Goal: Transaction & Acquisition: Purchase product/service

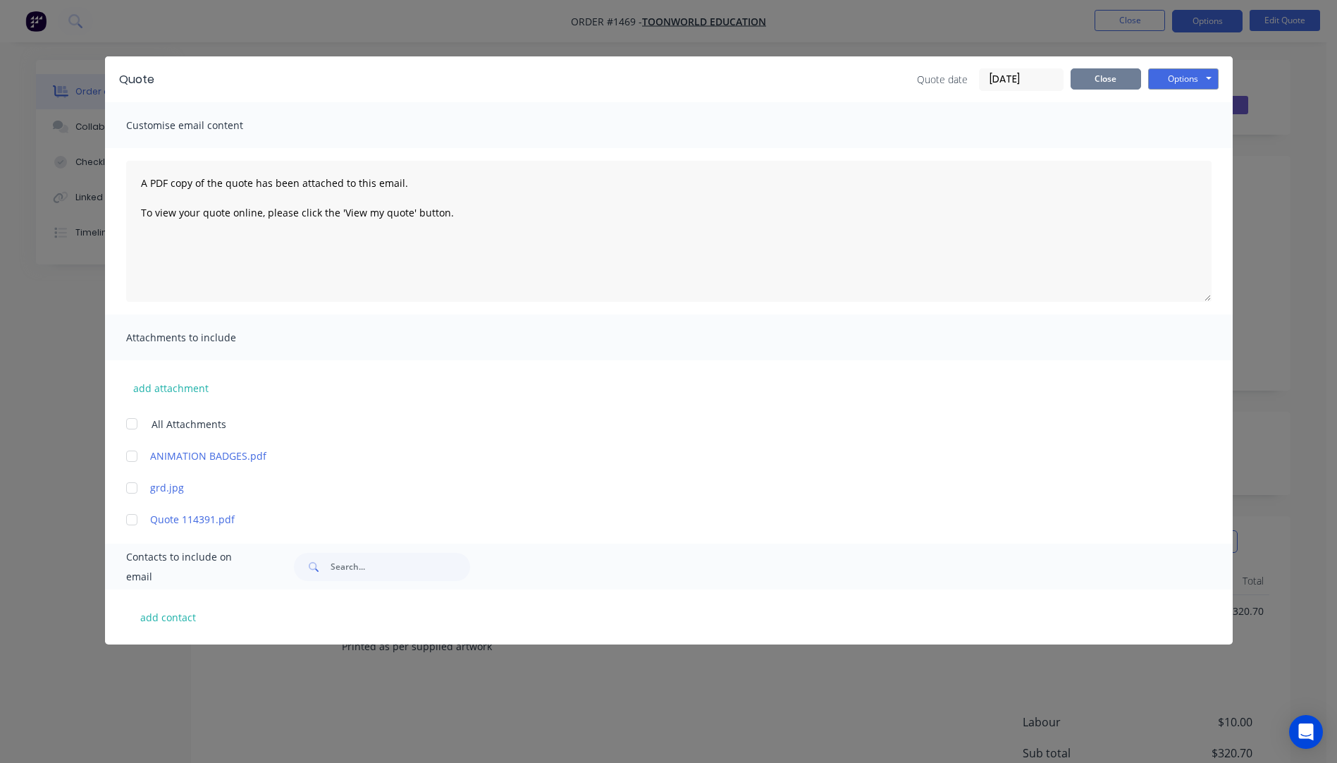
click at [1112, 84] on button "Close" at bounding box center [1105, 78] width 70 height 21
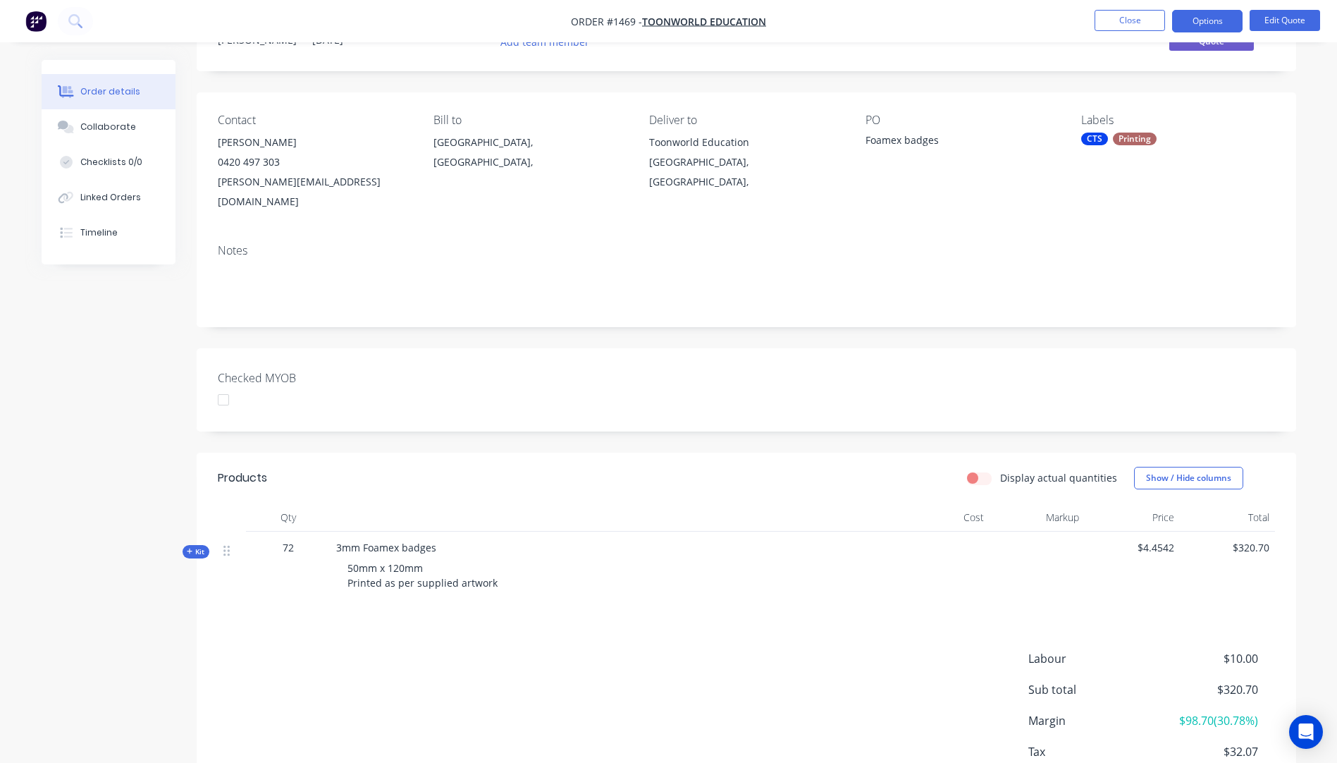
scroll to position [137, 0]
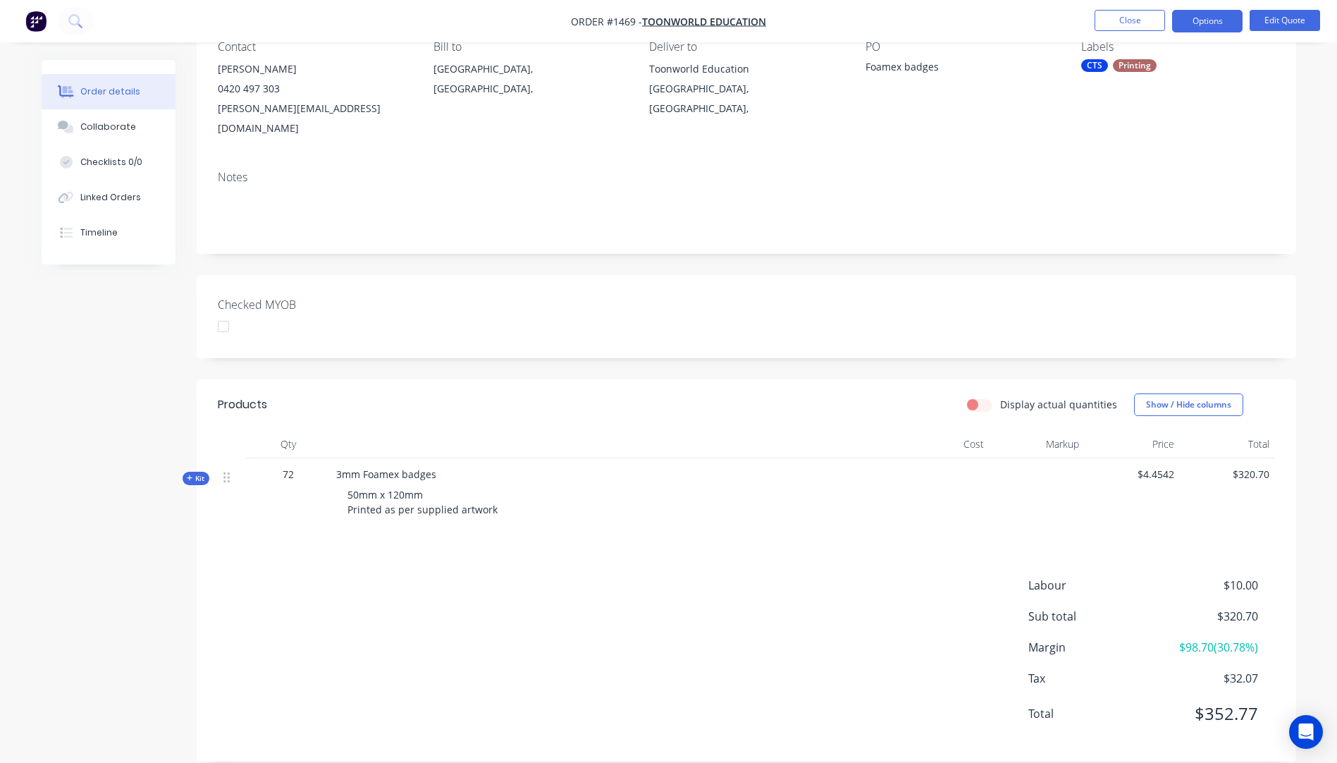
click at [190, 475] on icon at bounding box center [190, 478] width 6 height 6
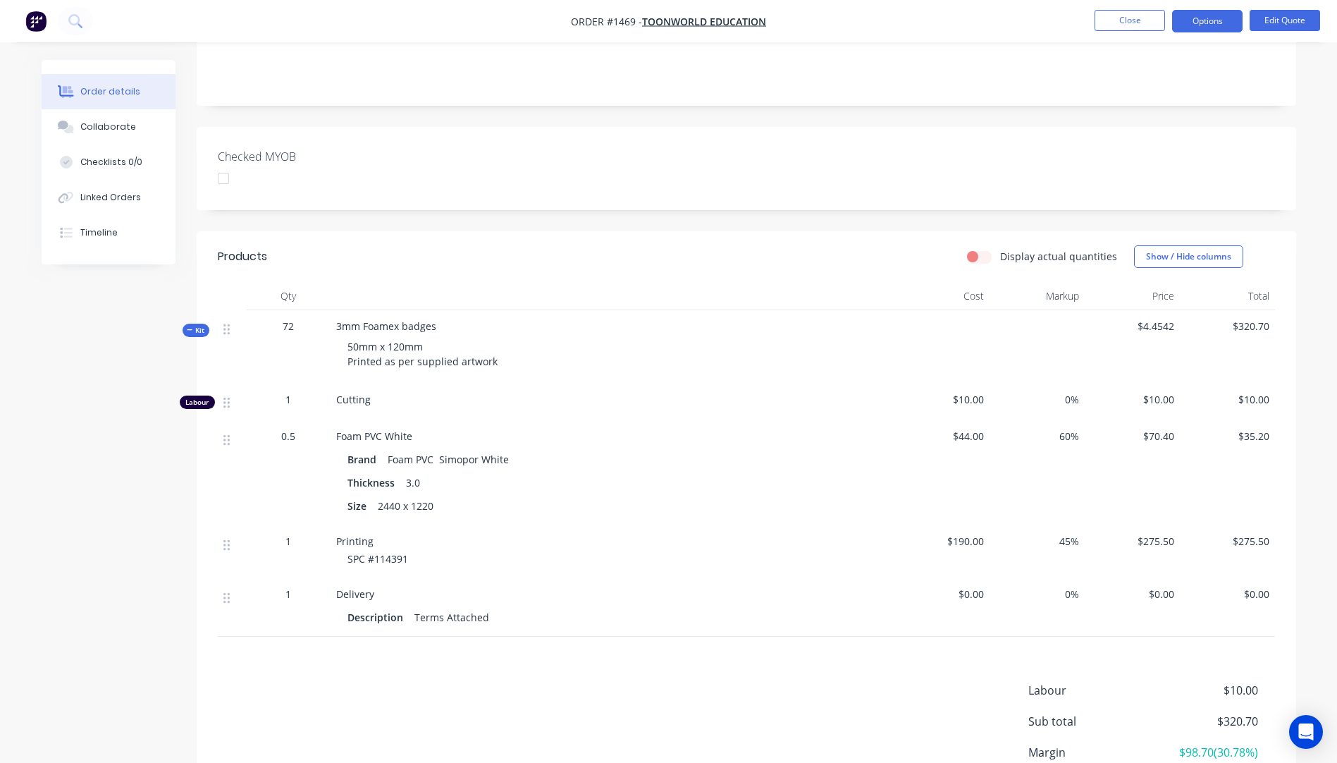
scroll to position [348, 0]
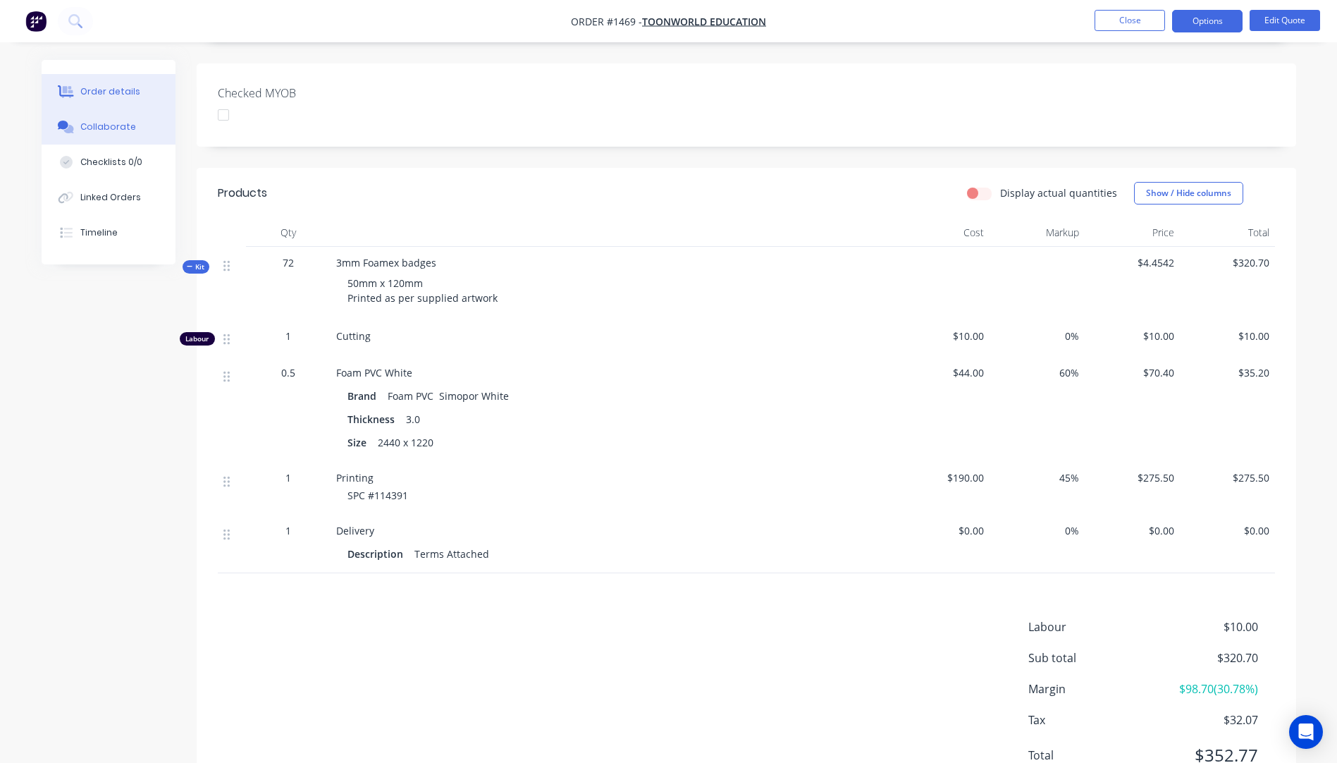
click at [103, 135] on button "Collaborate" at bounding box center [109, 126] width 134 height 35
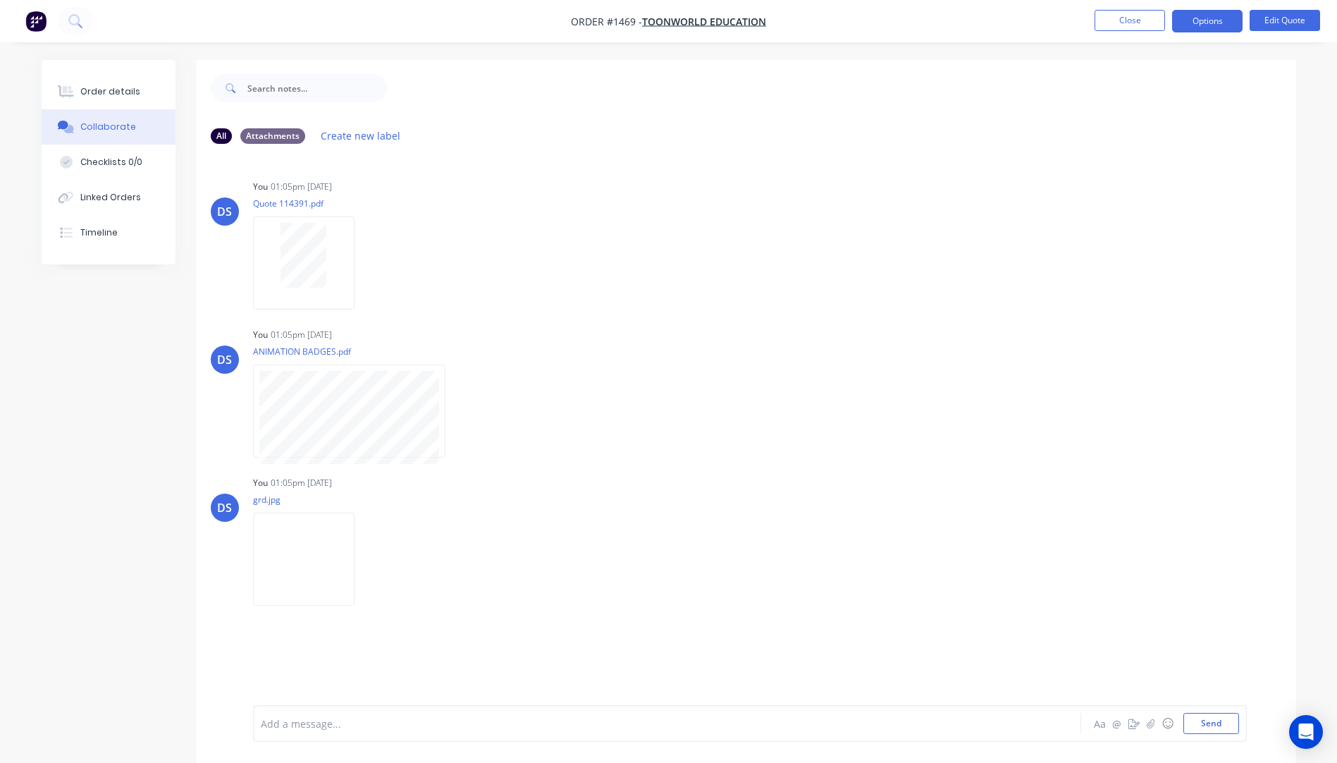
click at [347, 717] on div at bounding box center [627, 723] width 733 height 15
click at [283, 723] on span "1200 x1200mm" at bounding box center [296, 723] width 71 height 13
click at [388, 726] on div "1200mm x1200mm" at bounding box center [627, 723] width 733 height 15
click at [261, 722] on span "1200mm x1200mm" at bounding box center [306, 723] width 90 height 13
click at [406, 724] on div "3mm x 1200mm x1200mm" at bounding box center [627, 723] width 733 height 15
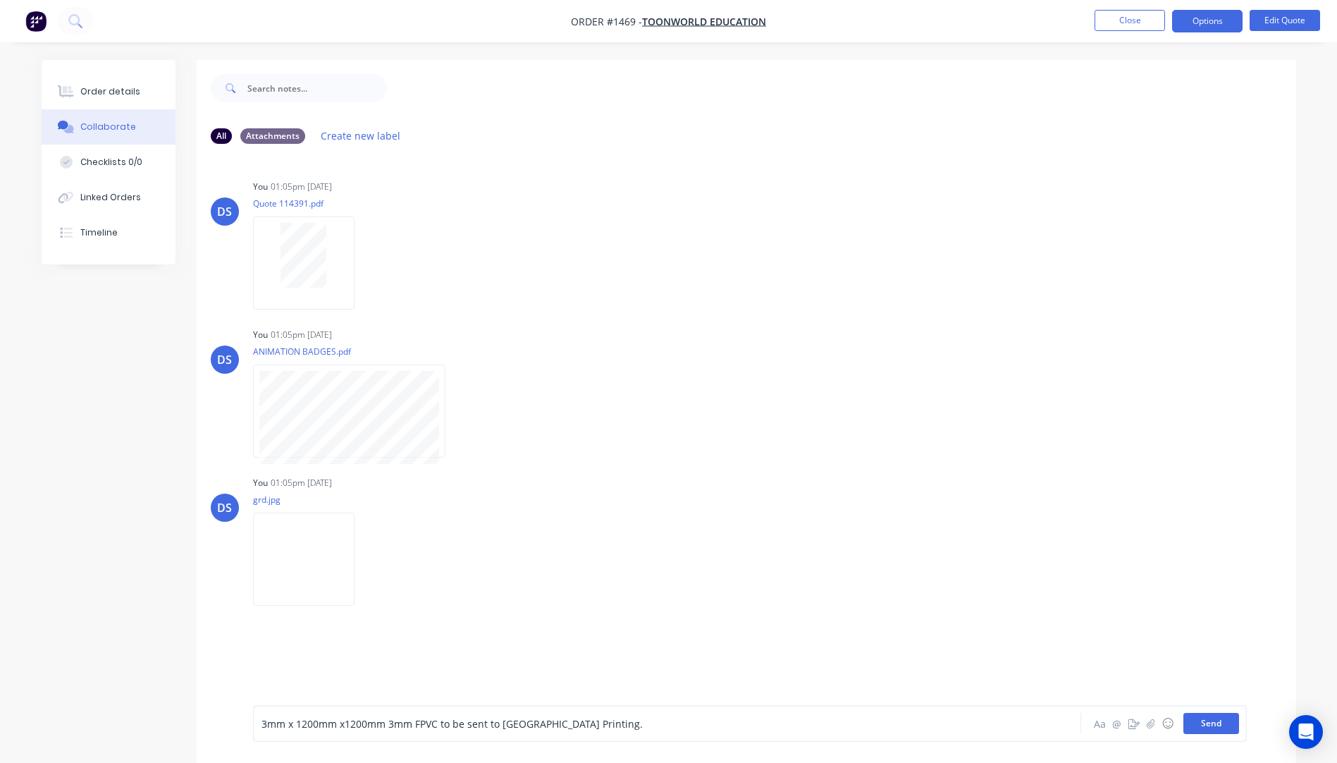
click at [1212, 723] on button "Send" at bounding box center [1211, 722] width 56 height 21
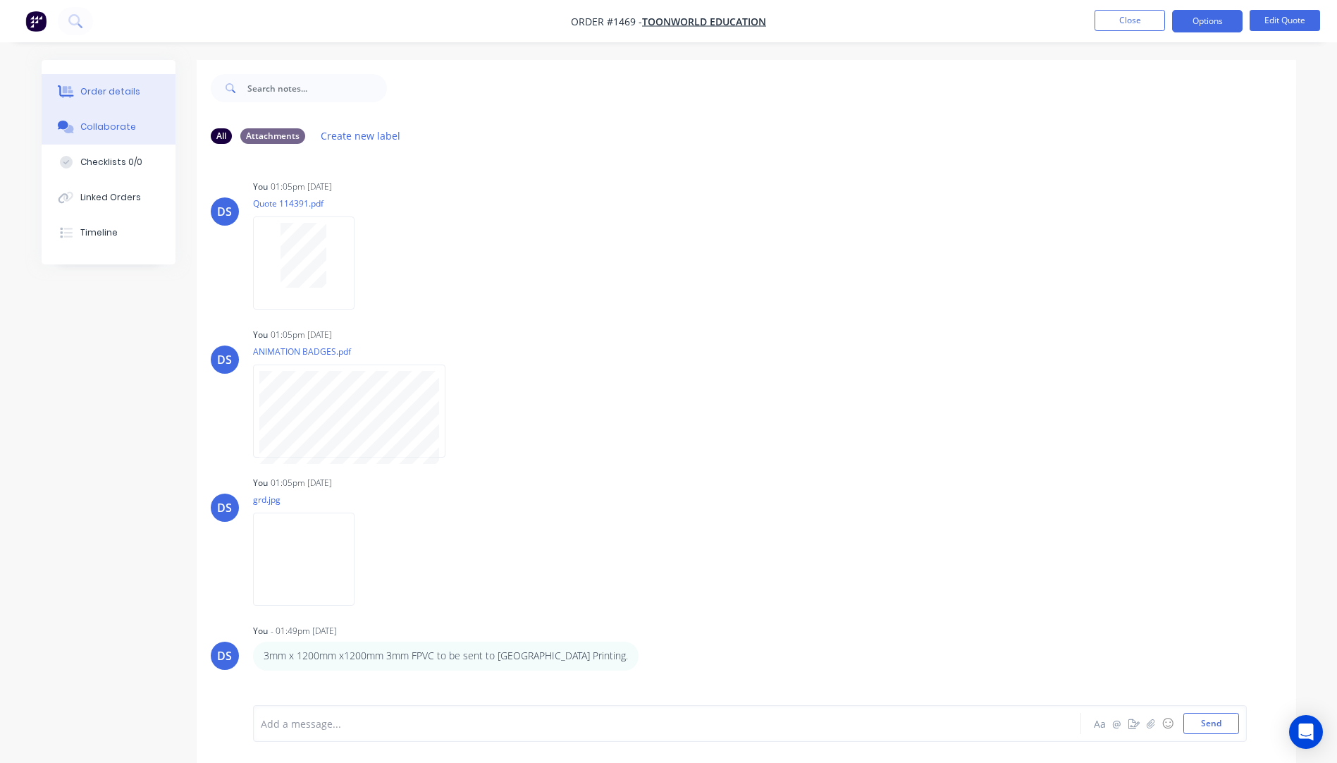
click at [105, 94] on div "Order details" at bounding box center [110, 91] width 60 height 13
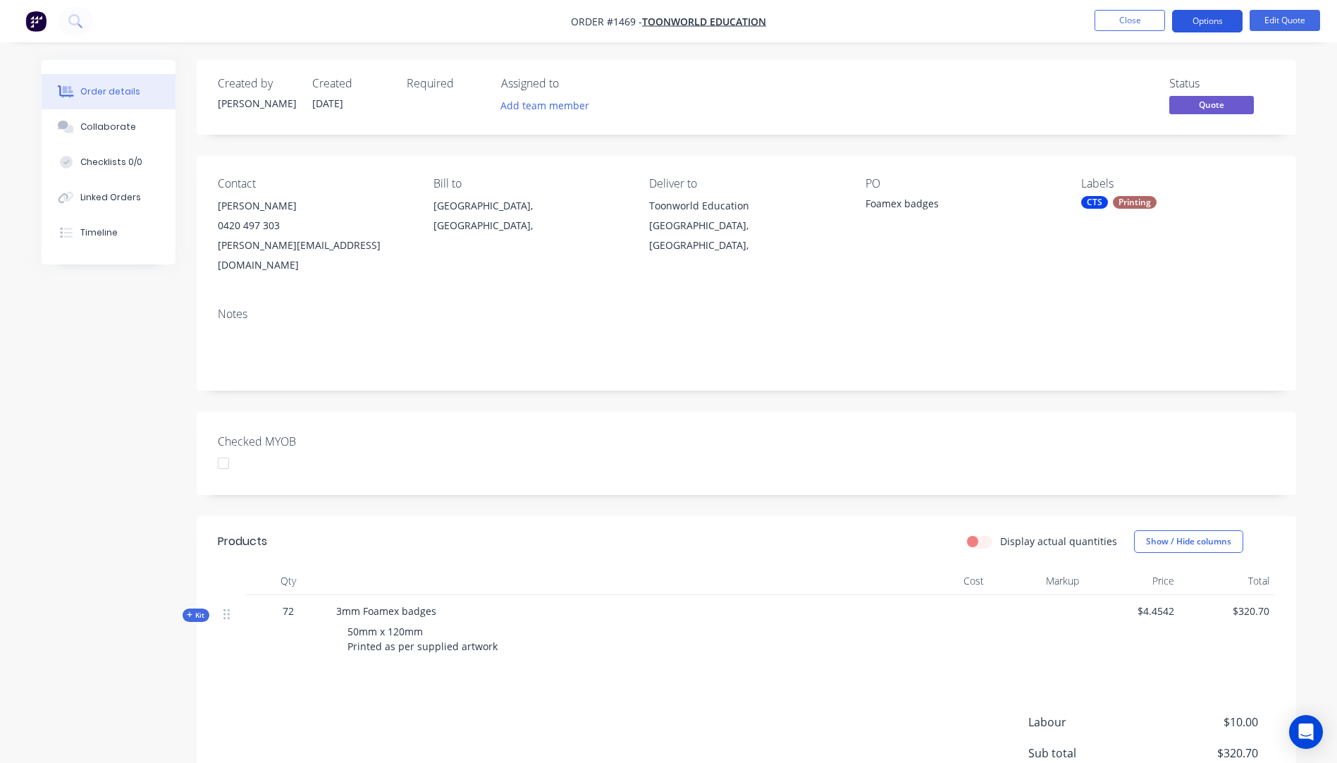
click at [1195, 18] on button "Options" at bounding box center [1207, 21] width 70 height 23
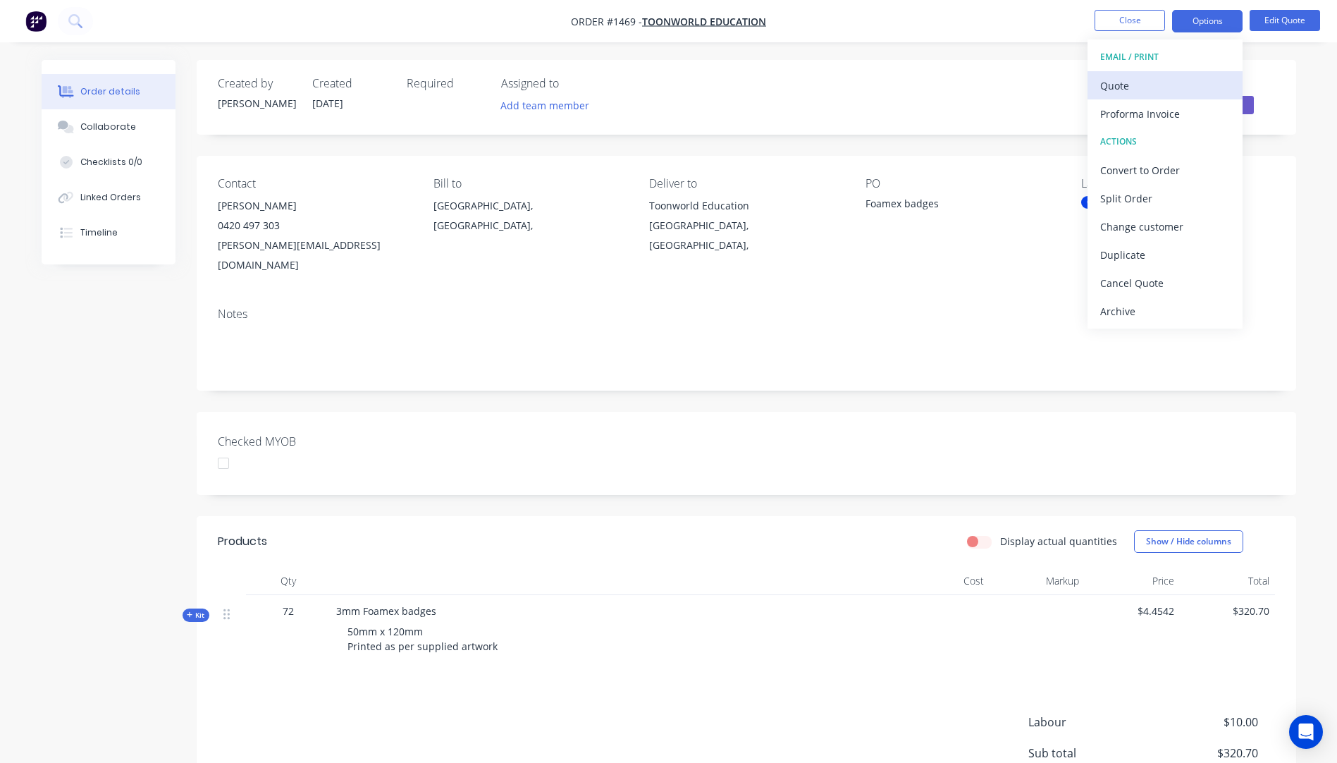
click at [1132, 92] on div "Quote" at bounding box center [1165, 85] width 130 height 20
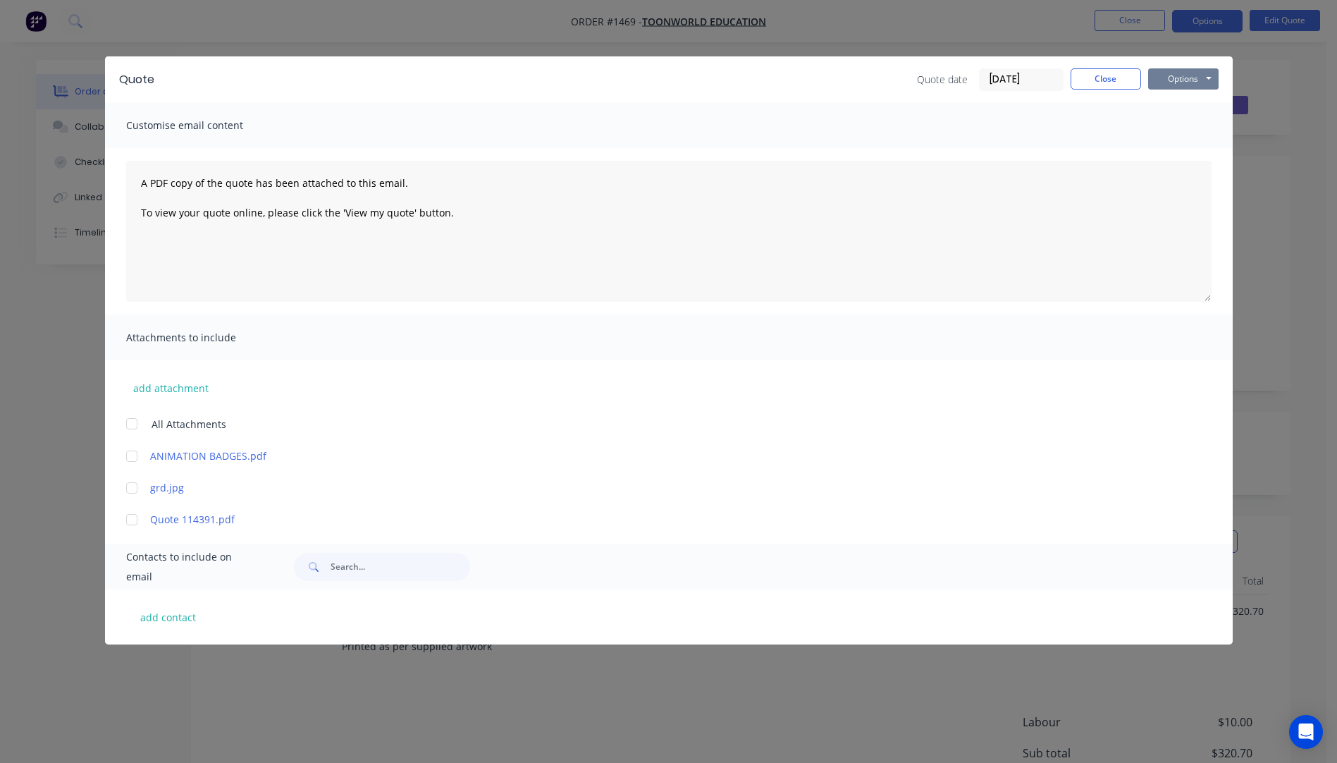
click at [1170, 83] on button "Options" at bounding box center [1183, 78] width 70 height 21
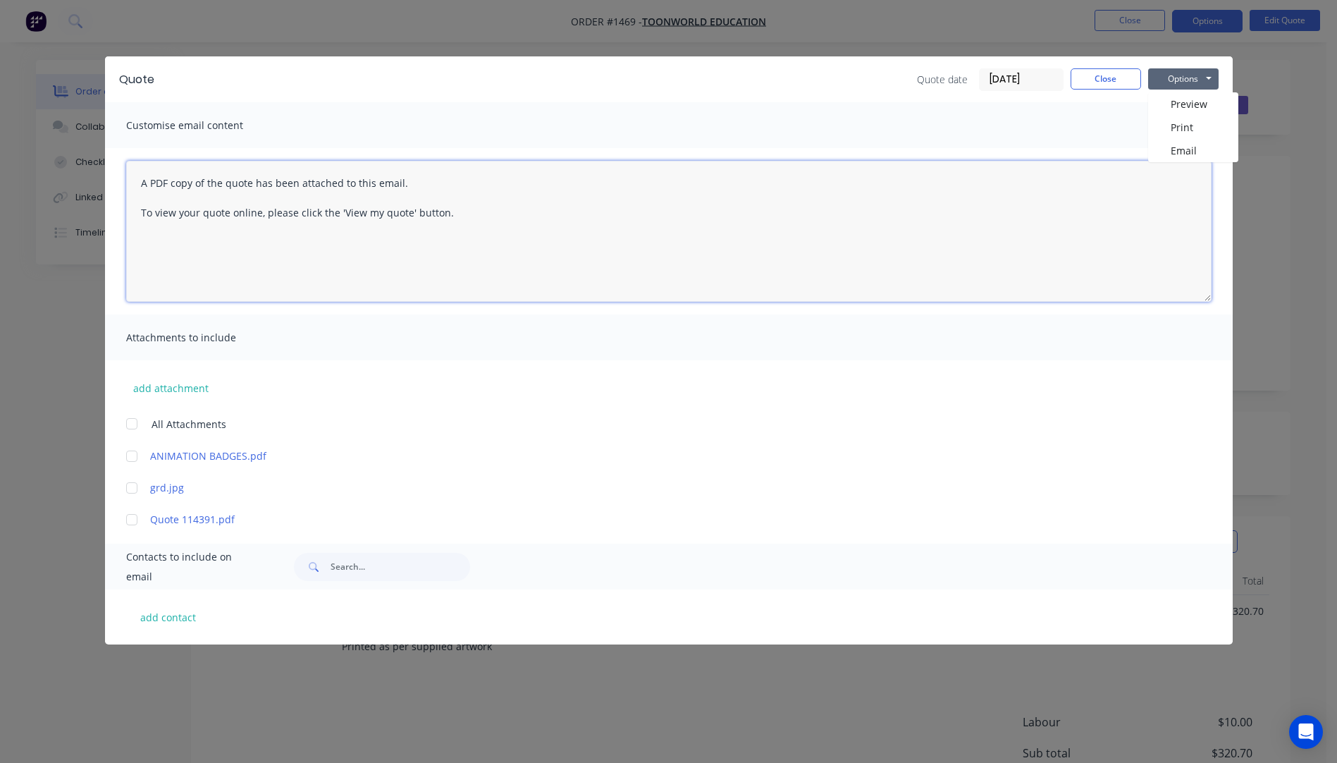
paste textarea "Hi, Please contact us if you have any questions. Regards, [PERSON_NAME] [EMAIL_…"
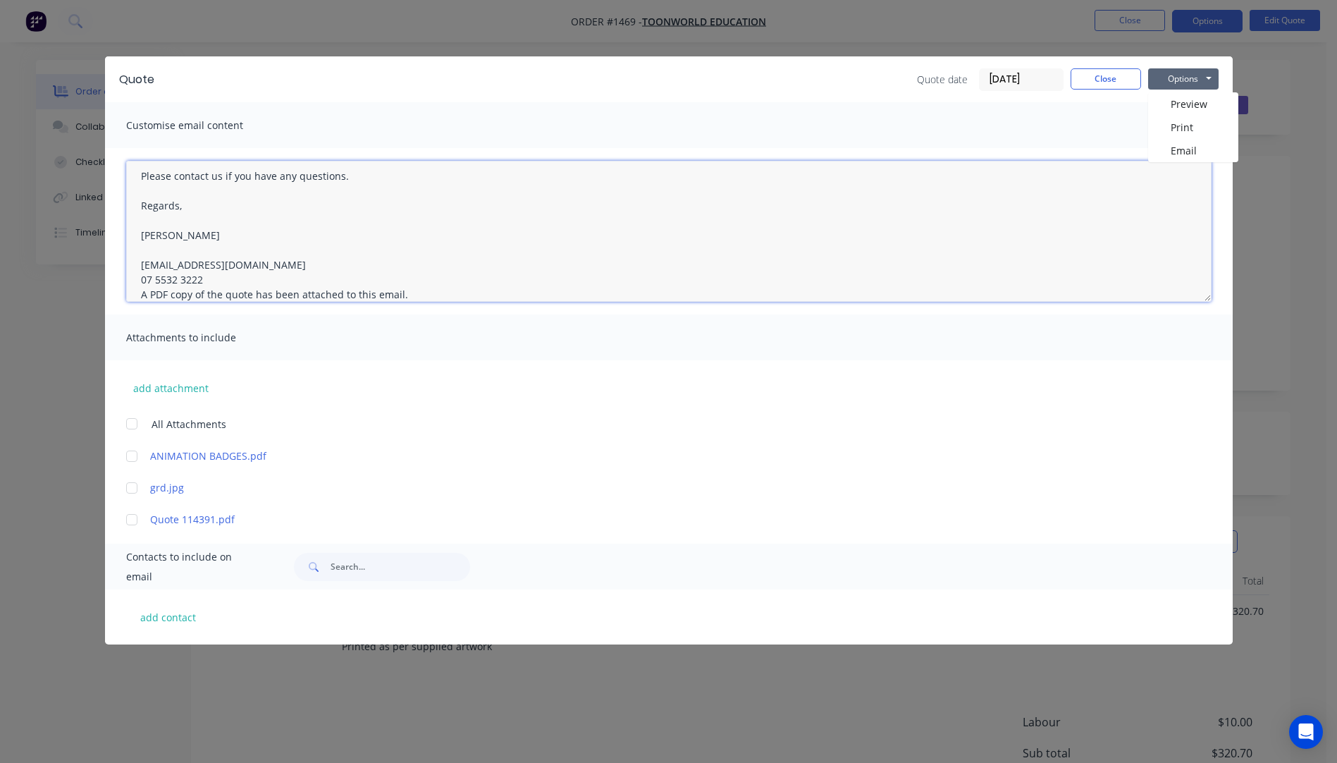
click at [209, 278] on textarea "Hi, Please contact us if you have any questions. Regards, [PERSON_NAME] [EMAIL_…" at bounding box center [668, 231] width 1085 height 141
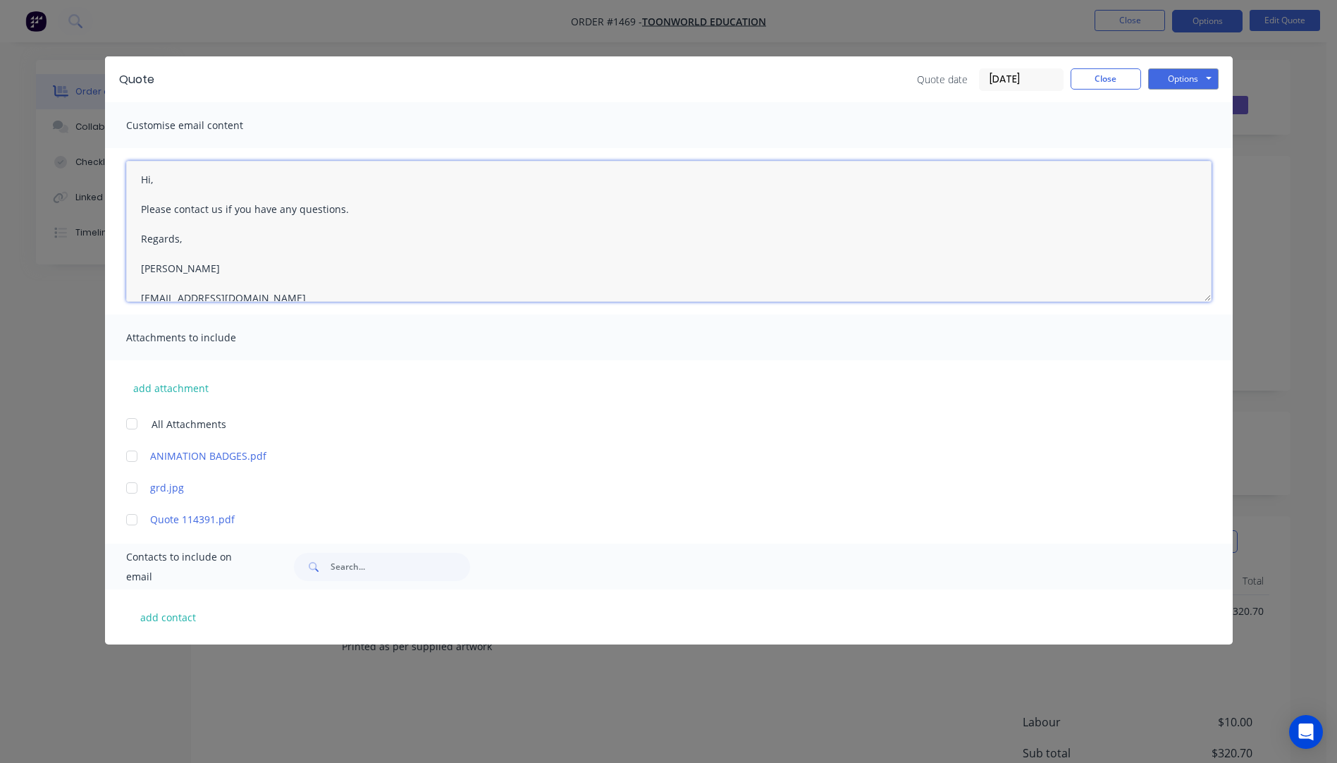
scroll to position [0, 0]
click at [168, 185] on textarea "Hi, Please contact us if you have any questions. Regards, [PERSON_NAME] [EMAIL_…" at bounding box center [668, 231] width 1085 height 141
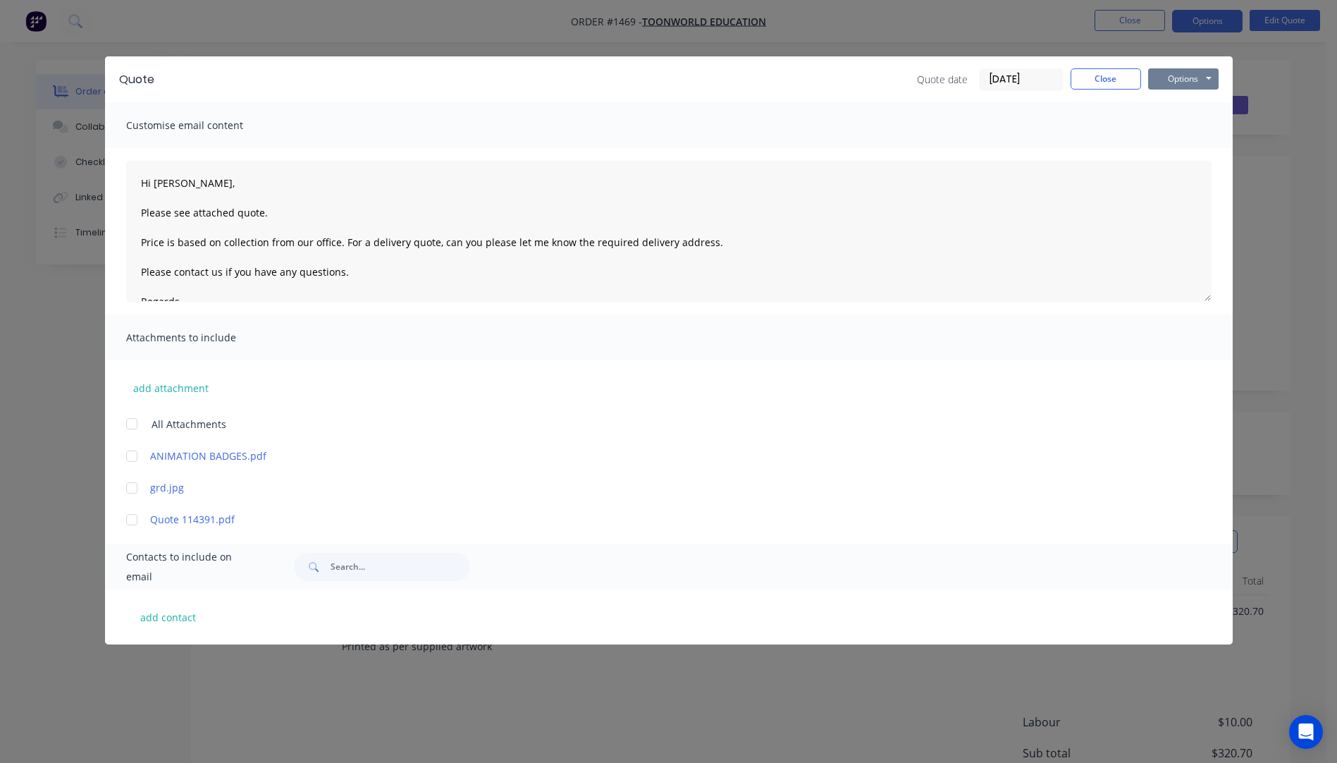
click at [1173, 80] on button "Options" at bounding box center [1183, 78] width 70 height 21
click at [1184, 149] on button "Email" at bounding box center [1193, 150] width 90 height 23
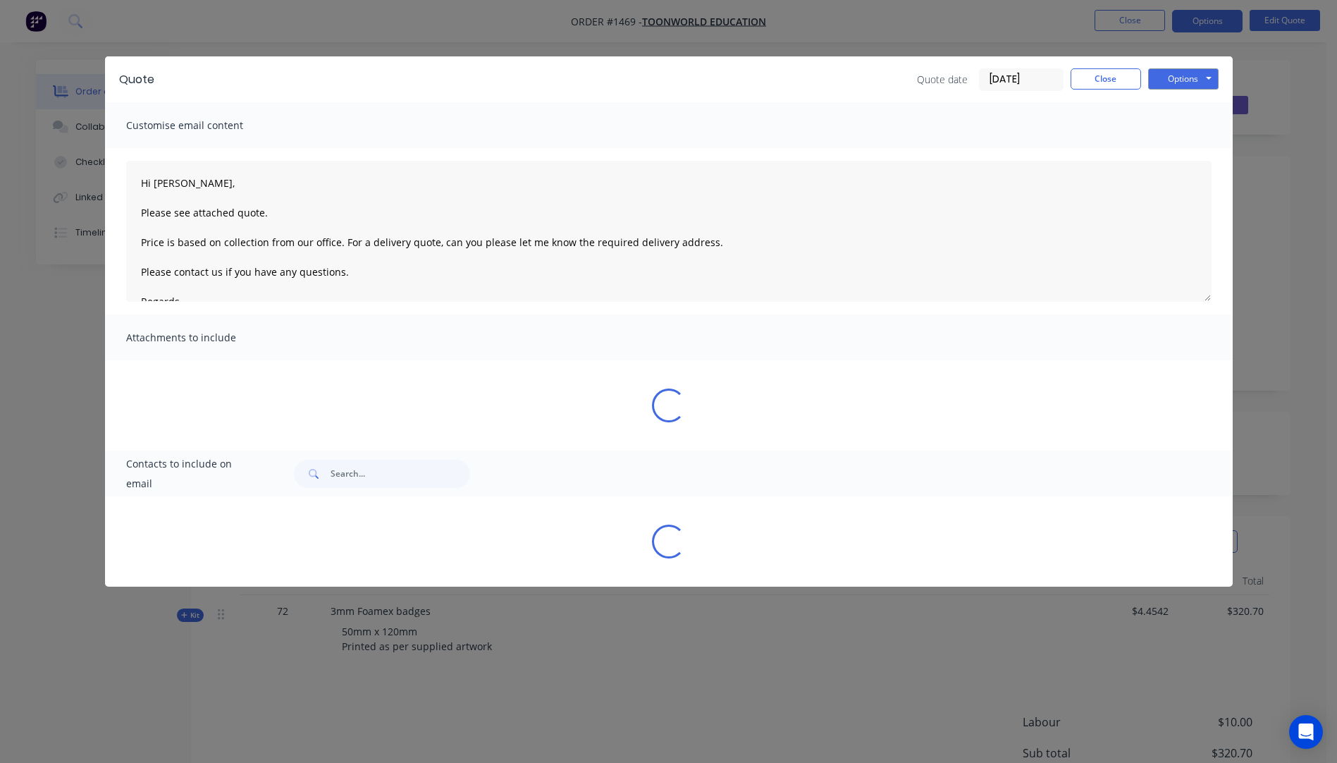
type textarea "A PDF copy of the quote has been attached to this email. To view your quote onl…"
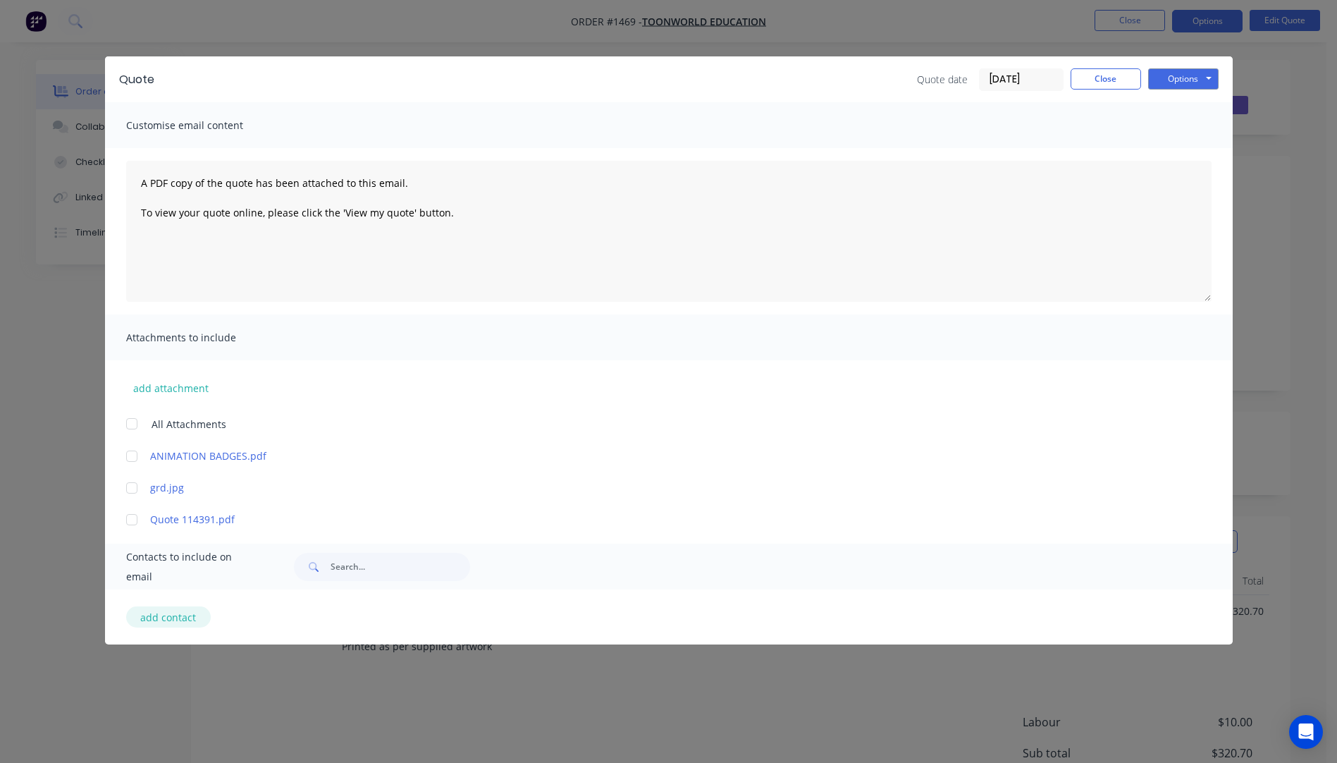
click at [156, 613] on button "add contact" at bounding box center [168, 616] width 85 height 21
select select "AU"
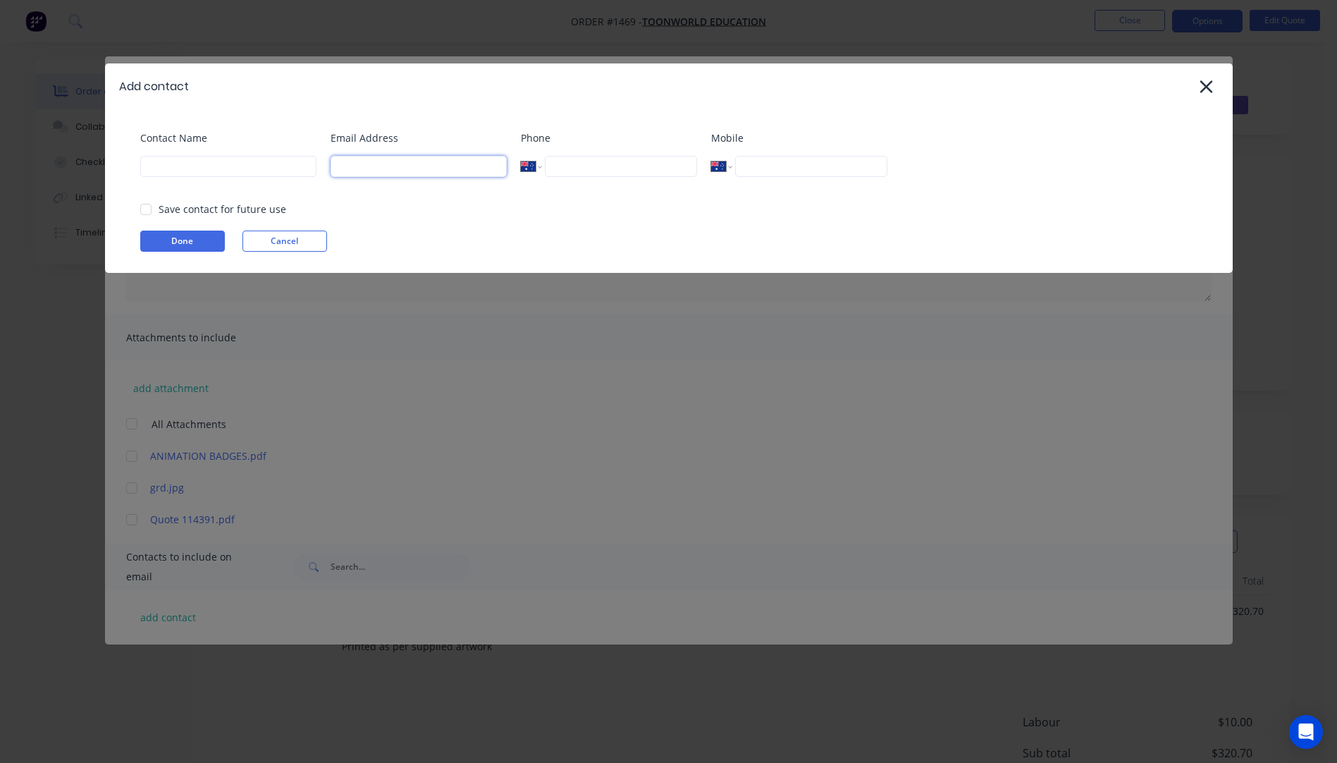
click at [376, 170] on input at bounding box center [419, 166] width 176 height 21
type input "claudio@toonworld.tv"
click at [197, 166] on input at bounding box center [228, 166] width 176 height 21
click at [199, 167] on input "Claudio" at bounding box center [228, 166] width 176 height 21
type input "Claudio Gomez Vega"
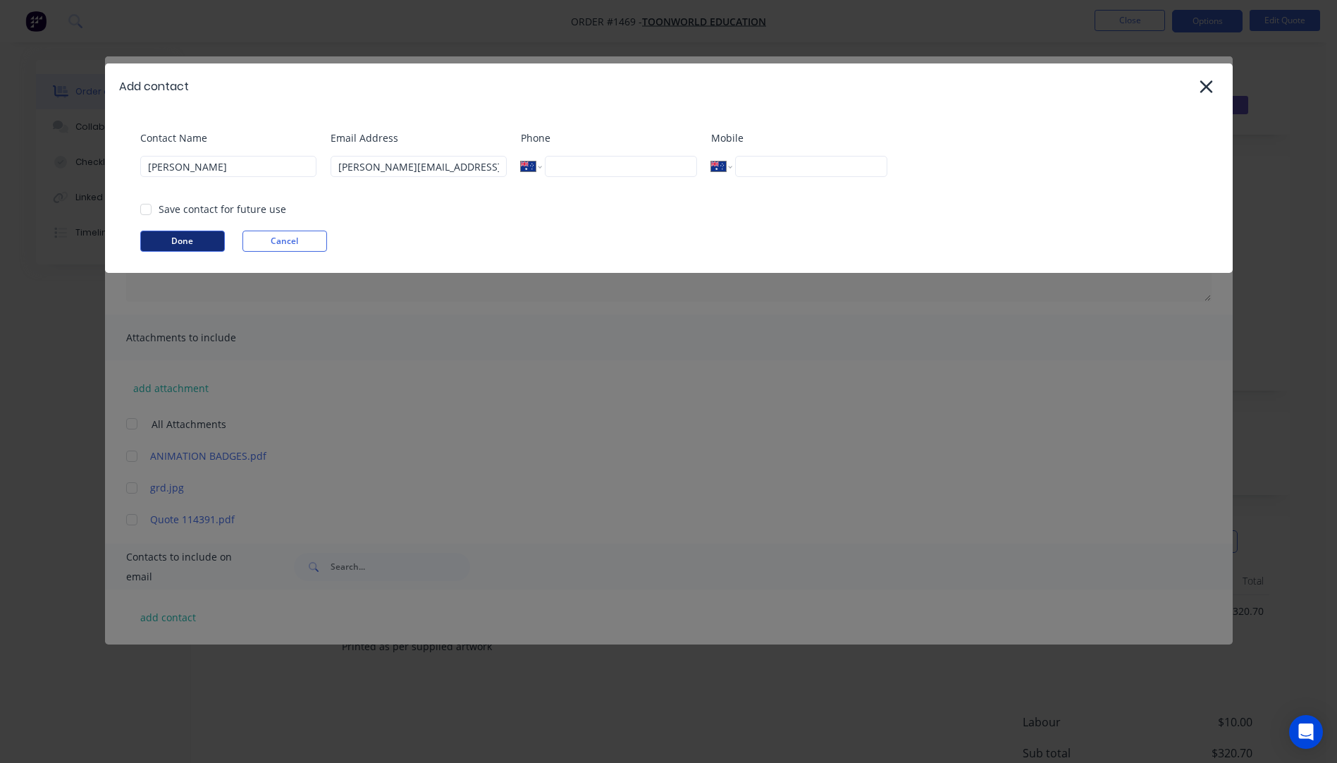
click at [219, 236] on button "Done" at bounding box center [182, 240] width 85 height 21
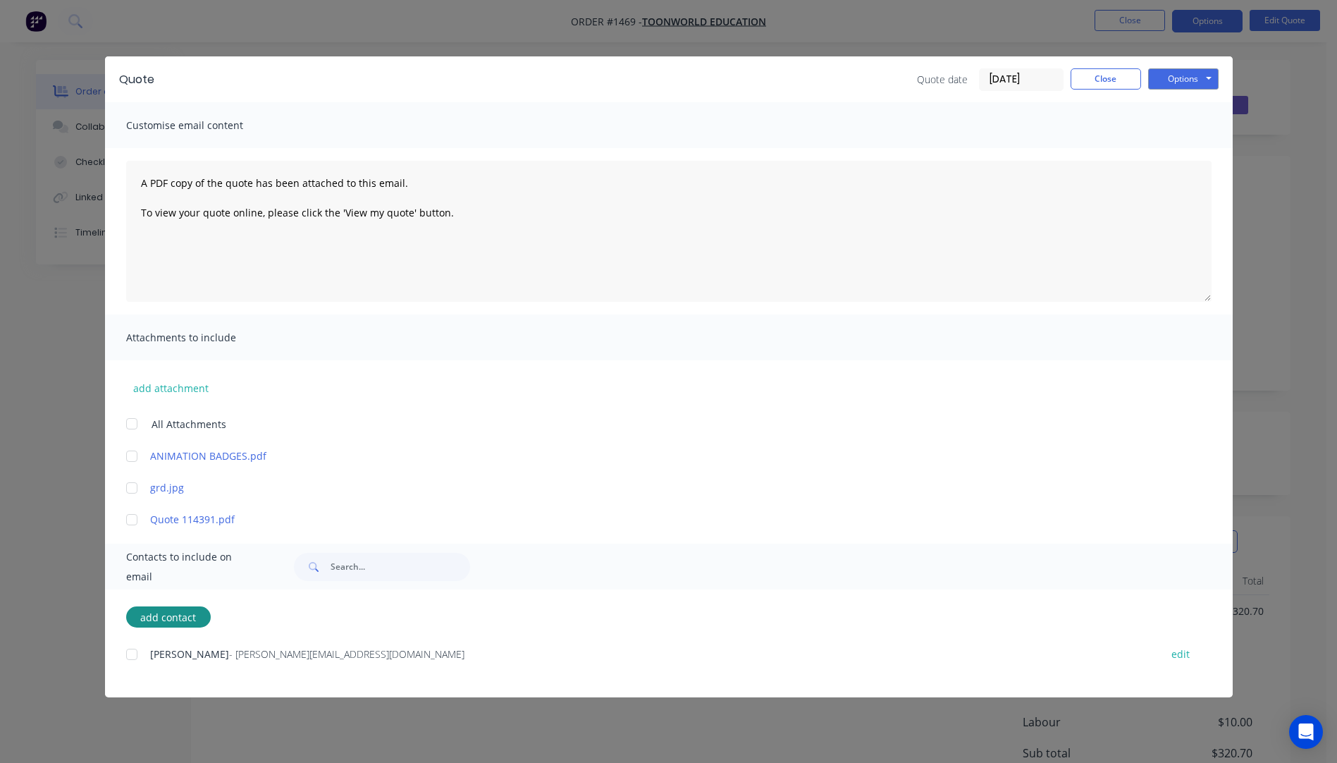
click at [131, 655] on div at bounding box center [132, 654] width 28 height 28
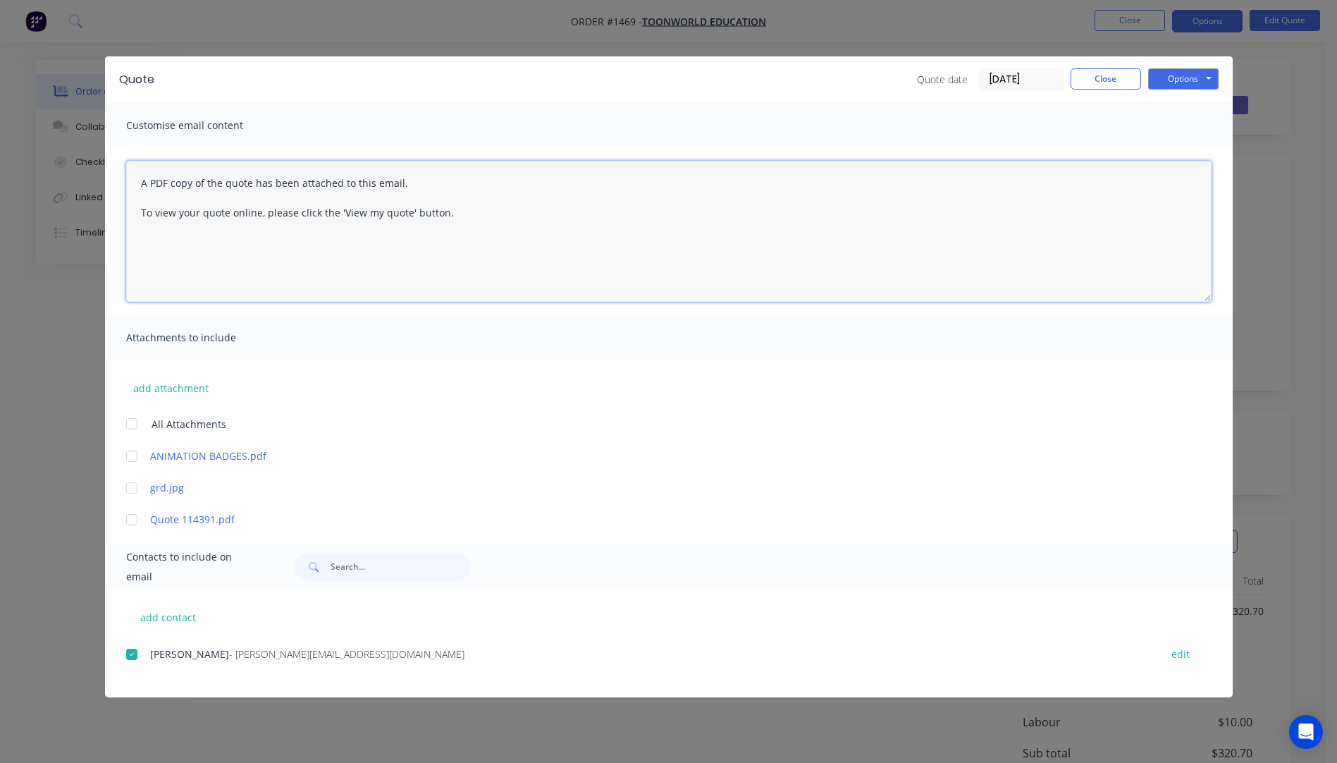
paste textarea "Hi, Please contact us if you have any questions. Regards, [PERSON_NAME] [EMAIL_…"
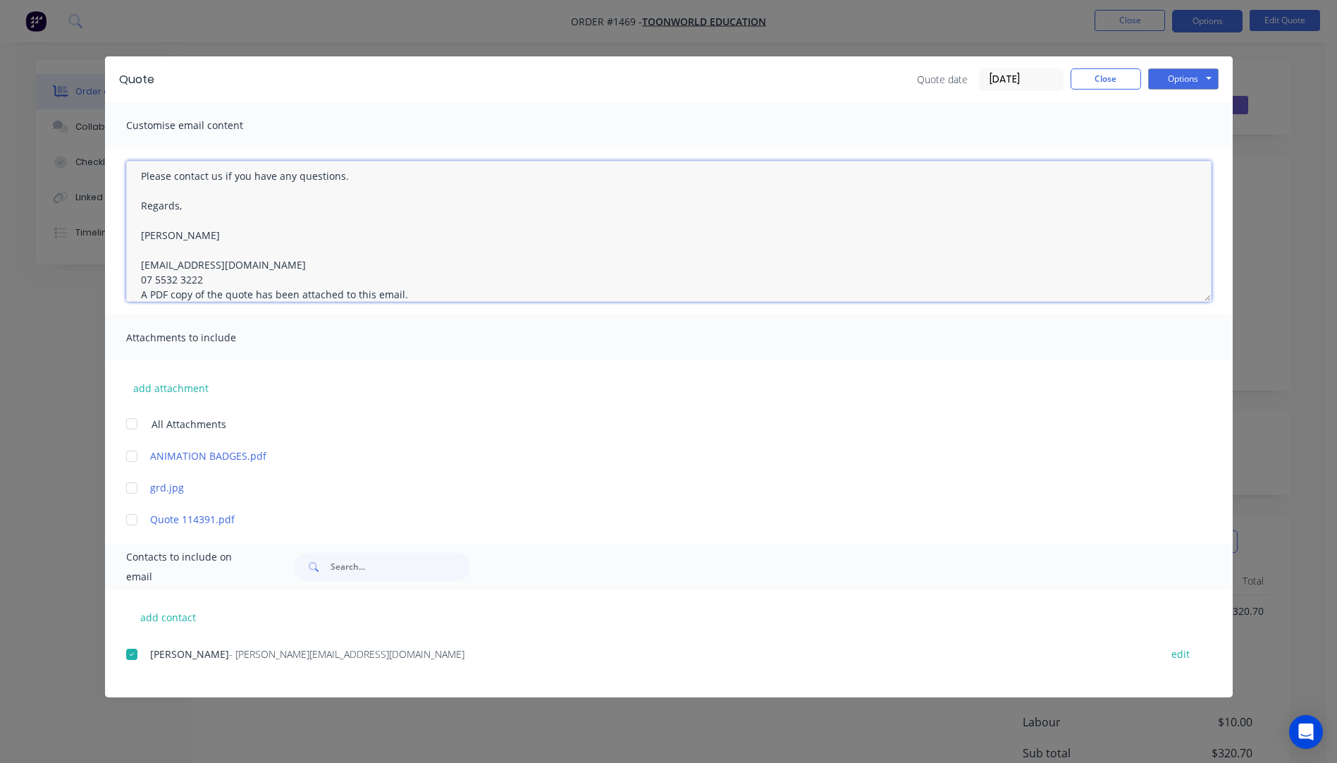
click at [206, 275] on textarea "Hi, Please contact us if you have any questions. Regards, [PERSON_NAME] [EMAIL_…" at bounding box center [668, 231] width 1085 height 141
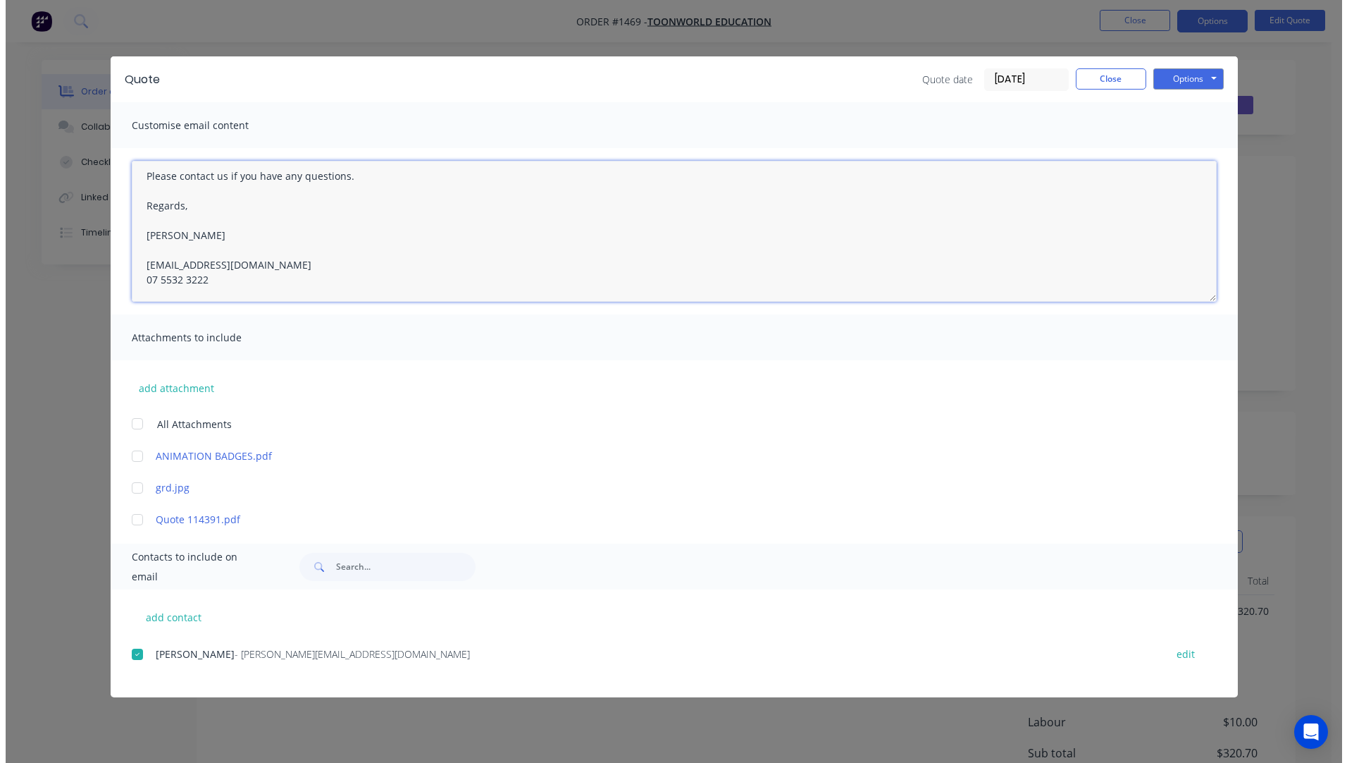
scroll to position [0, 0]
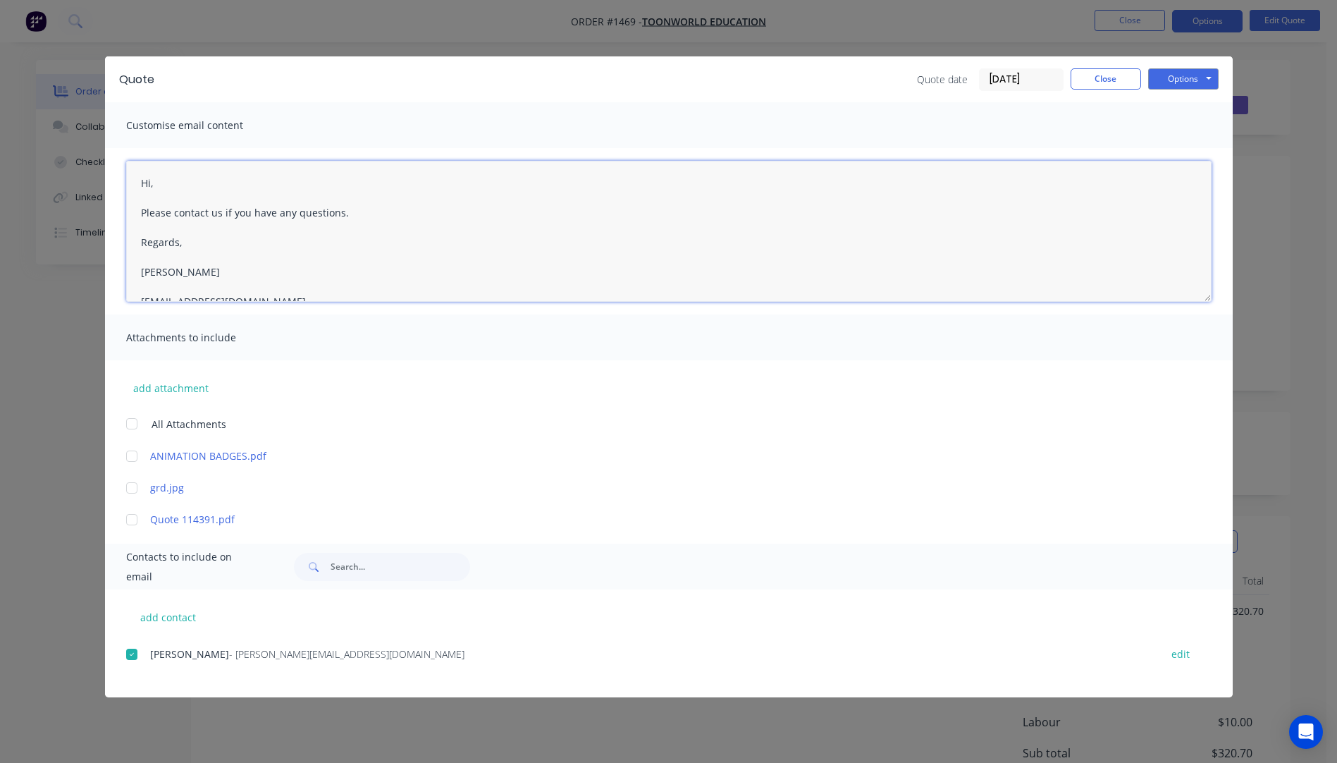
click at [163, 181] on textarea "Hi, Please contact us if you have any questions. Regards, [PERSON_NAME] [EMAIL_…" at bounding box center [668, 231] width 1085 height 141
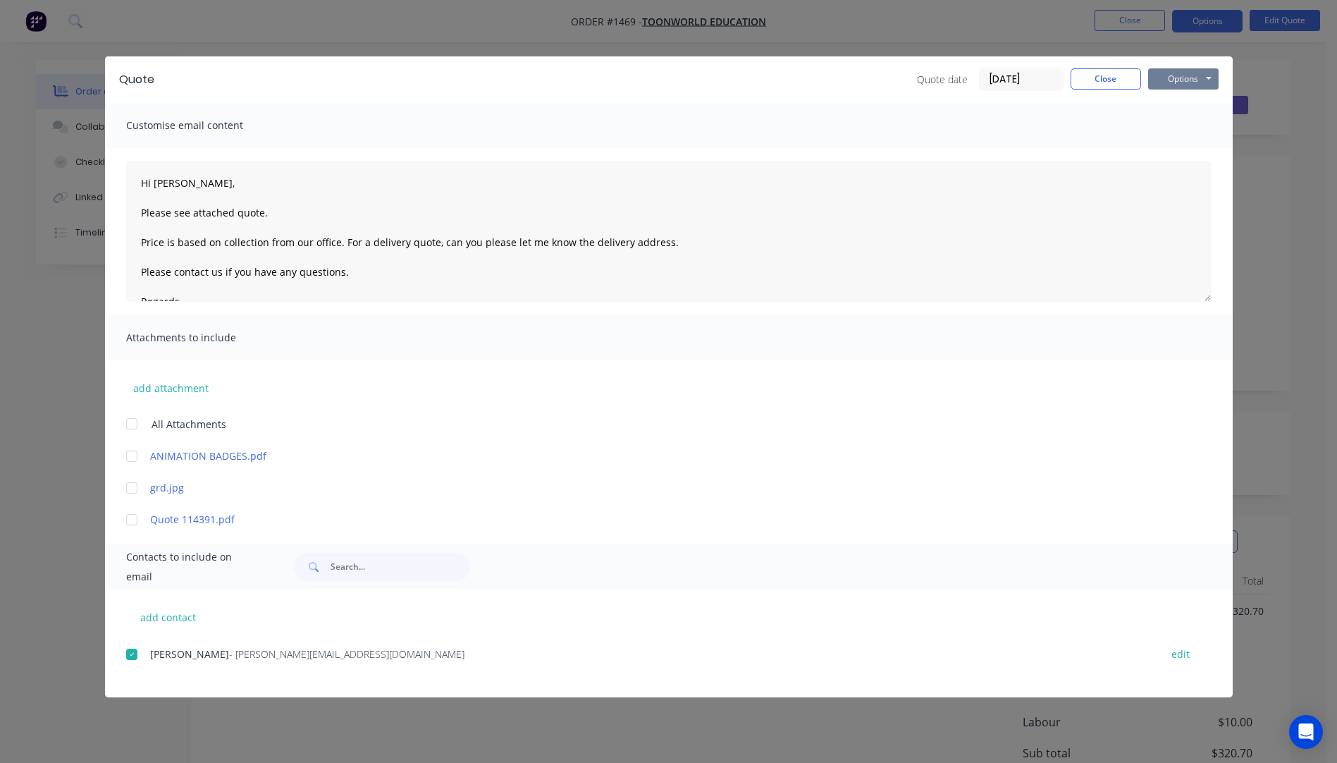
click at [1171, 79] on button "Options" at bounding box center [1183, 78] width 70 height 21
click at [1187, 154] on button "Email" at bounding box center [1193, 150] width 90 height 23
type textarea "A PDF copy of the quote has been attached to this email. To view your quote onl…"
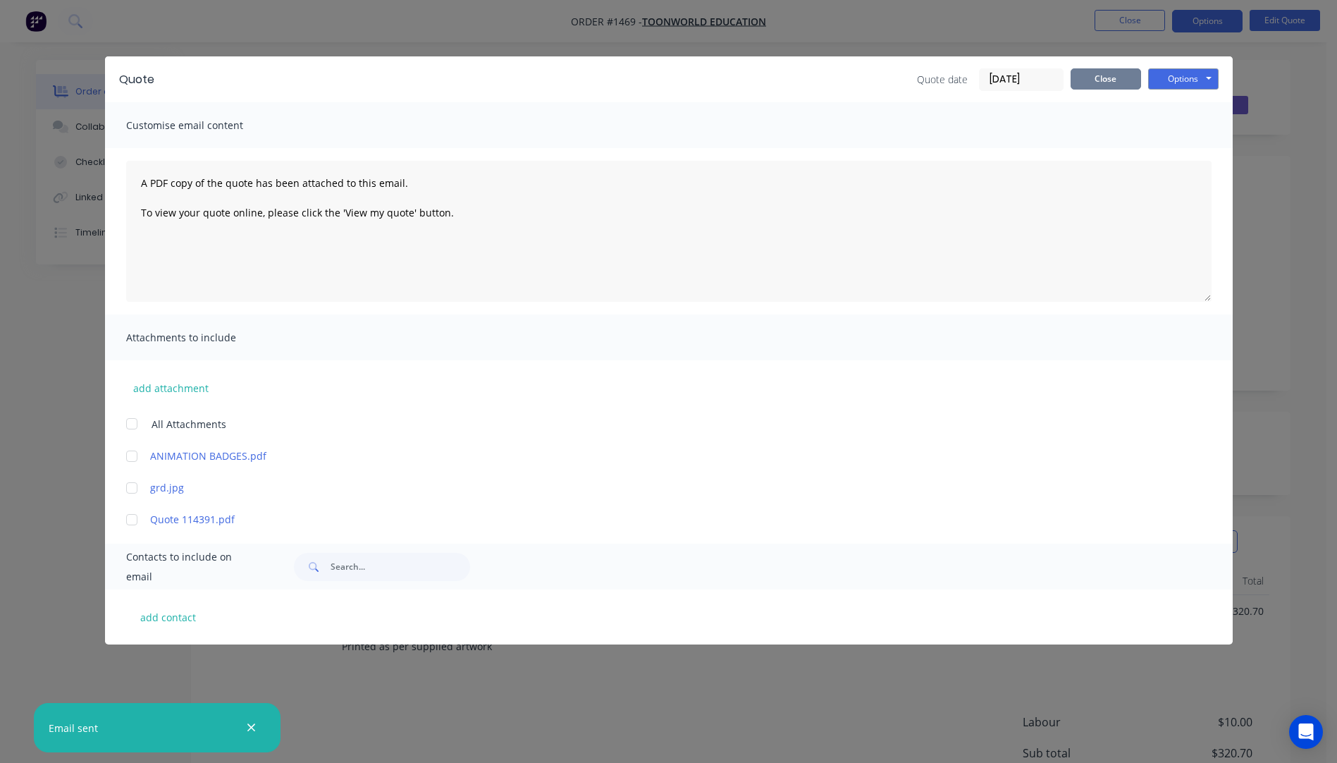
click at [1094, 81] on button "Close" at bounding box center [1105, 78] width 70 height 21
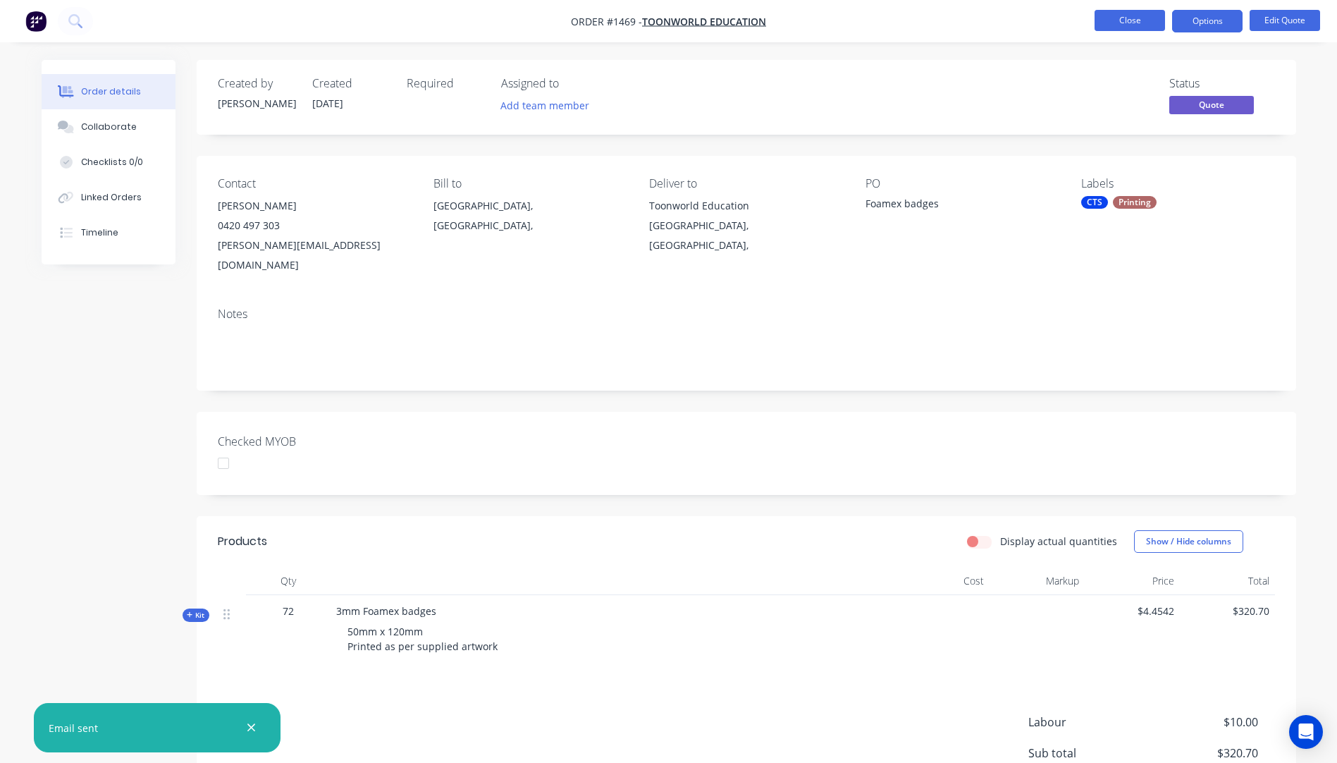
click at [1129, 23] on button "Close" at bounding box center [1129, 20] width 70 height 21
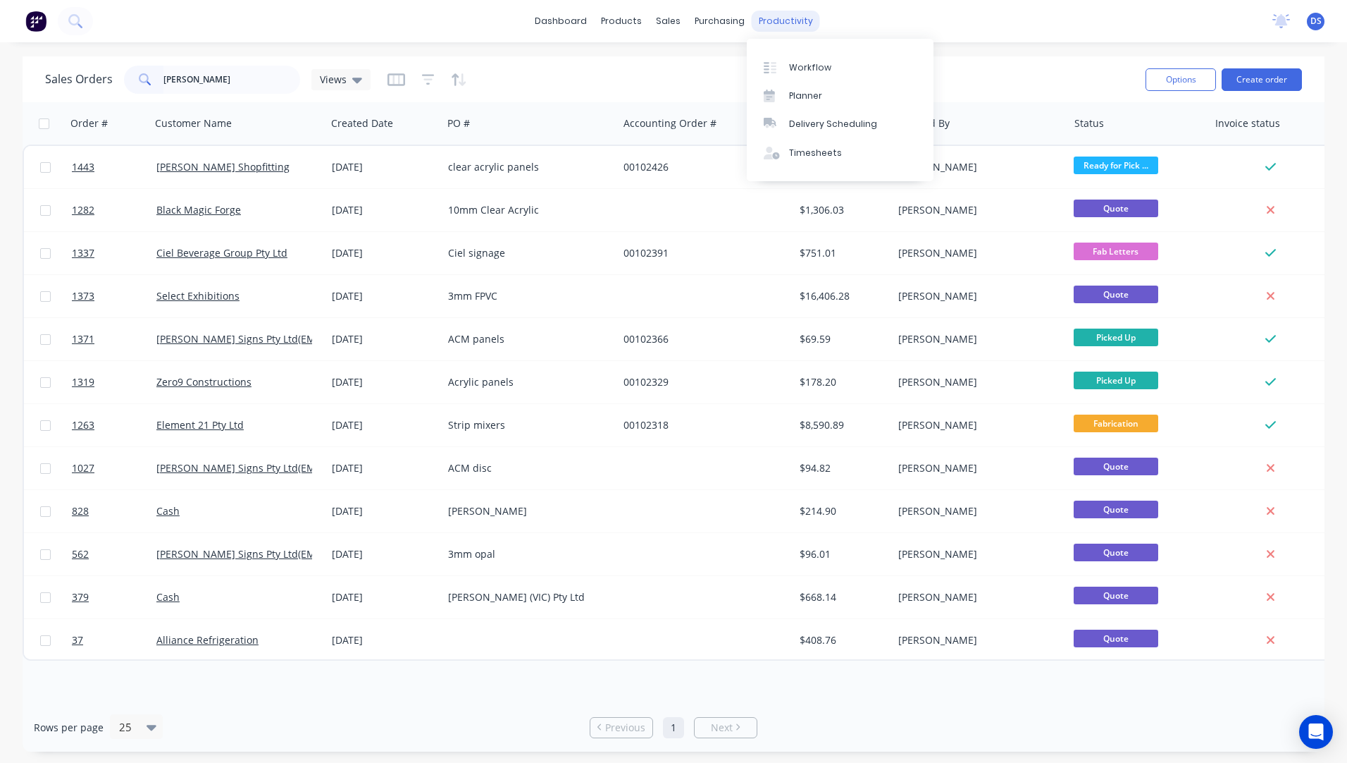
click at [781, 22] on div "productivity" at bounding box center [786, 21] width 68 height 21
drag, startPoint x: 231, startPoint y: 78, endPoint x: 116, endPoint y: 75, distance: 114.9
click at [116, 76] on div "Sales Orders [PERSON_NAME] Views" at bounding box center [208, 80] width 326 height 28
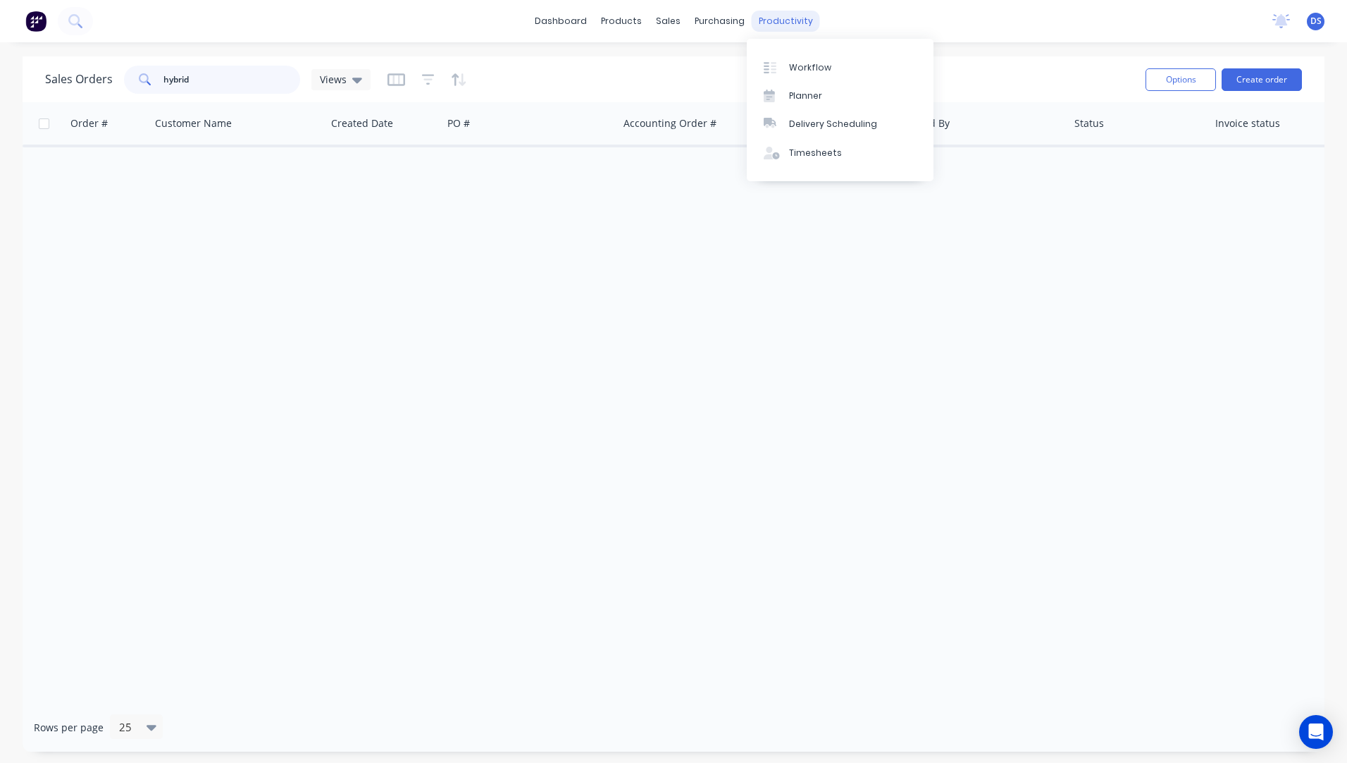
type input "hybrid"
click at [776, 20] on div "productivity" at bounding box center [786, 21] width 68 height 21
click at [801, 70] on div "Workflow" at bounding box center [810, 67] width 42 height 13
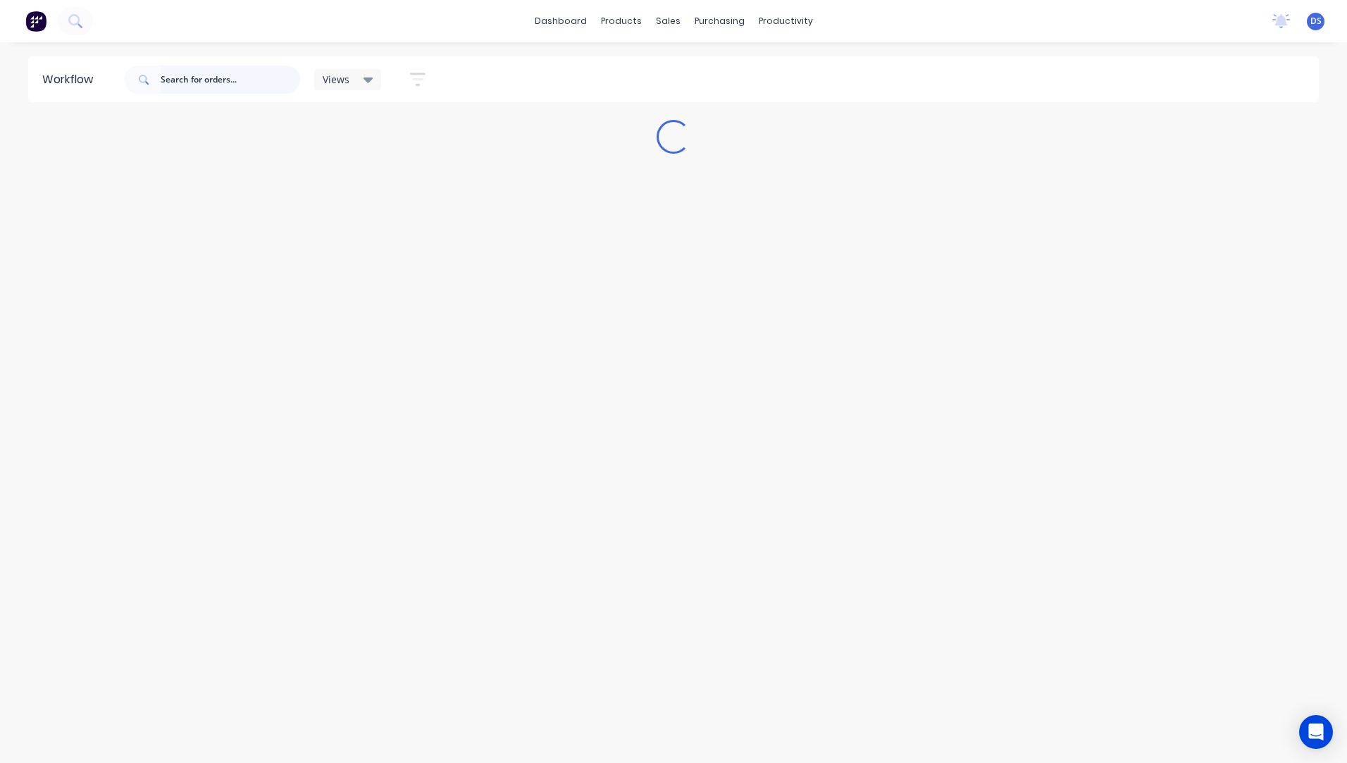
click at [257, 81] on input "text" at bounding box center [231, 80] width 140 height 28
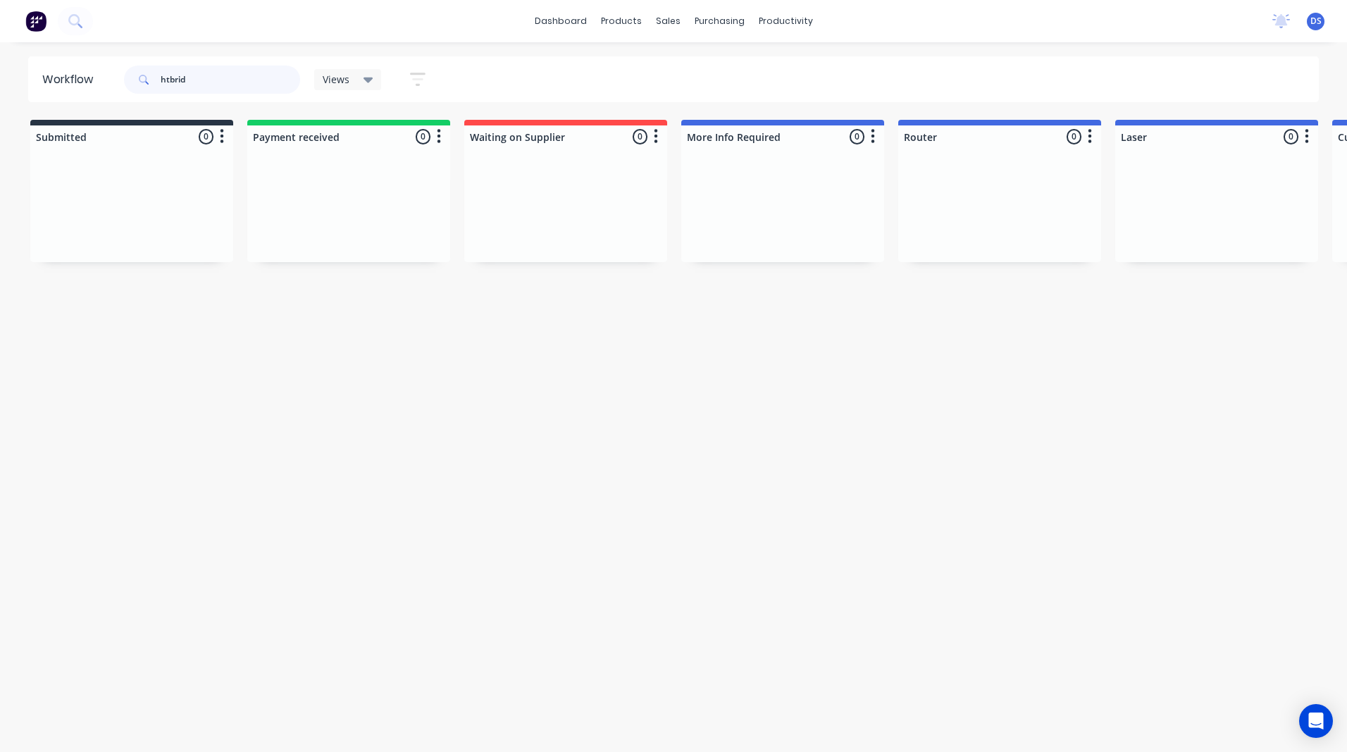
click at [173, 78] on input "htbrid" at bounding box center [231, 80] width 140 height 28
click at [170, 78] on input "htbrid" at bounding box center [231, 80] width 140 height 28
click at [201, 77] on input "hybrid" at bounding box center [231, 80] width 140 height 28
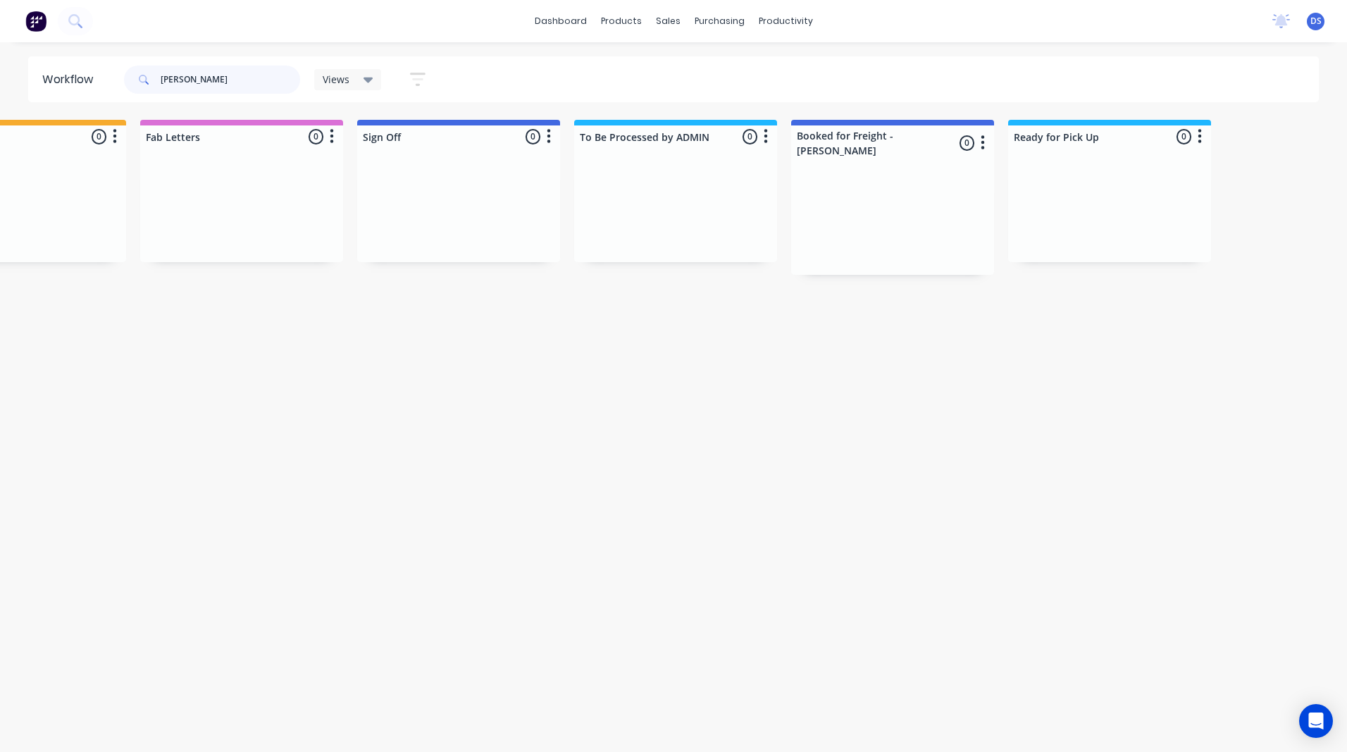
scroll to position [0, 1906]
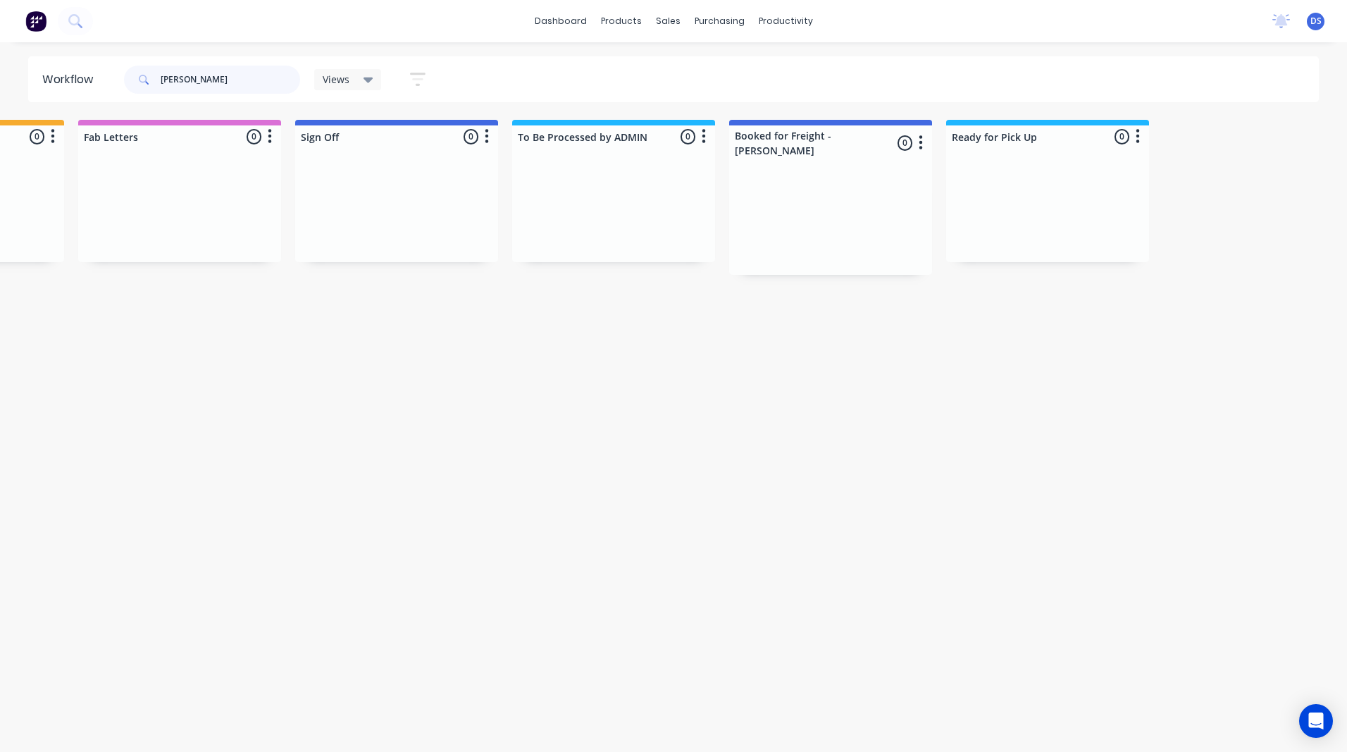
type input "[PERSON_NAME]"
drag, startPoint x: 206, startPoint y: 83, endPoint x: 121, endPoint y: 70, distance: 86.2
click at [121, 70] on div "nick Views Save new view None (Default) edit Ready for Pick Up edit Show/Hide s…" at bounding box center [281, 79] width 320 height 42
click at [698, 70] on div "Sales Orders" at bounding box center [720, 67] width 58 height 13
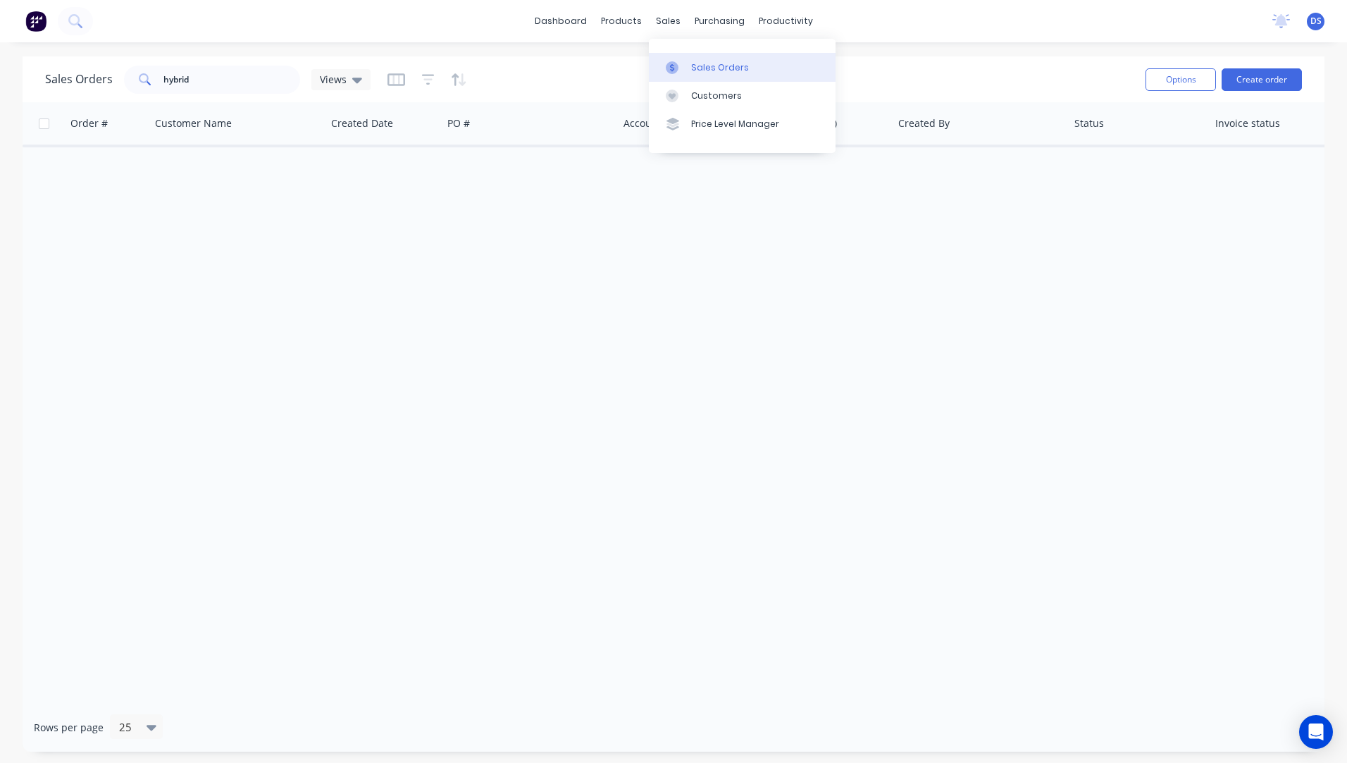
click at [697, 70] on div "Sales Orders" at bounding box center [720, 67] width 58 height 13
drag, startPoint x: 230, startPoint y: 79, endPoint x: 147, endPoint y: 71, distance: 83.5
click at [127, 86] on div "hybrid" at bounding box center [212, 80] width 176 height 28
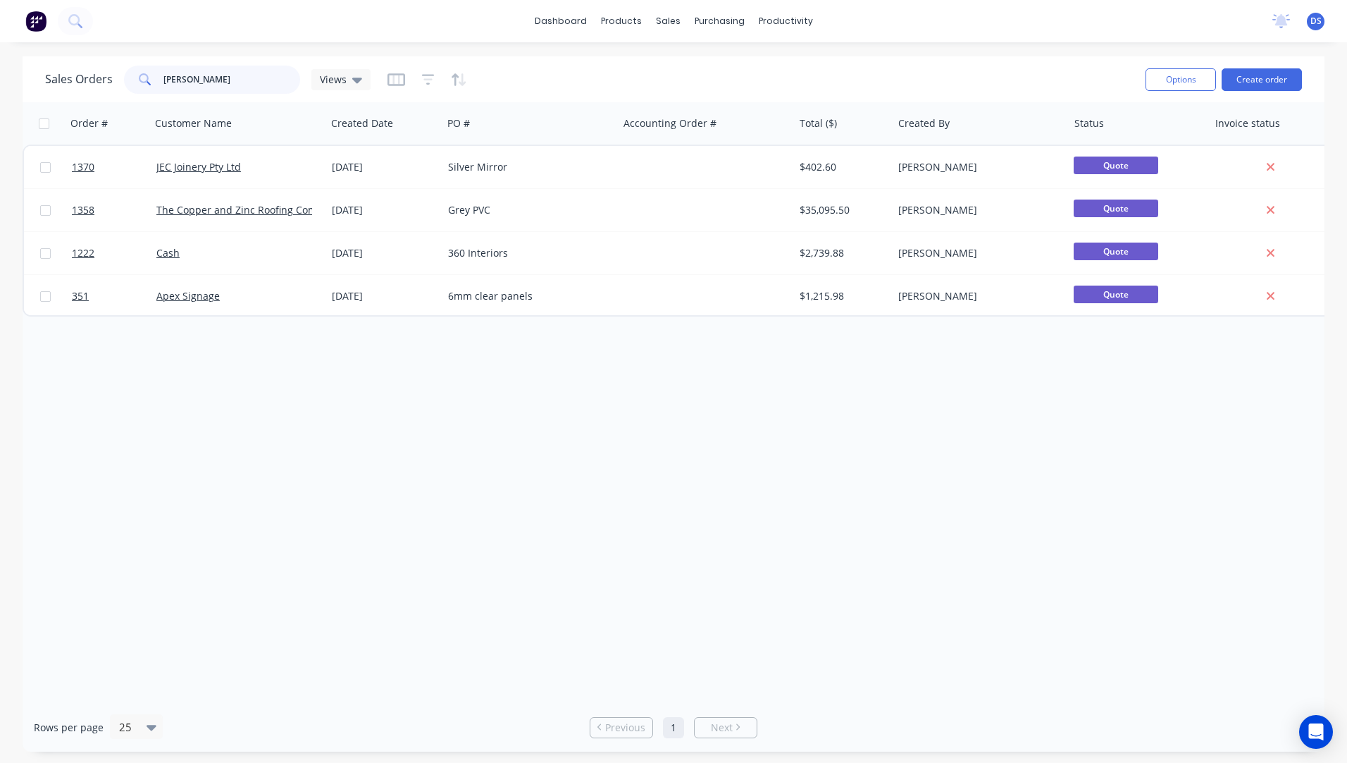
click at [185, 80] on input "[PERSON_NAME]" at bounding box center [231, 80] width 137 height 28
click at [355, 80] on icon at bounding box center [357, 81] width 10 height 6
click at [354, 233] on button "Archived Orders" at bounding box center [396, 228] width 161 height 16
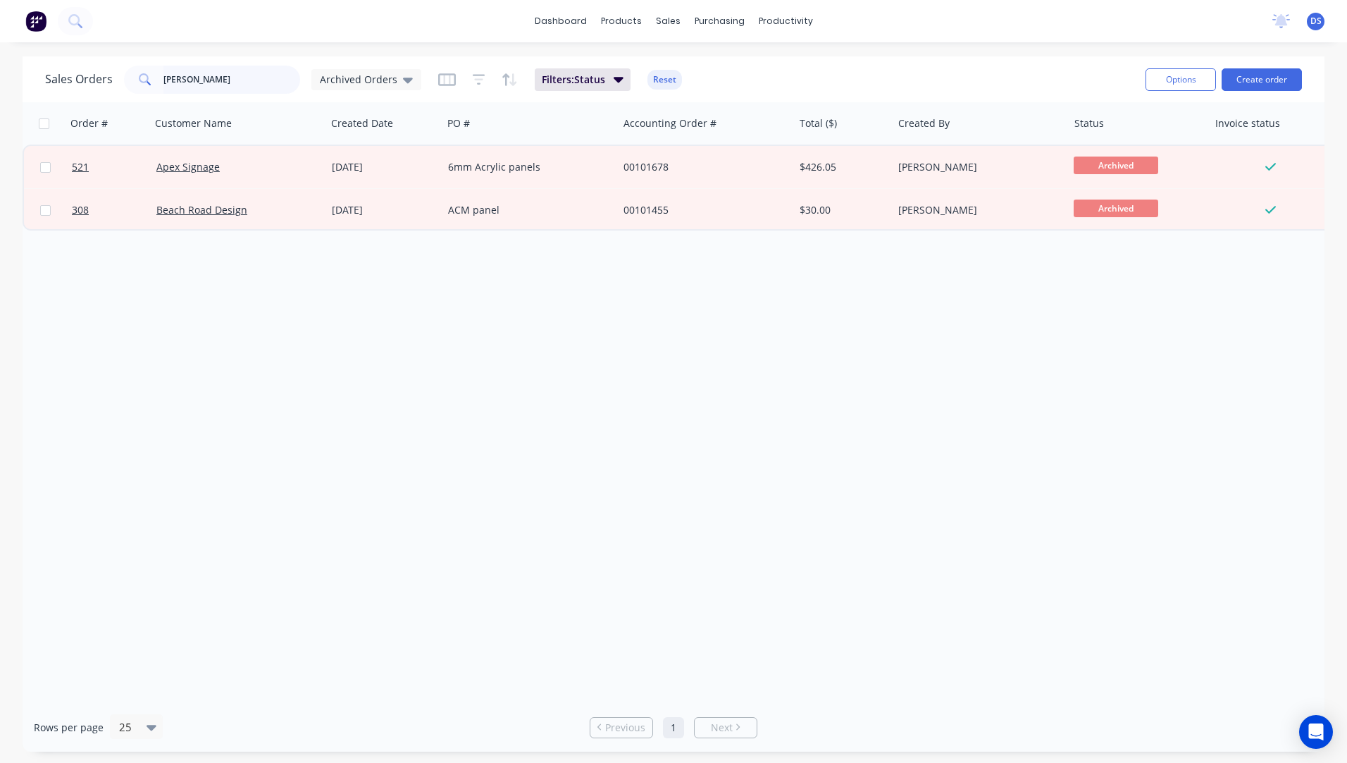
click at [203, 81] on input "[PERSON_NAME]" at bounding box center [231, 80] width 137 height 28
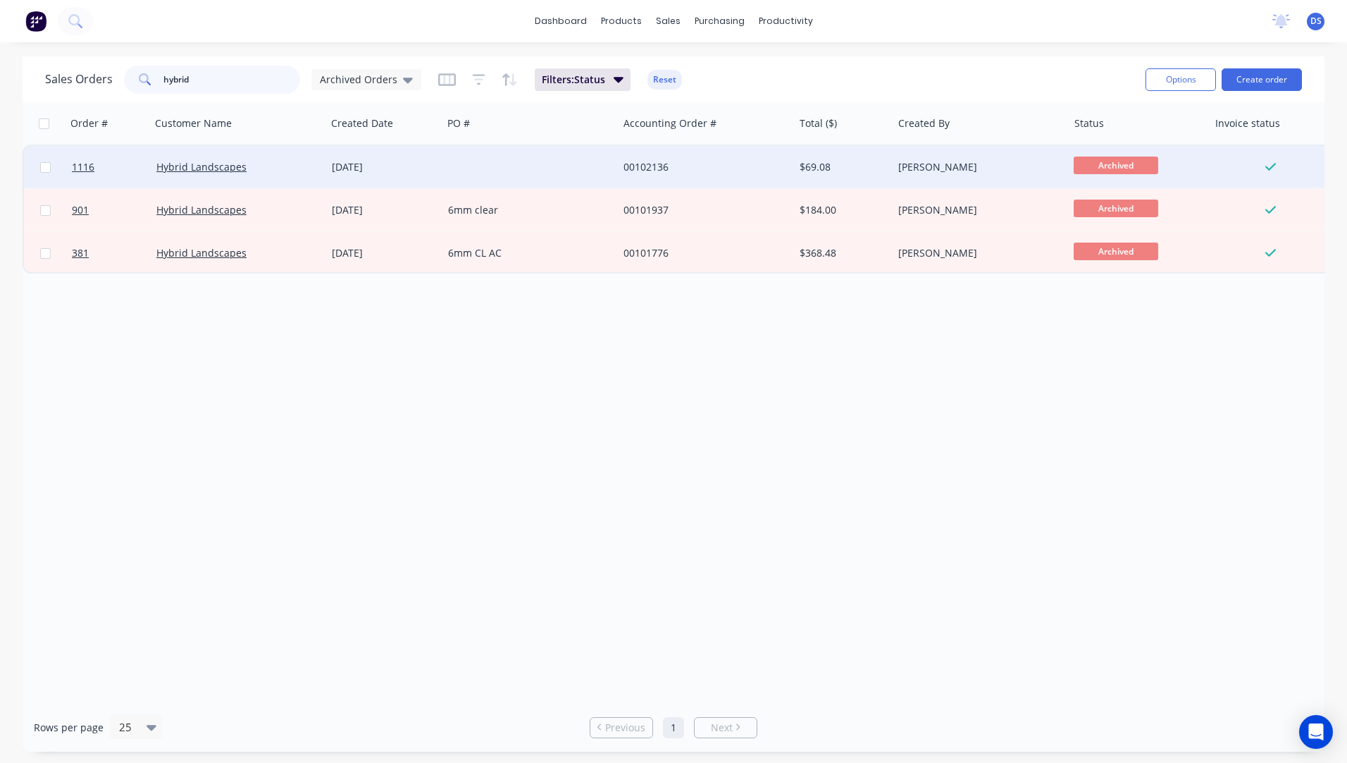
type input "hybrid"
click at [362, 173] on div "[DATE]" at bounding box center [384, 167] width 105 height 14
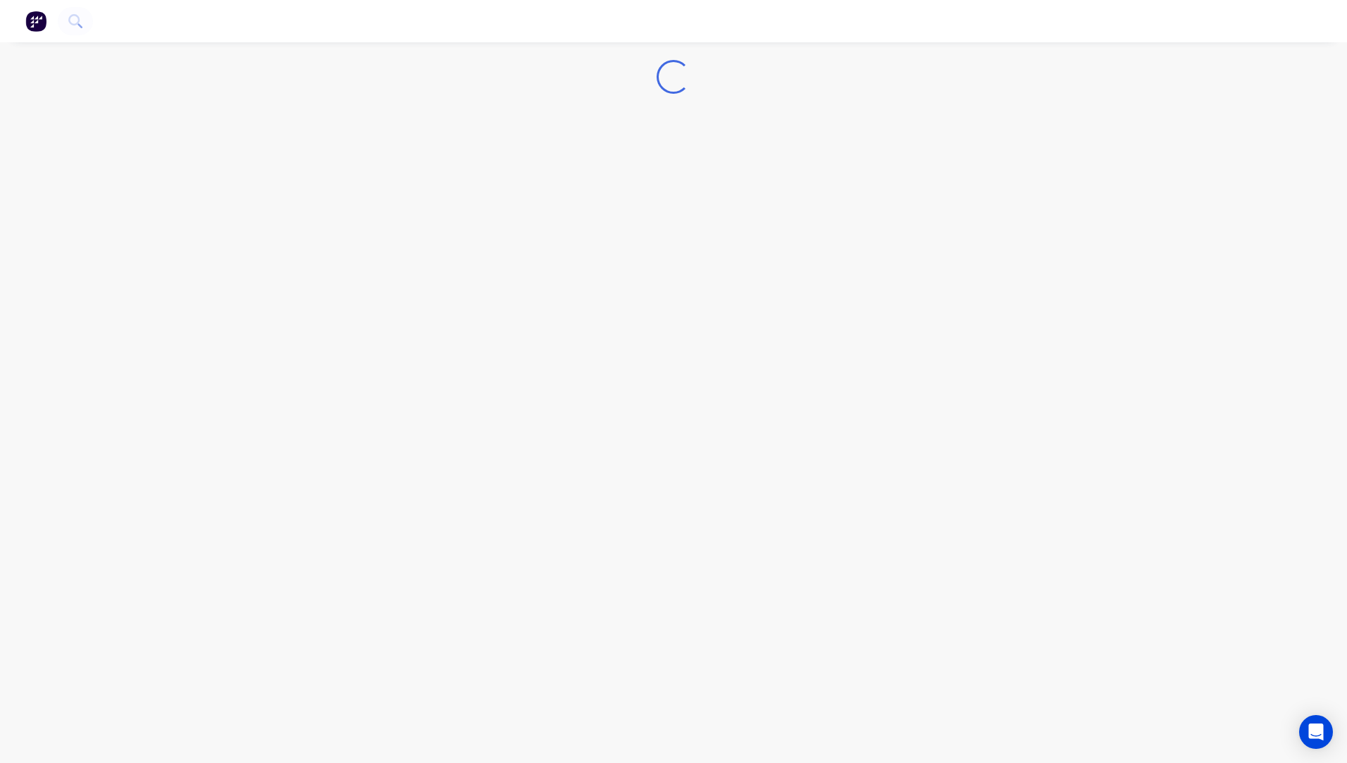
click at [362, 173] on div "Loading..." at bounding box center [673, 381] width 1347 height 763
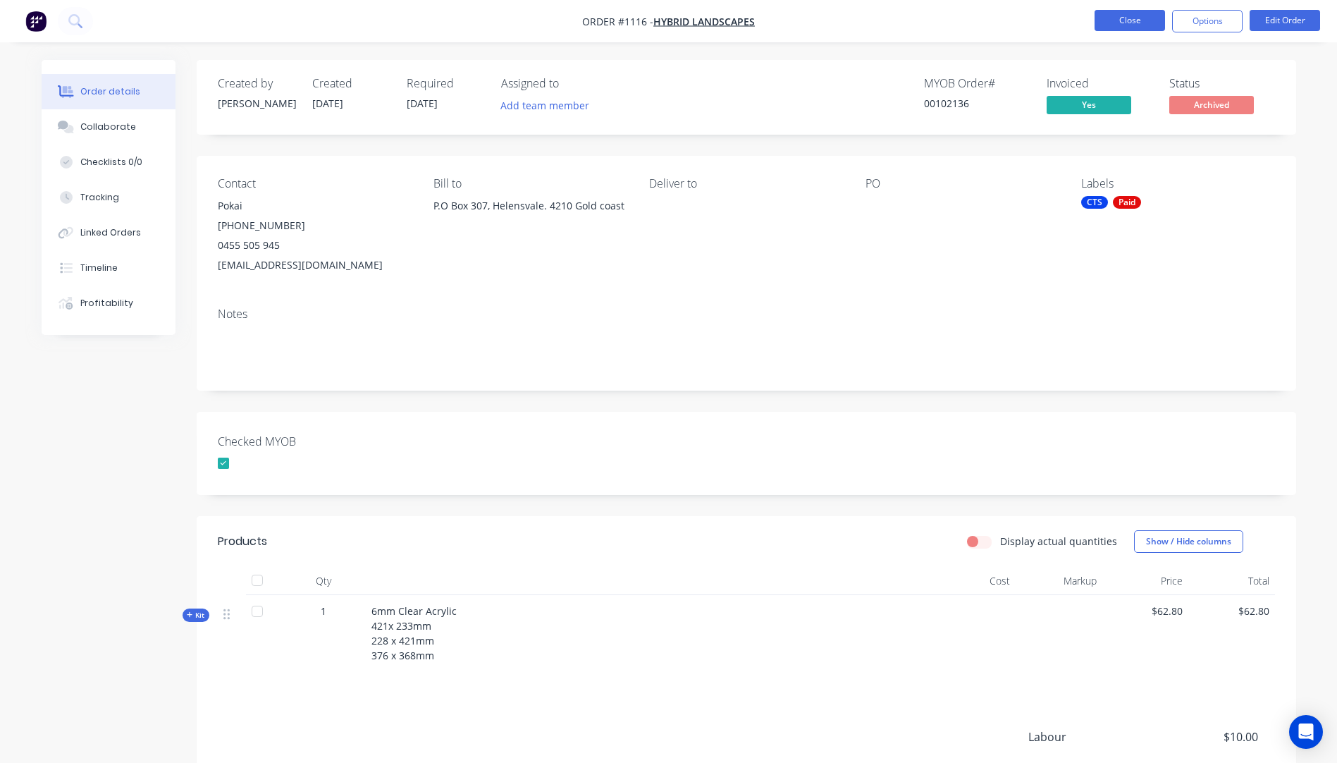
click at [1125, 29] on button "Close" at bounding box center [1129, 20] width 70 height 21
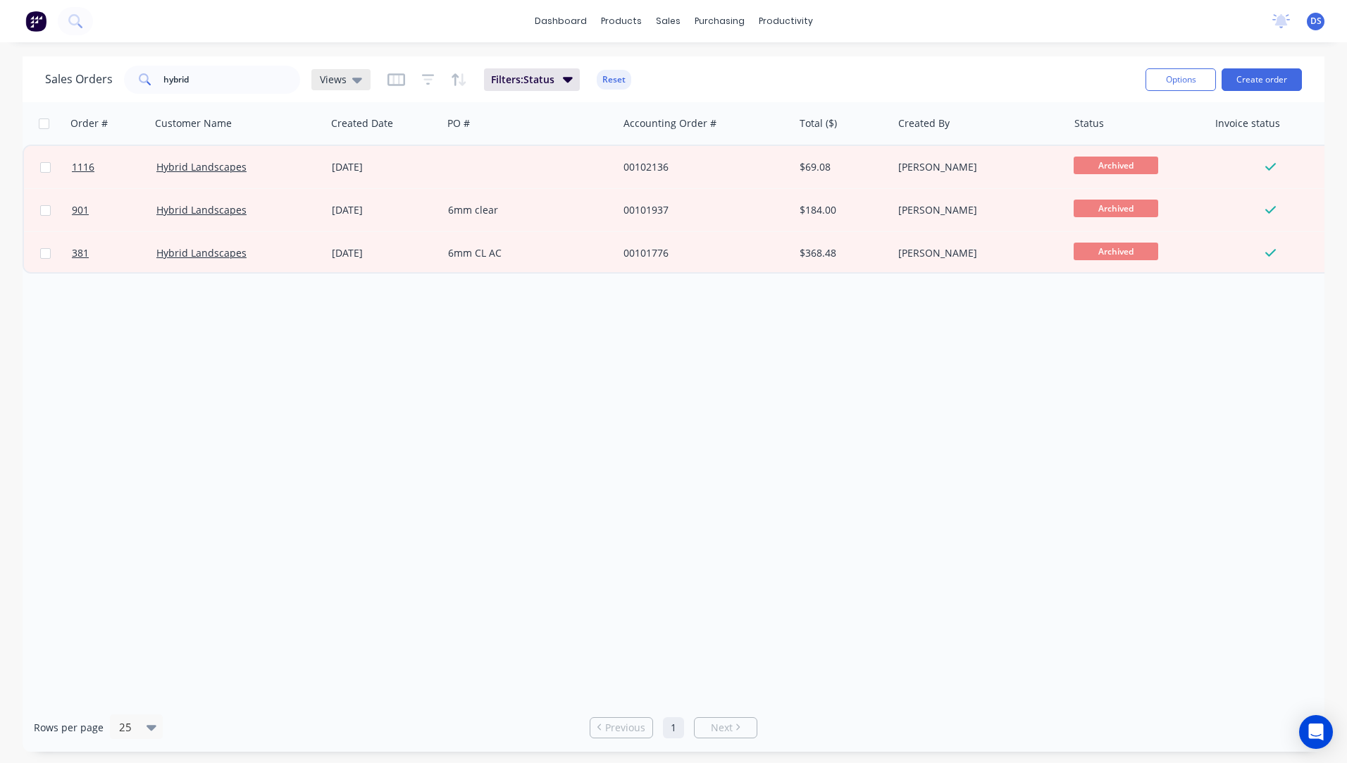
click at [359, 84] on icon at bounding box center [357, 80] width 10 height 16
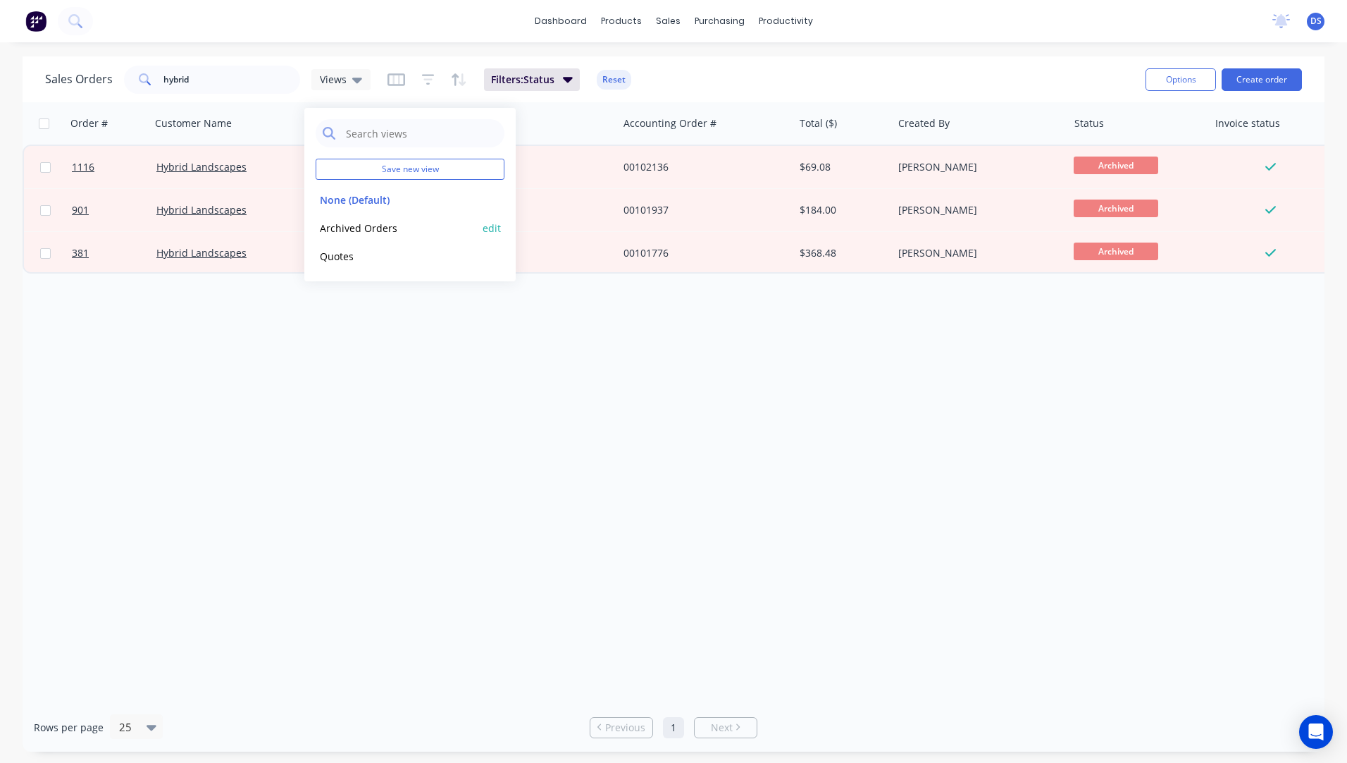
click at [347, 230] on button "Archived Orders" at bounding box center [396, 228] width 161 height 16
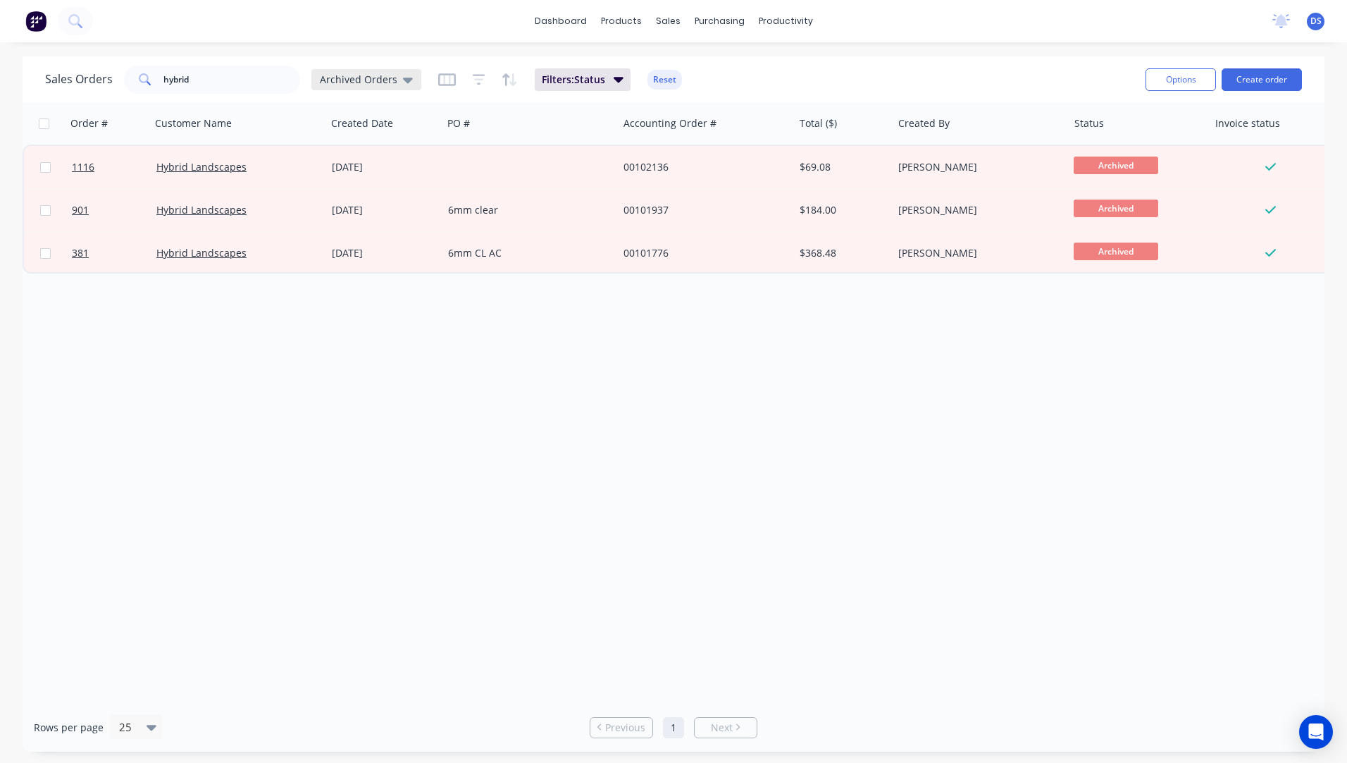
click at [403, 85] on icon at bounding box center [408, 80] width 10 height 16
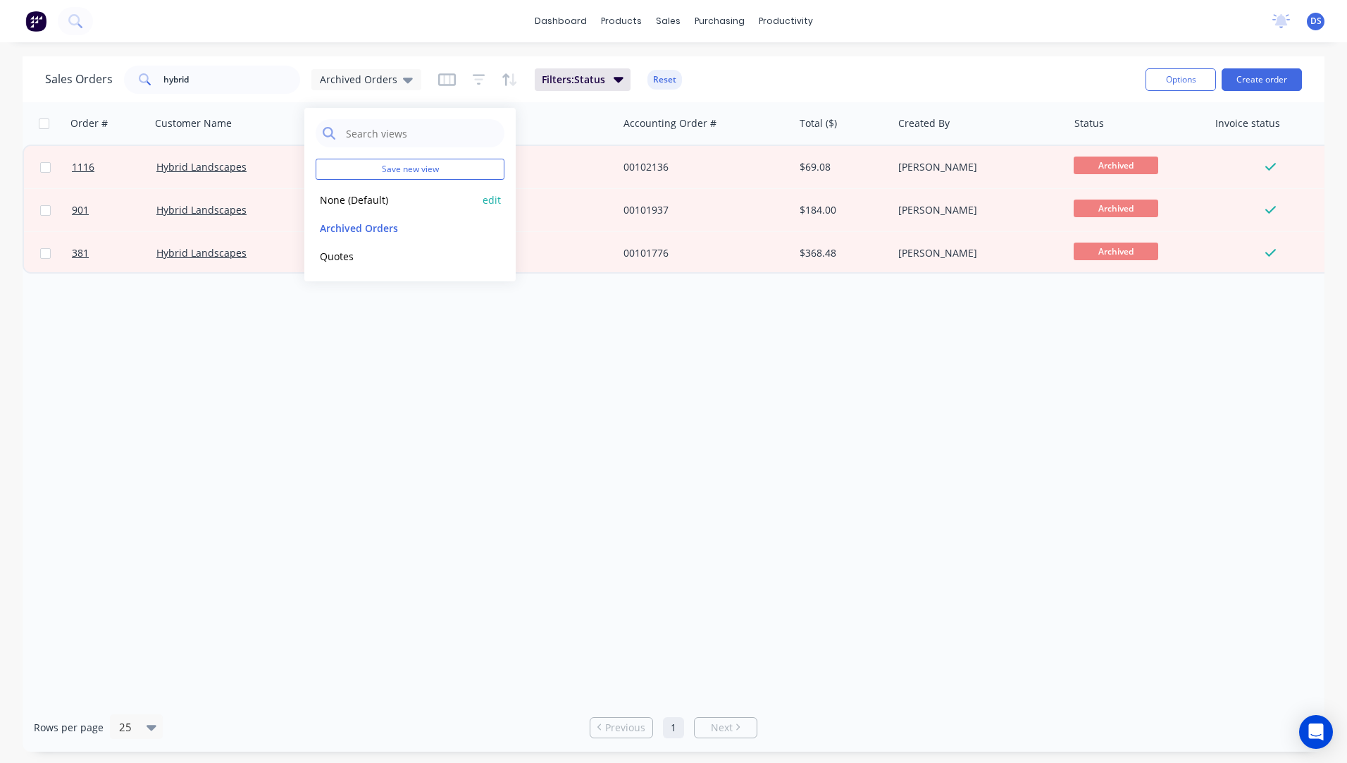
click at [357, 206] on button "None (Default)" at bounding box center [396, 200] width 161 height 16
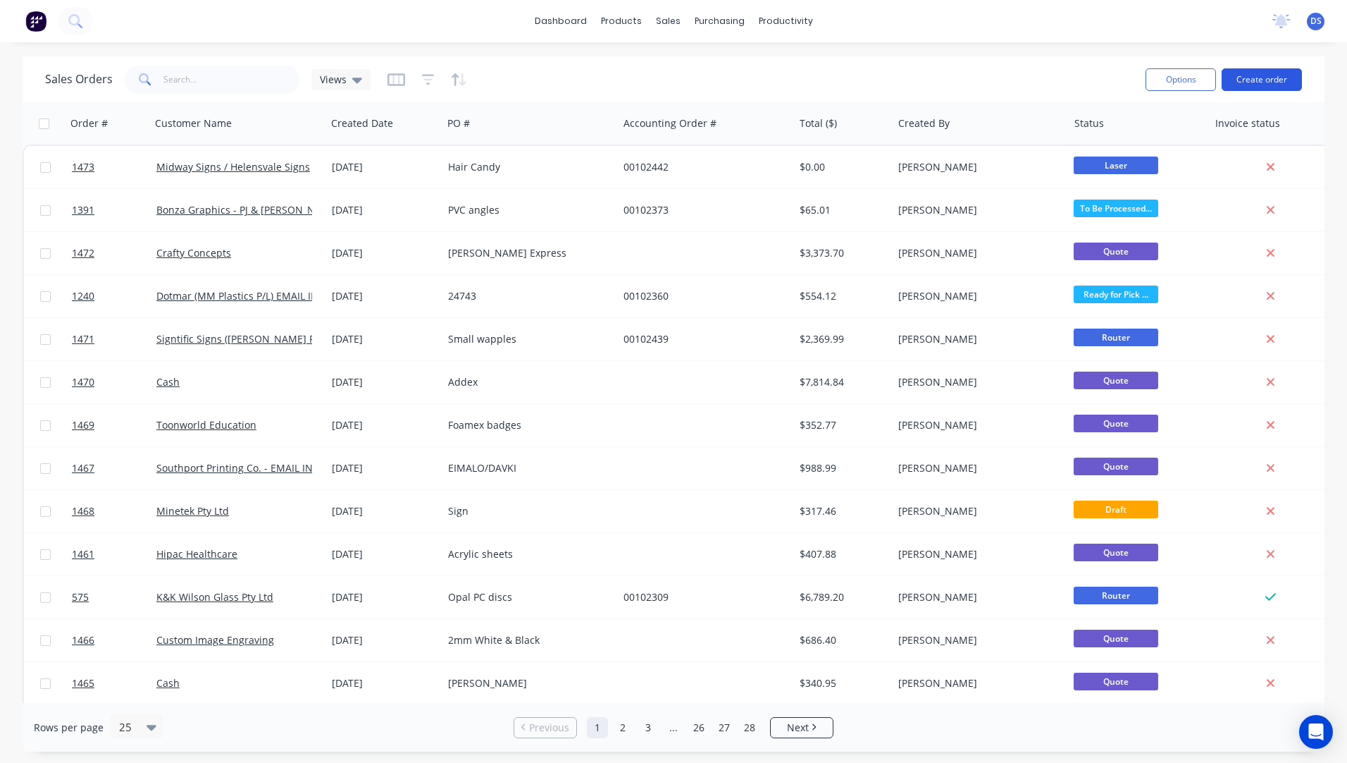
click at [1271, 75] on button "Create order" at bounding box center [1262, 79] width 80 height 23
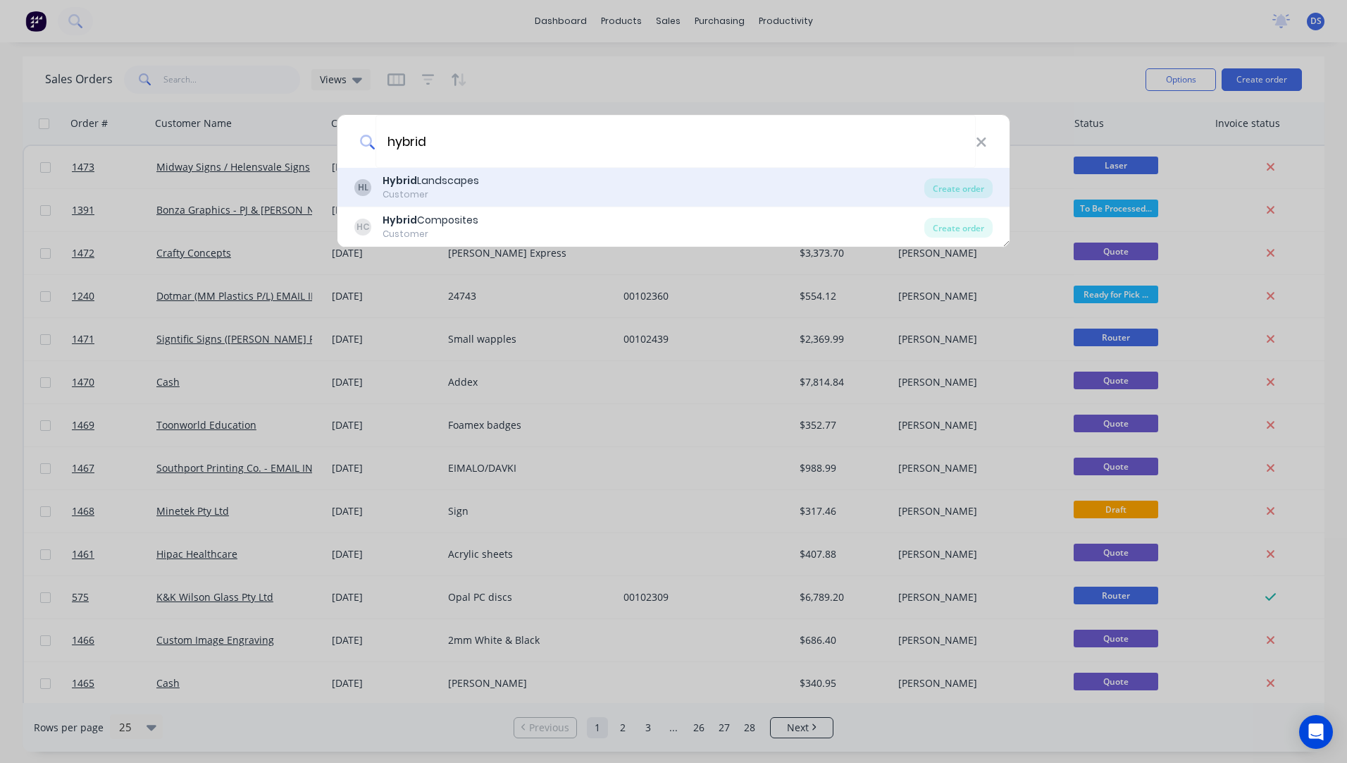
type input "hybrid"
click at [421, 188] on div "Customer" at bounding box center [431, 194] width 97 height 13
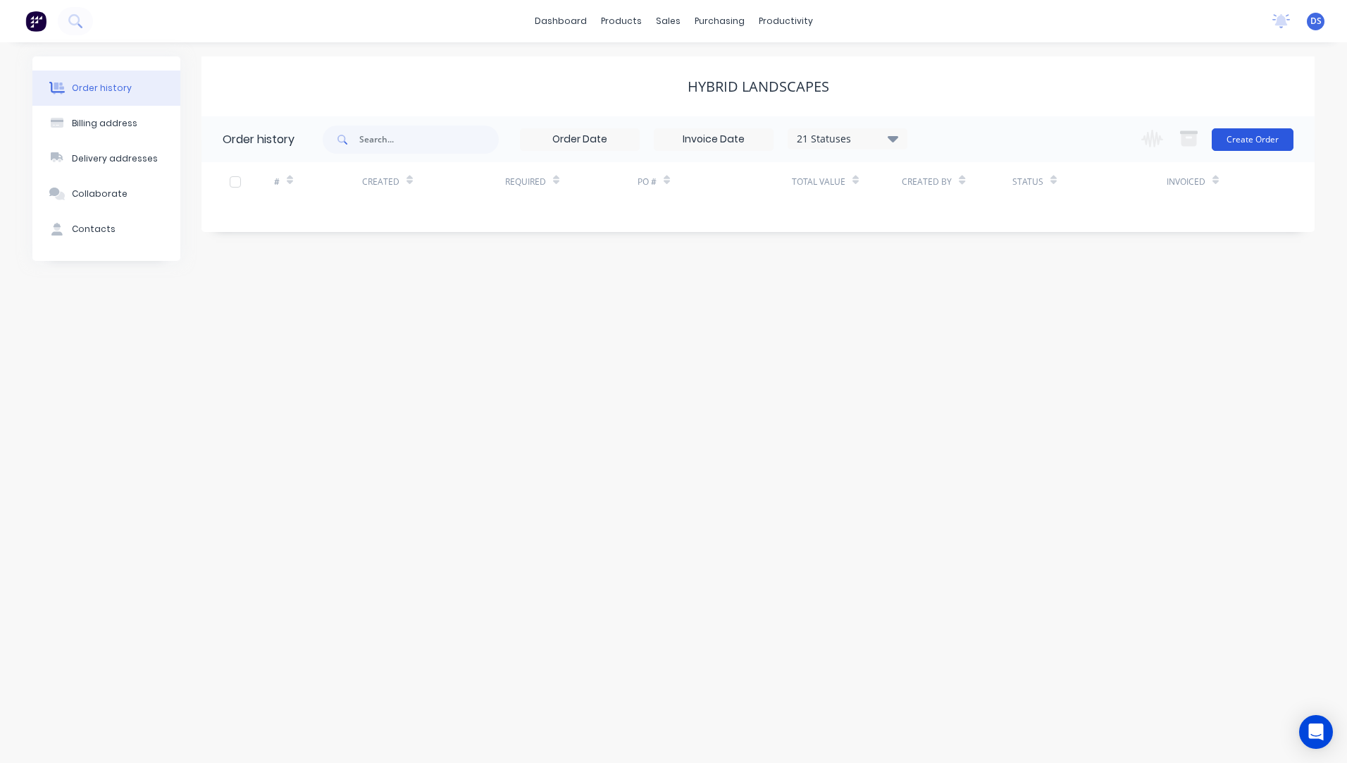
click at [1245, 141] on button "Create Order" at bounding box center [1253, 139] width 82 height 23
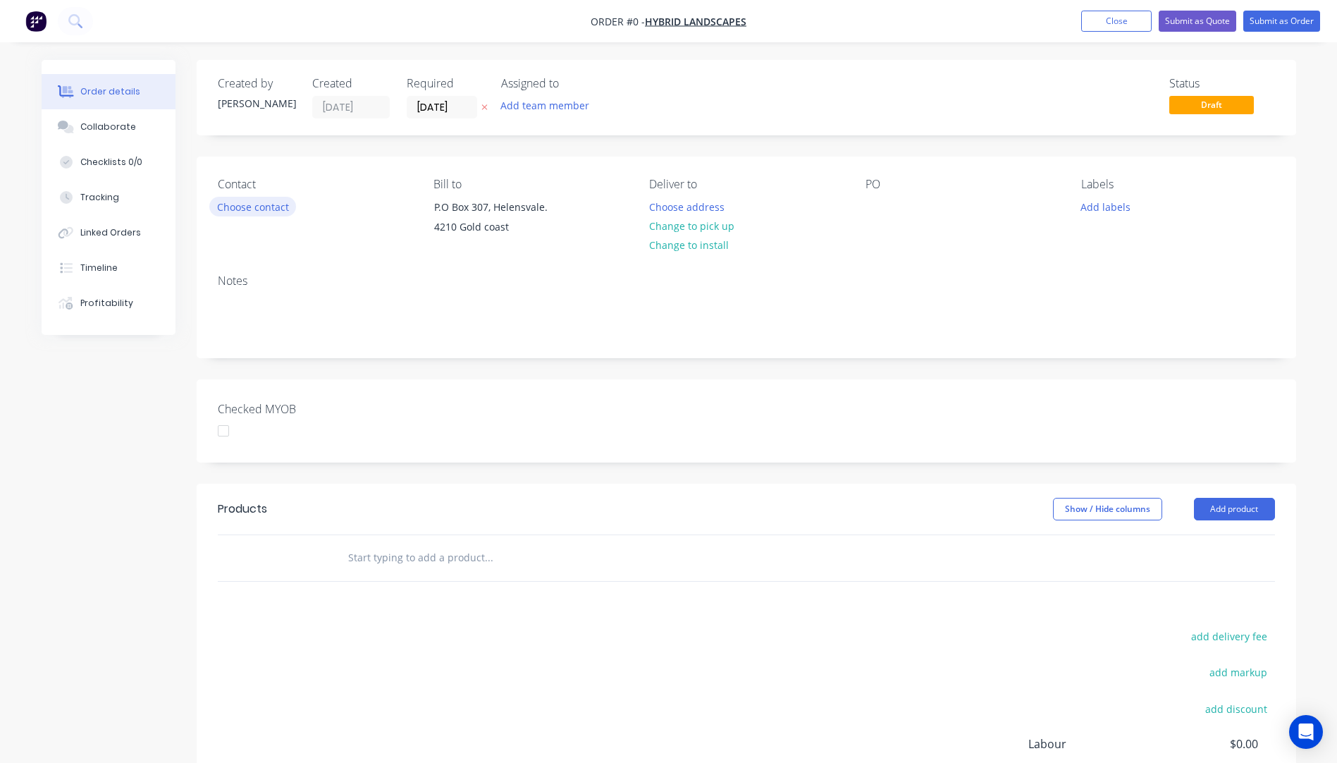
click at [249, 211] on button "Choose contact" at bounding box center [252, 206] width 87 height 19
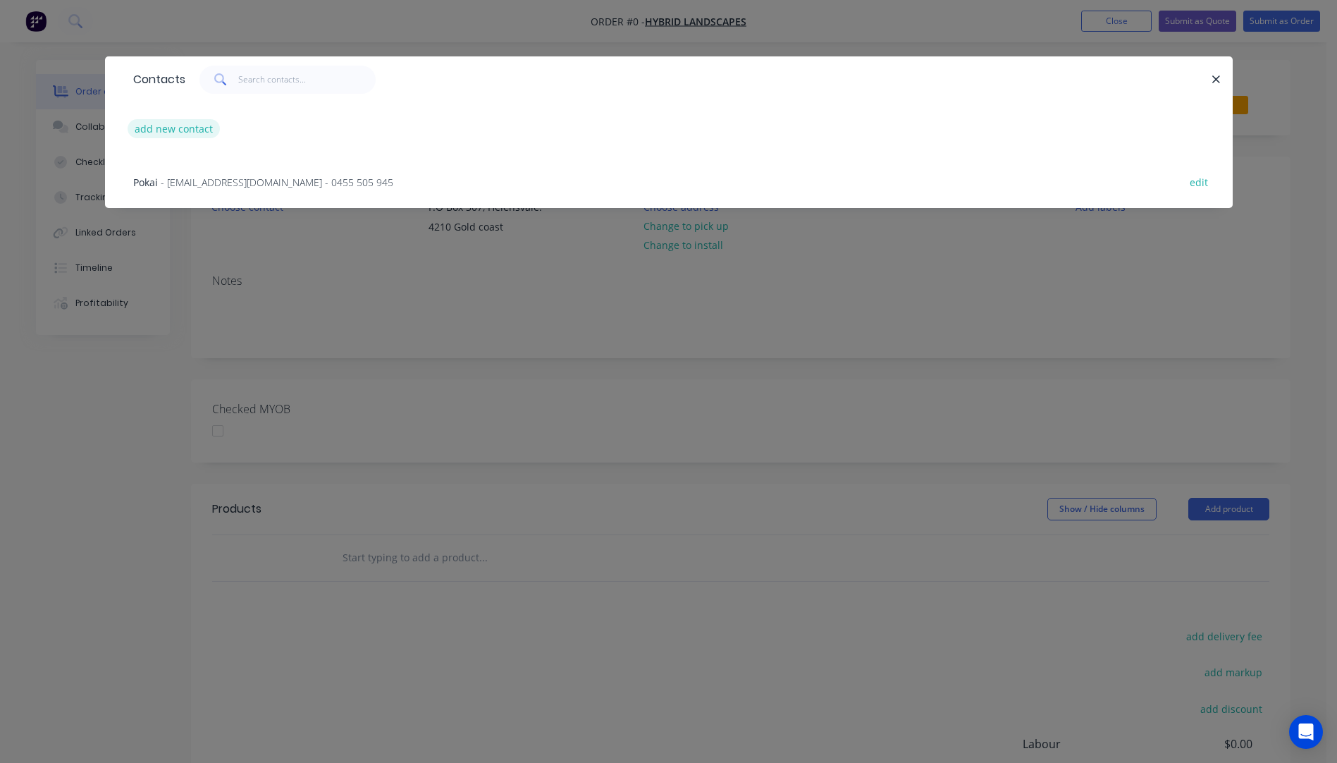
click at [178, 129] on button "add new contact" at bounding box center [174, 128] width 93 height 19
select select "AU"
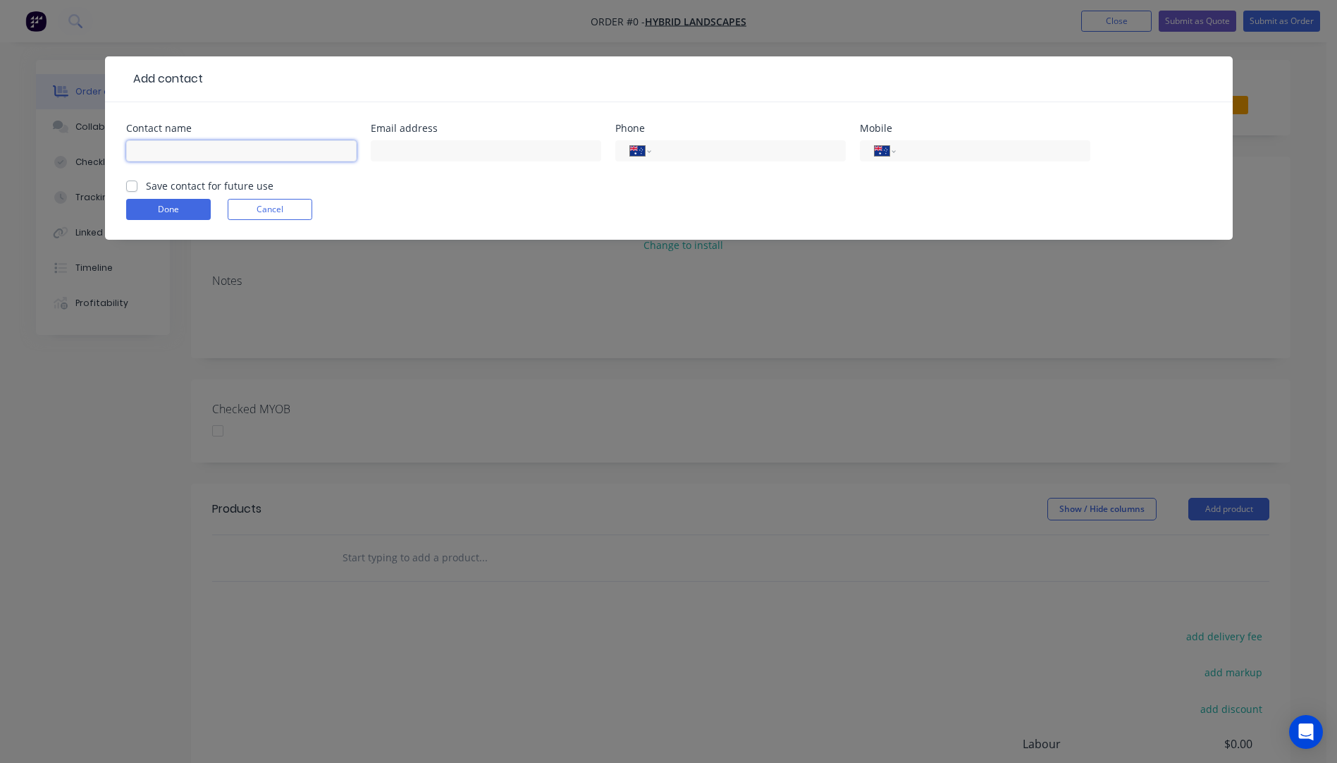
click at [179, 148] on input "text" at bounding box center [241, 150] width 230 height 21
click at [183, 149] on input "[PERSON_NAME]" at bounding box center [241, 150] width 230 height 21
type input "[PERSON_NAME]"
click at [426, 156] on input "text" at bounding box center [486, 150] width 230 height 21
click at [420, 152] on input "text" at bounding box center [486, 150] width 230 height 21
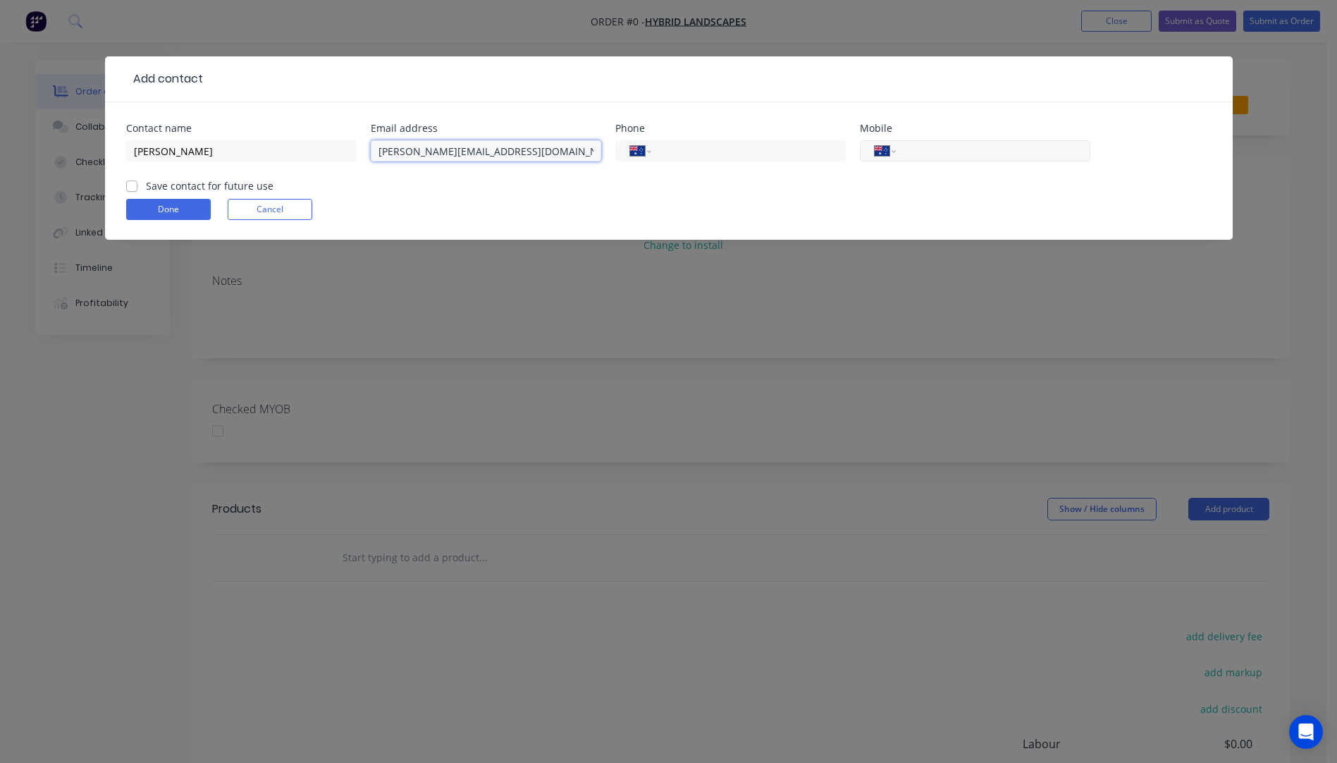
type input "[PERSON_NAME][EMAIL_ADDRESS][DOMAIN_NAME]"
click at [931, 149] on input "tel" at bounding box center [990, 151] width 169 height 16
paste input "0405 082 665"
type input "0405 082 665"
click at [161, 211] on button "Done" at bounding box center [168, 209] width 85 height 21
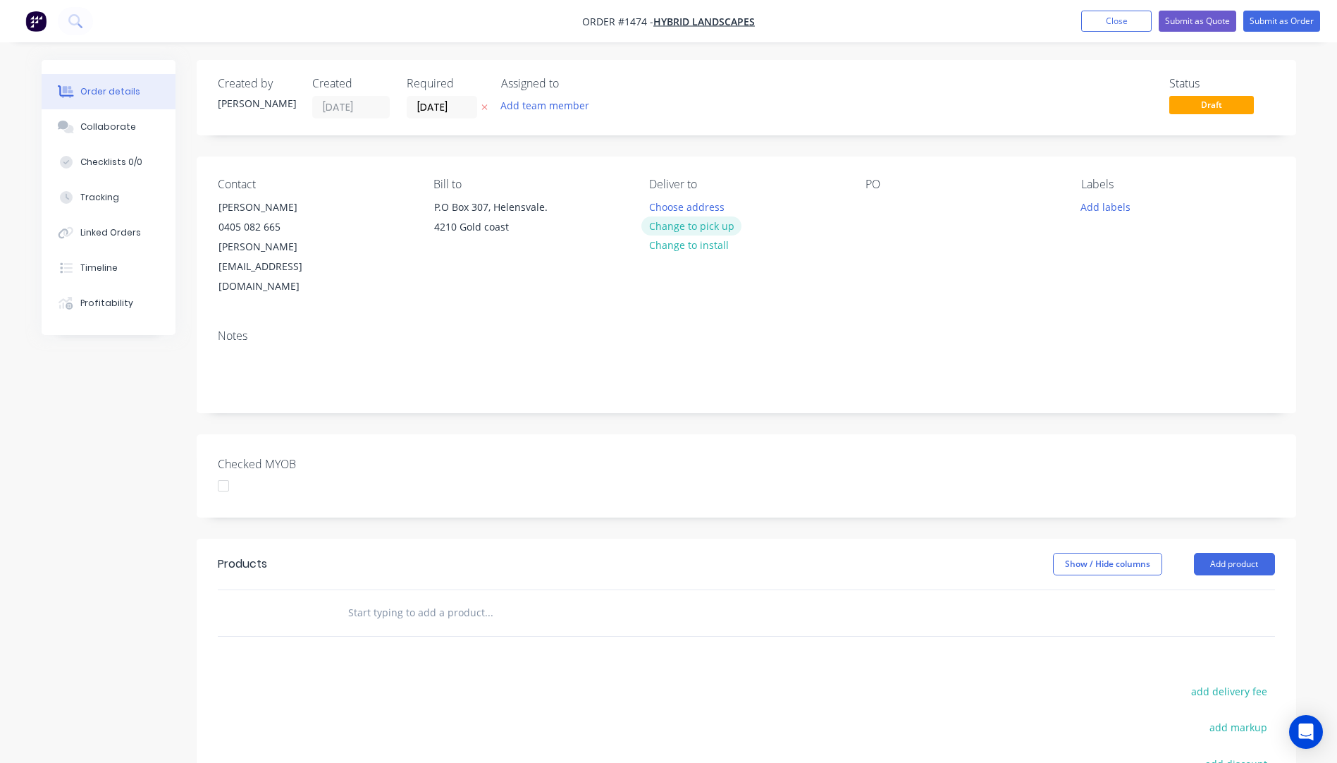
click at [670, 227] on button "Change to pick up" at bounding box center [691, 225] width 100 height 19
click at [872, 204] on div at bounding box center [876, 207] width 23 height 20
click at [1104, 210] on button "Add labels" at bounding box center [1105, 206] width 65 height 19
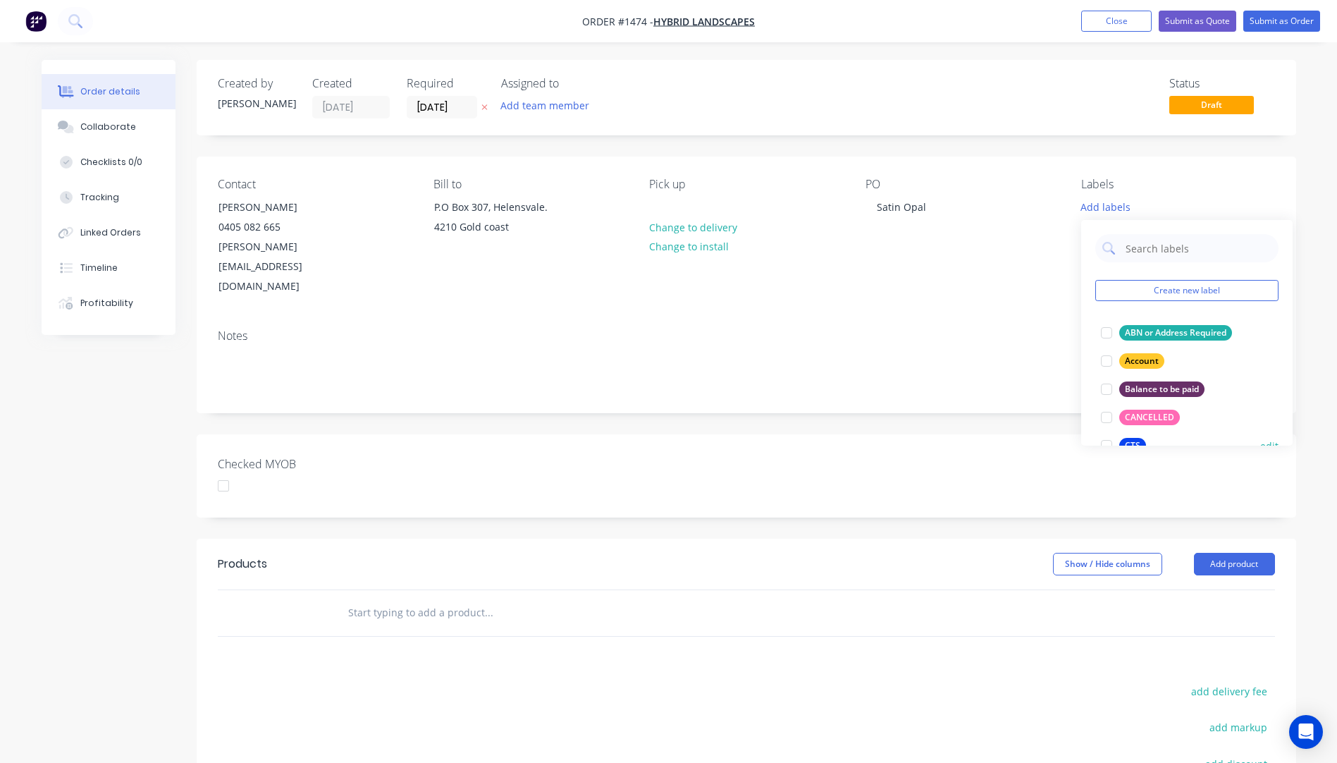
click at [1136, 438] on div "CTS" at bounding box center [1132, 446] width 27 height 16
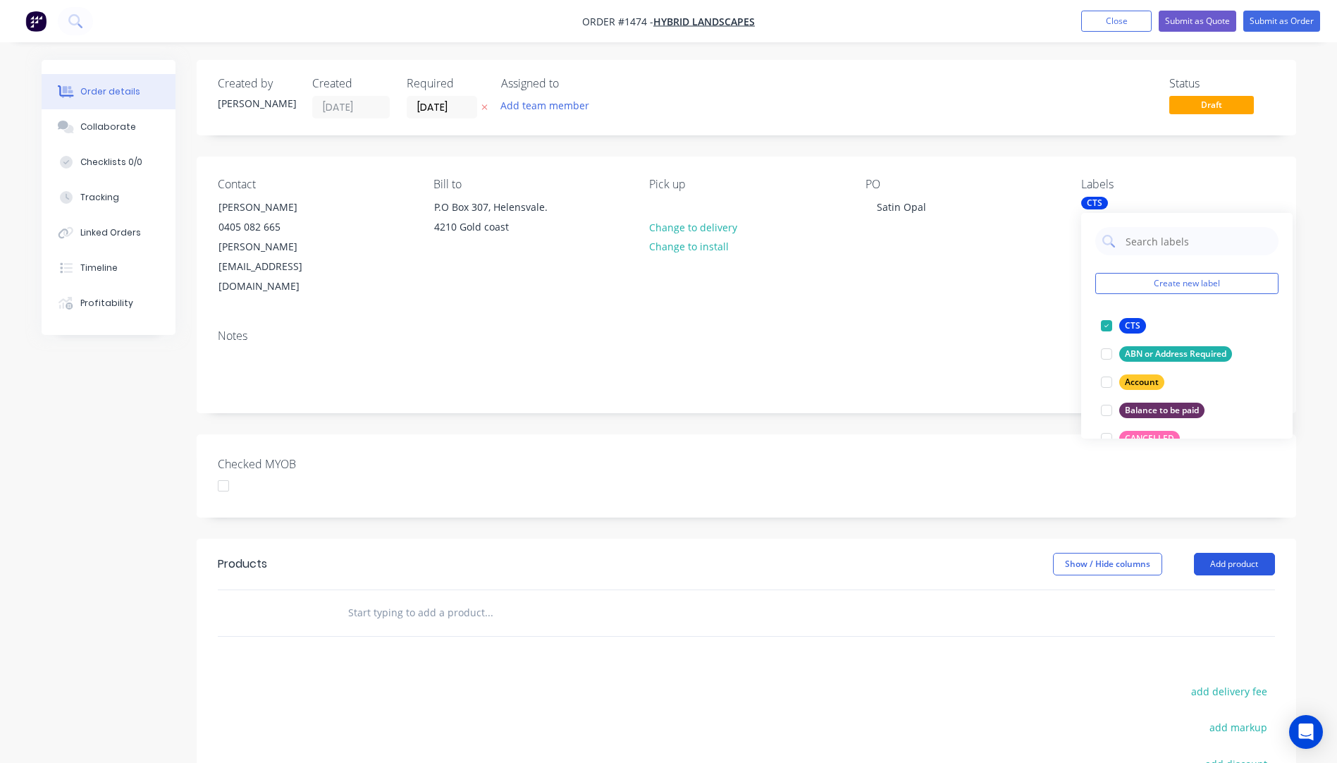
click at [1223, 553] on button "Add product" at bounding box center [1234, 564] width 81 height 23
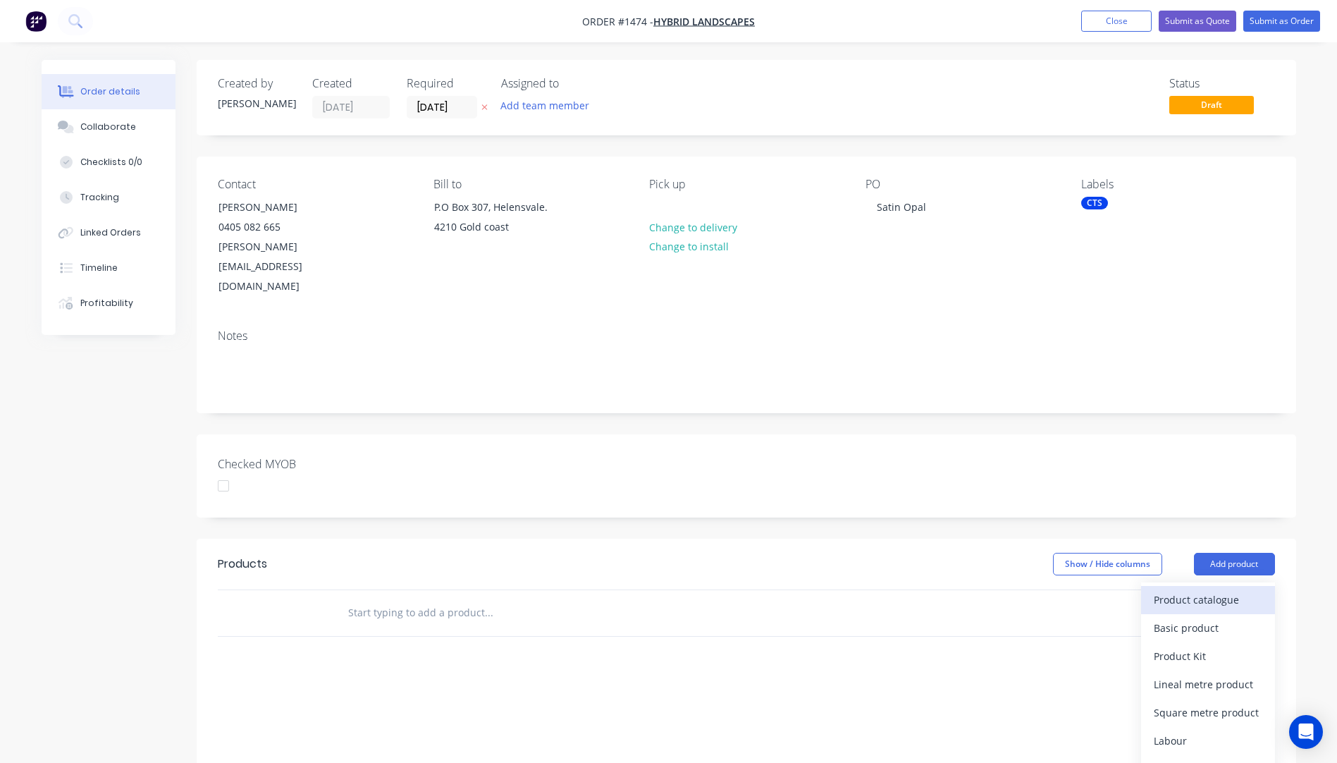
click at [1177, 589] on div "Product catalogue" at bounding box center [1208, 599] width 109 height 20
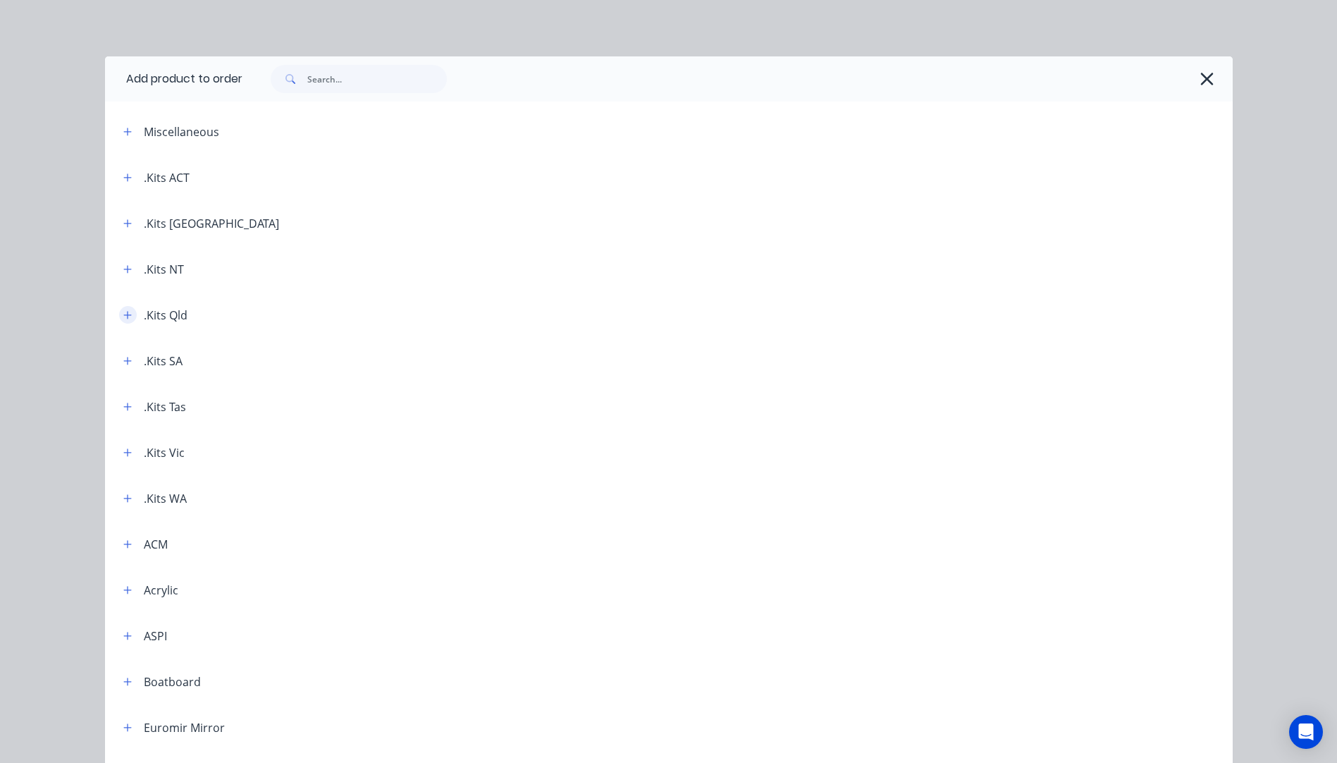
click at [123, 316] on icon "button" at bounding box center [127, 315] width 8 height 10
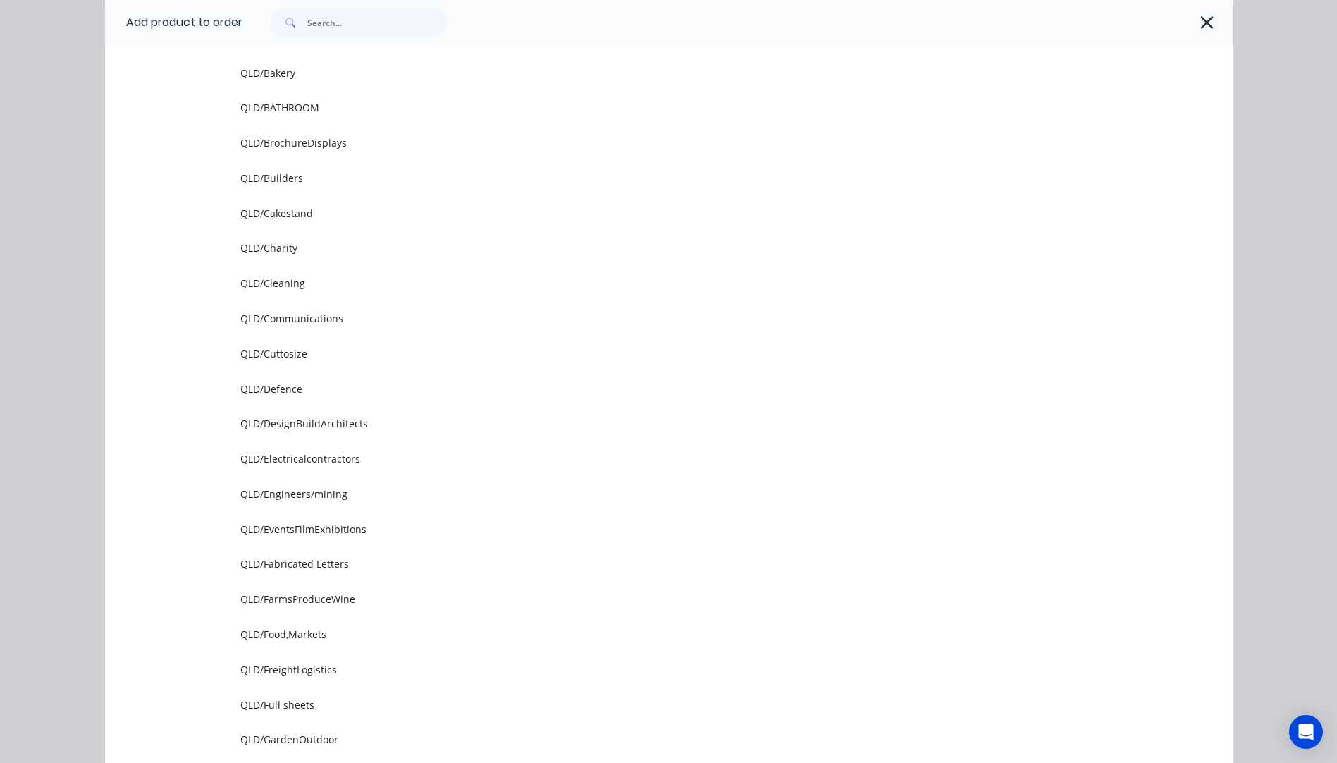
scroll to position [493, 0]
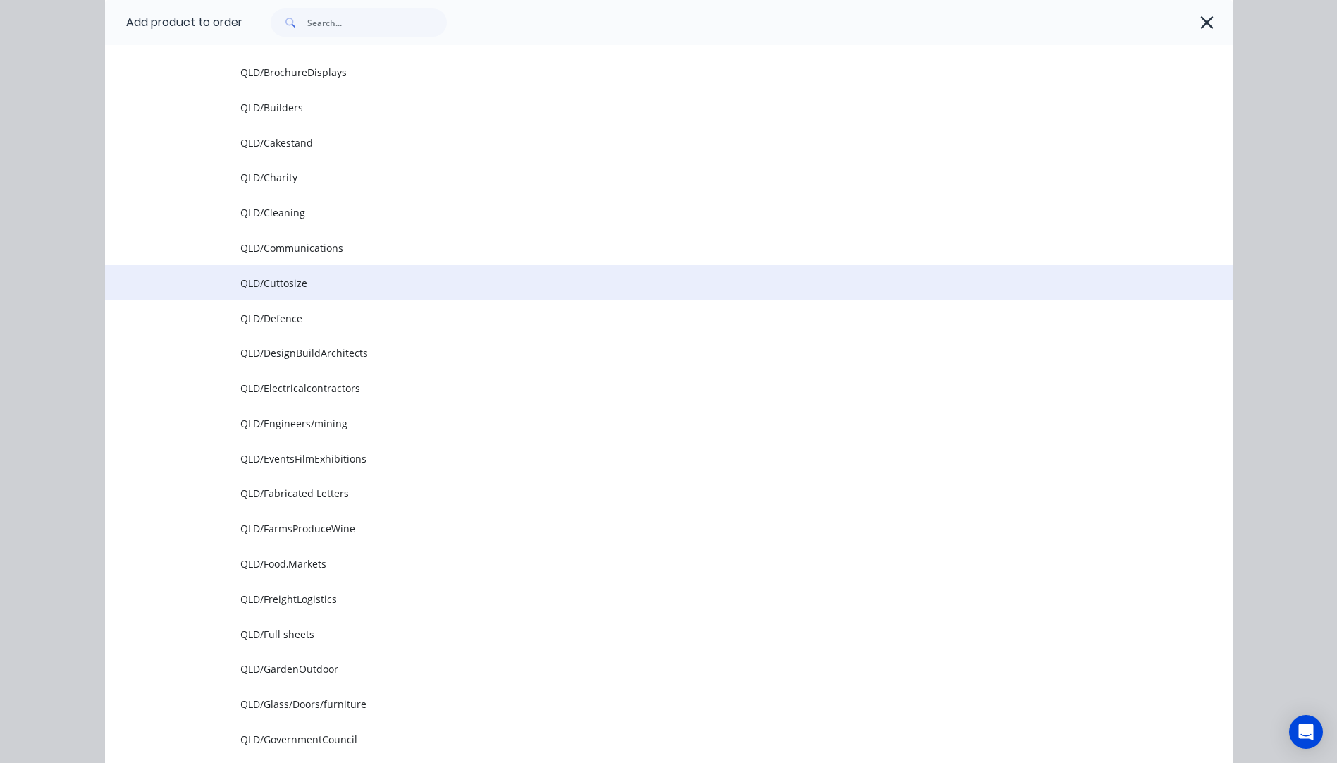
click at [291, 281] on span "QLD/Cuttosize" at bounding box center [637, 283] width 794 height 15
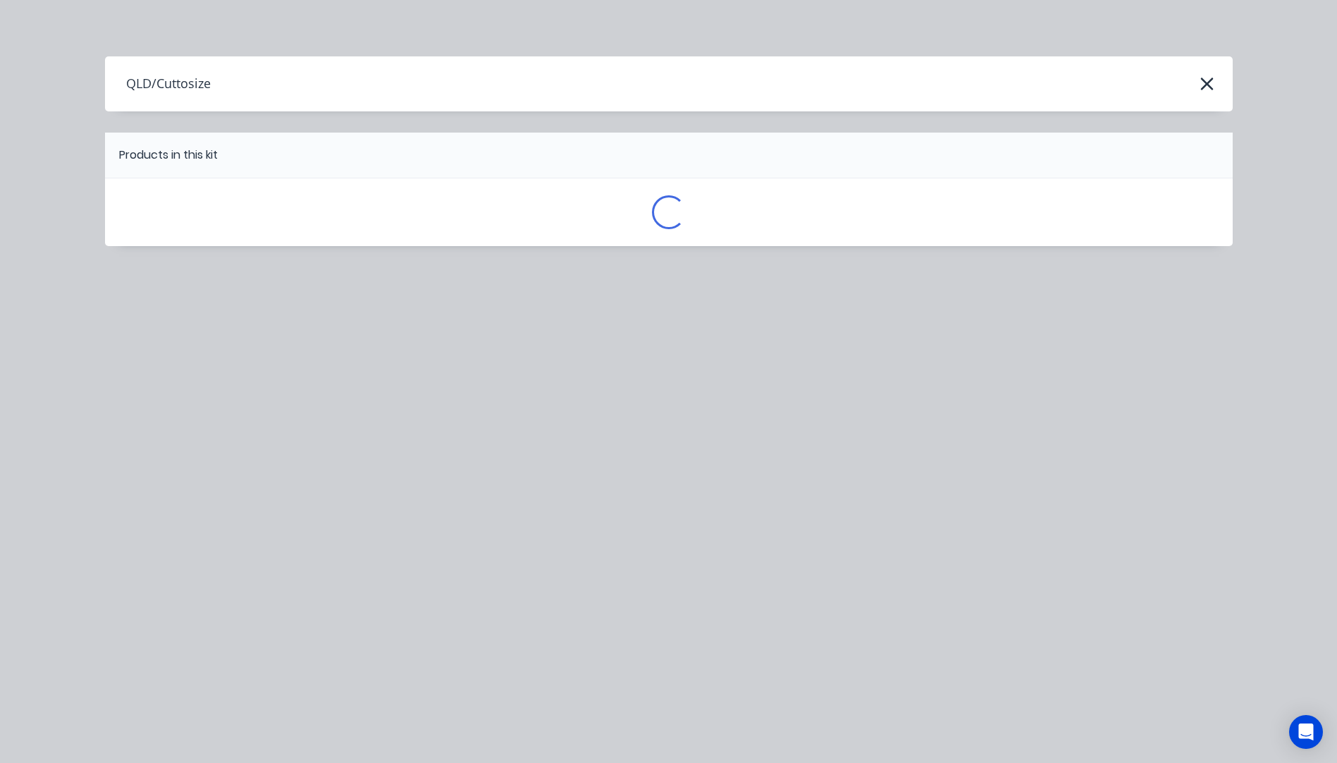
scroll to position [0, 0]
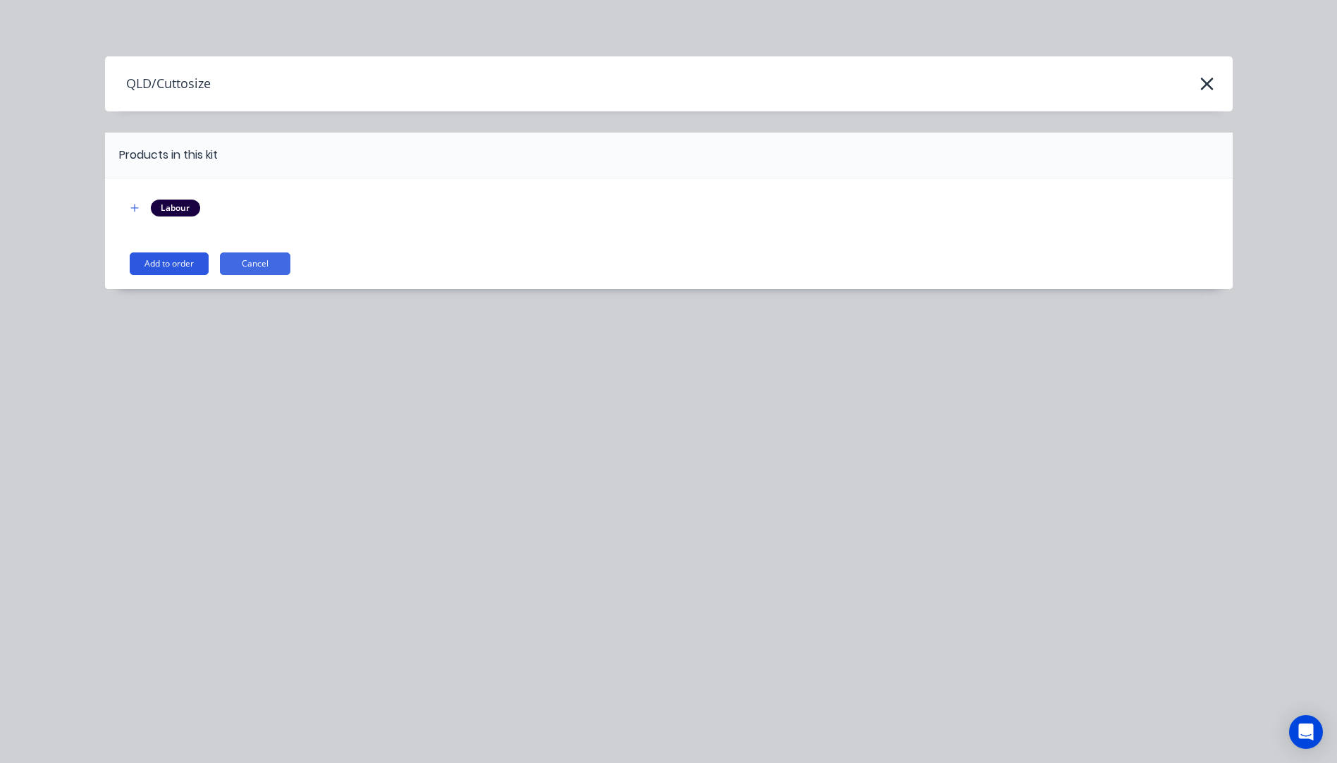
click at [182, 268] on button "Add to order" at bounding box center [169, 263] width 79 height 23
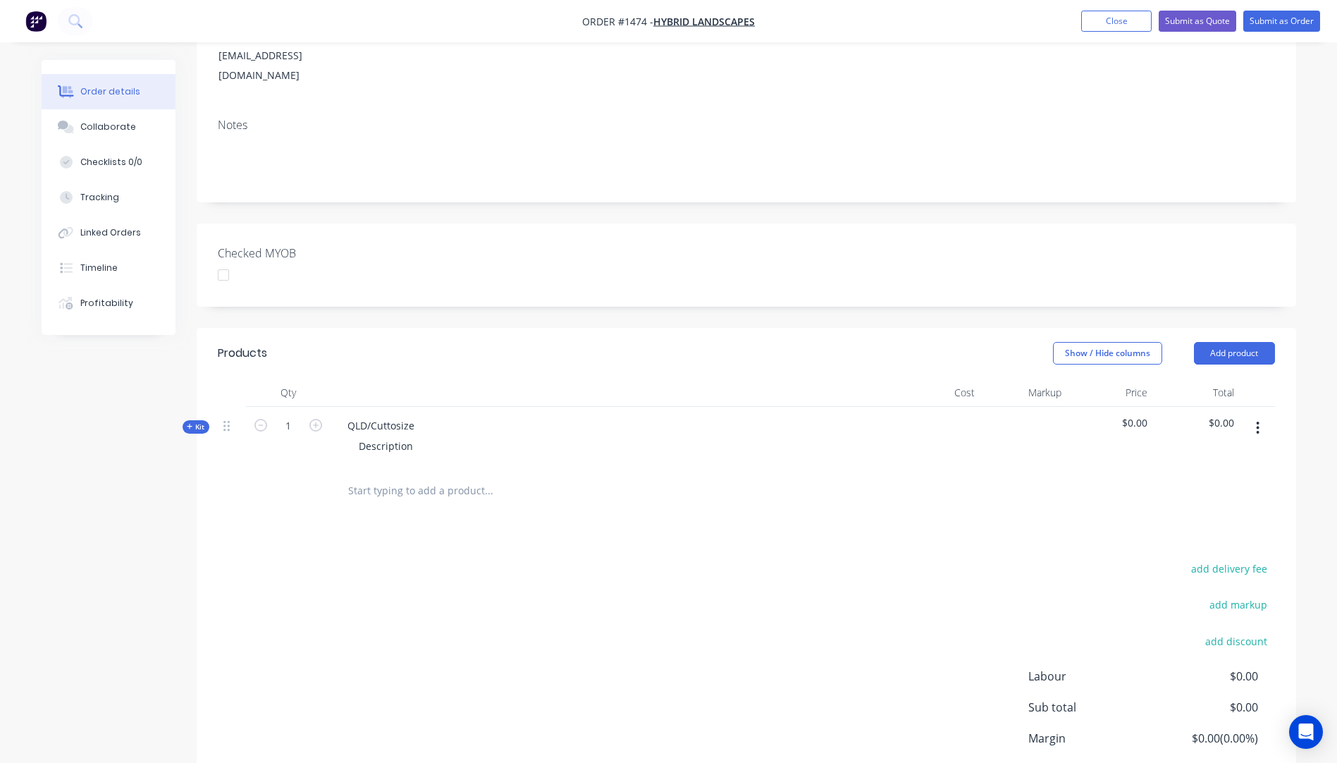
scroll to position [211, 0]
click at [192, 422] on icon at bounding box center [190, 425] width 6 height 7
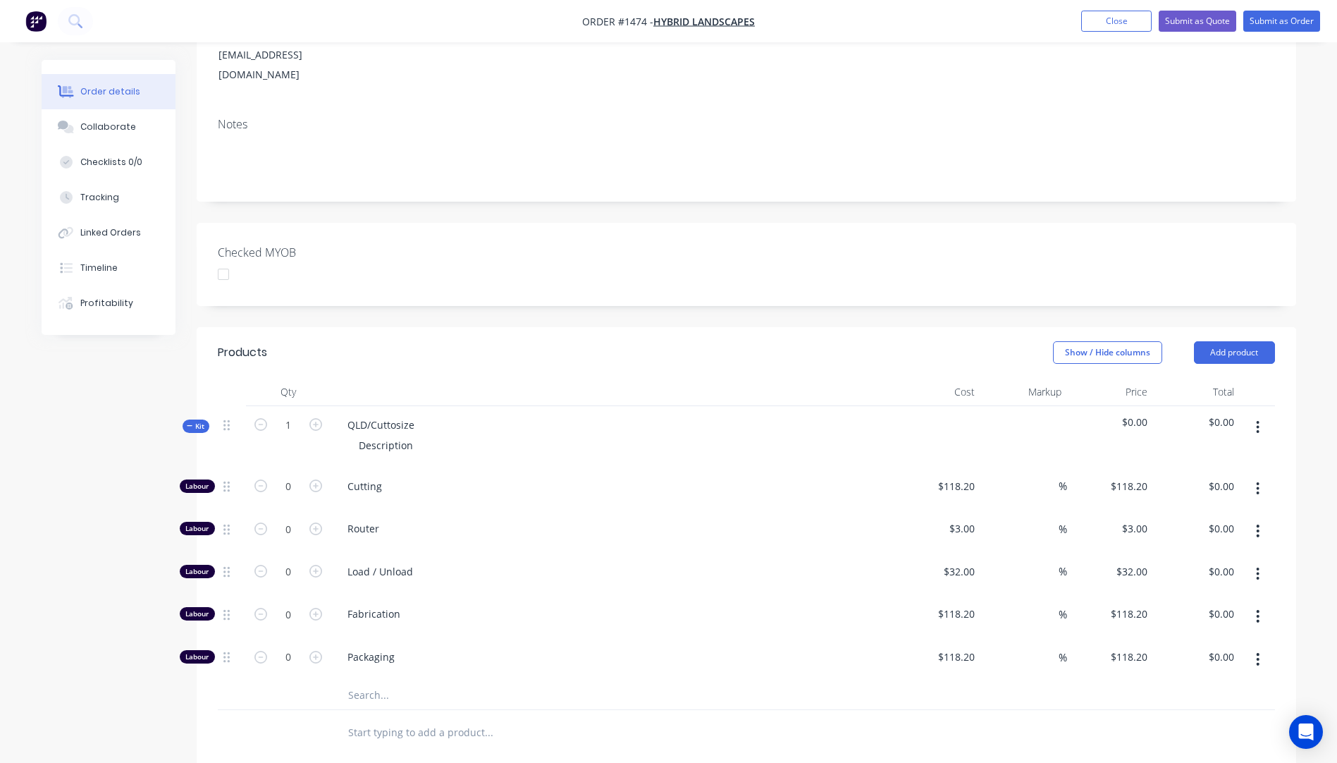
click at [372, 681] on input "text" at bounding box center [488, 695] width 282 height 28
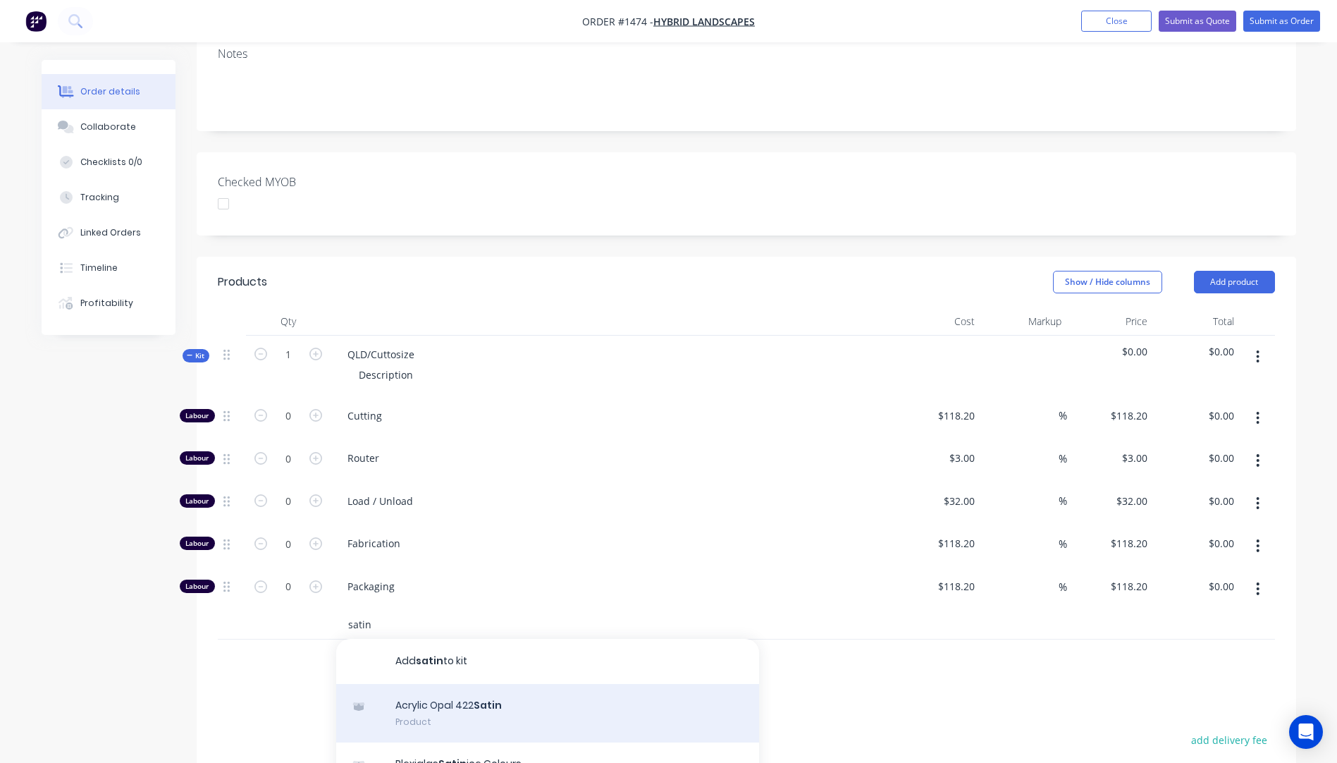
type input "satin"
click at [472, 684] on div "Acrylic Opal 422 Satin Product" at bounding box center [547, 713] width 423 height 59
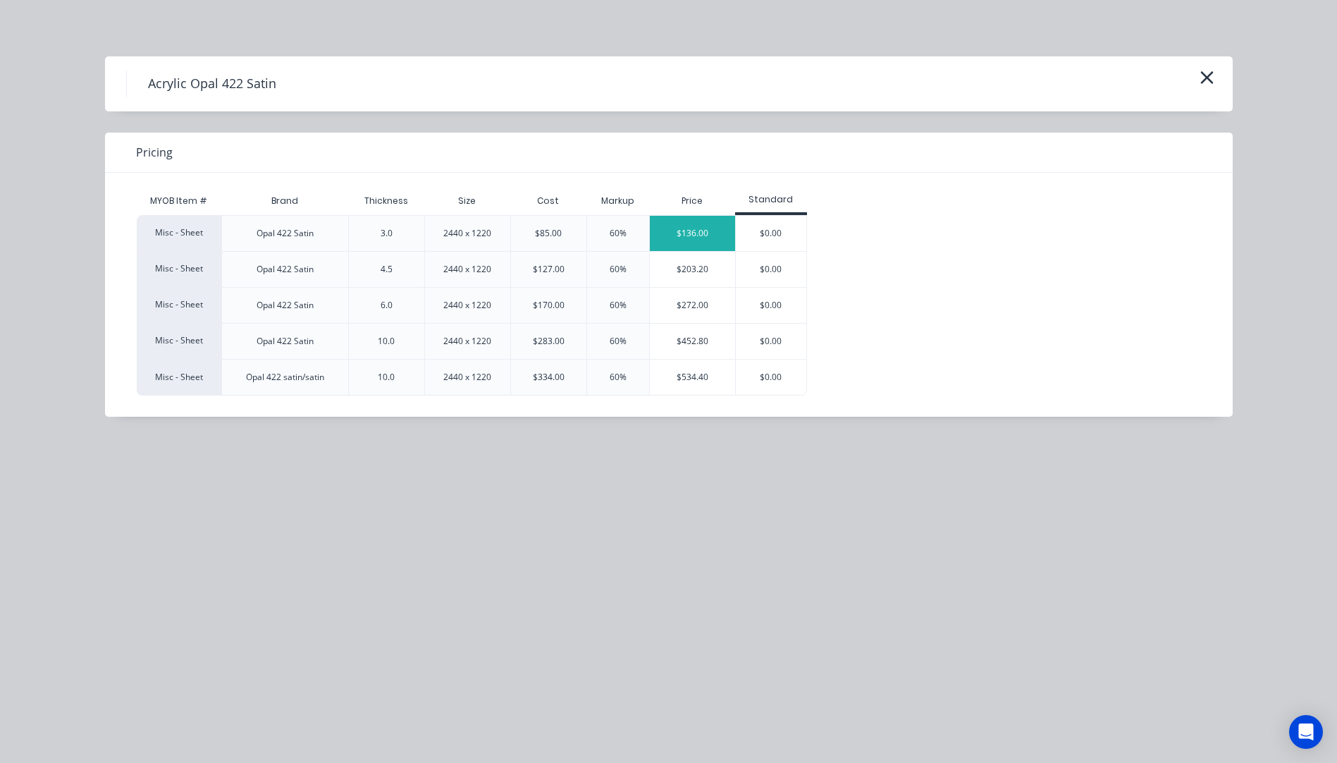
click at [695, 228] on div "$136.00" at bounding box center [692, 233] width 85 height 35
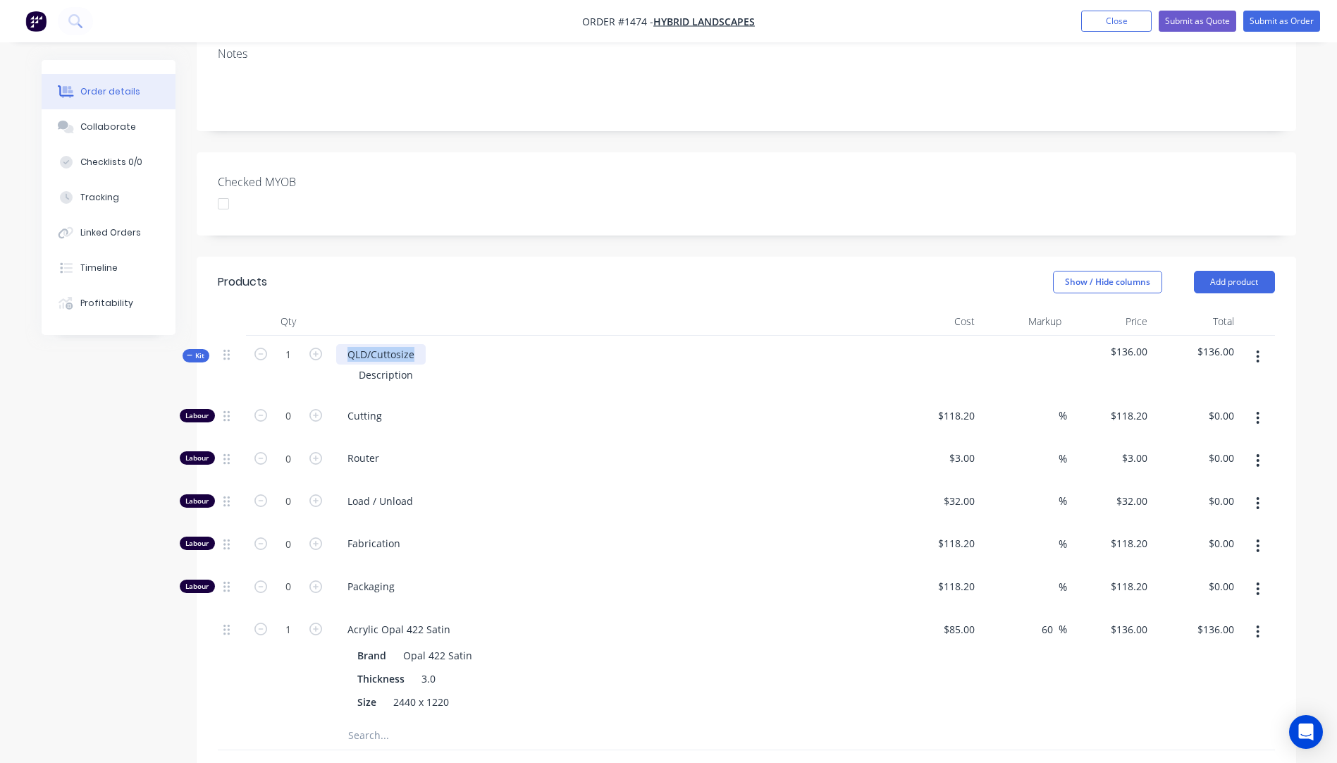
drag, startPoint x: 423, startPoint y: 315, endPoint x: 338, endPoint y: 312, distance: 84.6
click at [338, 344] on div "QLD/Cuttosize" at bounding box center [381, 354] width 90 height 20
click at [345, 344] on div "Opal 422 Satin Acrylic" at bounding box center [398, 354] width 125 height 20
drag, startPoint x: 416, startPoint y: 337, endPoint x: 352, endPoint y: 336, distance: 64.8
click at [352, 364] on div "Description" at bounding box center [385, 374] width 77 height 20
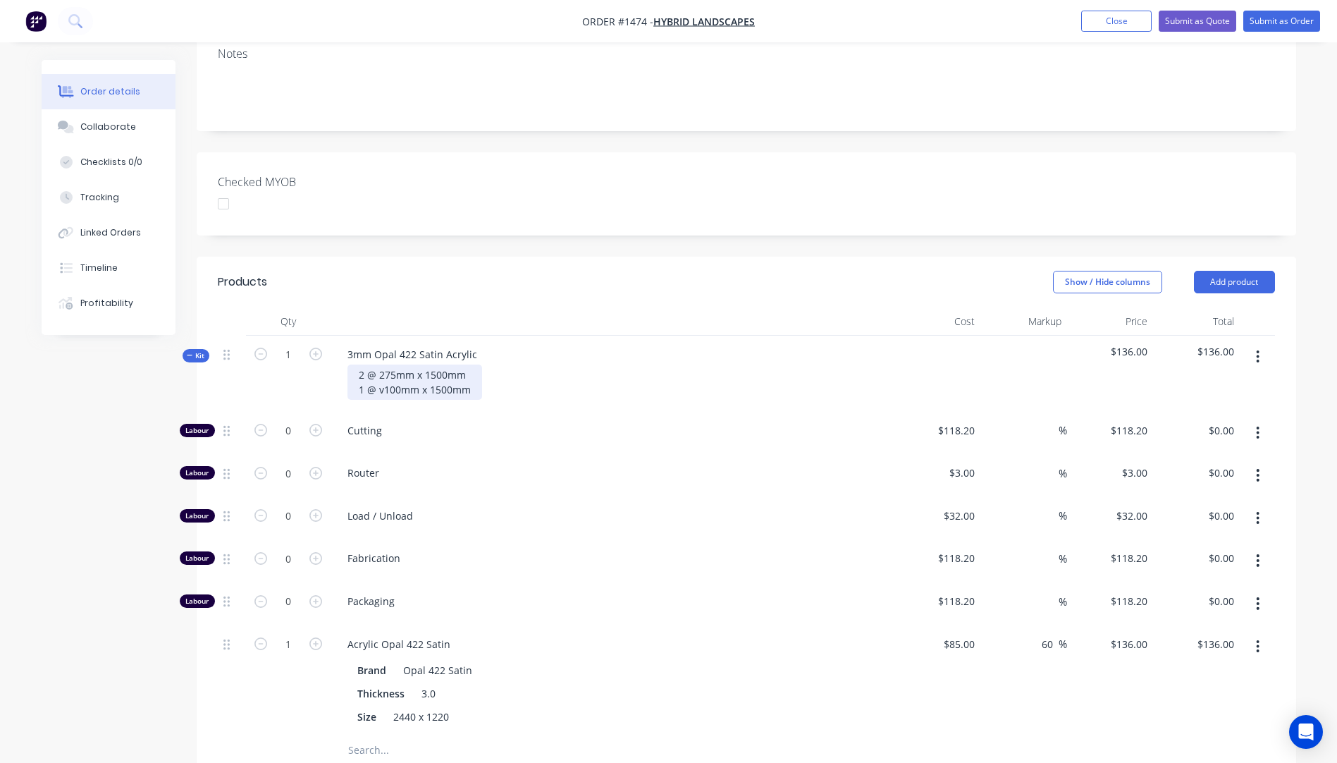
click at [384, 364] on div "2 @ 275mm x 1500mm 1 @ v100mm x 1500mm" at bounding box center [414, 381] width 135 height 35
click at [469, 364] on div "2 @ 275mm x 1500mm 1 @ 100mm x 1500mm" at bounding box center [412, 381] width 130 height 35
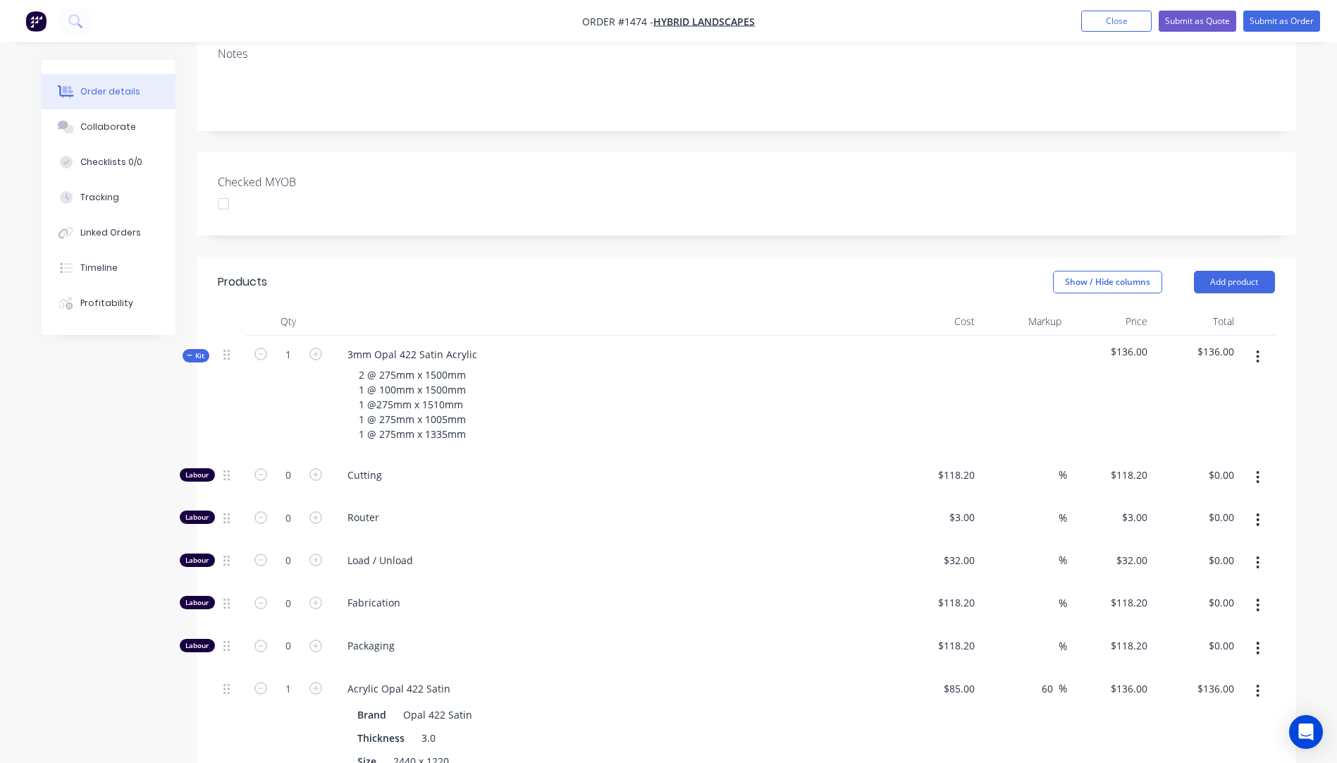
click at [557, 370] on div "2 @ 275mm x 1500mm 1 @ 100mm x 1500mm 1 @275mm x 1510mm 1 @ 275mm x 1005mm 1 @ …" at bounding box center [612, 404] width 553 height 80
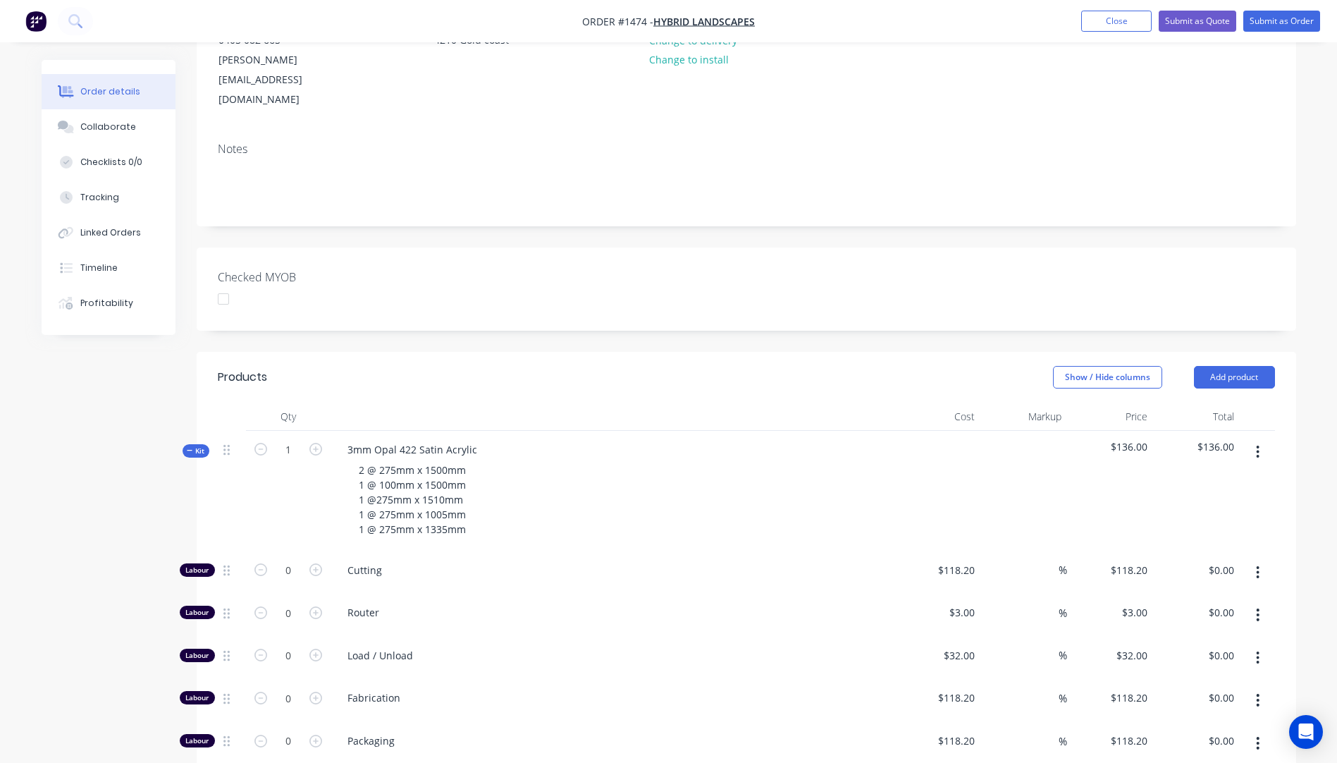
scroll to position [211, 0]
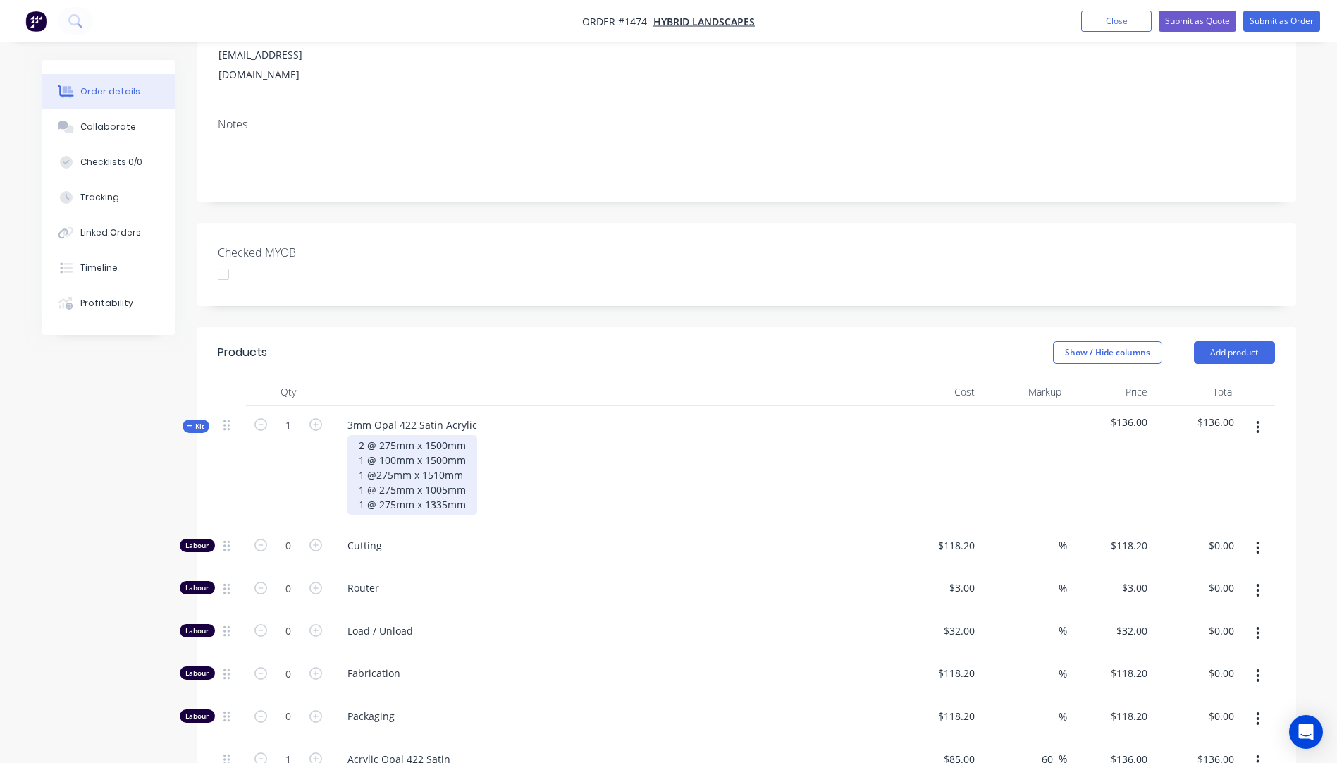
click at [364, 435] on div "2 @ 275mm x 1500mm 1 @ 100mm x 1500mm 1 @275mm x 1510mm 1 @ 275mm x 1005mm 1 @ …" at bounding box center [412, 475] width 130 height 80
drag, startPoint x: 445, startPoint y: 405, endPoint x: 426, endPoint y: 402, distance: 19.2
click at [426, 435] on div "1 @ 275mm x 1500mm 1 @ 100mm x 1500mm 1 @275mm x 1510mm 1 @ 275mm x 1005mm 1 @ …" at bounding box center [412, 475] width 130 height 80
click at [445, 435] on div "1 @ 275mm x 1510mm 1 @ 100mm x 1500mm 1 @275mm x 1510mm 1 @ 275mm x 1005mm 1 @ …" at bounding box center [412, 475] width 130 height 80
click at [444, 436] on div "1 @ 275mm x 1510mm 1 @ 100mm x 1005mm 1 @275mm x 1510mm 1 @ 275mm x 1005mm 1 @ …" at bounding box center [412, 475] width 130 height 80
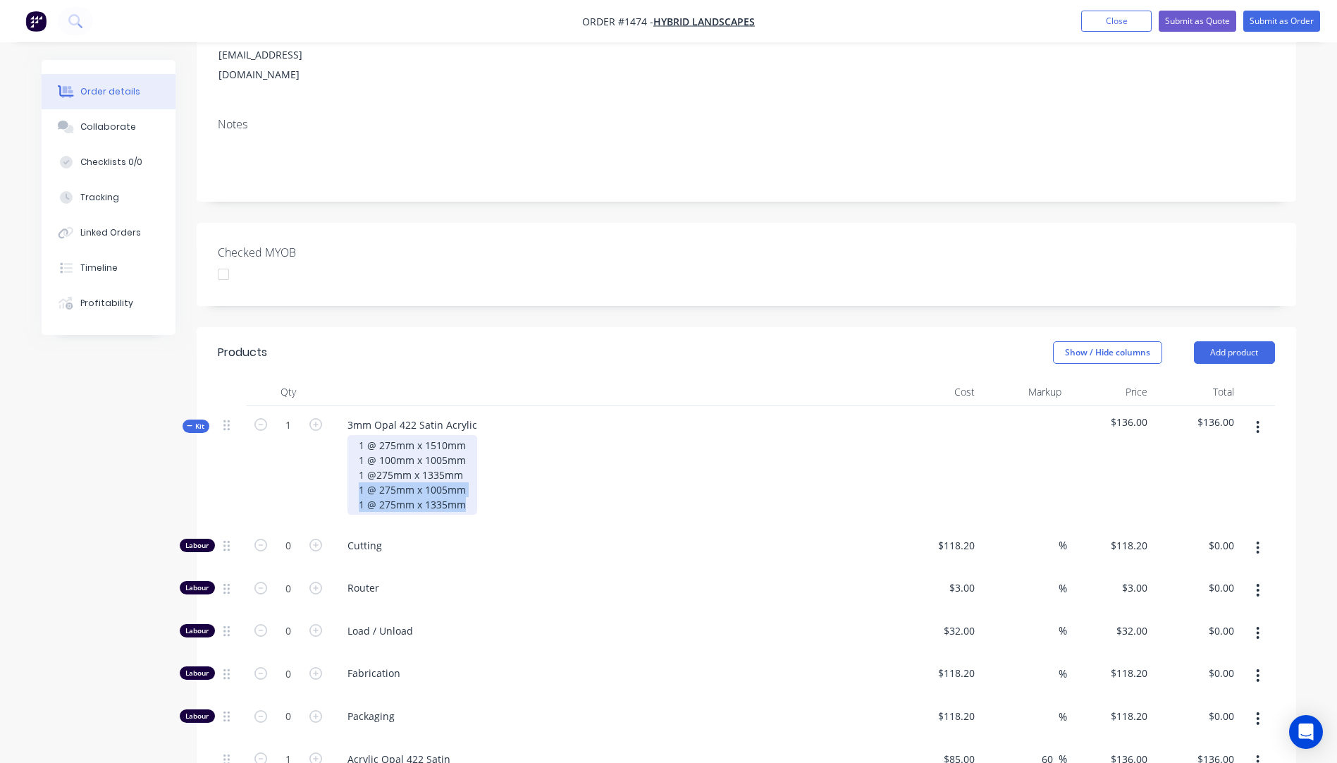
drag, startPoint x: 462, startPoint y: 465, endPoint x: 358, endPoint y: 455, distance: 104.8
click at [358, 455] on div "1 @ 275mm x 1510mm 1 @ 100mm x 1005mm 1 @275mm x 1335mm 1 @ 275mm x 1005mm 1 @ …" at bounding box center [412, 475] width 130 height 80
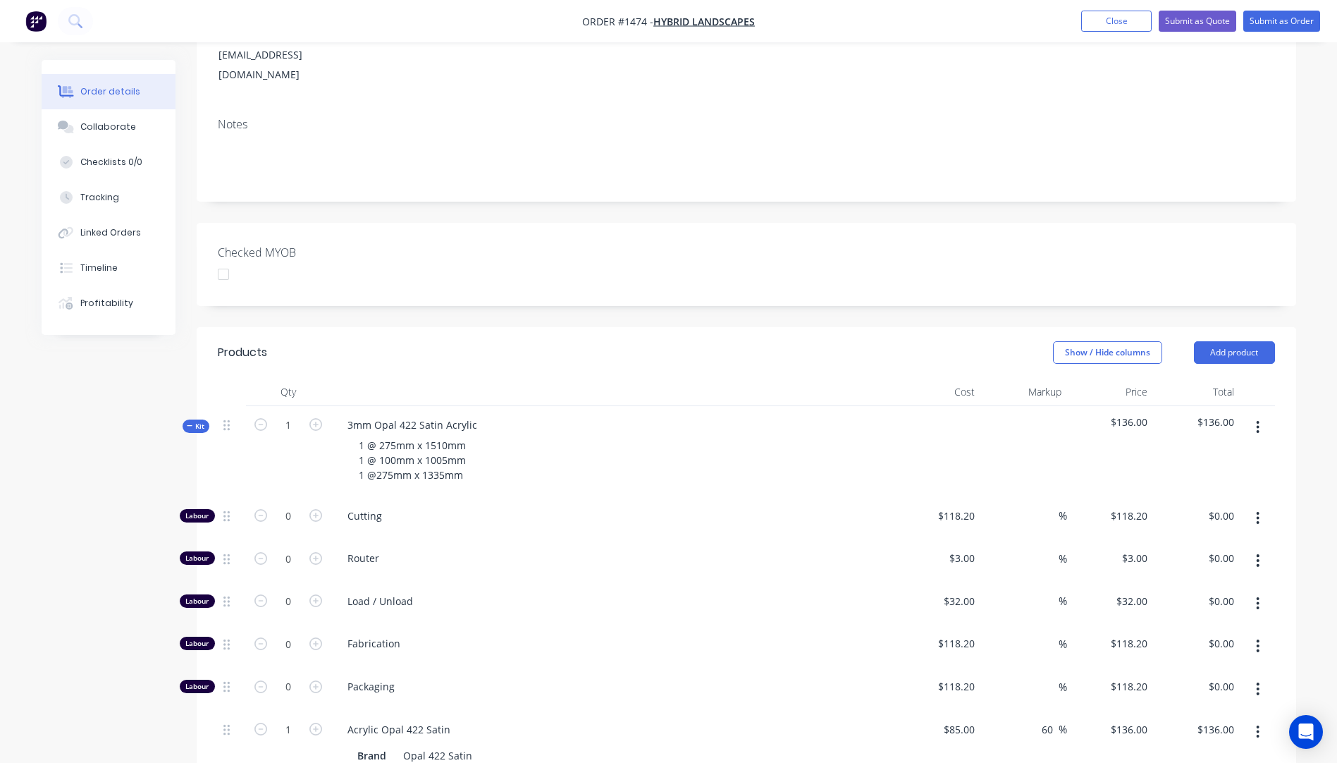
click at [492, 508] on span "Cutting" at bounding box center [617, 515] width 541 height 15
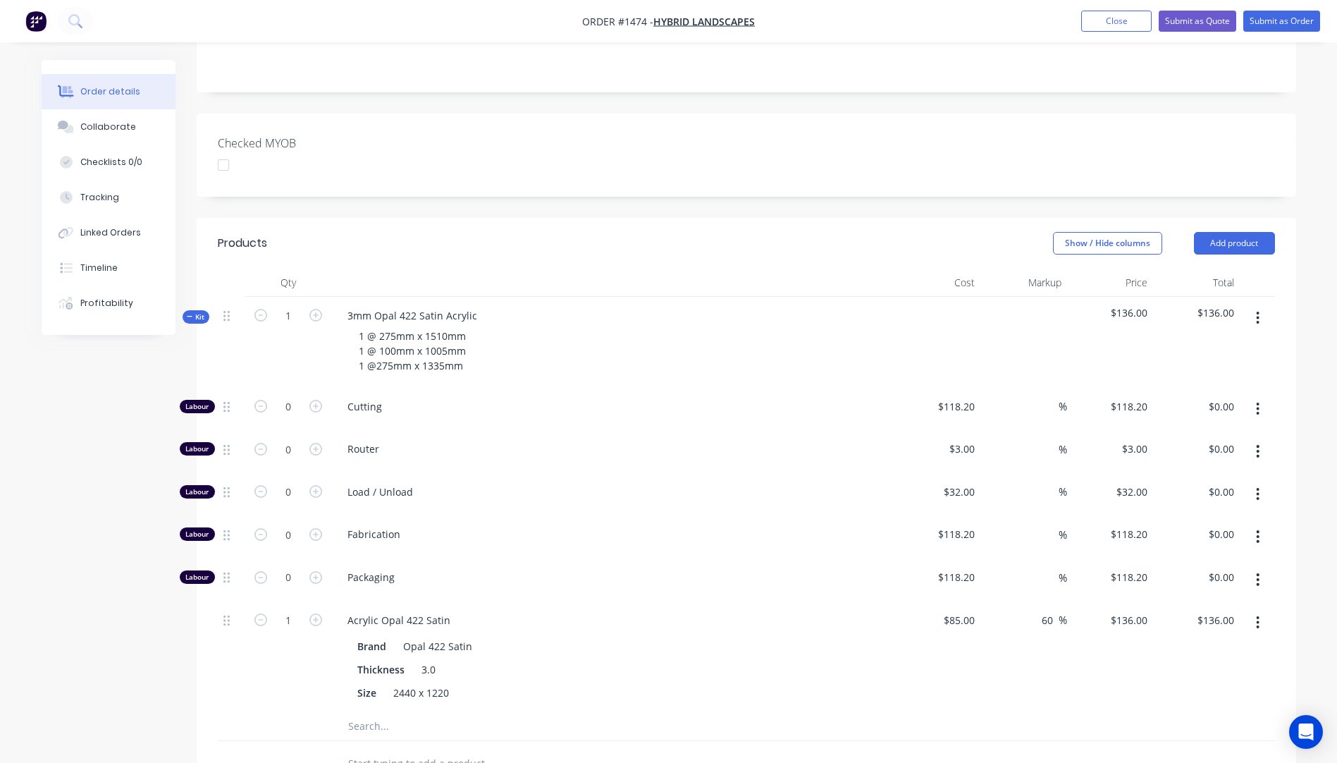
scroll to position [352, 0]
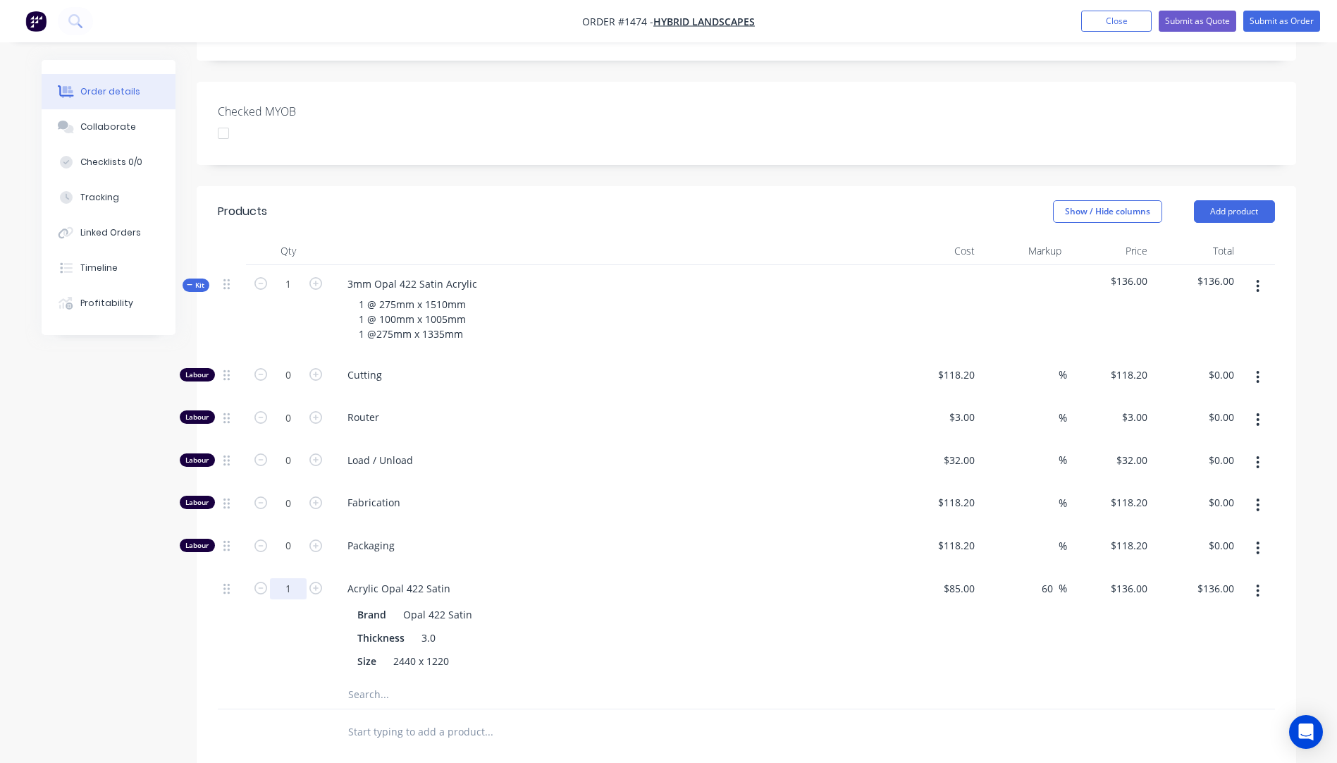
click at [300, 578] on input "1" at bounding box center [288, 588] width 37 height 21
click at [285, 578] on input "1" at bounding box center [288, 588] width 37 height 21
click at [297, 578] on input ".71" at bounding box center [288, 588] width 37 height 21
type input "0.7"
type input "$95.20"
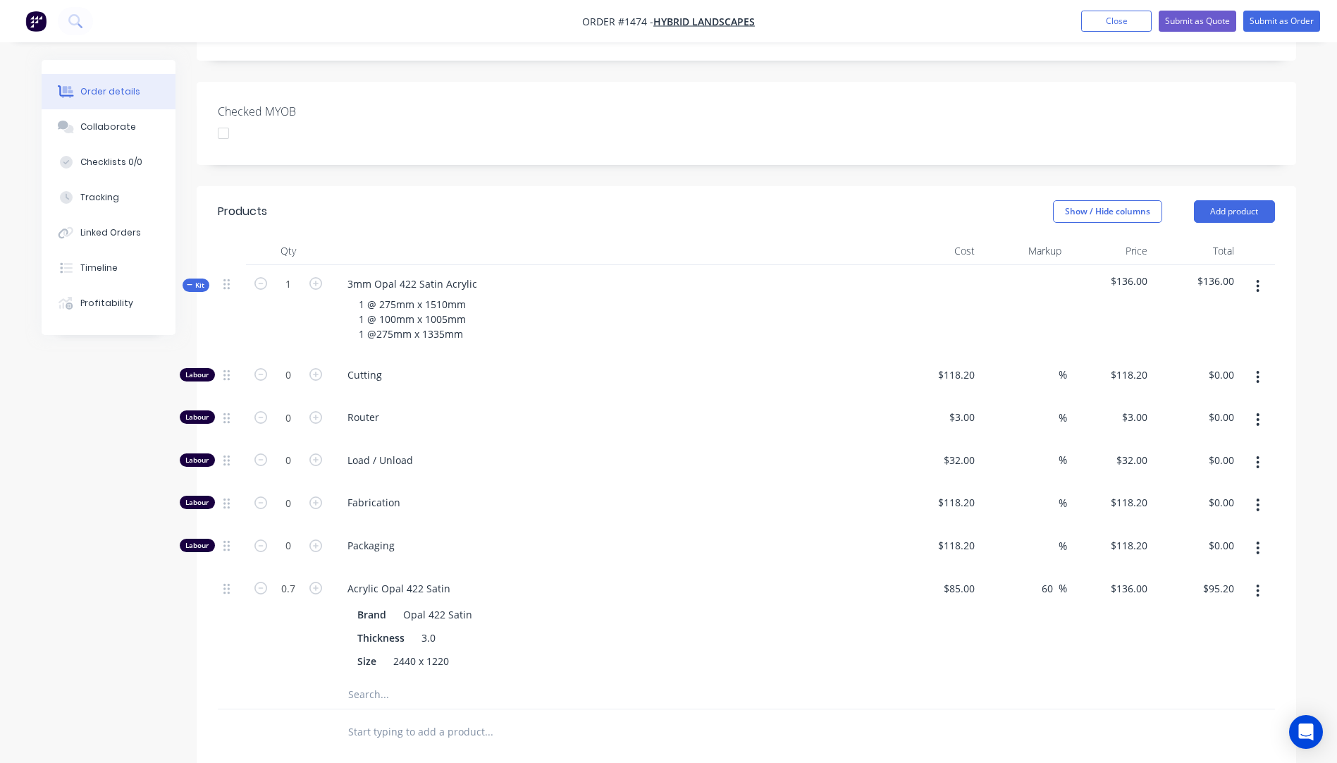
click at [235, 584] on div at bounding box center [232, 624] width 28 height 111
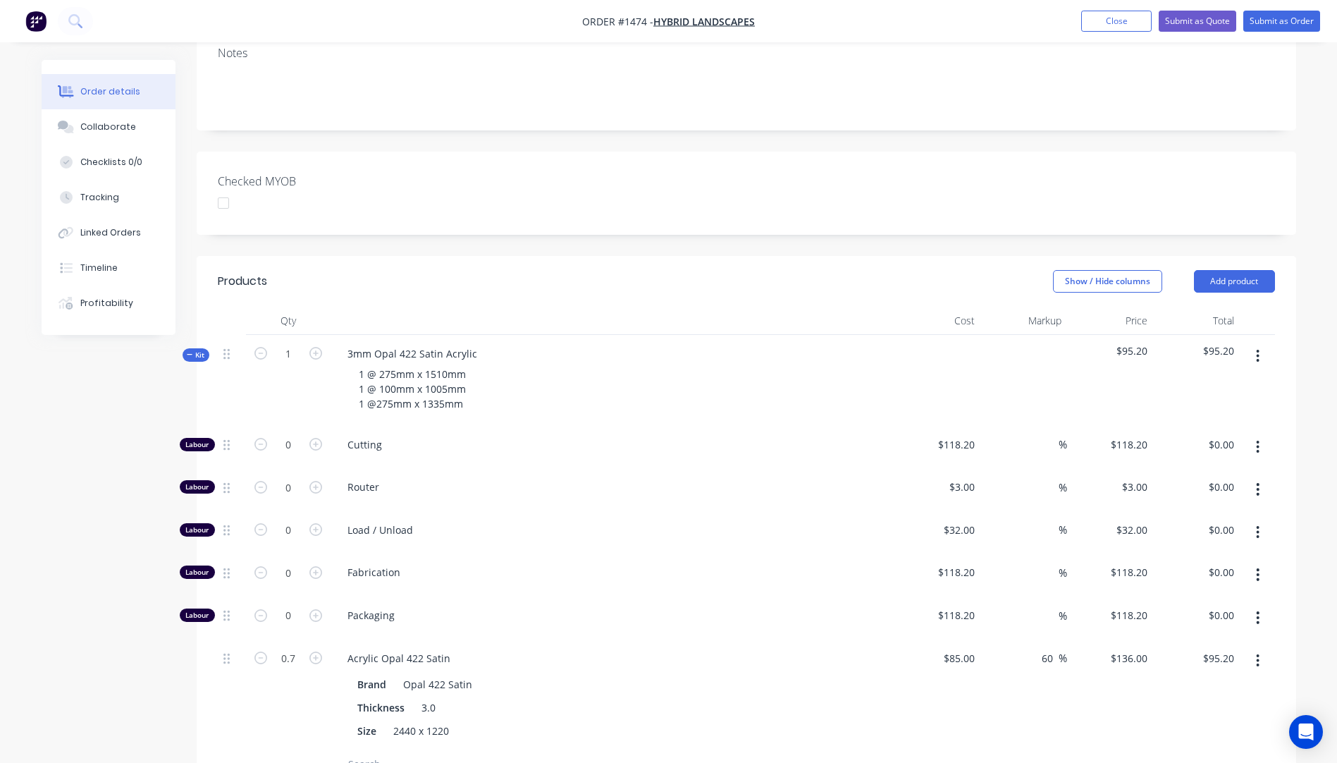
scroll to position [282, 0]
click at [319, 438] on icon "button" at bounding box center [315, 444] width 13 height 13
type input "1"
type input "$118.20"
click at [319, 438] on icon "button" at bounding box center [315, 444] width 13 height 13
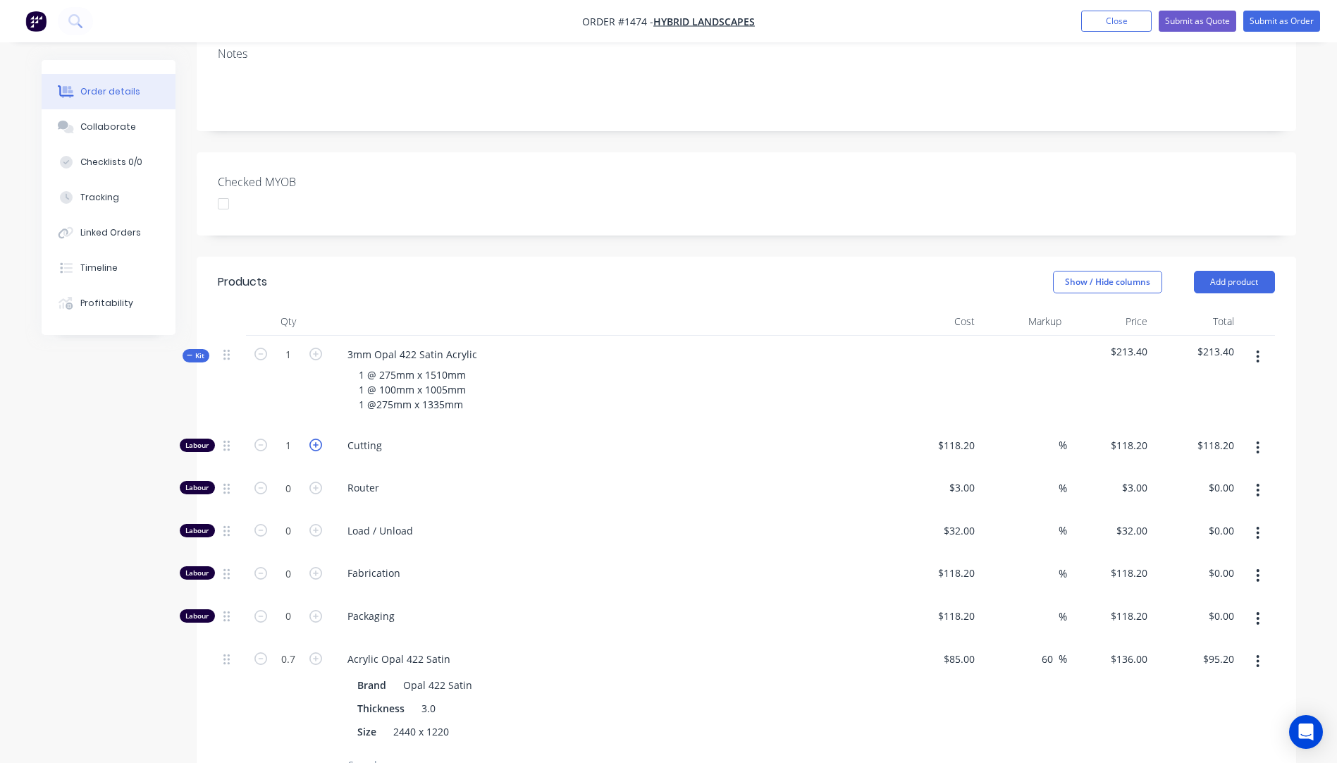
type input "2"
type input "$236.40"
click at [961, 435] on input "118.2" at bounding box center [959, 445] width 44 height 20
type input "$10.00"
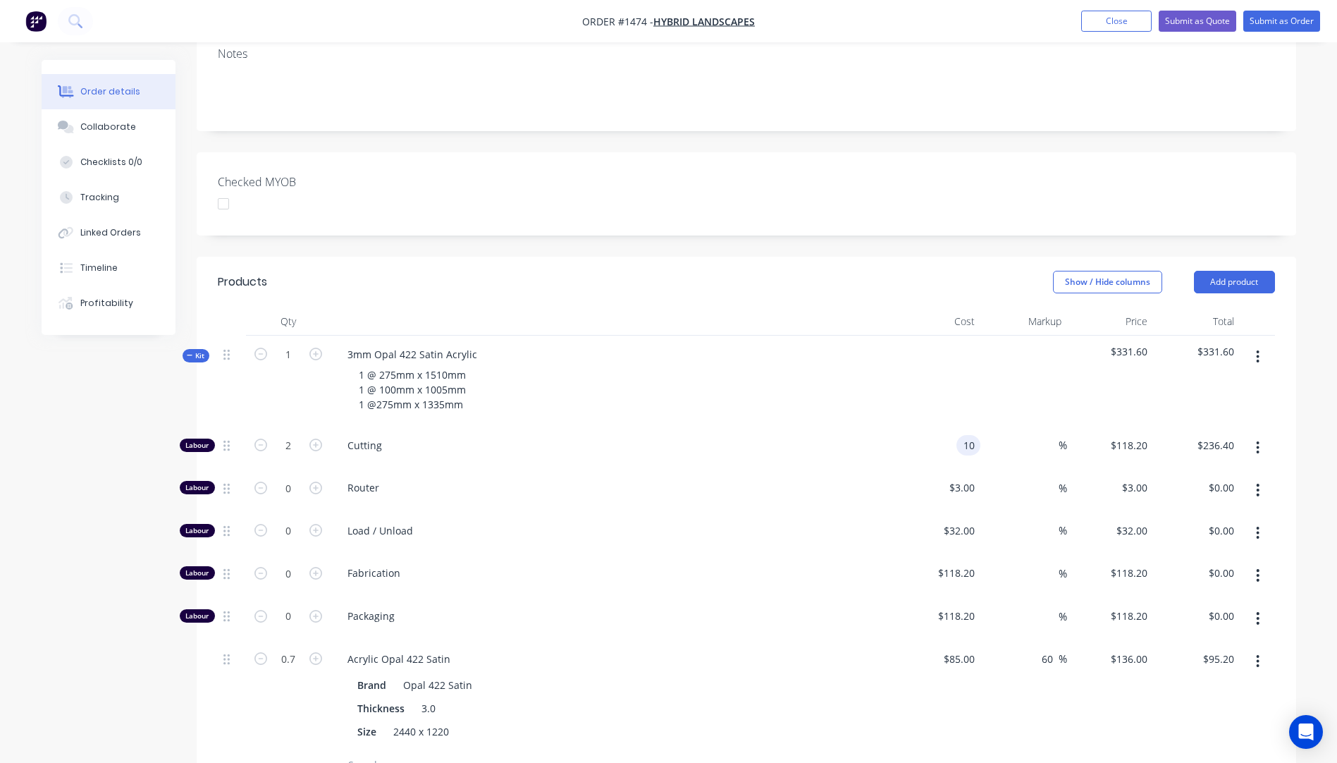
type input "$20.00"
click at [837, 426] on div "Cutting" at bounding box center [613, 447] width 564 height 43
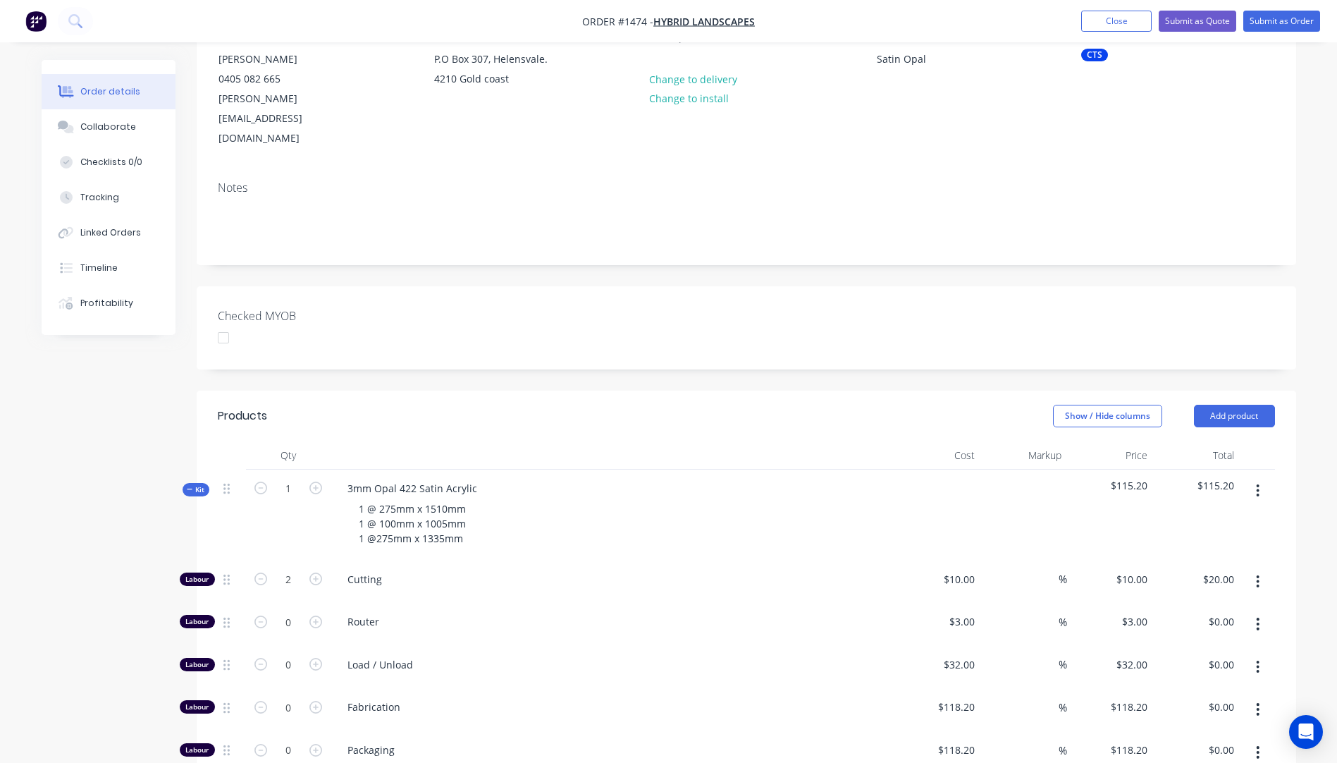
scroll to position [30, 0]
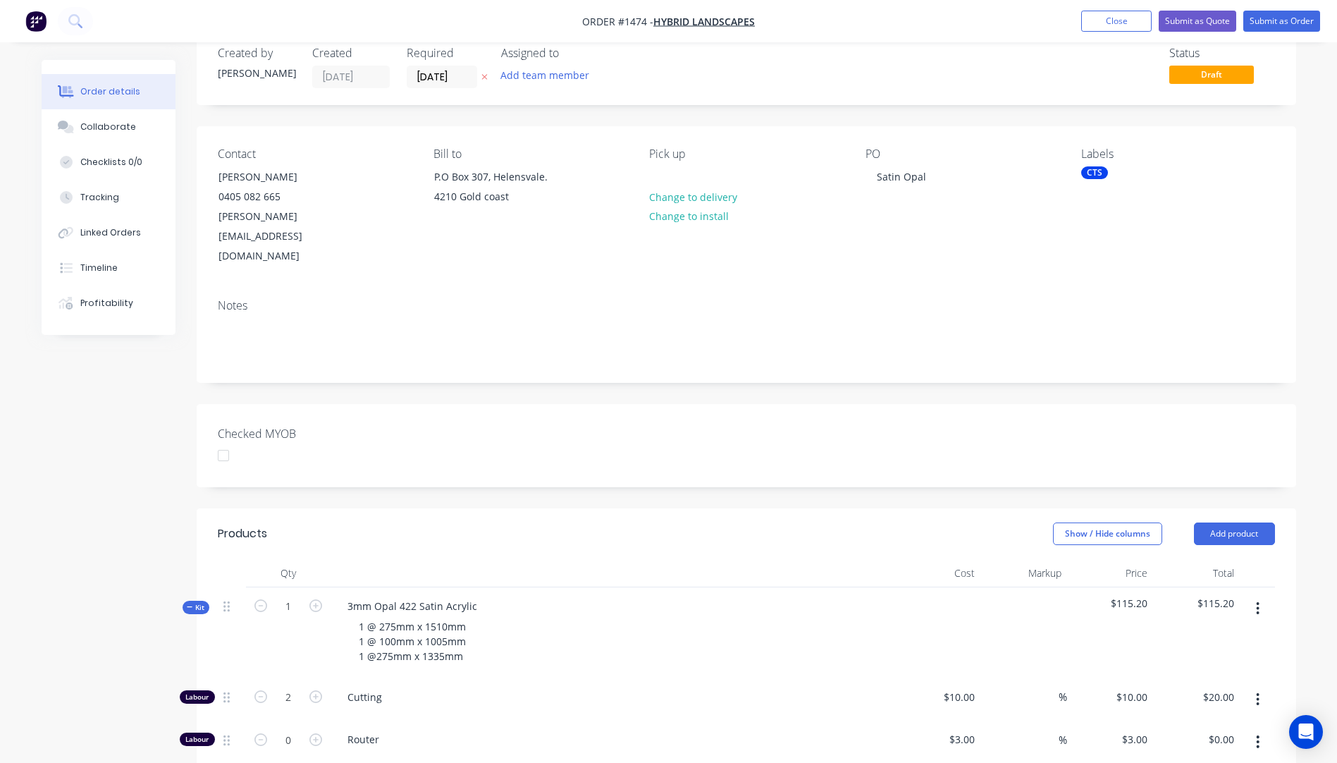
click at [486, 78] on icon "button" at bounding box center [484, 77] width 6 height 8
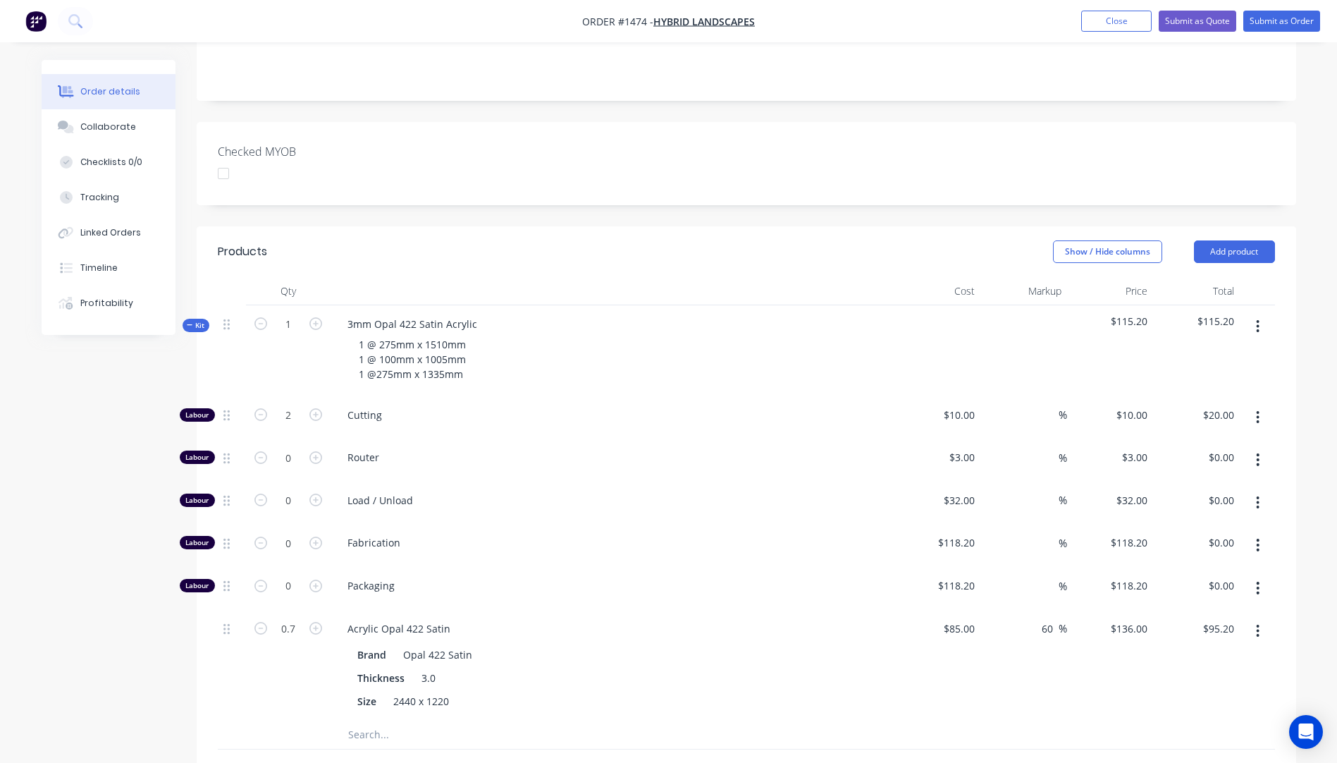
scroll to position [211, 0]
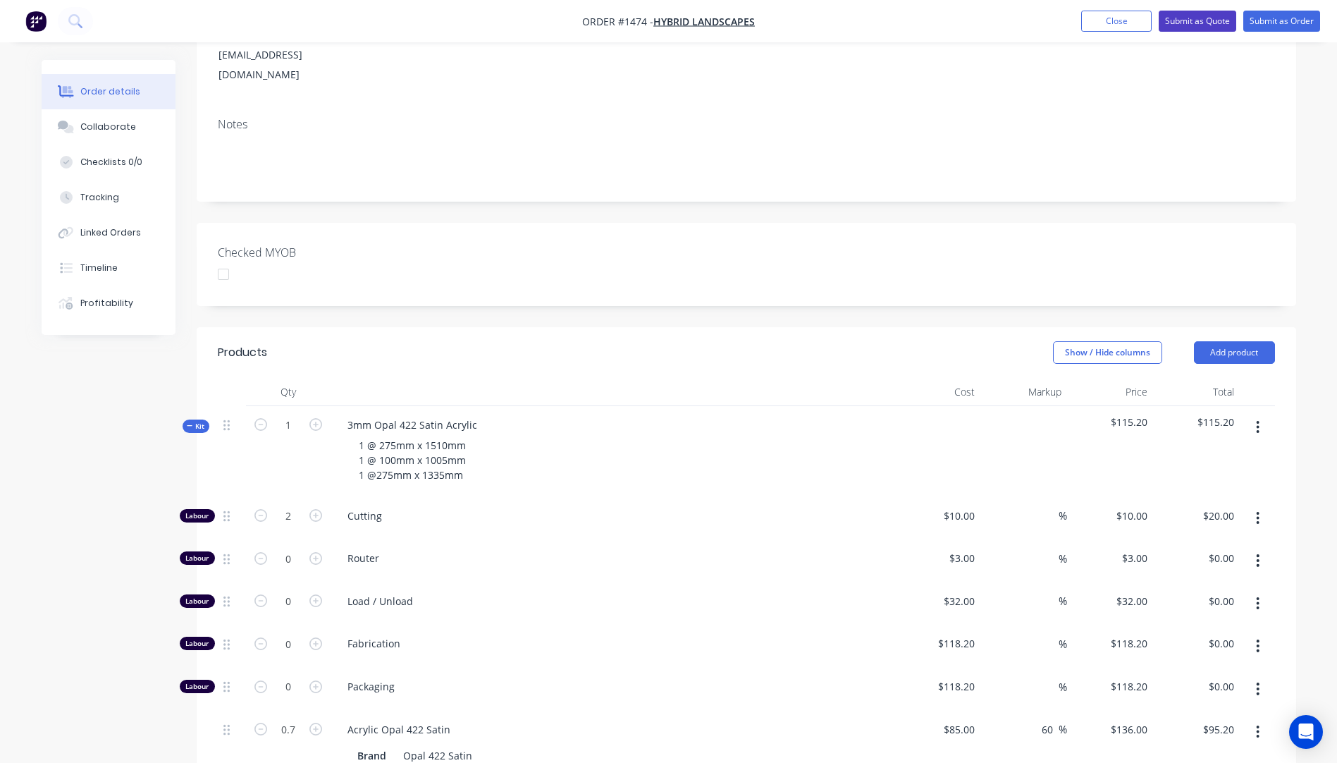
click at [1195, 25] on button "Submit as Quote" at bounding box center [1198, 21] width 78 height 21
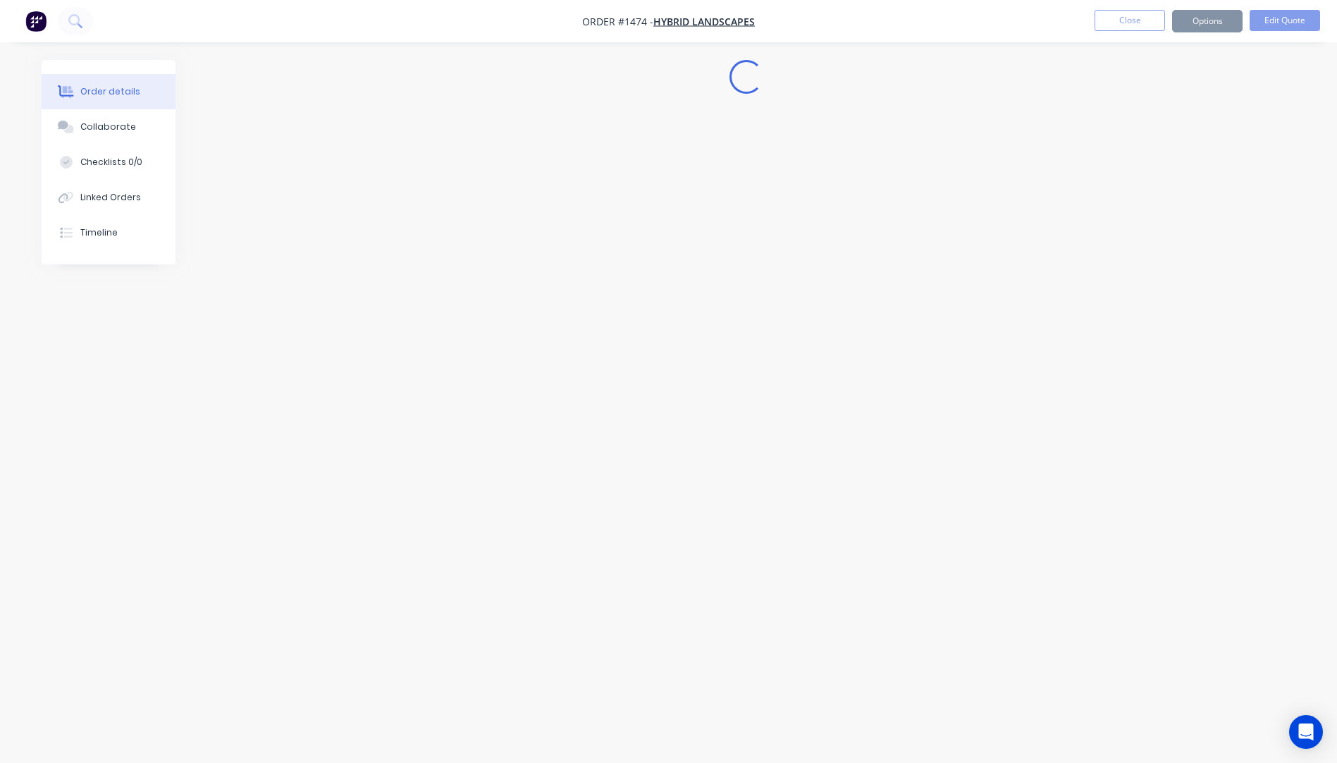
scroll to position [0, 0]
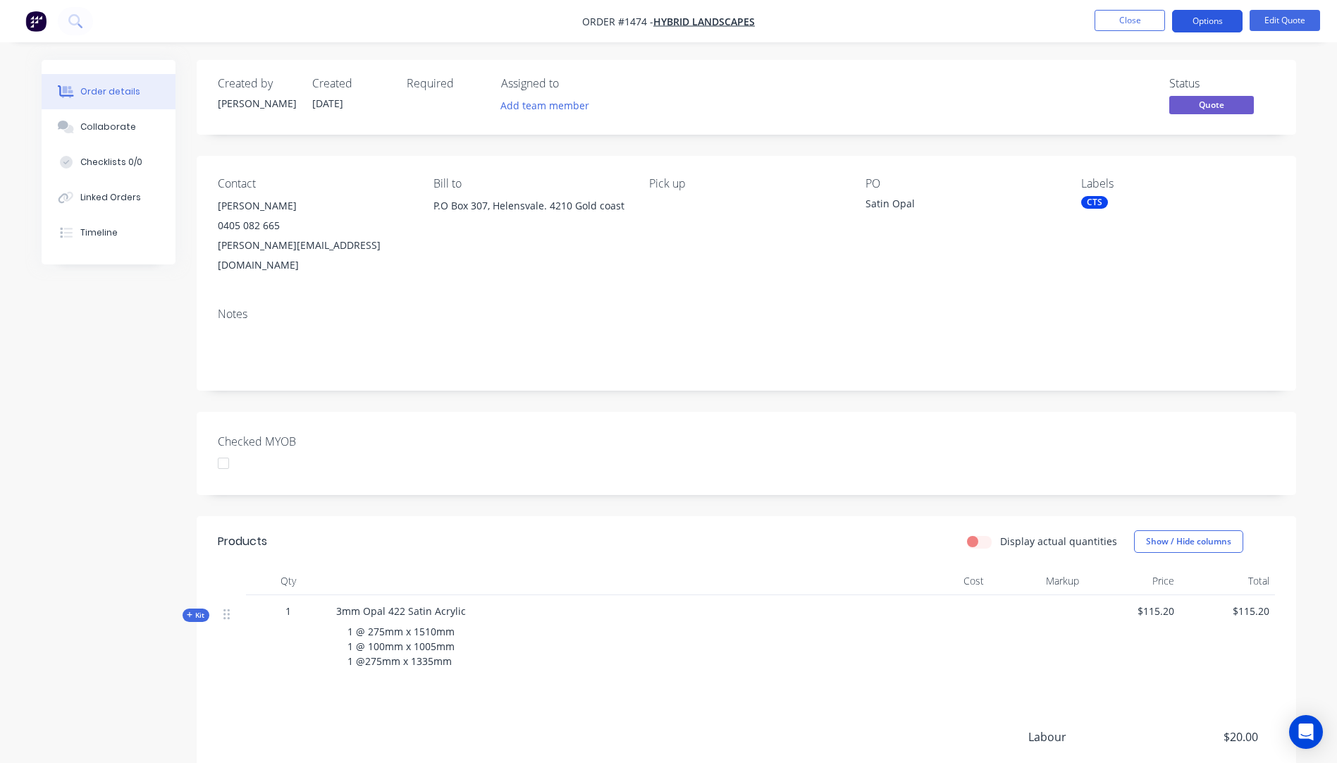
click at [1193, 25] on button "Options" at bounding box center [1207, 21] width 70 height 23
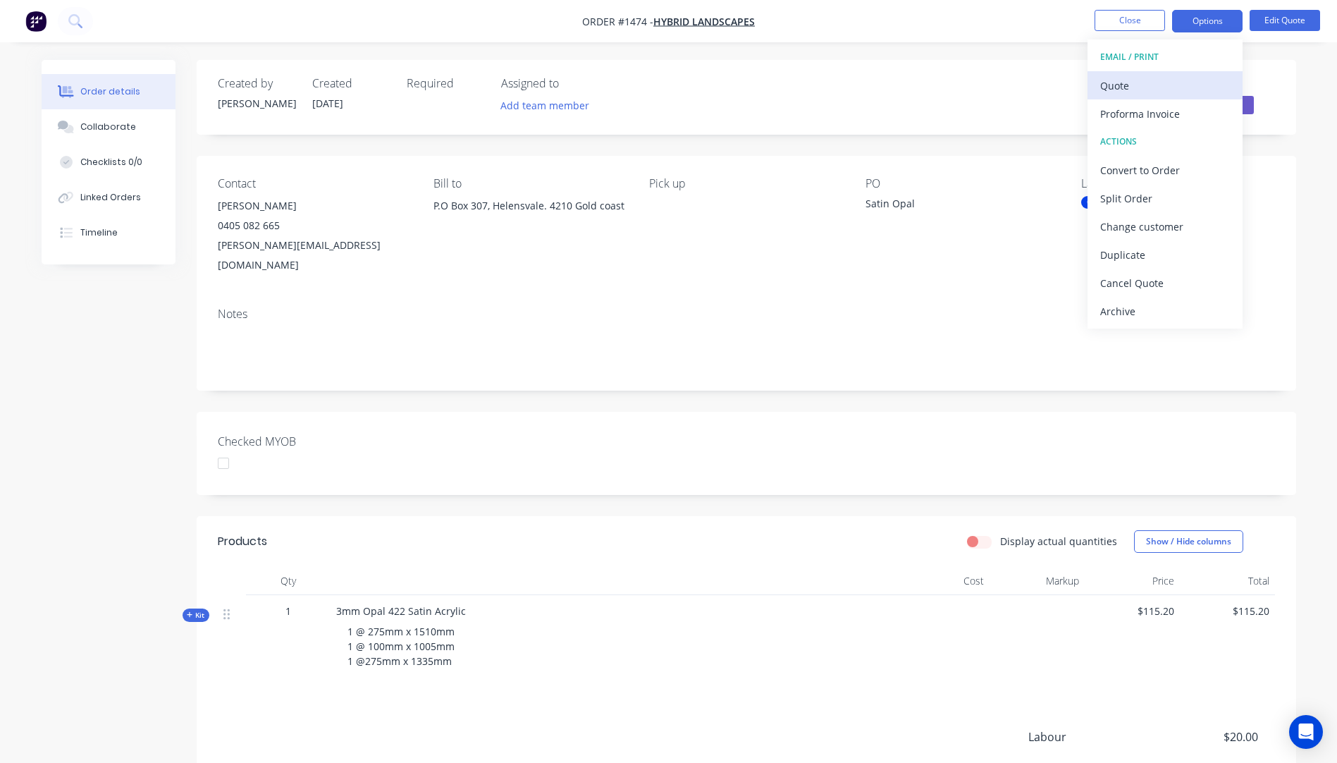
click at [1127, 87] on div "Quote" at bounding box center [1165, 85] width 130 height 20
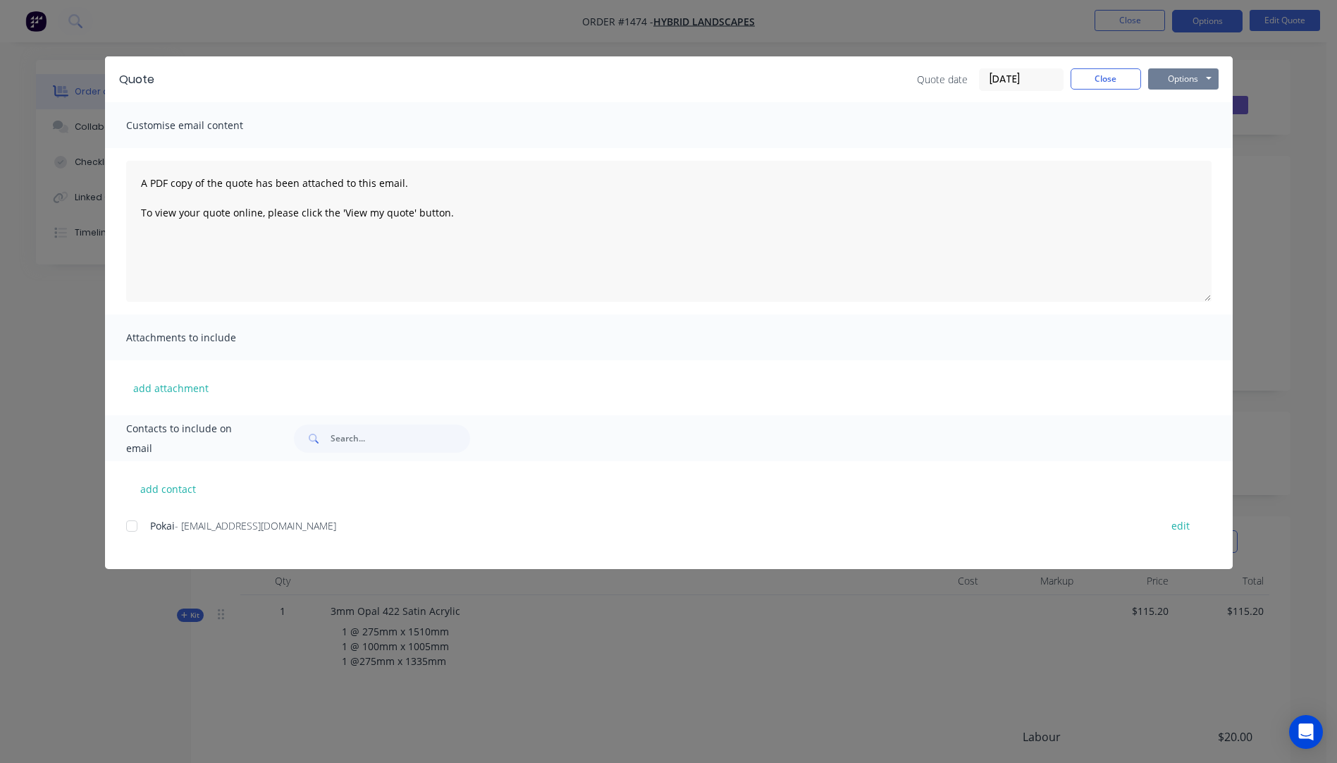
click at [1166, 81] on button "Options" at bounding box center [1183, 78] width 70 height 21
click at [1172, 110] on button "Preview" at bounding box center [1193, 103] width 90 height 23
click at [1097, 84] on button "Close" at bounding box center [1105, 78] width 70 height 21
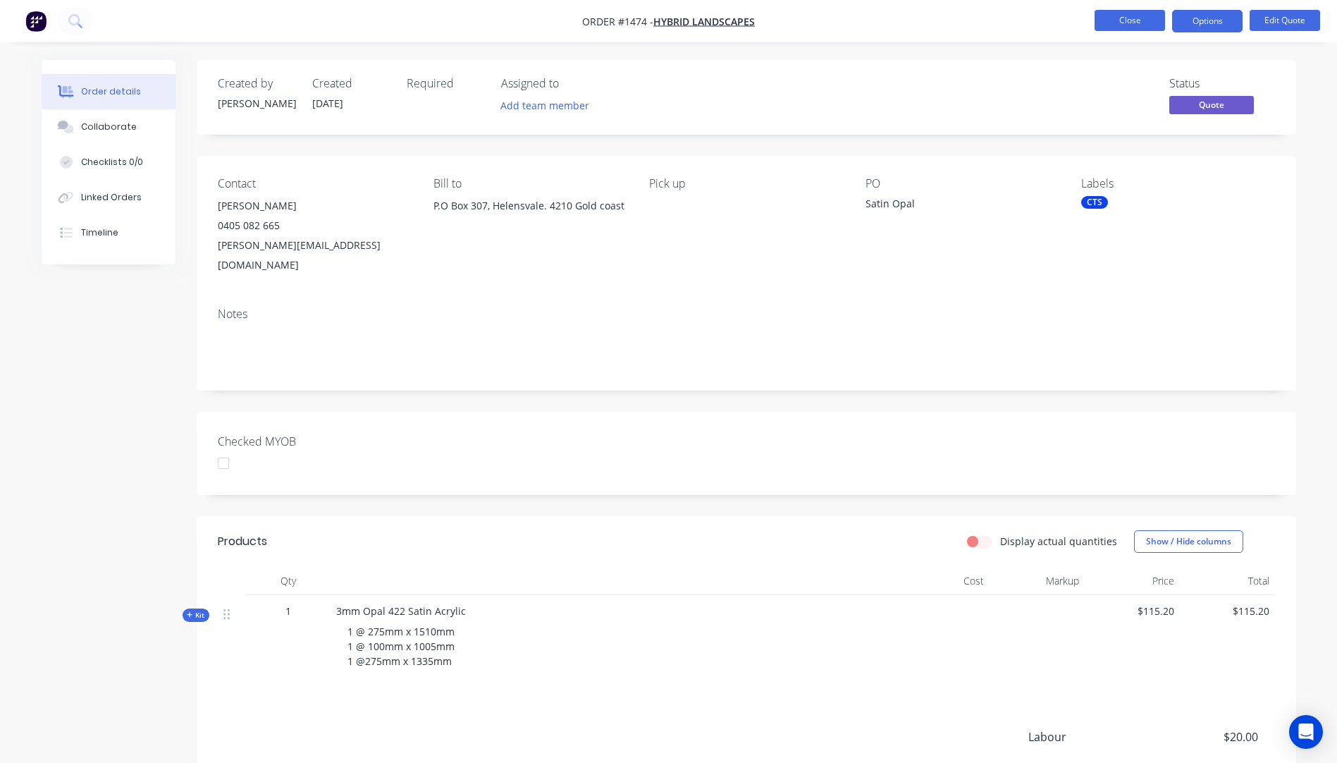
click at [1118, 27] on button "Close" at bounding box center [1129, 20] width 70 height 21
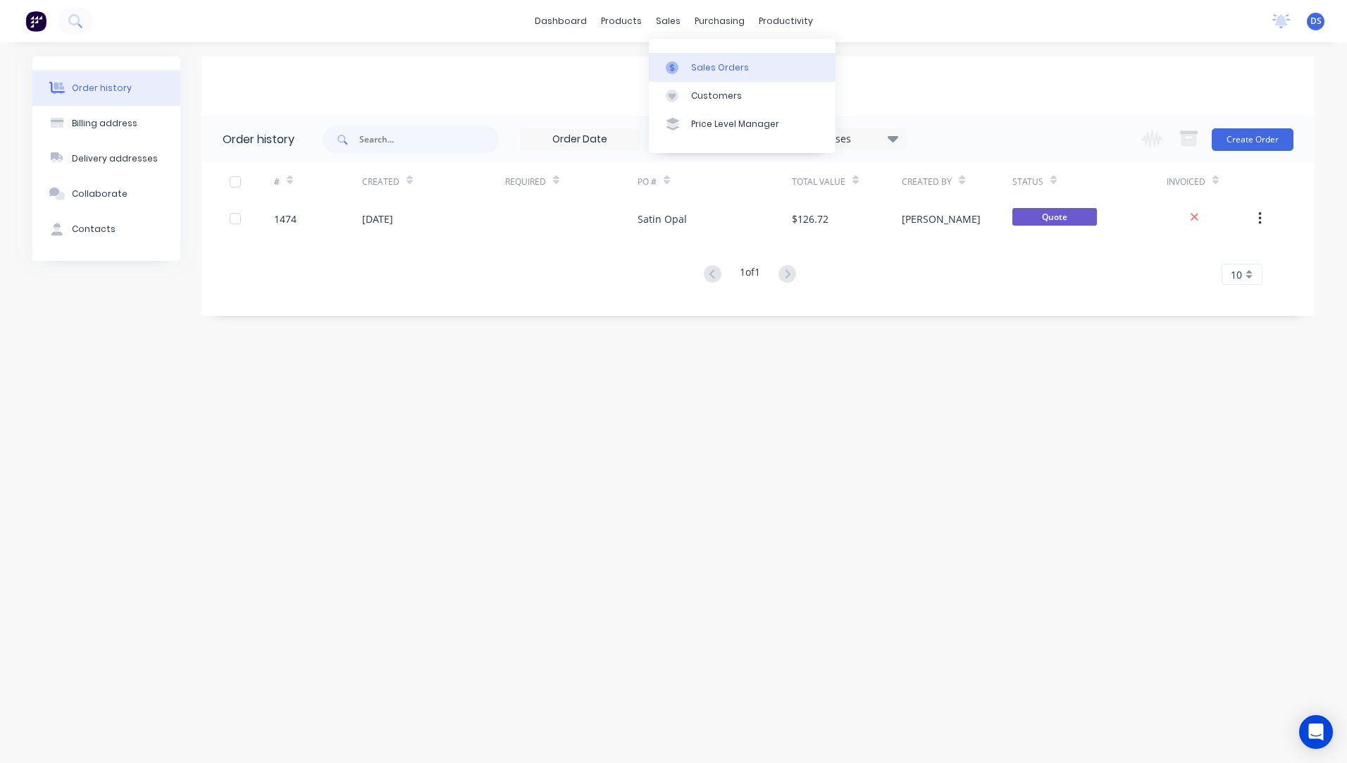
click at [707, 68] on div "Sales Orders" at bounding box center [720, 67] width 58 height 13
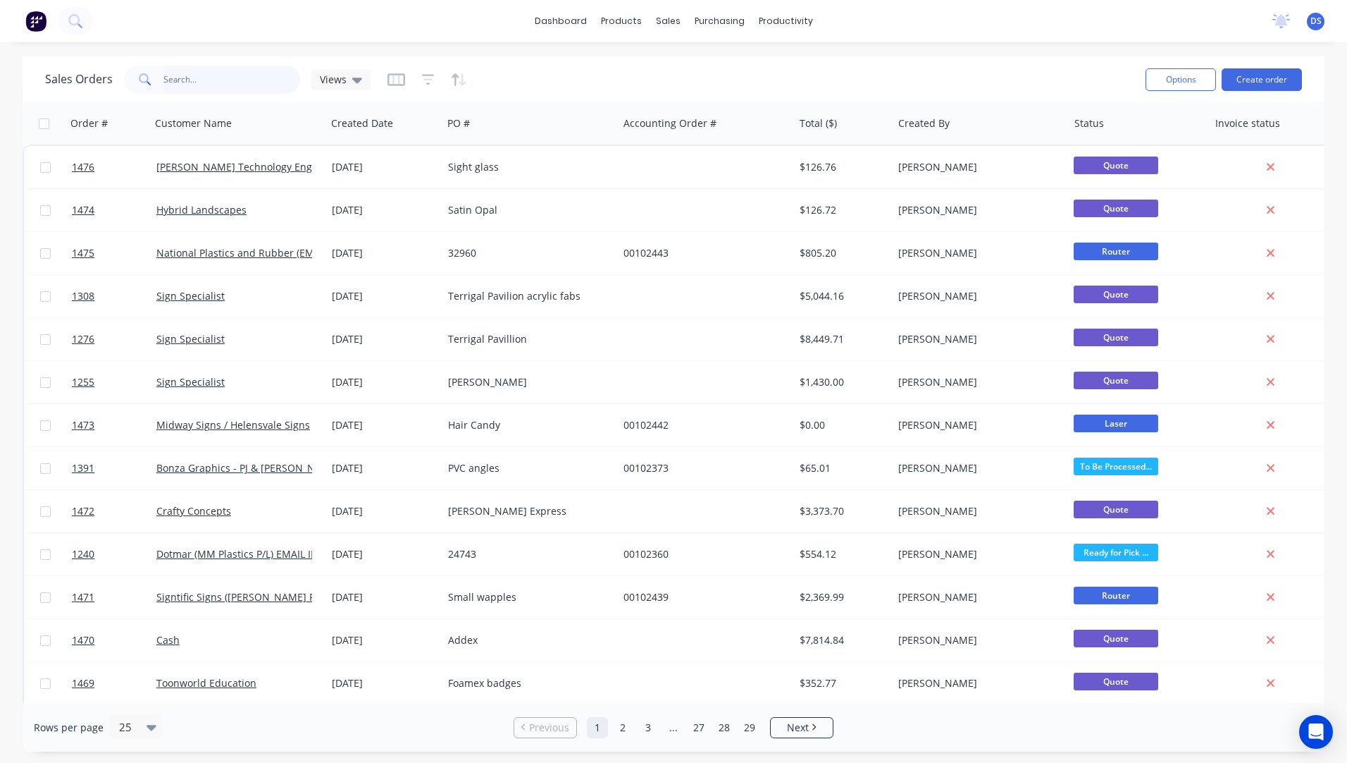
click at [210, 80] on input "text" at bounding box center [231, 80] width 137 height 28
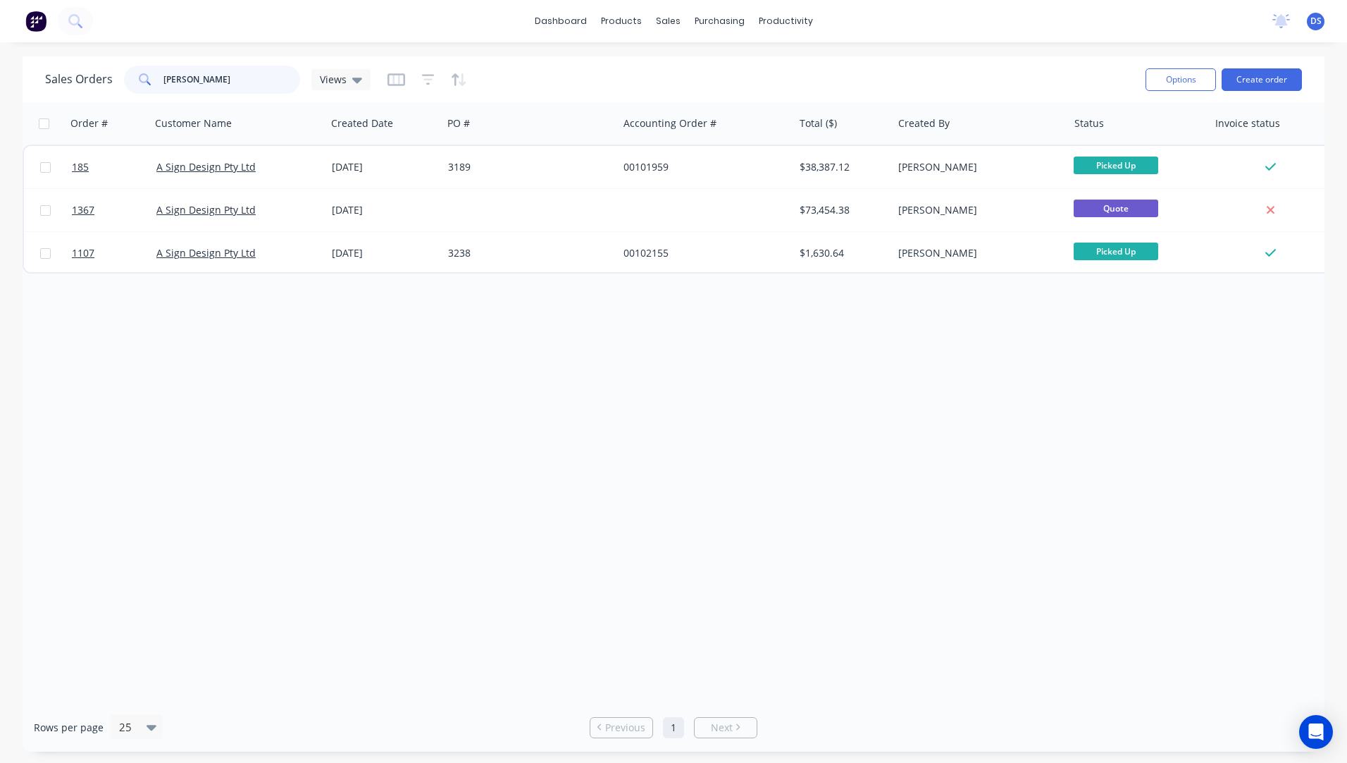
type input "[PERSON_NAME]"
drag, startPoint x: 230, startPoint y: 78, endPoint x: 107, endPoint y: 80, distance: 122.6
click at [107, 80] on div "Sales Orders [PERSON_NAME] Views" at bounding box center [208, 80] width 326 height 28
click at [242, 432] on div "Order # Customer Name Created Date PO # Accounting Order # Total ($) Created By…" at bounding box center [674, 402] width 1302 height 600
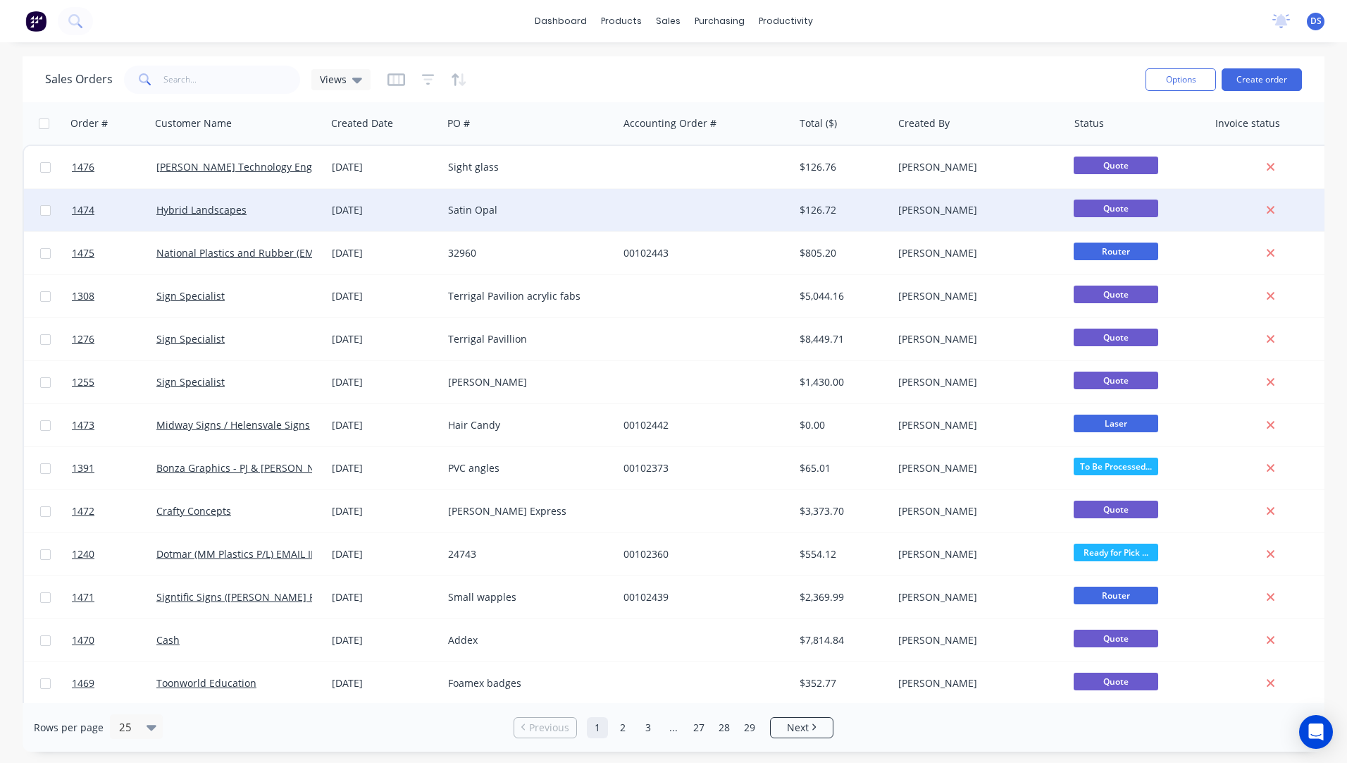
click at [216, 216] on div "Hybrid Landscapes" at bounding box center [234, 210] width 156 height 14
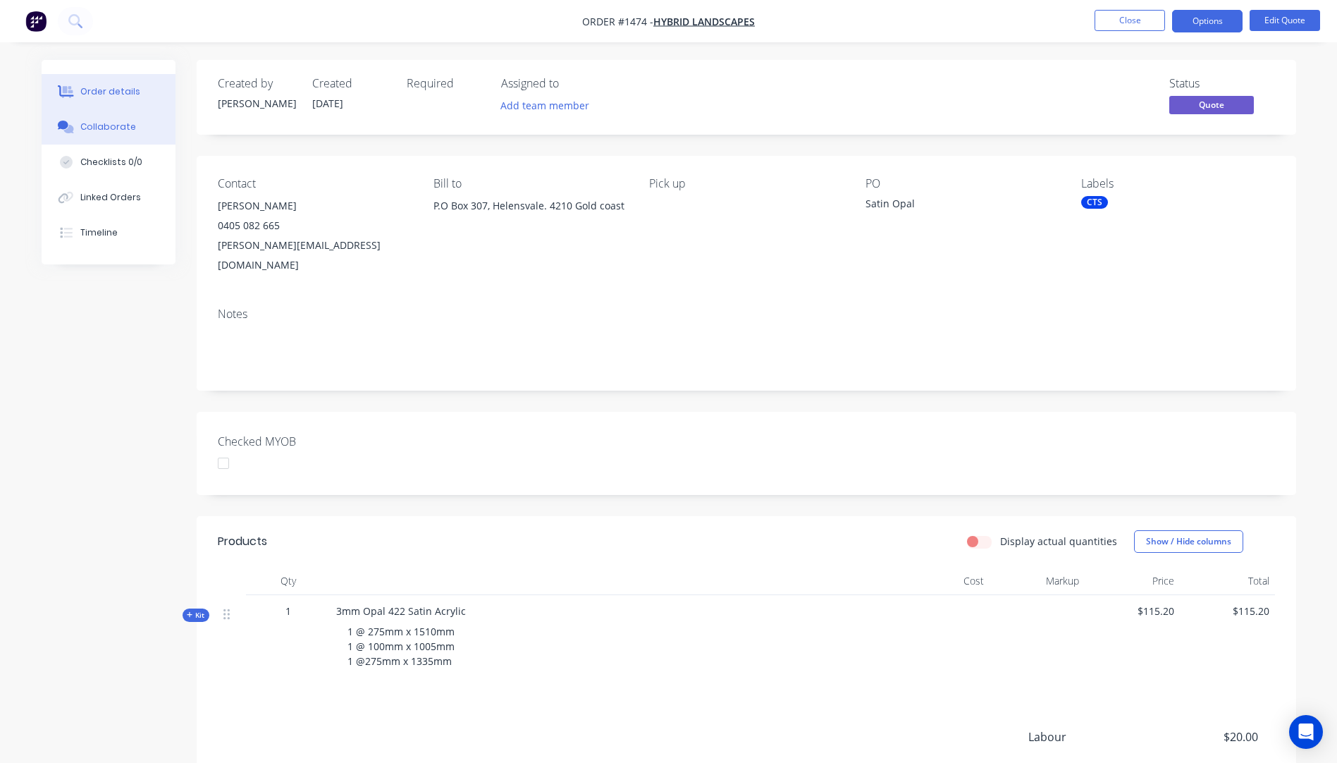
drag, startPoint x: 216, startPoint y: 216, endPoint x: 111, endPoint y: 127, distance: 137.4
click at [111, 127] on div "Collaborate" at bounding box center [108, 127] width 56 height 13
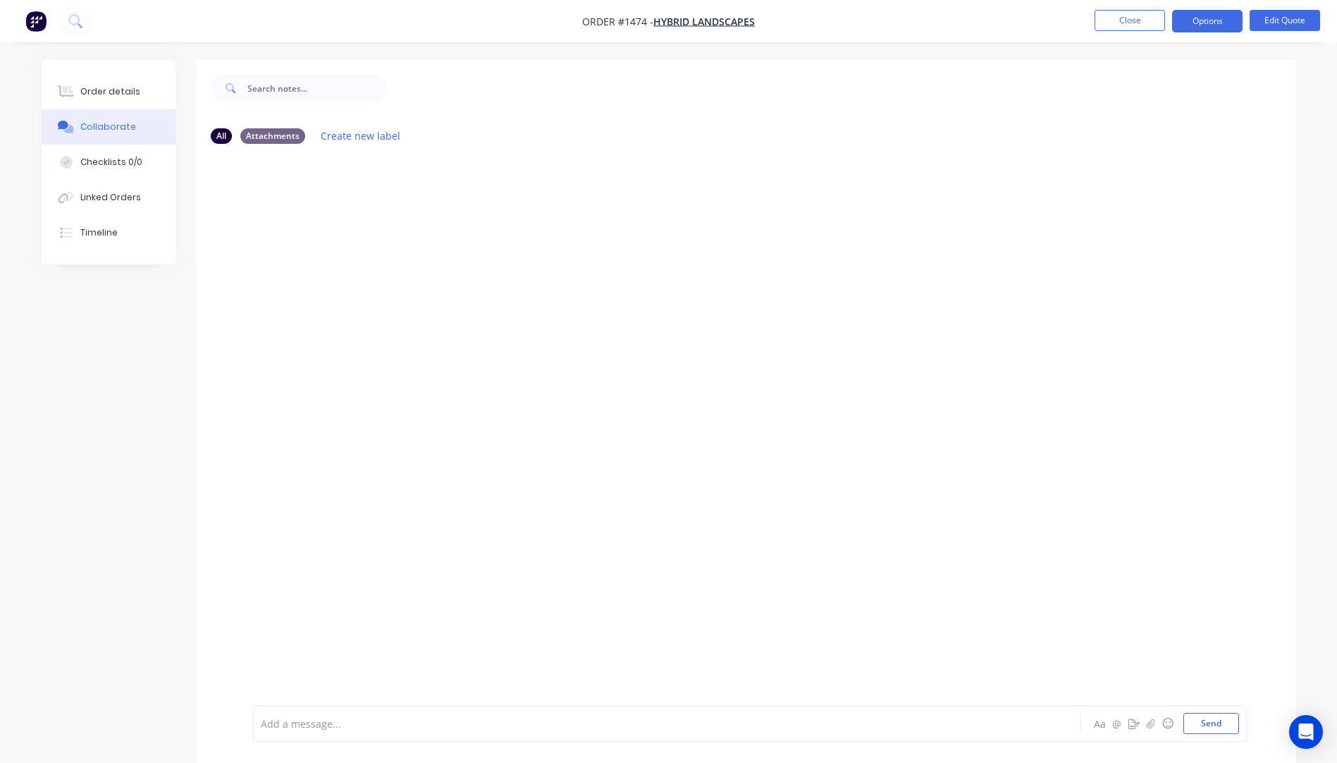
click at [347, 732] on div "Add a message..." at bounding box center [628, 722] width 734 height 21
click at [259, 724] on div "Cut from offcuts Aa @ ☺ Send" at bounding box center [750, 723] width 994 height 37
click at [263, 721] on span "Cut from offcuts" at bounding box center [299, 723] width 77 height 13
click at [419, 539] on div at bounding box center [746, 430] width 1099 height 550
click at [131, 98] on button "Order details" at bounding box center [109, 91] width 134 height 35
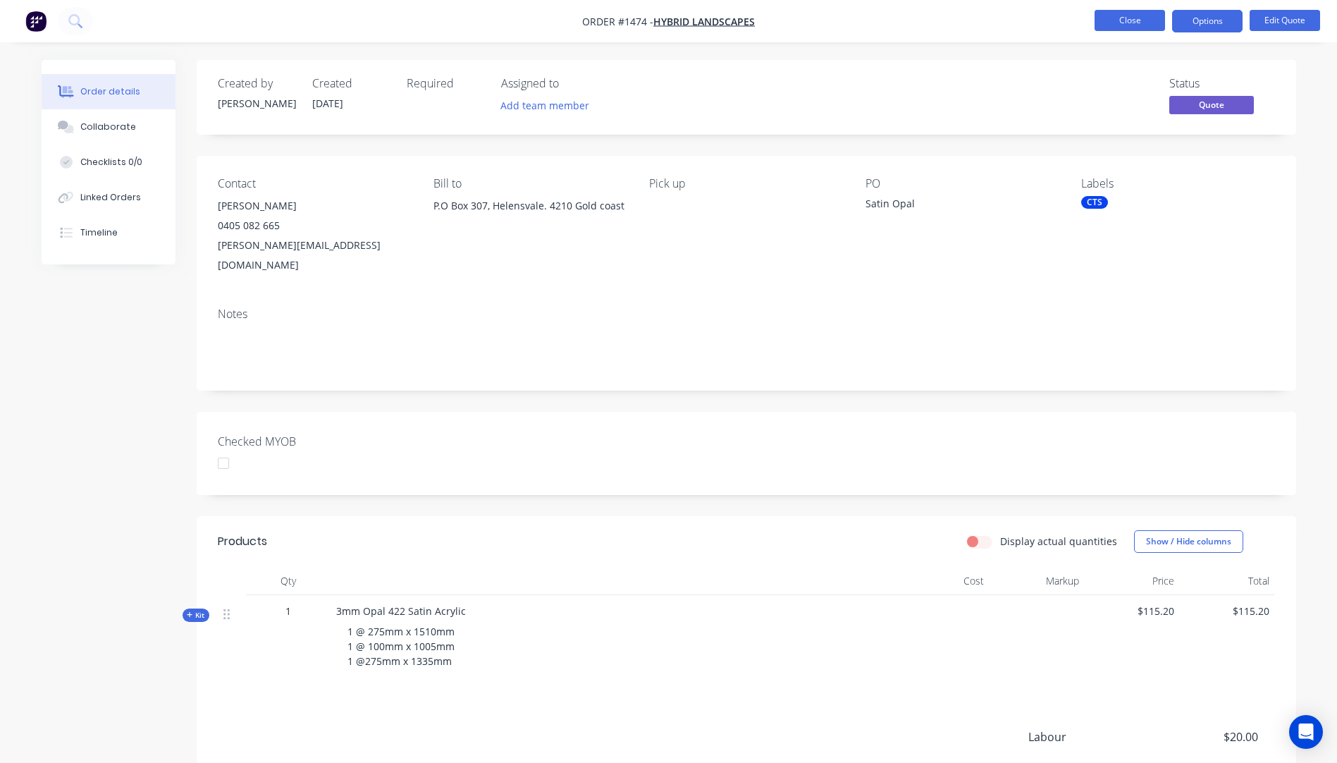
click at [1136, 27] on button "Close" at bounding box center [1129, 20] width 70 height 21
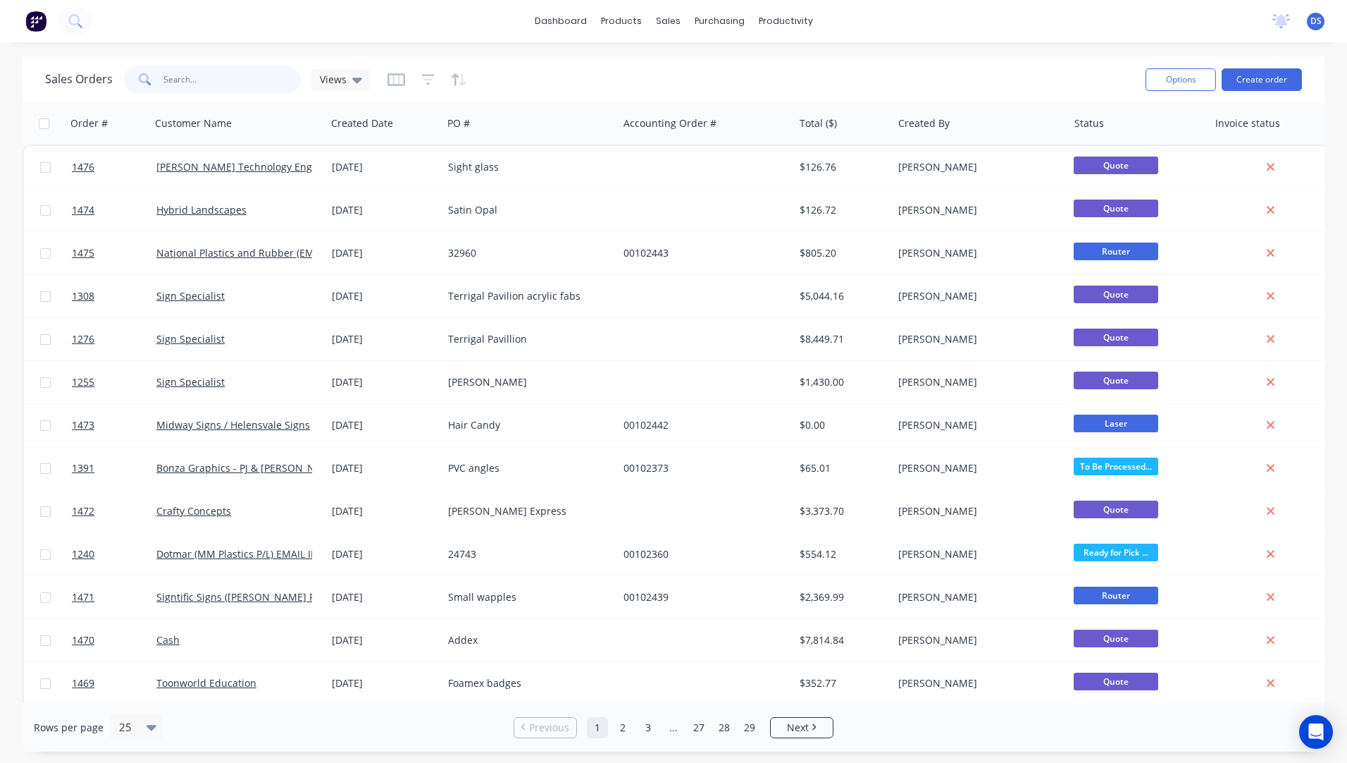
click at [205, 85] on input "text" at bounding box center [231, 80] width 137 height 28
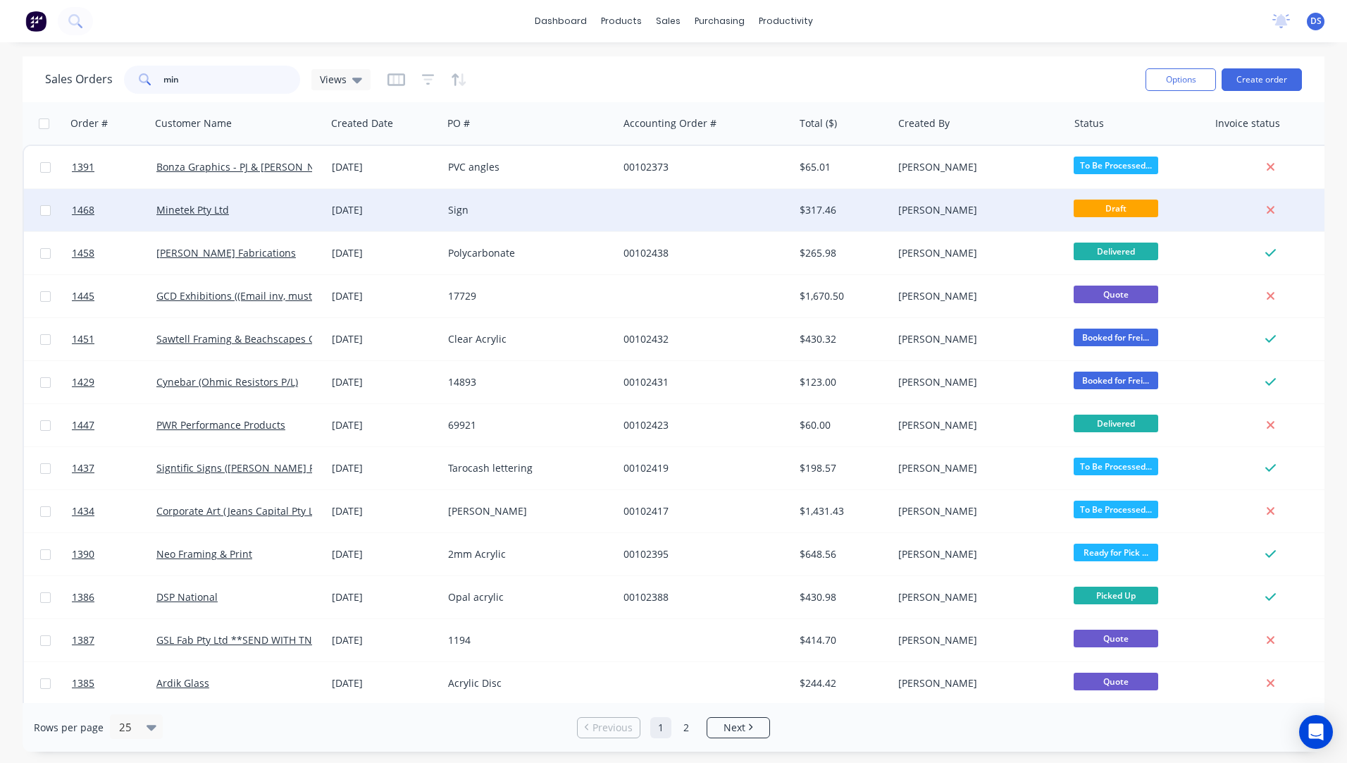
type input "min"
click at [450, 219] on div "Sign" at bounding box center [530, 210] width 175 height 42
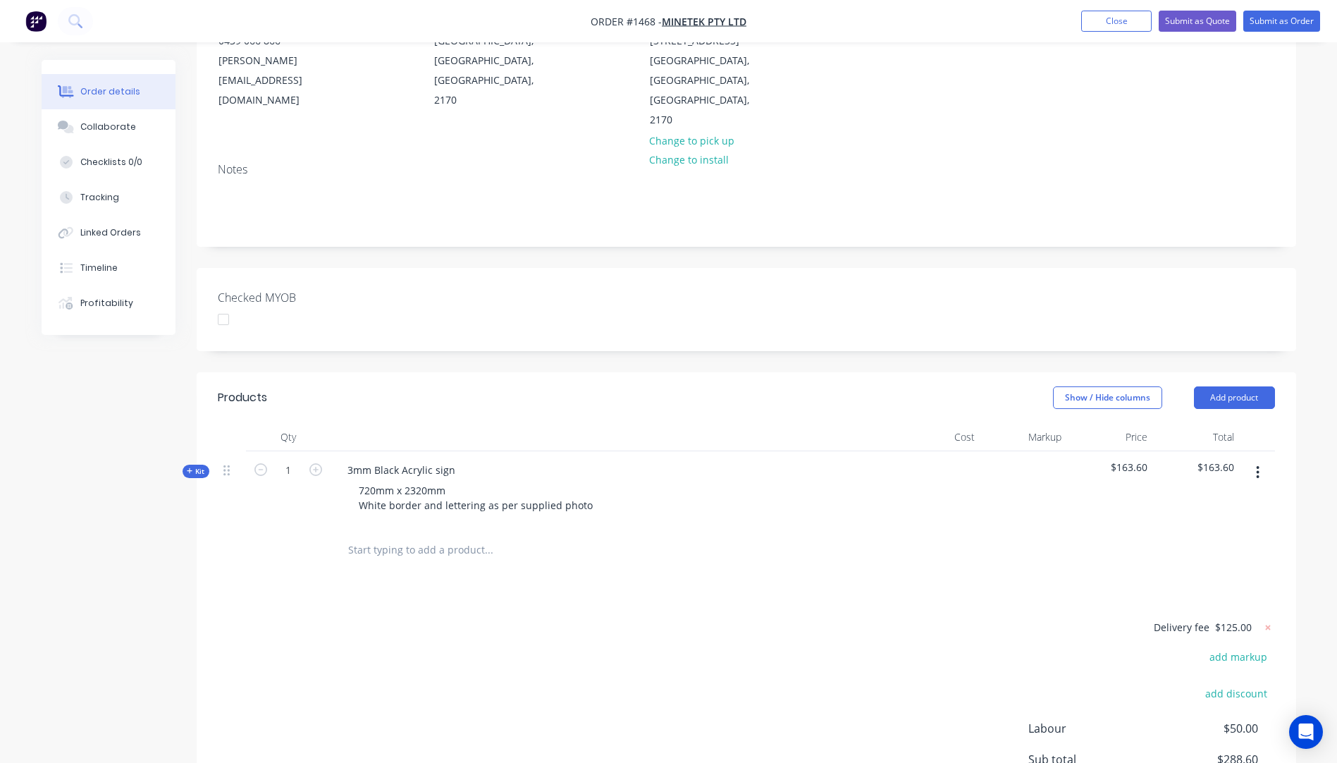
scroll to position [211, 0]
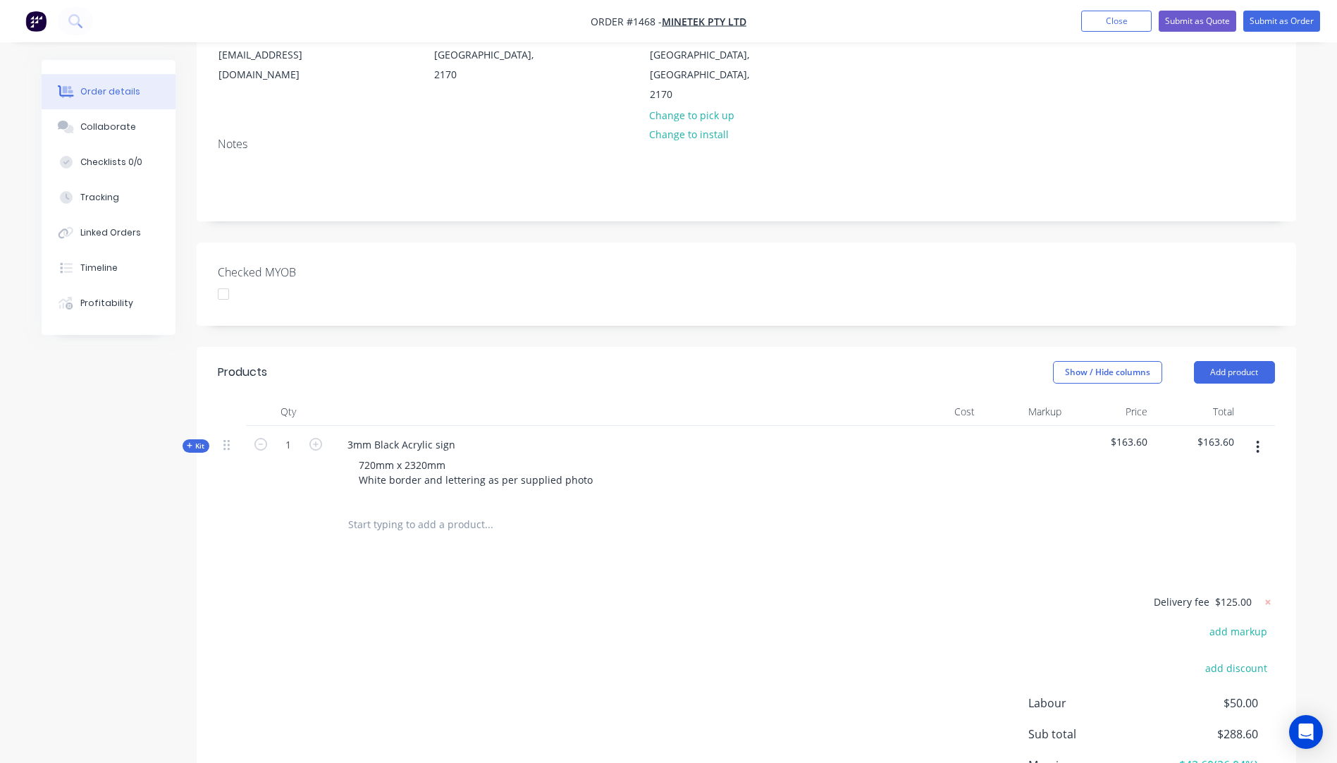
click at [187, 442] on icon at bounding box center [190, 445] width 6 height 7
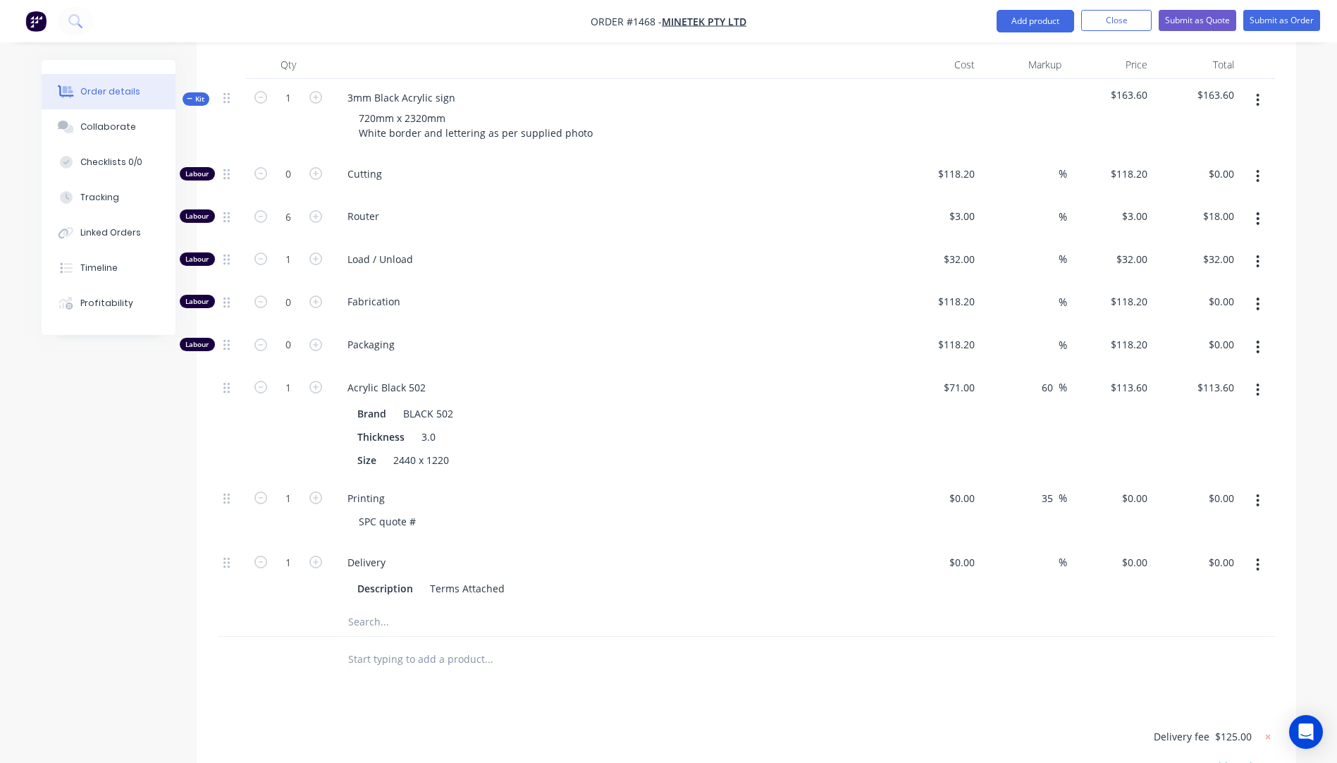
scroll to position [564, 0]
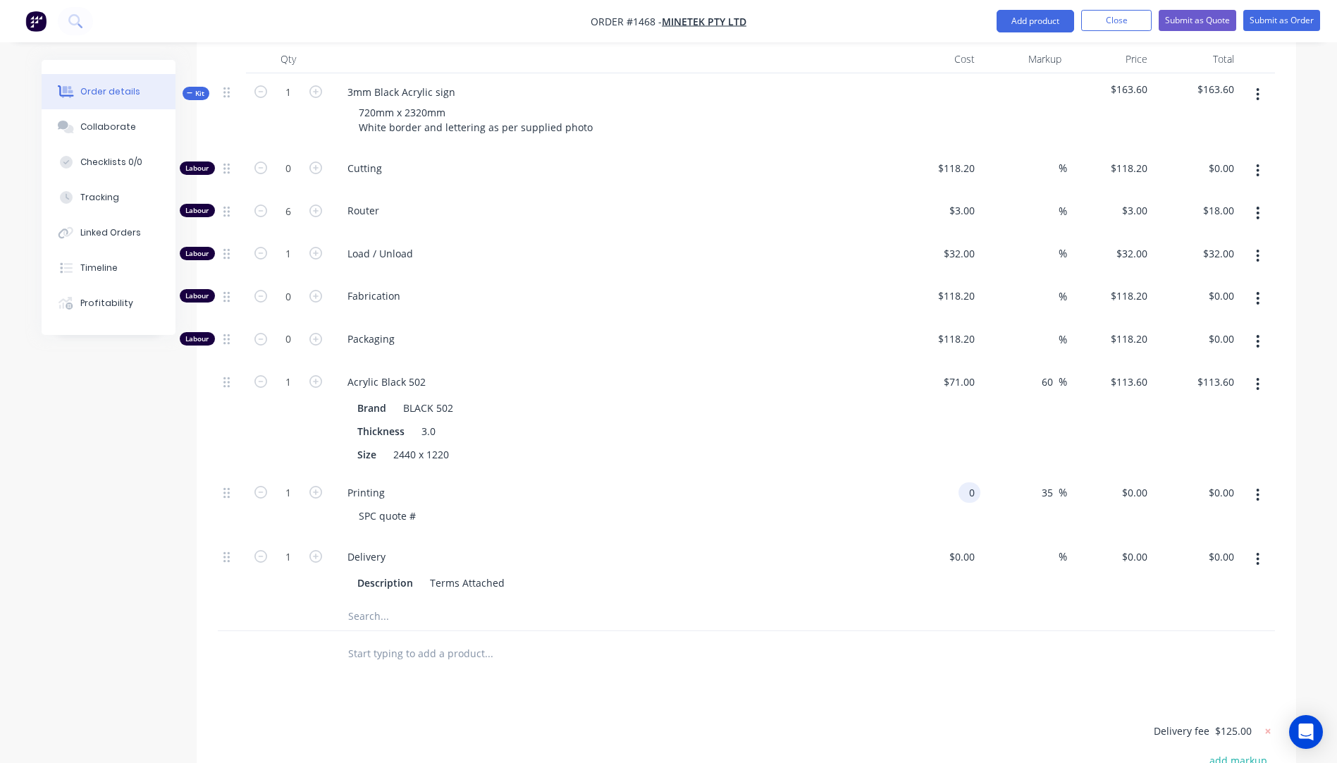
click at [964, 482] on input "0" at bounding box center [972, 492] width 16 height 20
type input "$310.00"
type input "$418.50"
click at [881, 482] on div "Printing" at bounding box center [612, 492] width 553 height 20
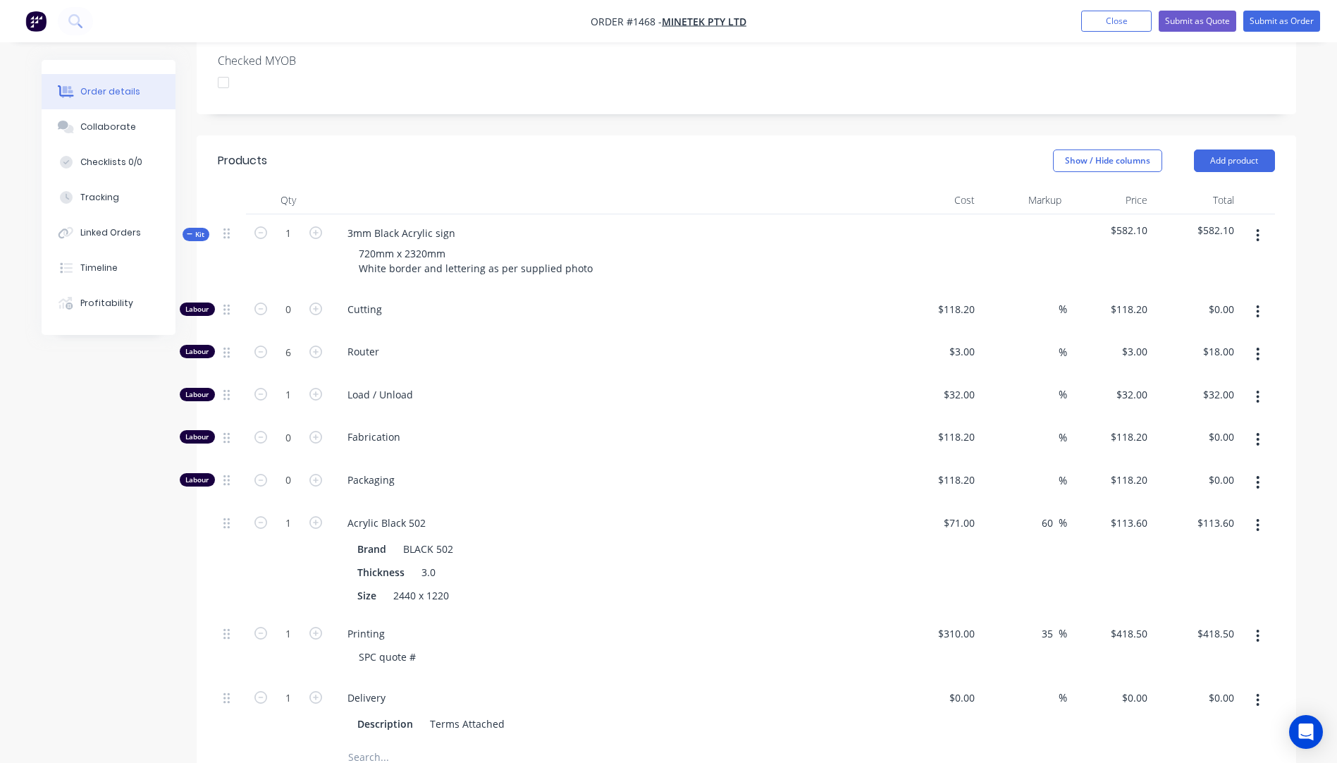
scroll to position [493, 0]
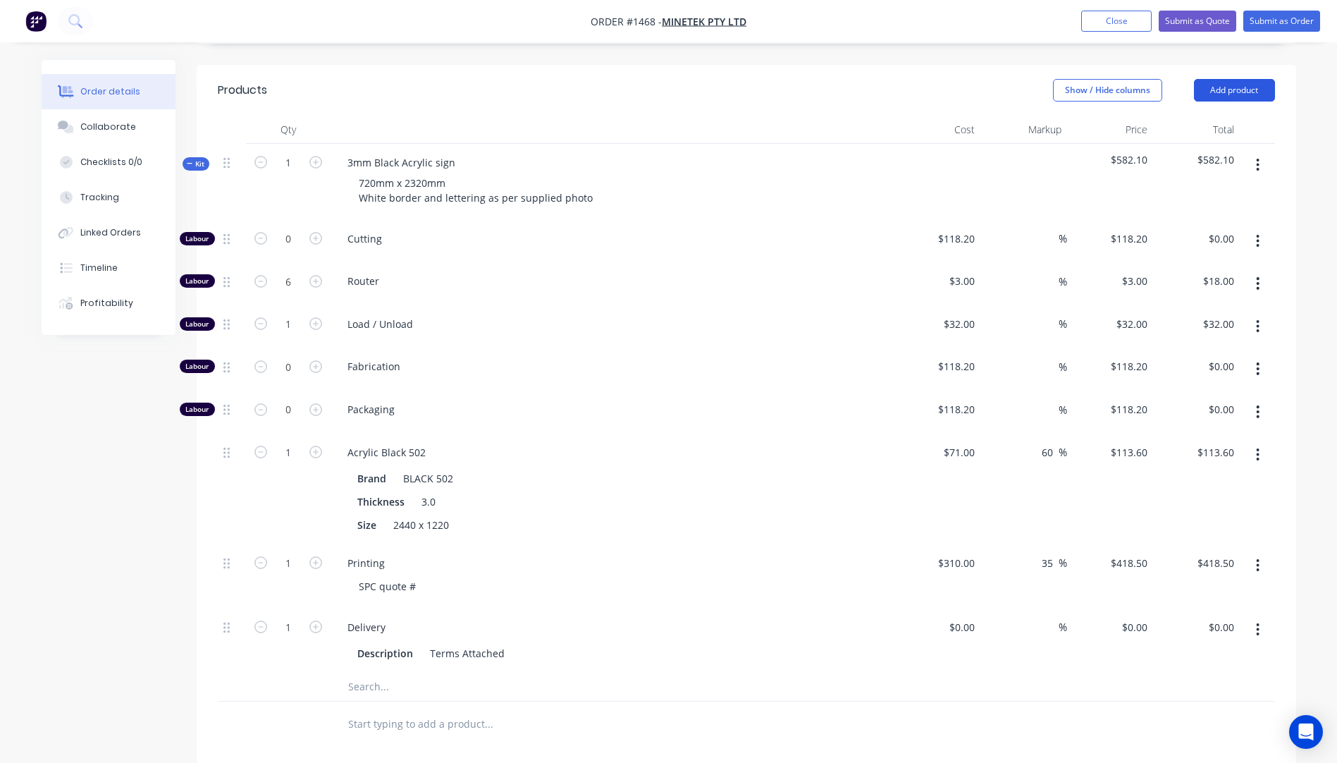
click at [1226, 79] on button "Add product" at bounding box center [1234, 90] width 81 height 23
click at [1211, 116] on div "Product catalogue" at bounding box center [1208, 126] width 109 height 20
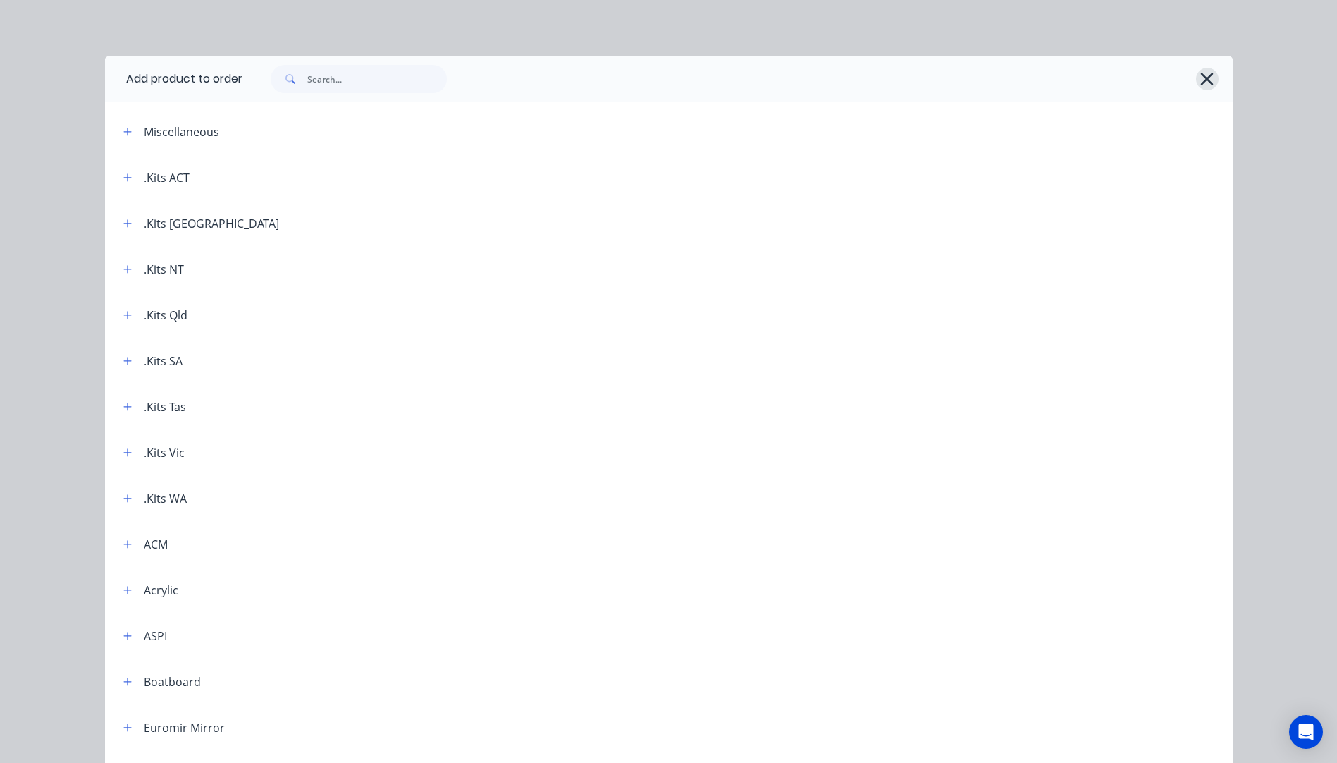
click at [1202, 80] on icon "button" at bounding box center [1207, 79] width 13 height 13
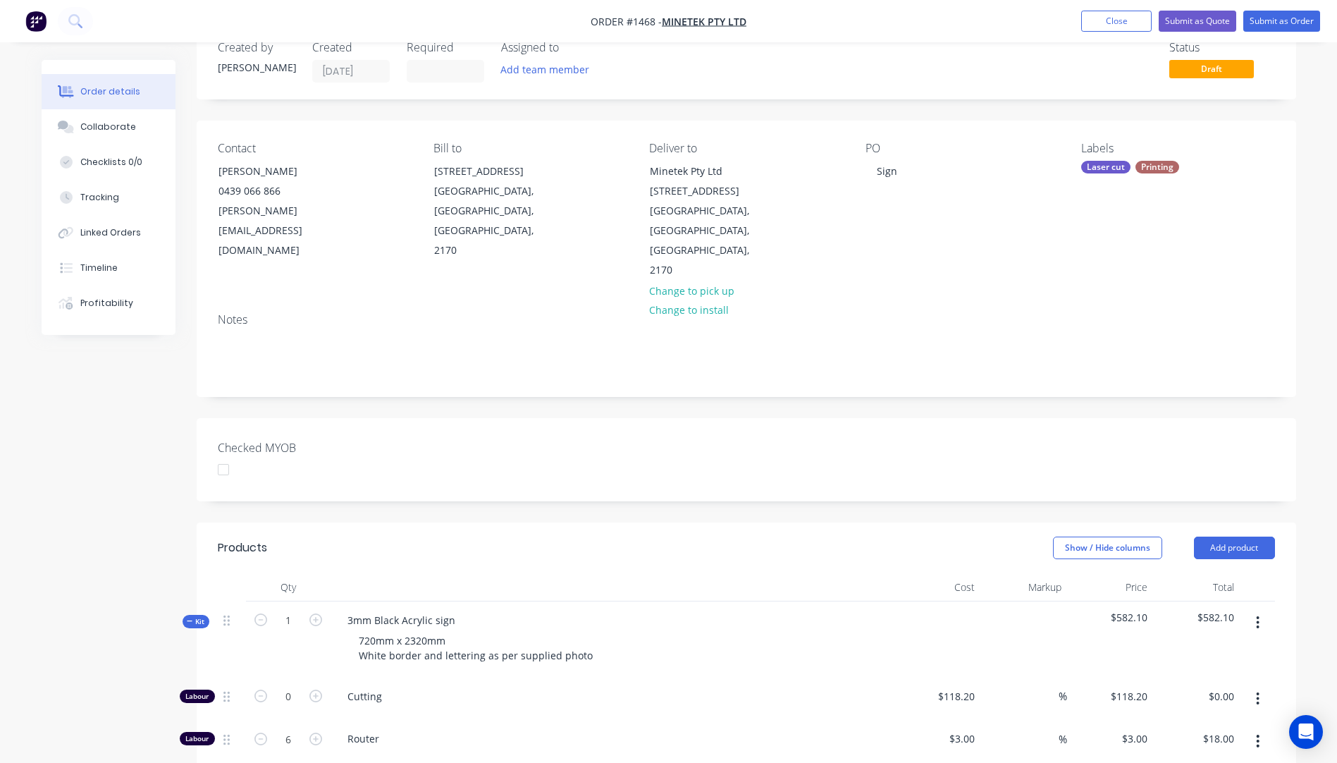
scroll to position [70, 0]
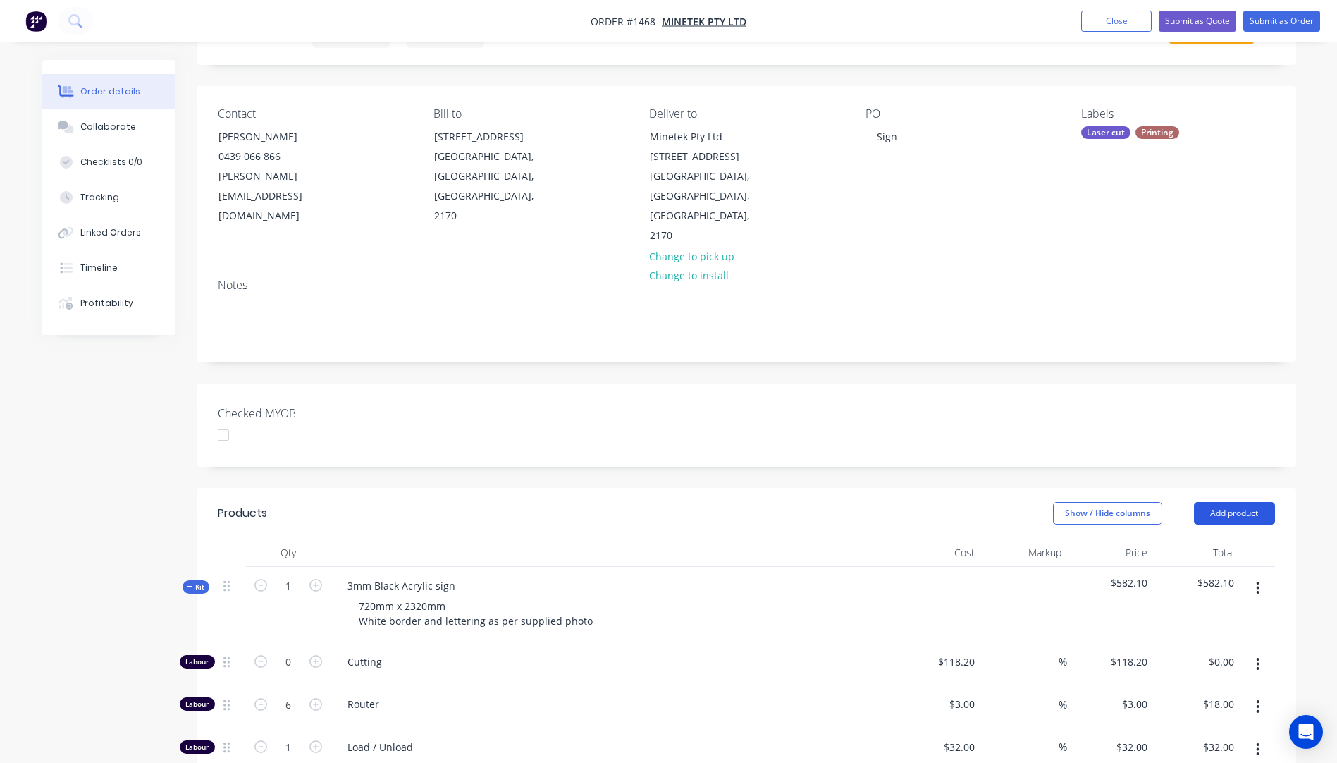
click at [1233, 502] on button "Add product" at bounding box center [1234, 513] width 81 height 23
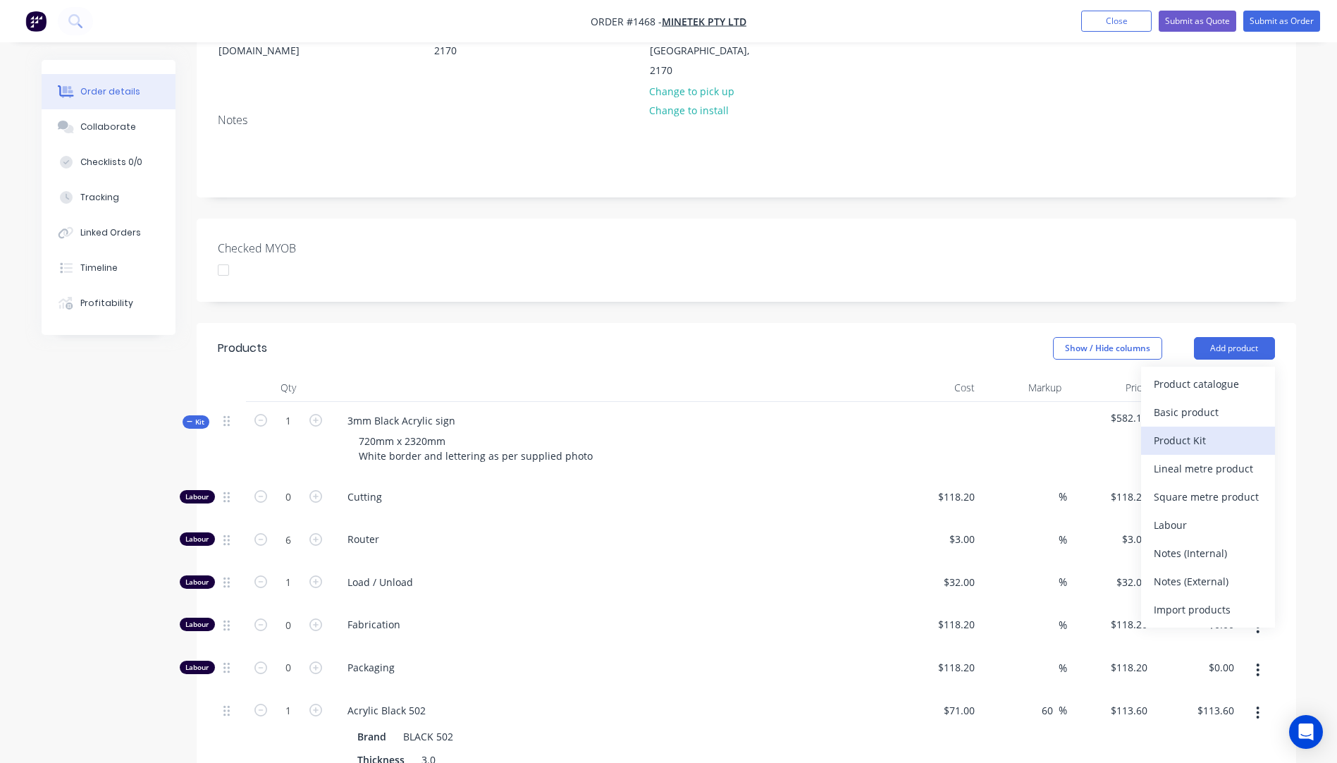
scroll to position [282, 0]
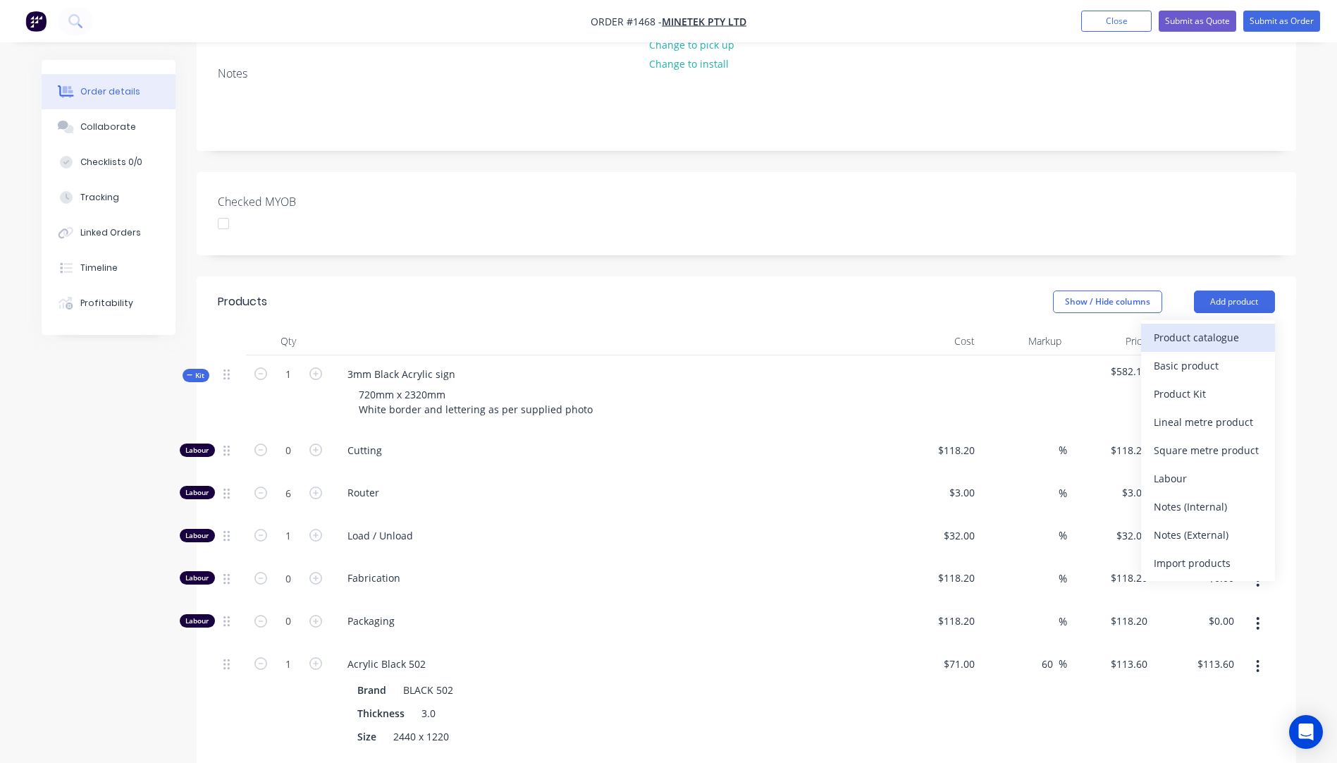
click at [1192, 327] on div "Product catalogue" at bounding box center [1208, 337] width 109 height 20
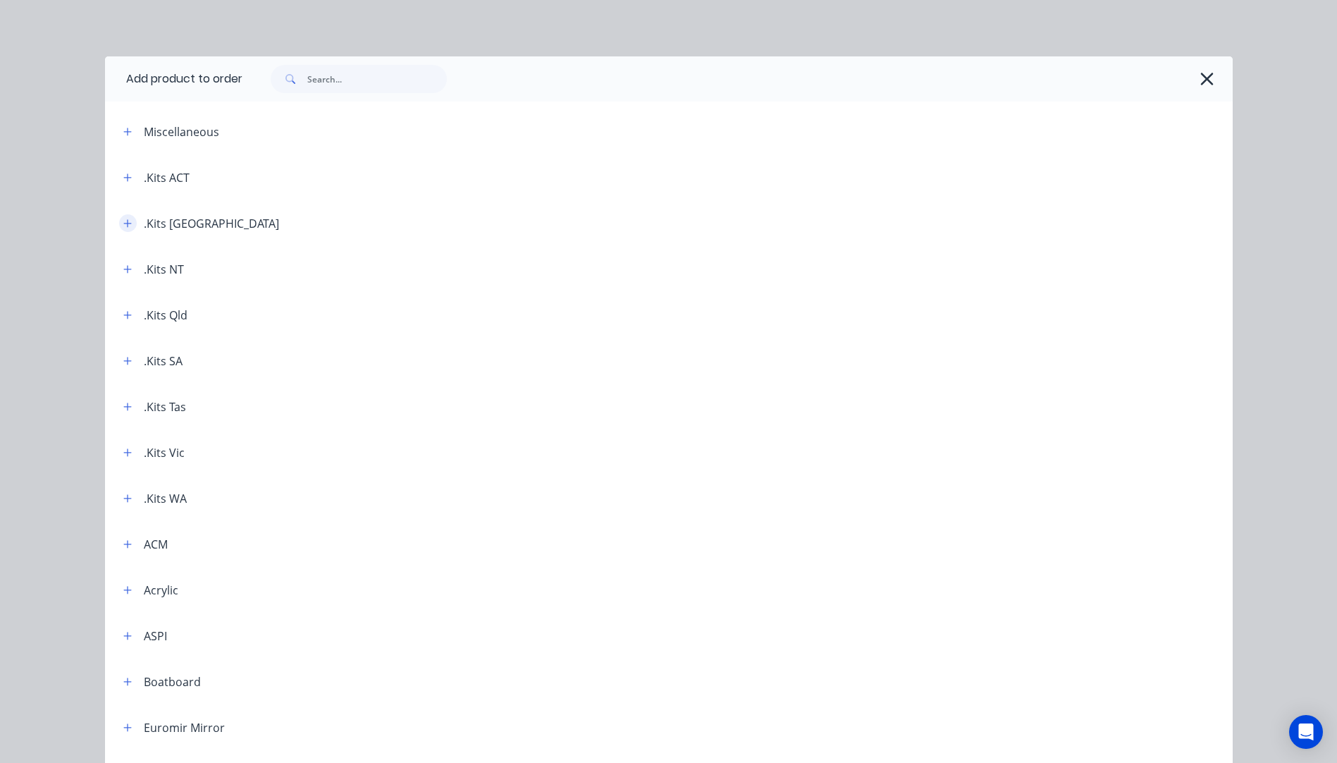
click at [123, 226] on icon "button" at bounding box center [127, 223] width 8 height 10
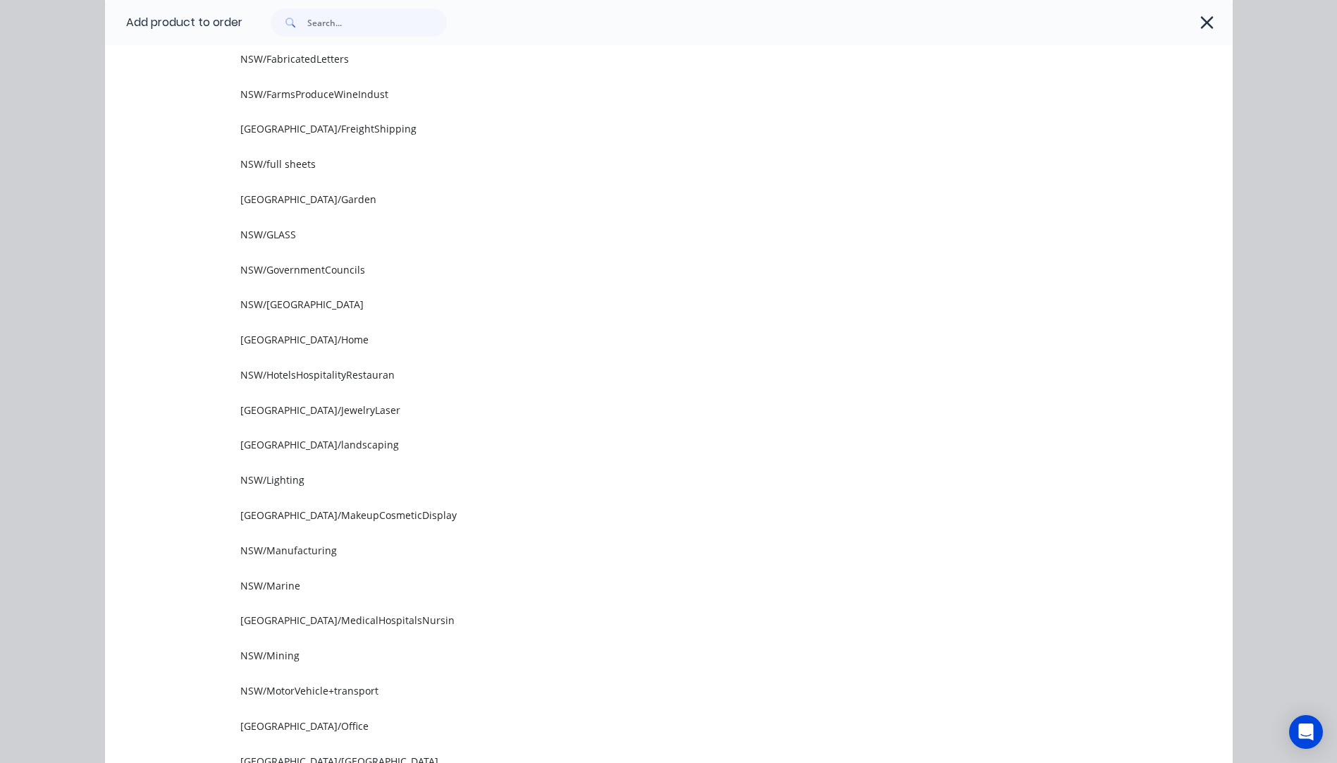
scroll to position [775, 0]
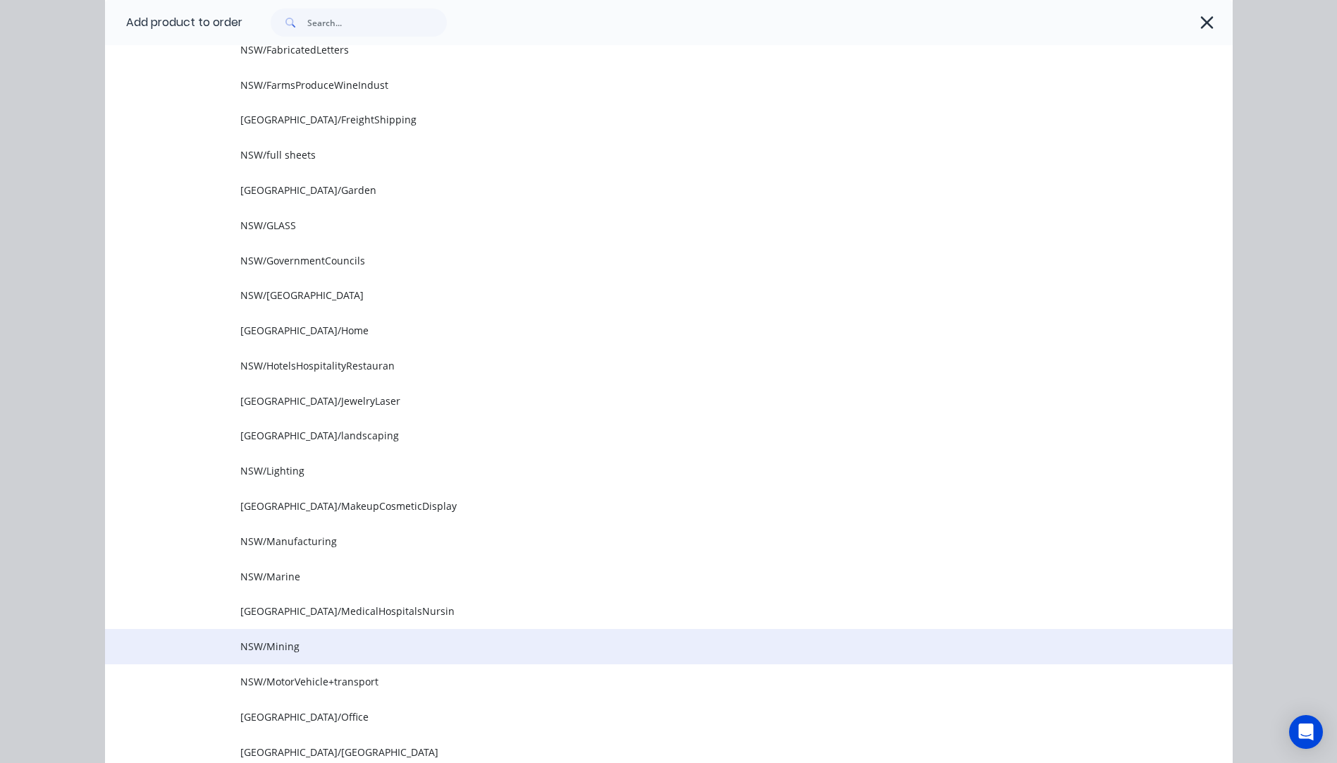
click at [269, 648] on span "NSW/Mining" at bounding box center [637, 645] width 794 height 15
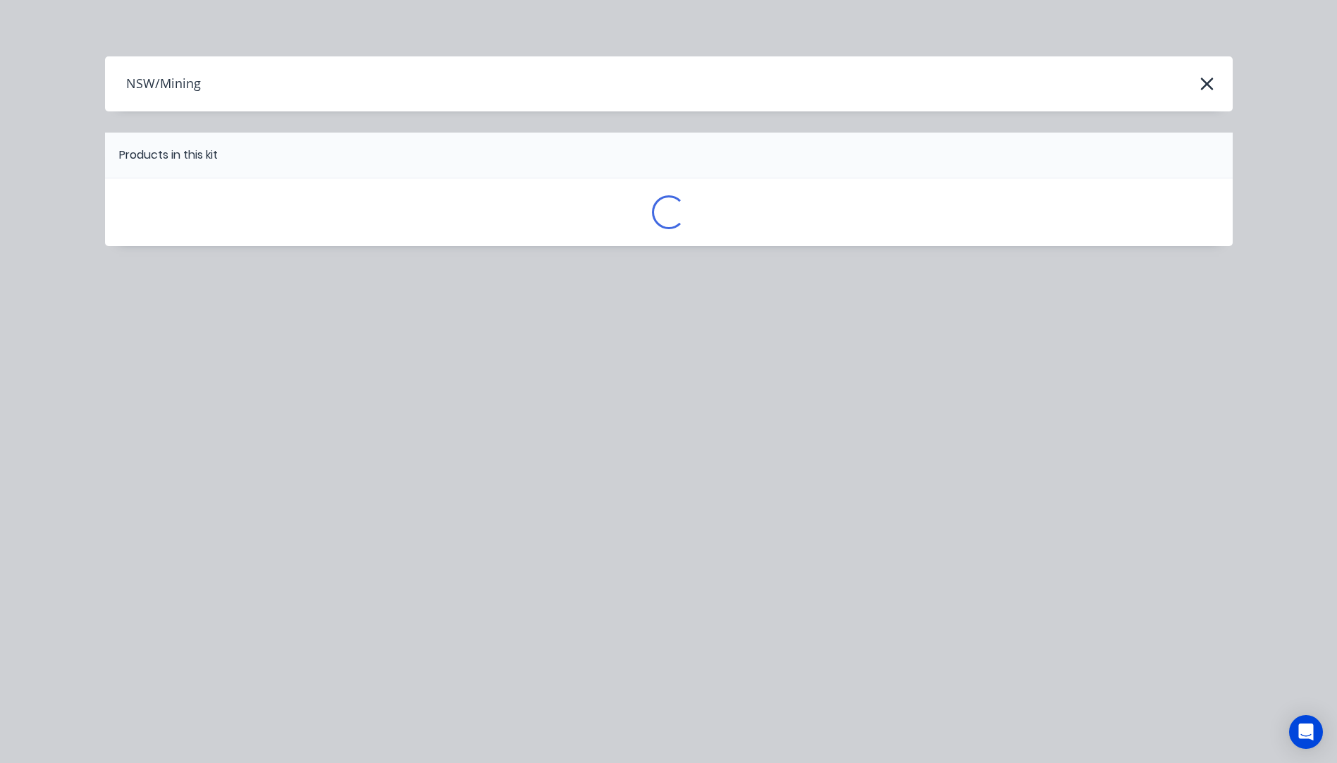
scroll to position [0, 0]
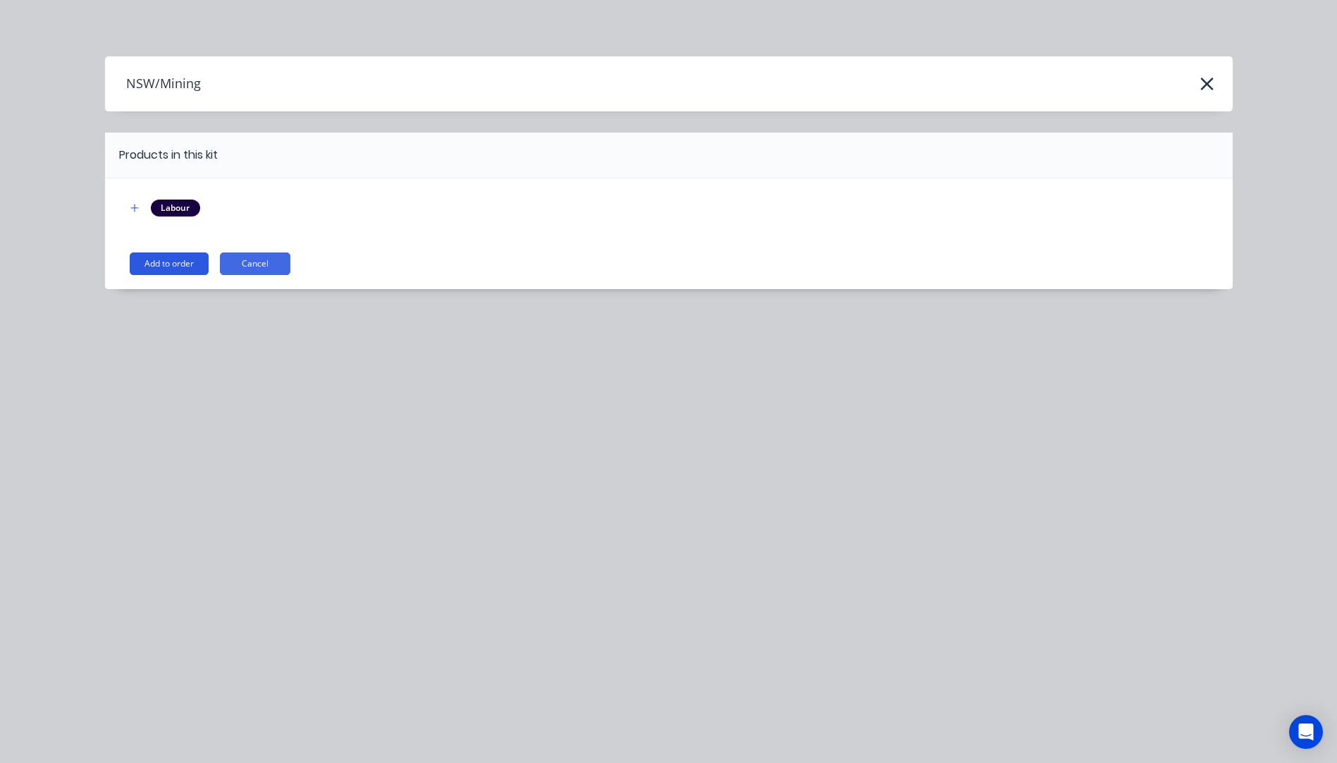
click at [175, 265] on button "Add to order" at bounding box center [169, 263] width 79 height 23
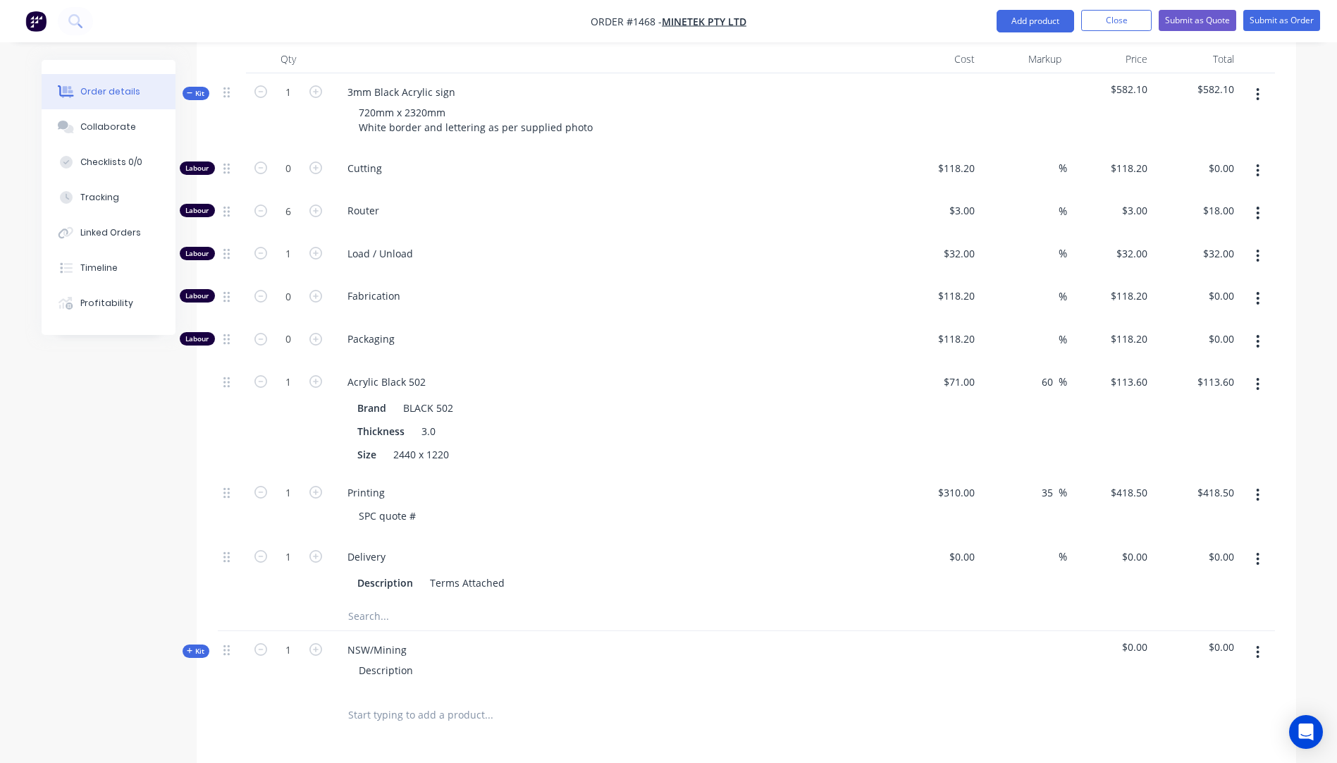
scroll to position [493, 0]
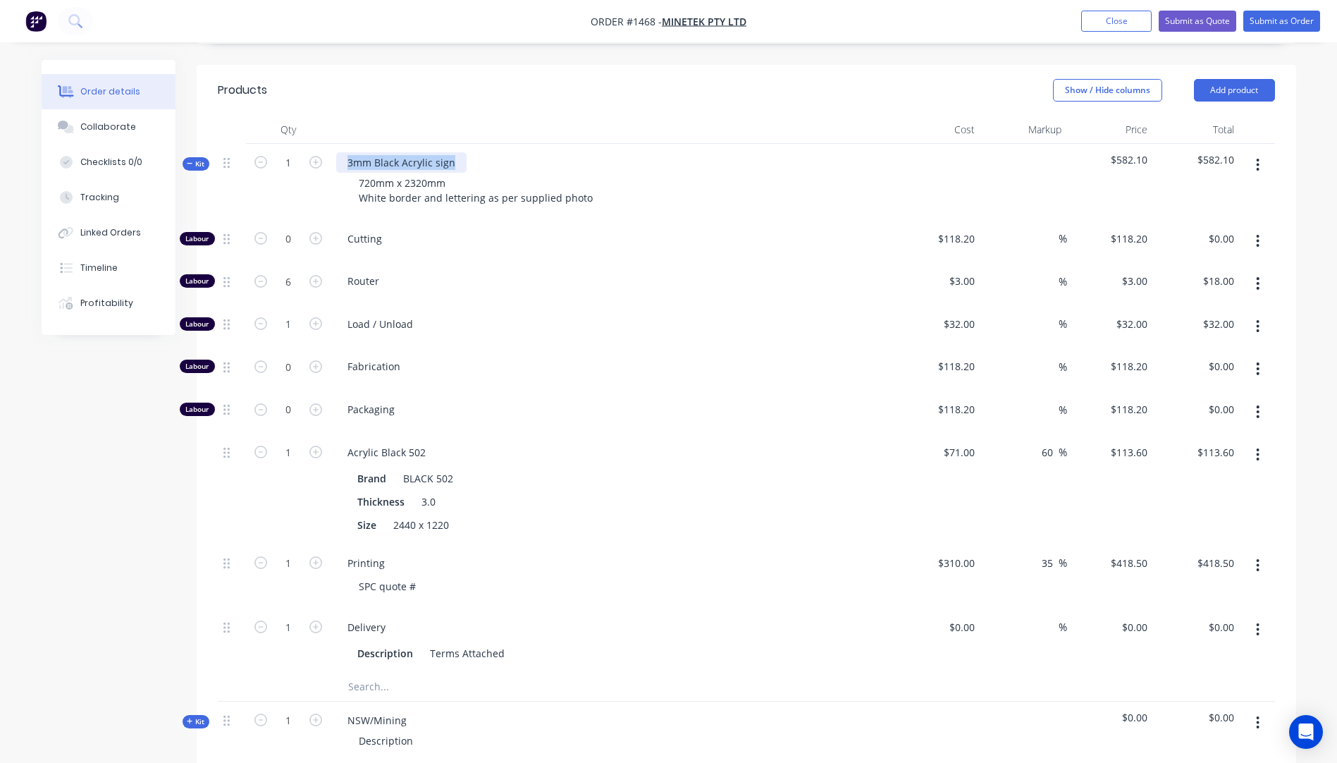
drag, startPoint x: 452, startPoint y: 123, endPoint x: 350, endPoint y: 113, distance: 103.4
click at [350, 152] on div "3mm Black Acrylic sign" at bounding box center [401, 162] width 130 height 20
copy div "3mm Black Acrylic sign"
drag, startPoint x: 406, startPoint y: 681, endPoint x: 347, endPoint y: 679, distance: 59.3
click at [338, 710] on div "NSW/Mining" at bounding box center [377, 720] width 82 height 20
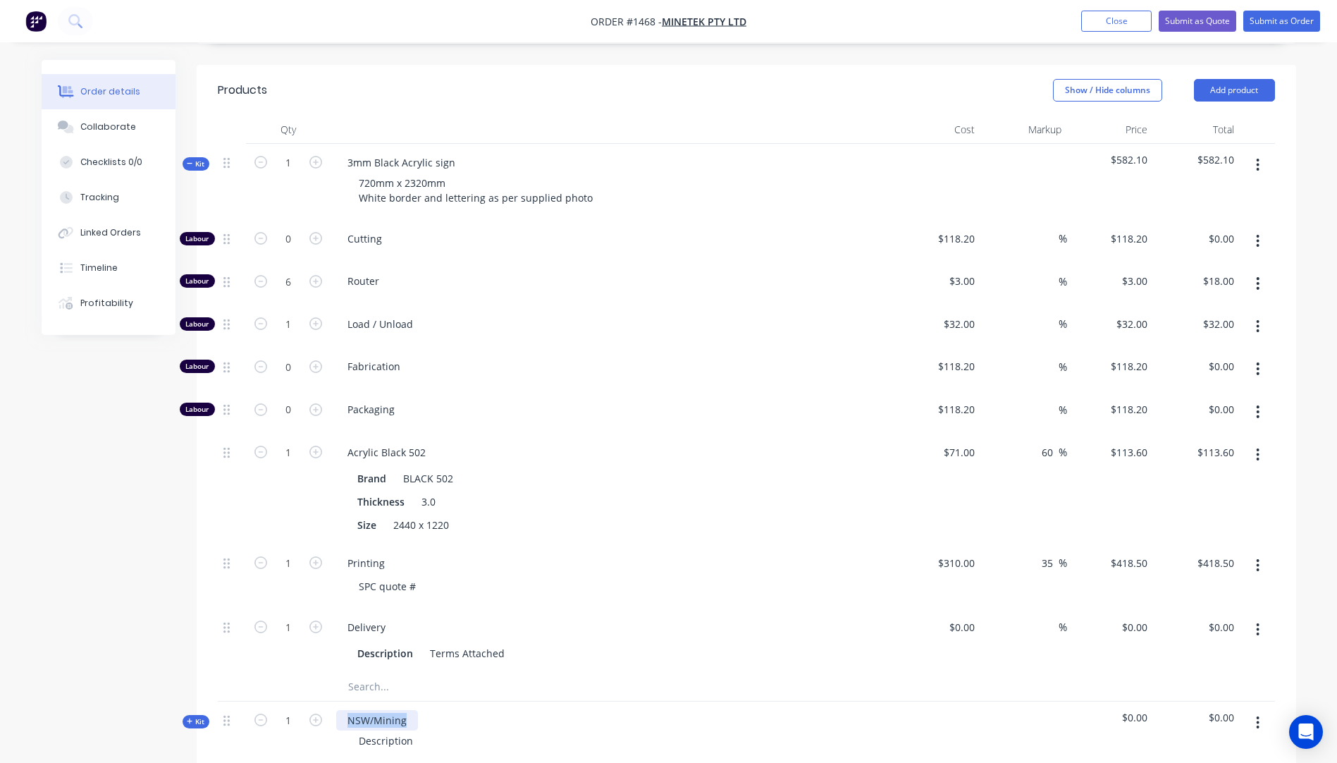
paste div
click at [428, 710] on div "3mm Black Acrylic sign" at bounding box center [401, 720] width 130 height 20
click at [397, 710] on div "3mm Black Acrylic sign" at bounding box center [401, 720] width 130 height 20
click at [1259, 716] on icon "button" at bounding box center [1258, 722] width 3 height 13
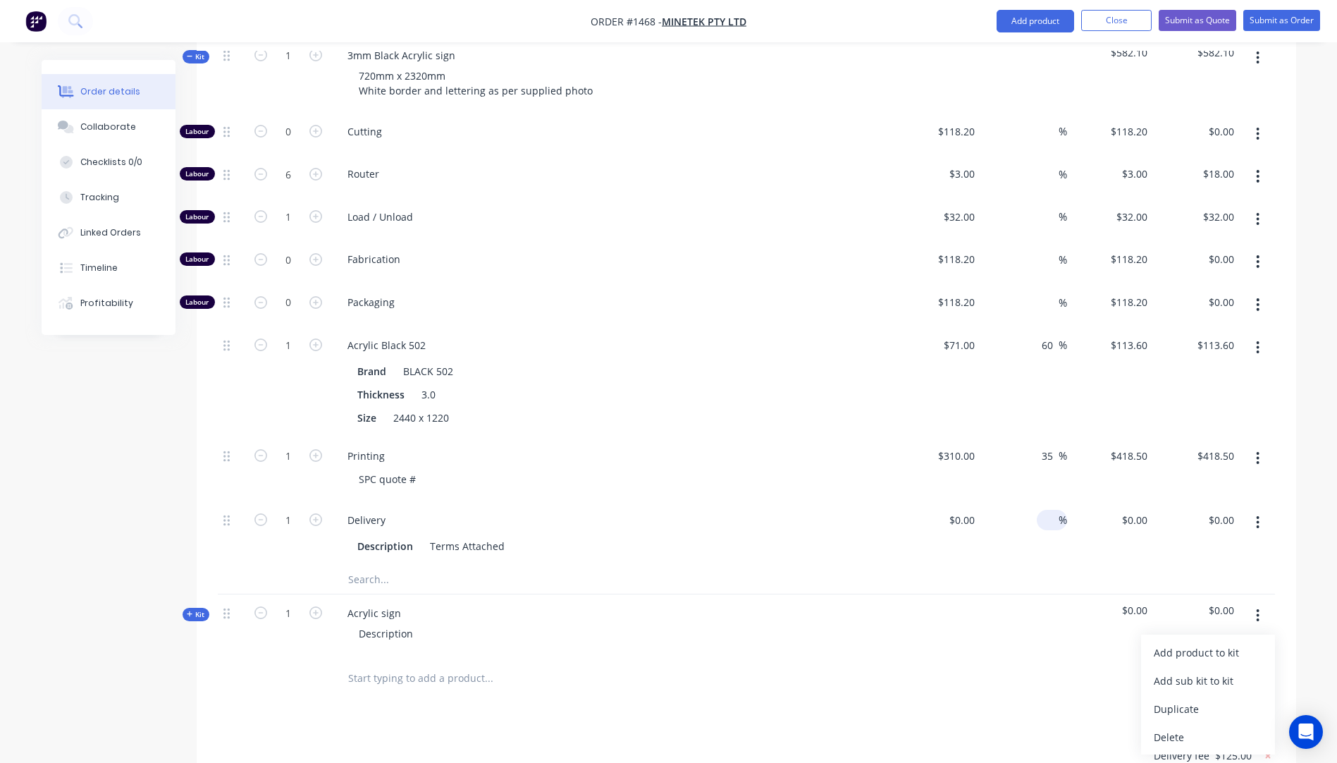
scroll to position [634, 0]
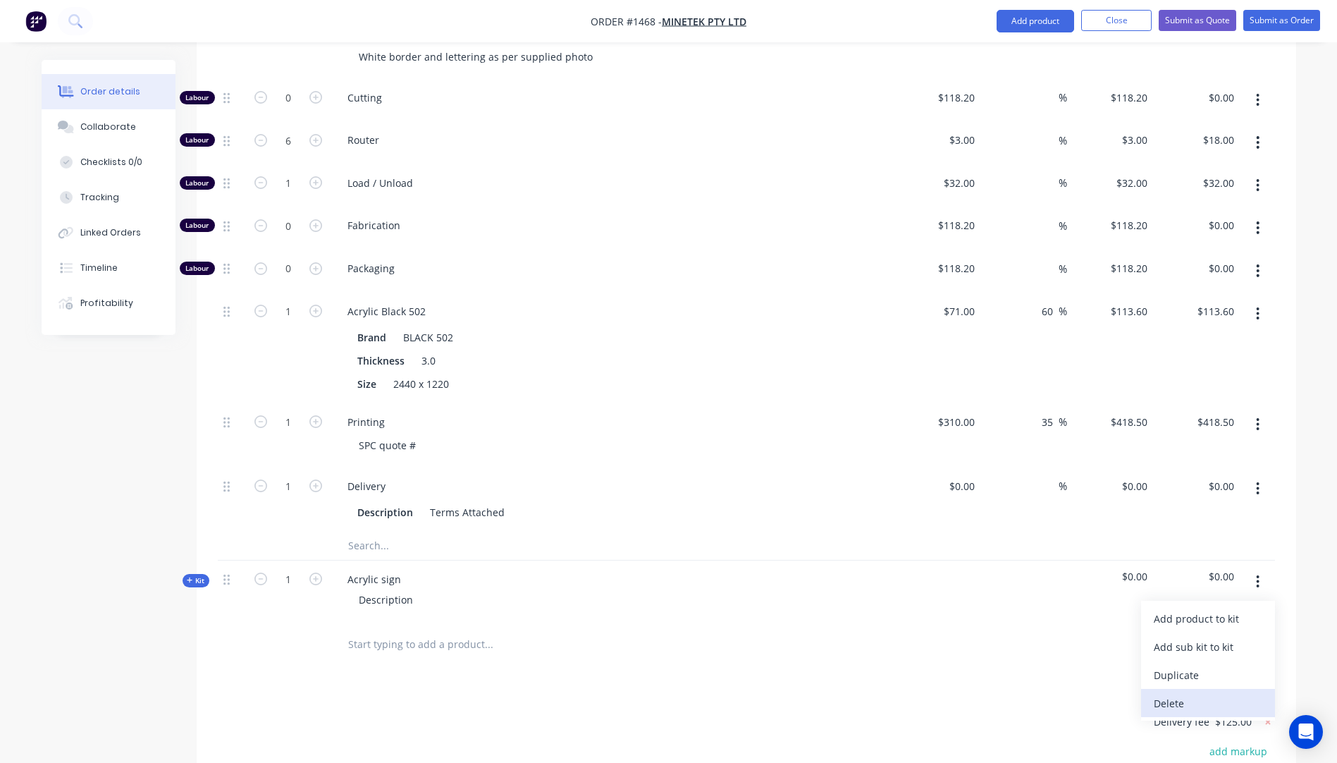
click at [1167, 693] on div "Delete" at bounding box center [1208, 703] width 109 height 20
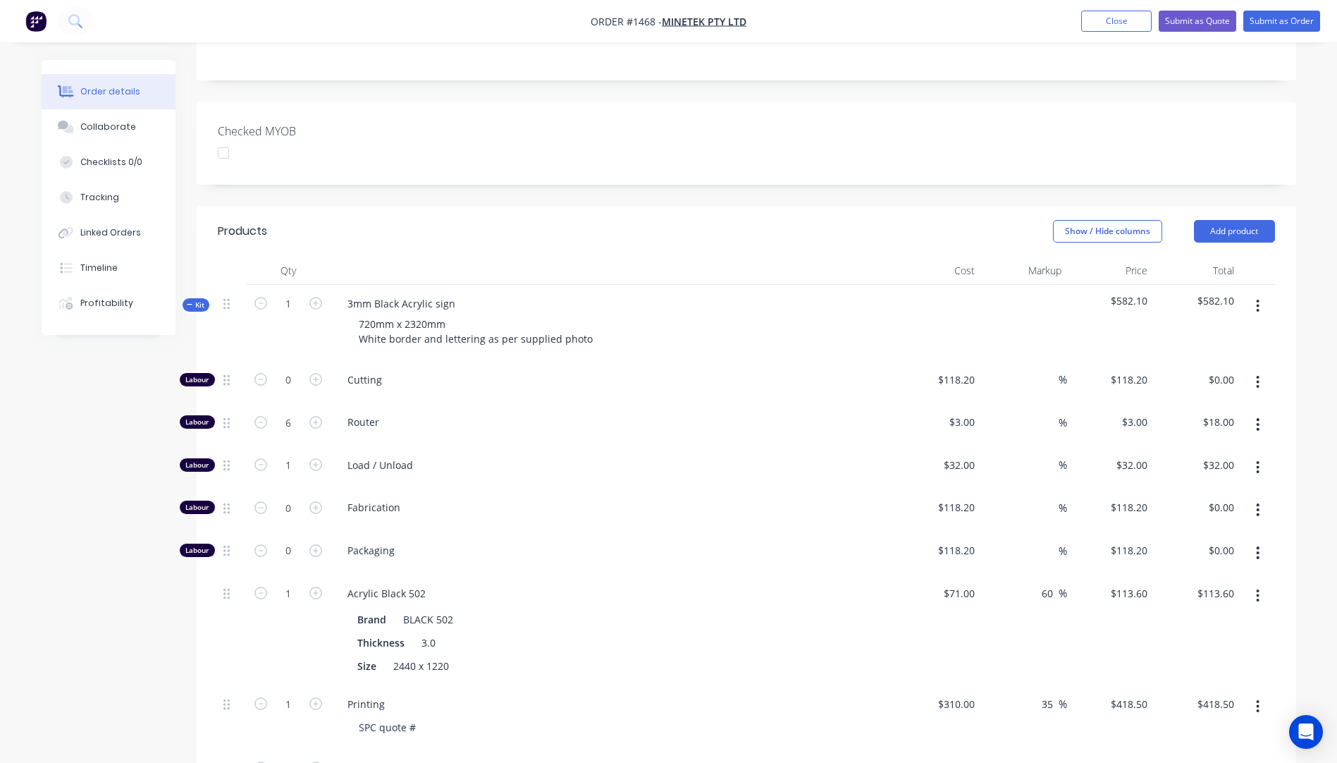
scroll to position [0, 0]
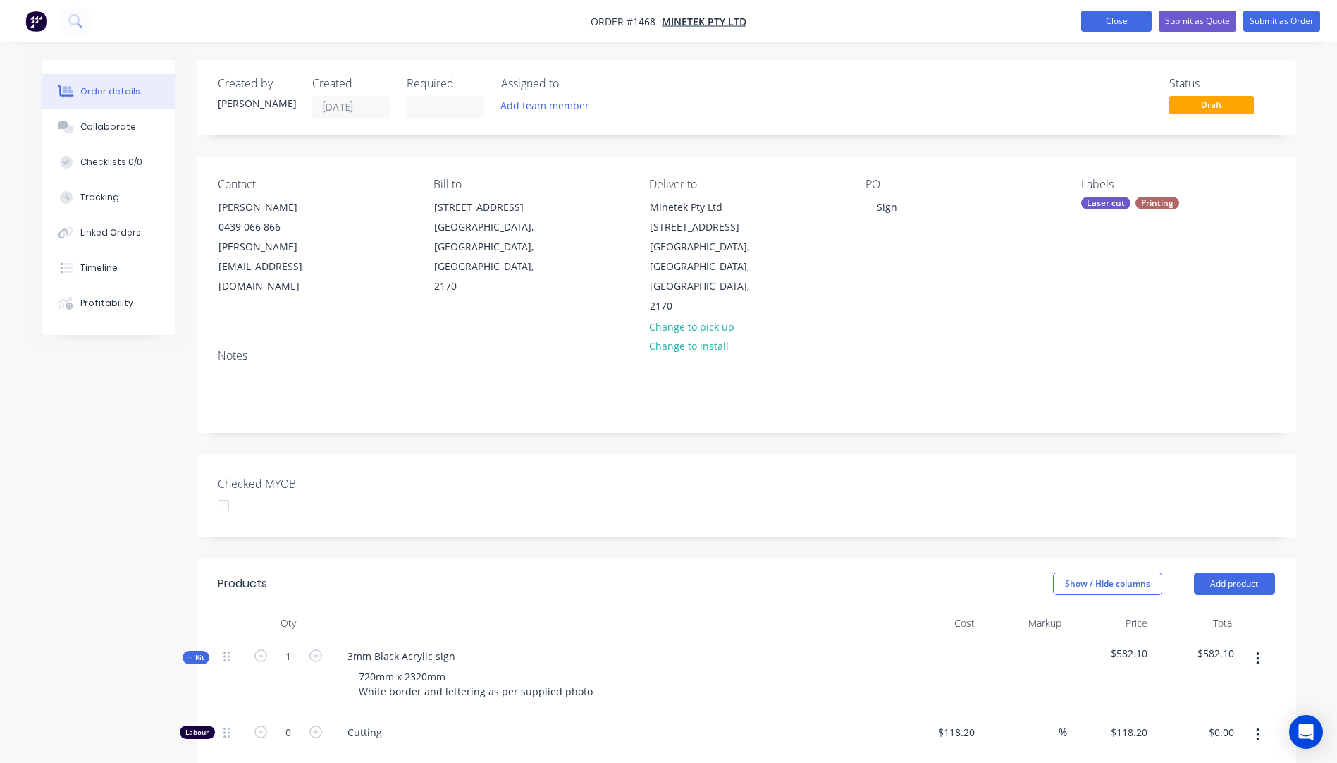
click at [1094, 23] on button "Close" at bounding box center [1116, 21] width 70 height 21
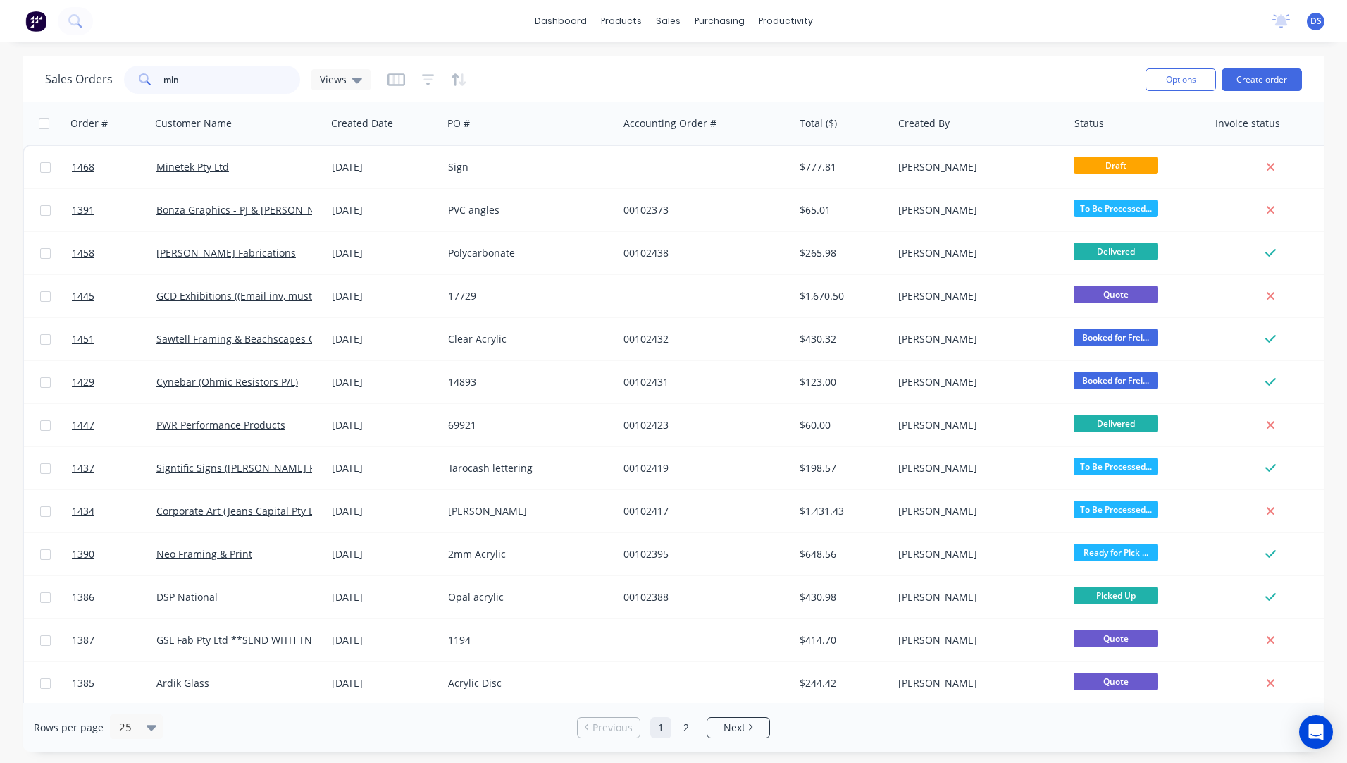
drag, startPoint x: 232, startPoint y: 85, endPoint x: 138, endPoint y: 85, distance: 93.7
click at [138, 85] on div "min" at bounding box center [212, 80] width 176 height 28
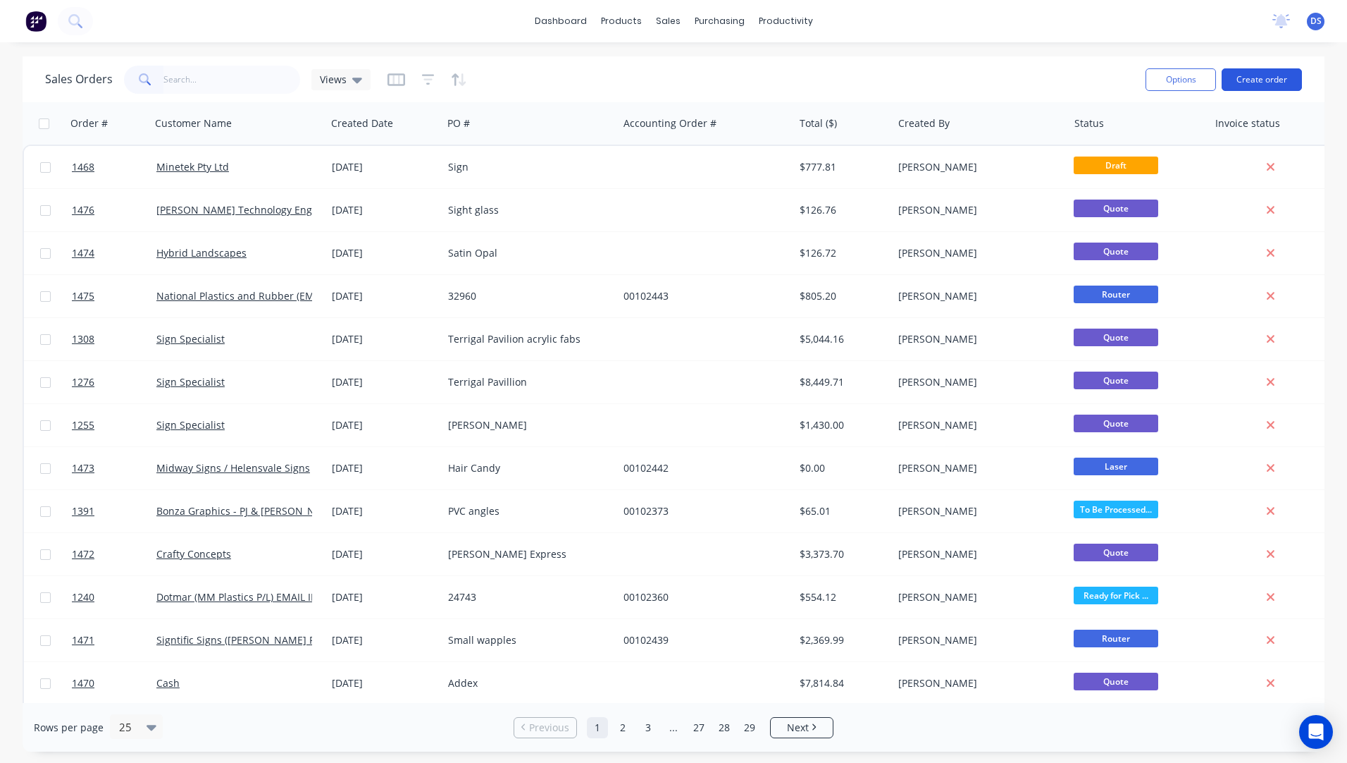
click at [1266, 74] on button "Create order" at bounding box center [1262, 79] width 80 height 23
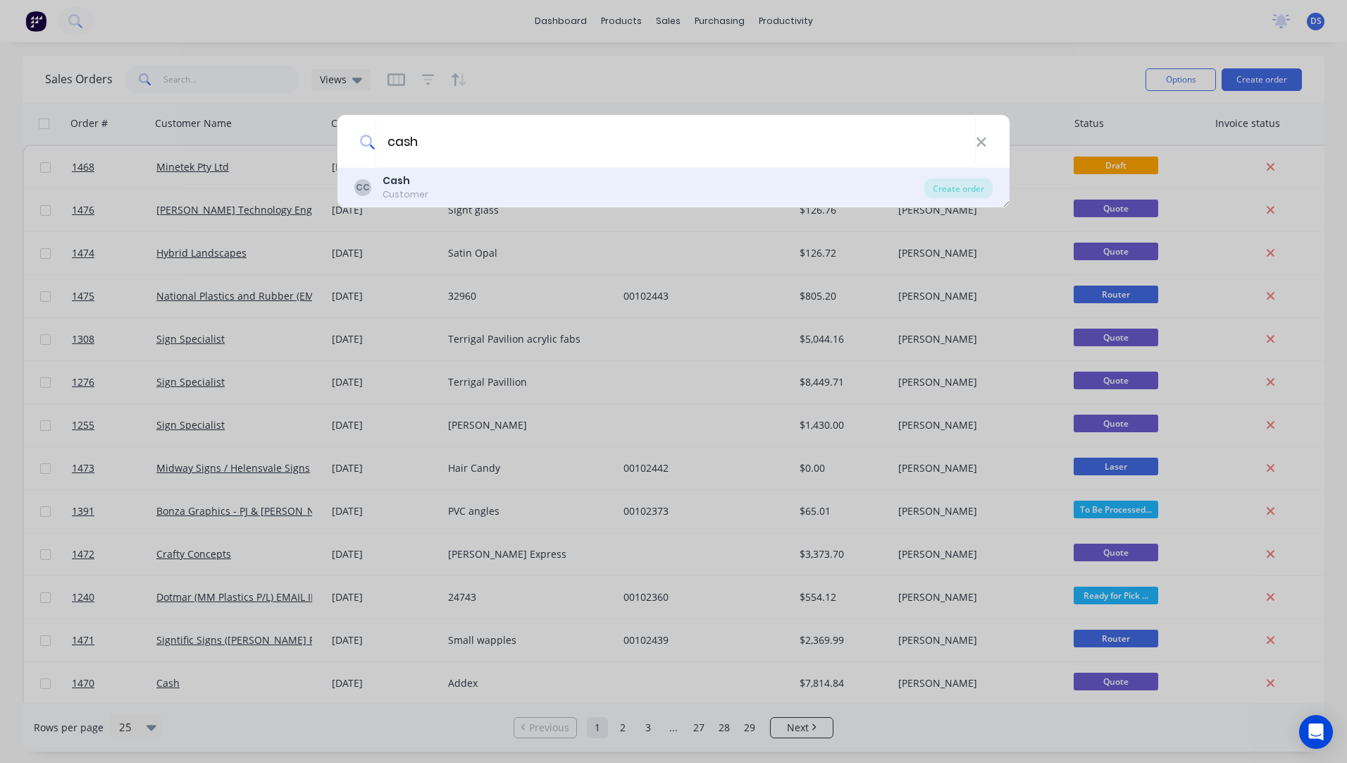
type input "cash"
click at [404, 187] on b "Cash" at bounding box center [396, 180] width 27 height 14
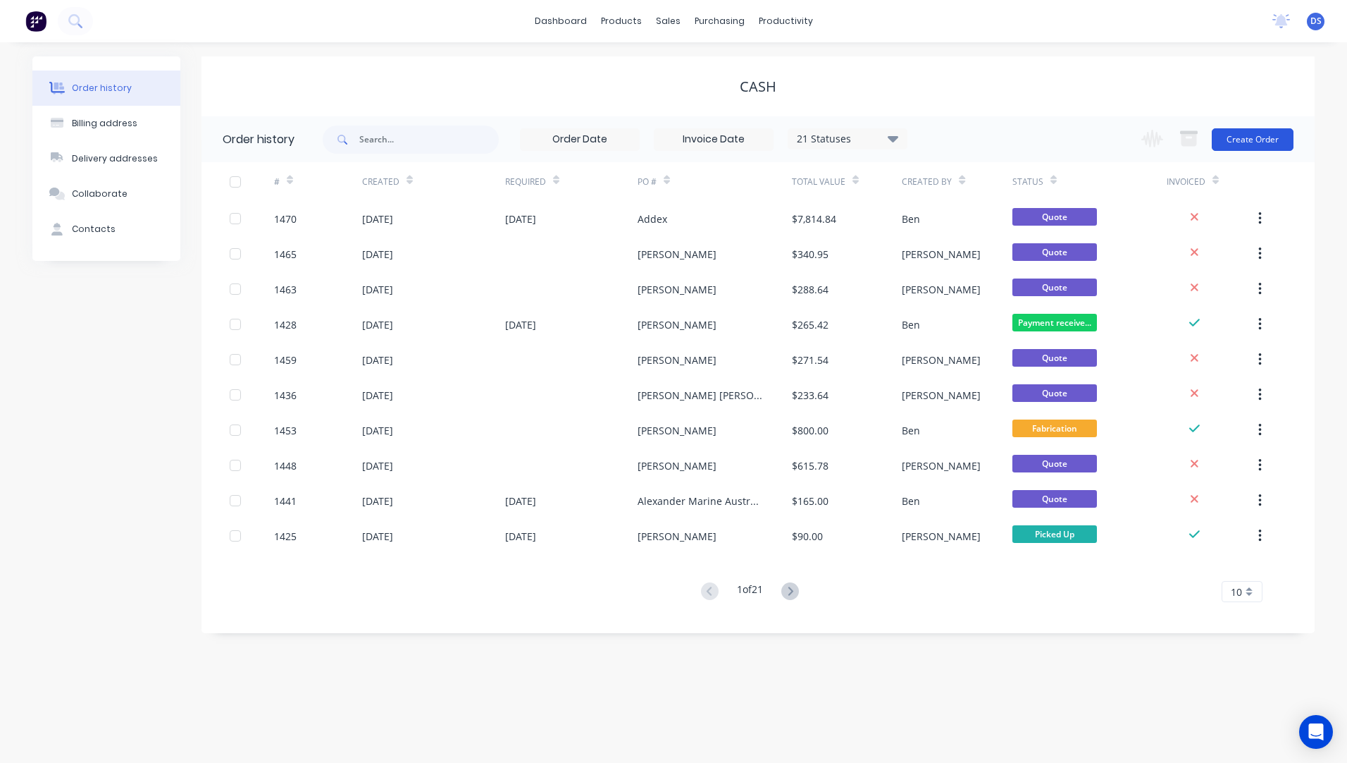
click at [1249, 135] on button "Create Order" at bounding box center [1253, 139] width 82 height 23
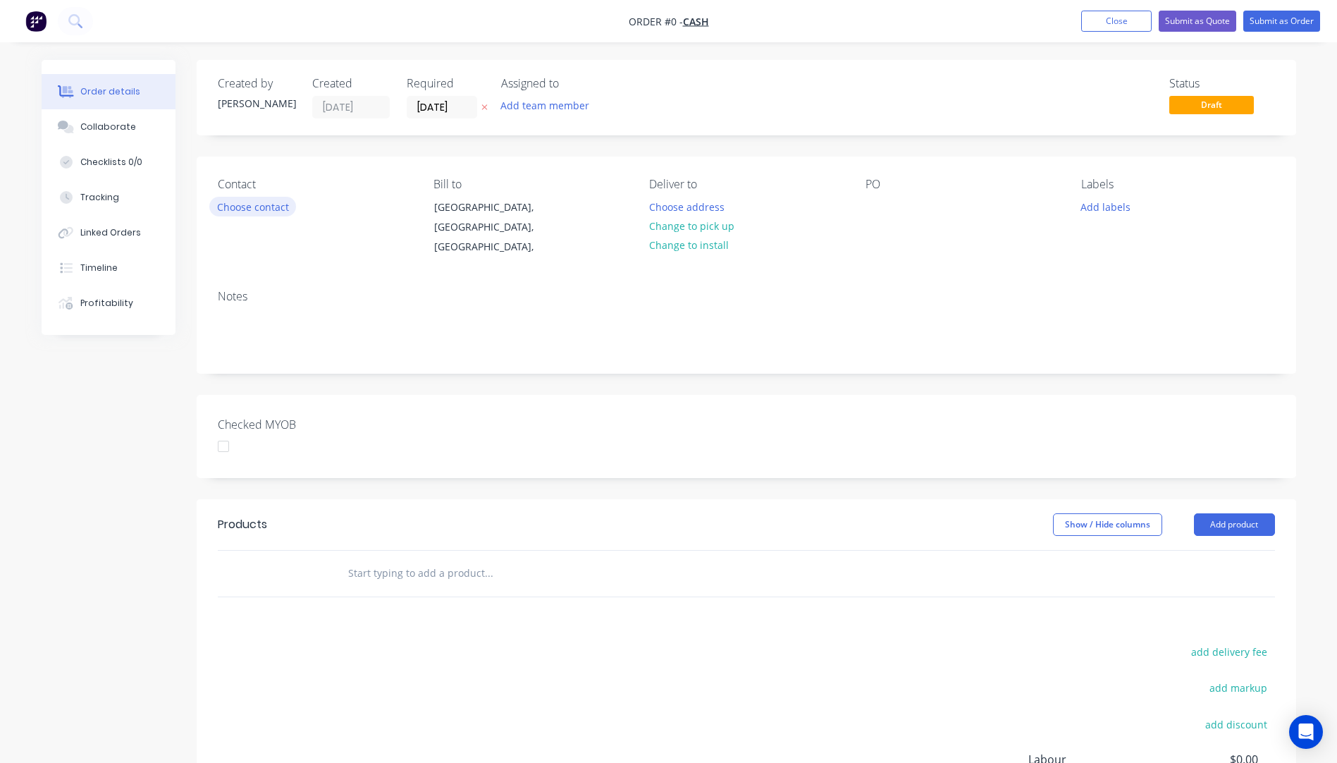
click at [240, 206] on button "Choose contact" at bounding box center [252, 206] width 87 height 19
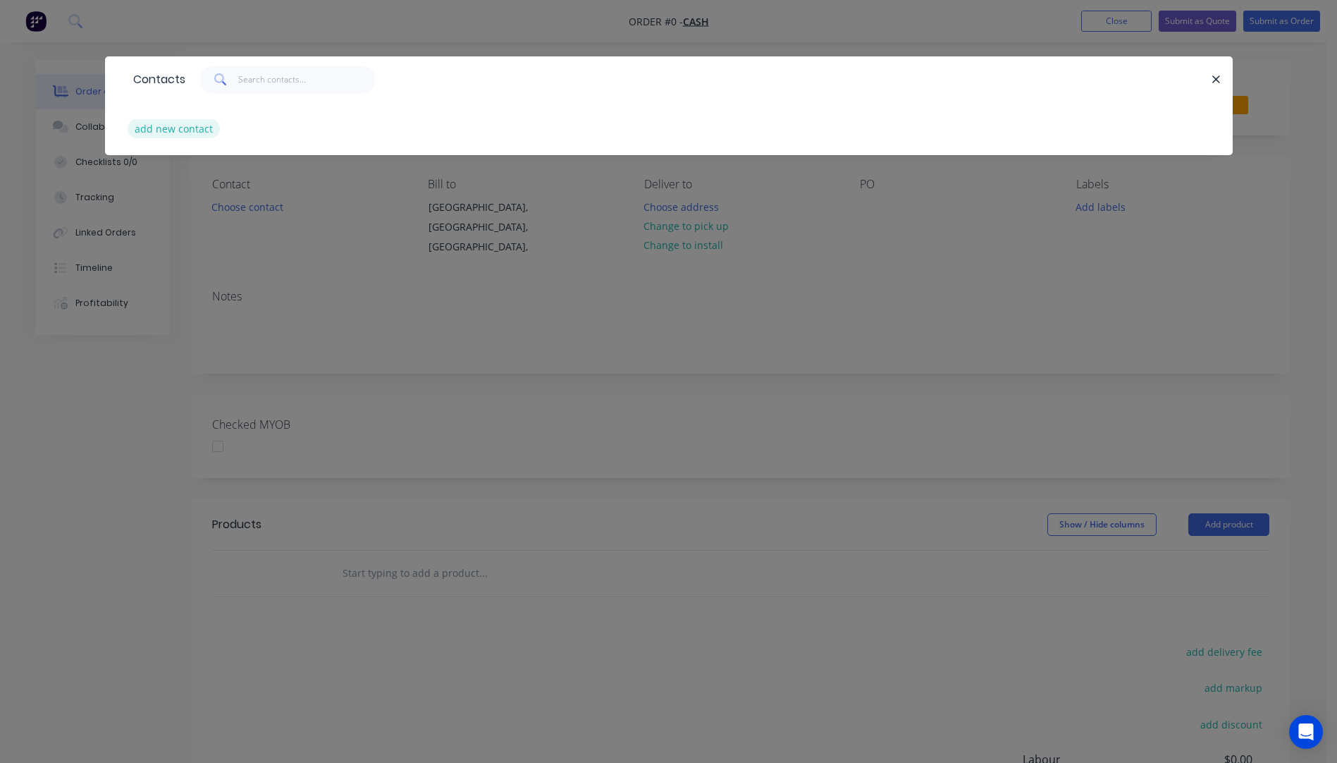
click at [183, 130] on button "add new contact" at bounding box center [174, 128] width 93 height 19
select select "AU"
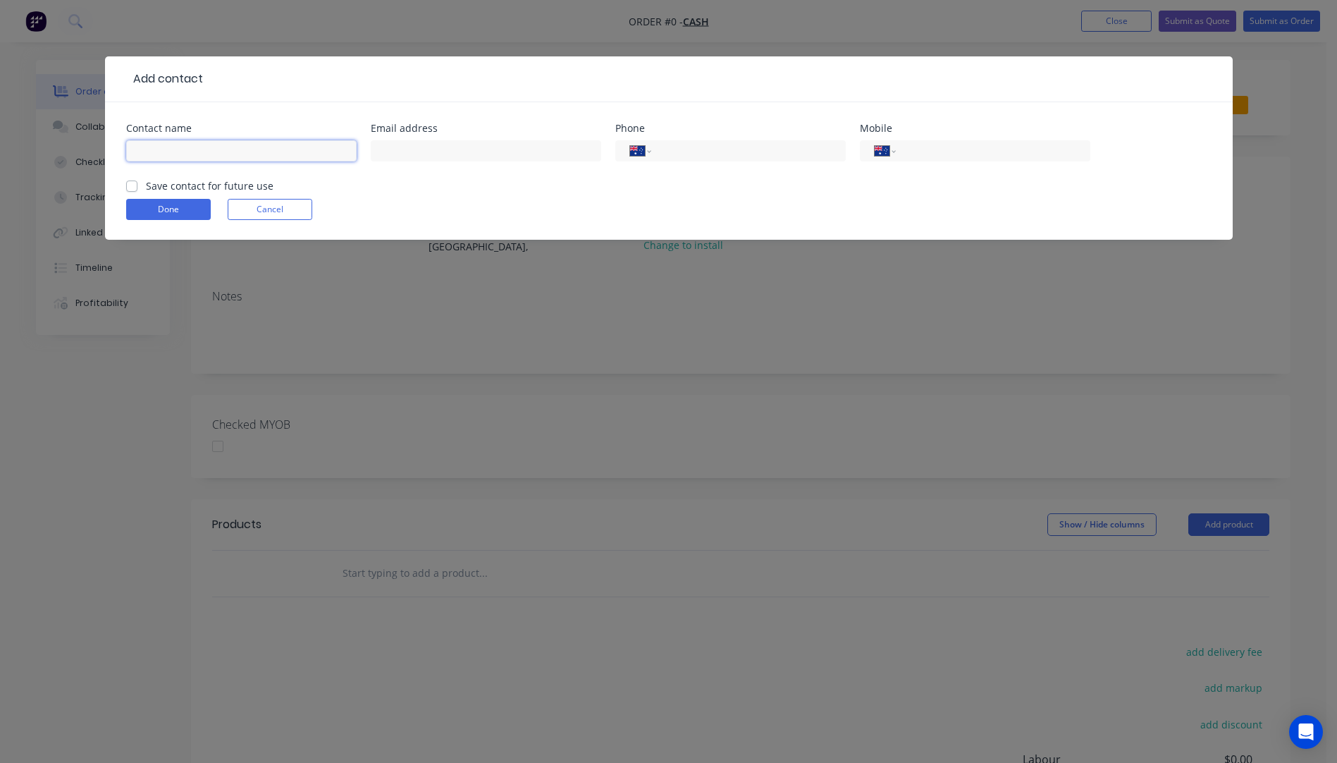
paste input "anji 0423273766 [EMAIL_ADDRESS][DOMAIN_NAME]"
drag, startPoint x: 319, startPoint y: 150, endPoint x: 214, endPoint y: 151, distance: 104.3
click at [214, 151] on input "anji 0423273766 [EMAIL_ADDRESS][DOMAIN_NAME]" at bounding box center [241, 150] width 230 height 21
type input "anji 0423273766"
paste input "[EMAIL_ADDRESS][DOMAIN_NAME]"
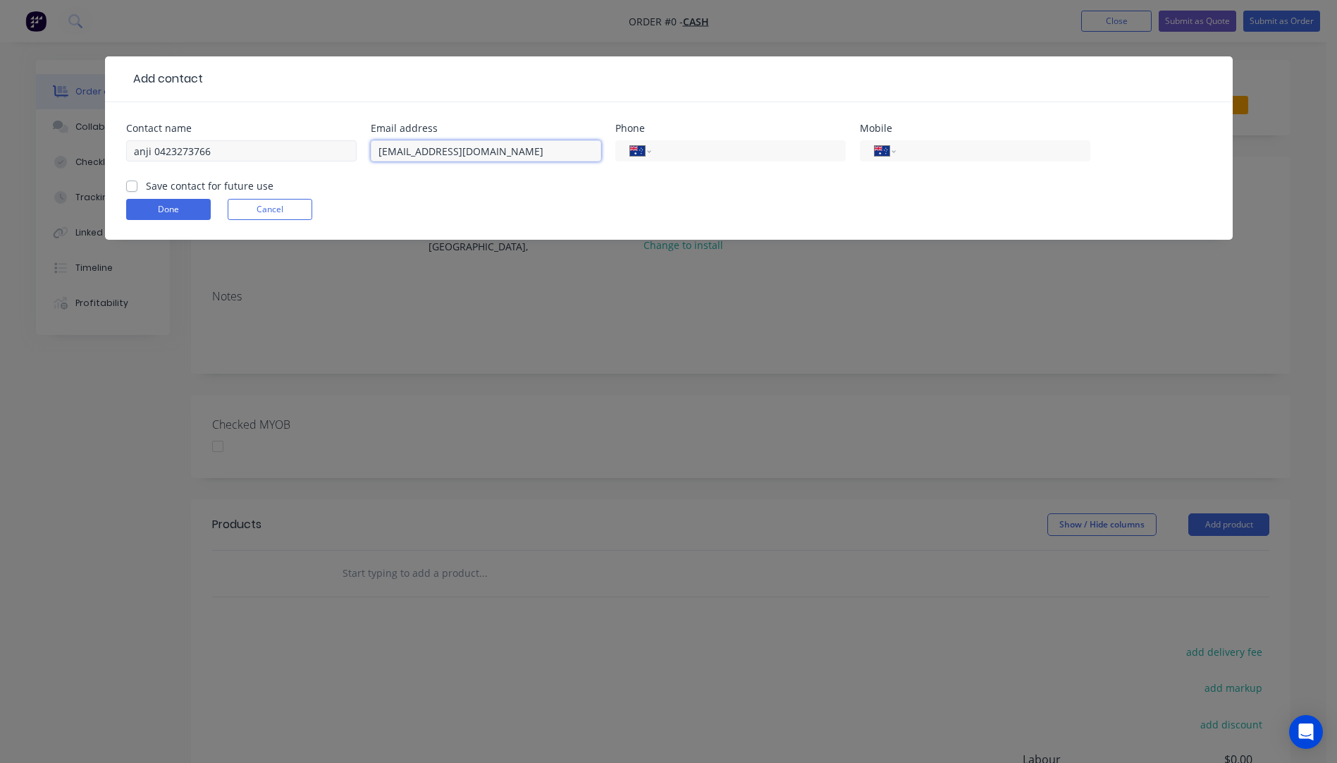
type input "[EMAIL_ADDRESS][DOMAIN_NAME]"
drag, startPoint x: 209, startPoint y: 148, endPoint x: 155, endPoint y: 153, distance: 53.8
click at [155, 153] on input "anji 0423273766" at bounding box center [241, 150] width 230 height 21
type input "anji"
paste input "0423 273 766"
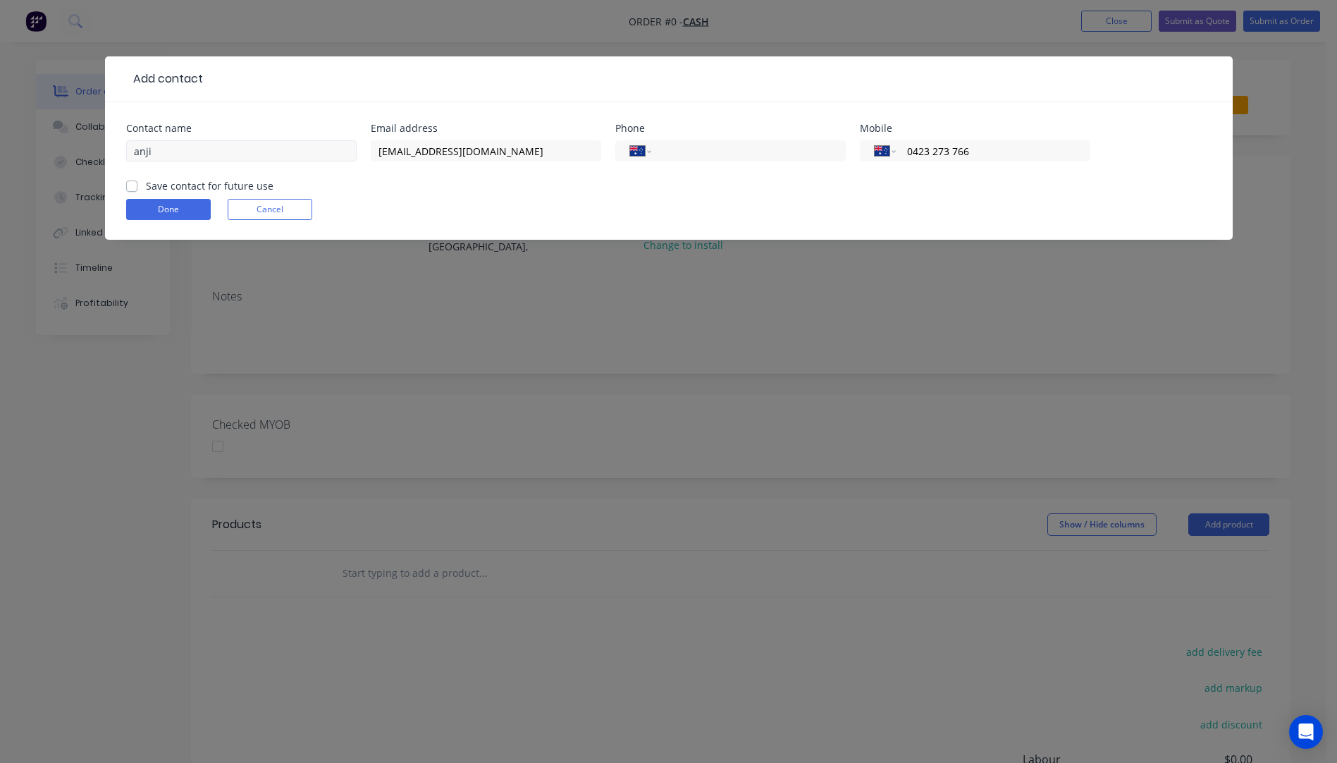
type input "0423 273 766"
click at [170, 155] on input "anji" at bounding box center [241, 150] width 230 height 21
type input "[PERSON_NAME]"
click at [179, 205] on button "Done" at bounding box center [168, 209] width 85 height 21
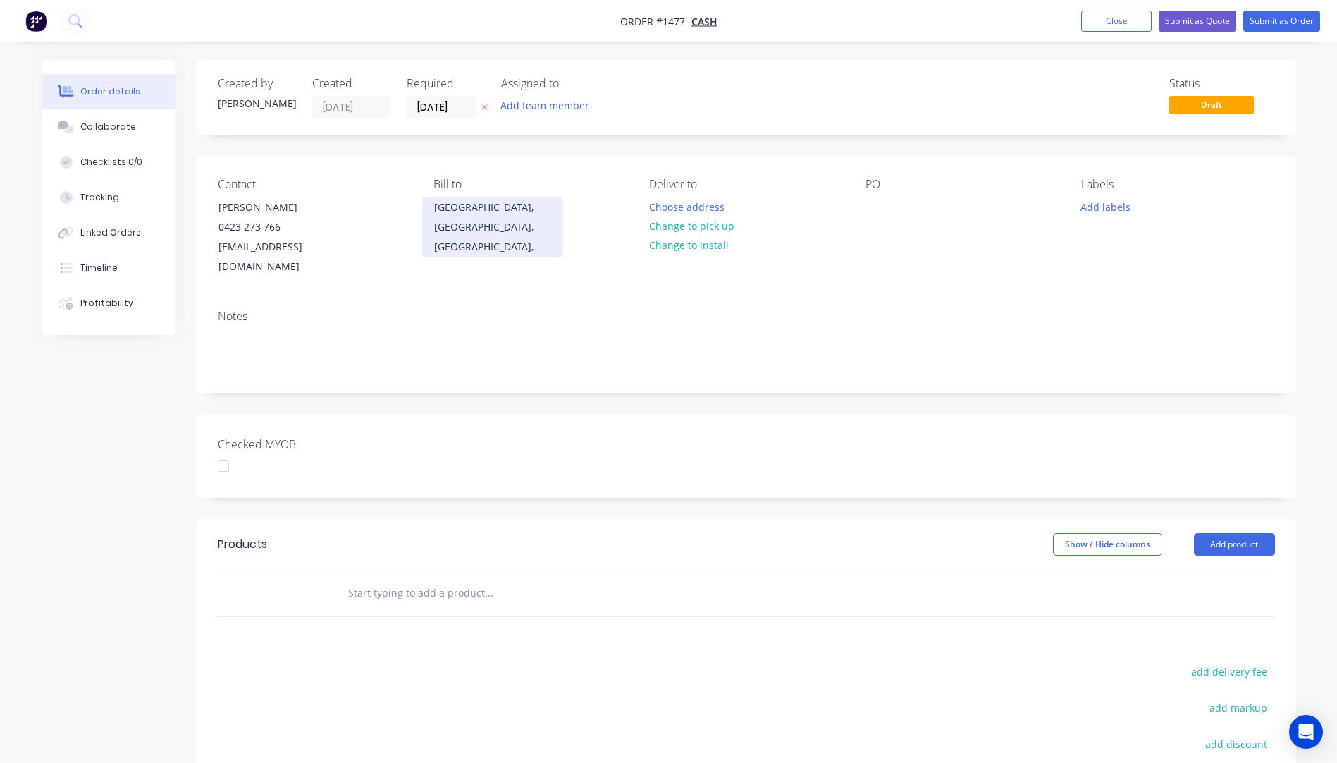
click at [436, 209] on div "[GEOGRAPHIC_DATA], [GEOGRAPHIC_DATA], [GEOGRAPHIC_DATA]," at bounding box center [492, 226] width 117 height 59
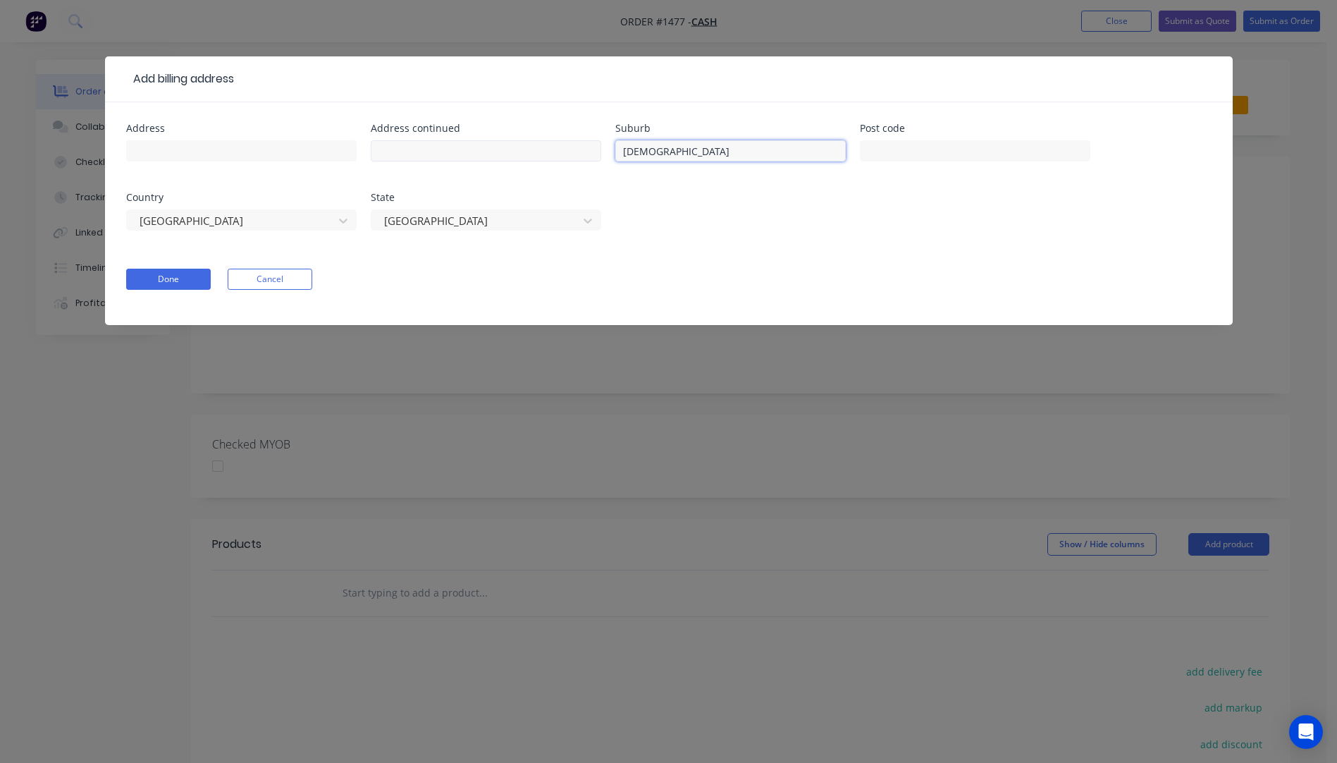
drag, startPoint x: 665, startPoint y: 149, endPoint x: 543, endPoint y: 153, distance: 122.0
click at [543, 153] on div "Address Address continued Suburb [GEOGRAPHIC_DATA] Post code Country [GEOGRAPHI…" at bounding box center [668, 185] width 1085 height 124
click at [192, 278] on button "Done" at bounding box center [168, 279] width 85 height 21
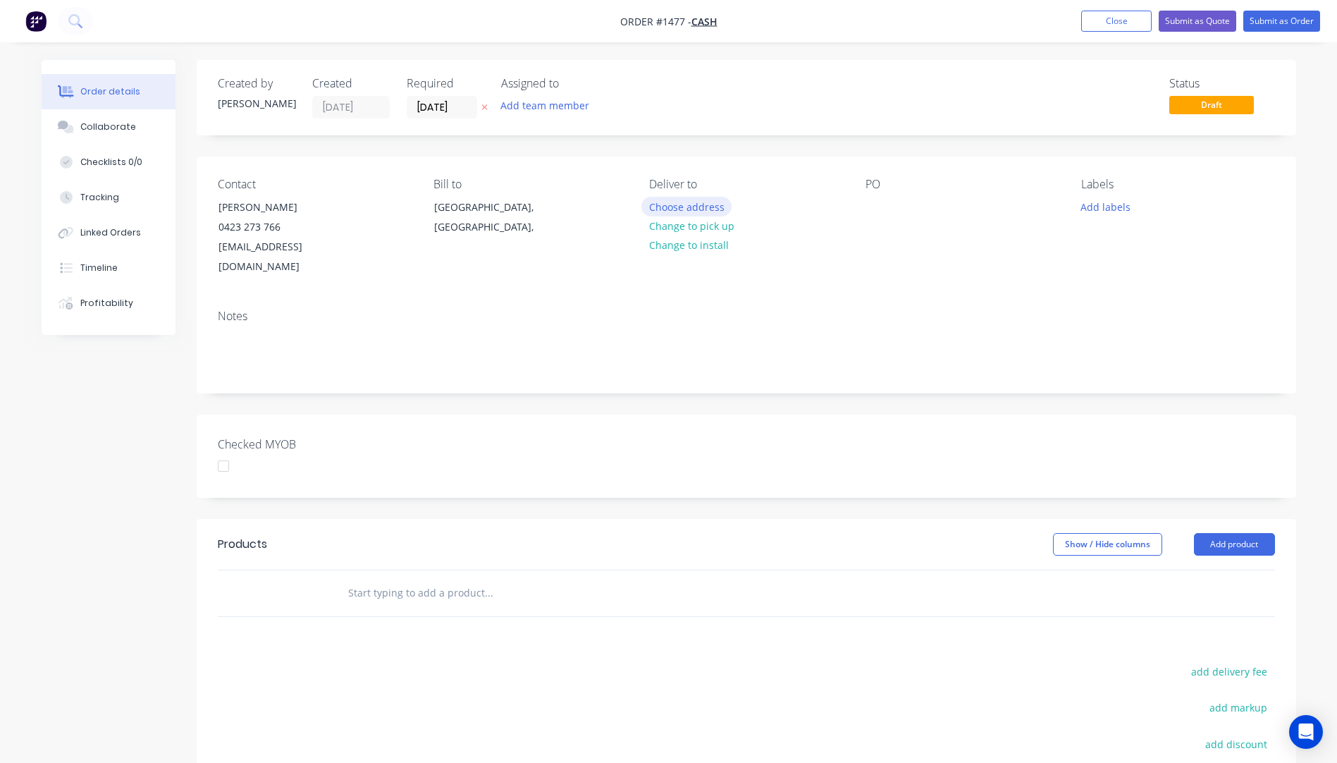
click at [677, 211] on button "Choose address" at bounding box center [686, 206] width 90 height 19
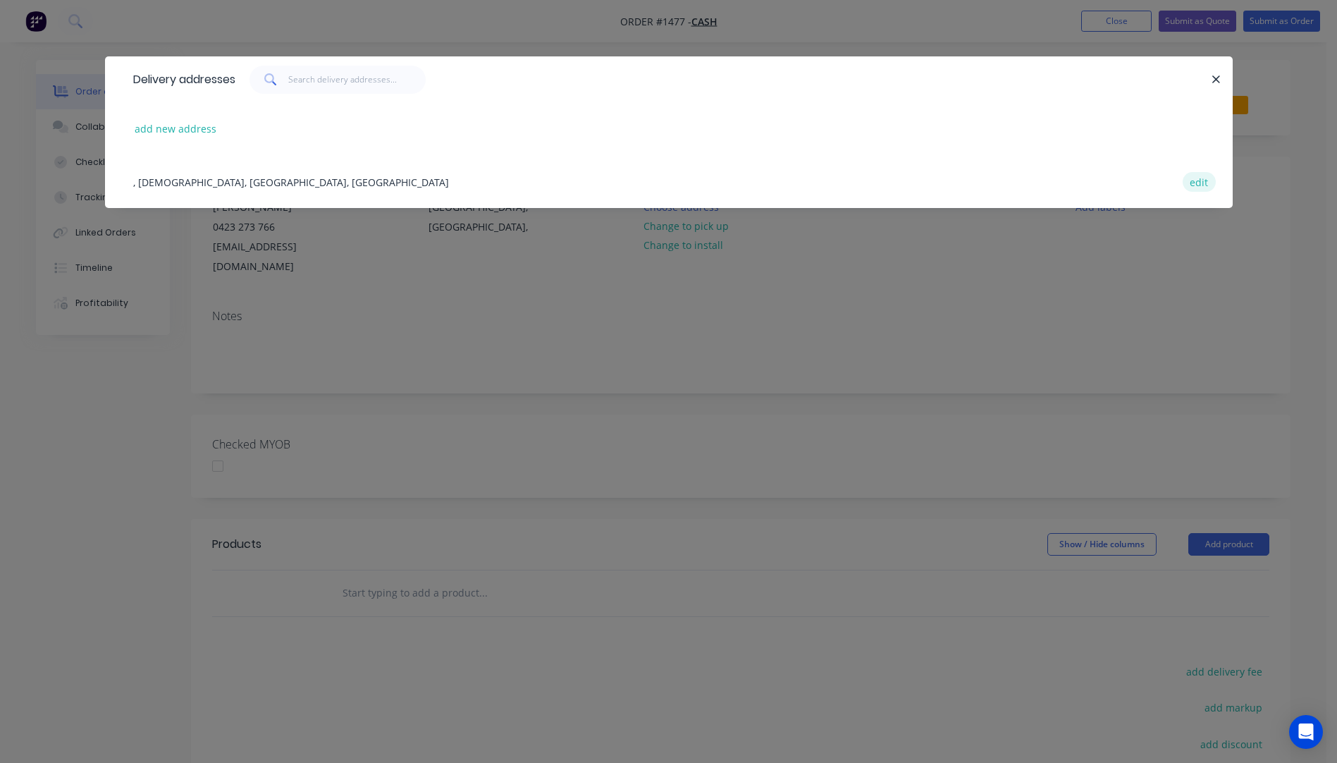
click at [1194, 187] on button "edit" at bounding box center [1199, 181] width 33 height 19
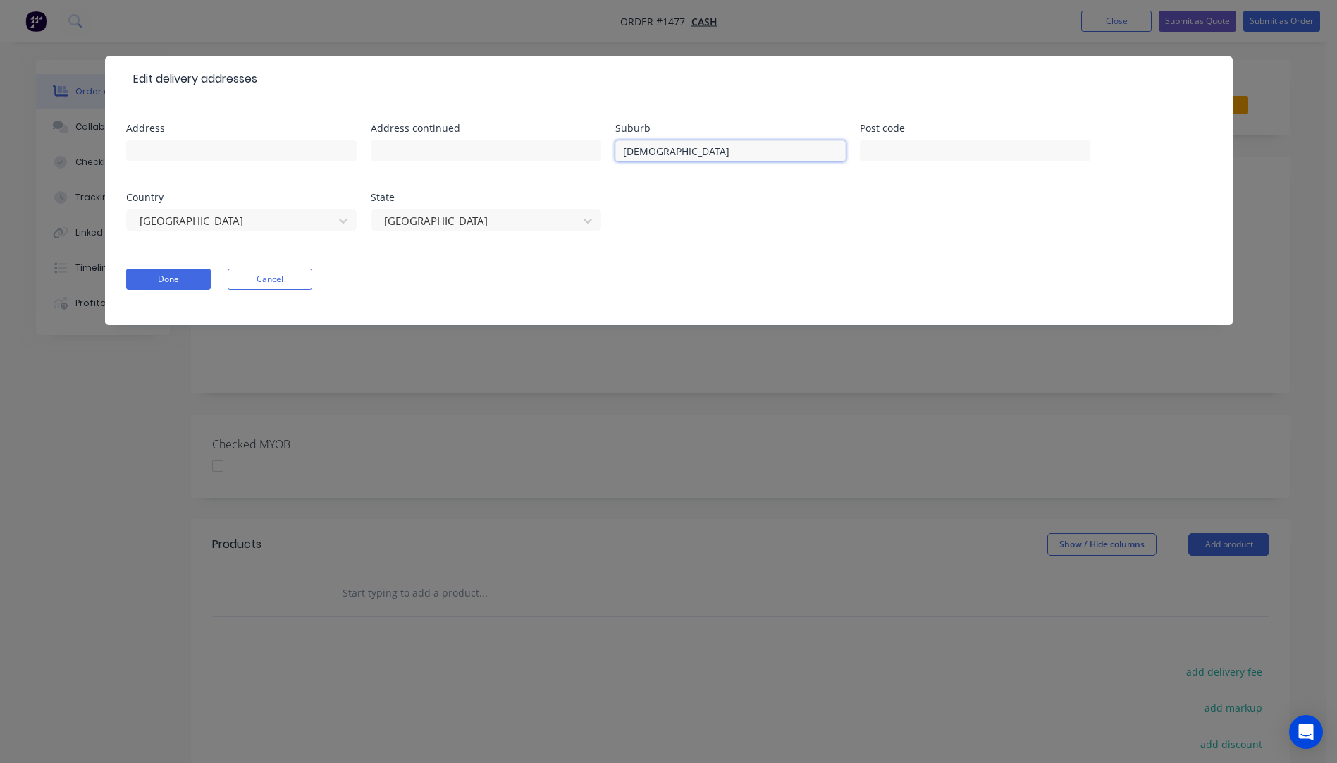
drag, startPoint x: 691, startPoint y: 151, endPoint x: 612, endPoint y: 162, distance: 79.0
click at [612, 162] on div "Address Address continued Suburb [GEOGRAPHIC_DATA] Post code Country [GEOGRAPHI…" at bounding box center [668, 185] width 1085 height 124
click at [185, 154] on input "text" at bounding box center [241, 150] width 230 height 21
type input "[PERSON_NAME]"
click at [156, 273] on button "Done" at bounding box center [168, 279] width 85 height 21
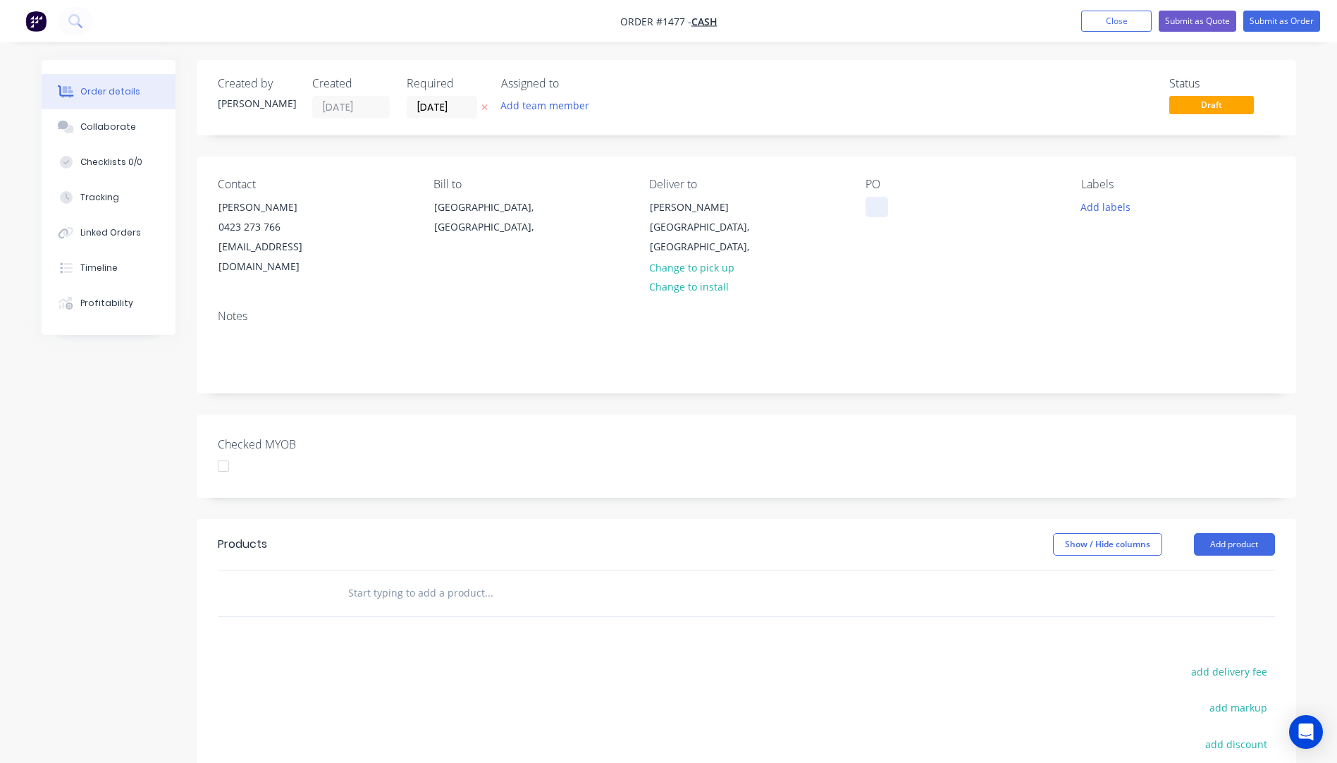
click at [876, 207] on div at bounding box center [876, 207] width 23 height 20
click at [1107, 203] on button "Add labels" at bounding box center [1105, 206] width 65 height 19
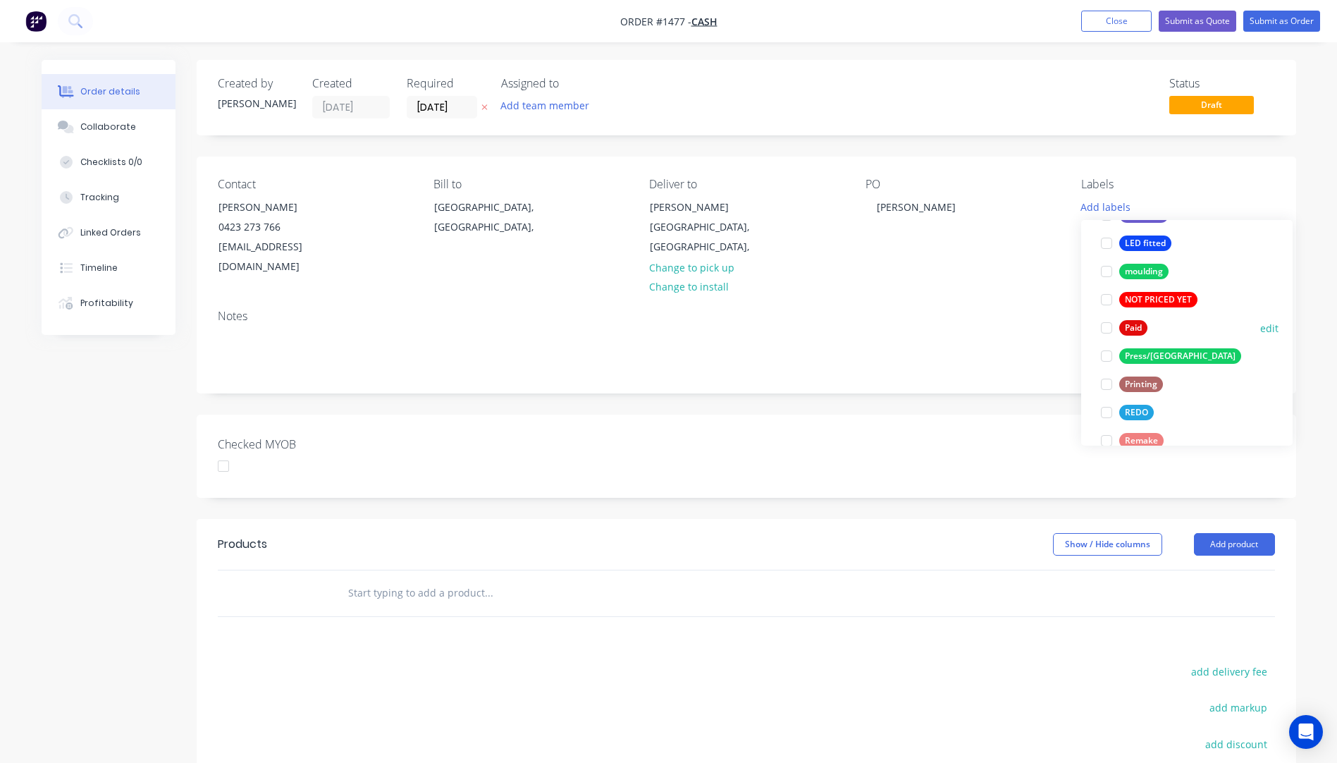
scroll to position [423, 0]
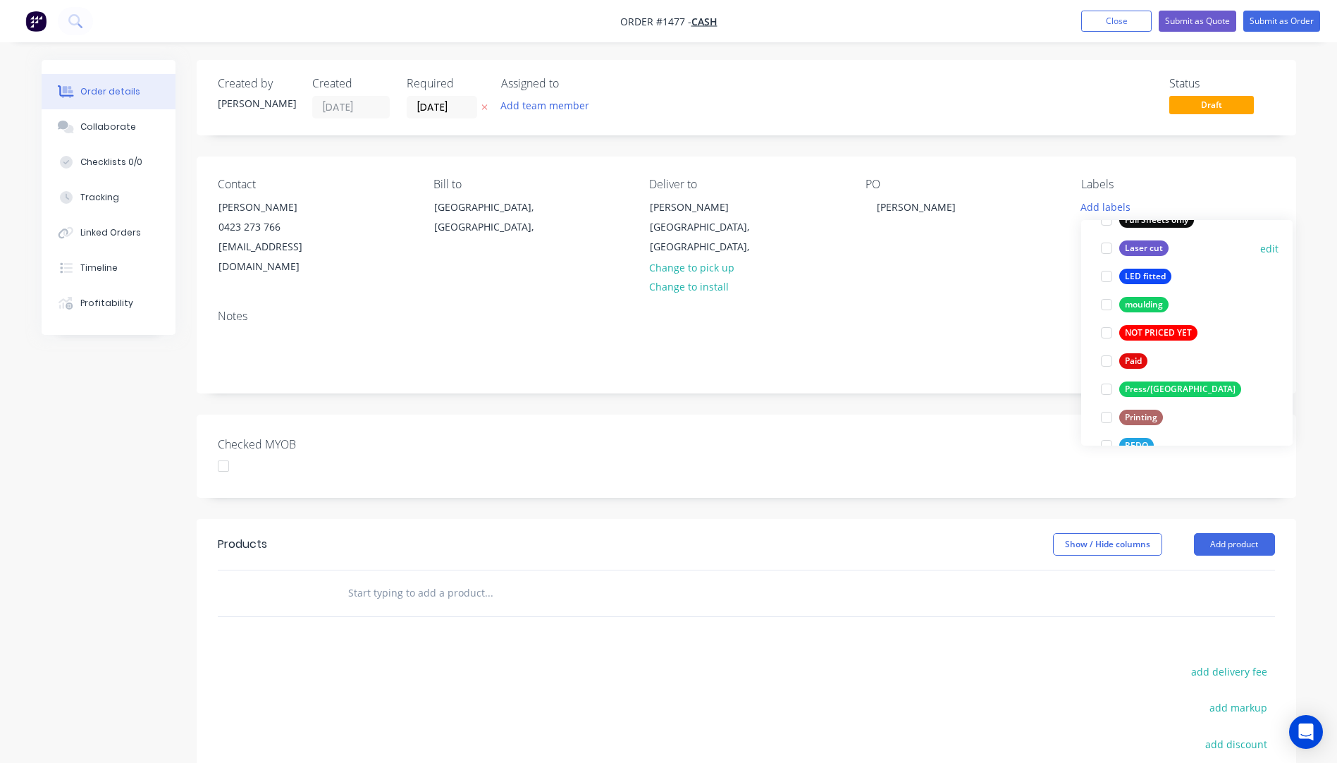
click at [1108, 250] on div at bounding box center [1106, 248] width 28 height 28
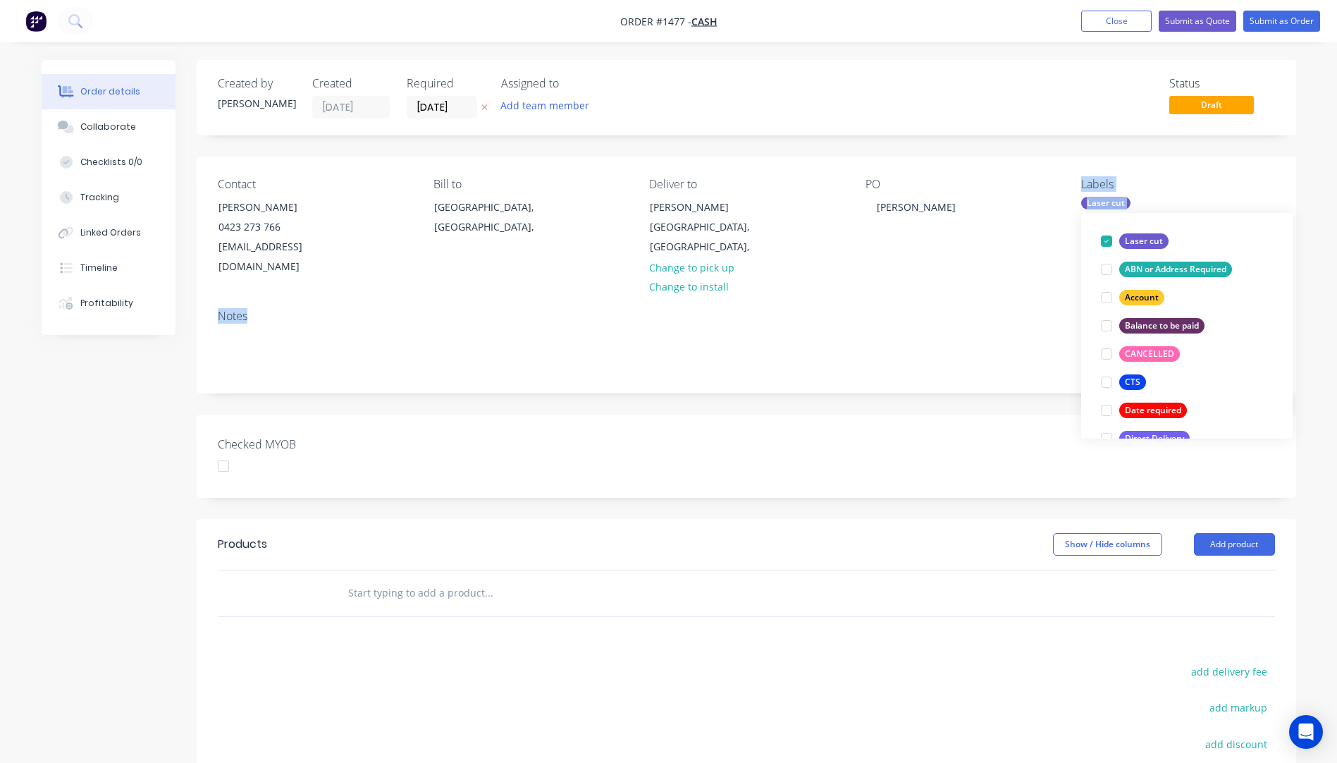
click at [961, 278] on div "Contact [PERSON_NAME] [PHONE_NUMBER] [EMAIL_ADDRESS][DOMAIN_NAME] Bill to [GEOG…" at bounding box center [746, 274] width 1099 height 236
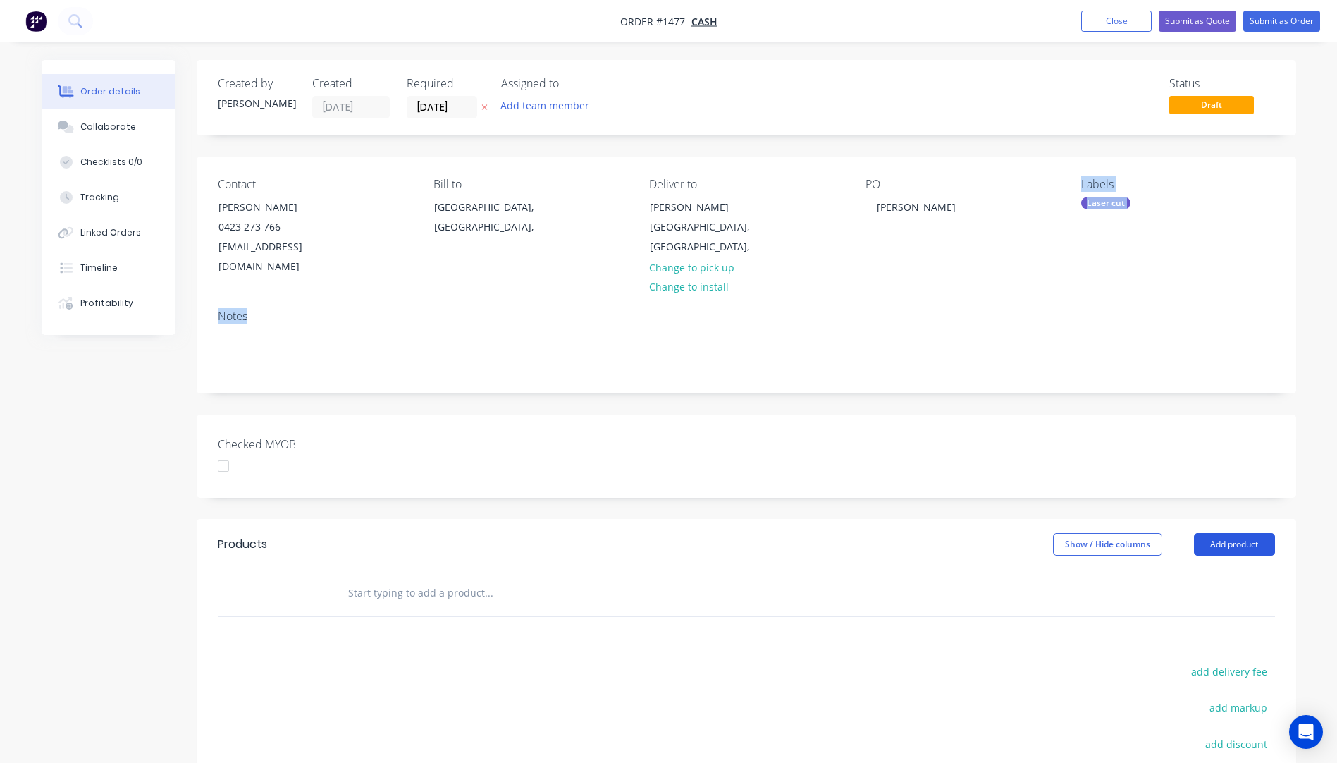
click at [1217, 533] on button "Add product" at bounding box center [1234, 544] width 81 height 23
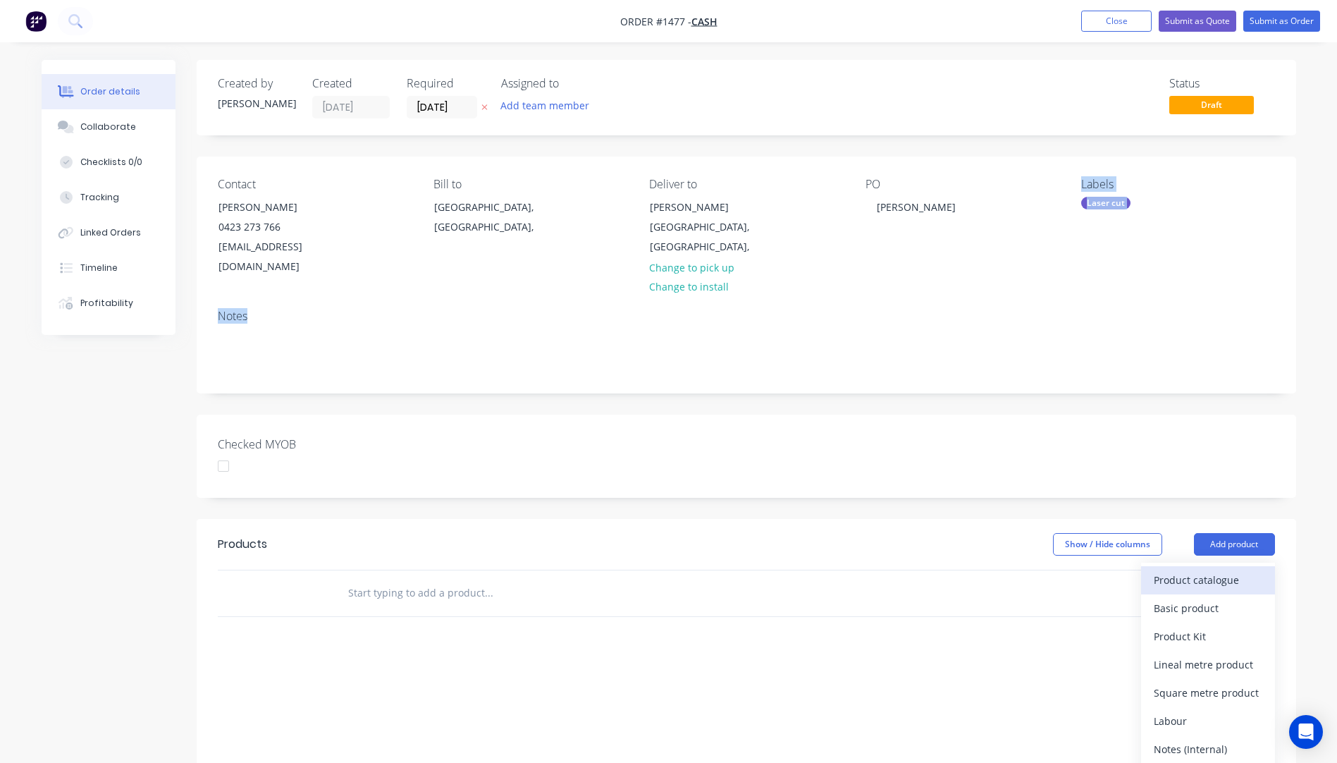
click at [1191, 569] on div "Product catalogue" at bounding box center [1208, 579] width 109 height 20
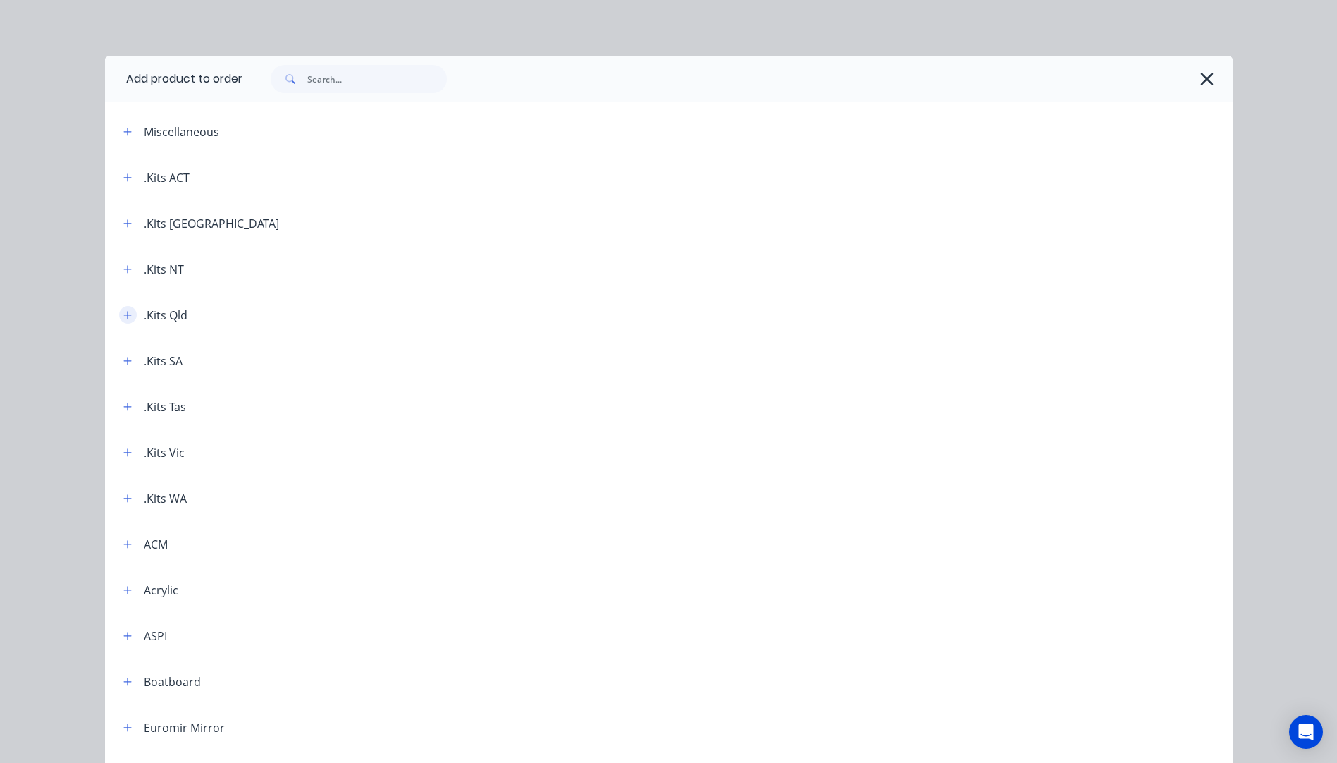
click at [124, 314] on icon "button" at bounding box center [127, 315] width 8 height 8
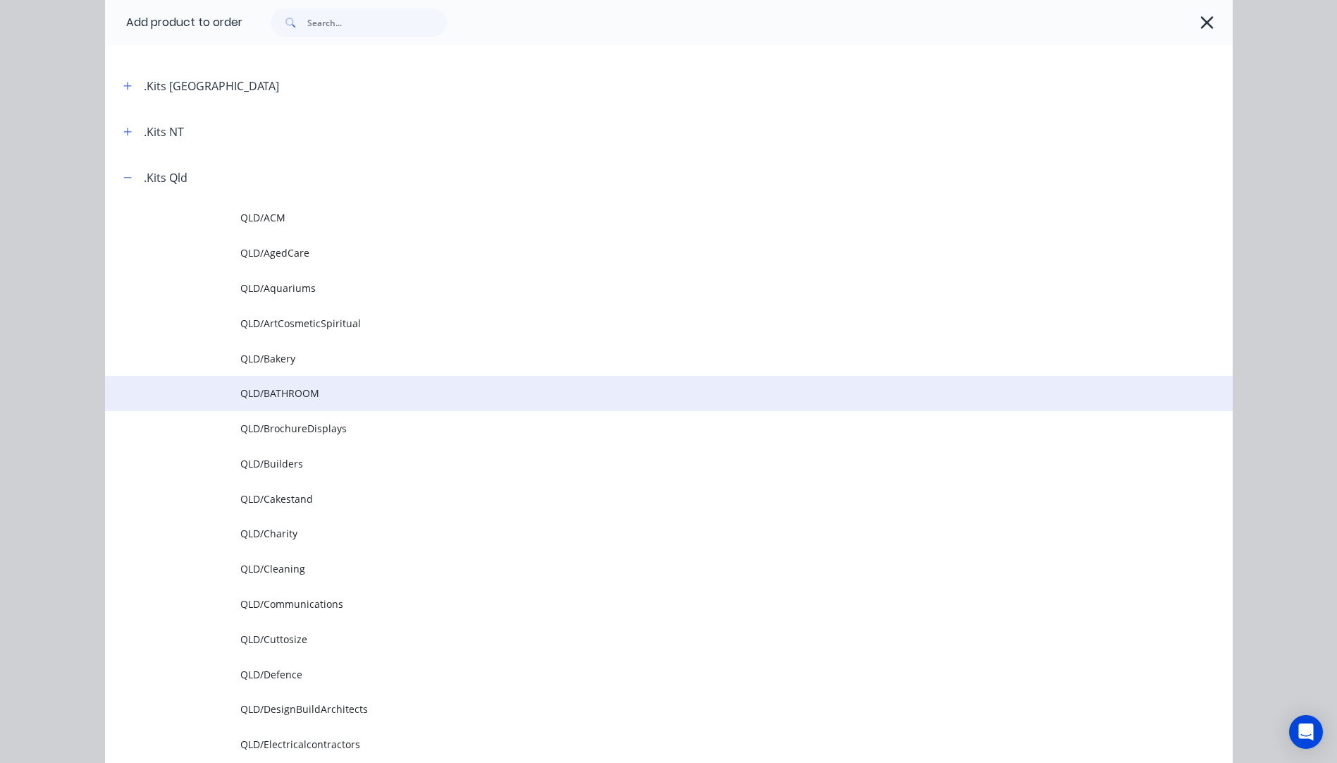
scroll to position [141, 0]
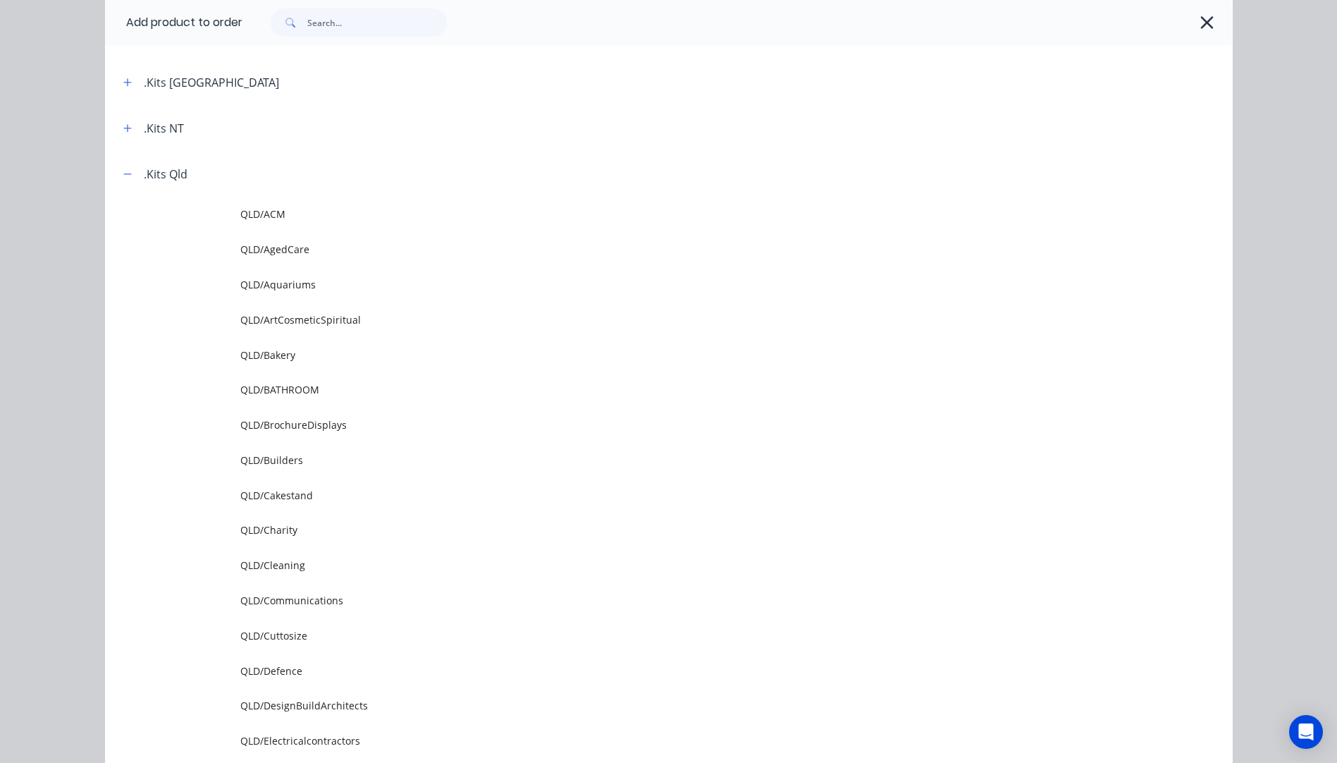
drag, startPoint x: 272, startPoint y: 639, endPoint x: 281, endPoint y: 634, distance: 10.4
click at [273, 639] on span "QLD/Cuttosize" at bounding box center [637, 635] width 794 height 15
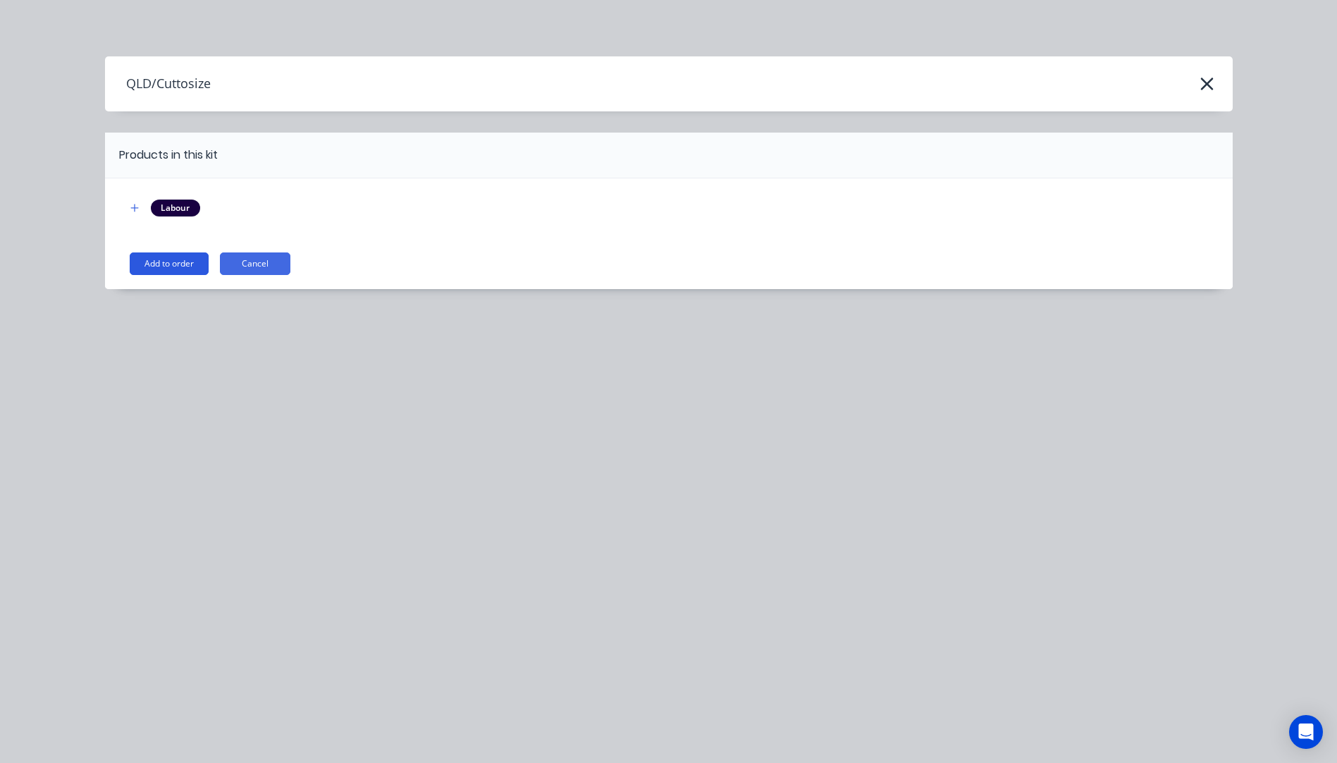
click at [168, 269] on button "Add to order" at bounding box center [169, 263] width 79 height 23
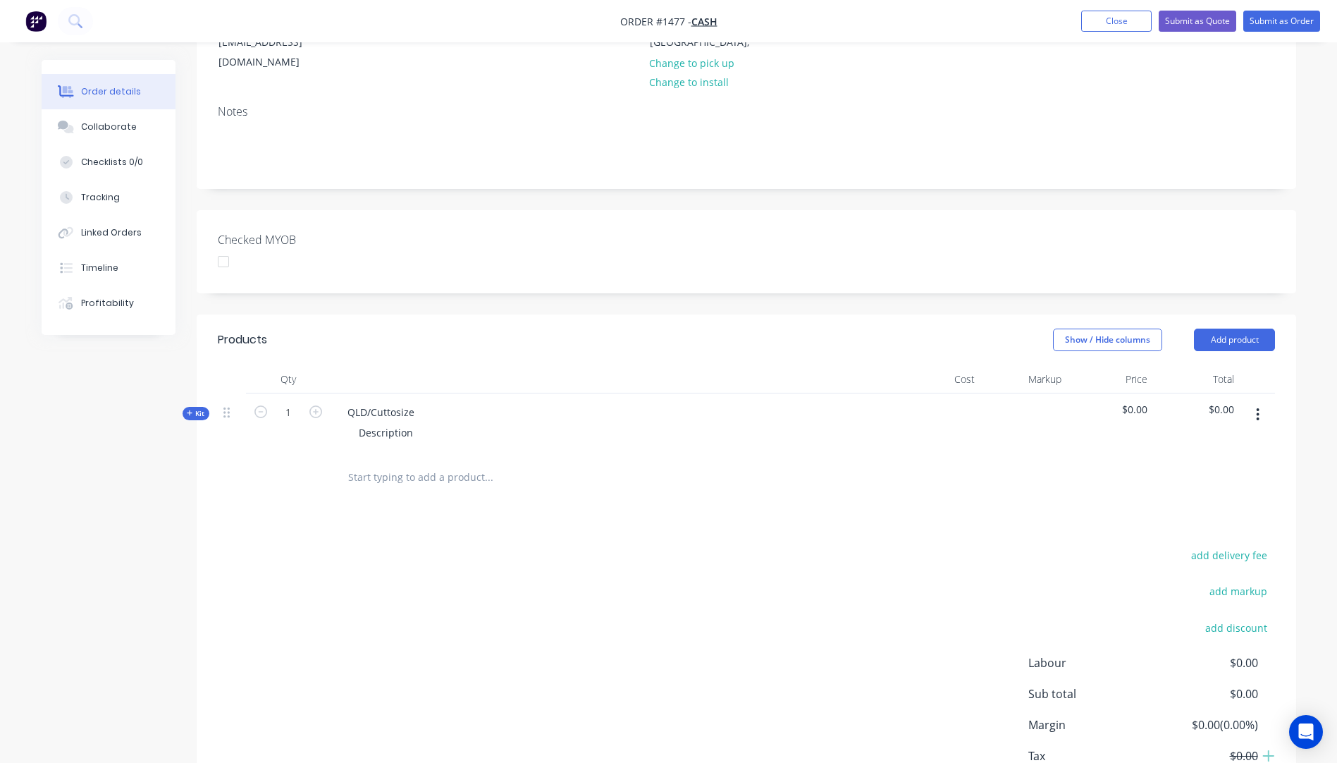
scroll to position [282, 0]
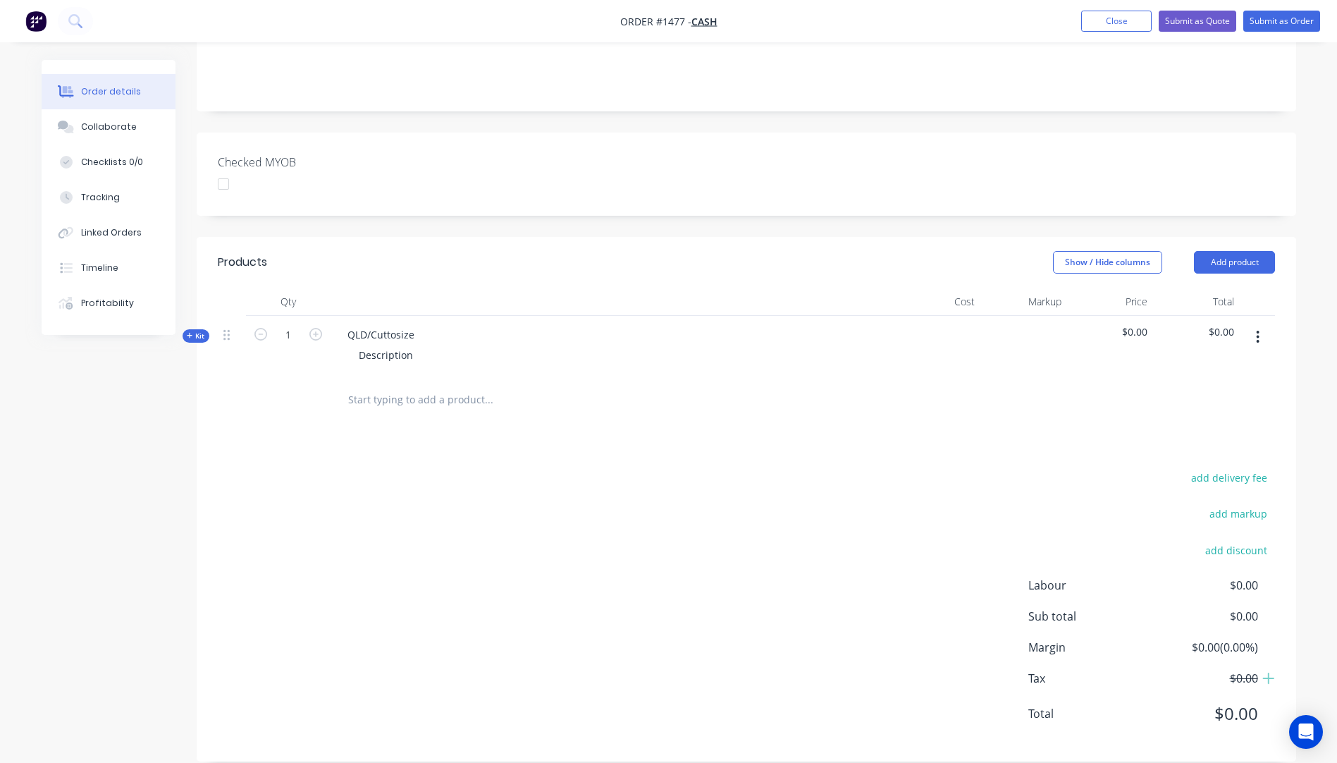
click at [187, 332] on icon at bounding box center [190, 335] width 6 height 7
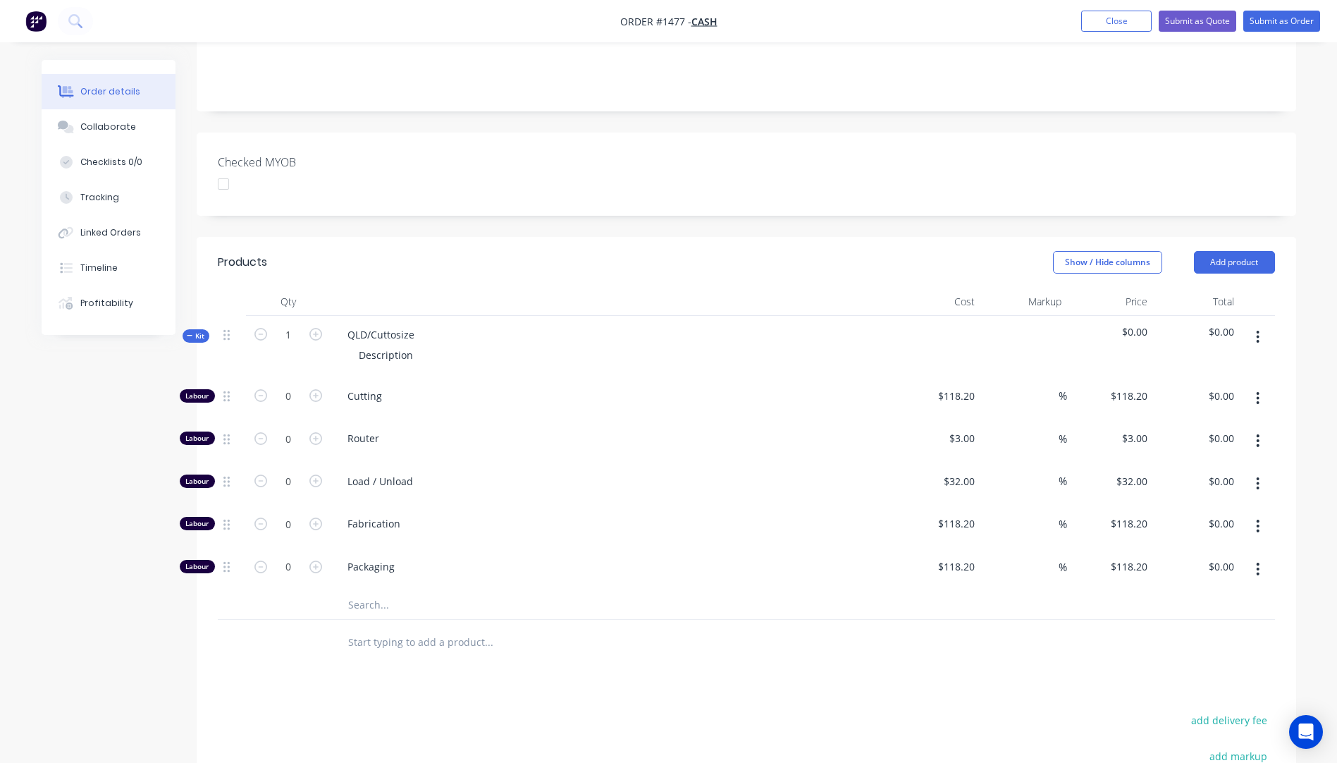
click at [374, 591] on input "text" at bounding box center [488, 605] width 282 height 28
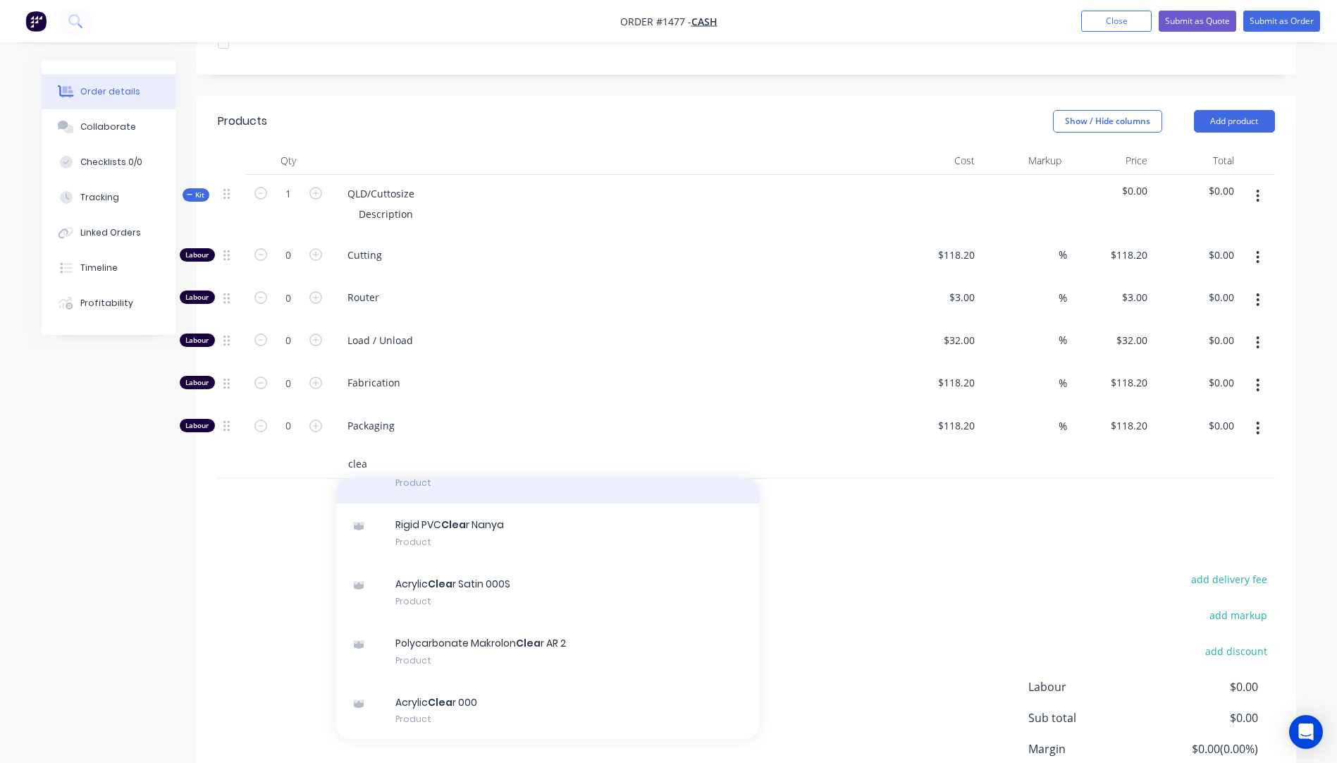
scroll to position [141, 0]
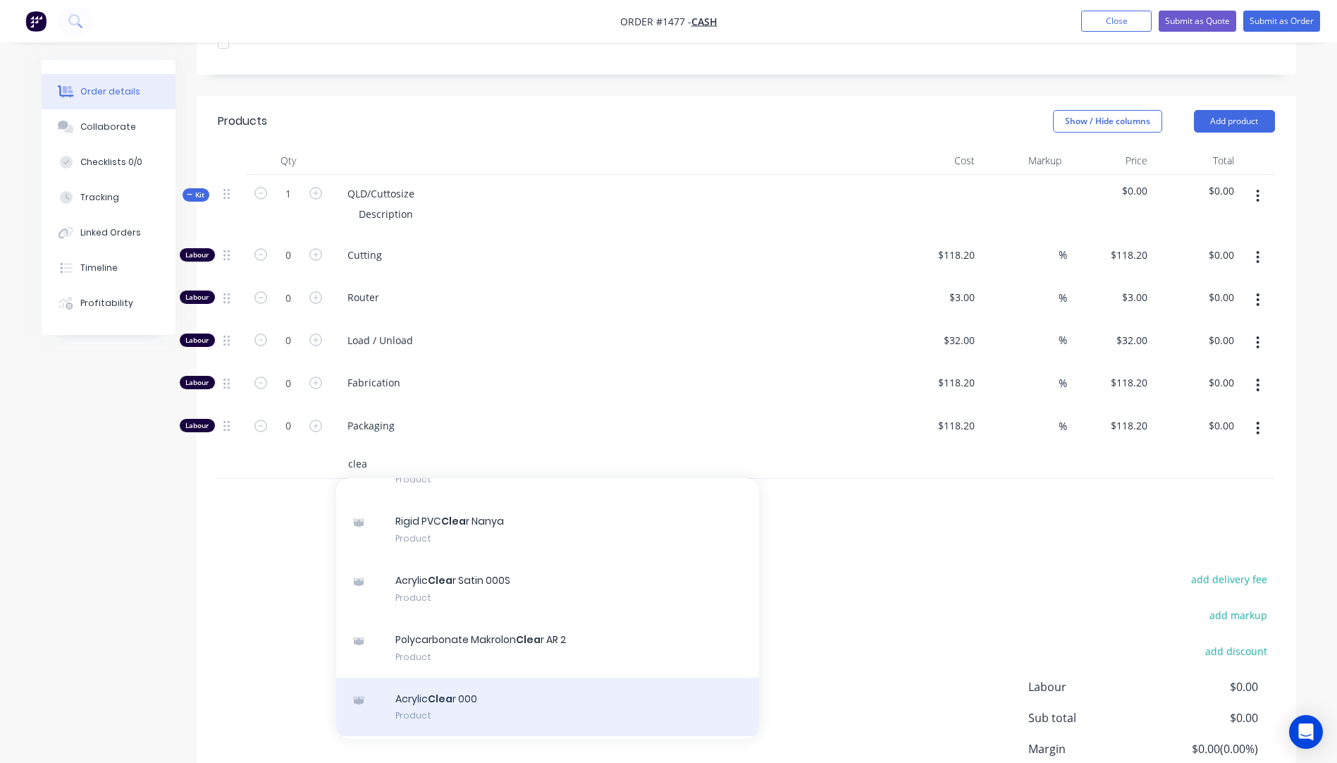
type input "clea"
click at [455, 681] on div "Acrylic Clea r 000 Product" at bounding box center [547, 706] width 423 height 59
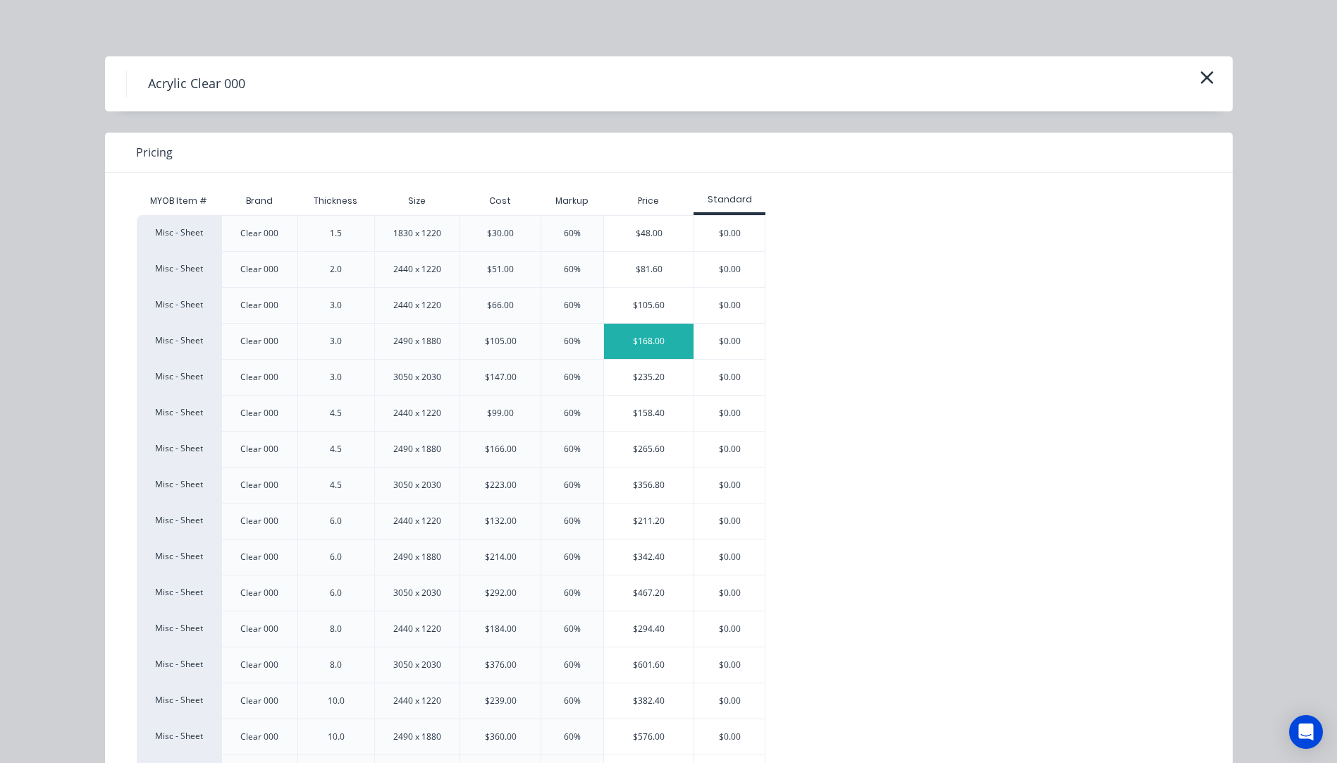
click at [670, 335] on div "$168.00" at bounding box center [649, 340] width 90 height 35
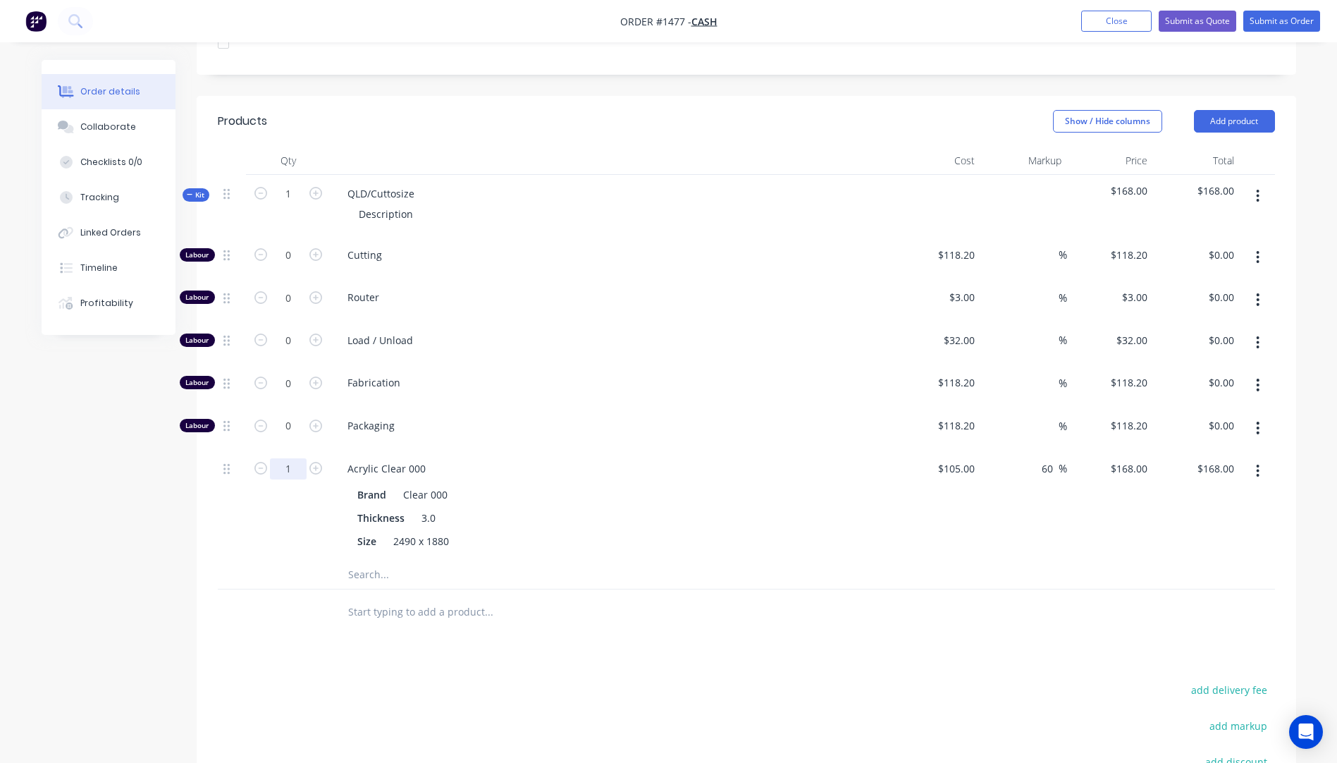
click at [300, 458] on input "1" at bounding box center [288, 468] width 37 height 21
type input "0.75"
type input "$126.00"
click at [301, 330] on input "0" at bounding box center [288, 340] width 37 height 21
type input "1"
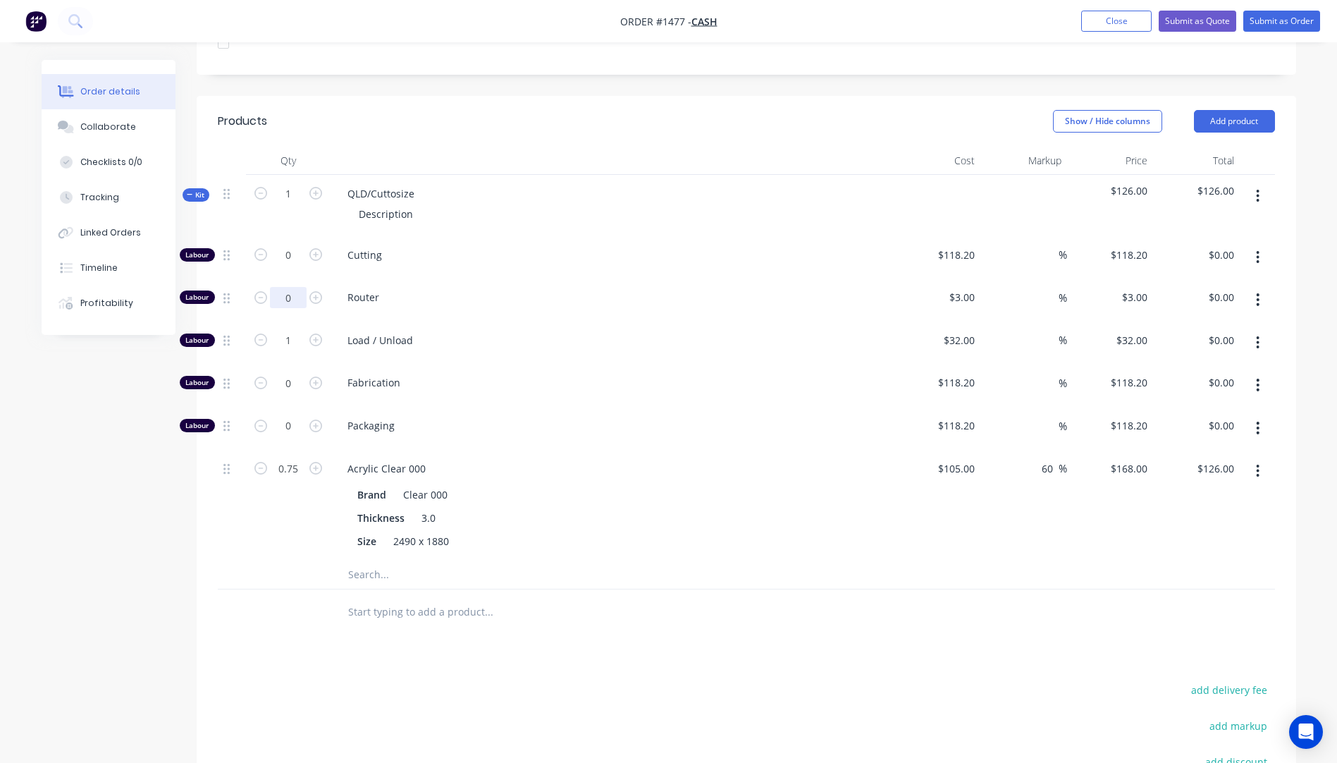
type input "$32.00"
click at [295, 287] on input "0" at bounding box center [288, 297] width 37 height 21
type input "8"
type input "$24.00"
click at [273, 617] on div "Products Show / Hide columns Add product Qty Cost Markup Price Total Kit 1 QLD/…" at bounding box center [746, 534] width 1099 height 877
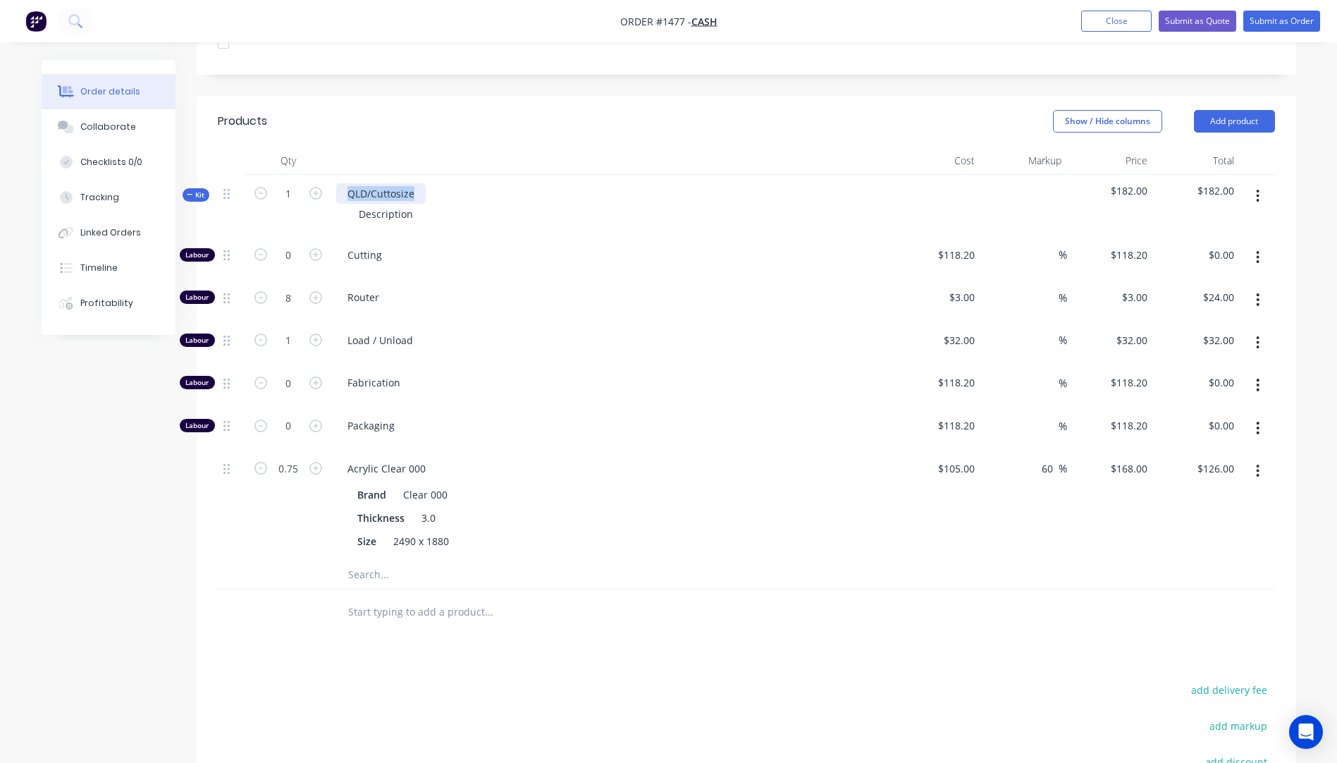
drag, startPoint x: 413, startPoint y: 173, endPoint x: 346, endPoint y: 178, distance: 67.1
click at [346, 183] on div "QLD/Cuttosize" at bounding box center [381, 193] width 90 height 20
drag, startPoint x: 418, startPoint y: 195, endPoint x: 350, endPoint y: 202, distance: 68.0
click at [350, 204] on div "Description" at bounding box center [385, 214] width 77 height 20
click at [498, 290] on span "Router" at bounding box center [617, 297] width 541 height 15
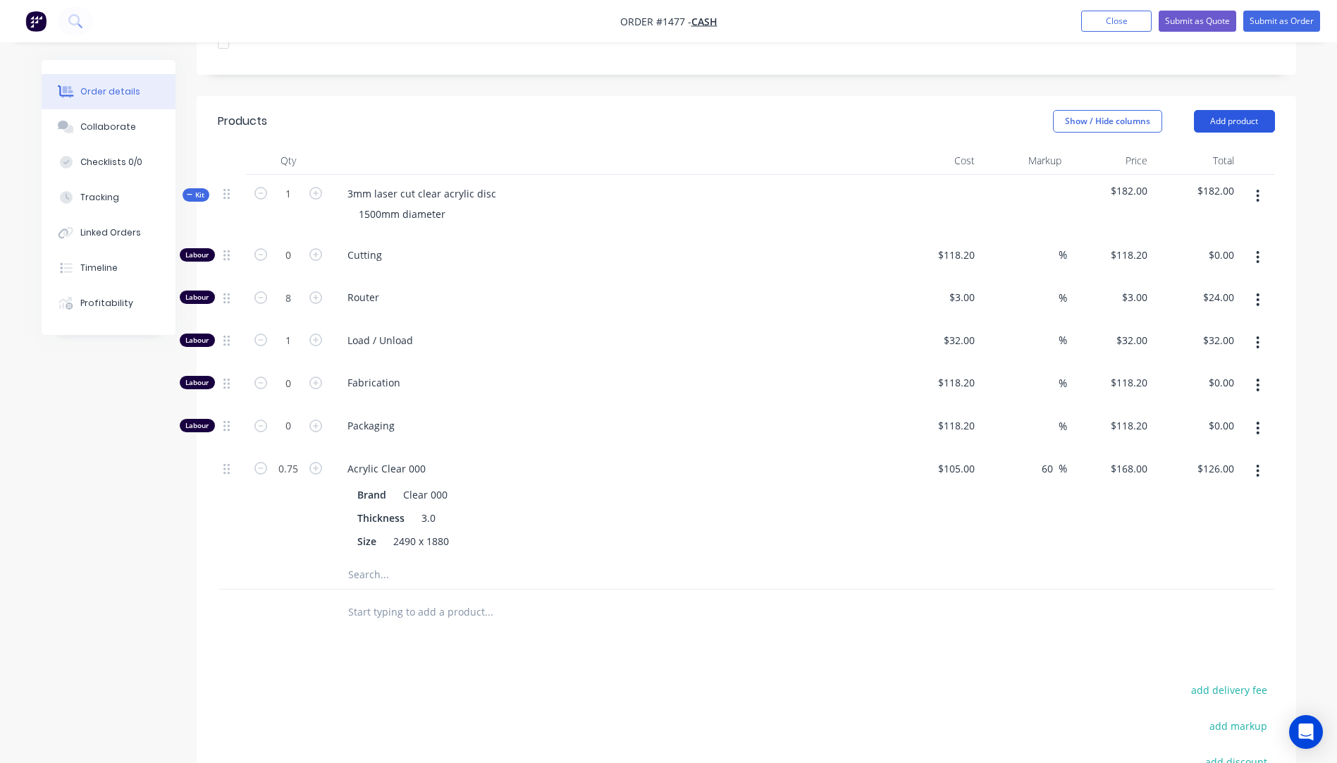
click at [1224, 110] on button "Add product" at bounding box center [1234, 121] width 81 height 23
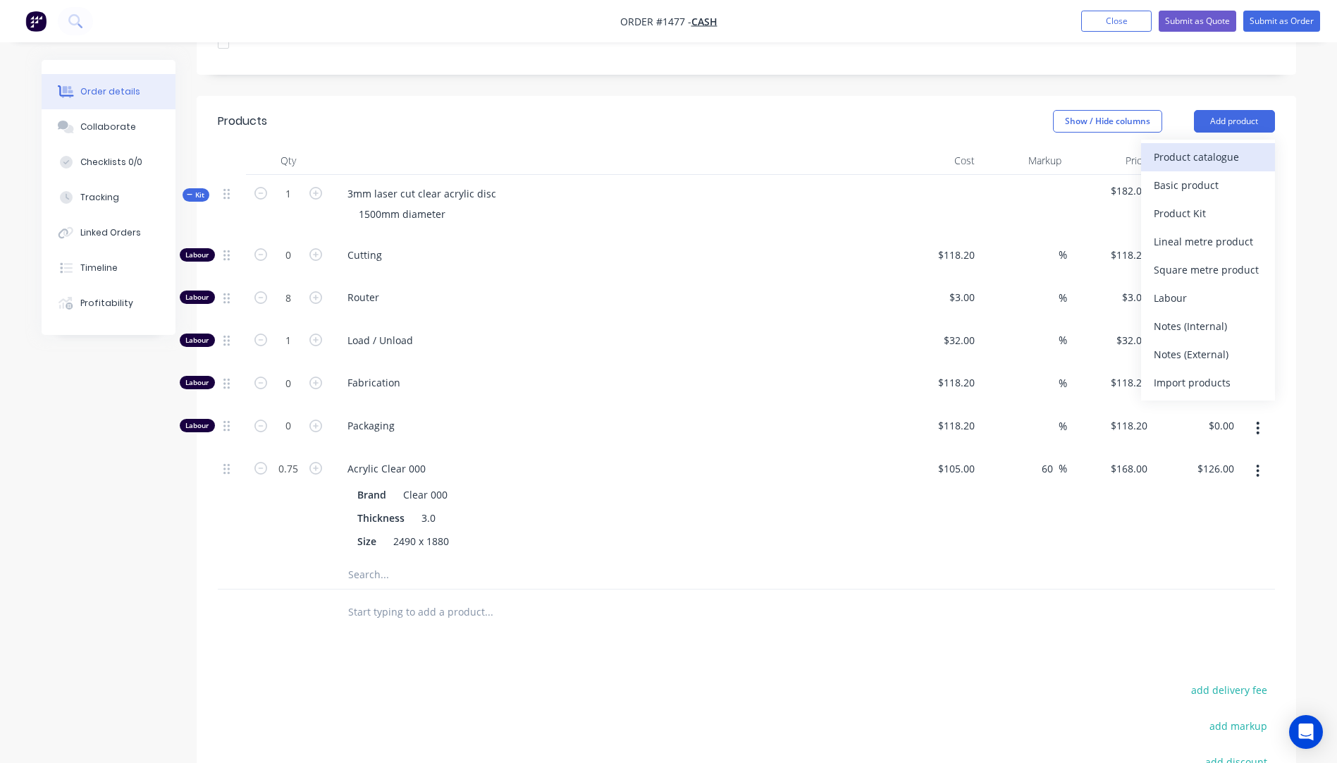
click at [1180, 147] on div "Product catalogue" at bounding box center [1208, 157] width 109 height 20
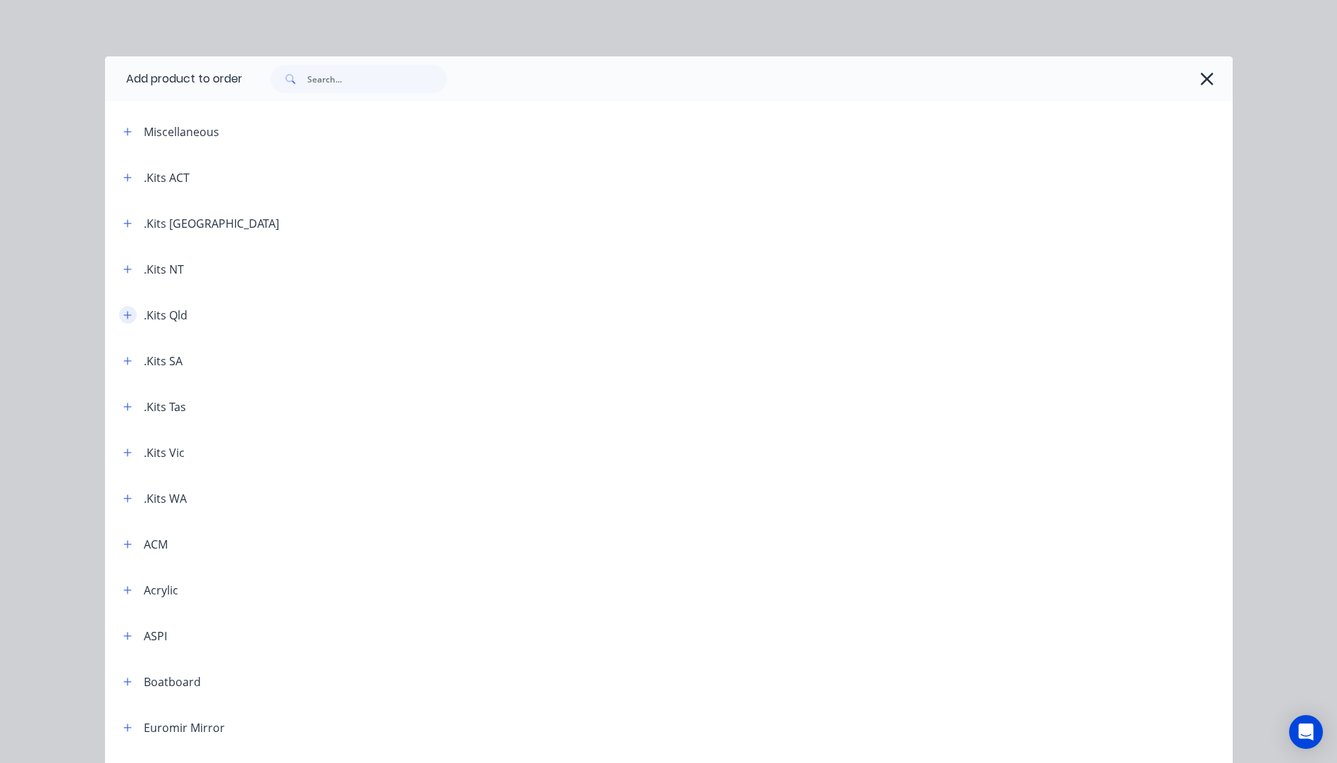
click at [123, 313] on icon "button" at bounding box center [127, 315] width 8 height 10
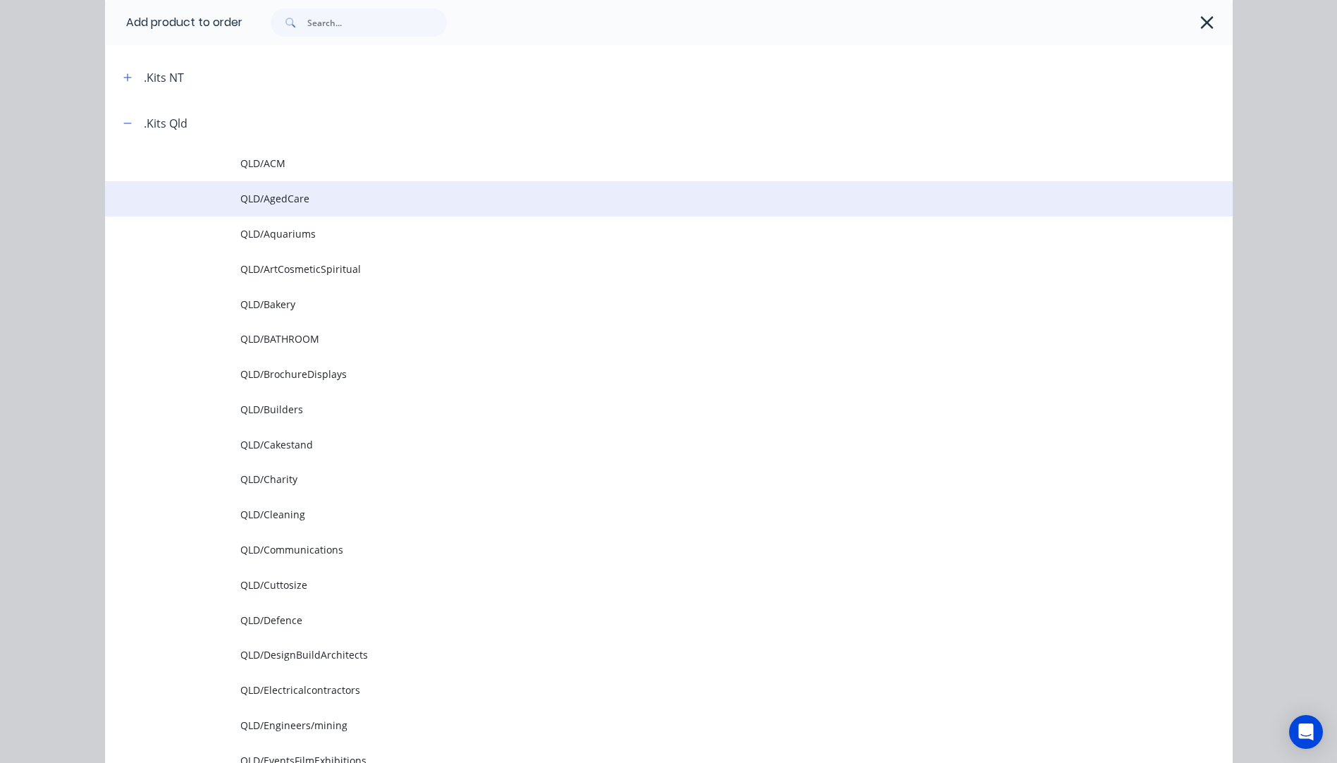
scroll to position [211, 0]
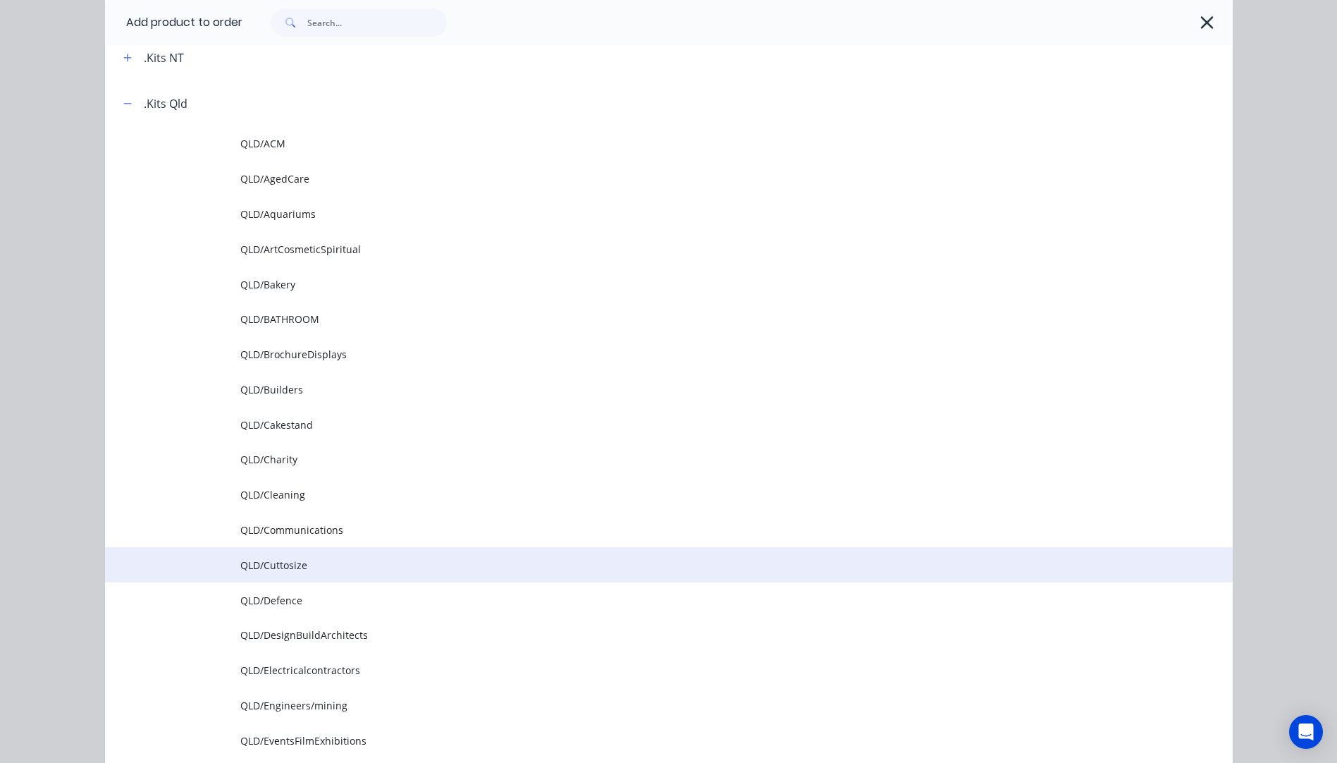
click at [278, 565] on span "QLD/Cuttosize" at bounding box center [637, 564] width 794 height 15
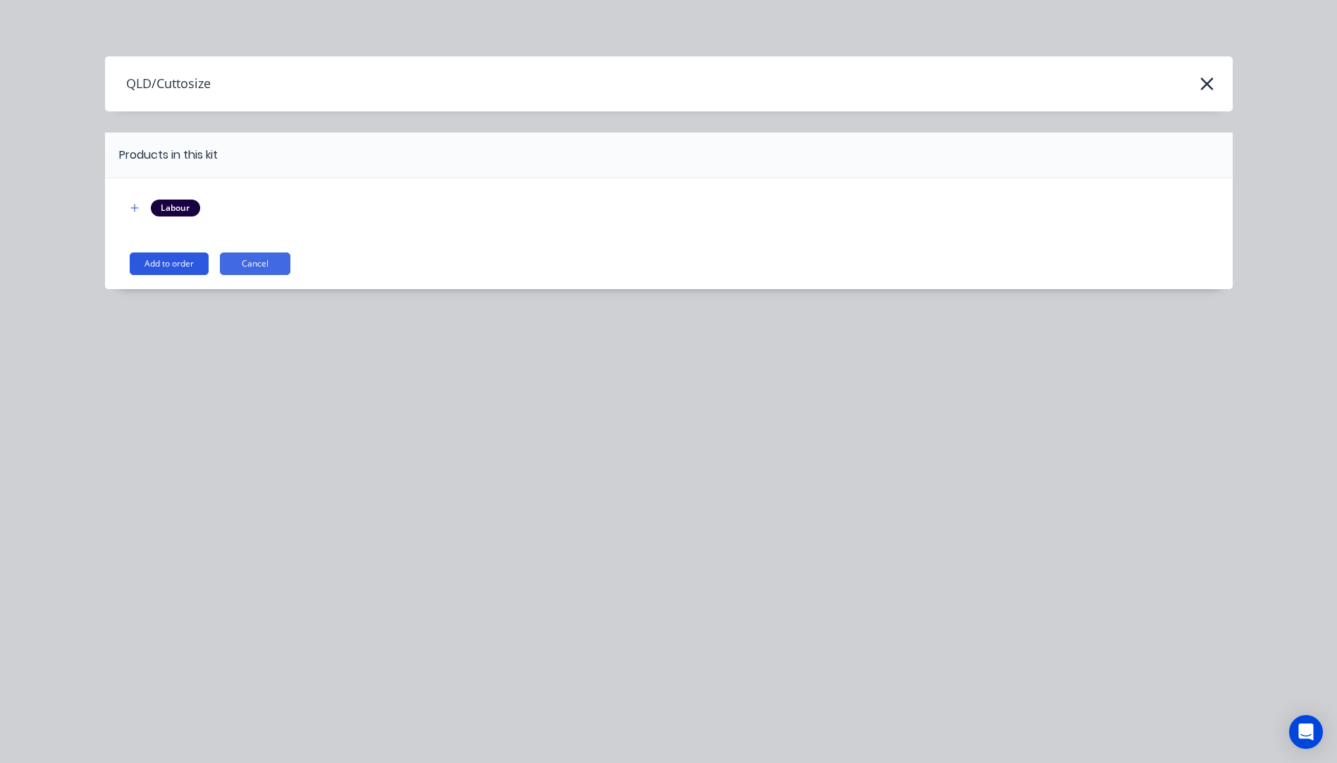
click at [183, 266] on button "Add to order" at bounding box center [169, 263] width 79 height 23
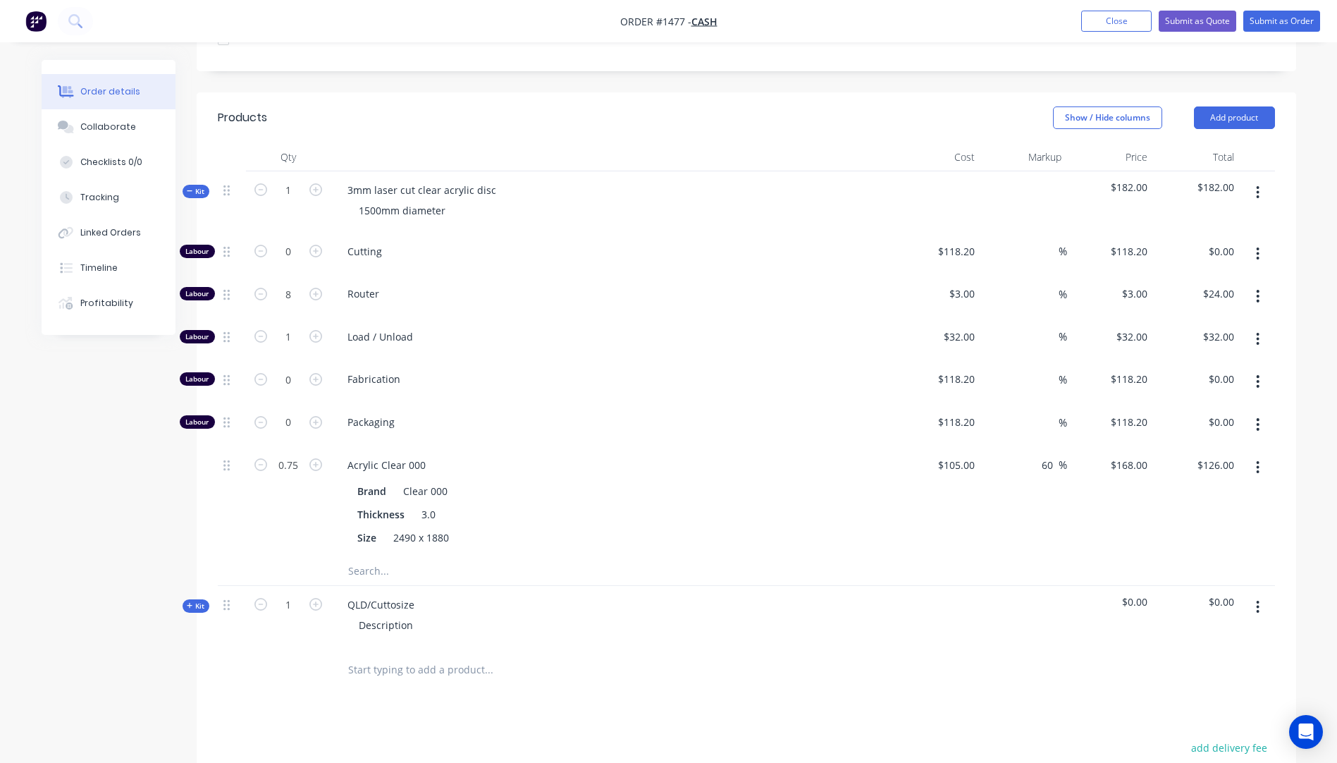
scroll to position [414, 0]
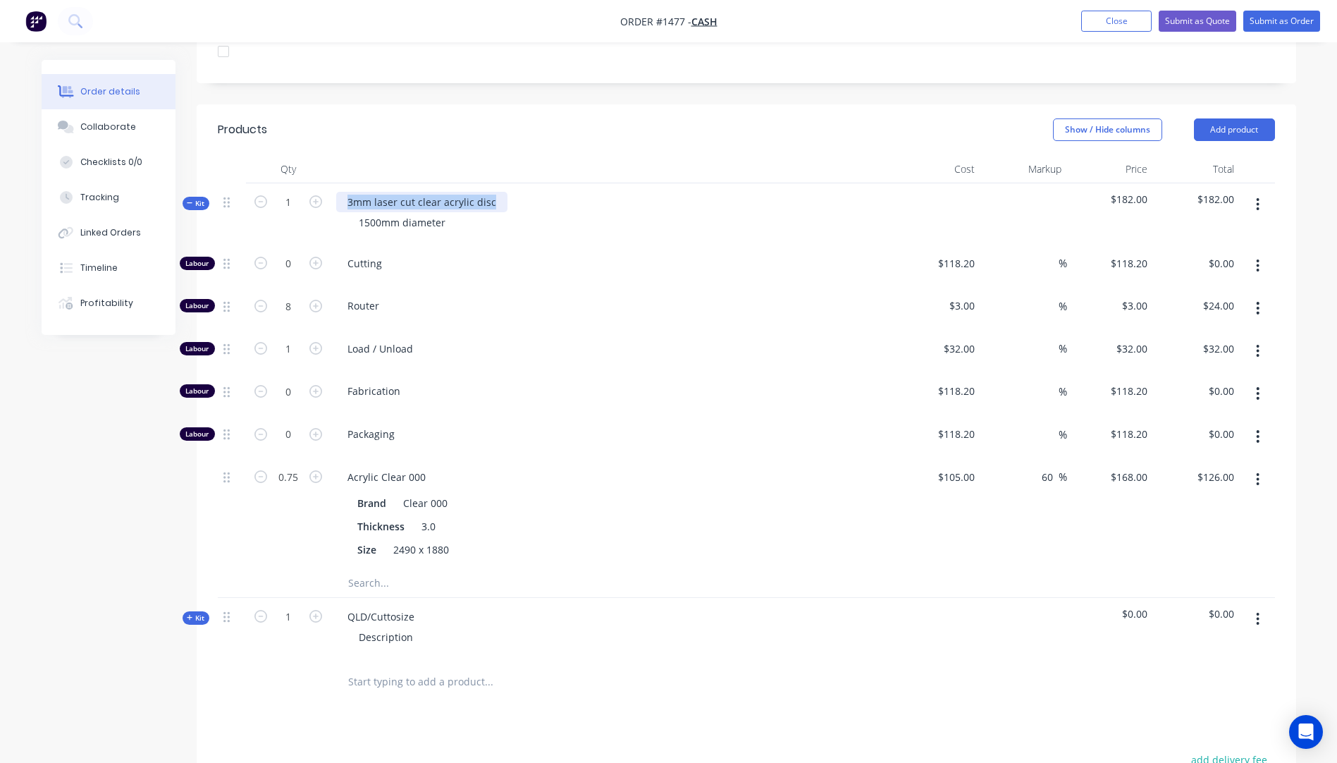
drag, startPoint x: 490, startPoint y: 184, endPoint x: 349, endPoint y: 185, distance: 140.9
click at [349, 192] on div "3mm laser cut clear acrylic disc" at bounding box center [421, 202] width 171 height 20
copy div "3mm laser cut clear acrylic disc"
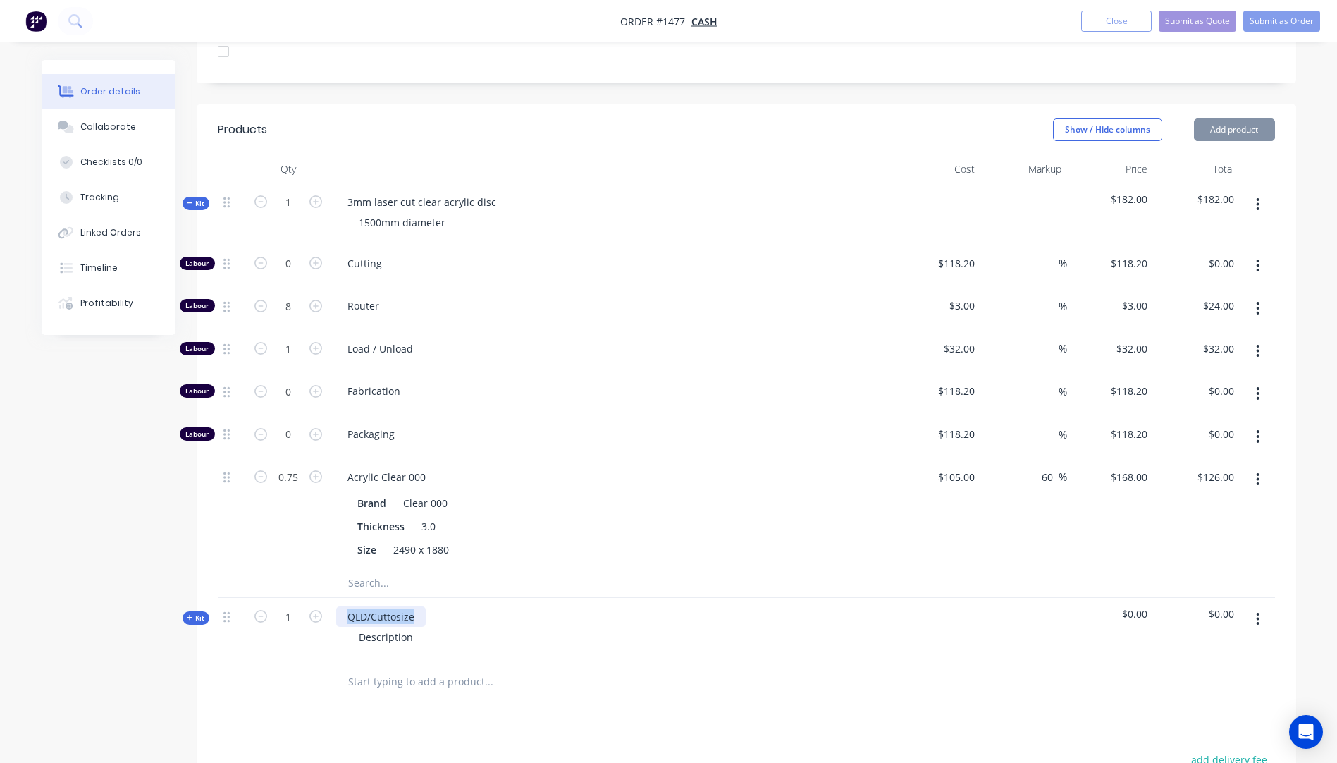
drag, startPoint x: 413, startPoint y: 596, endPoint x: 347, endPoint y: 597, distance: 65.5
click at [343, 606] on div "QLD/Cuttosize" at bounding box center [381, 616] width 90 height 20
paste div
click at [354, 606] on div "3mm laser cut clear acrylic disc" at bounding box center [421, 616] width 171 height 20
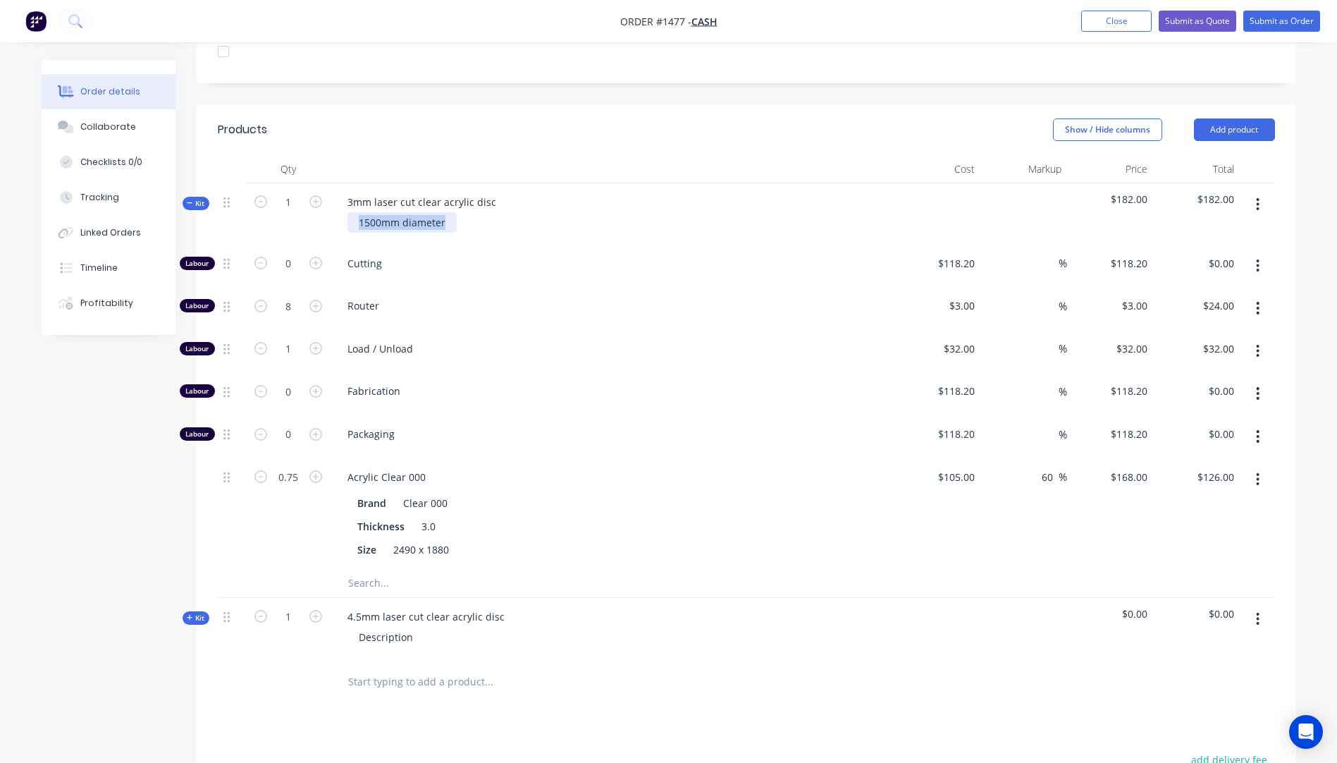
drag, startPoint x: 447, startPoint y: 204, endPoint x: 352, endPoint y: 209, distance: 95.3
click at [352, 212] on div "1500mm diameter" at bounding box center [401, 222] width 109 height 20
copy div "1500mm diameter"
drag, startPoint x: 411, startPoint y: 618, endPoint x: 359, endPoint y: 616, distance: 51.5
click at [359, 627] on div "Description" at bounding box center [385, 637] width 77 height 20
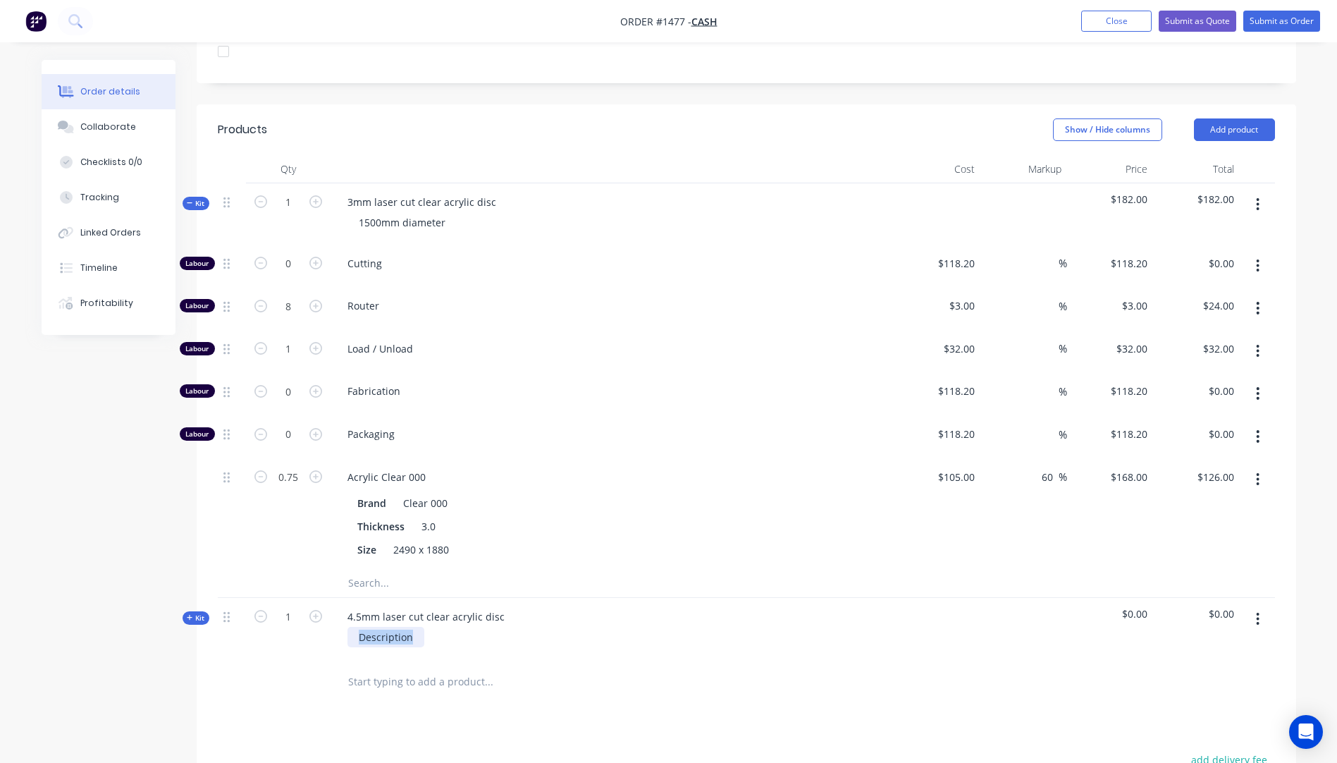
paste div
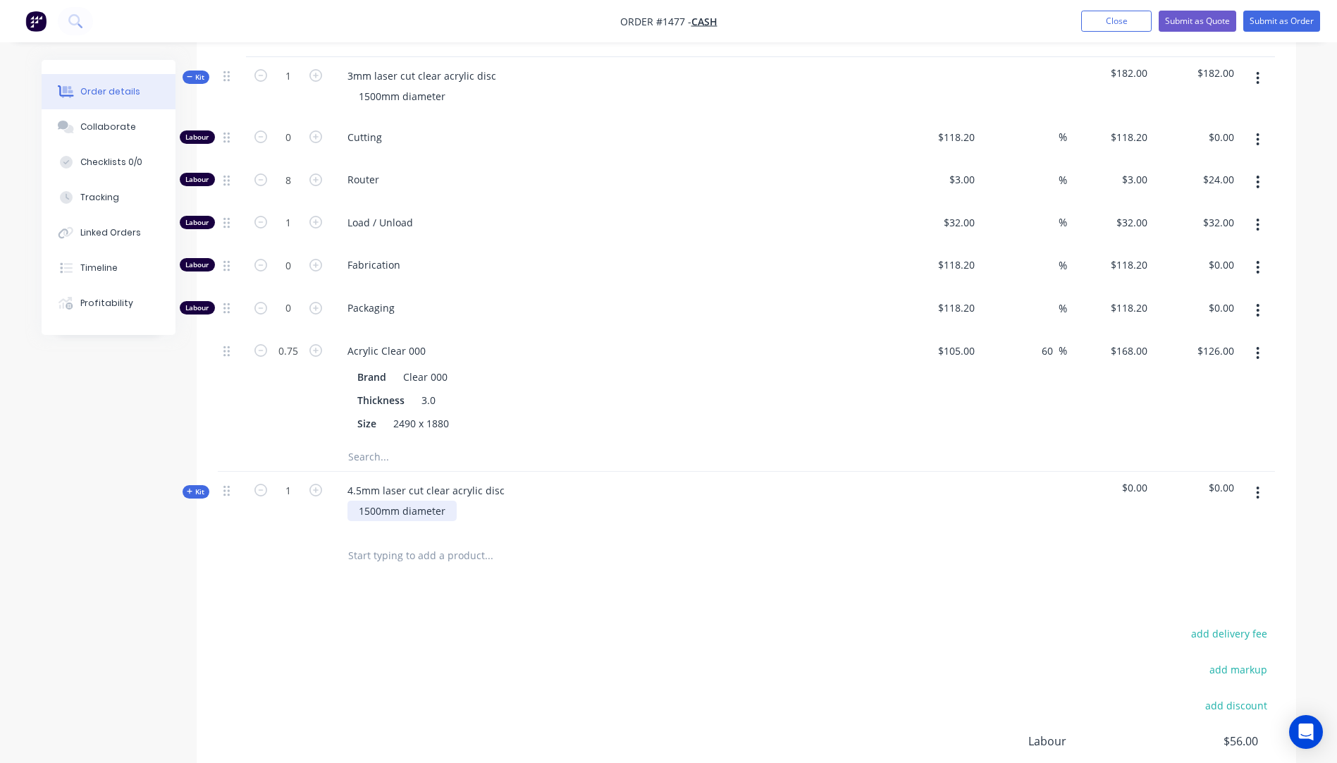
scroll to position [555, 0]
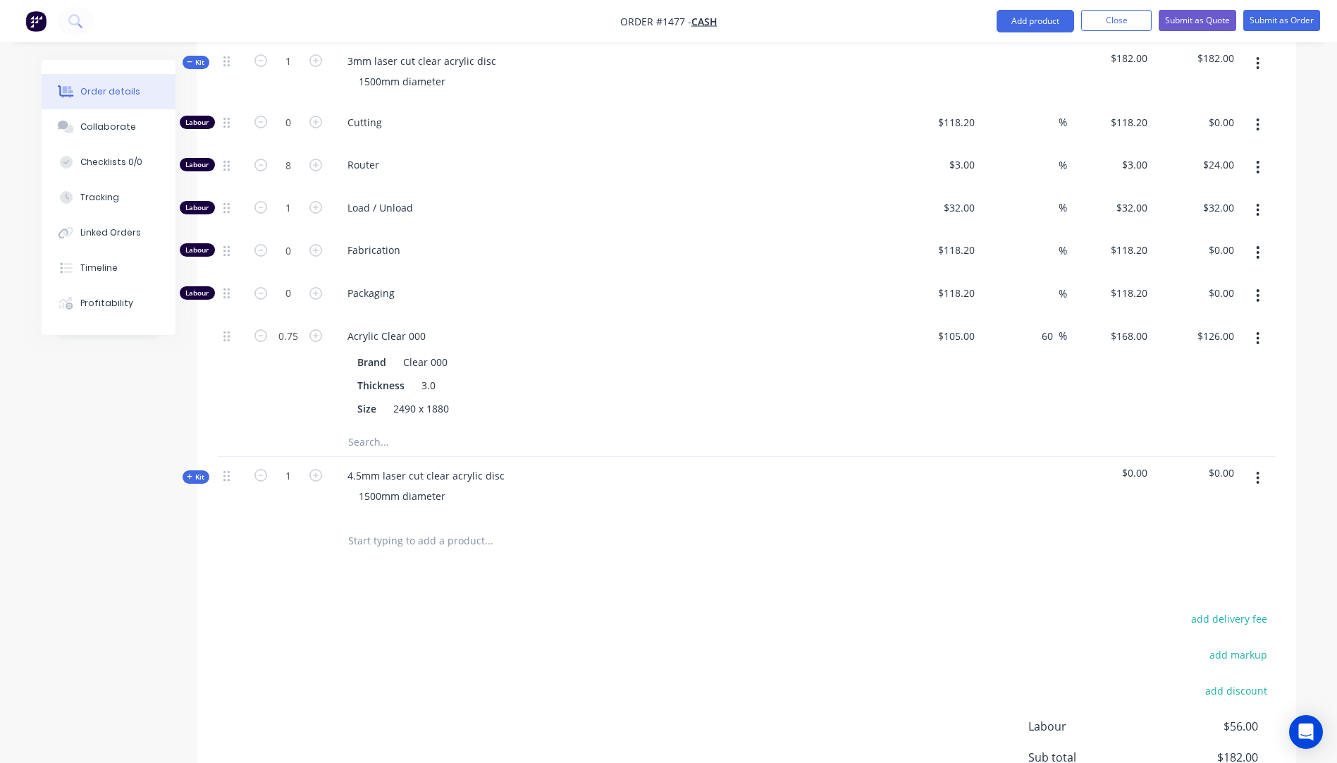
click at [187, 473] on icon at bounding box center [190, 476] width 6 height 7
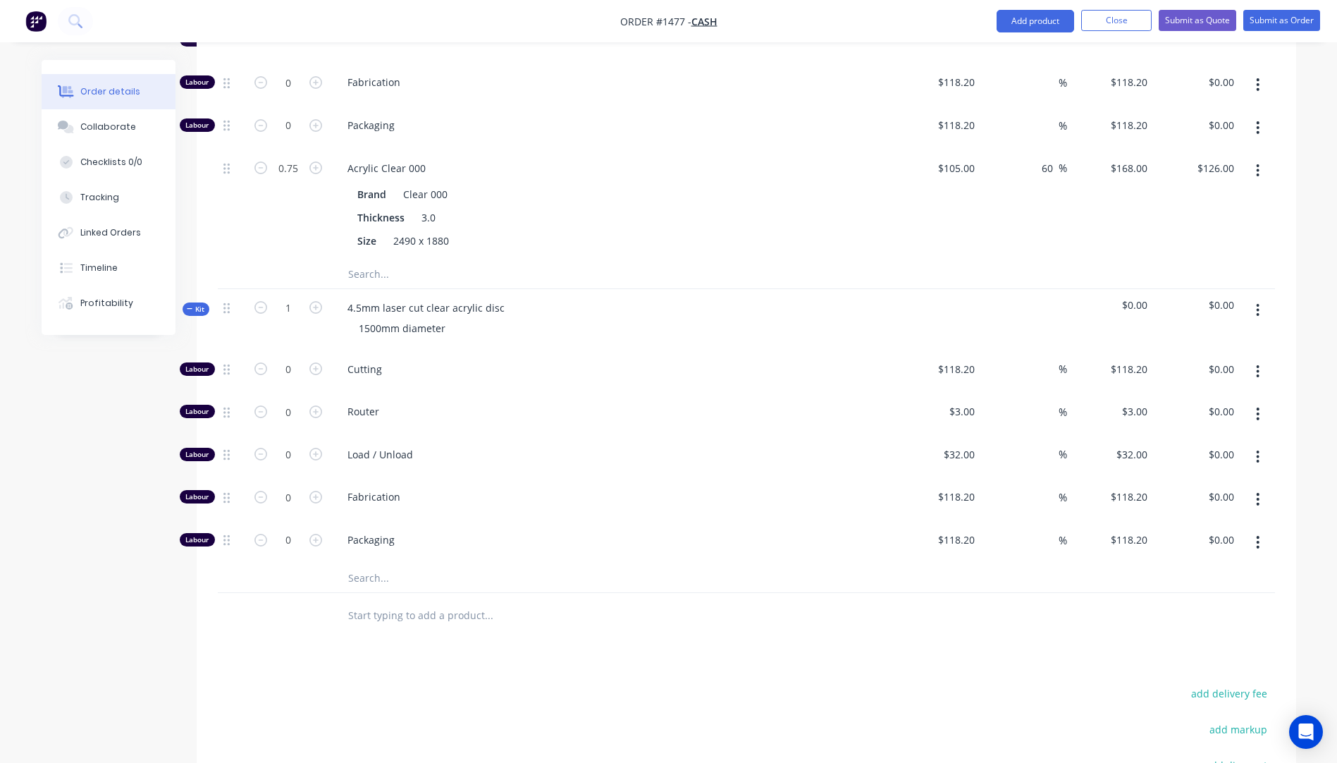
scroll to position [767, 0]
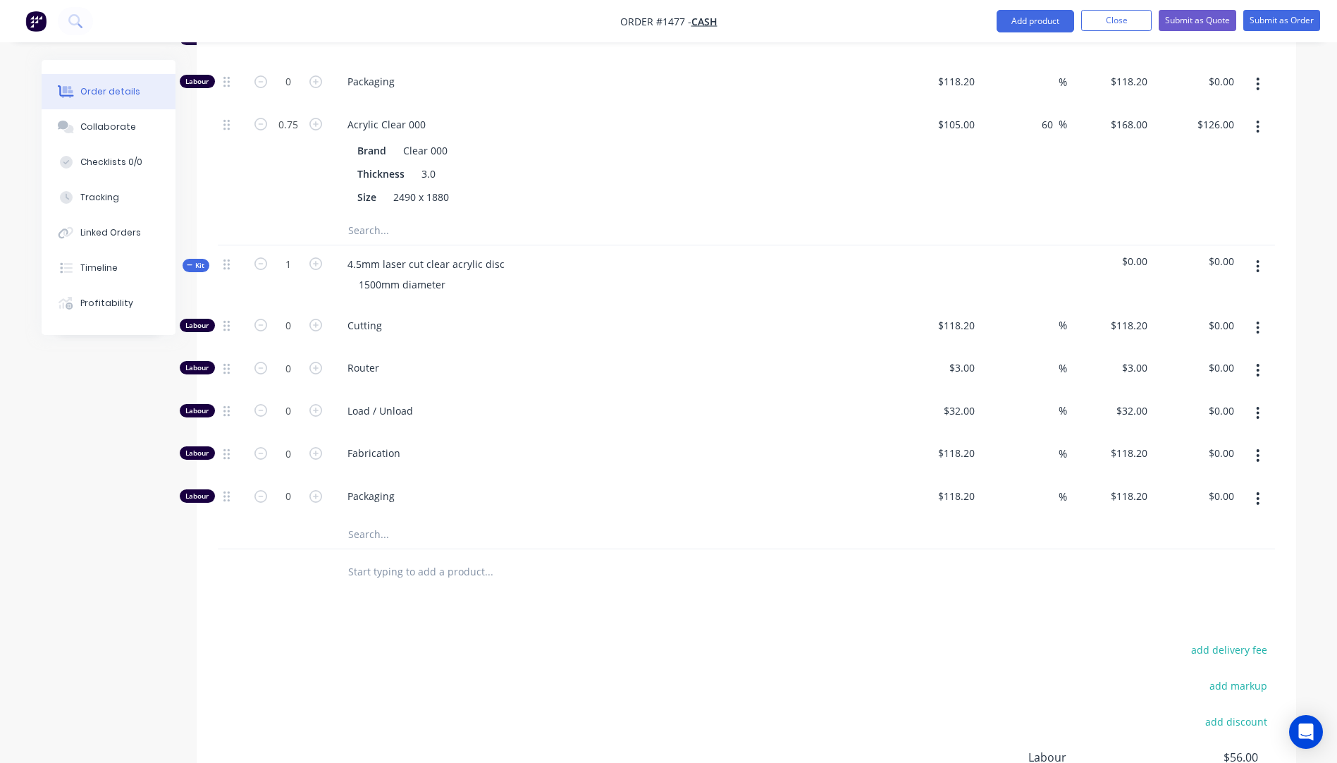
click at [364, 520] on input "text" at bounding box center [488, 534] width 282 height 28
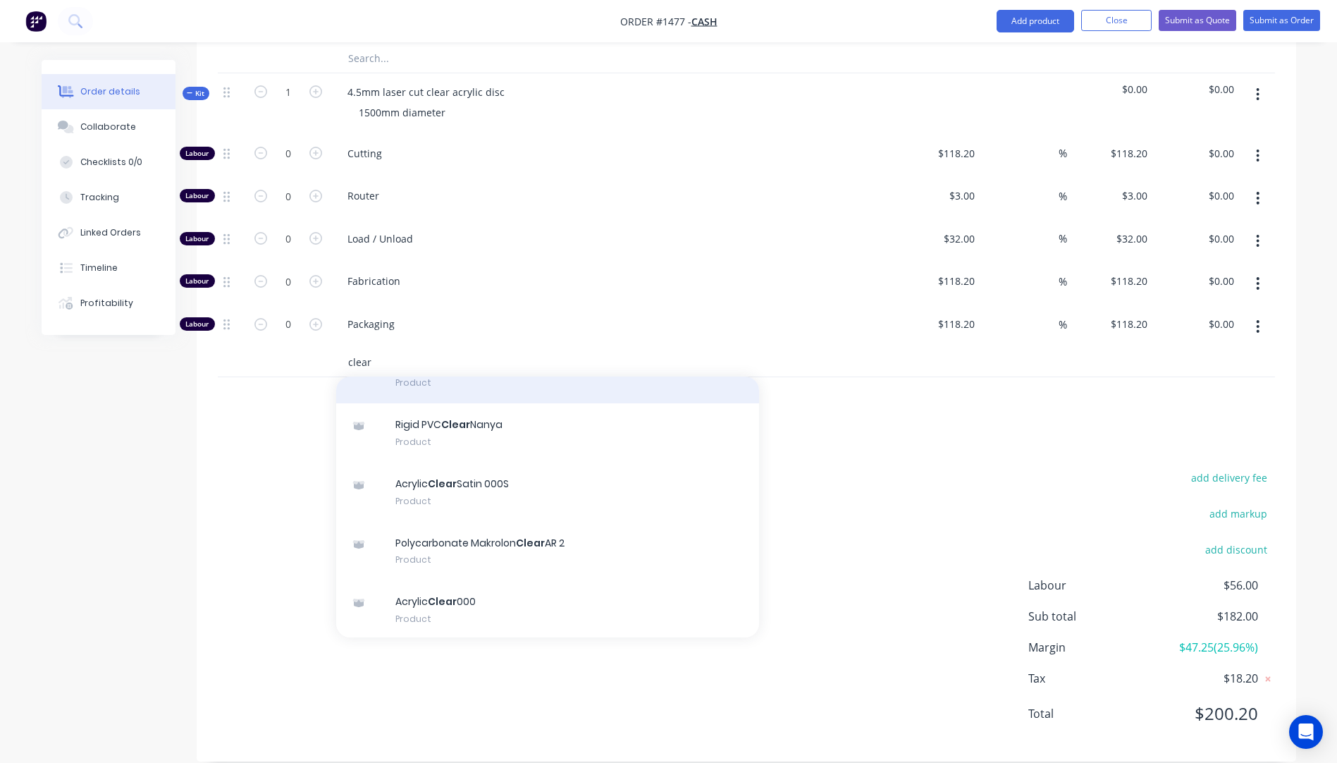
scroll to position [141, 0]
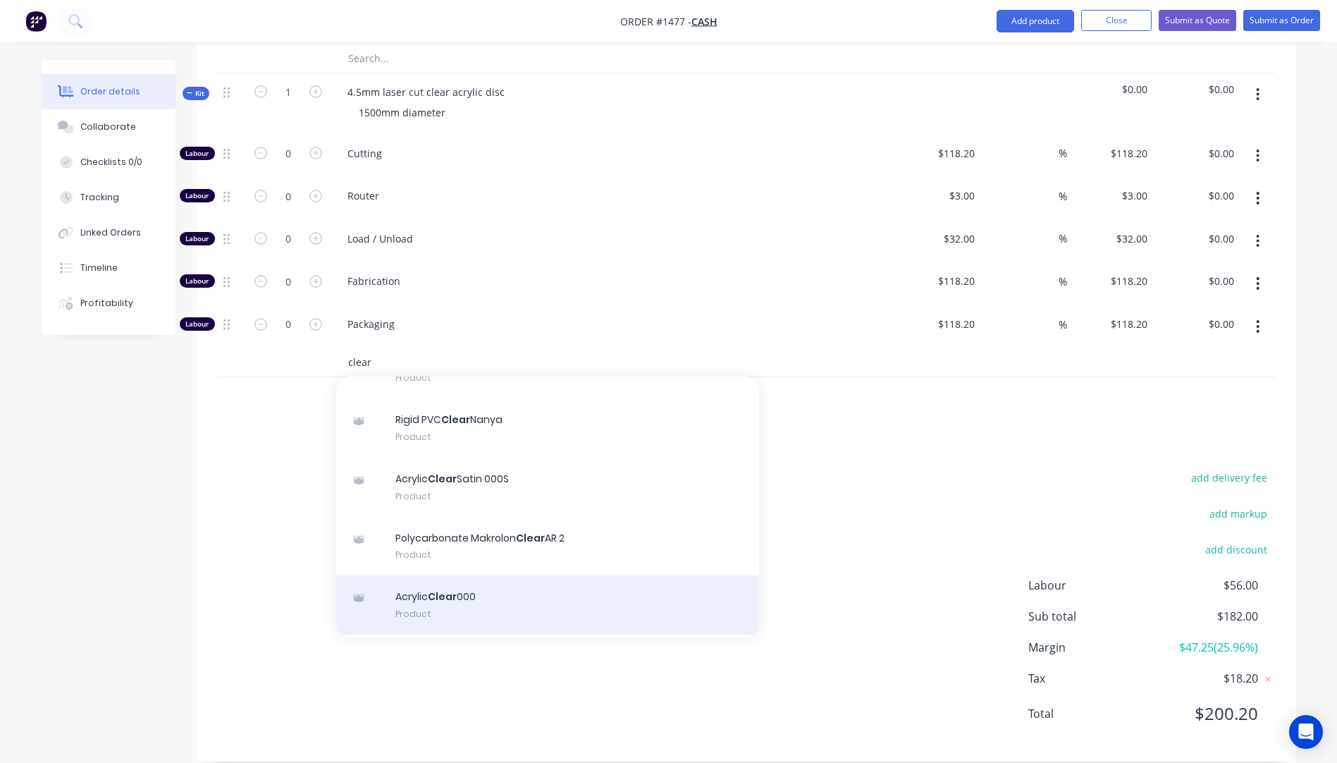
type input "clear"
click at [477, 576] on div "Acrylic Clear 000 Product" at bounding box center [547, 604] width 423 height 59
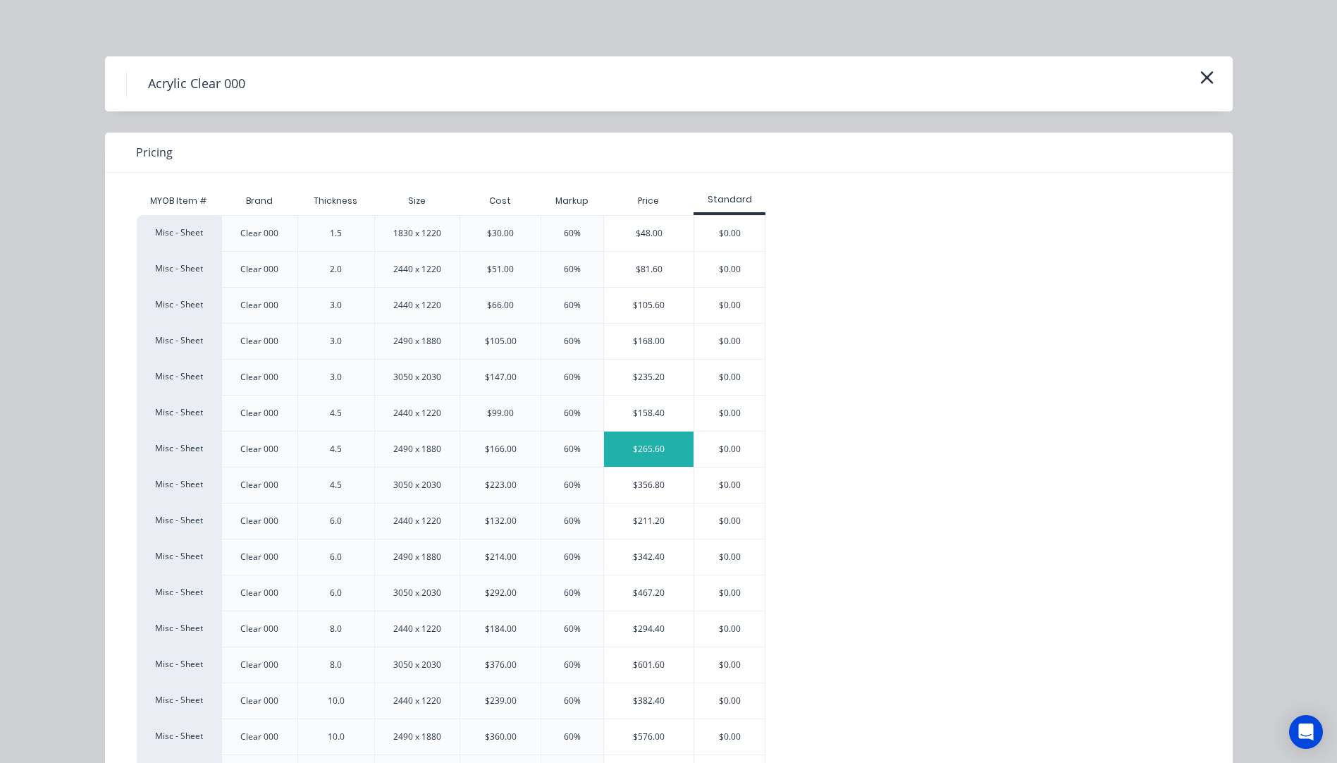
click at [659, 445] on div "$265.60" at bounding box center [649, 448] width 90 height 35
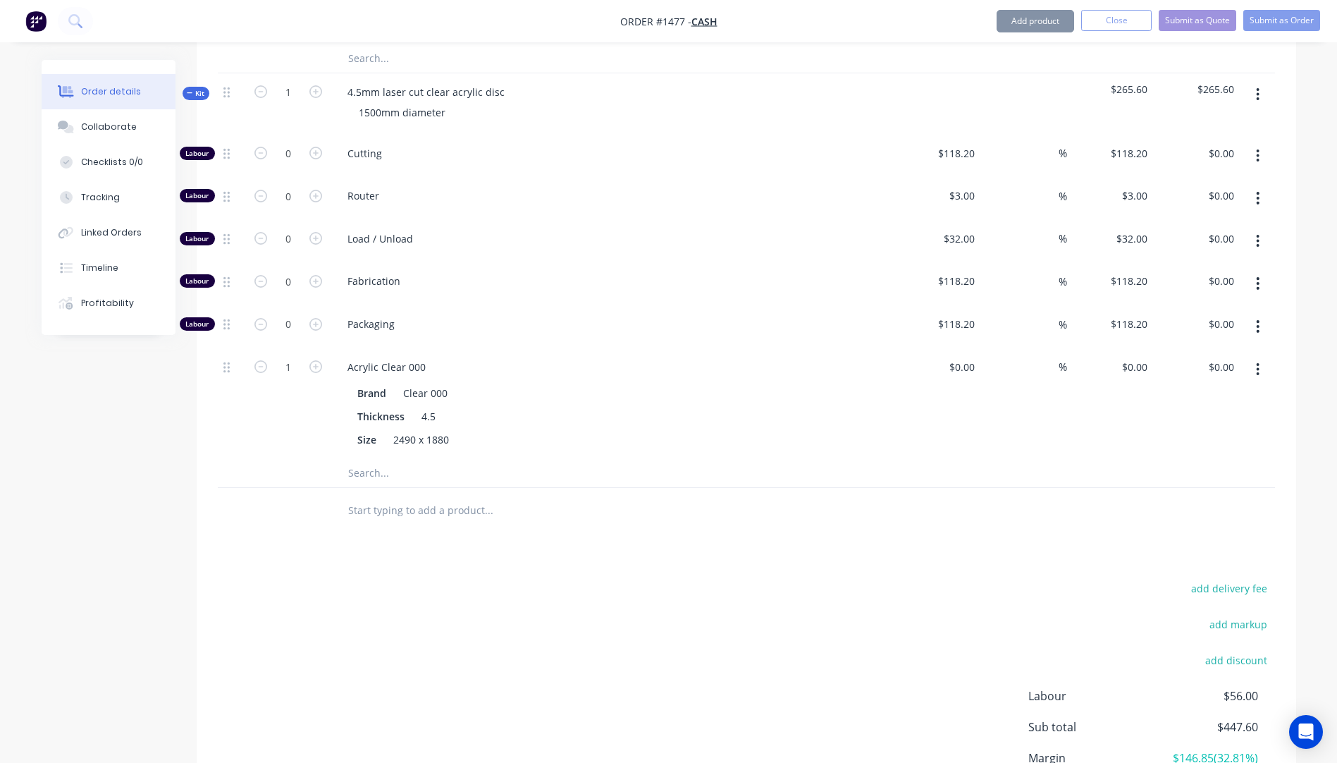
type input "$166.00"
type input "60"
type input "$265.60"
click at [297, 357] on input "1" at bounding box center [288, 367] width 37 height 21
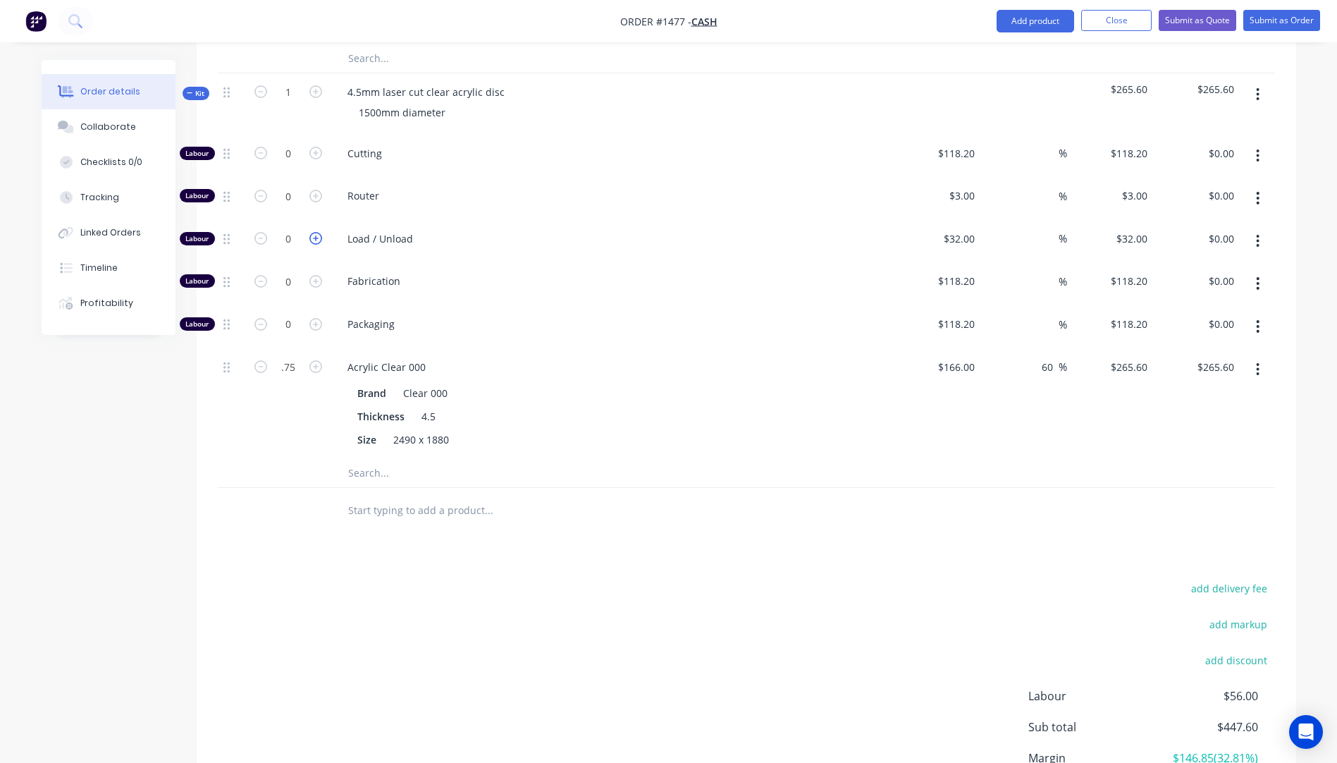
type input "0.75"
type input "$199.20"
click at [316, 232] on icon "button" at bounding box center [315, 238] width 13 height 13
type input "1"
type input "$32.00"
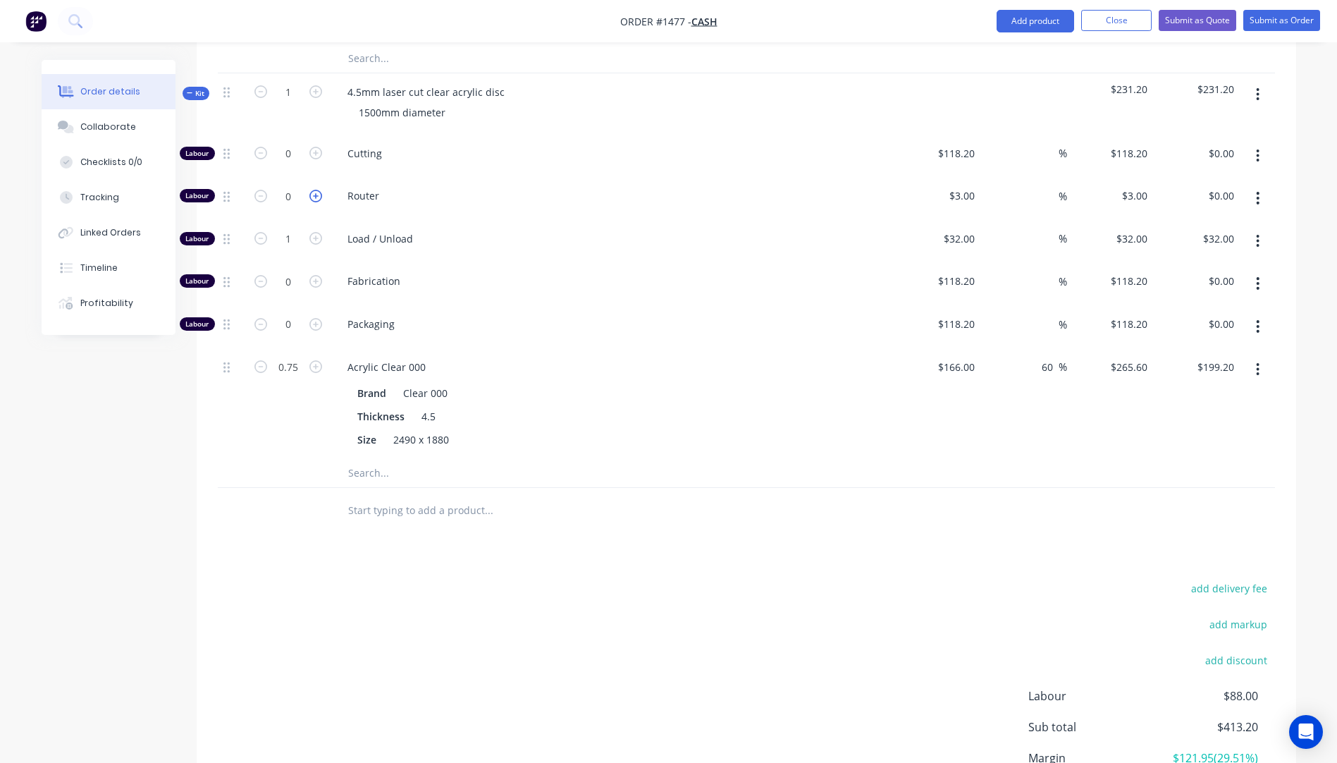
click at [315, 190] on icon "button" at bounding box center [315, 196] width 13 height 13
type input "1"
type input "$3.00"
click at [315, 190] on icon "button" at bounding box center [315, 196] width 13 height 13
type input "2"
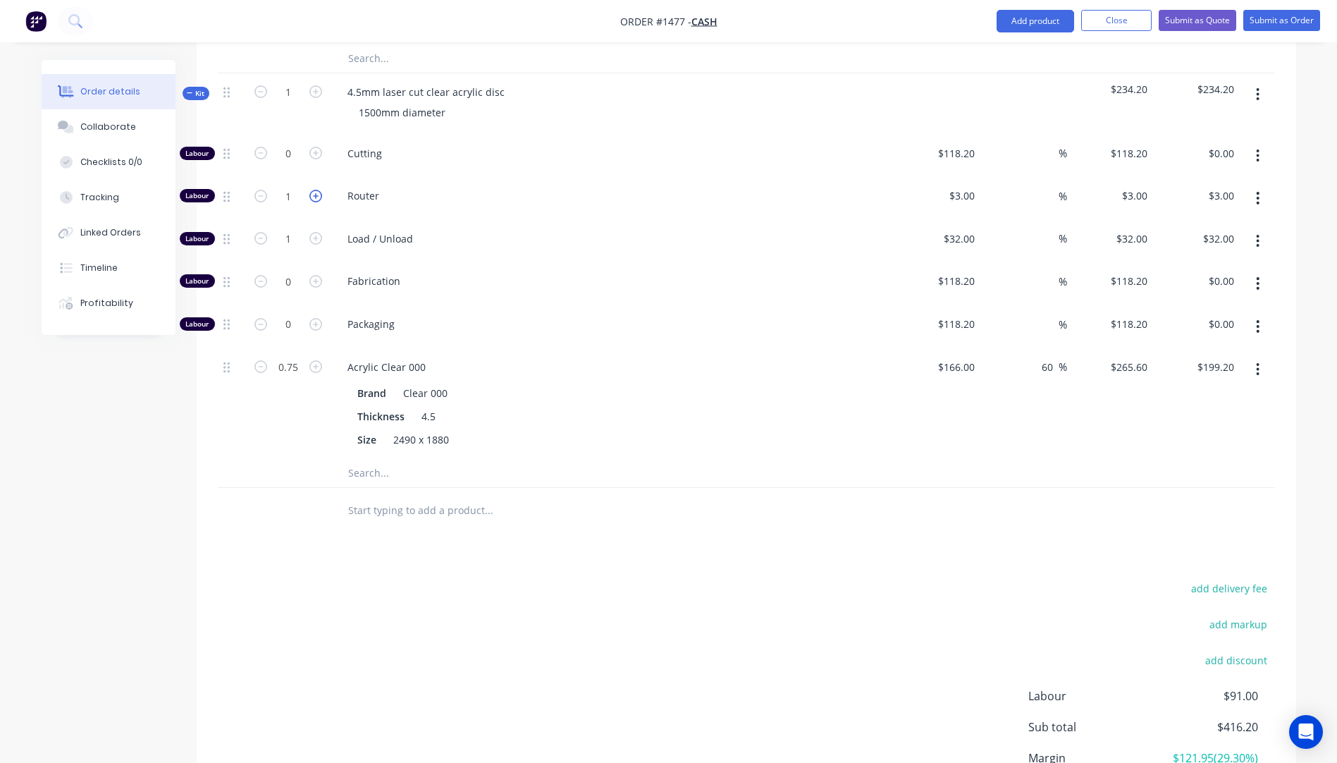
type input "$6.00"
click at [315, 190] on icon "button" at bounding box center [315, 196] width 13 height 13
type input "3"
type input "$9.00"
click at [315, 190] on icon "button" at bounding box center [315, 196] width 13 height 13
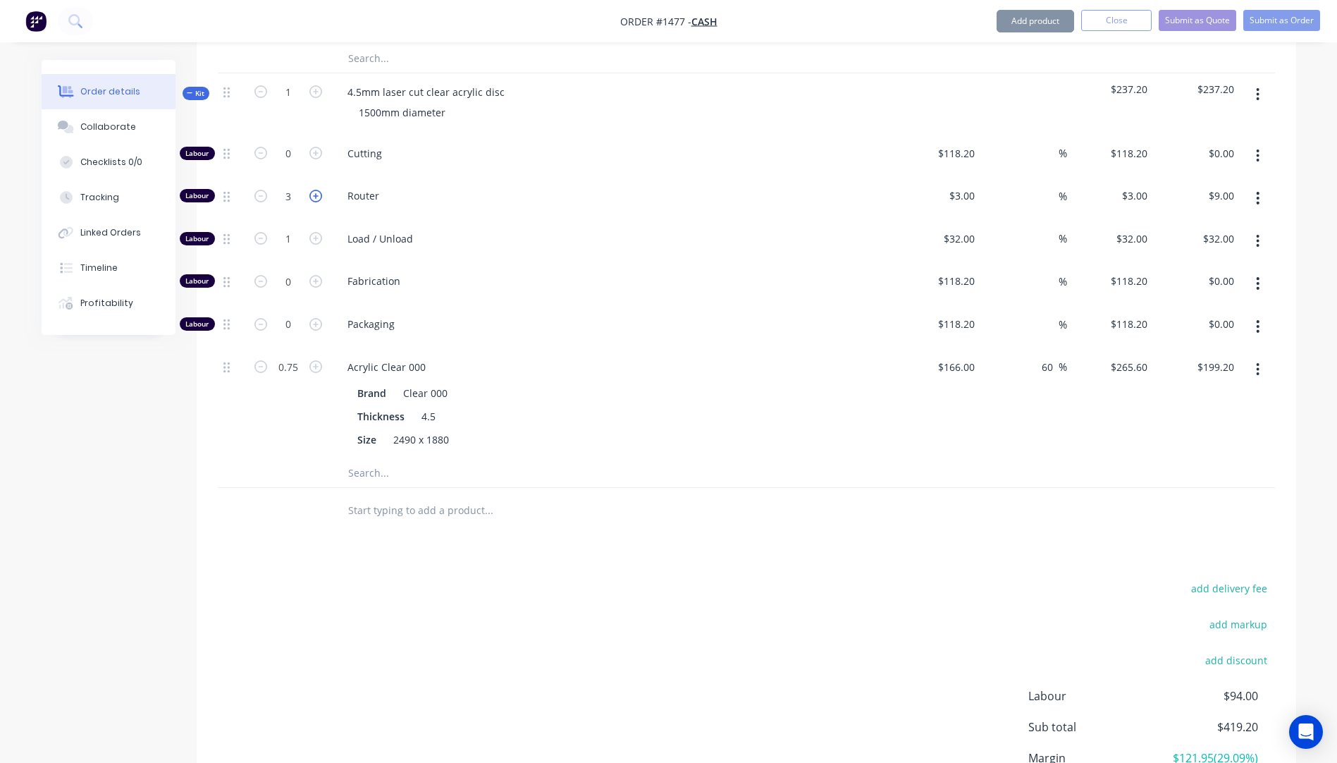
type input "4"
type input "$12.00"
click at [315, 190] on icon "button" at bounding box center [315, 196] width 13 height 13
type input "5"
type input "$15.00"
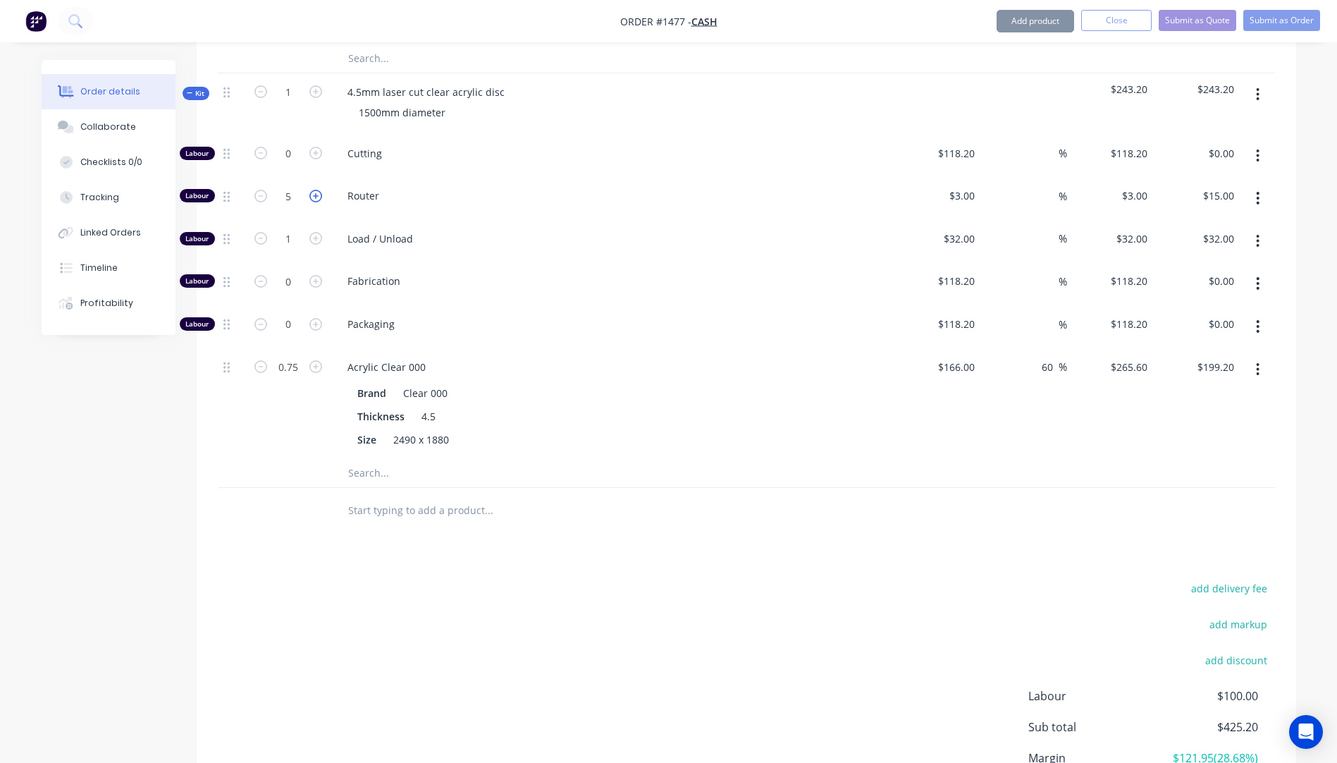
click at [315, 190] on icon "button" at bounding box center [315, 196] width 13 height 13
type input "6"
type input "$18.00"
click at [315, 190] on icon "button" at bounding box center [315, 196] width 13 height 13
type input "7"
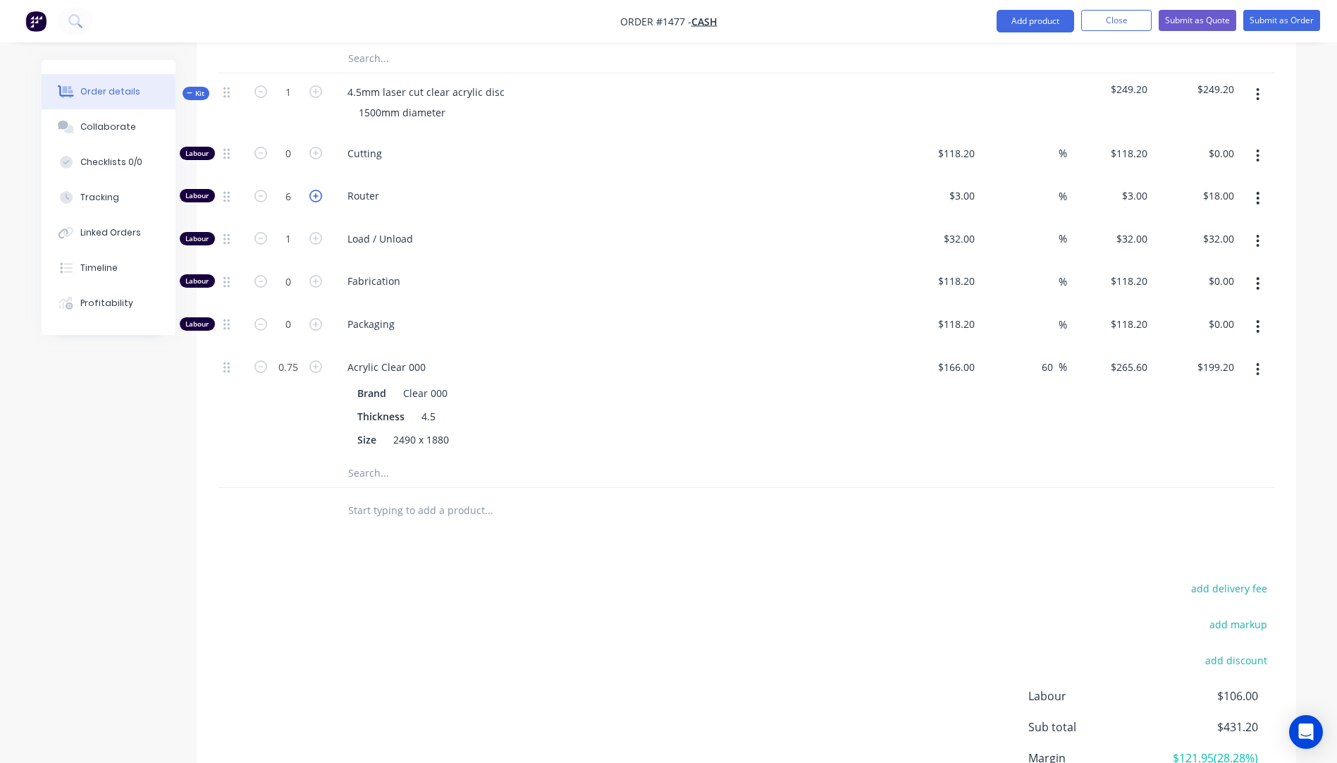
type input "$21.00"
click at [319, 190] on icon "button" at bounding box center [315, 196] width 13 height 13
type input "8"
type input "$24.00"
click at [565, 316] on span "Packaging" at bounding box center [617, 323] width 541 height 15
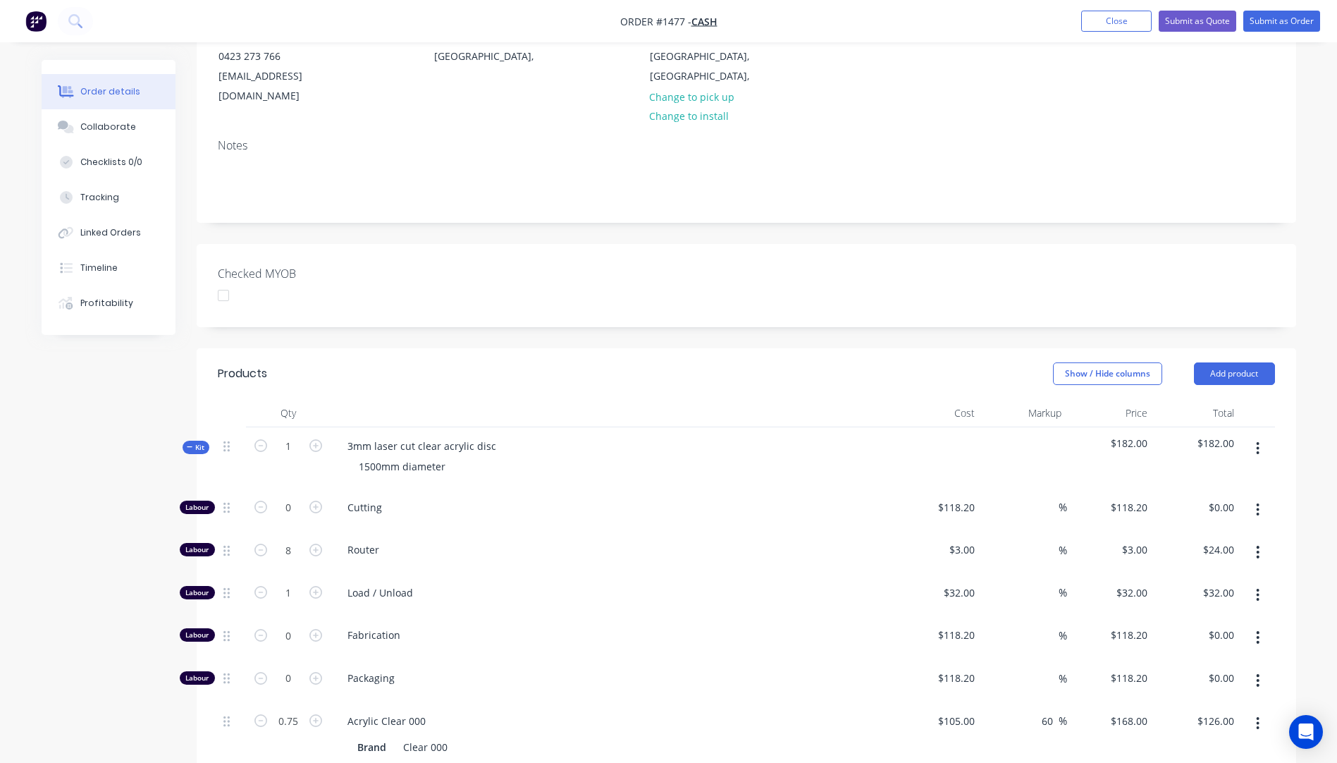
scroll to position [163, 0]
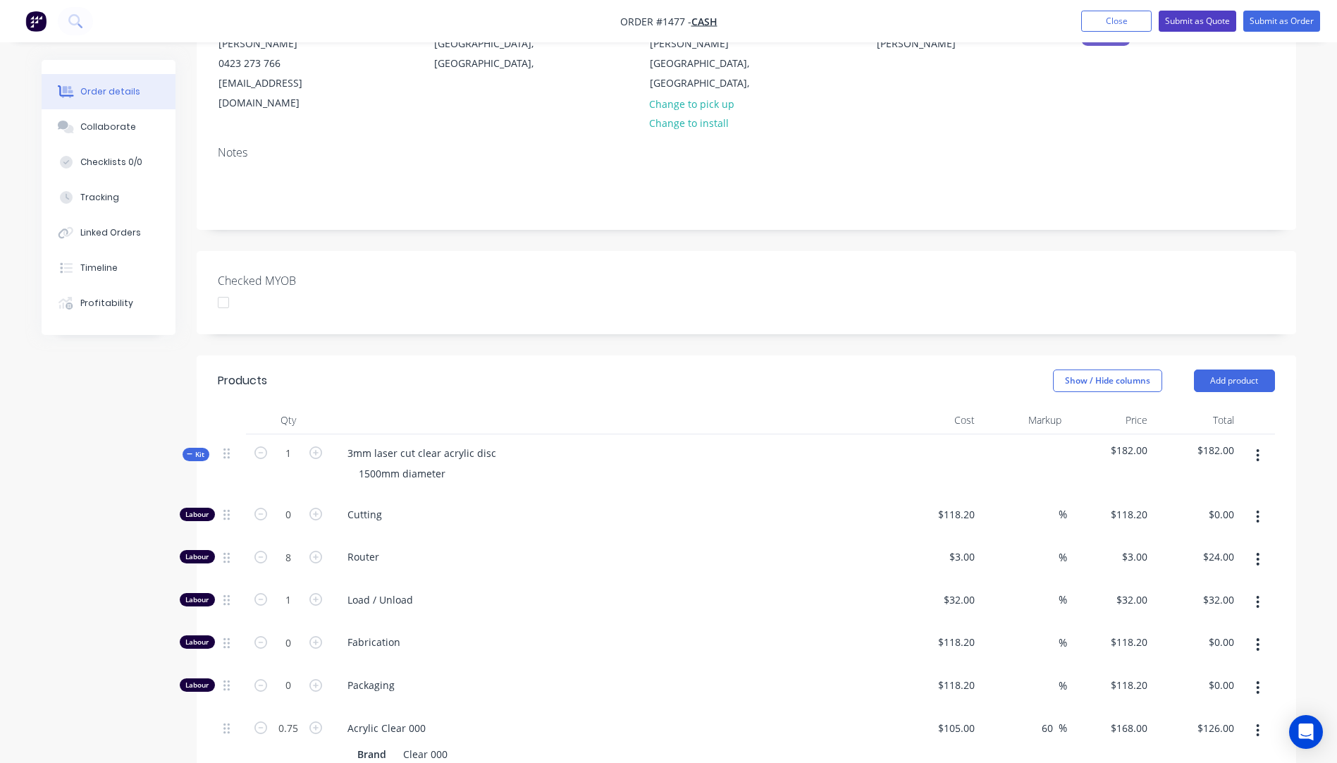
click at [1190, 25] on button "Submit as Quote" at bounding box center [1198, 21] width 78 height 21
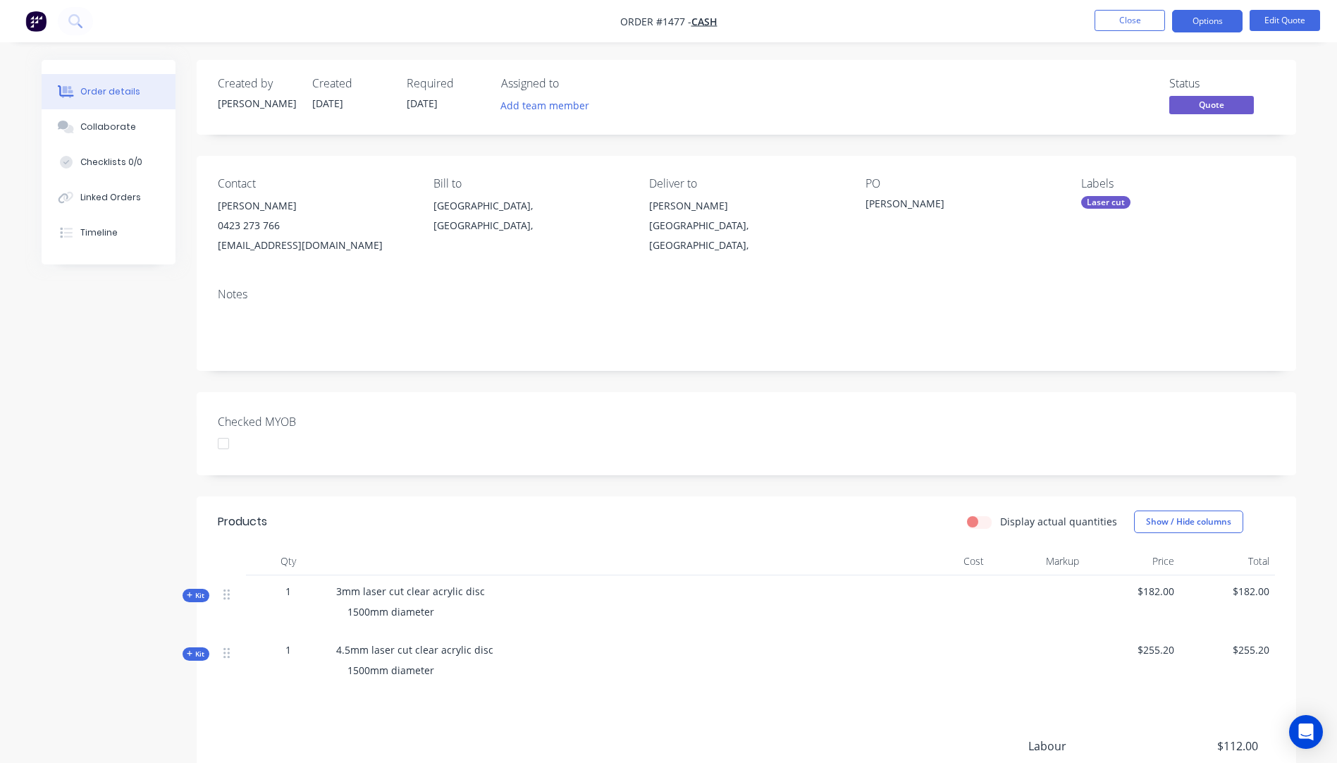
click at [1190, 25] on button "Options" at bounding box center [1207, 21] width 70 height 23
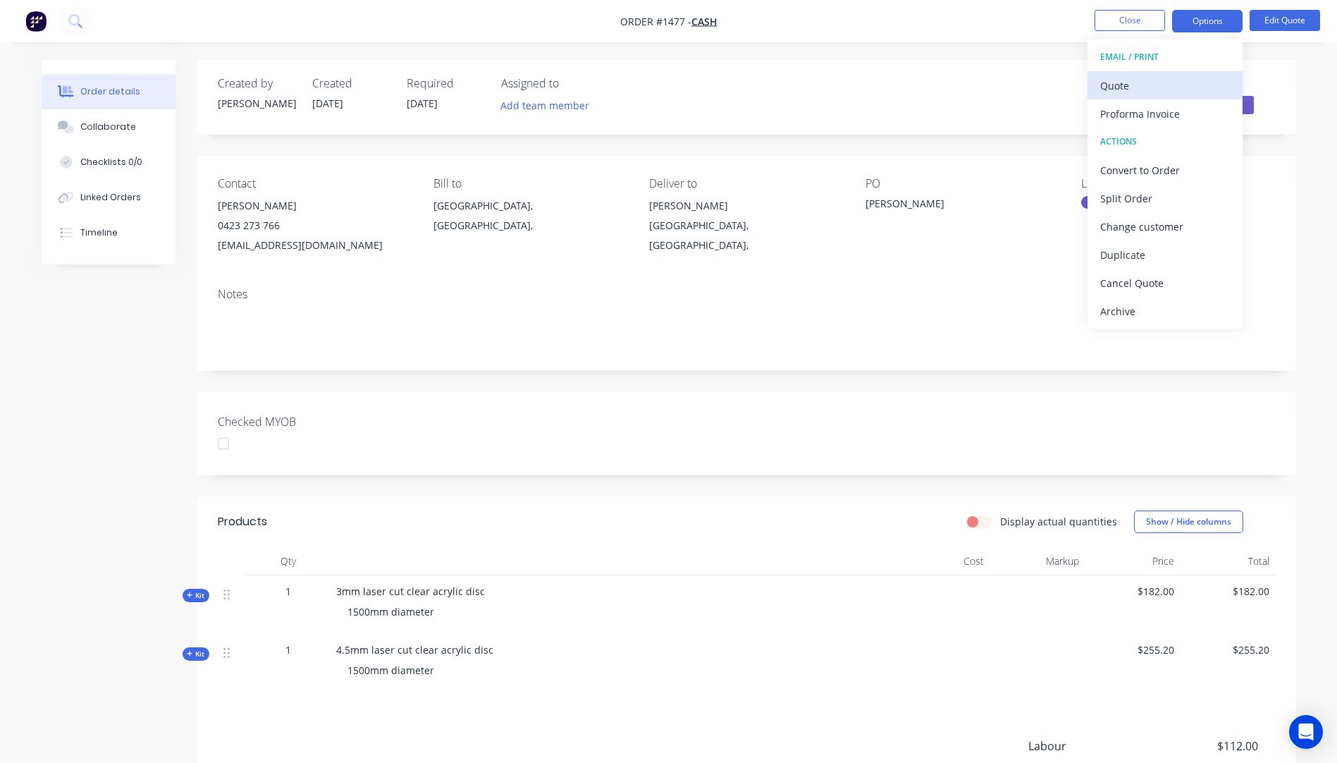
click at [1128, 85] on div "Quote" at bounding box center [1165, 85] width 130 height 20
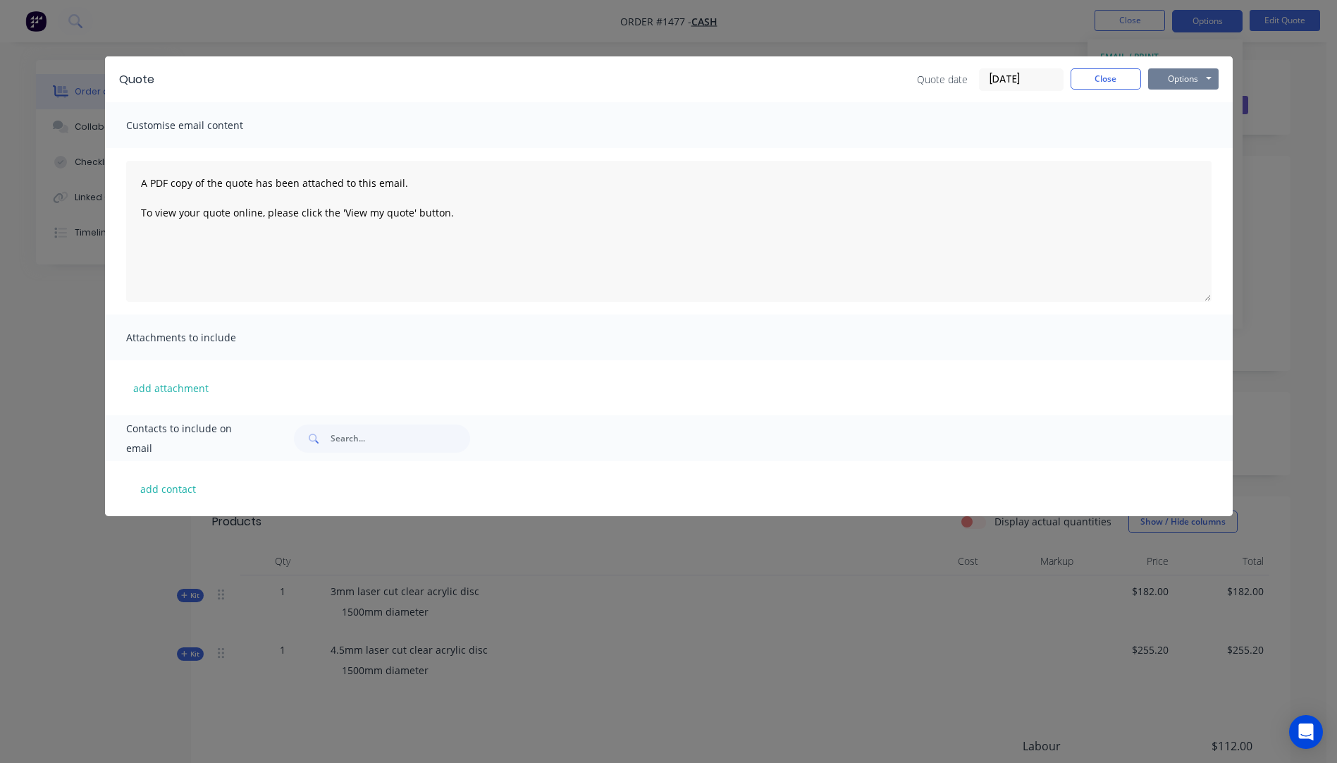
click at [1159, 73] on button "Options" at bounding box center [1183, 78] width 70 height 21
click at [1179, 106] on button "Preview" at bounding box center [1193, 103] width 90 height 23
click at [179, 494] on button "add contact" at bounding box center [168, 488] width 85 height 21
select select "AU"
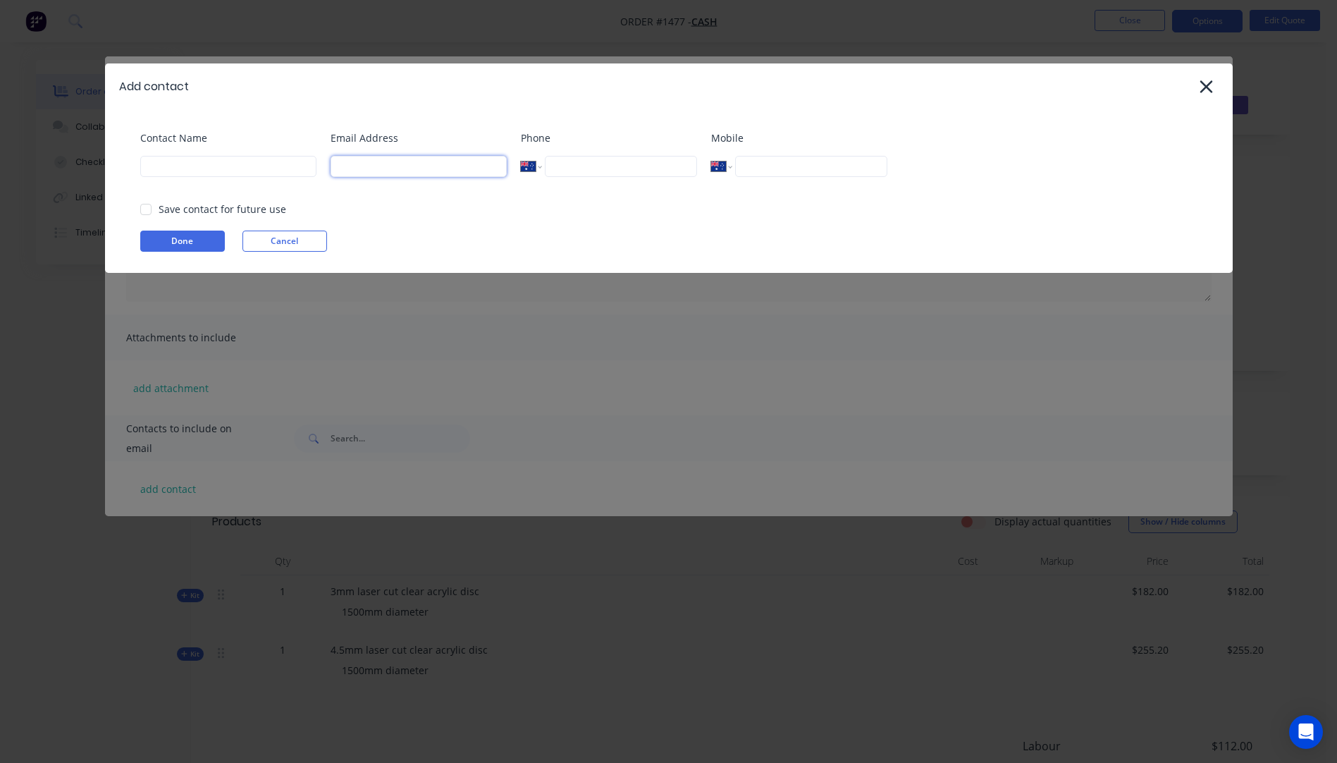
click at [346, 169] on input at bounding box center [419, 166] width 176 height 21
type input "[EMAIL_ADDRESS][DOMAIN_NAME]"
click at [202, 170] on input at bounding box center [228, 166] width 176 height 21
type input "Anji"
click at [188, 245] on button "Done" at bounding box center [182, 240] width 85 height 21
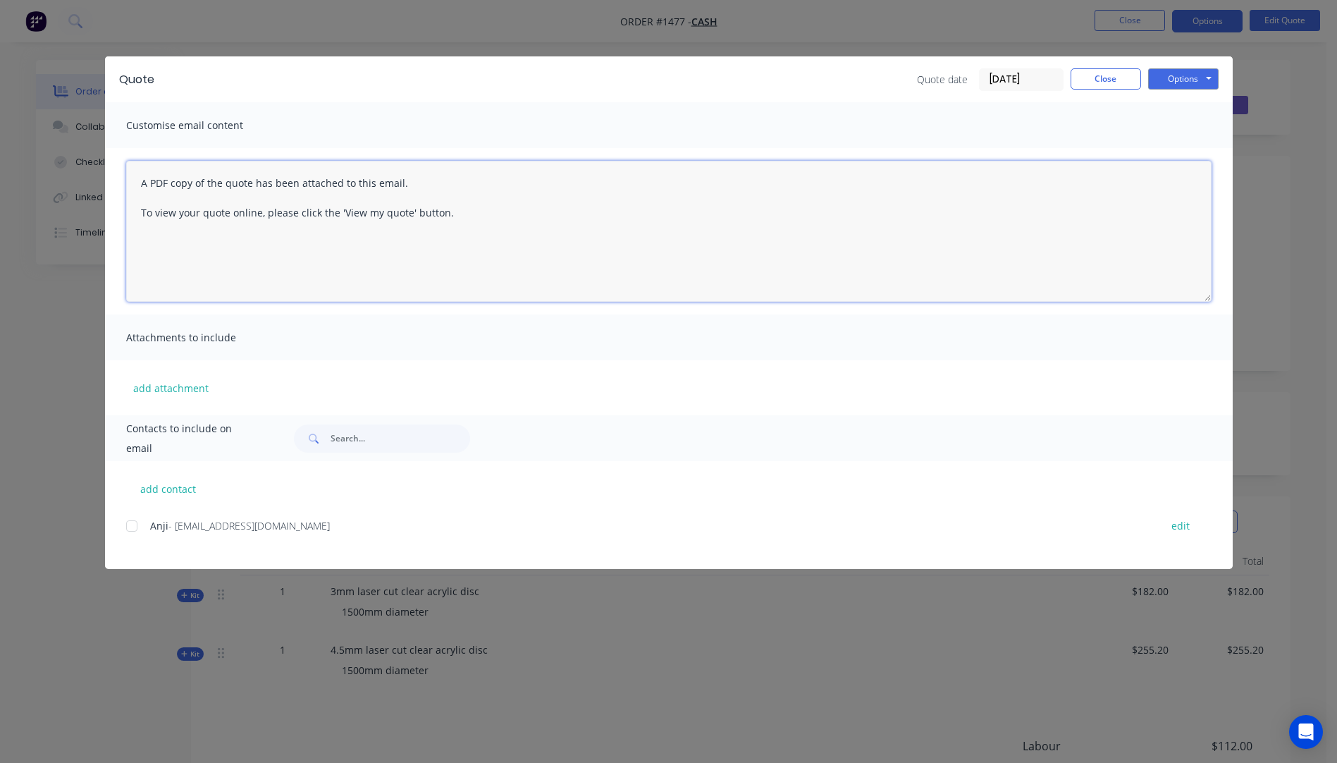
paste textarea "Hi, Please contact us if you have any questions. Regards, [PERSON_NAME] [EMAIL_…"
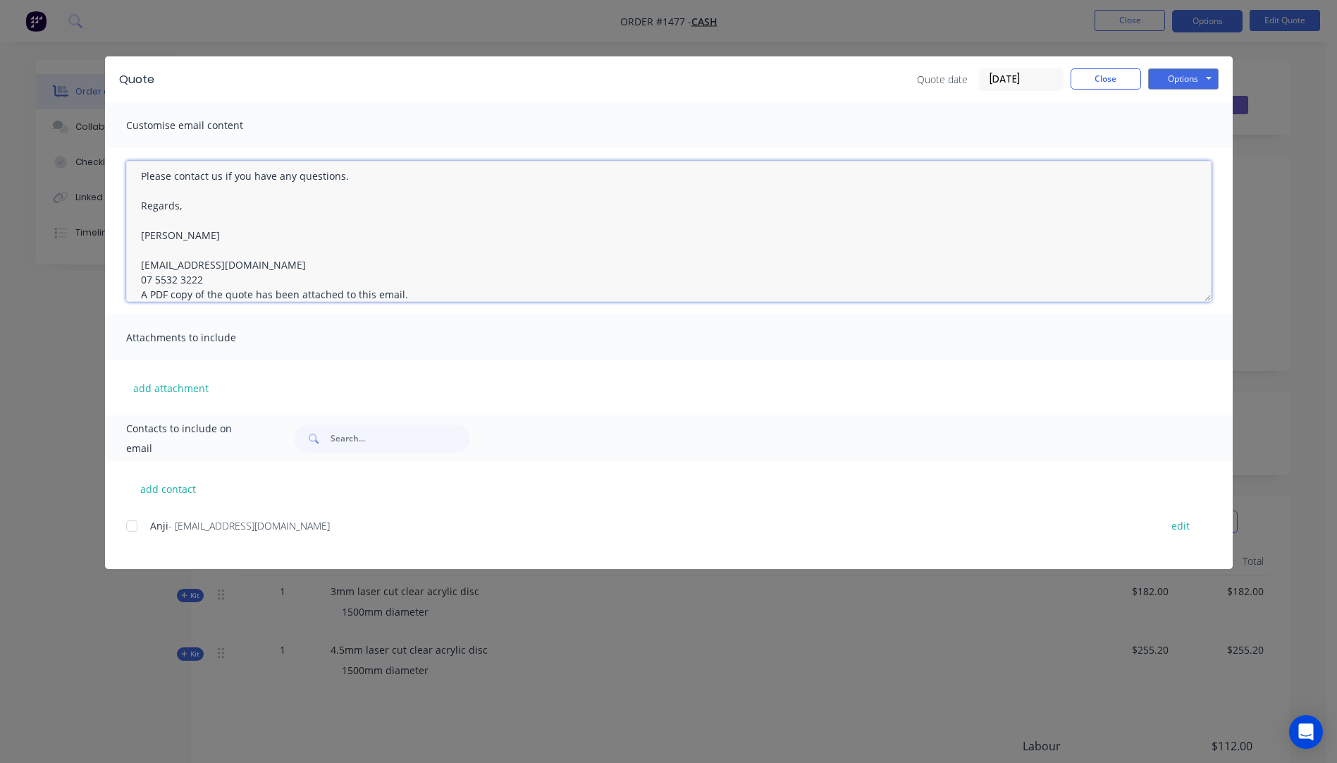
click at [214, 280] on textarea "Hi, Please contact us if you have any questions. Regards, [PERSON_NAME] [EMAIL_…" at bounding box center [668, 231] width 1085 height 141
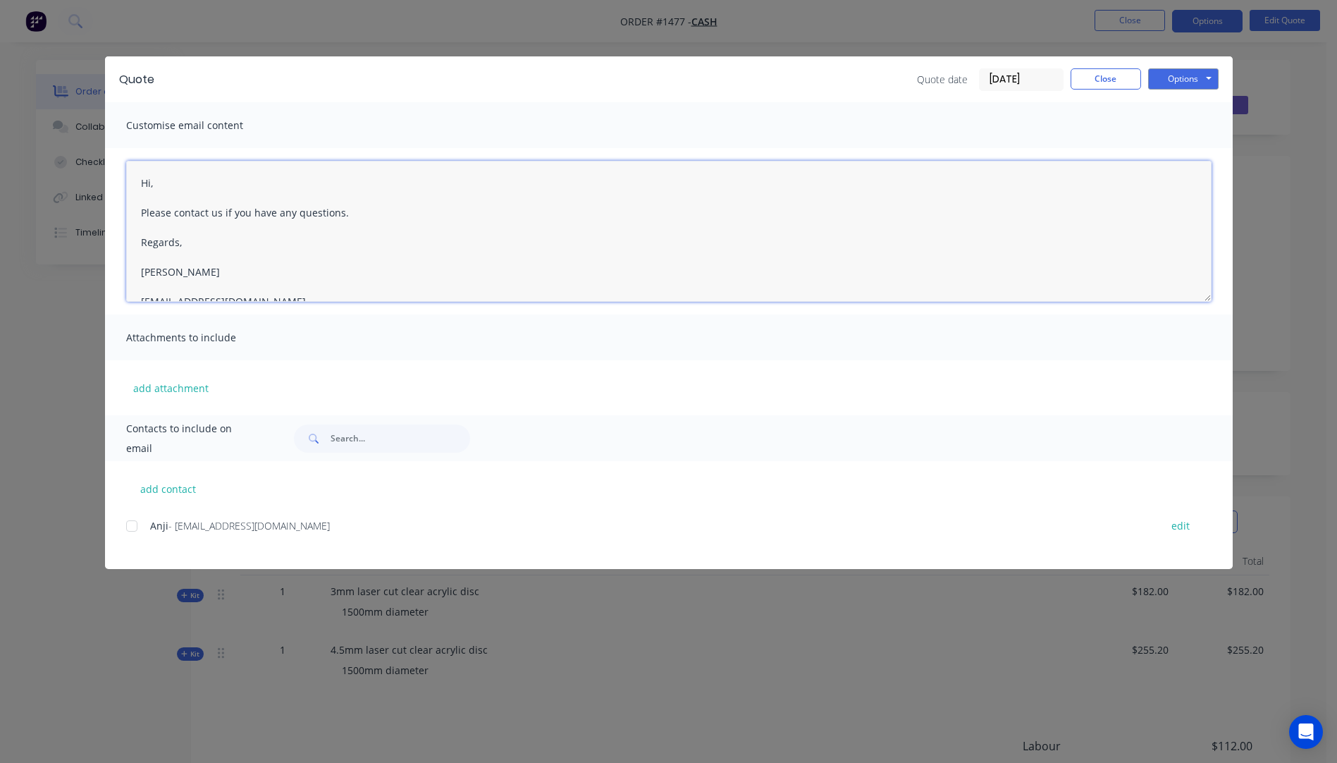
click at [164, 191] on textarea "Hi, Please contact us if you have any questions. Regards, [PERSON_NAME] [EMAIL_…" at bounding box center [668, 231] width 1085 height 141
click at [162, 183] on textarea "Hi, Please contact us if you have any questions. Regards, [PERSON_NAME] [EMAIL_…" at bounding box center [668, 231] width 1085 height 141
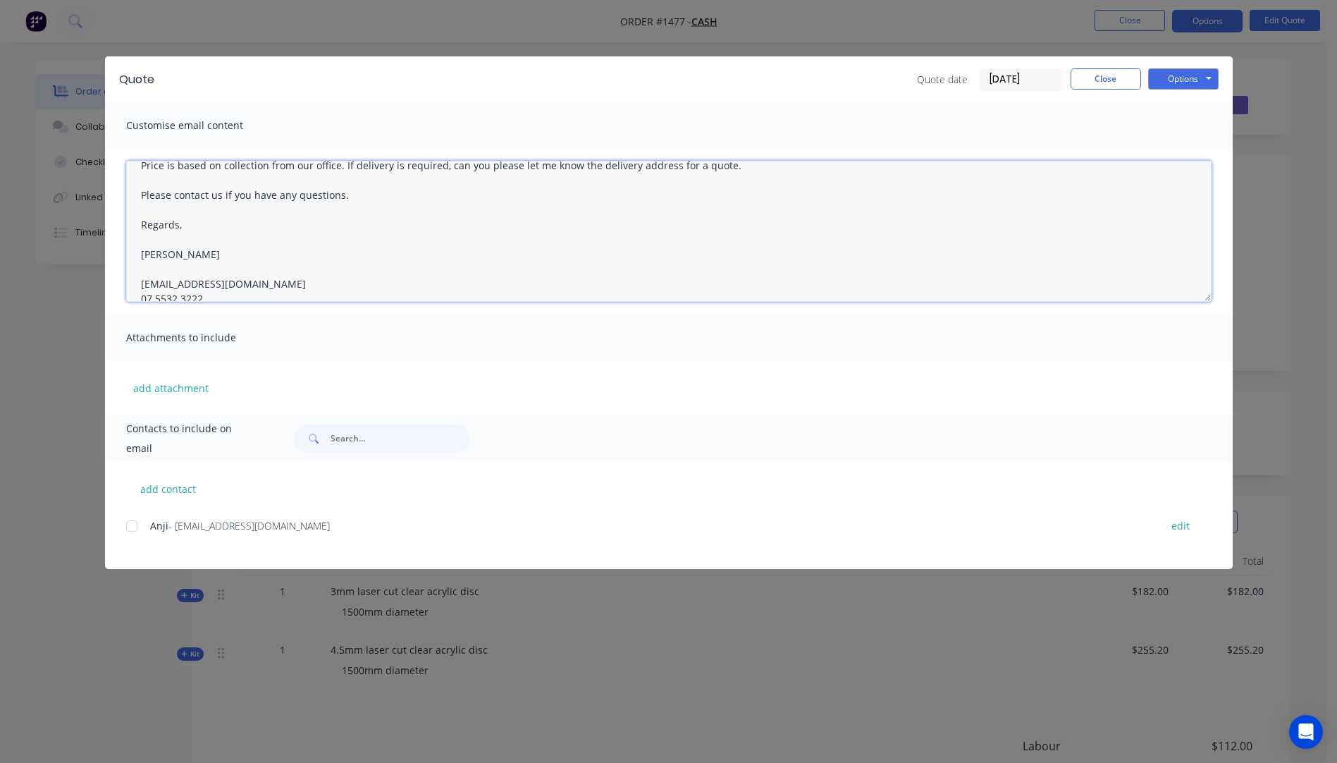
scroll to position [155, 0]
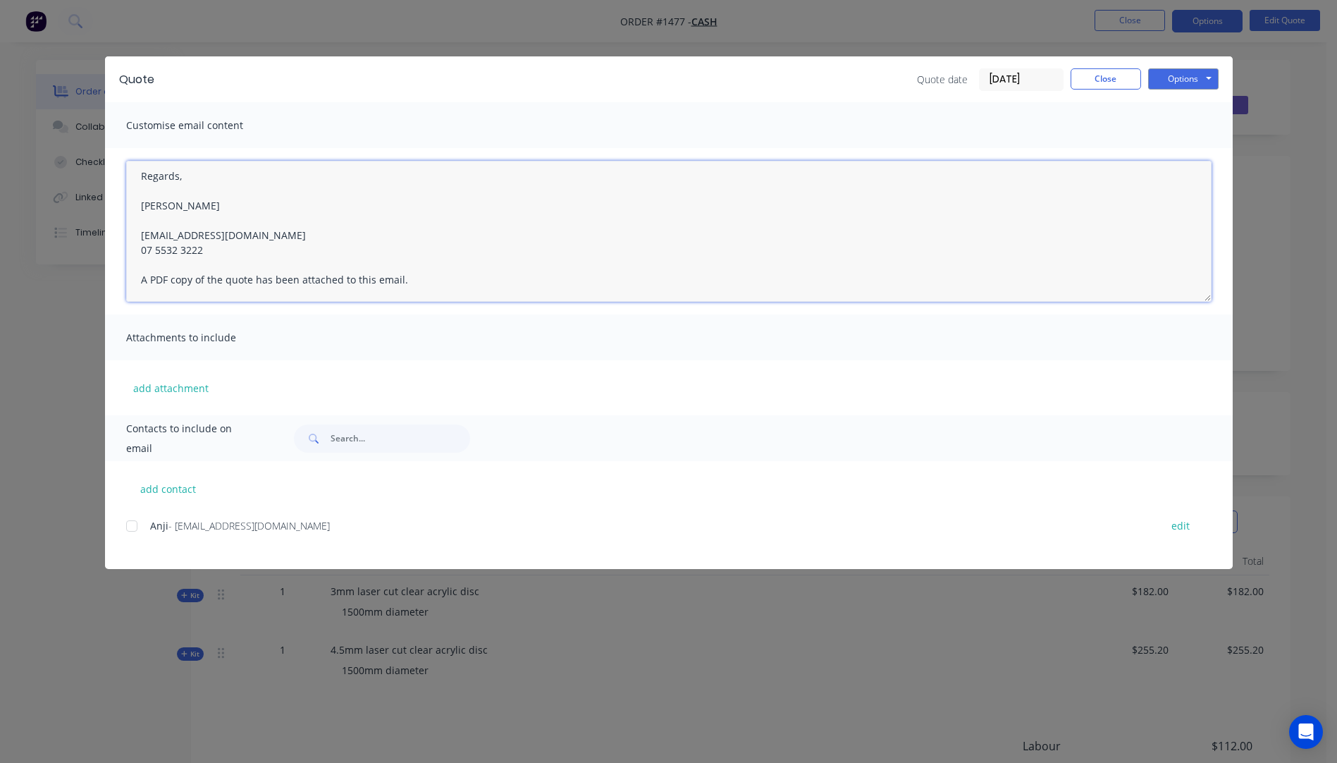
drag, startPoint x: 134, startPoint y: 185, endPoint x: 294, endPoint y: 247, distance: 171.6
click at [294, 247] on textarea "Hi [PERSON_NAME], Please see quote attached. For your table cover, I have given…" at bounding box center [668, 231] width 1085 height 141
click at [132, 529] on div at bounding box center [132, 526] width 28 height 28
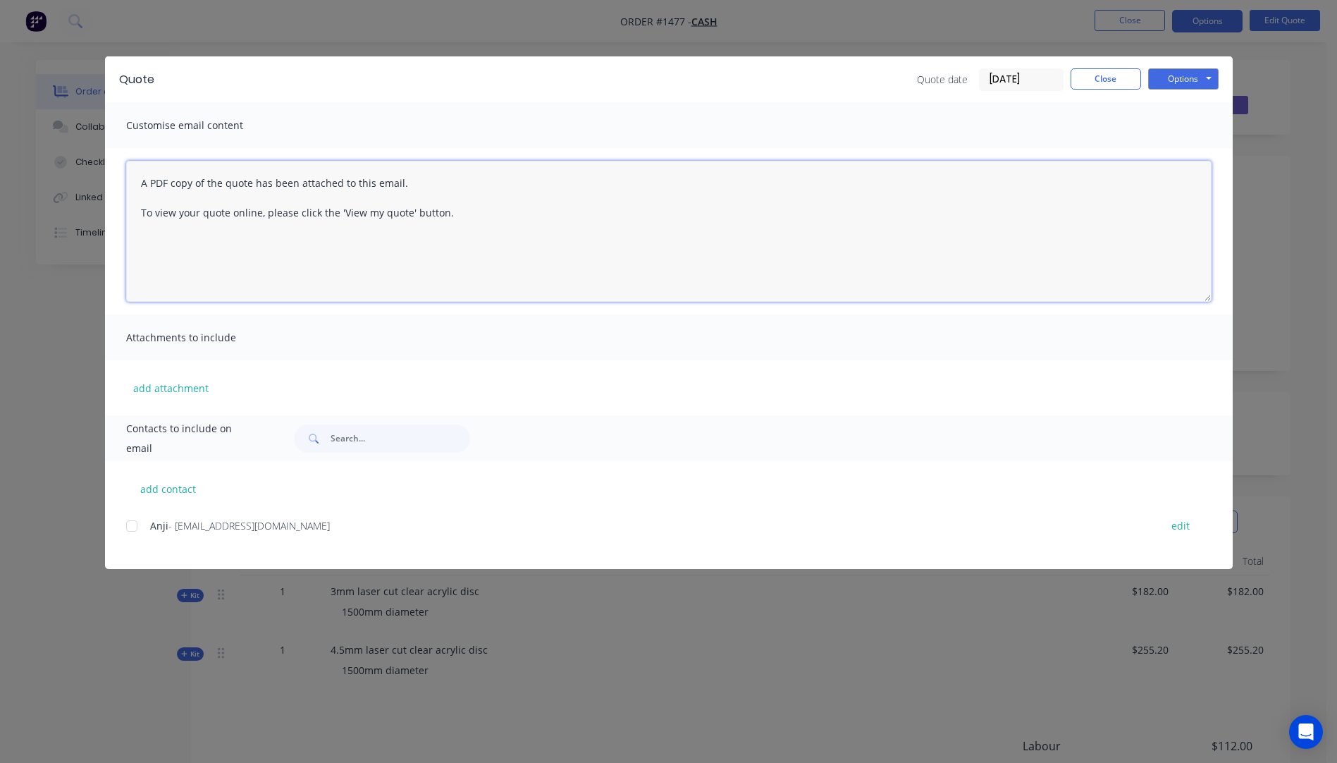
scroll to position [0, 0]
paste textarea "Hi [PERSON_NAME], Please see quote attached. For your table cover, I have given…"
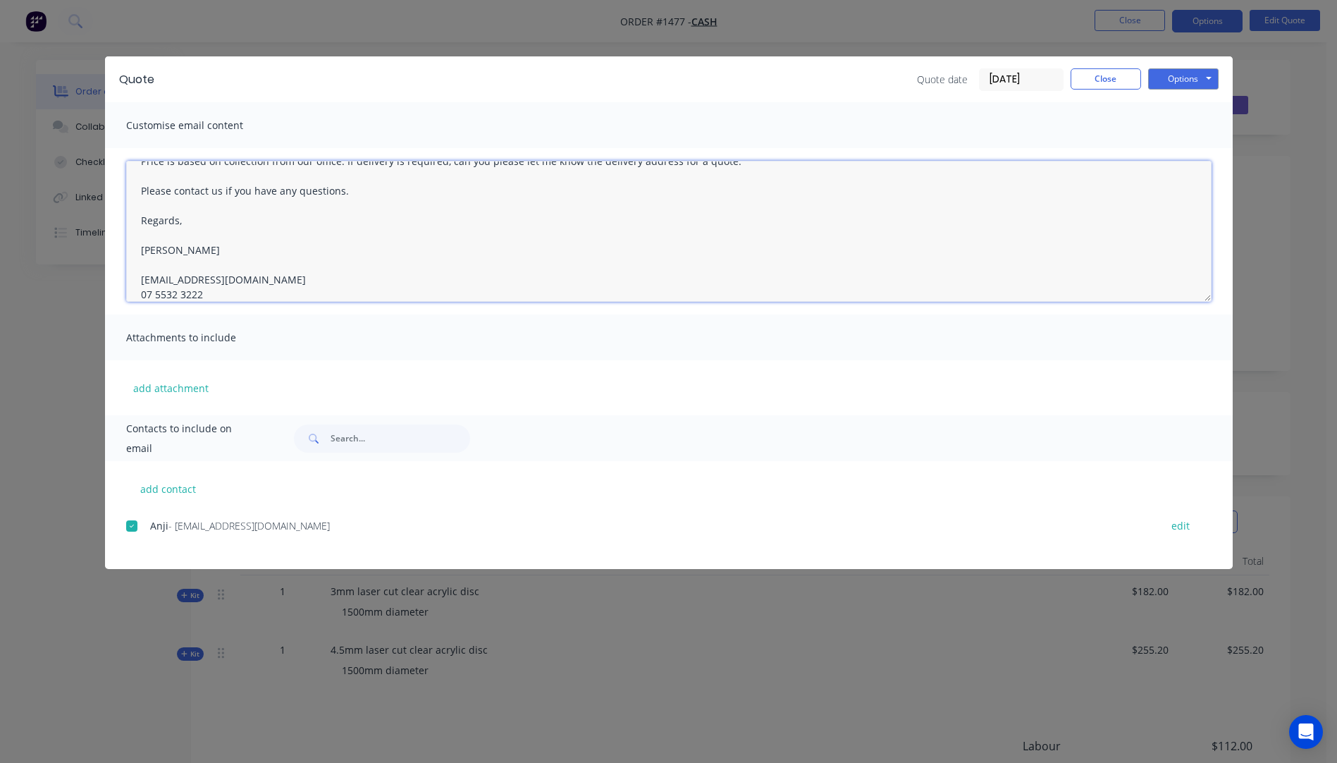
scroll to position [125, 0]
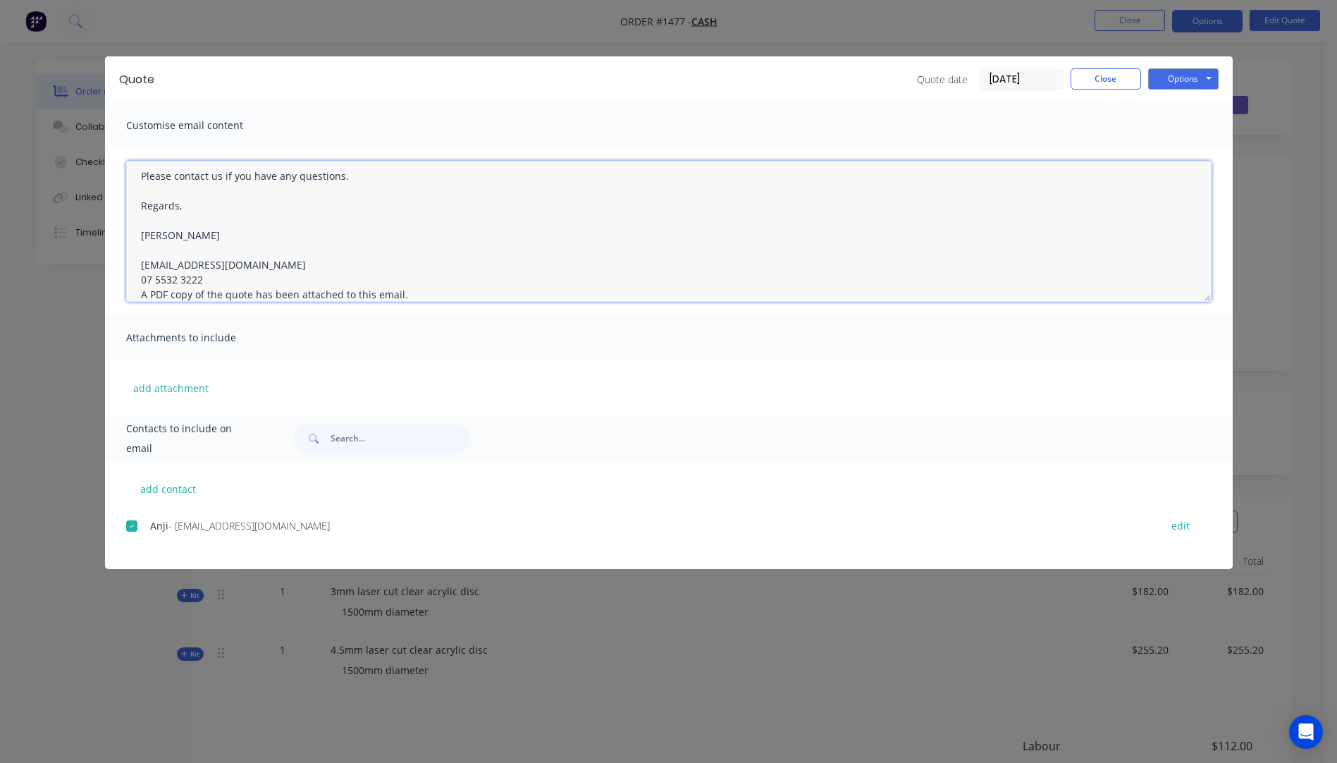
click at [228, 284] on textarea "Hi [PERSON_NAME], Please see quote attached. For your table cover, I have given…" at bounding box center [668, 231] width 1085 height 141
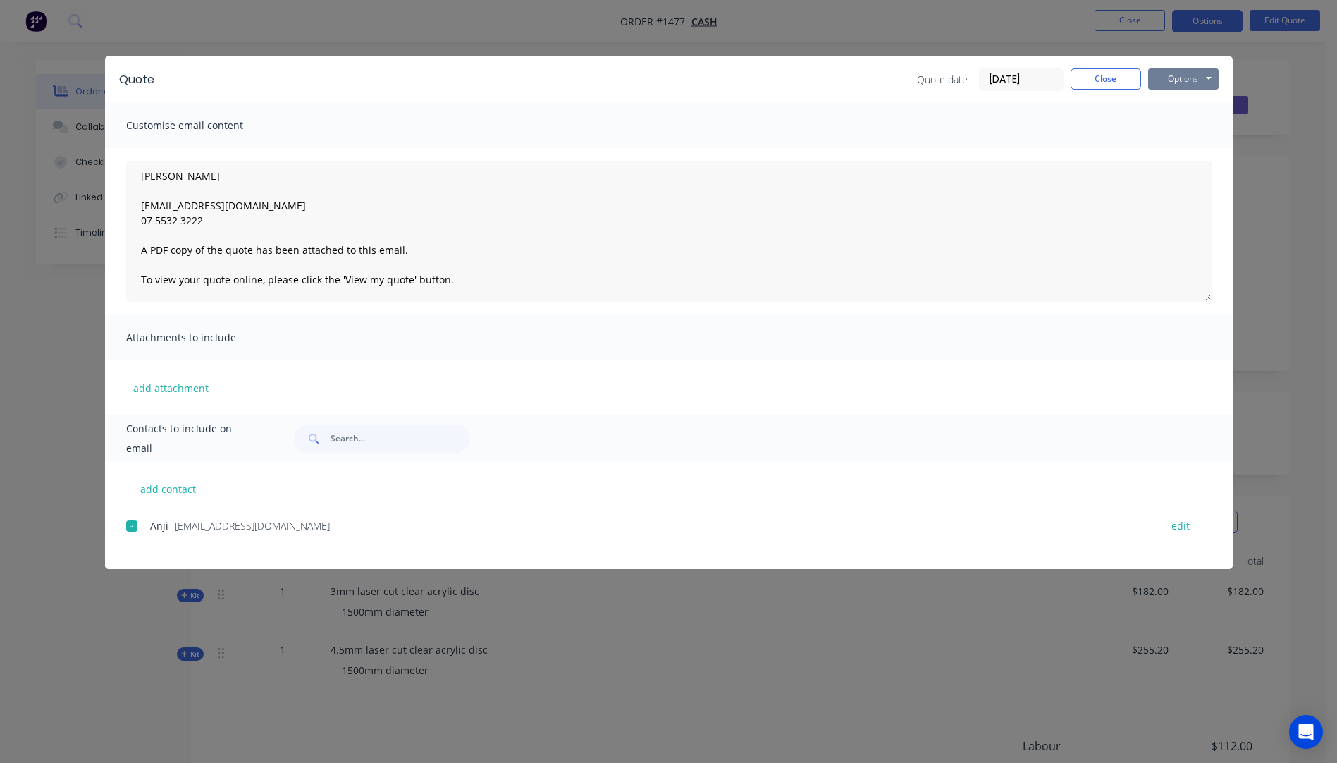
click at [1169, 86] on button "Options" at bounding box center [1183, 78] width 70 height 21
click at [1180, 149] on button "Email" at bounding box center [1193, 150] width 90 height 23
type textarea "A PDF copy of the quote has been attached to this email. To view your quote onl…"
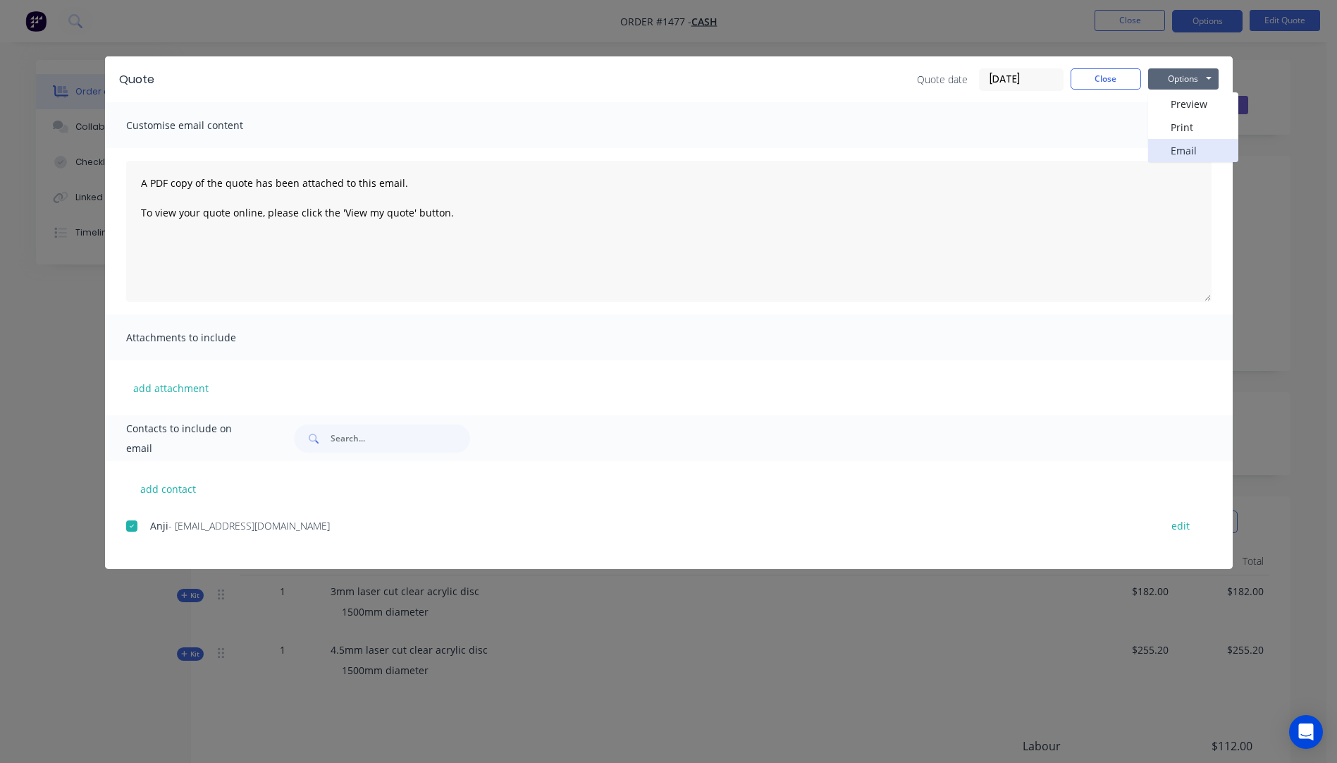
scroll to position [0, 0]
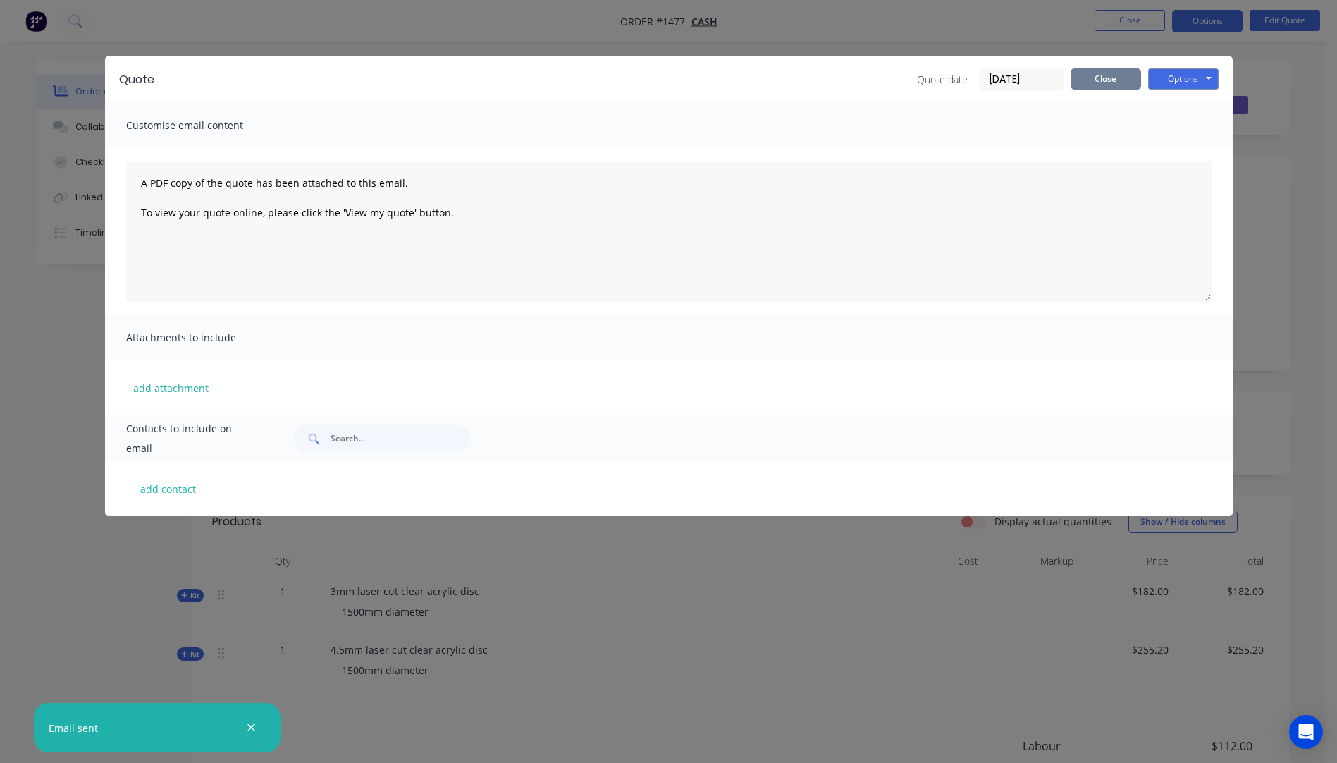
click at [1112, 86] on button "Close" at bounding box center [1105, 78] width 70 height 21
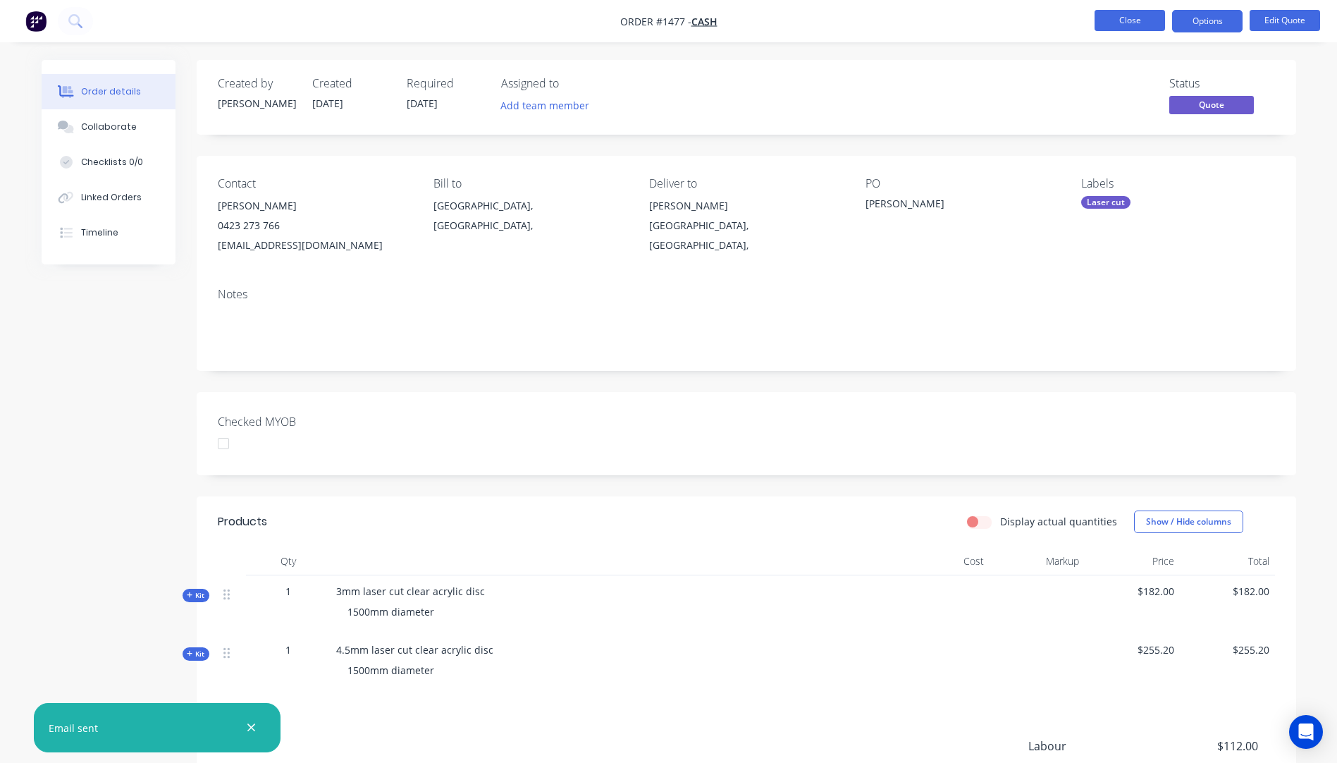
click at [1123, 21] on button "Close" at bounding box center [1129, 20] width 70 height 21
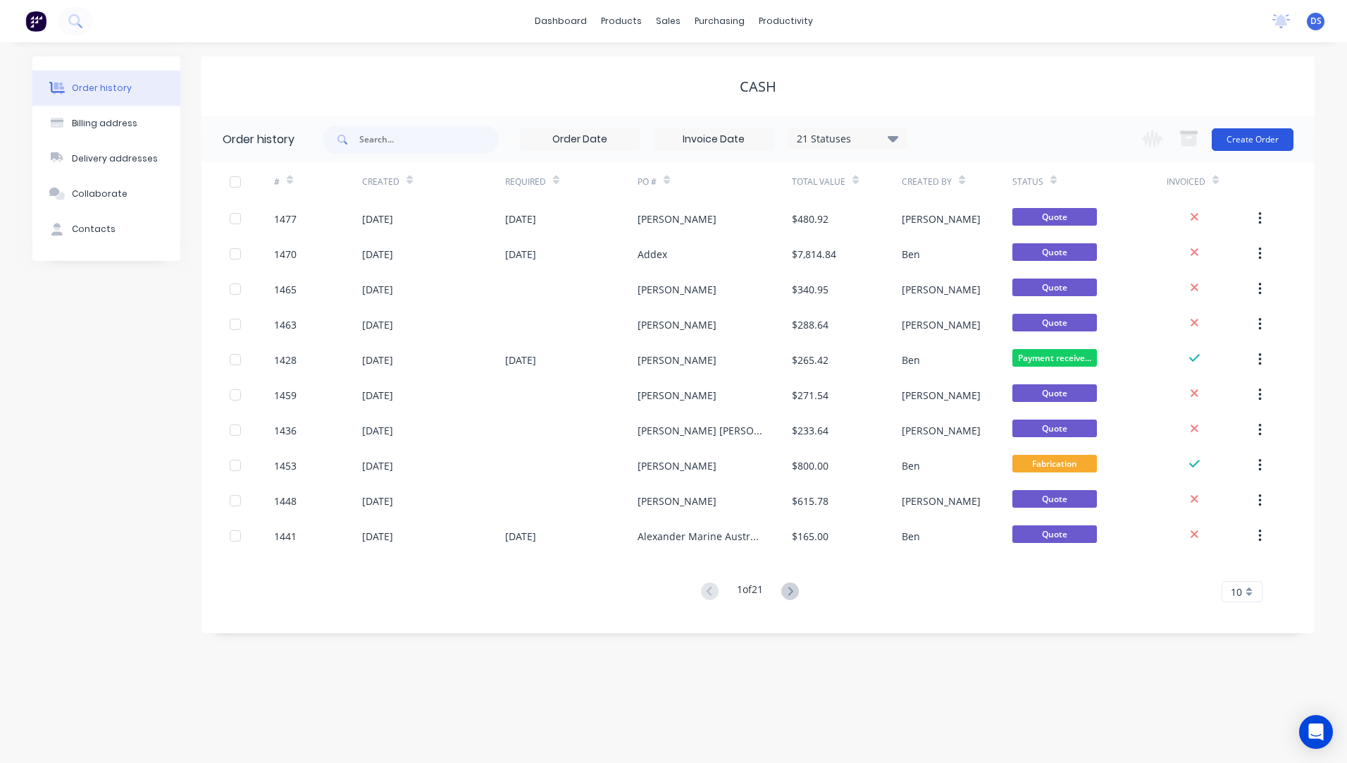
click at [1250, 142] on button "Create Order" at bounding box center [1253, 139] width 82 height 23
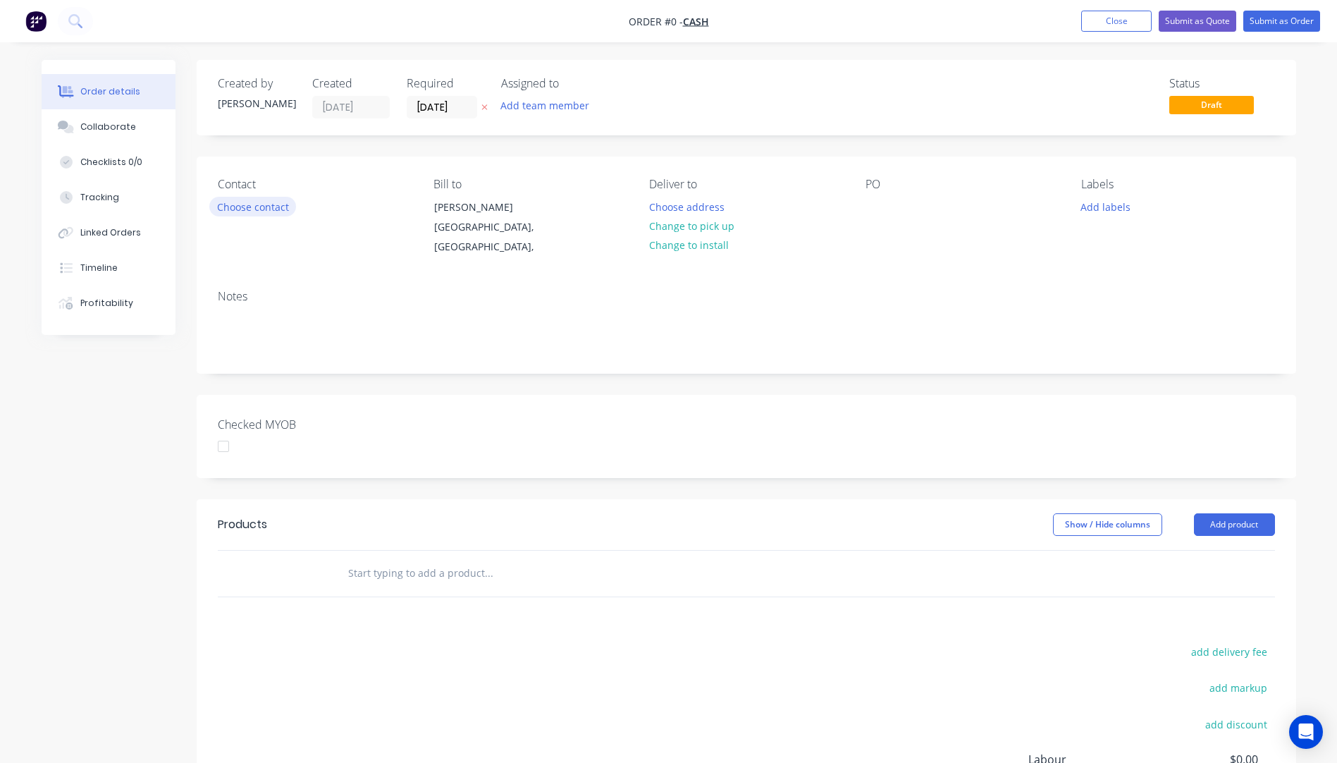
click at [241, 212] on button "Choose contact" at bounding box center [252, 206] width 87 height 19
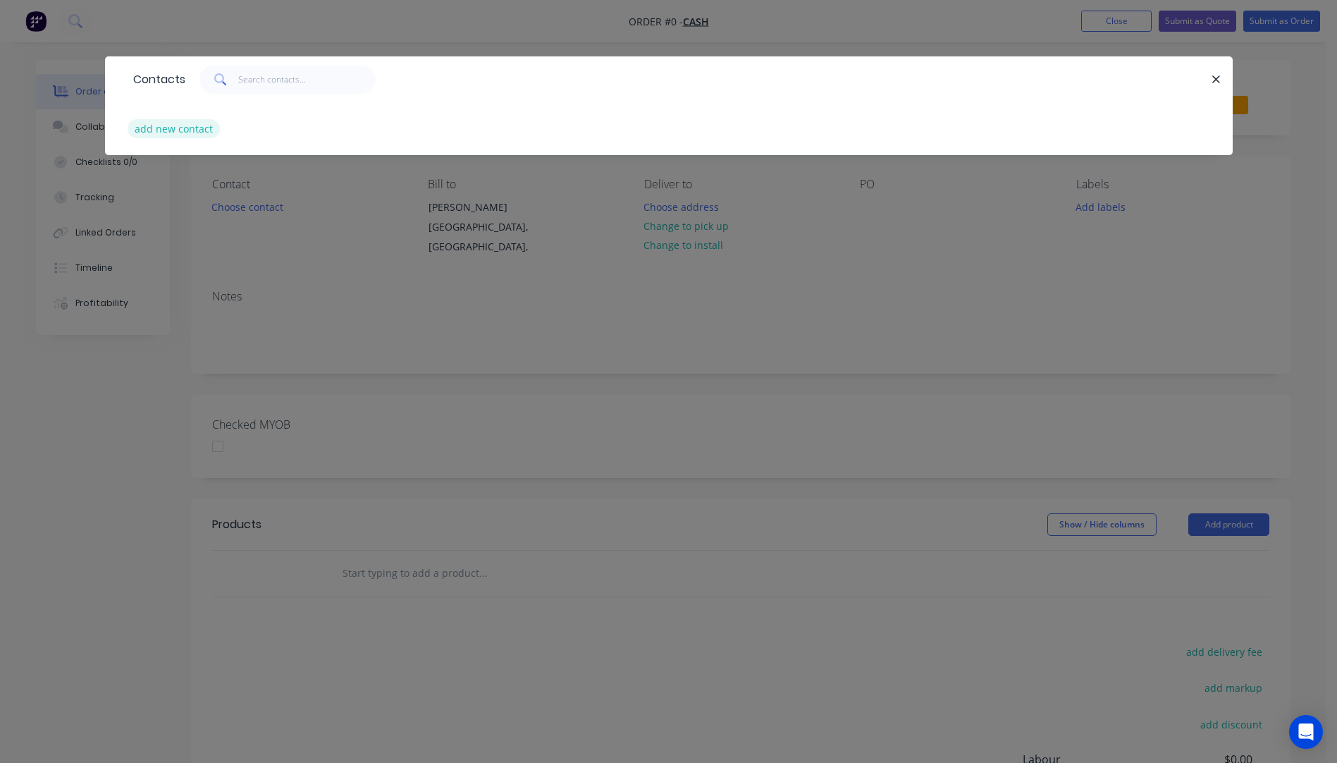
click at [174, 135] on button "add new contact" at bounding box center [174, 128] width 93 height 19
select select "AU"
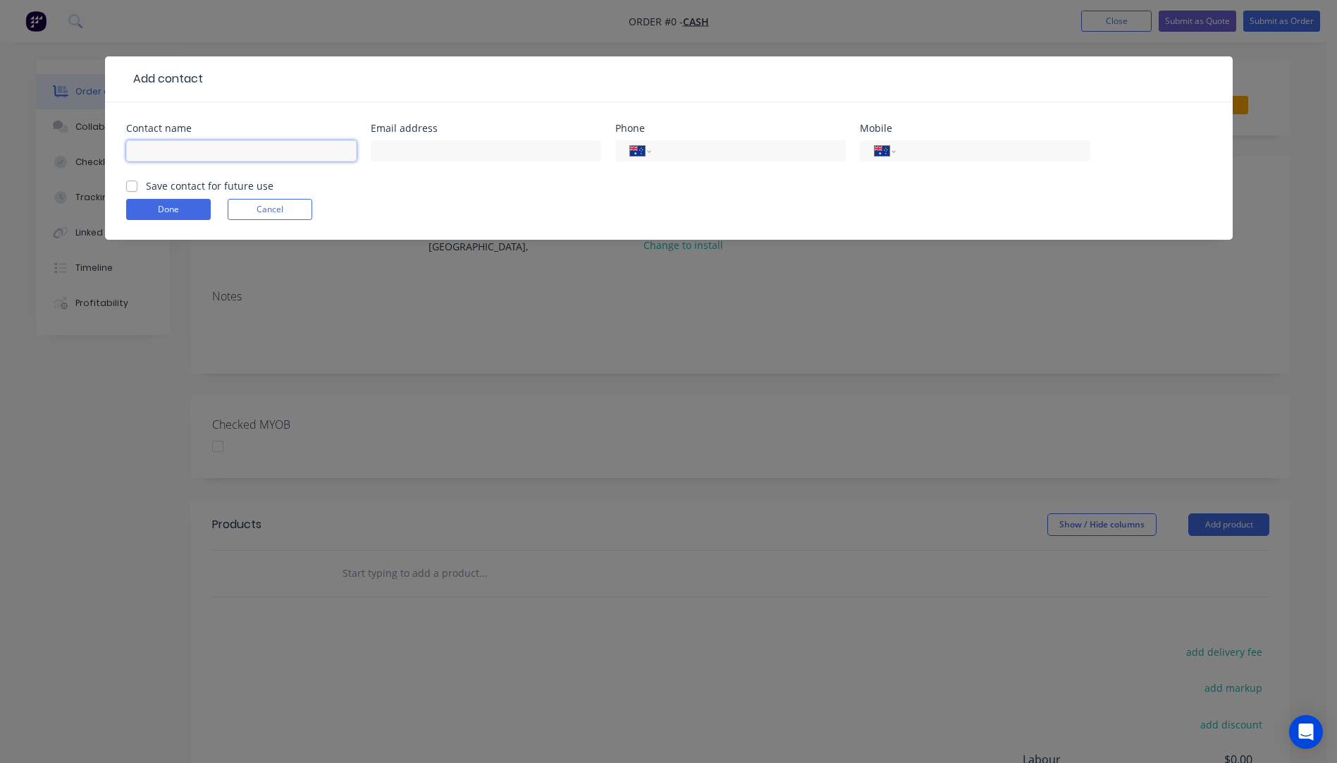
click at [187, 156] on input "text" at bounding box center [241, 150] width 230 height 21
type input "[PERSON_NAME]"
paste input "[EMAIL_ADDRESS][DOMAIN_NAME]"
type input "[EMAIL_ADDRESS][DOMAIN_NAME]"
paste input "0413 588 062"
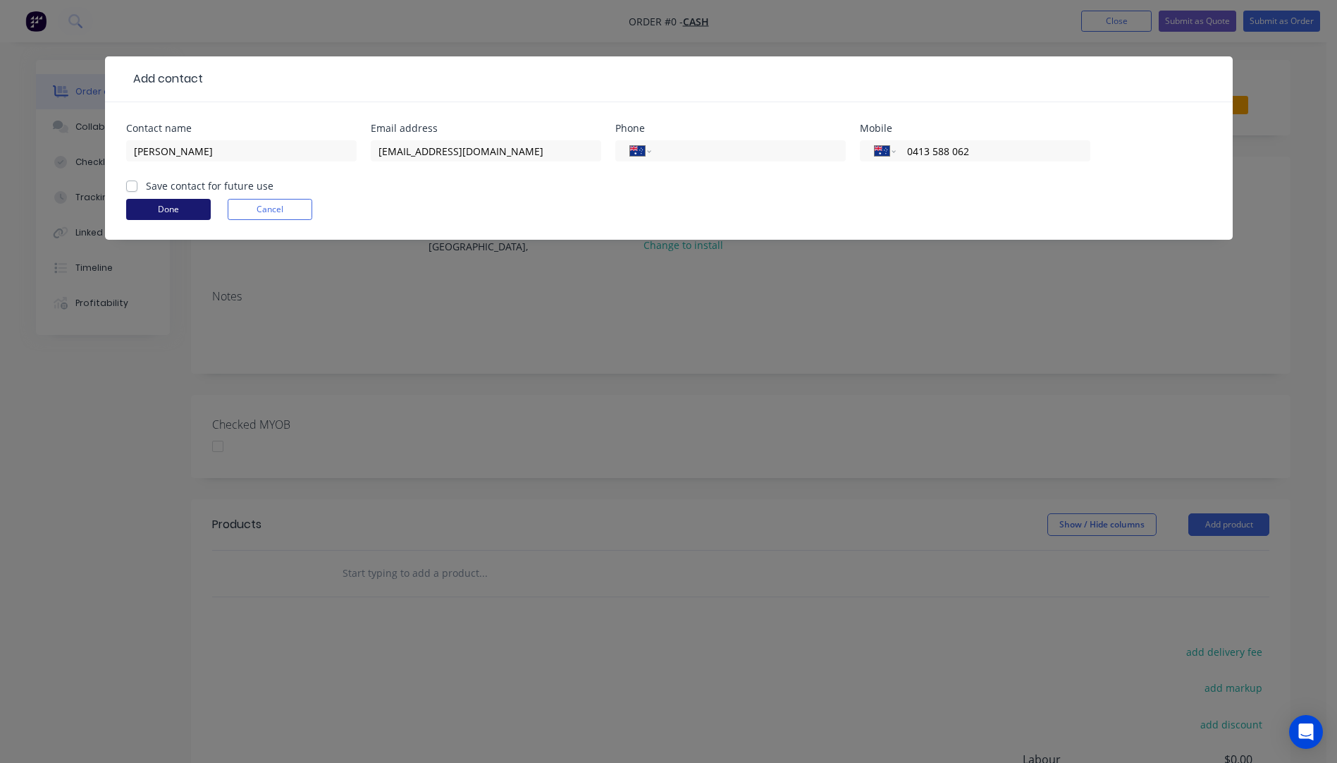
type input "0413 588 062"
click at [168, 209] on button "Done" at bounding box center [168, 209] width 85 height 21
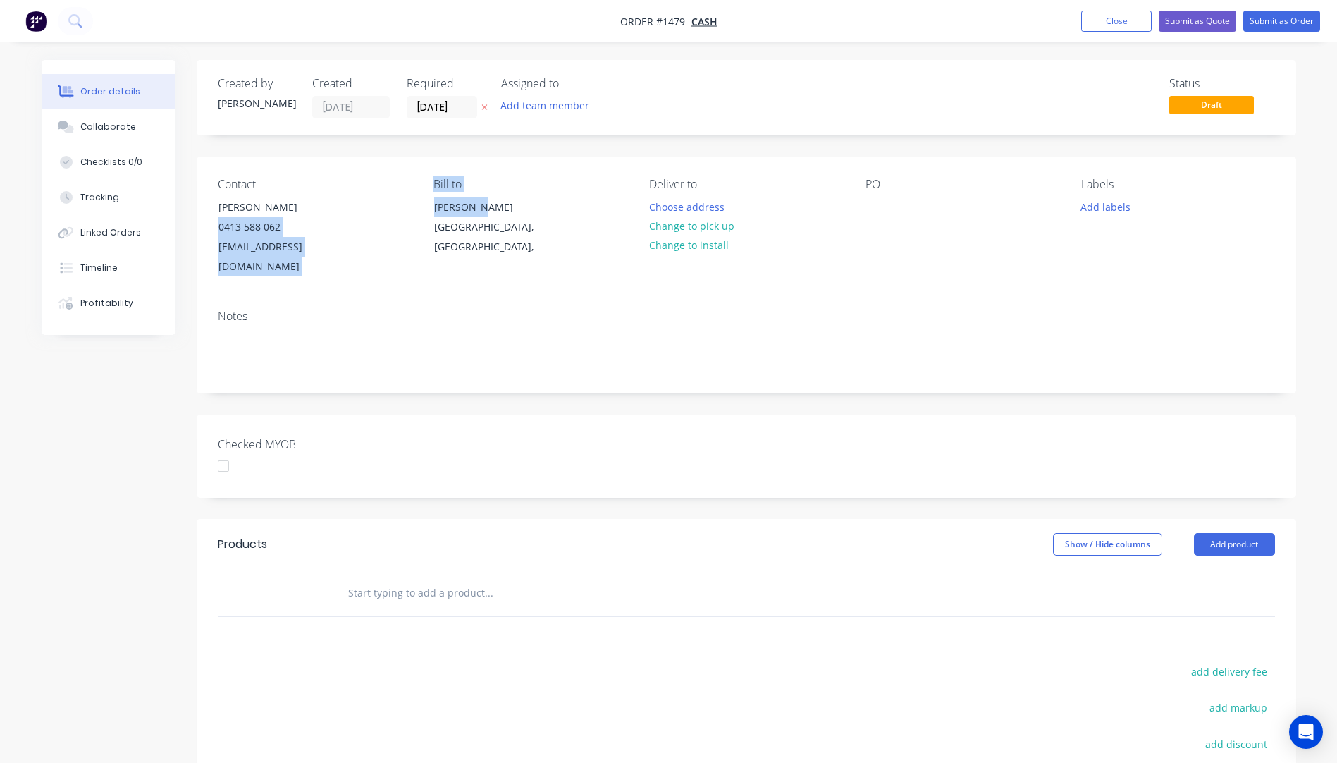
drag, startPoint x: 476, startPoint y: 210, endPoint x: 409, endPoint y: 210, distance: 66.2
click at [409, 210] on div "Contact [PERSON_NAME] [PHONE_NUMBER] [EMAIL_ADDRESS][DOMAIN_NAME] [PERSON_NAME]…" at bounding box center [746, 227] width 1099 height 142
drag, startPoint x: 409, startPoint y: 210, endPoint x: 452, endPoint y: 203, distance: 42.9
click at [452, 203] on div "[PERSON_NAME]" at bounding box center [492, 207] width 117 height 20
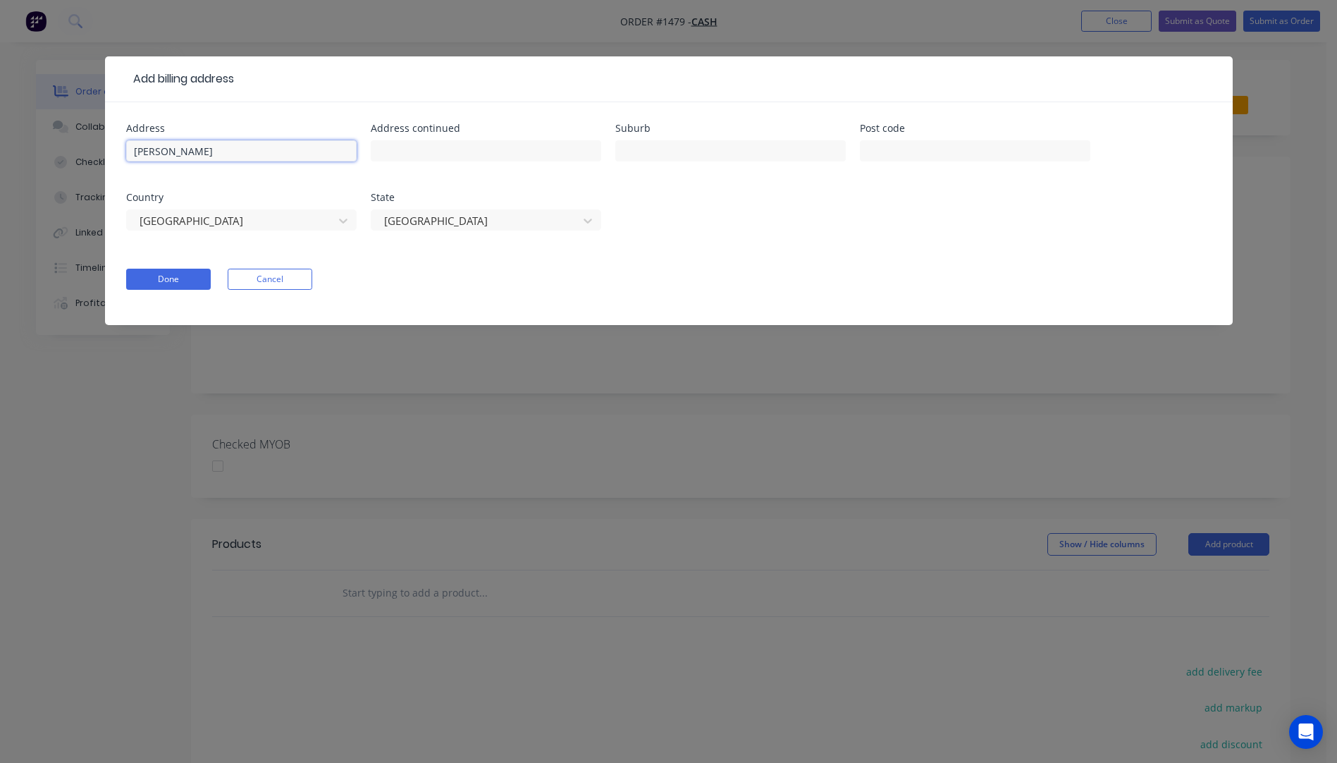
drag, startPoint x: 198, startPoint y: 154, endPoint x: 115, endPoint y: 154, distance: 83.2
click at [115, 154] on div "Address [PERSON_NAME] Address continued Suburb Post code Country [GEOGRAPHIC_DA…" at bounding box center [669, 213] width 1128 height 223
click at [176, 281] on button "Done" at bounding box center [168, 279] width 85 height 21
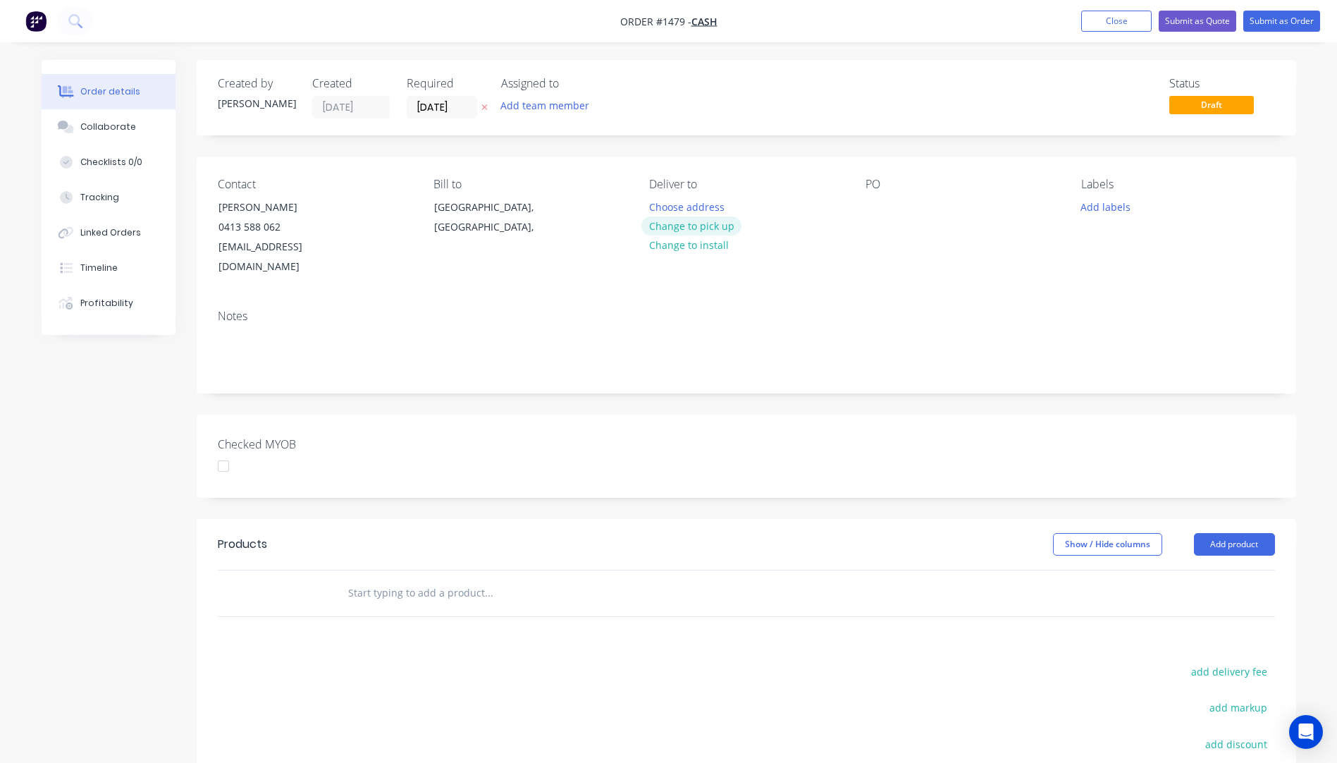
click at [712, 227] on button "Change to pick up" at bounding box center [691, 225] width 100 height 19
click at [663, 202] on div at bounding box center [660, 207] width 23 height 20
click at [667, 236] on div "[PERSON_NAME] 0413588062" at bounding box center [699, 222] width 101 height 50
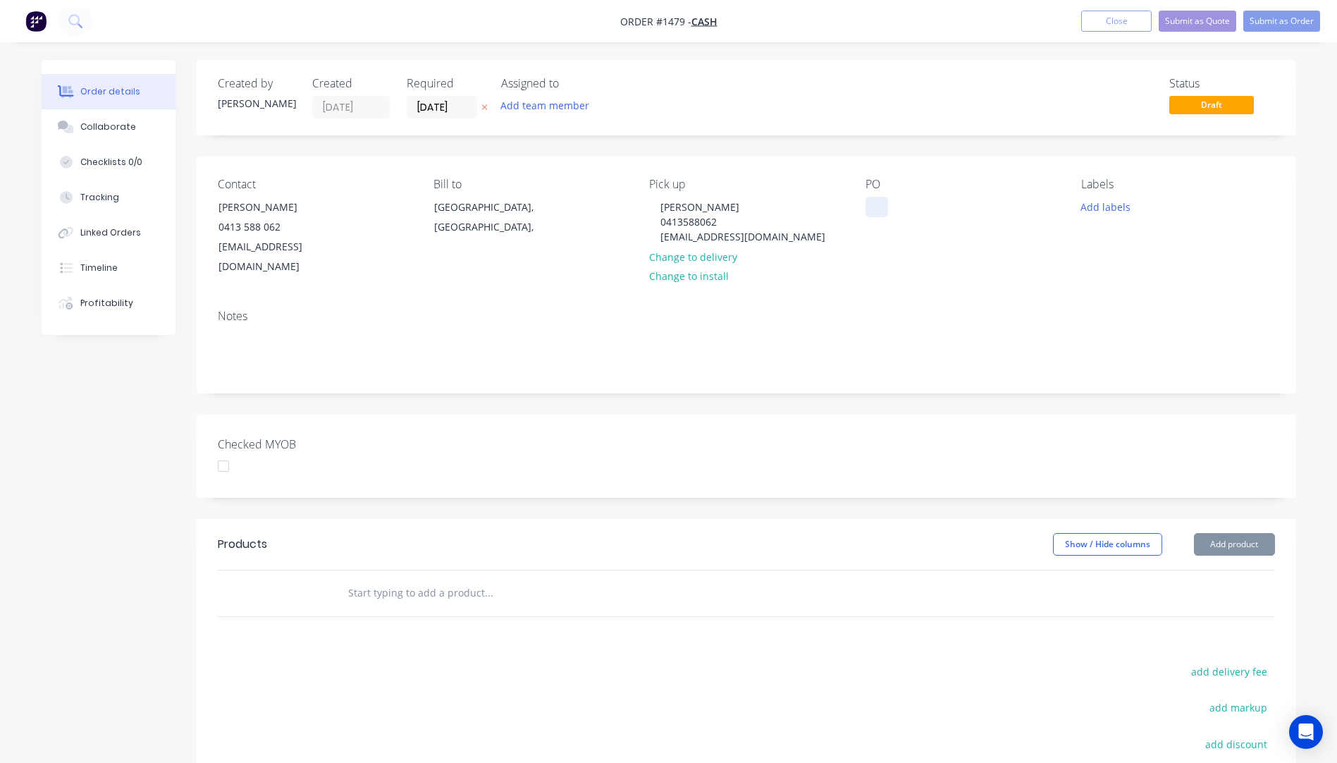
click at [870, 204] on div at bounding box center [876, 207] width 23 height 20
click at [1104, 211] on button "Add labels" at bounding box center [1105, 206] width 65 height 19
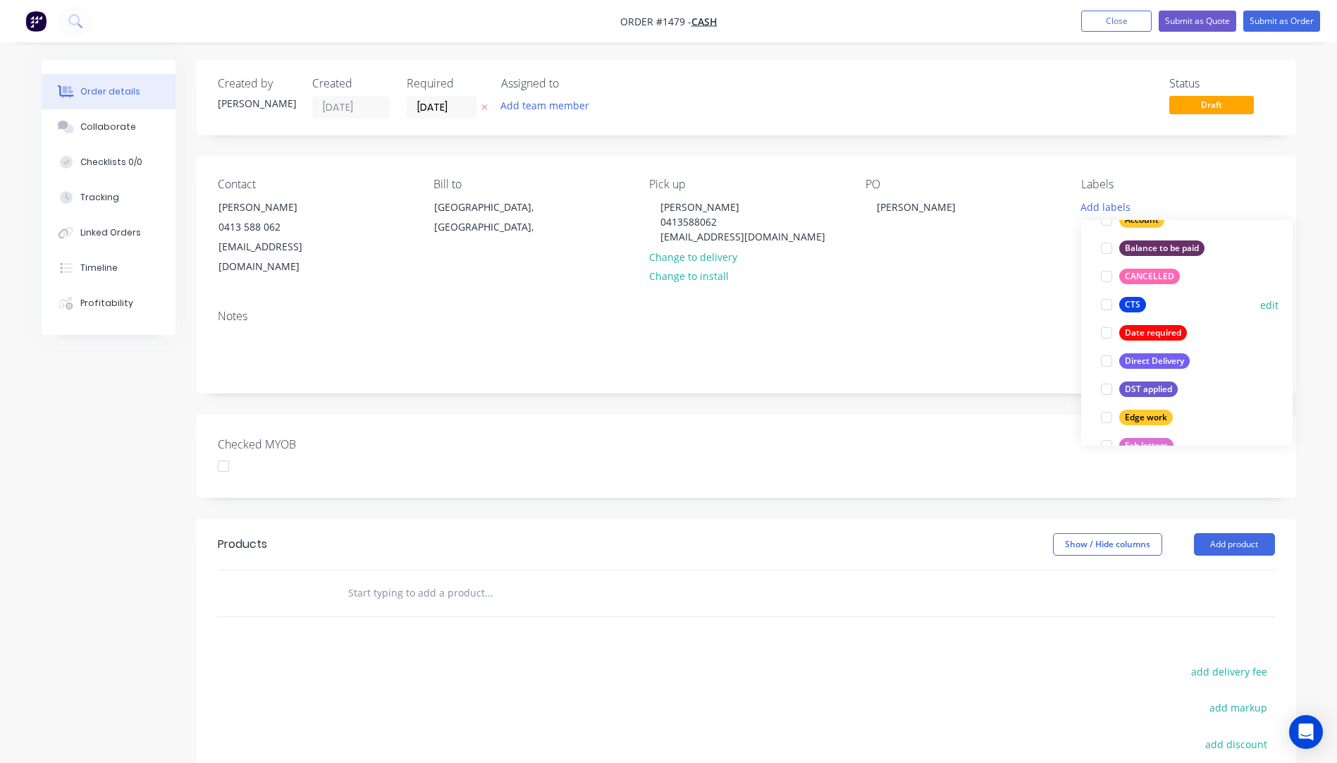
click at [1132, 308] on div "CTS" at bounding box center [1132, 305] width 27 height 16
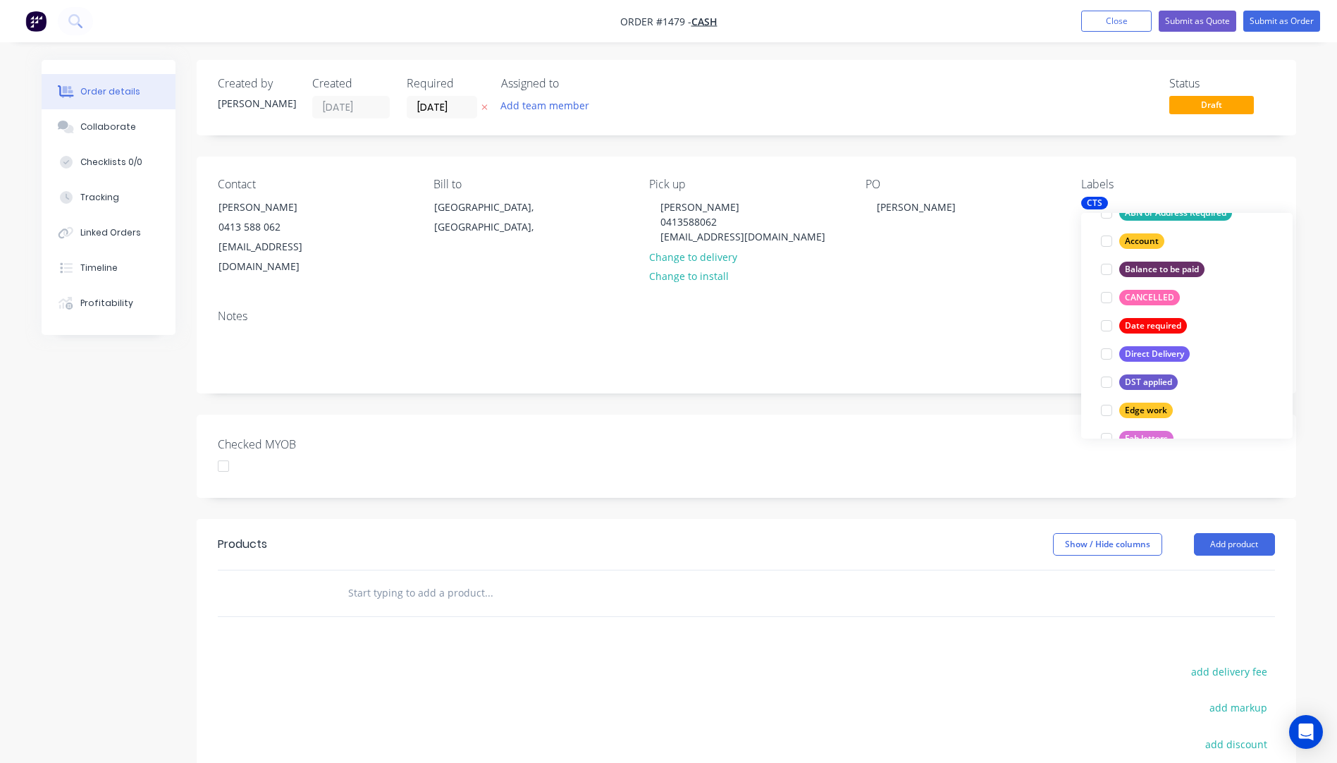
scroll to position [28, 0]
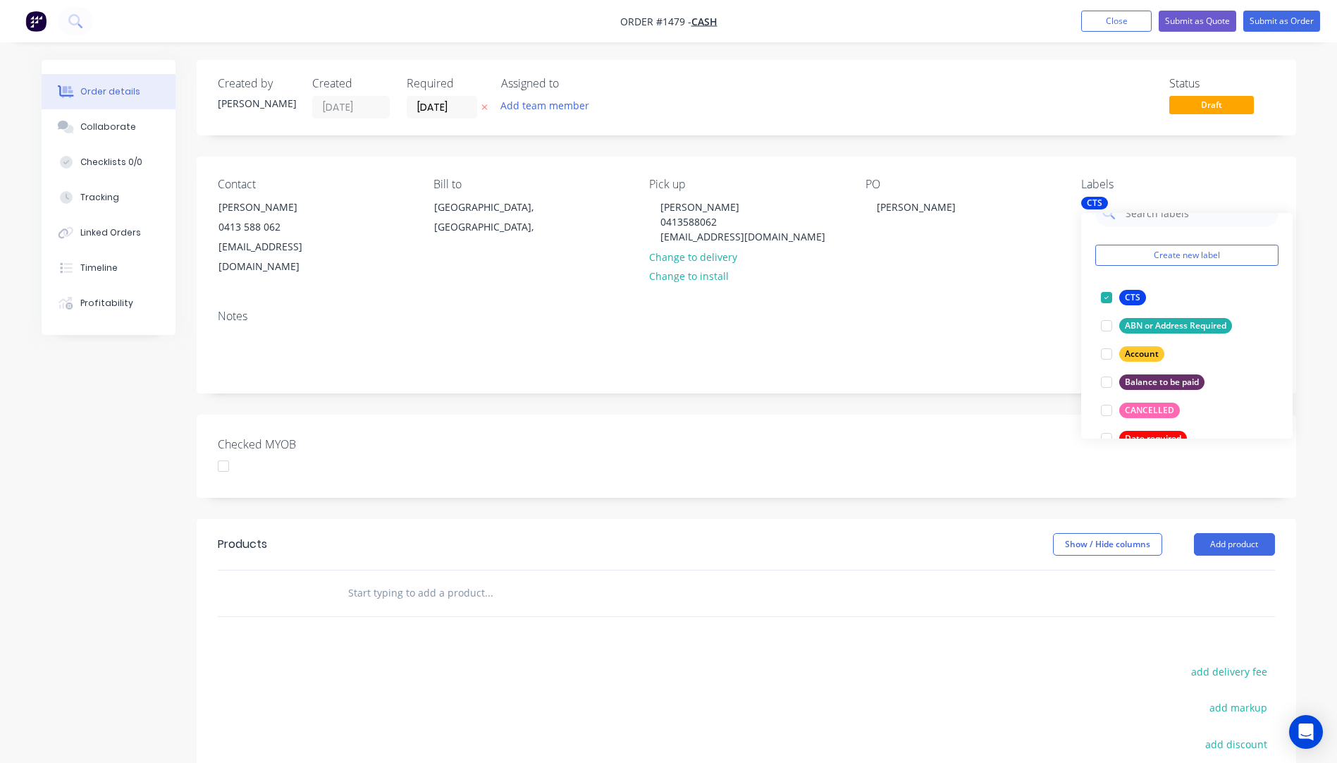
click at [855, 298] on div "Notes" at bounding box center [746, 345] width 1099 height 94
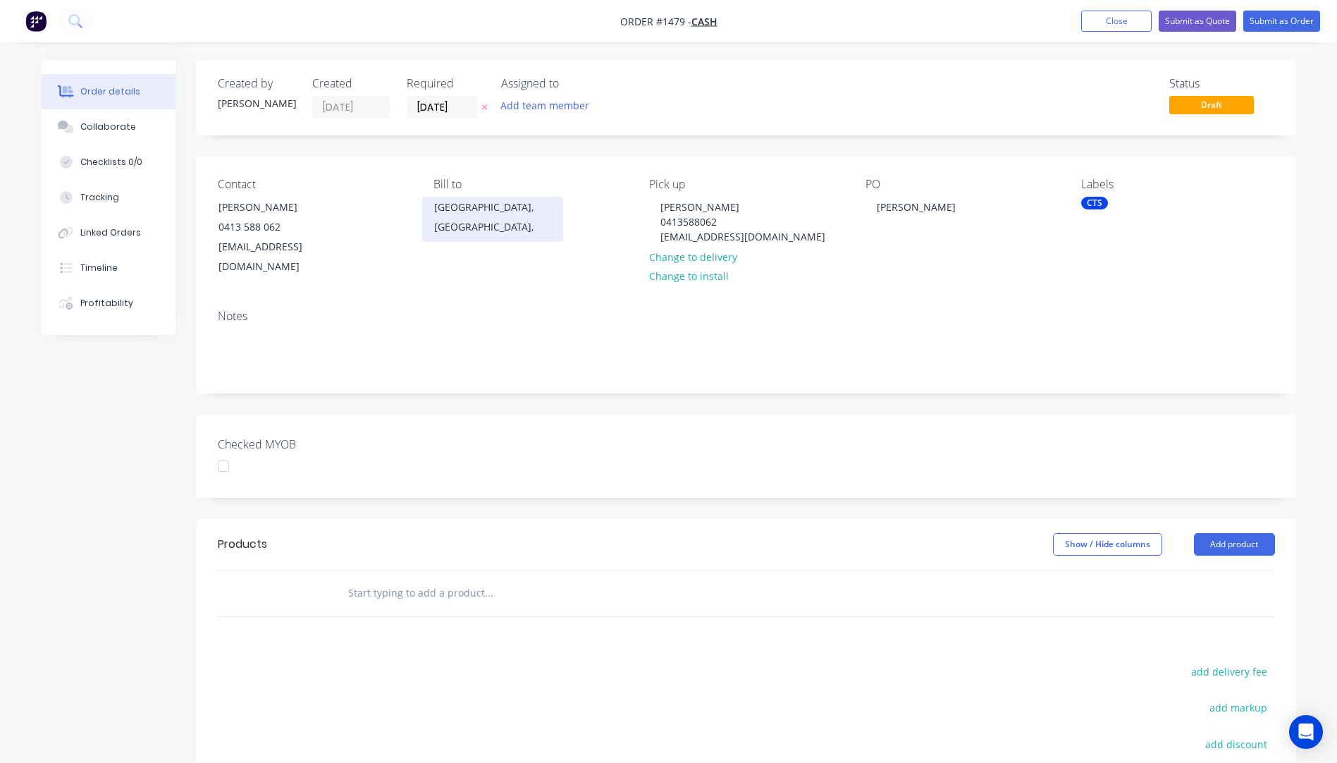
click at [459, 212] on div "[GEOGRAPHIC_DATA], [GEOGRAPHIC_DATA]," at bounding box center [492, 216] width 117 height 39
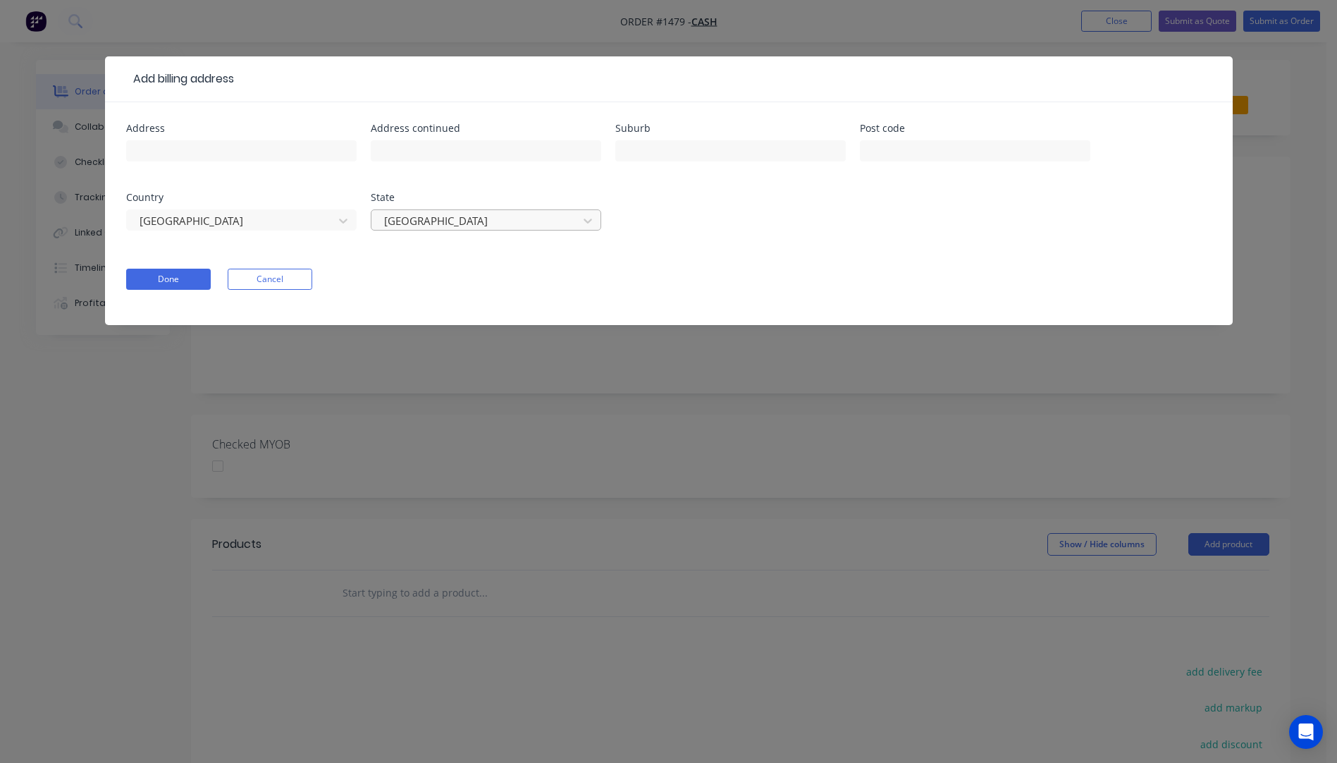
click at [467, 220] on div at bounding box center [477, 221] width 188 height 18
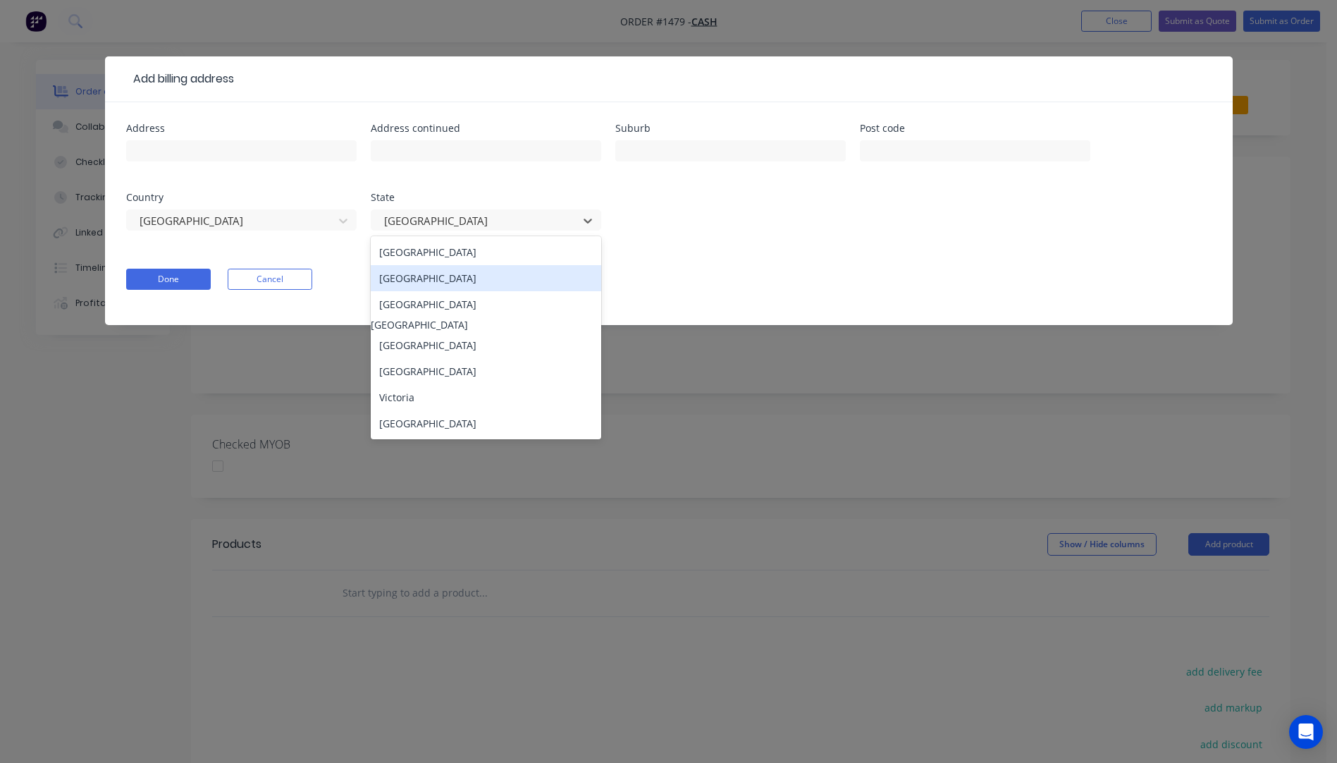
click at [438, 280] on div "[GEOGRAPHIC_DATA]" at bounding box center [486, 278] width 230 height 26
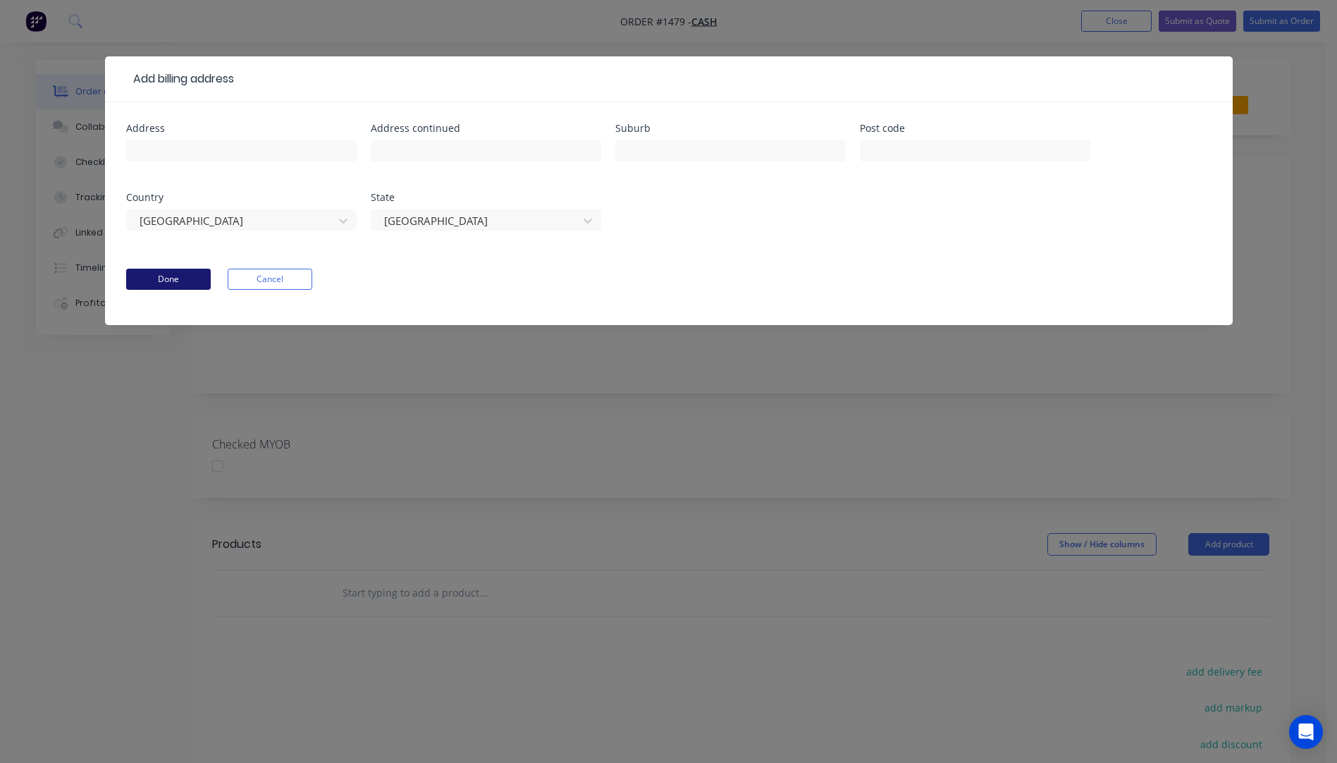
click at [170, 285] on button "Done" at bounding box center [168, 279] width 85 height 21
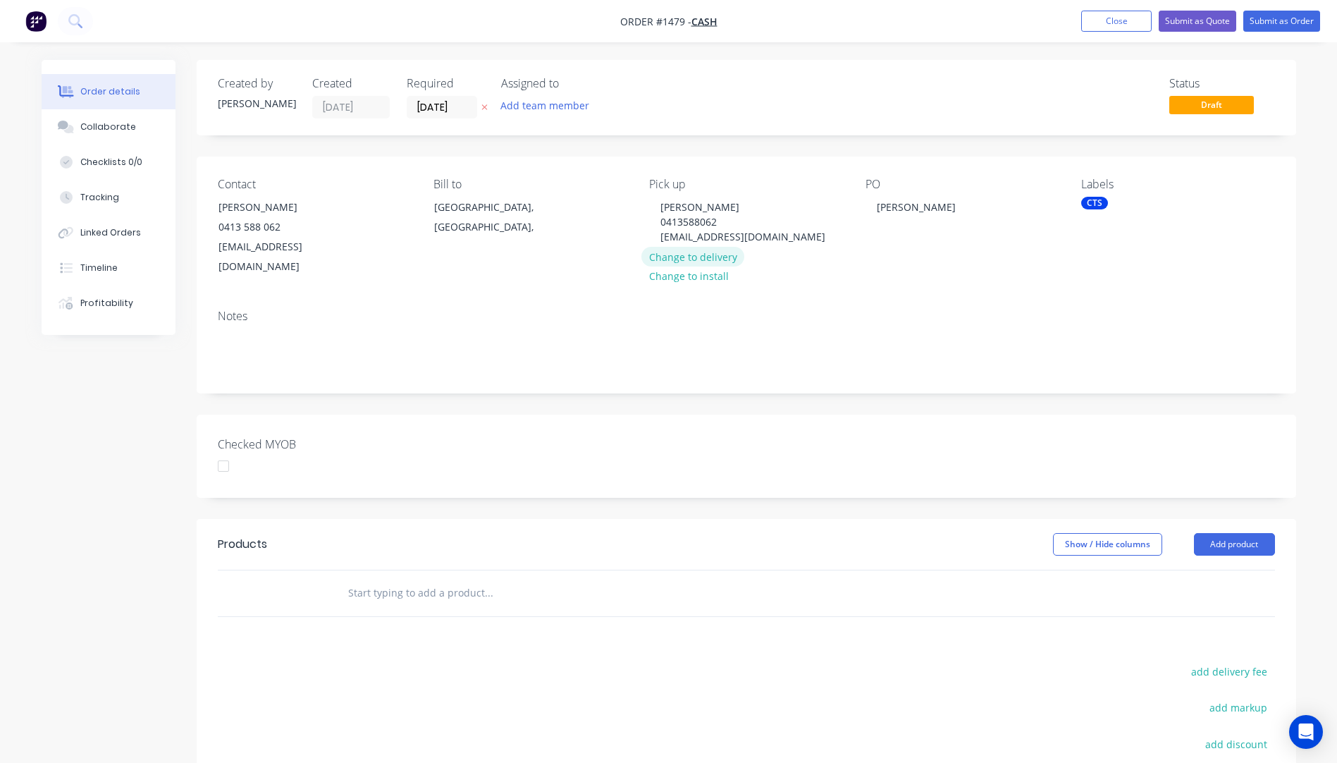
click at [684, 266] on button "Change to delivery" at bounding box center [692, 256] width 103 height 19
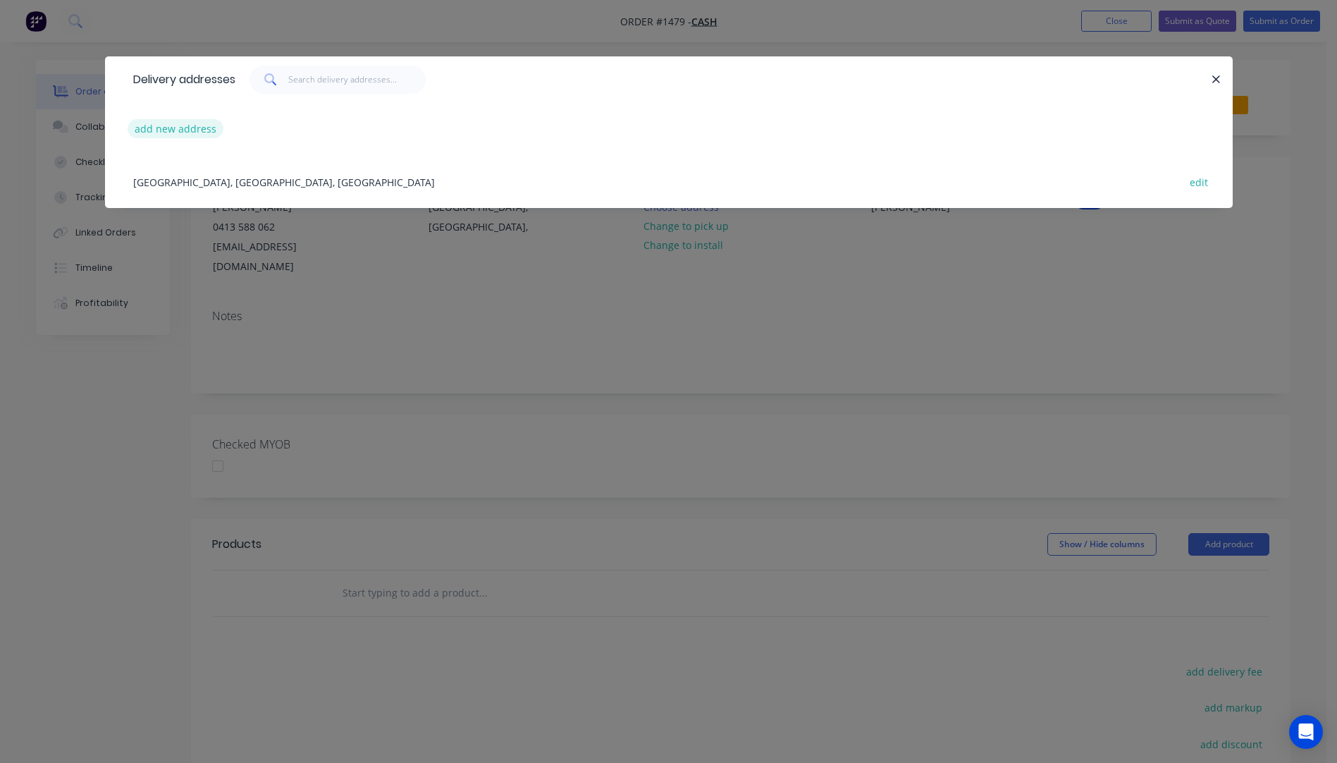
click at [185, 127] on button "add new address" at bounding box center [176, 128] width 97 height 19
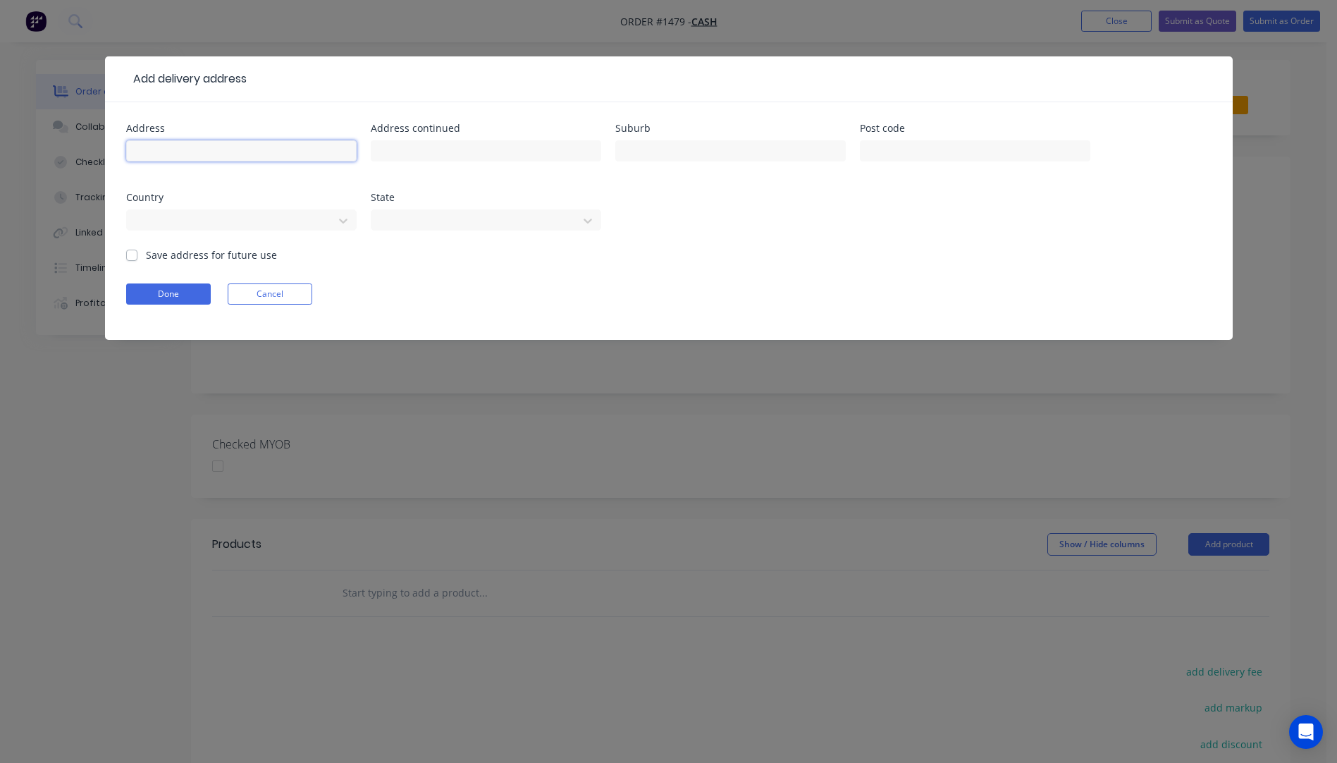
click at [202, 149] on input "text" at bounding box center [241, 150] width 230 height 21
click at [175, 153] on input "[PERSON_NAME]" at bounding box center [241, 150] width 230 height 21
type input "[PERSON_NAME]"
click at [749, 154] on input "text" at bounding box center [730, 150] width 230 height 21
type input "Ashfield"
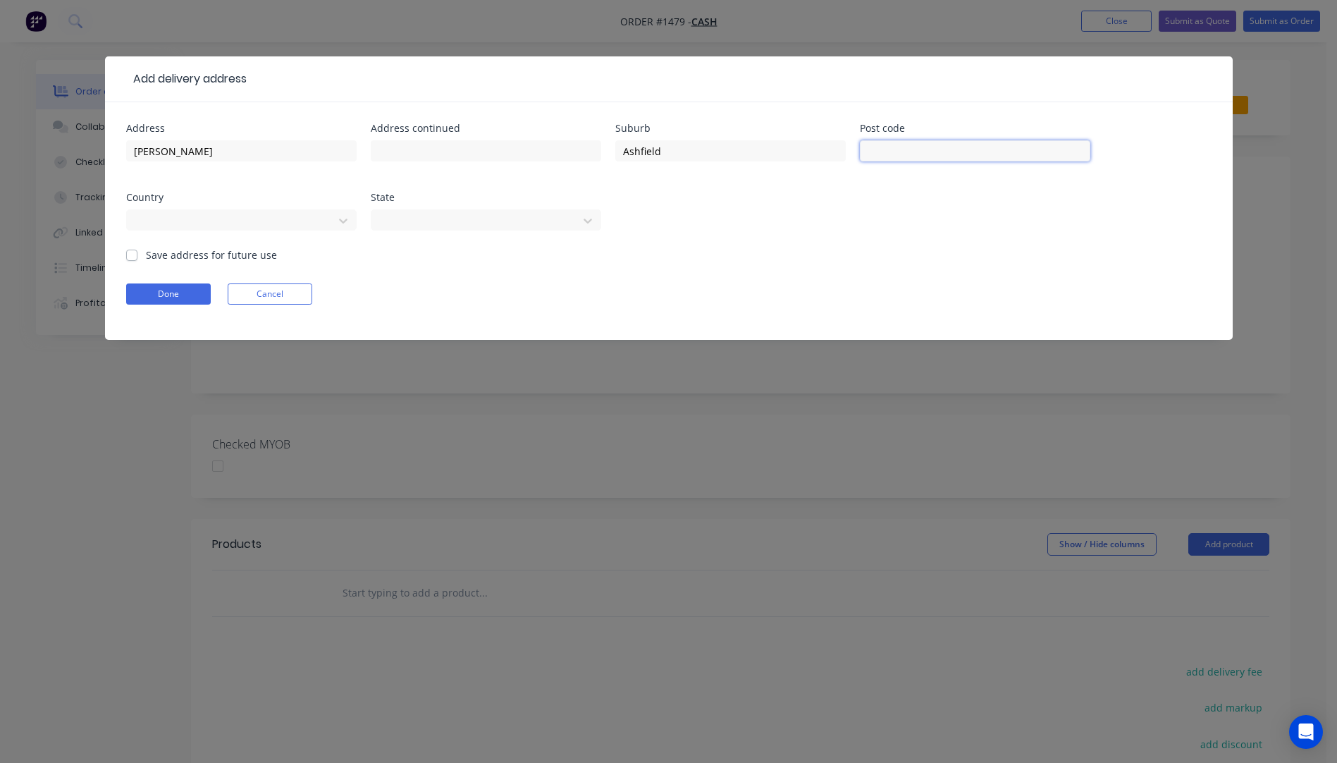
click at [970, 152] on input "text" at bounding box center [975, 150] width 230 height 21
type input "2131"
click at [302, 216] on div at bounding box center [232, 219] width 188 height 18
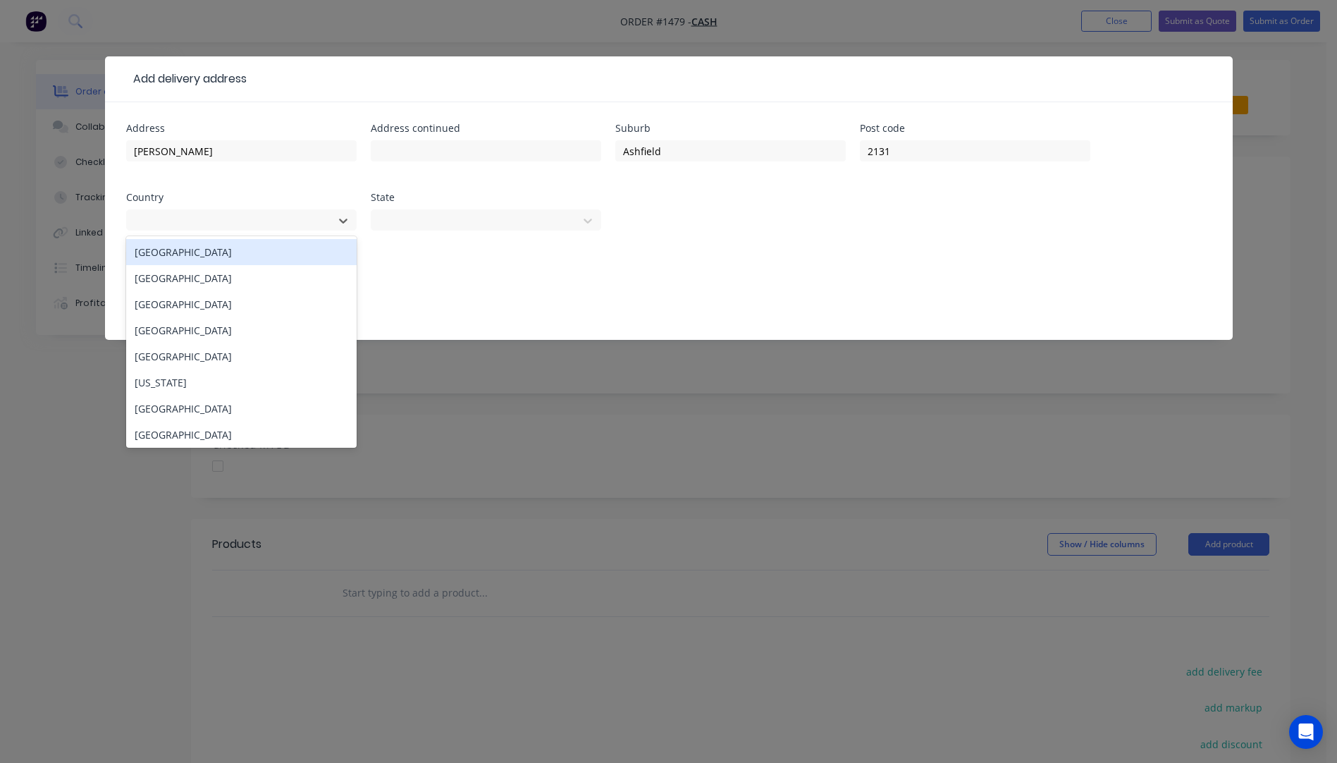
click at [198, 257] on div "[GEOGRAPHIC_DATA]" at bounding box center [241, 252] width 230 height 26
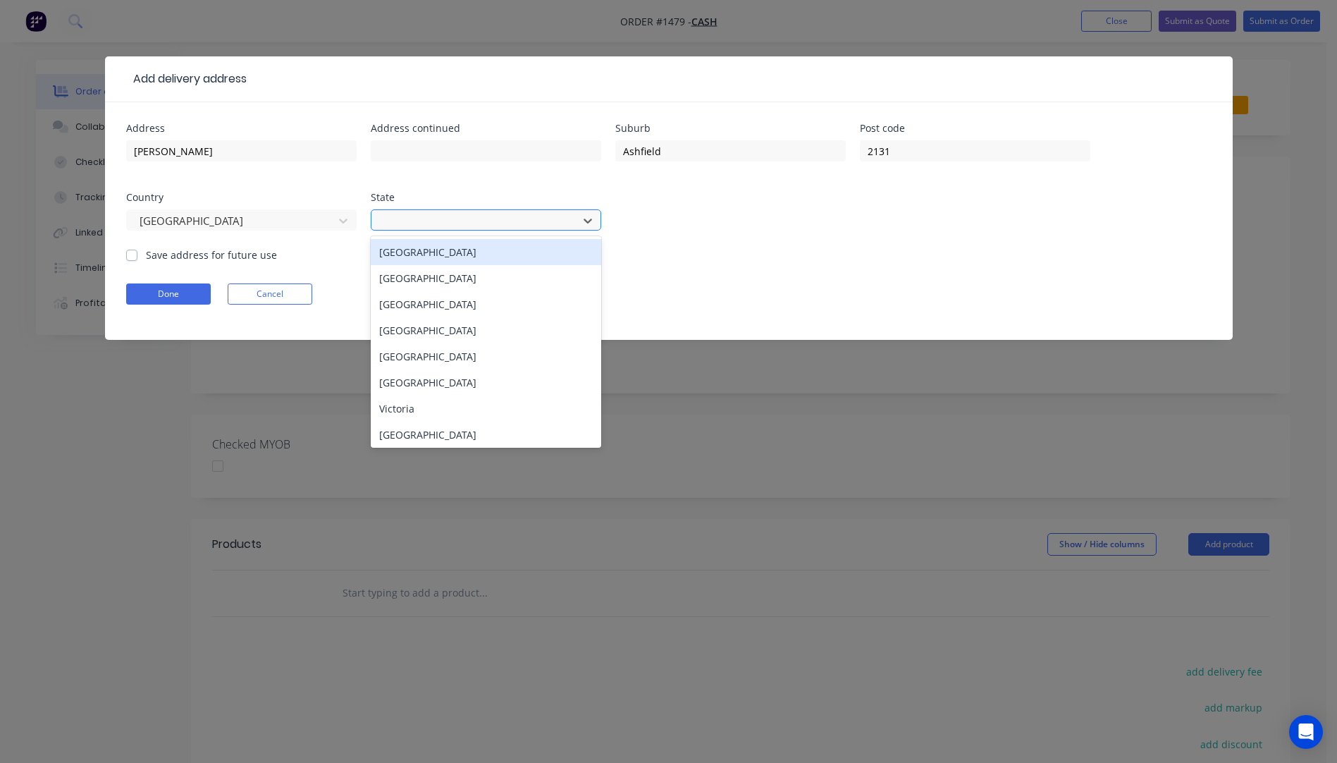
click at [433, 228] on div at bounding box center [477, 219] width 188 height 18
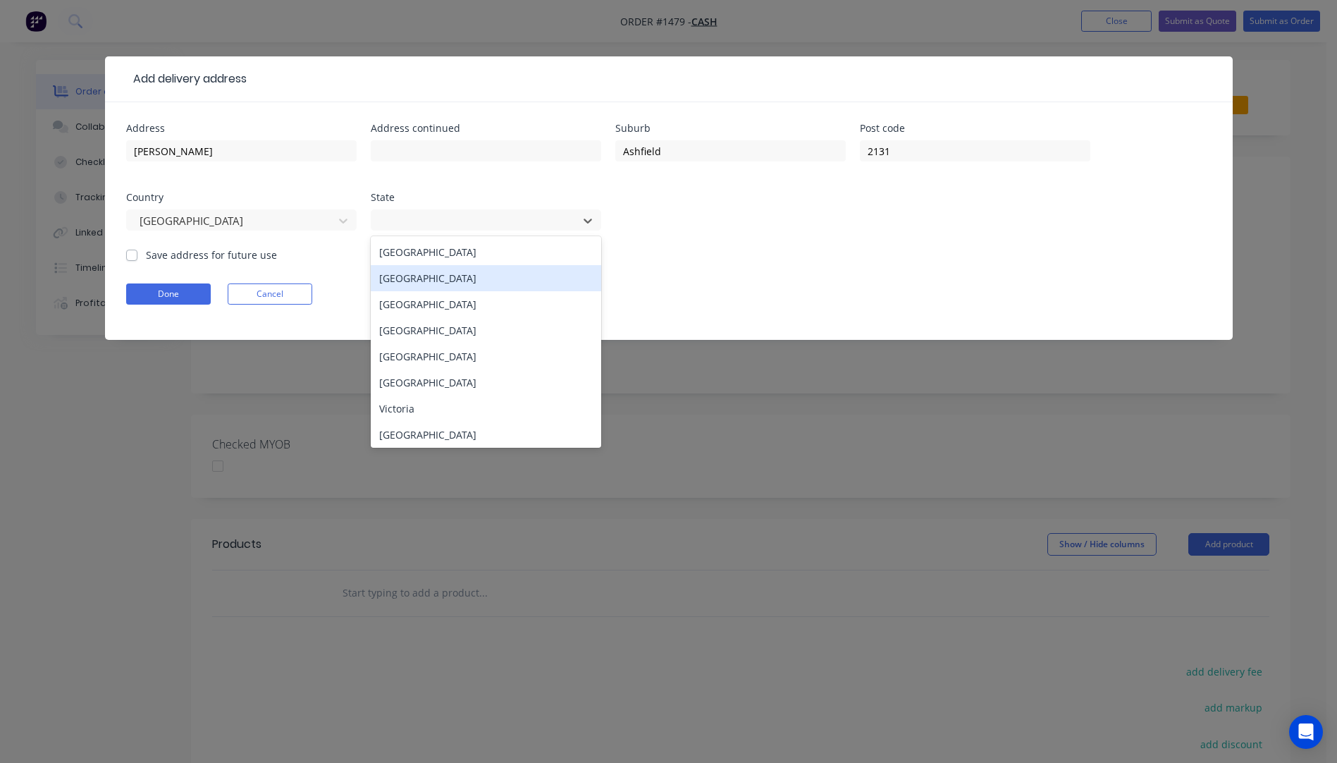
click at [426, 283] on div "[GEOGRAPHIC_DATA]" at bounding box center [486, 278] width 230 height 26
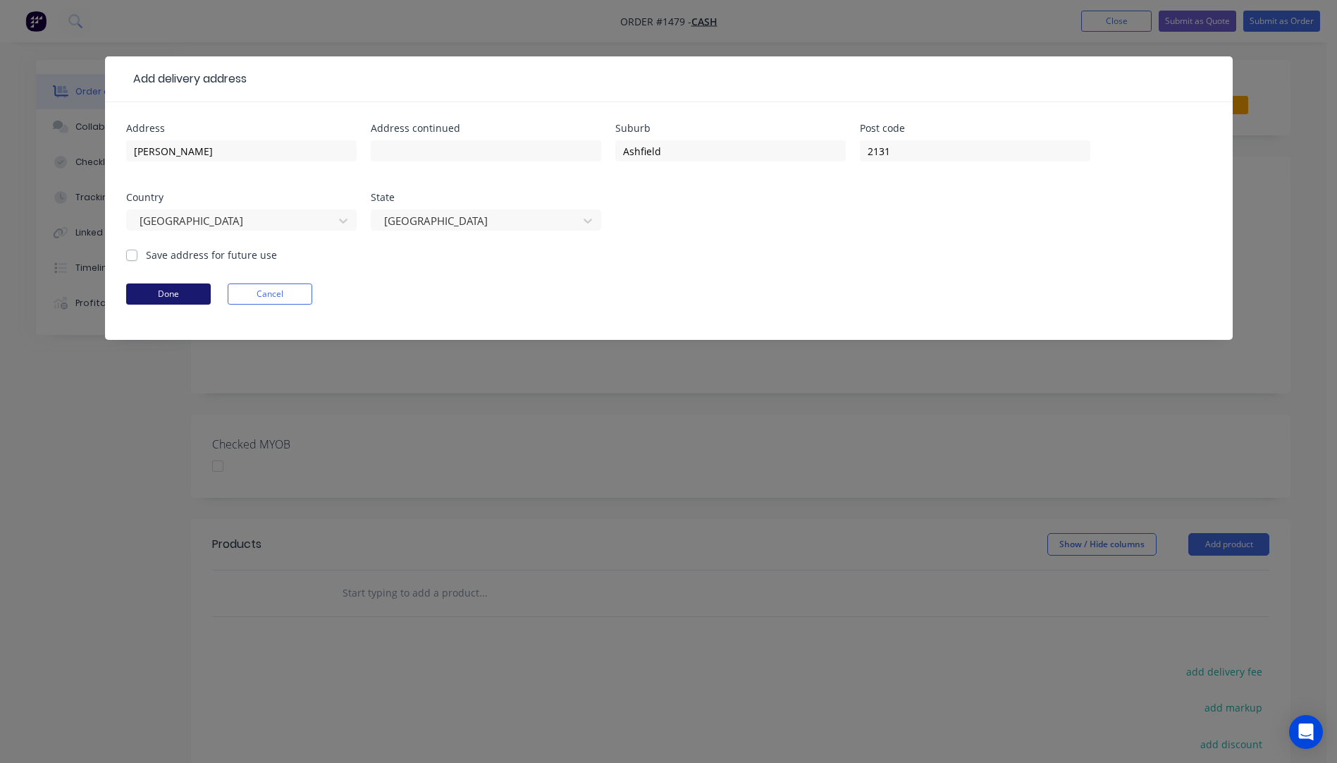
click at [168, 295] on button "Done" at bounding box center [168, 293] width 85 height 21
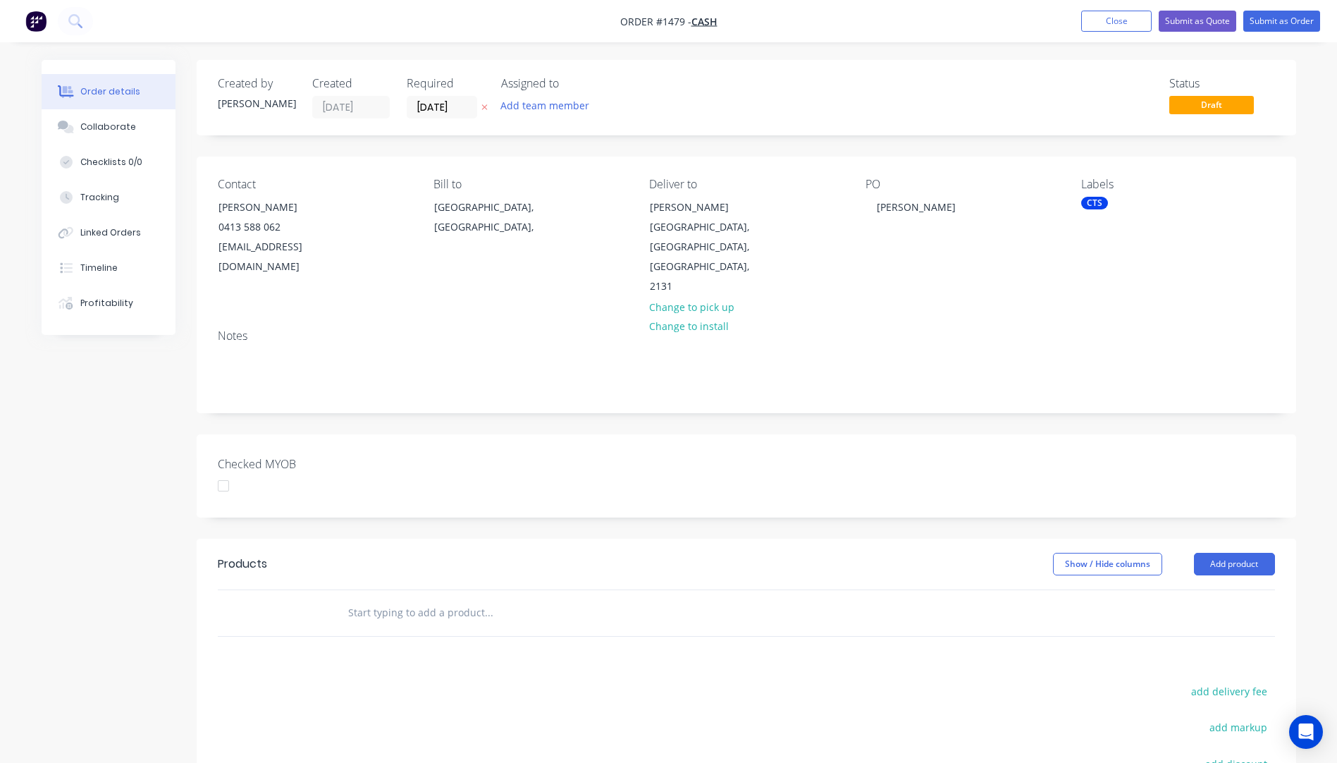
click at [484, 107] on icon "button" at bounding box center [484, 108] width 6 height 6
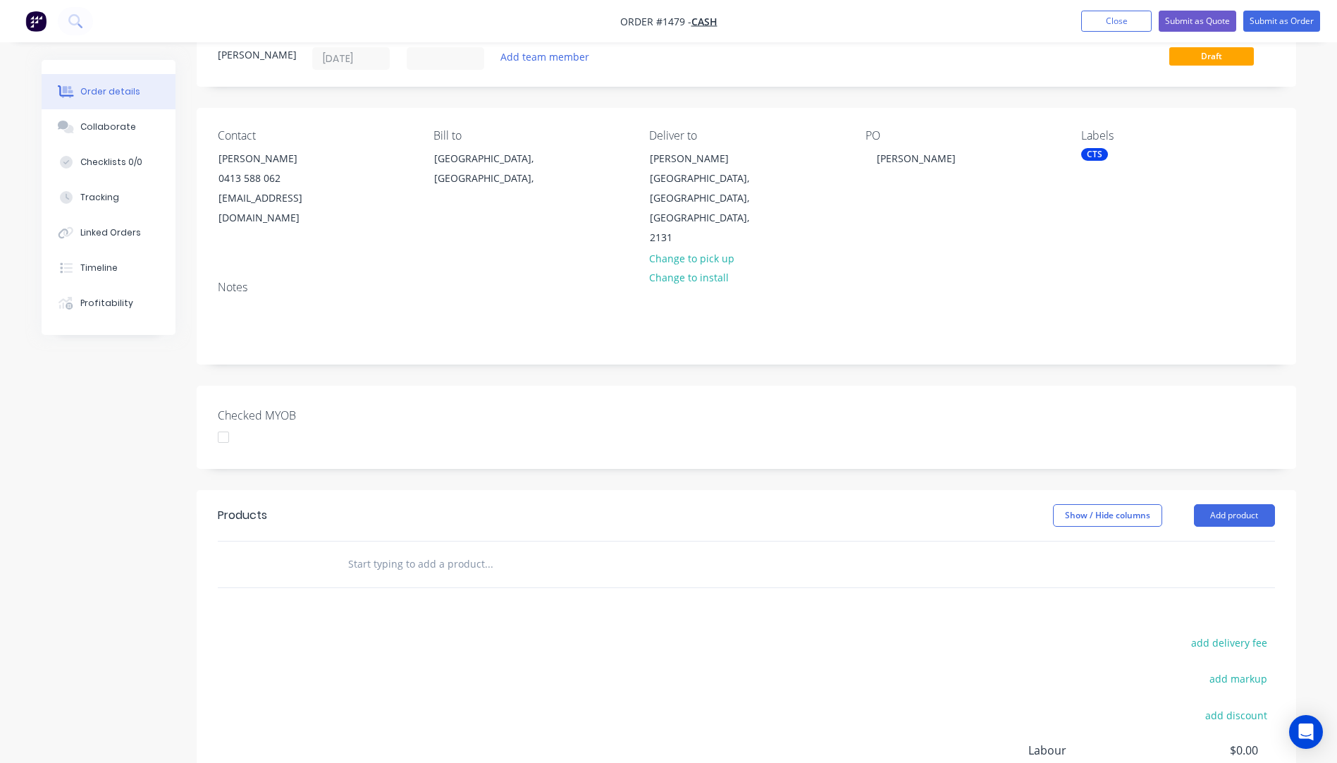
scroll to position [141, 0]
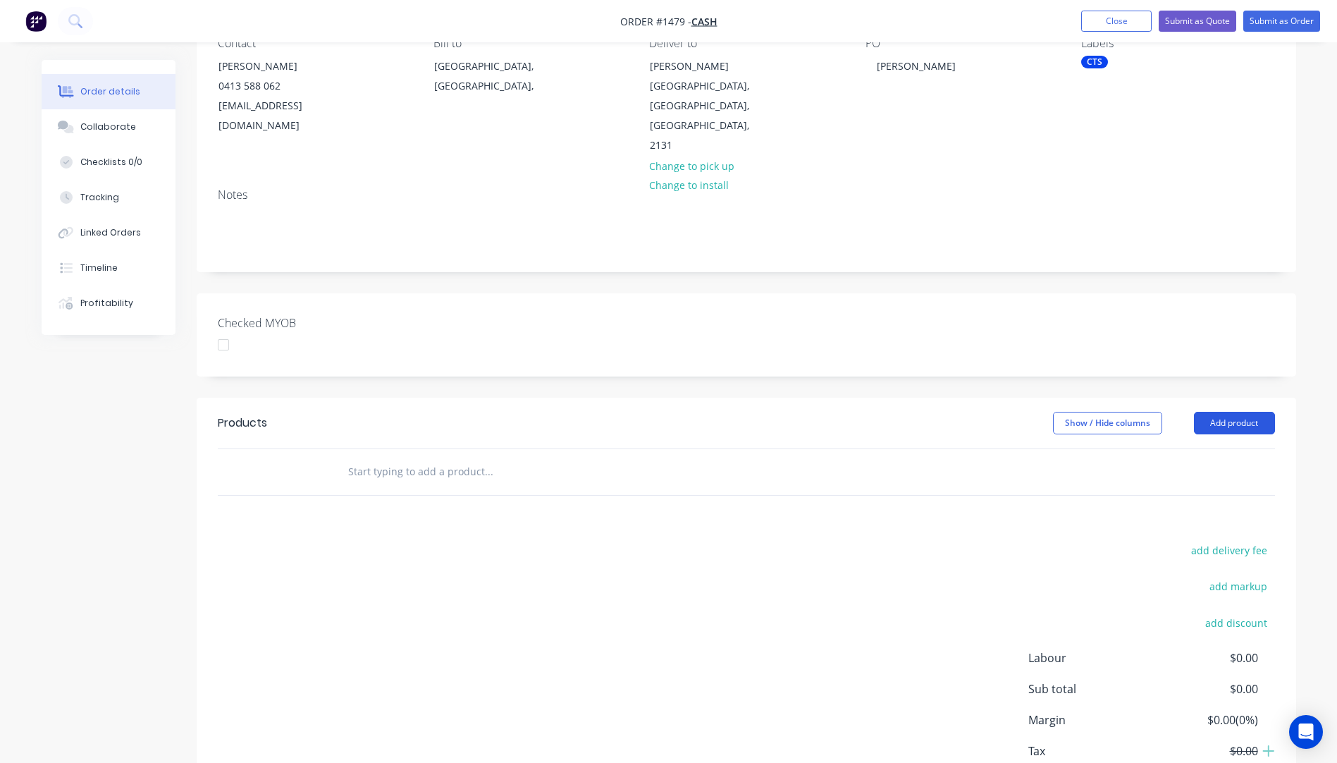
click at [1236, 412] on button "Add product" at bounding box center [1234, 423] width 81 height 23
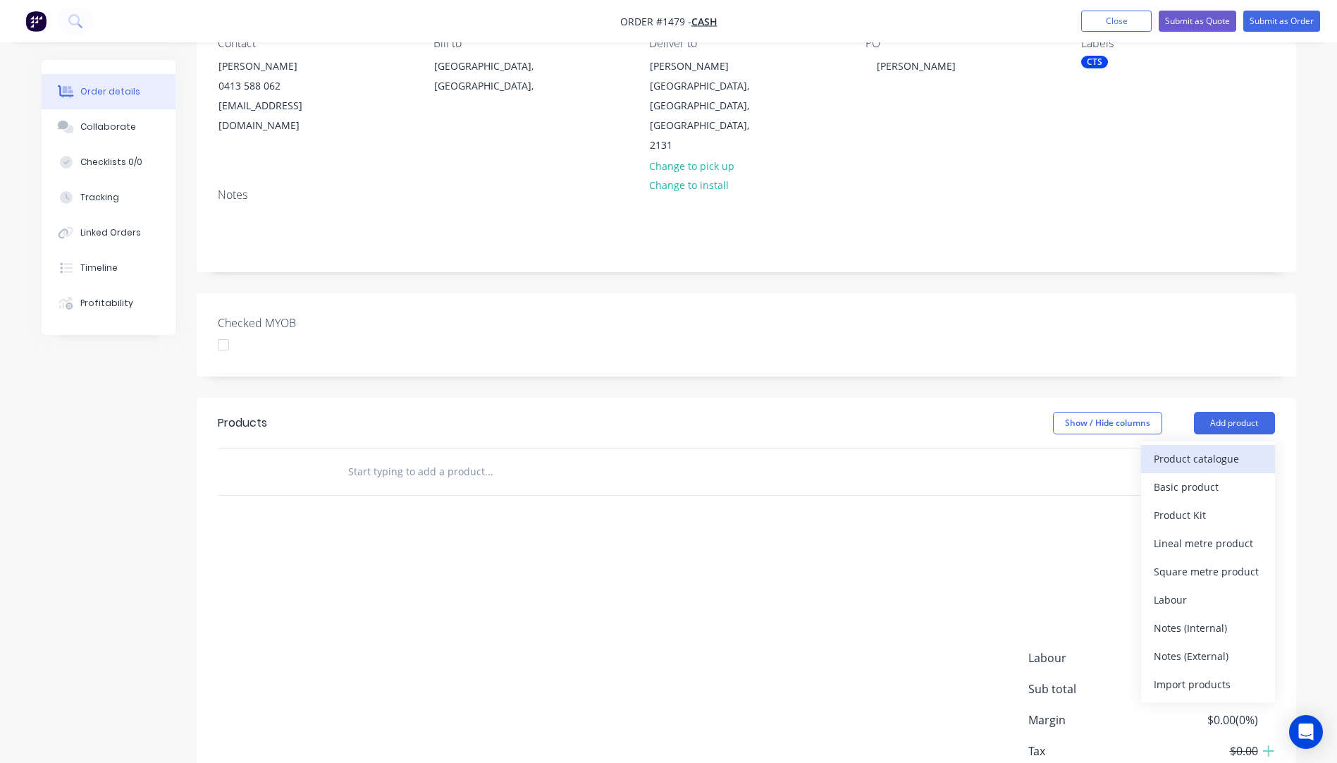
click at [1197, 448] on div "Product catalogue" at bounding box center [1208, 458] width 109 height 20
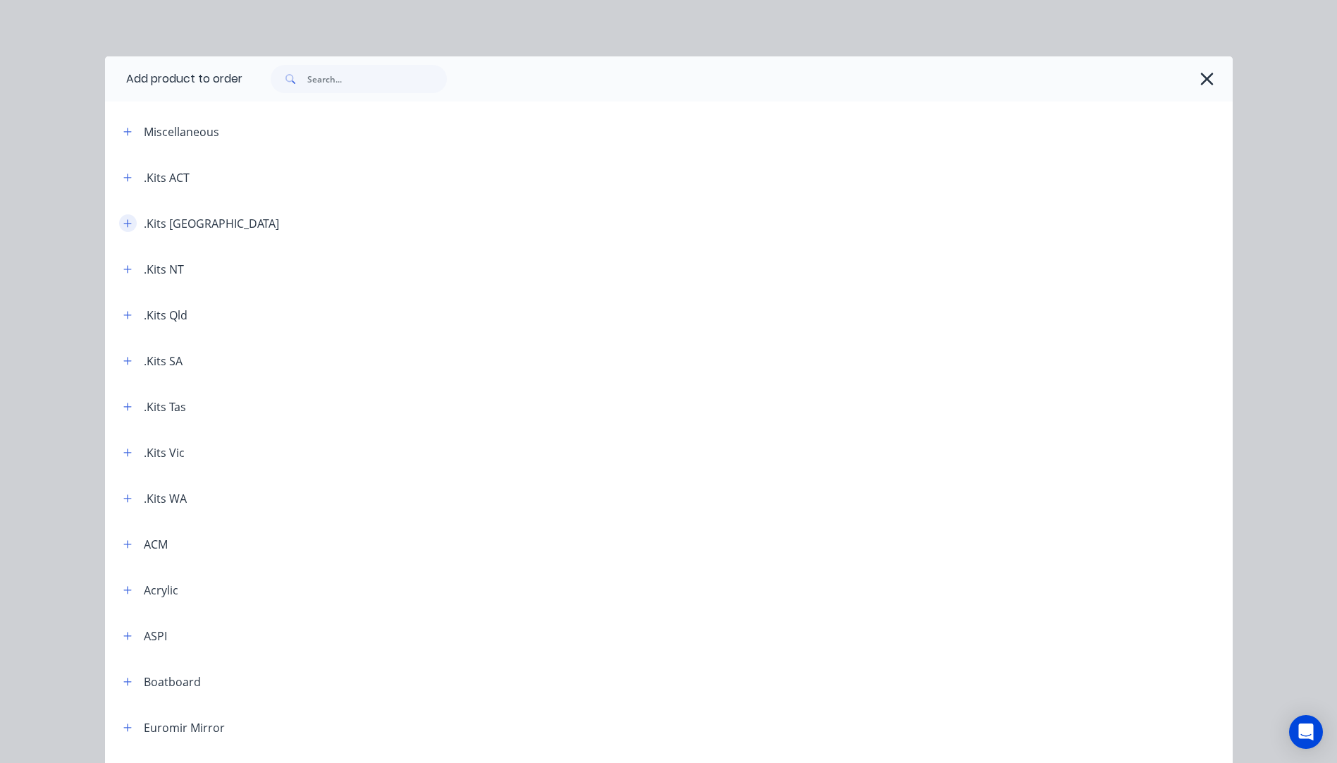
click at [123, 227] on icon "button" at bounding box center [127, 223] width 8 height 10
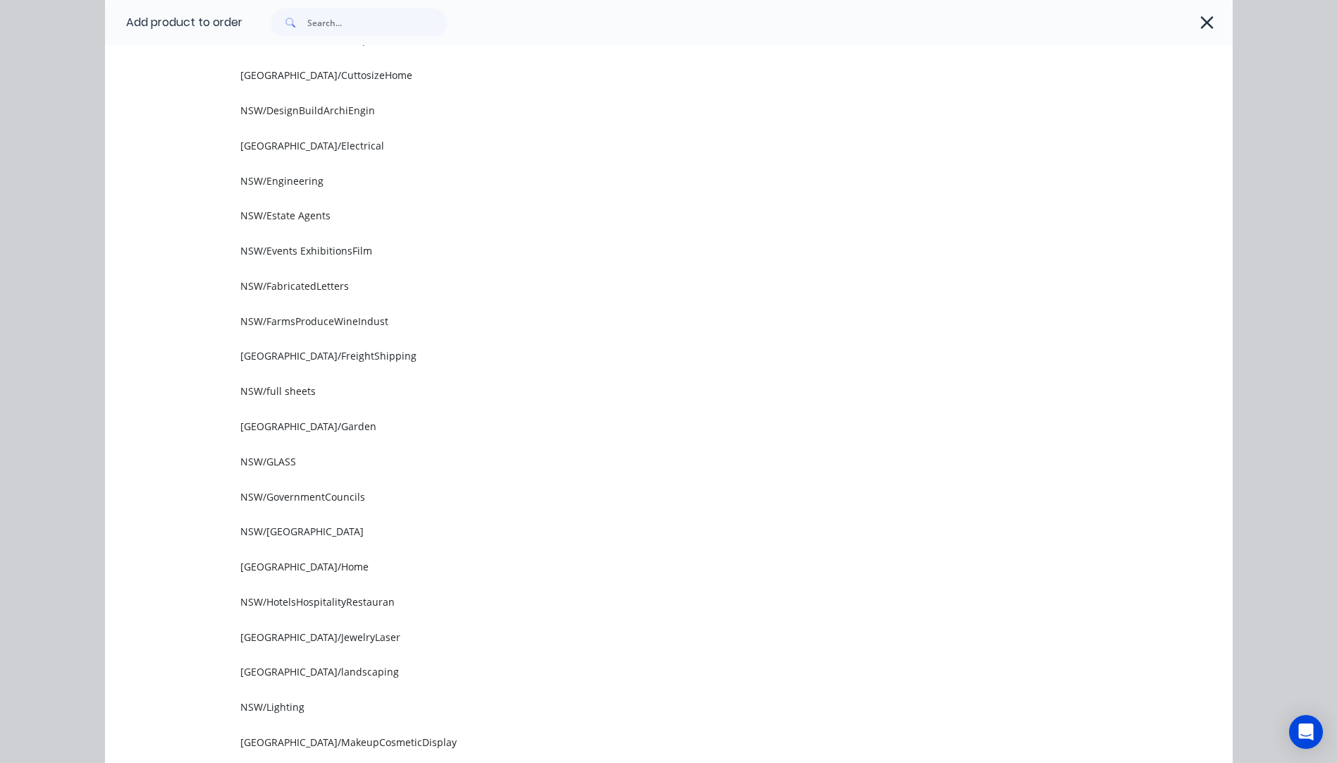
scroll to position [282, 0]
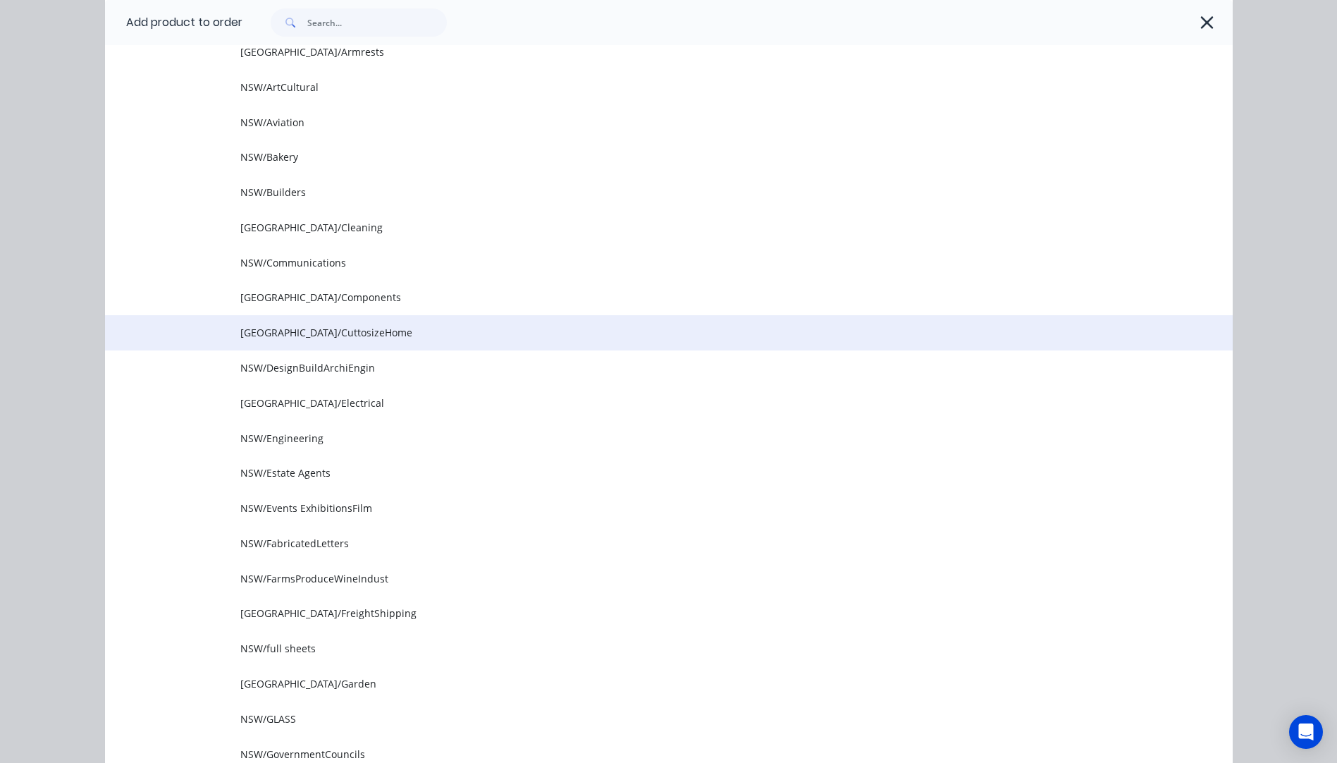
click at [275, 331] on span "[GEOGRAPHIC_DATA]/CuttosizeHome" at bounding box center [637, 332] width 794 height 15
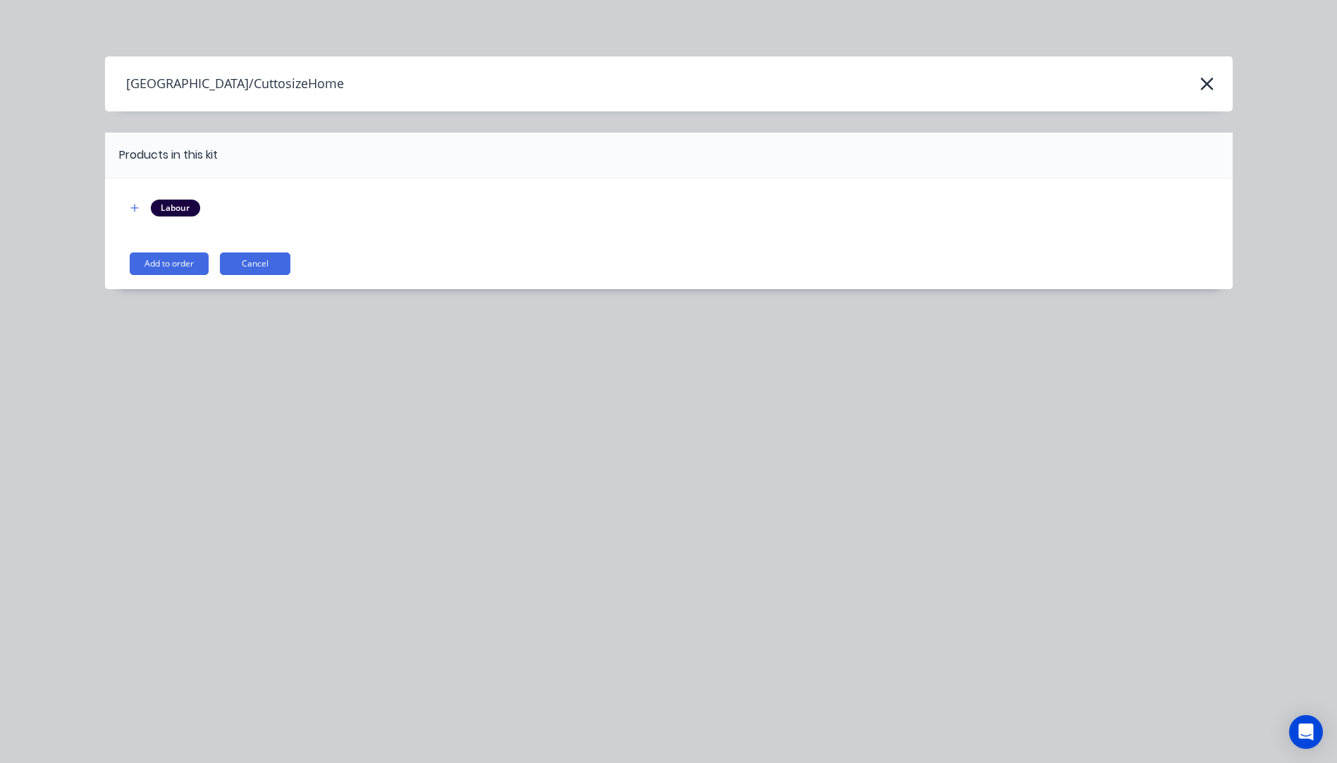
scroll to position [0, 0]
click at [161, 267] on button "Add to order" at bounding box center [169, 263] width 79 height 23
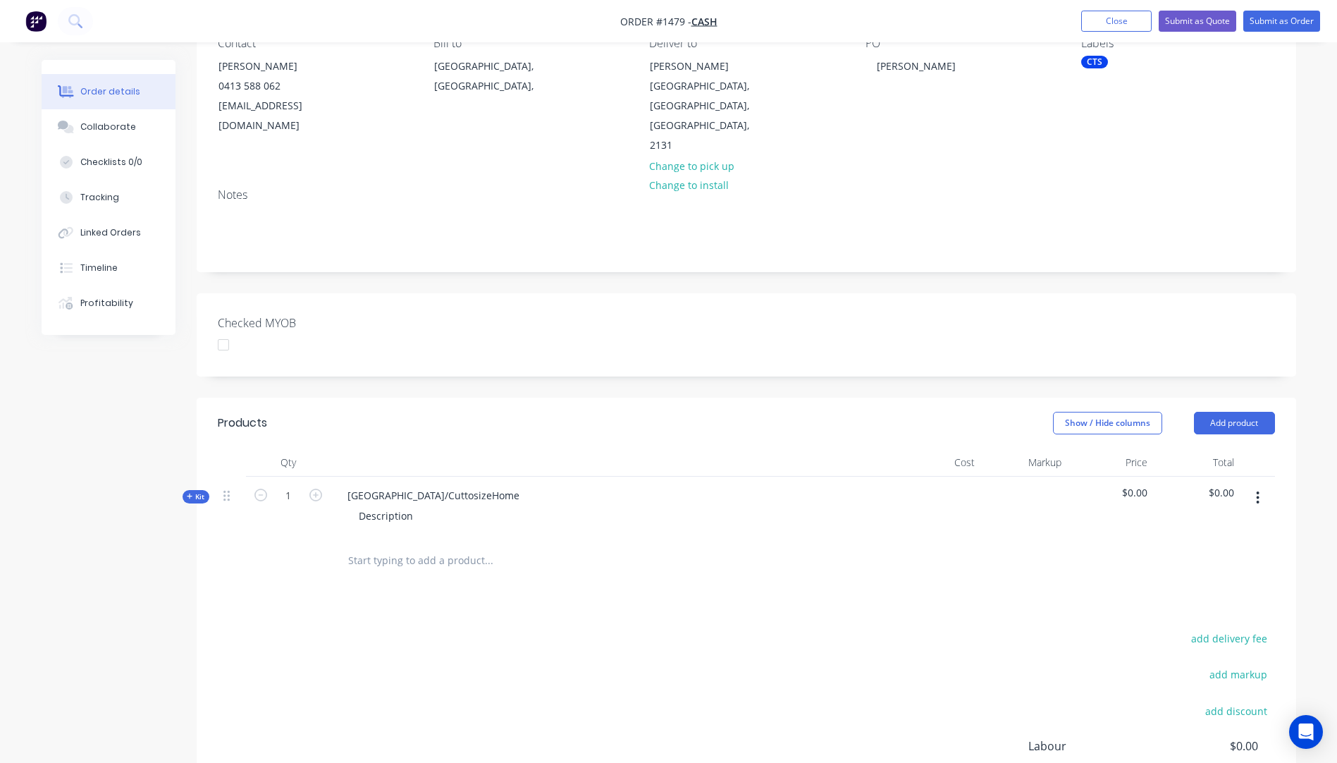
click at [189, 493] on icon at bounding box center [190, 496] width 6 height 7
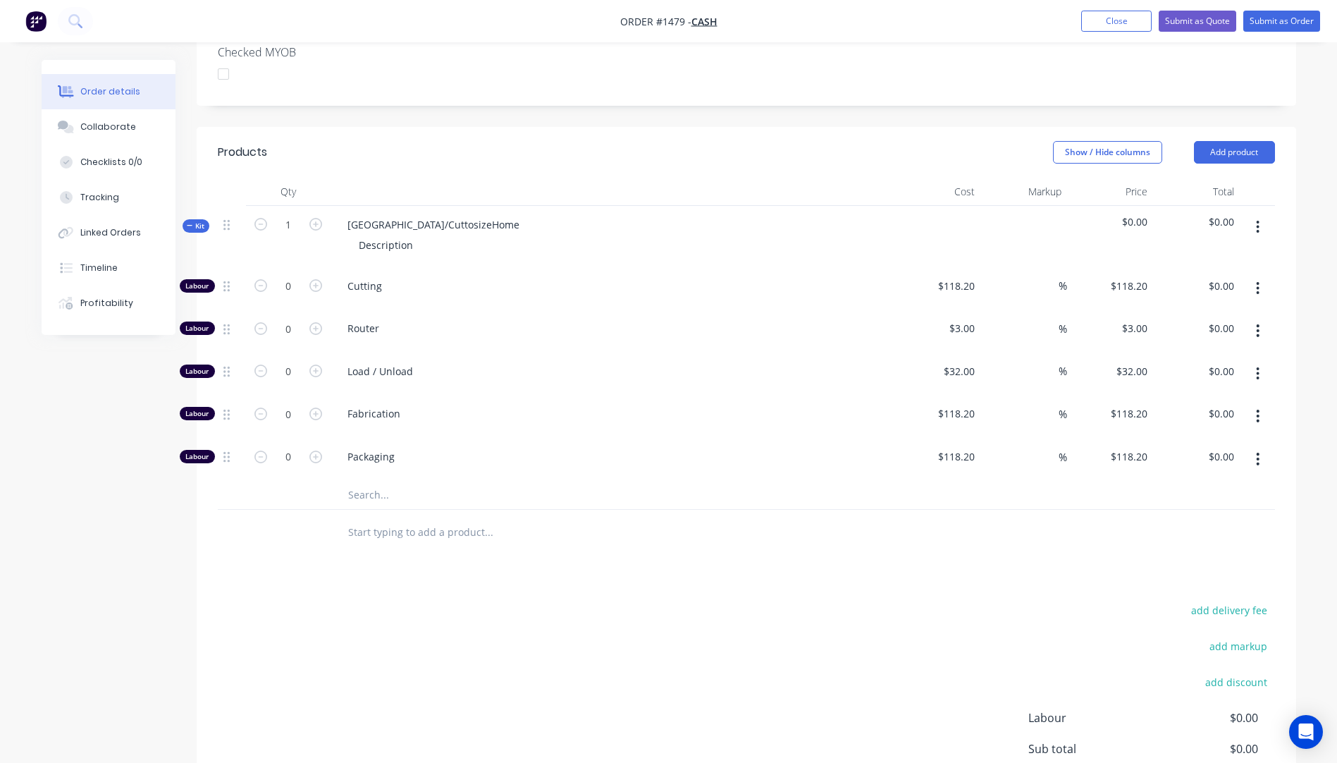
scroll to position [524, 0]
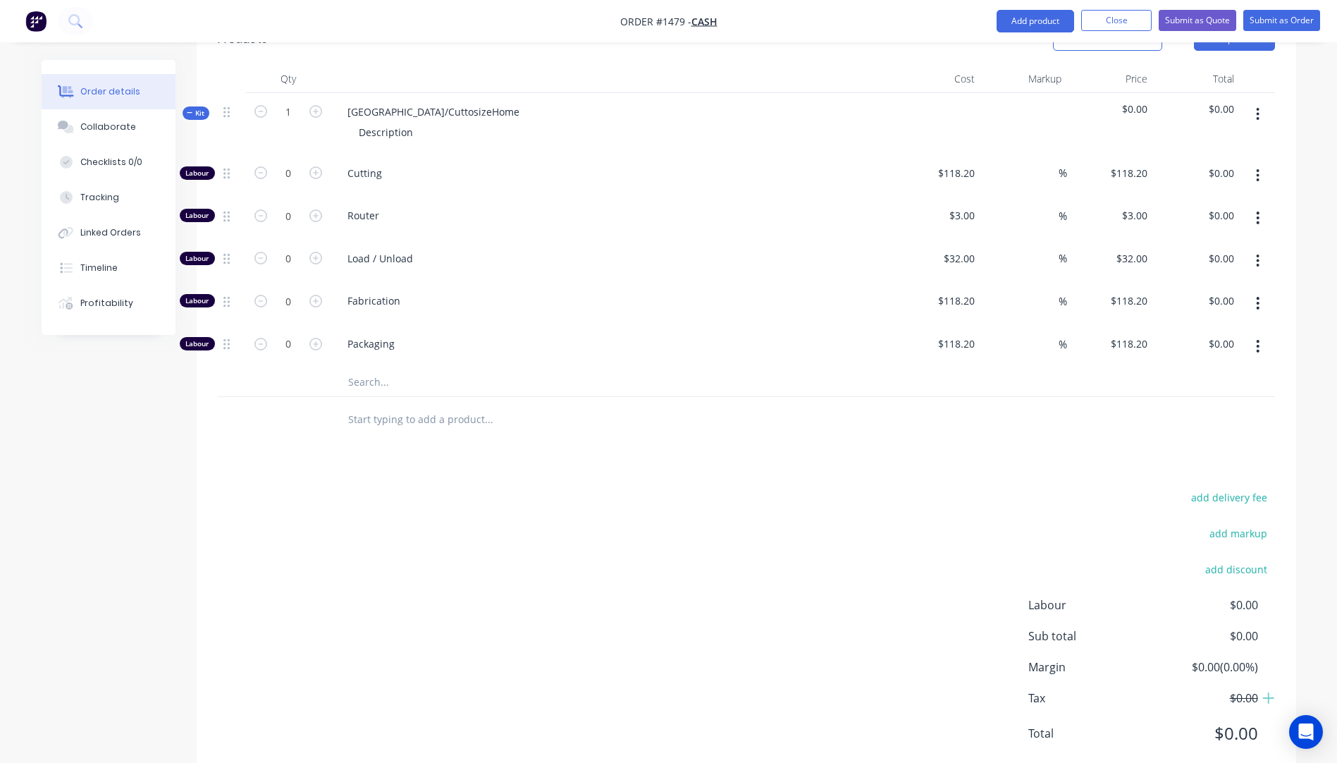
click at [366, 368] on input "text" at bounding box center [488, 382] width 282 height 28
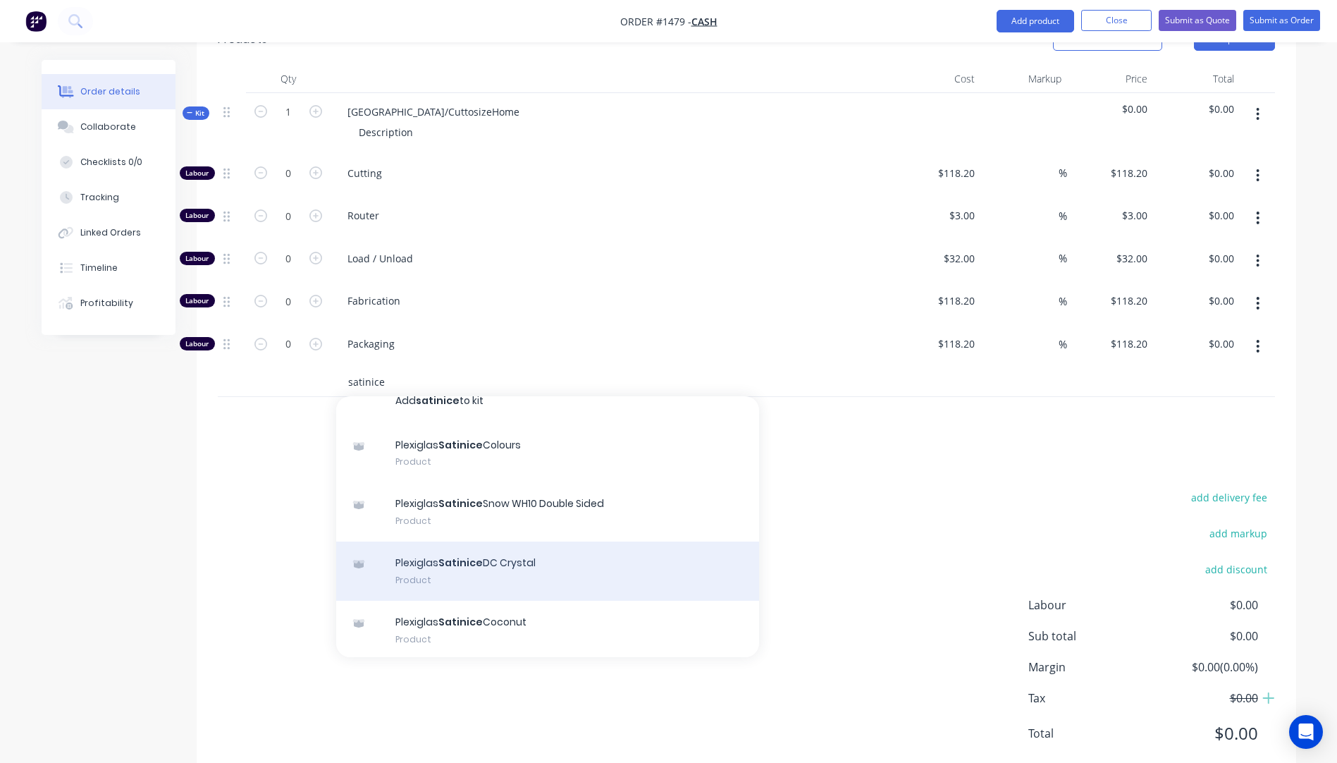
scroll to position [0, 0]
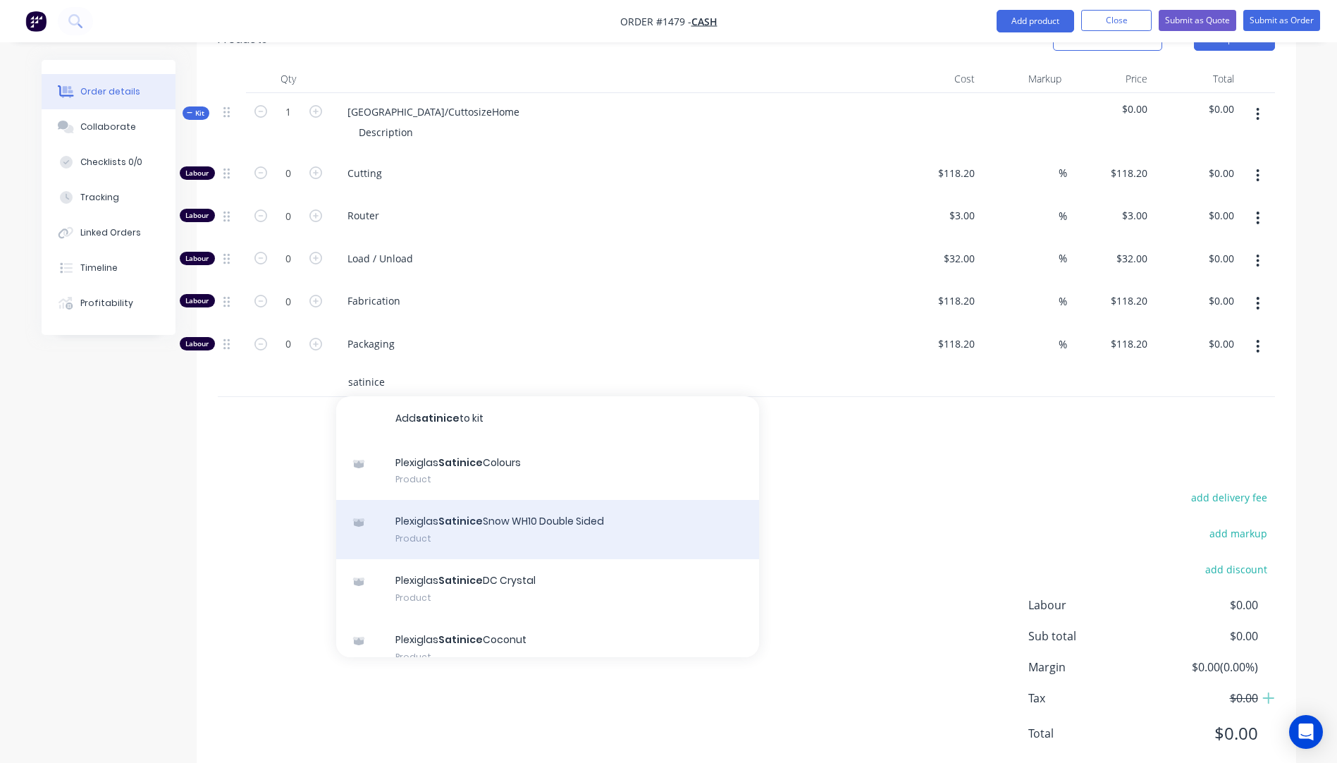
type input "satinice"
click at [474, 500] on div "Plexiglas Satinice Snow WH10 Double Sided Product" at bounding box center [547, 529] width 423 height 59
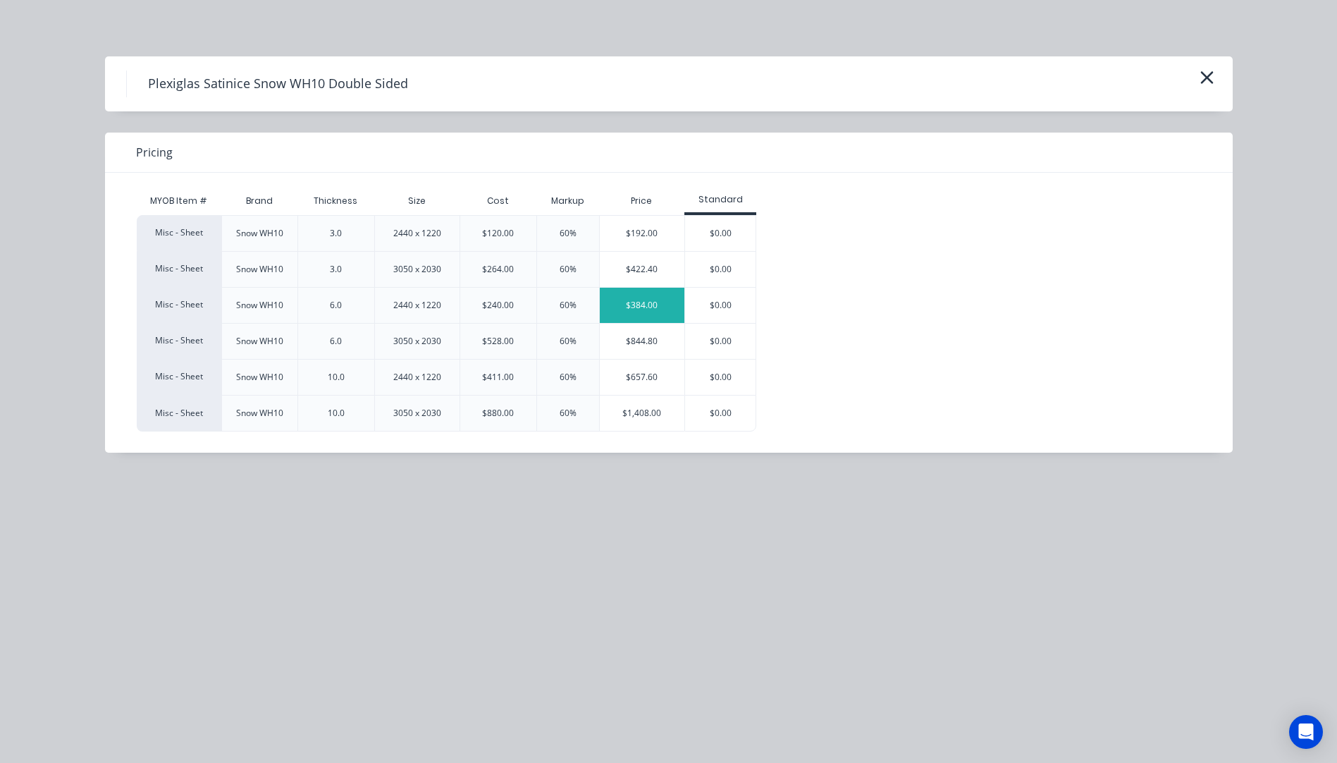
click at [647, 309] on div "$384.00" at bounding box center [642, 305] width 85 height 35
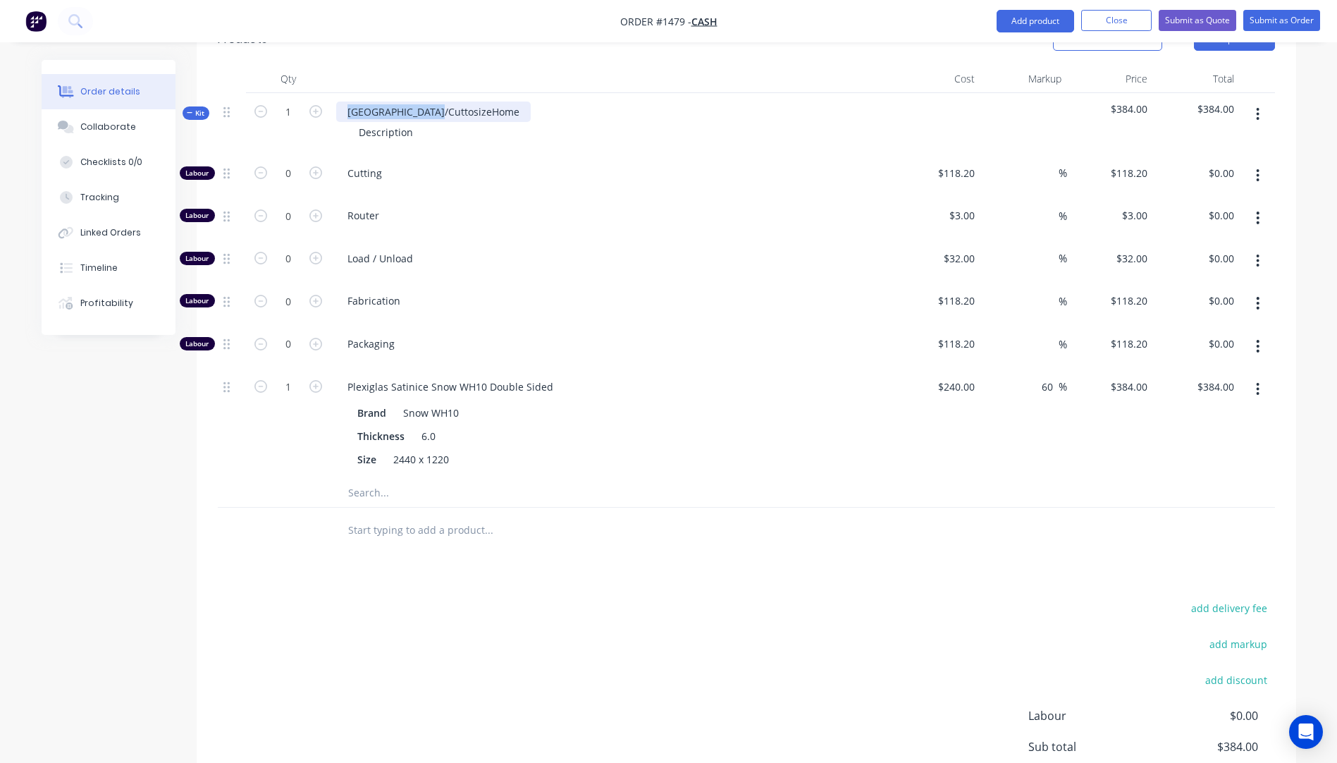
drag, startPoint x: 448, startPoint y: 73, endPoint x: 342, endPoint y: 72, distance: 105.7
click at [342, 101] on div "[GEOGRAPHIC_DATA]/CuttosizeHome" at bounding box center [433, 111] width 195 height 20
drag, startPoint x: 413, startPoint y: 97, endPoint x: 347, endPoint y: 92, distance: 65.7
click at [347, 122] on div "Description" at bounding box center [385, 132] width 77 height 20
click at [519, 101] on div "6mm Plexiglas Satinice Snow acrylic" at bounding box center [432, 111] width 192 height 20
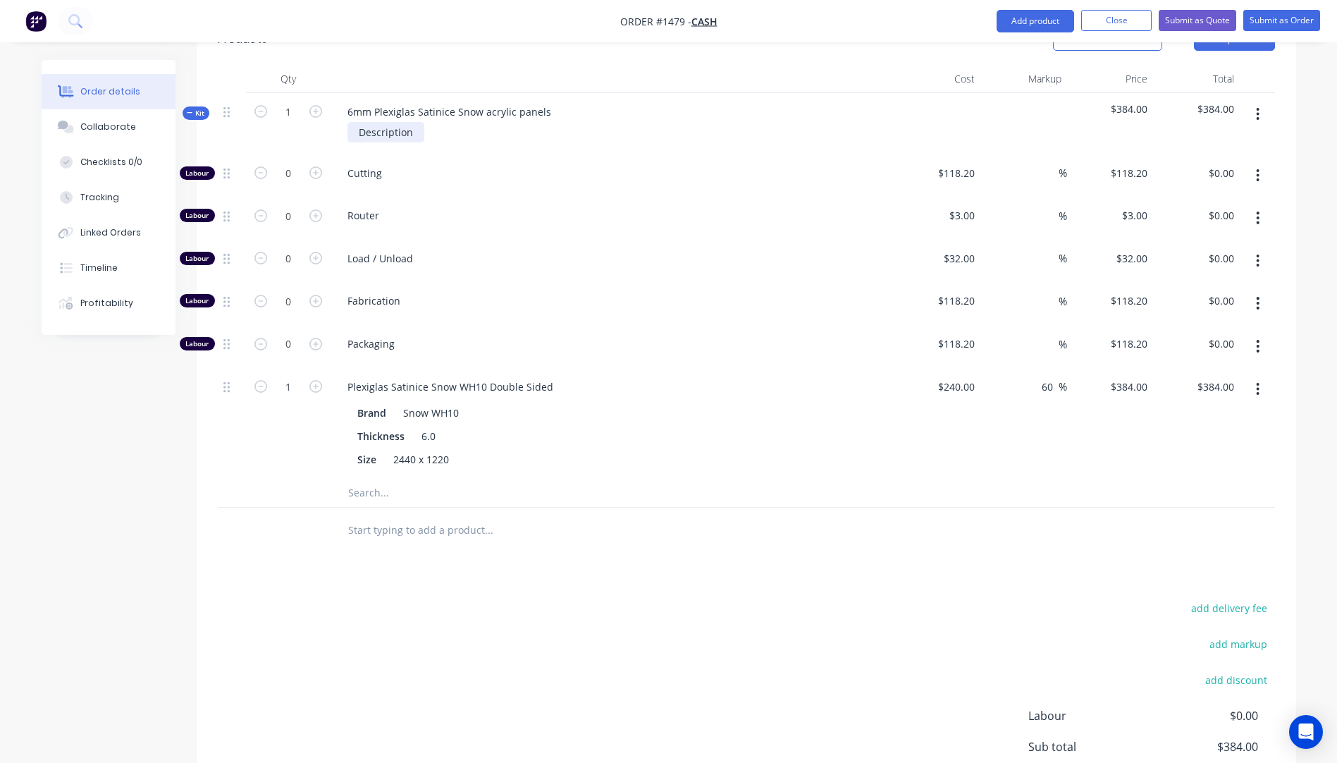
click at [398, 122] on div "Description" at bounding box center [385, 132] width 77 height 20
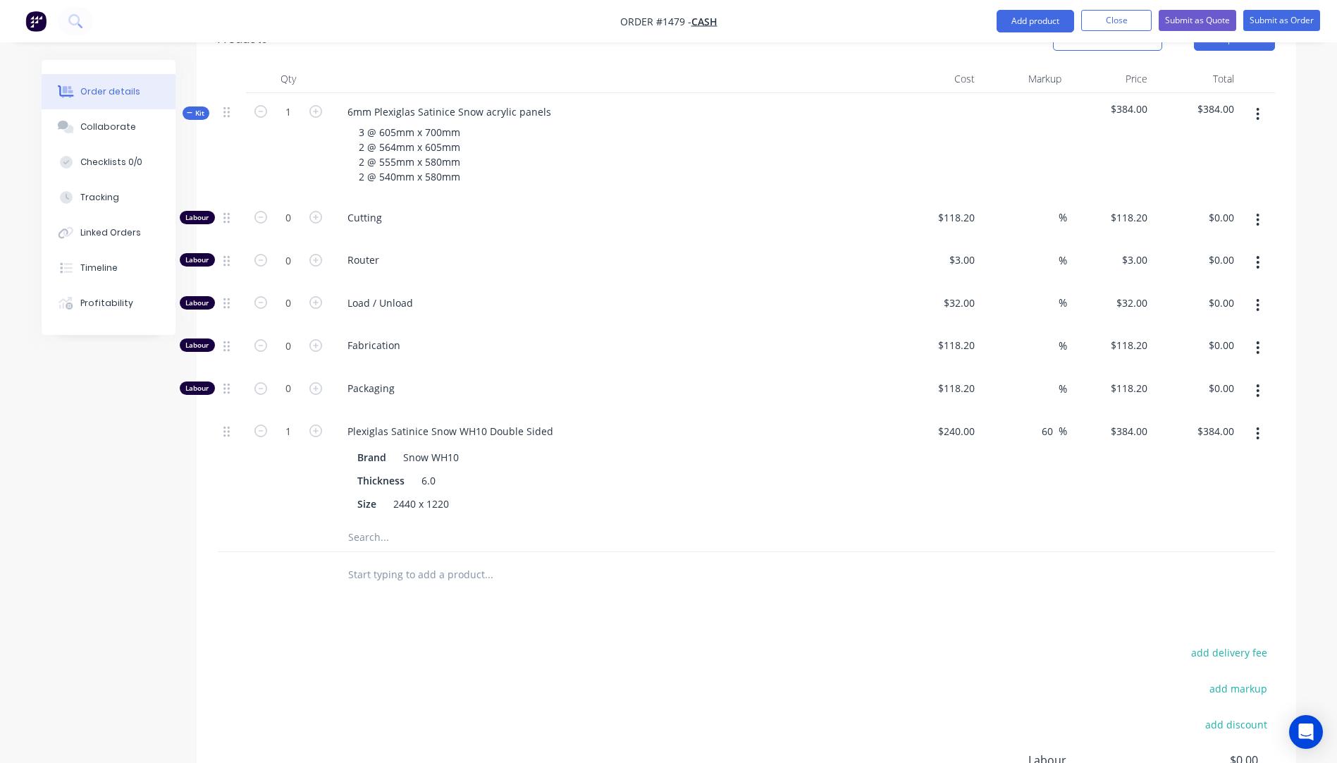
click at [571, 284] on div "Load / Unload" at bounding box center [613, 305] width 564 height 43
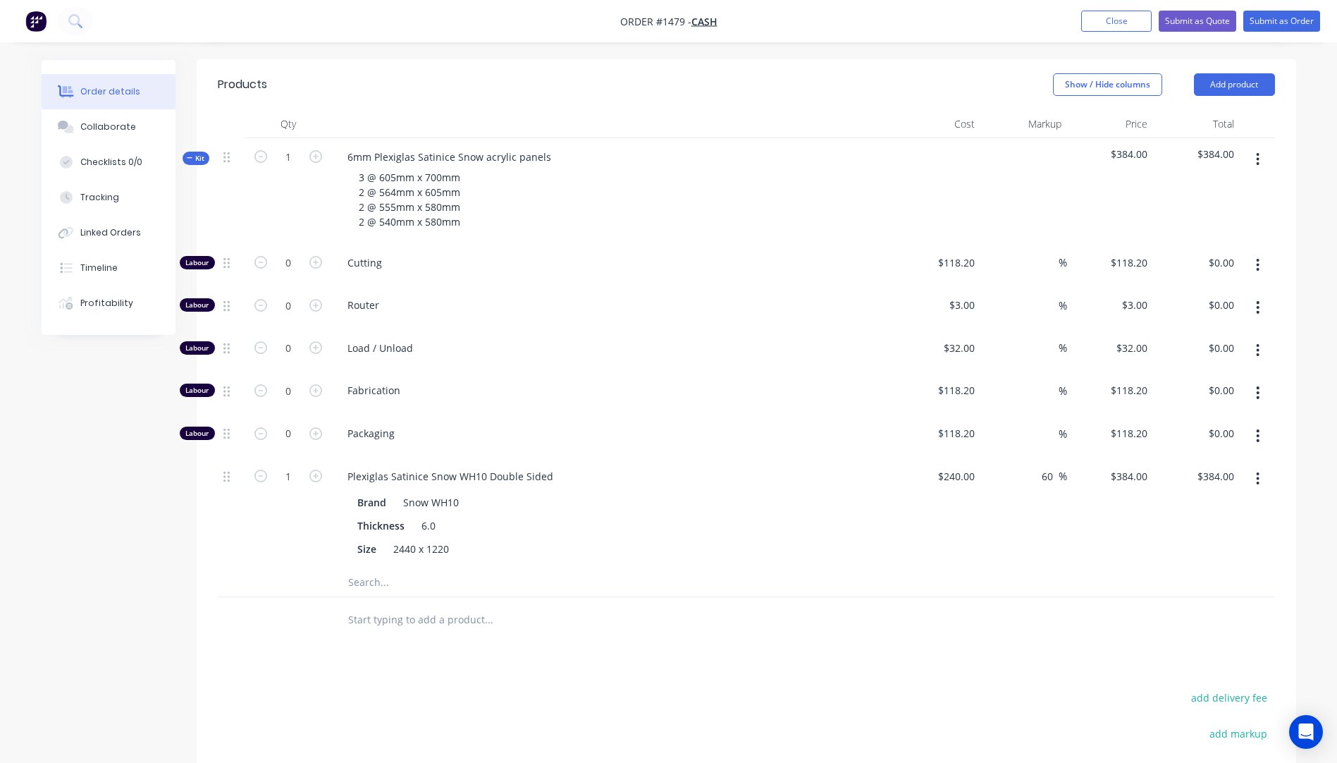
scroll to position [454, 0]
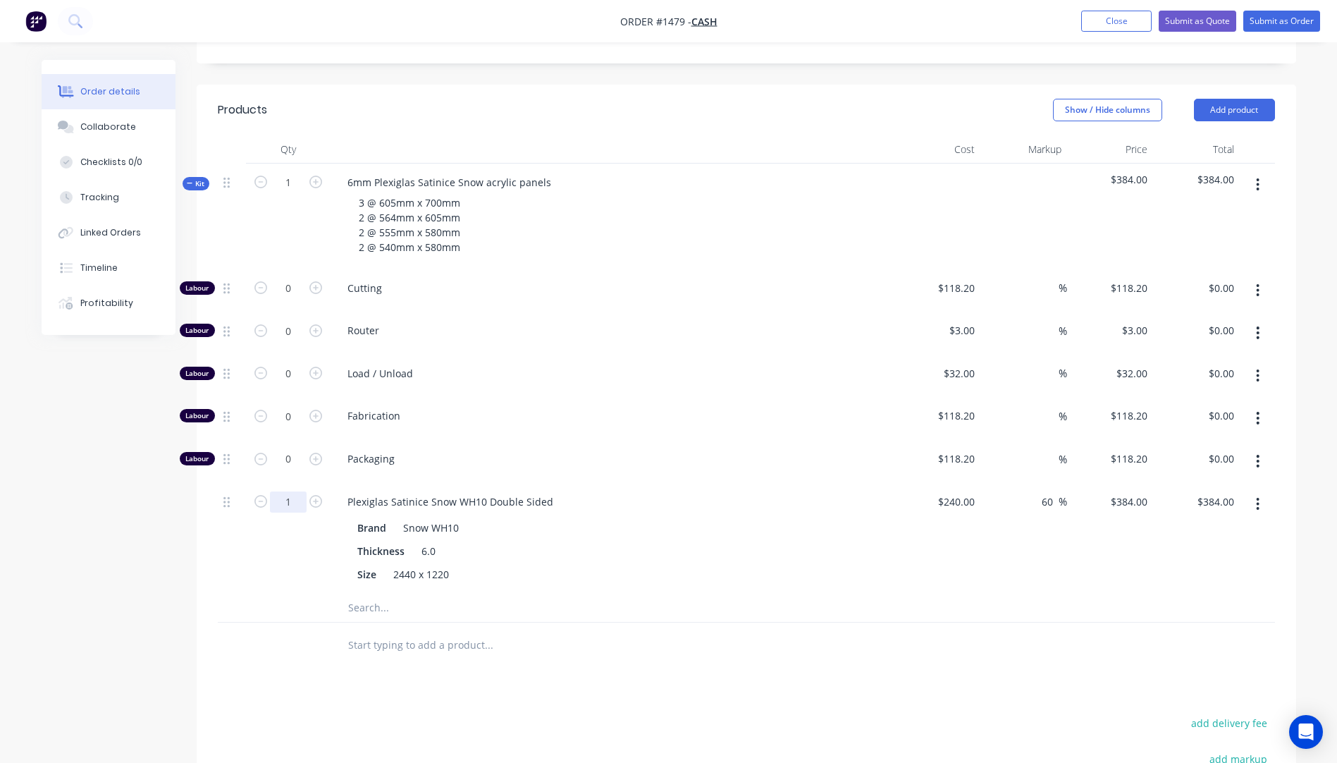
click at [295, 491] on input "1" at bounding box center [288, 501] width 37 height 21
type input "1.5"
type input "$576.00"
click at [319, 281] on icon "button" at bounding box center [315, 287] width 13 height 13
type input "1"
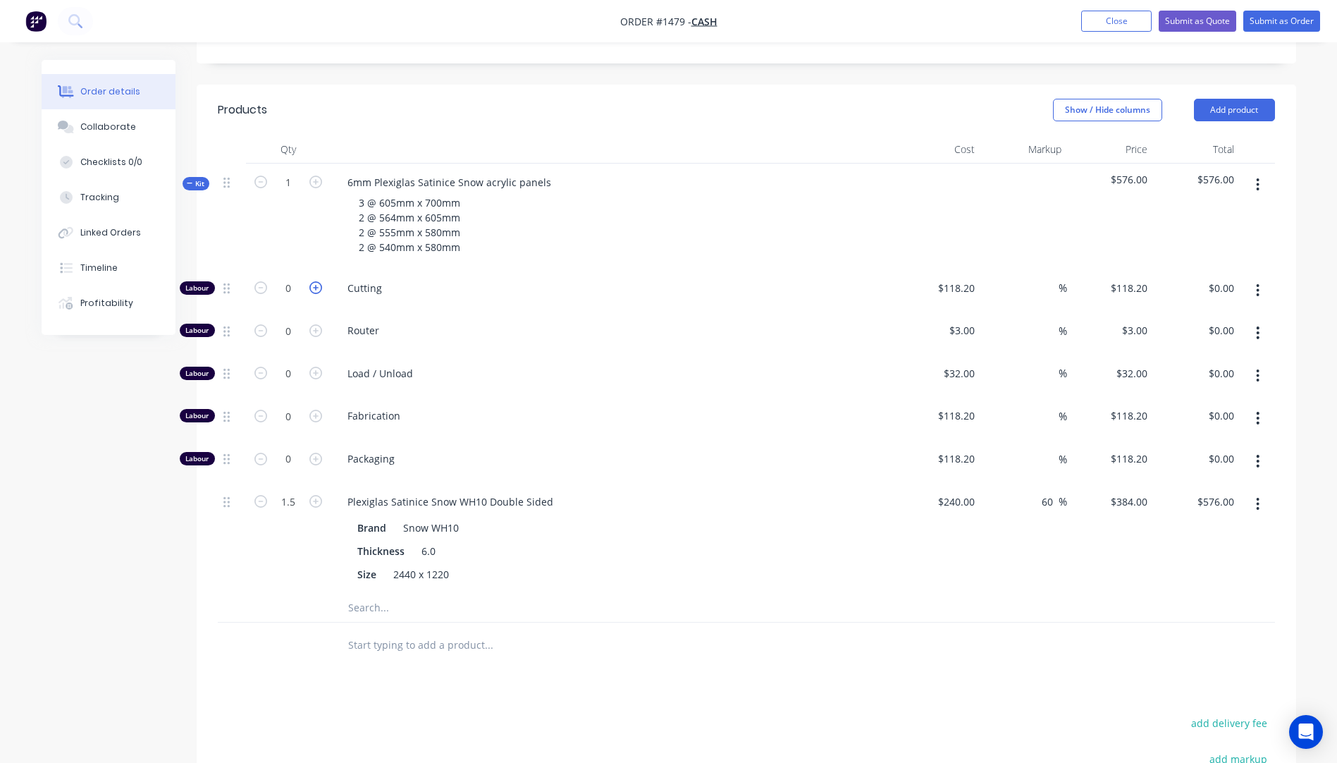
type input "$118.20"
click at [319, 281] on icon "button" at bounding box center [315, 287] width 13 height 13
type input "2"
type input "$236.40"
click at [973, 278] on input "118.2" at bounding box center [964, 288] width 32 height 20
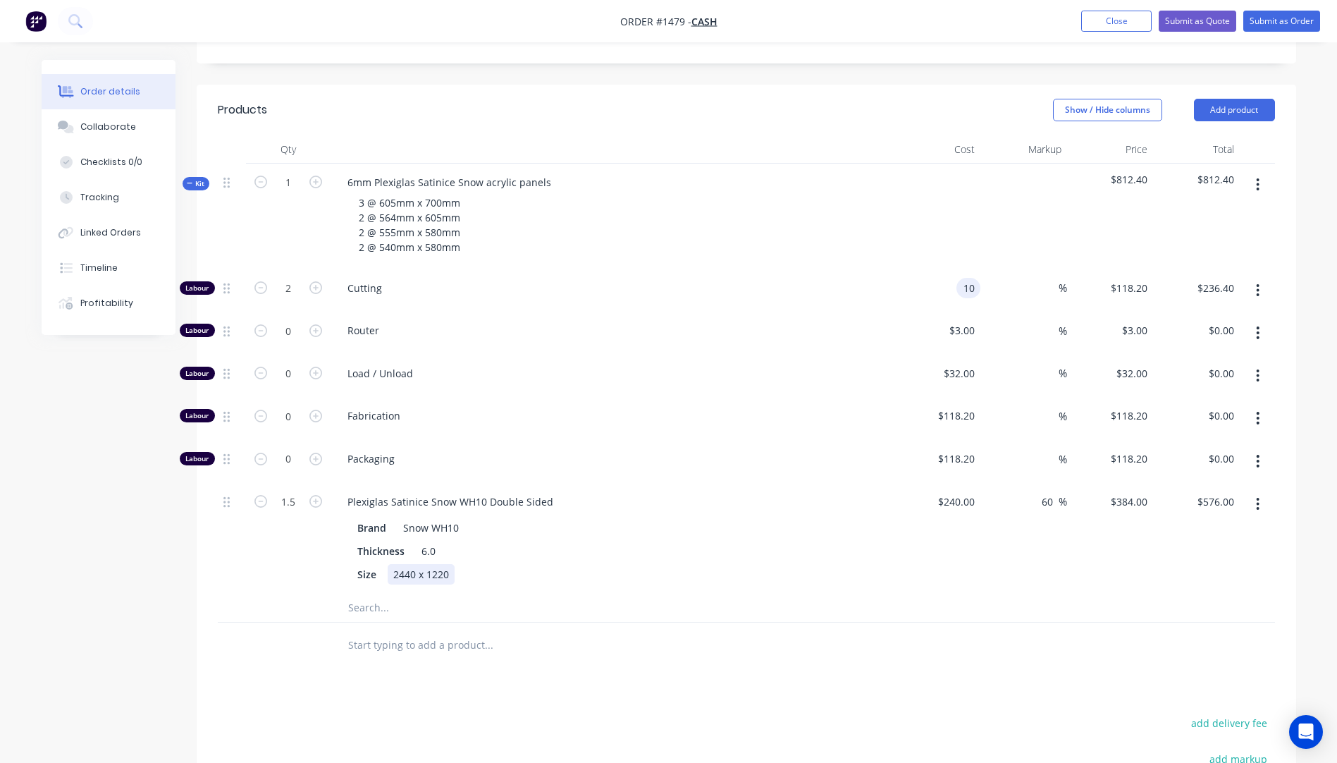
type input "$10.00"
type input "$20.00"
click at [715, 564] on div "Size 2440 x 1220" at bounding box center [610, 574] width 516 height 20
click at [286, 491] on input "1.5" at bounding box center [288, 501] width 37 height 21
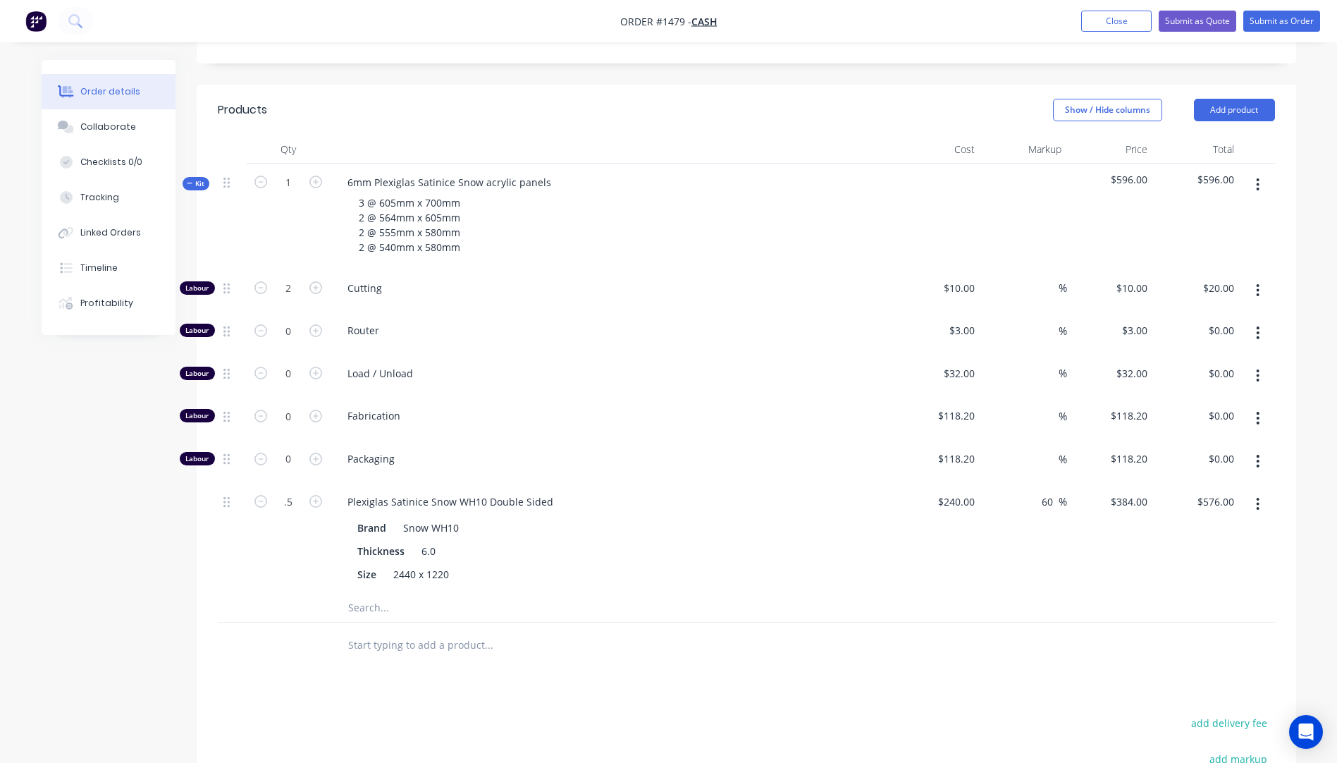
type input "0.5"
type input "$192.00"
click at [247, 528] on div "0.5" at bounding box center [288, 538] width 85 height 111
click at [288, 491] on input "0.5" at bounding box center [288, 501] width 37 height 21
type input "1.6"
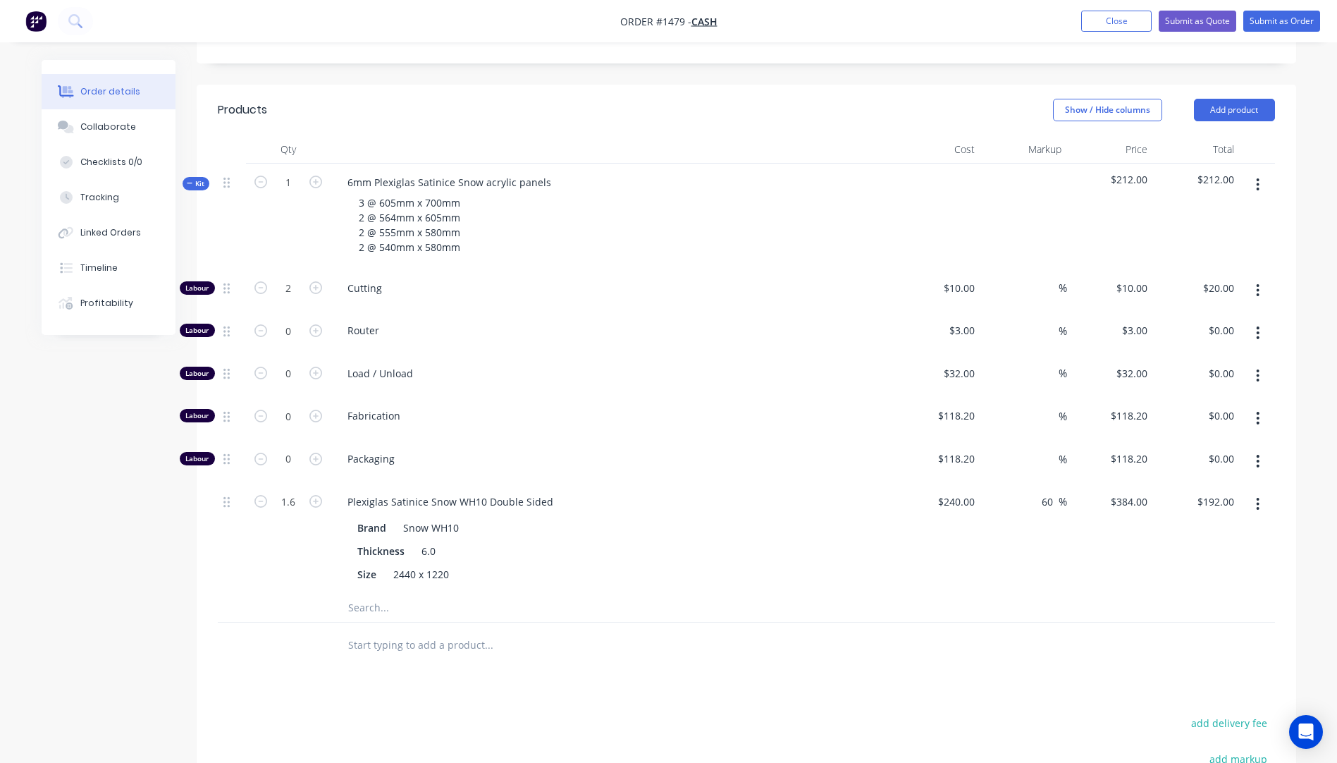
type input "$614.40"
click at [278, 529] on div "1.6" at bounding box center [288, 538] width 85 height 111
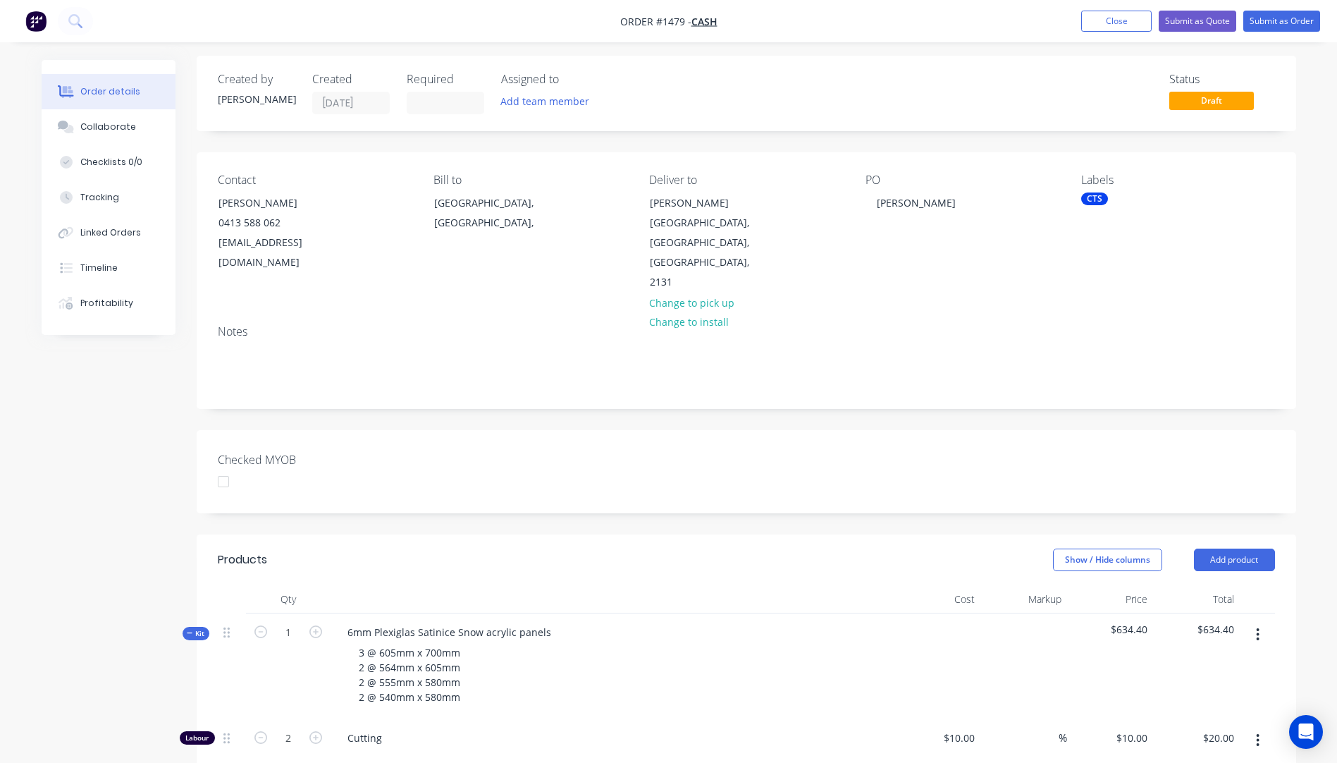
scroll to position [0, 0]
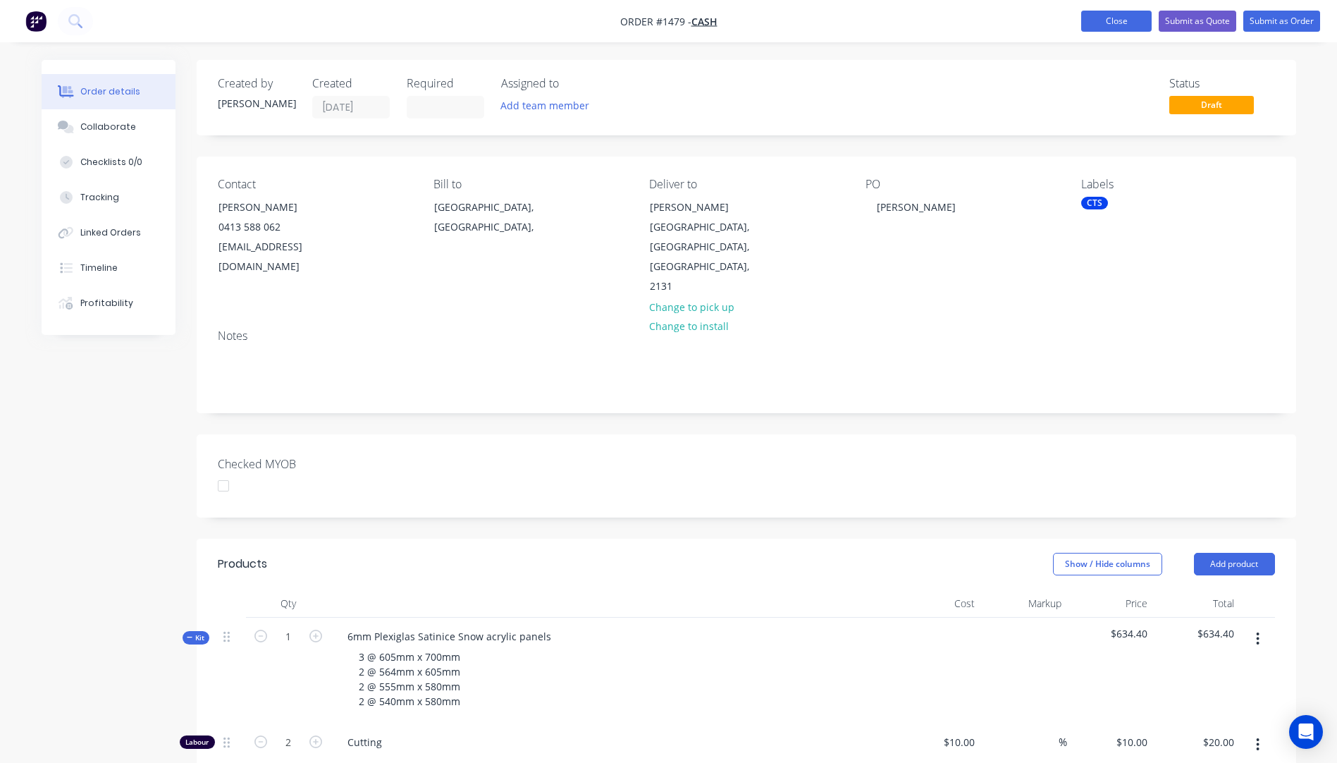
click at [1099, 26] on button "Close" at bounding box center [1116, 21] width 70 height 21
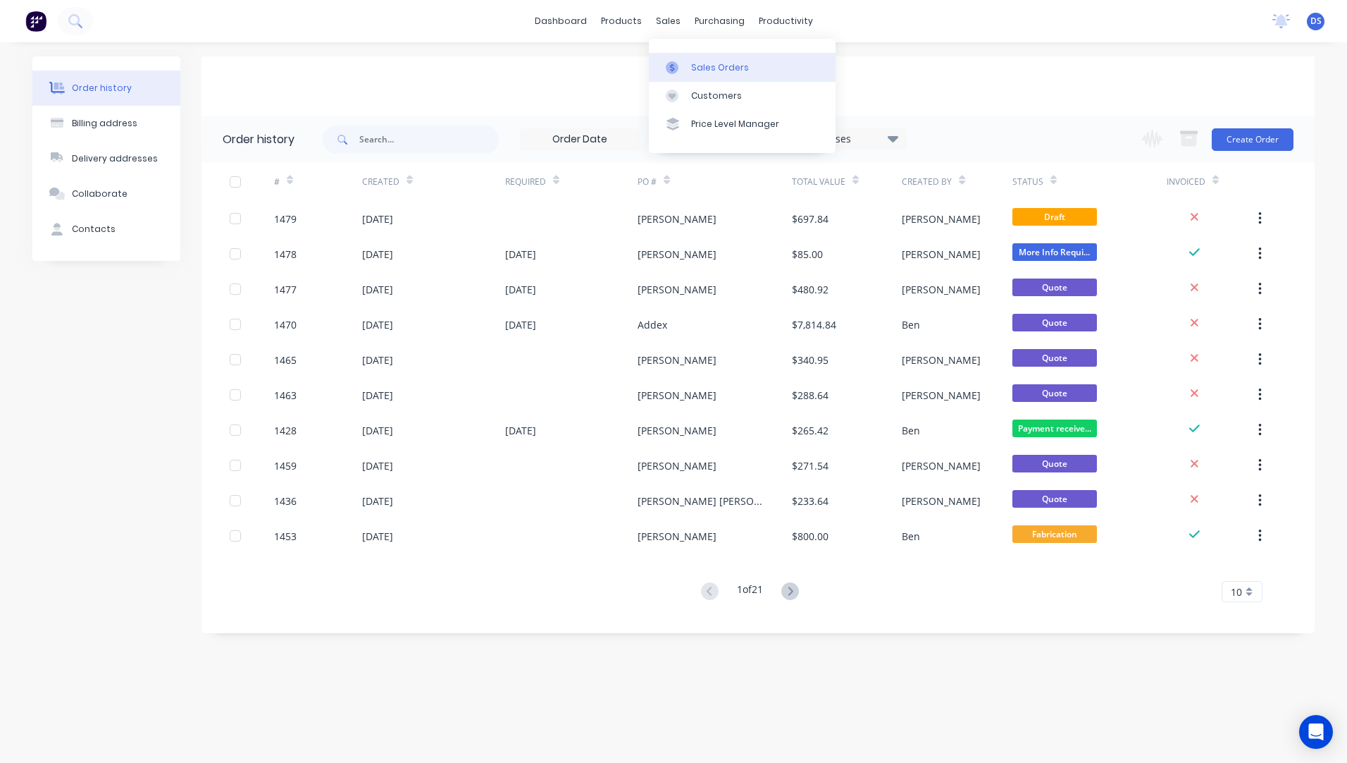
click at [691, 68] on div "Sales Orders" at bounding box center [720, 67] width 58 height 13
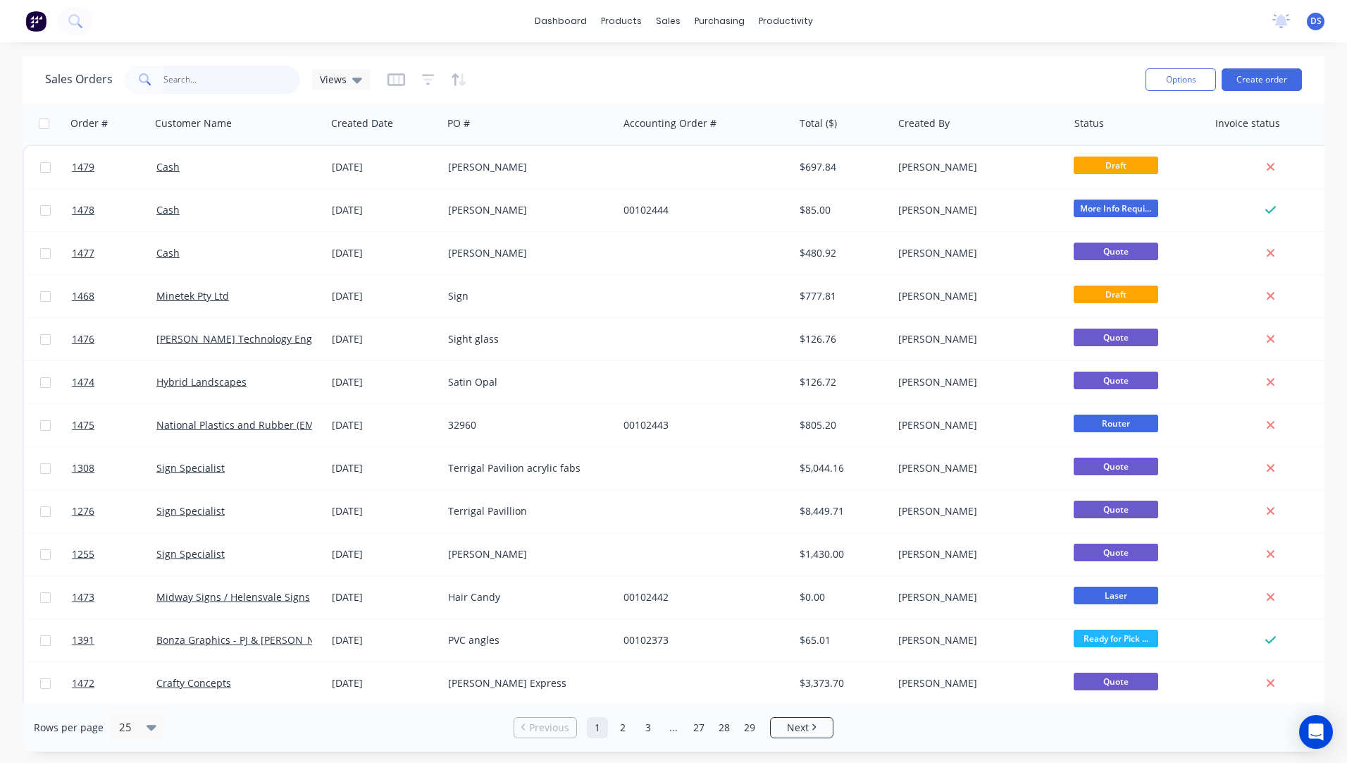
click at [230, 89] on input "text" at bounding box center [231, 80] width 137 height 28
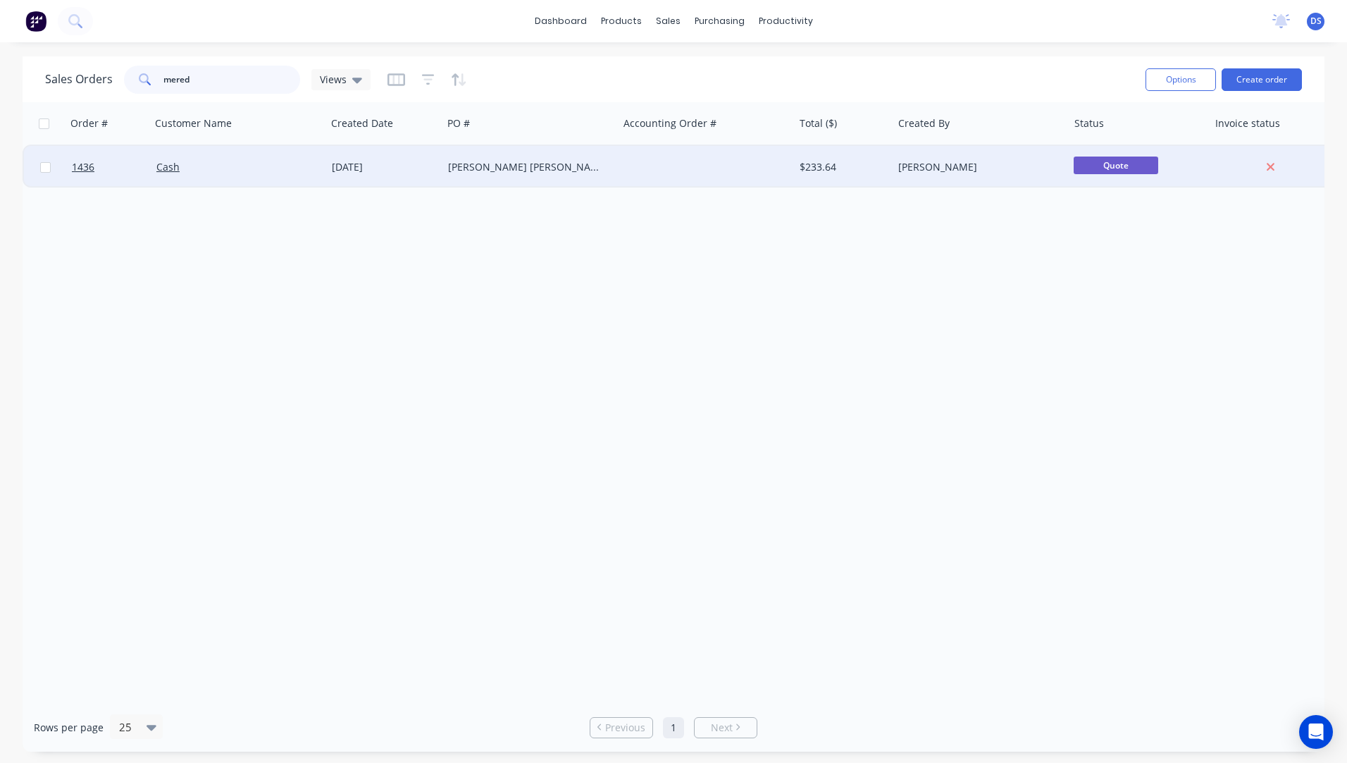
type input "mered"
click at [438, 177] on div "[DATE]" at bounding box center [384, 167] width 116 height 42
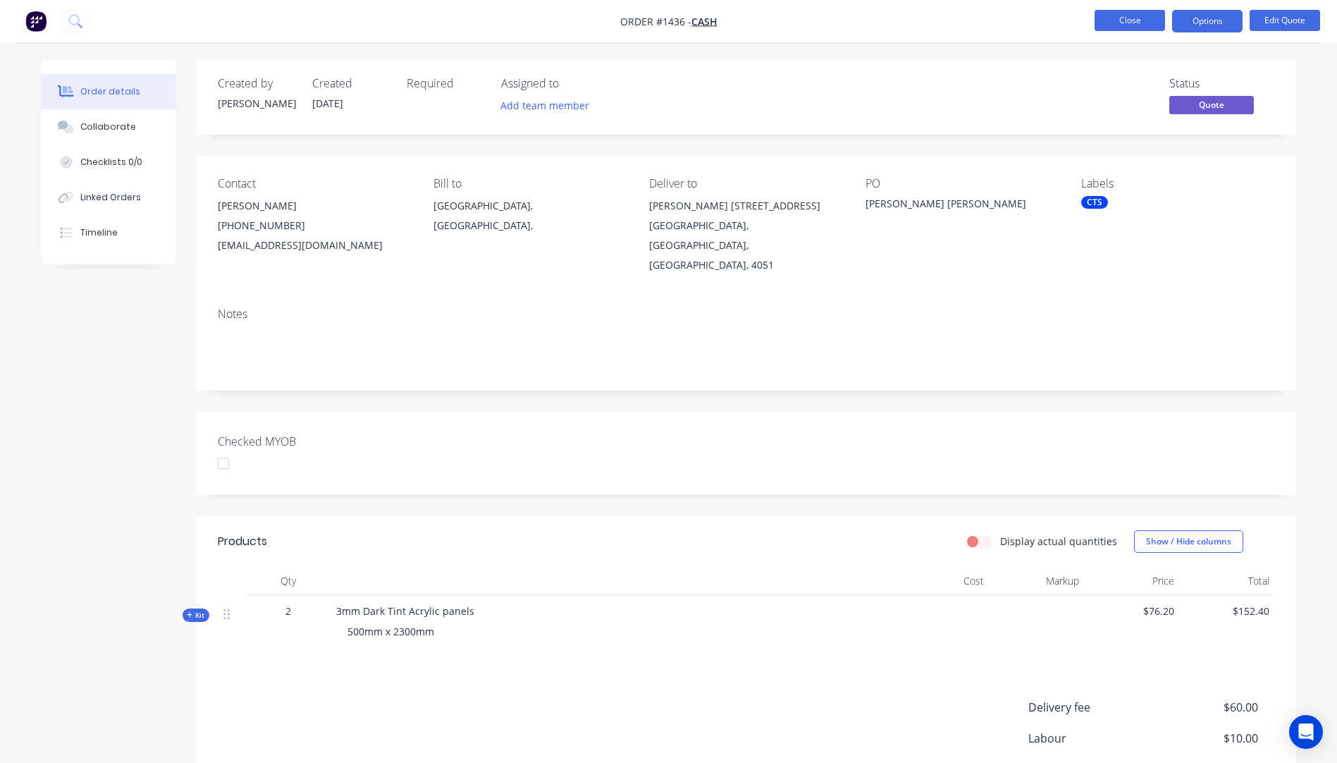
click at [1128, 21] on button "Close" at bounding box center [1129, 20] width 70 height 21
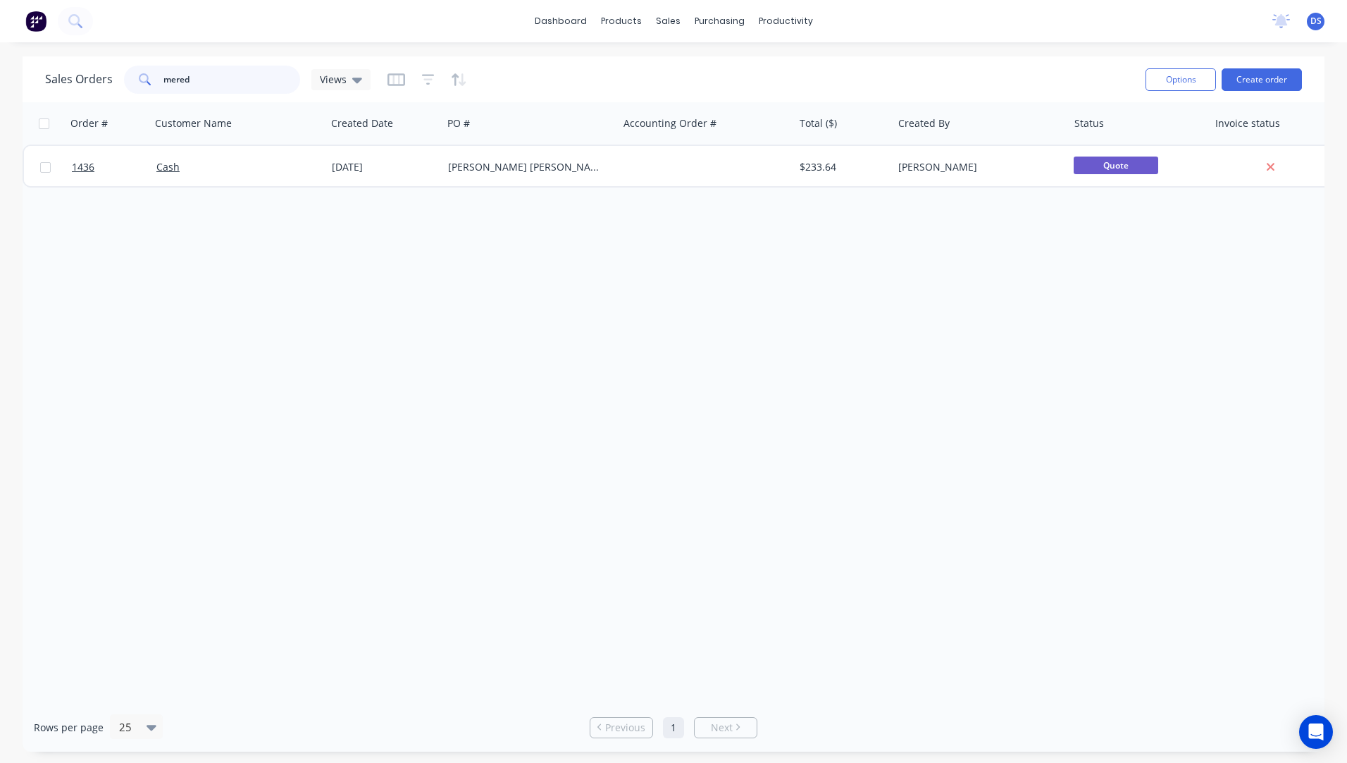
drag, startPoint x: 216, startPoint y: 84, endPoint x: 111, endPoint y: 69, distance: 106.7
click at [111, 69] on div "Sales Orders mered Views" at bounding box center [208, 80] width 326 height 28
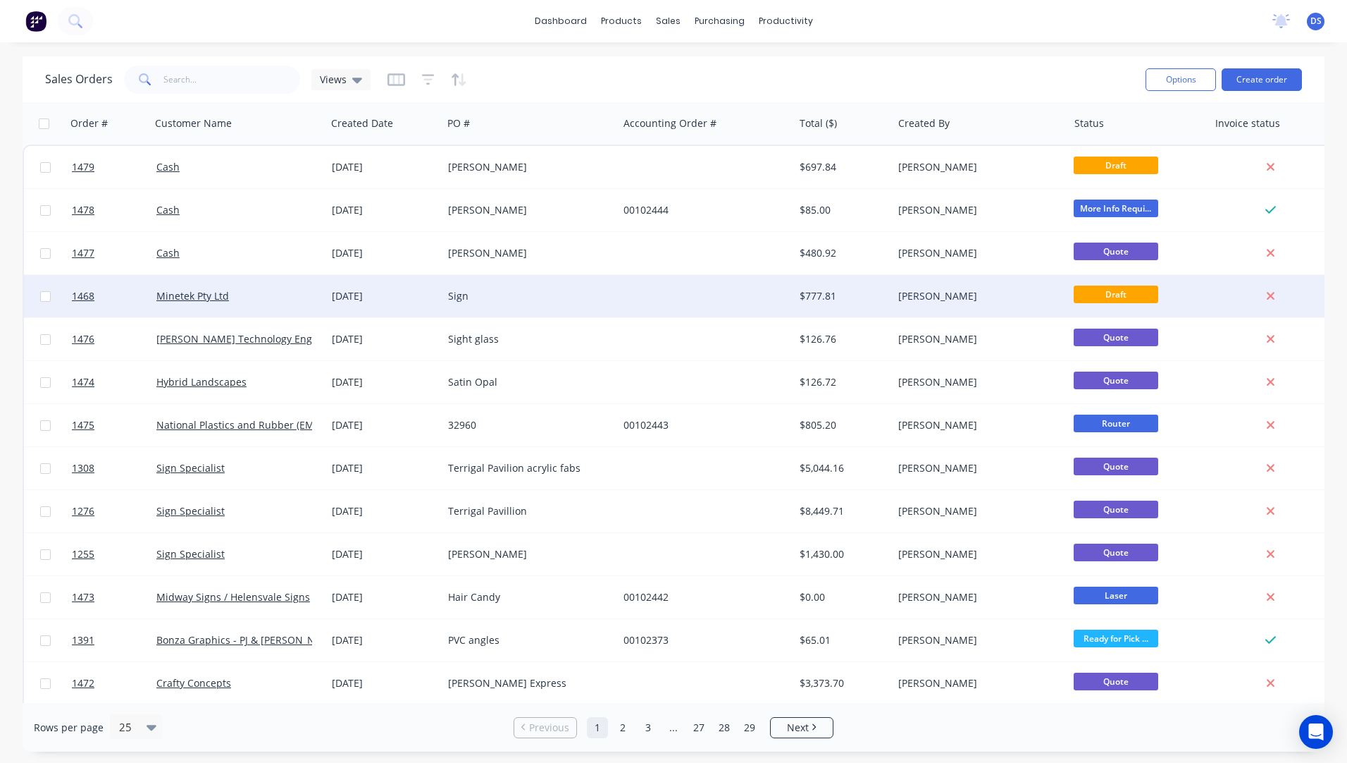
click at [459, 298] on div "Sign" at bounding box center [526, 296] width 156 height 14
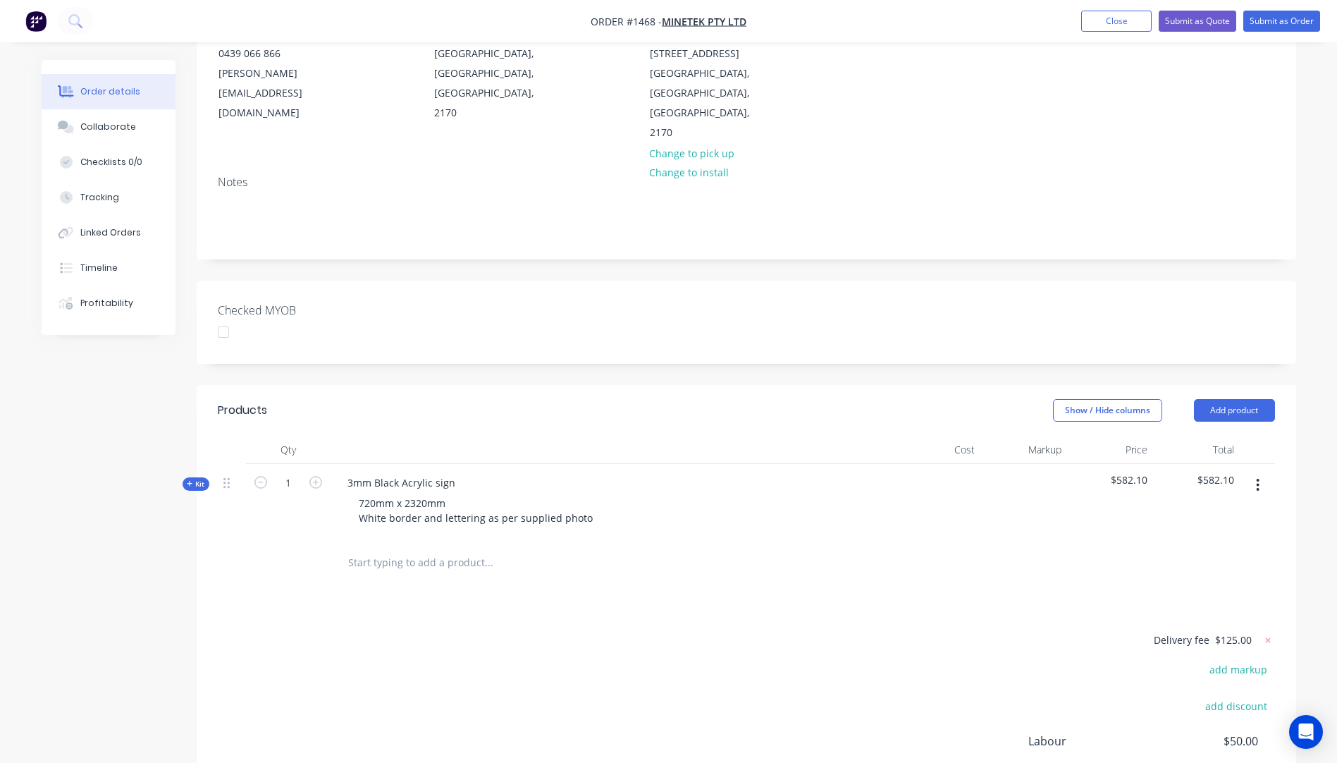
scroll to position [211, 0]
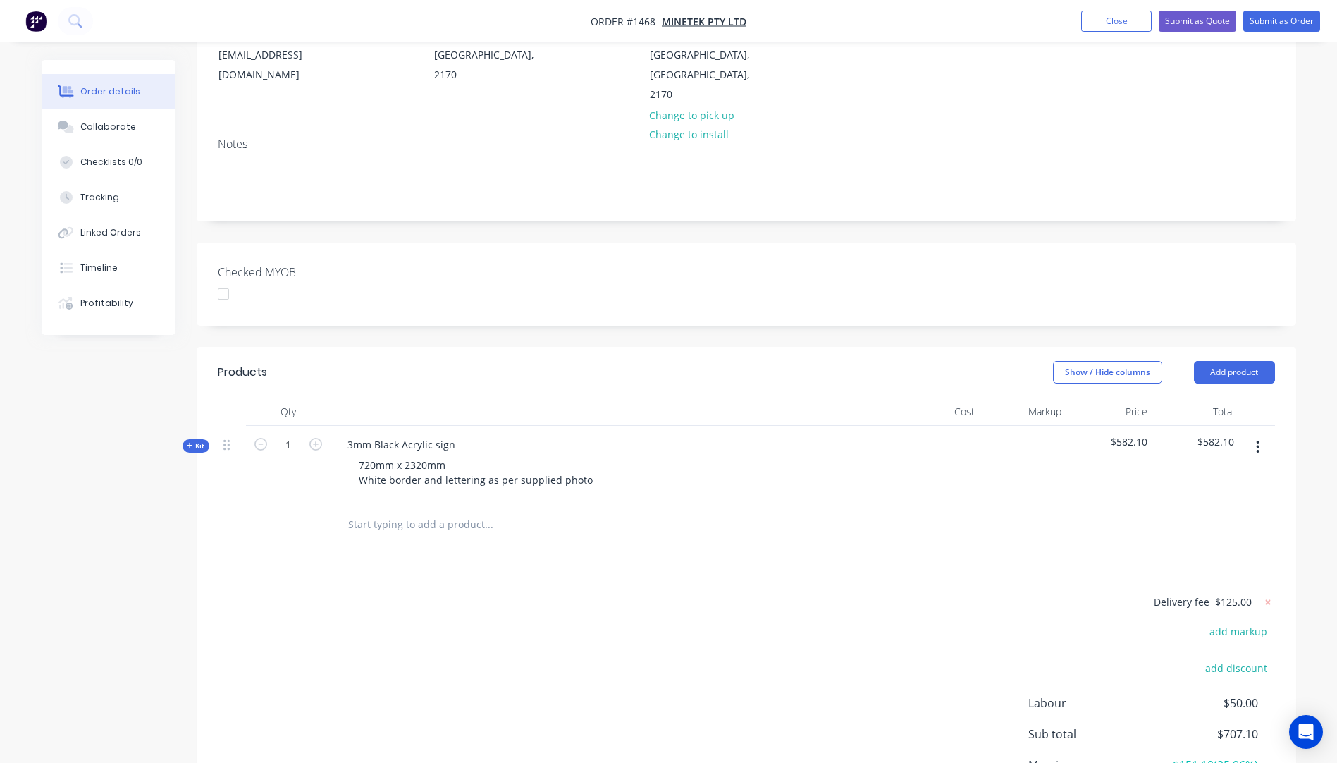
click at [187, 442] on icon at bounding box center [190, 445] width 6 height 7
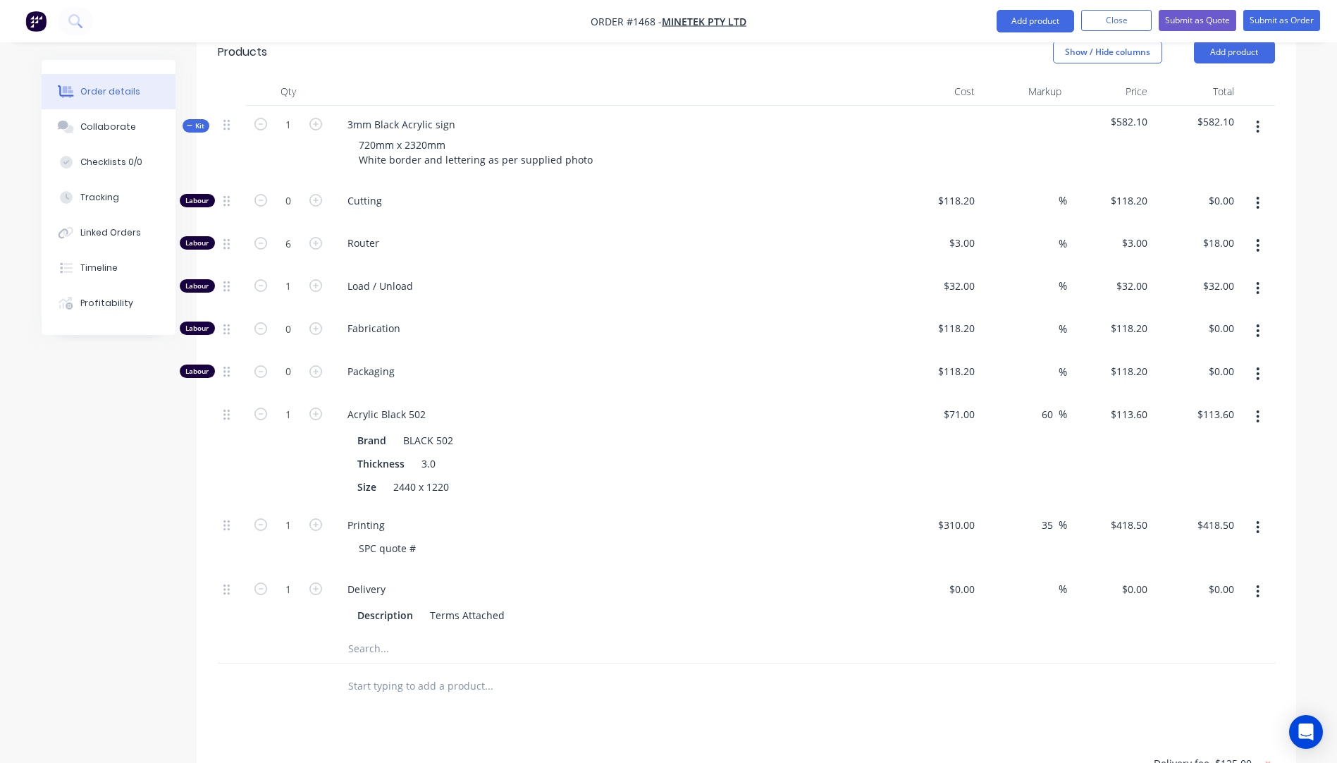
scroll to position [564, 0]
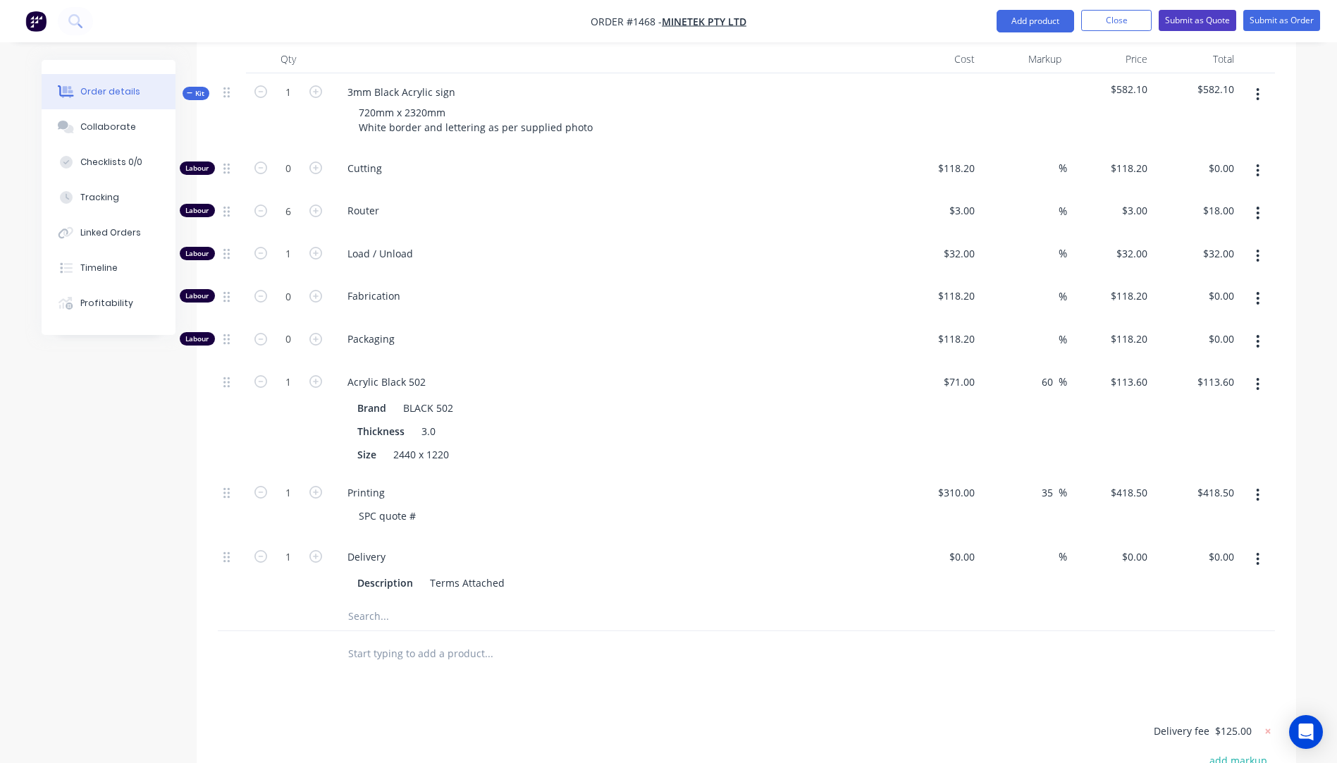
click at [1180, 18] on button "Submit as Quote" at bounding box center [1198, 20] width 78 height 21
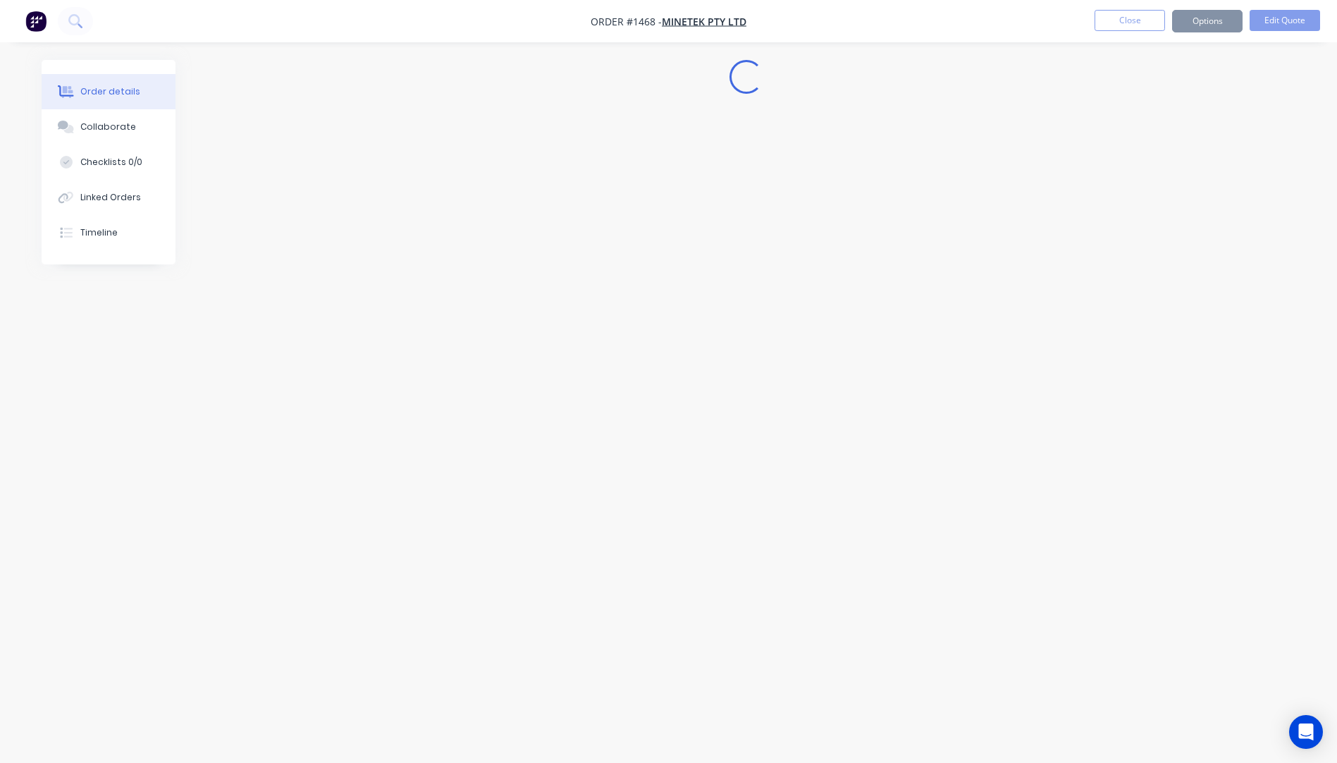
scroll to position [0, 0]
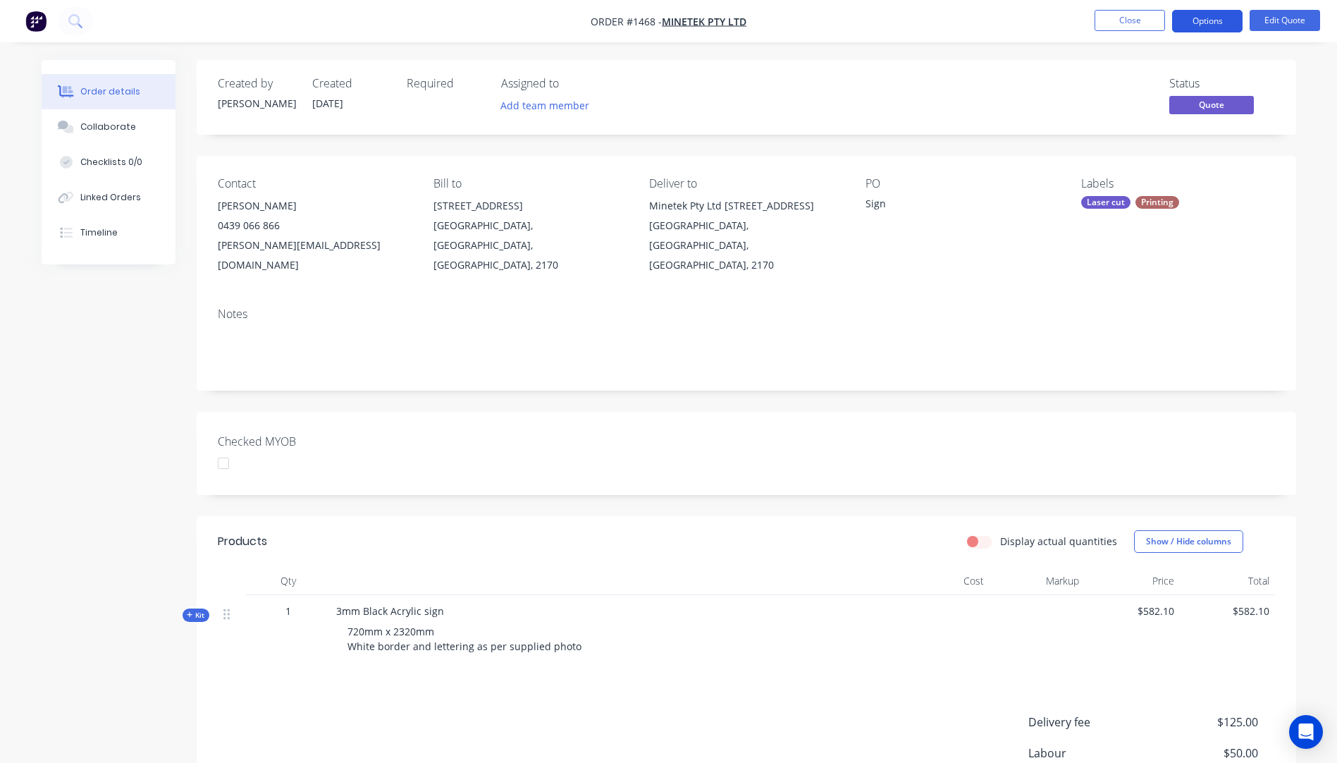
click at [1197, 25] on button "Options" at bounding box center [1207, 21] width 70 height 23
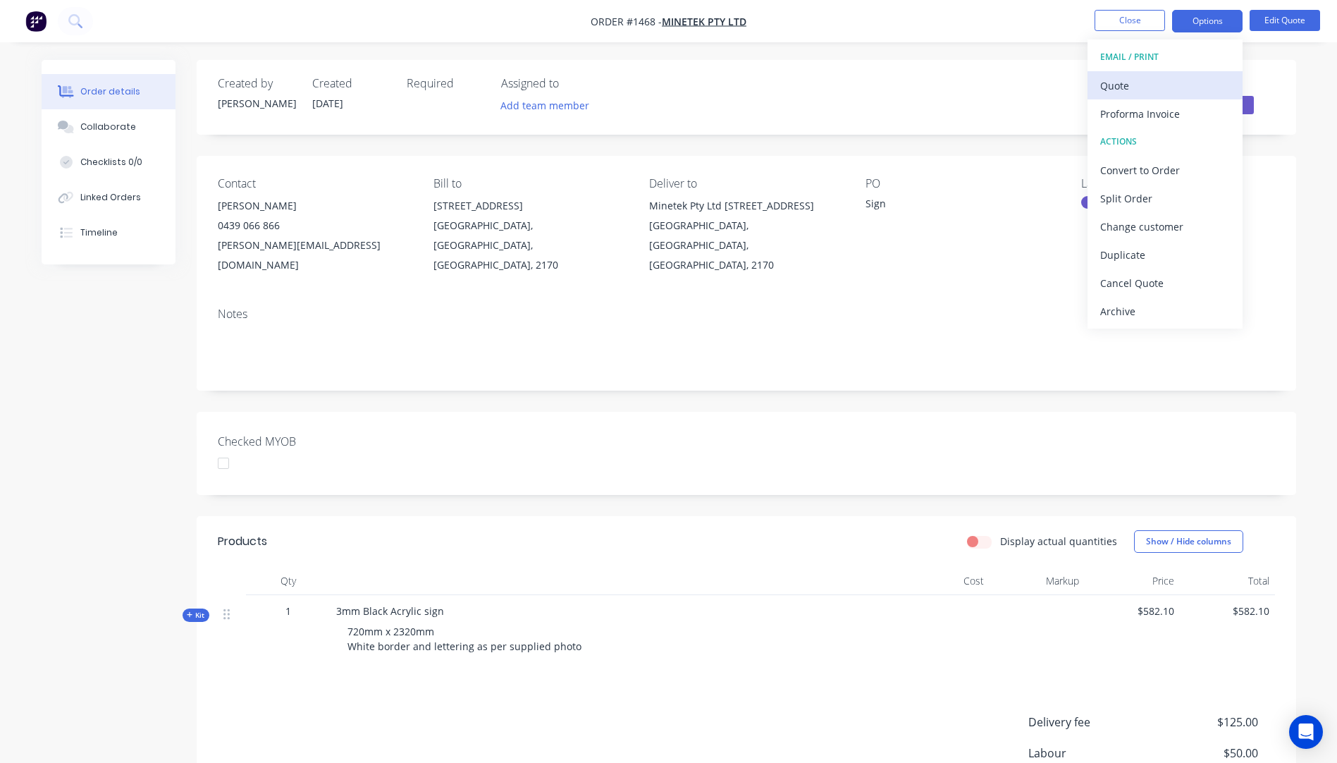
click at [1123, 94] on div "Quote" at bounding box center [1165, 85] width 130 height 20
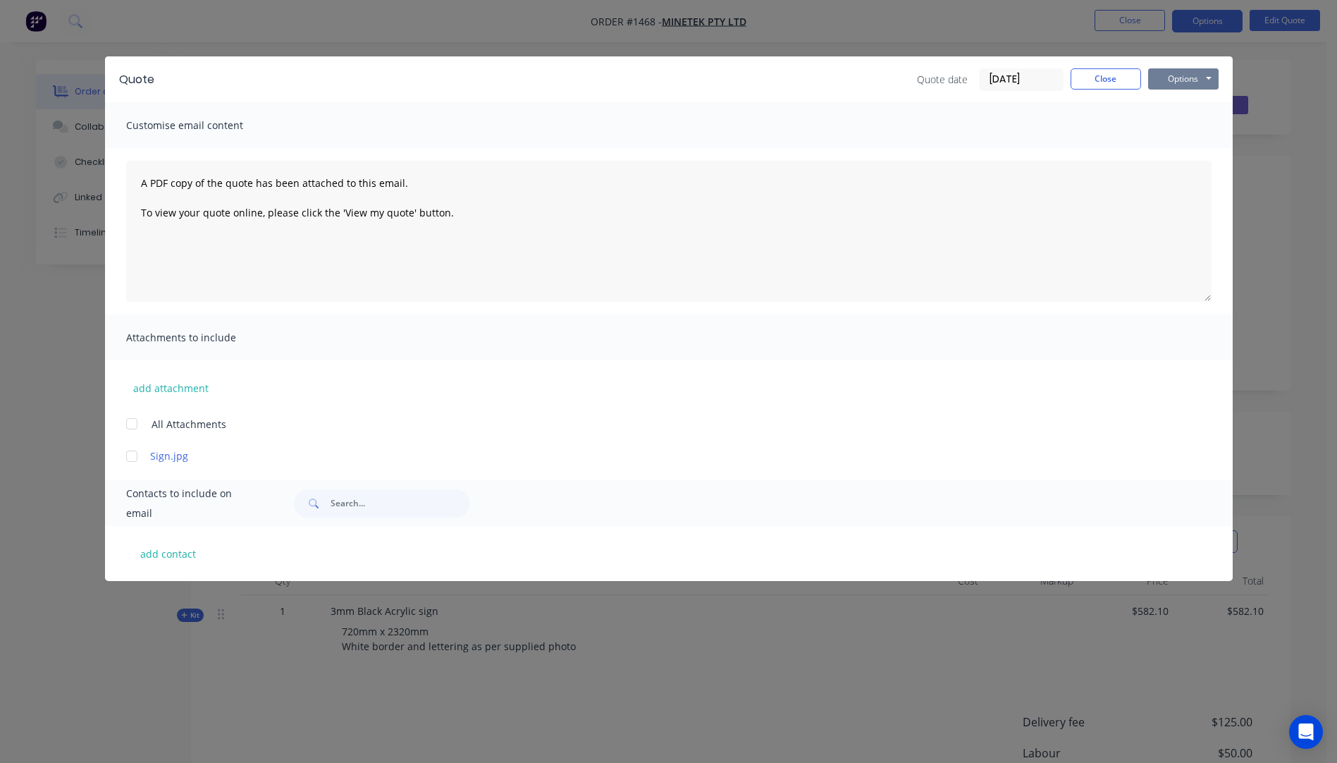
click at [1173, 79] on button "Options" at bounding box center [1183, 78] width 70 height 21
click at [1179, 101] on button "Preview" at bounding box center [1193, 103] width 90 height 23
click at [174, 555] on button "add contact" at bounding box center [168, 553] width 85 height 21
select select "AU"
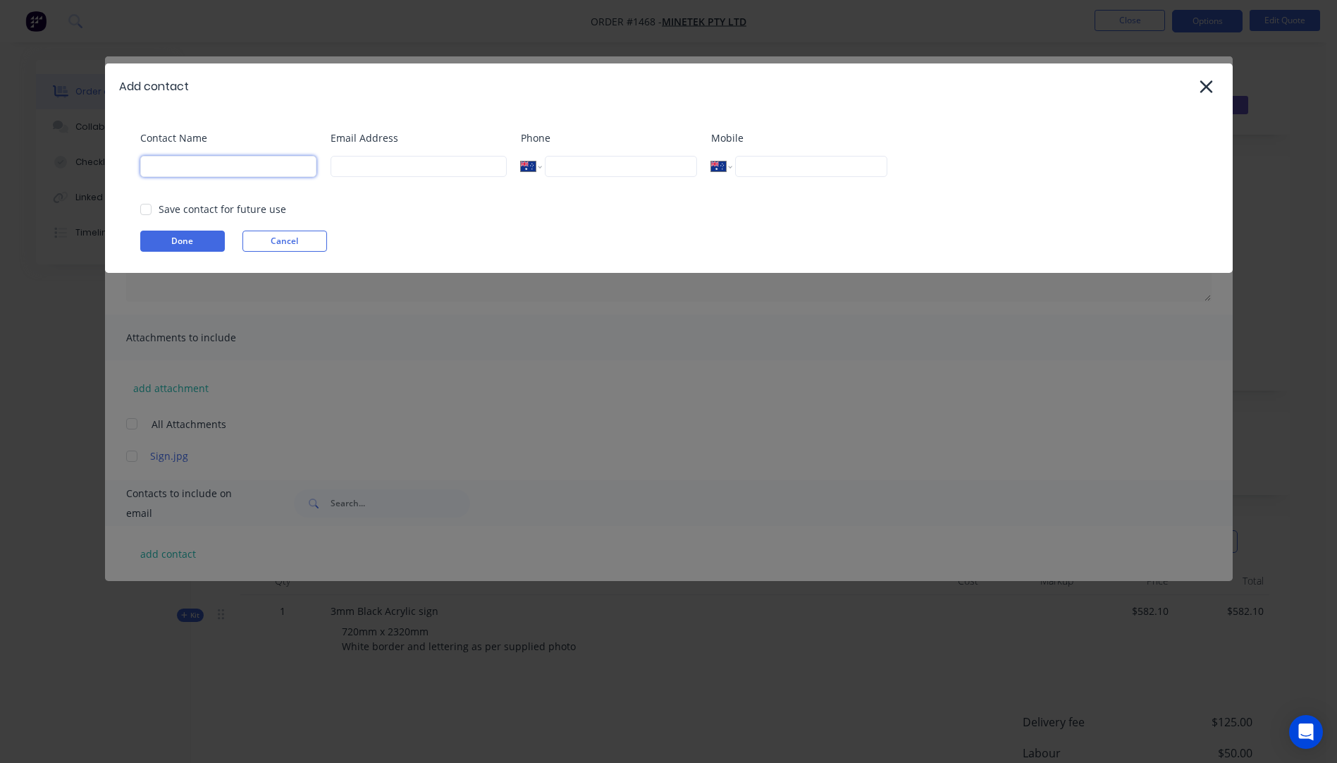
click at [232, 168] on input at bounding box center [228, 166] width 176 height 21
click at [354, 163] on input at bounding box center [419, 166] width 176 height 21
type input "m"
click at [347, 173] on input at bounding box center [419, 166] width 176 height 21
type input "[PERSON_NAME][EMAIL_ADDRESS][DOMAIN_NAME]"
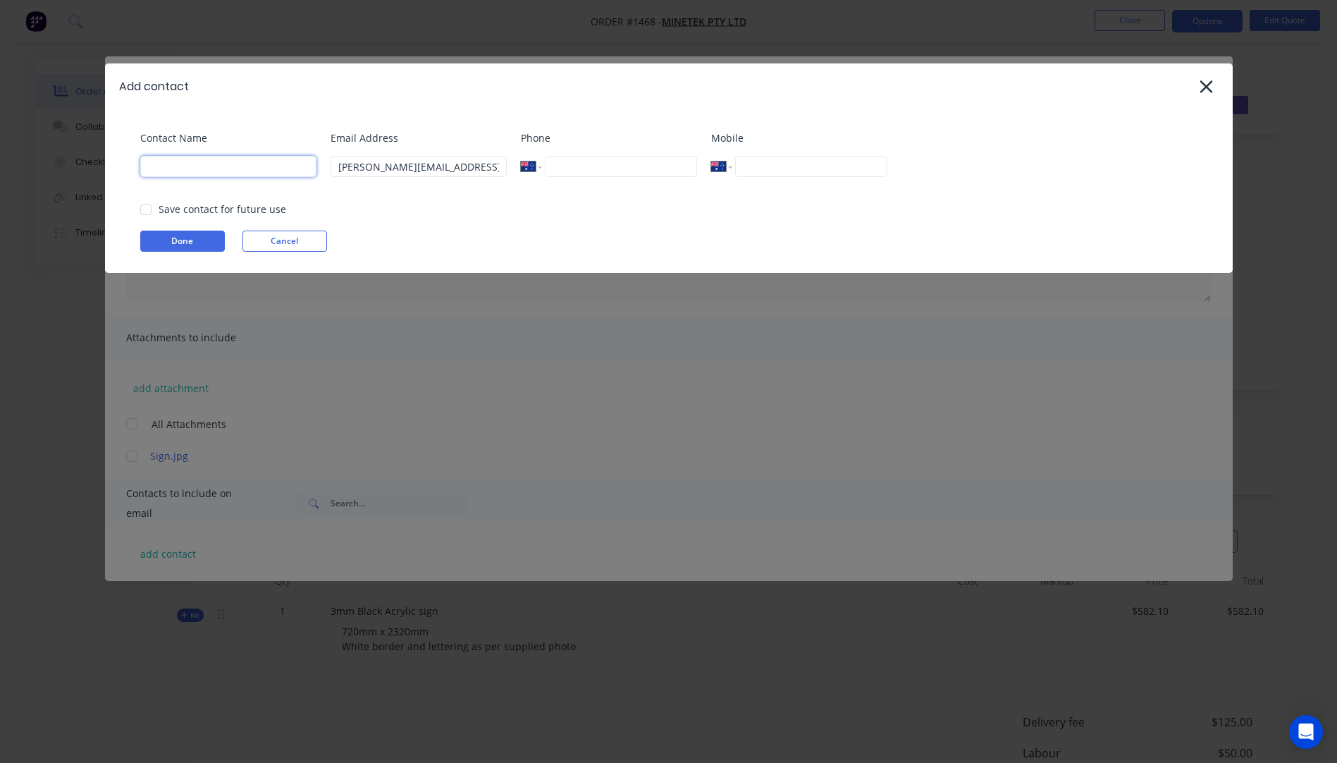
drag, startPoint x: 211, startPoint y: 164, endPoint x: 223, endPoint y: 140, distance: 27.7
click at [211, 164] on input at bounding box center [228, 166] width 176 height 21
type input "[PERSON_NAME]"
click at [195, 247] on button "Done" at bounding box center [182, 240] width 85 height 21
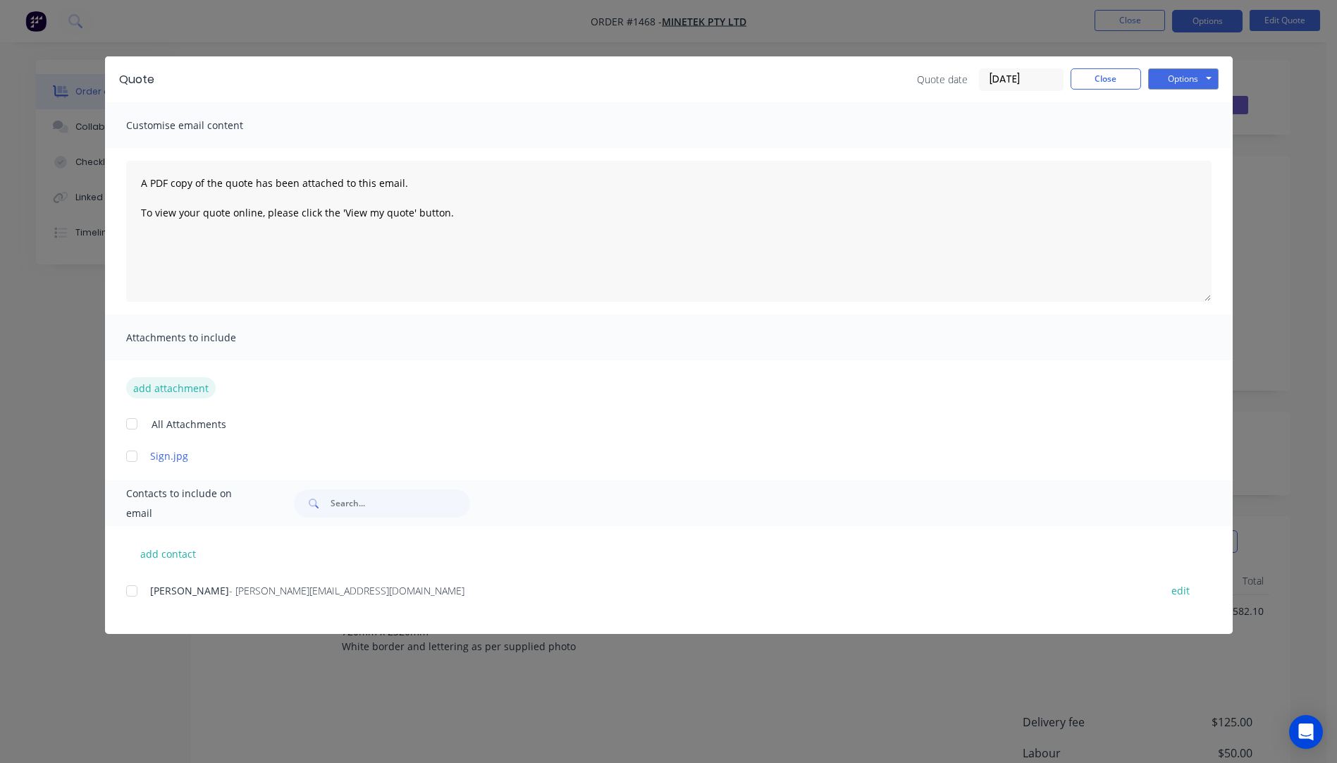
click at [180, 393] on button "add attachment" at bounding box center [171, 387] width 90 height 21
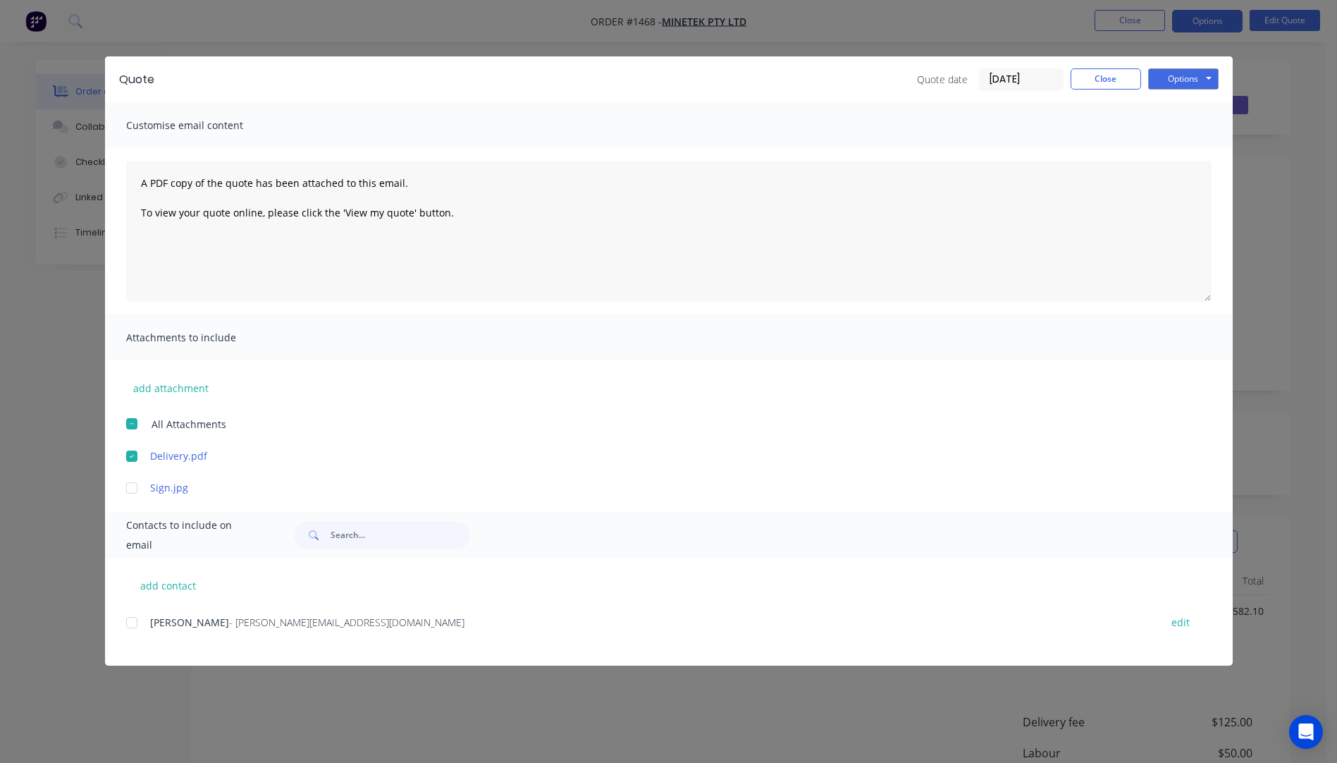
click at [130, 624] on div at bounding box center [132, 622] width 28 height 28
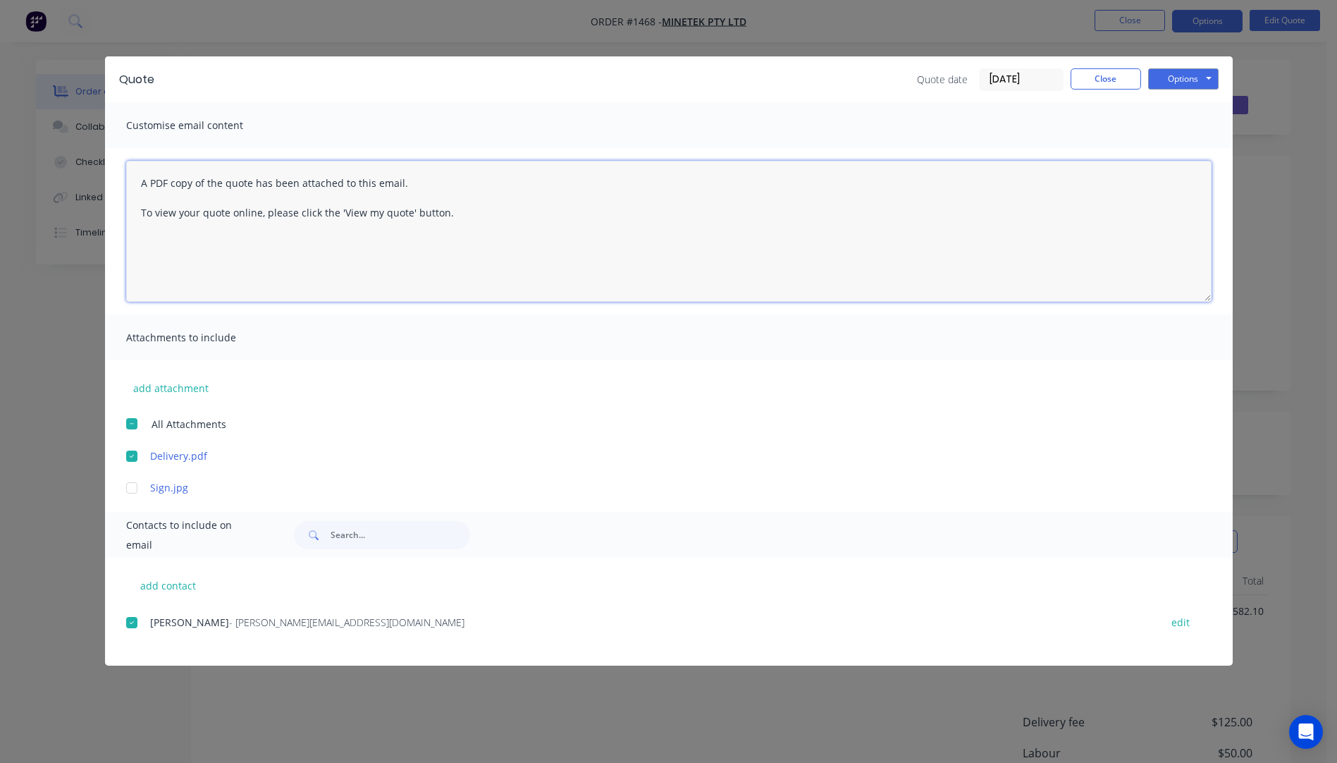
paste textarea "Hi, Please contact us if you have any questions. Regards, [PERSON_NAME] [EMAIL_…"
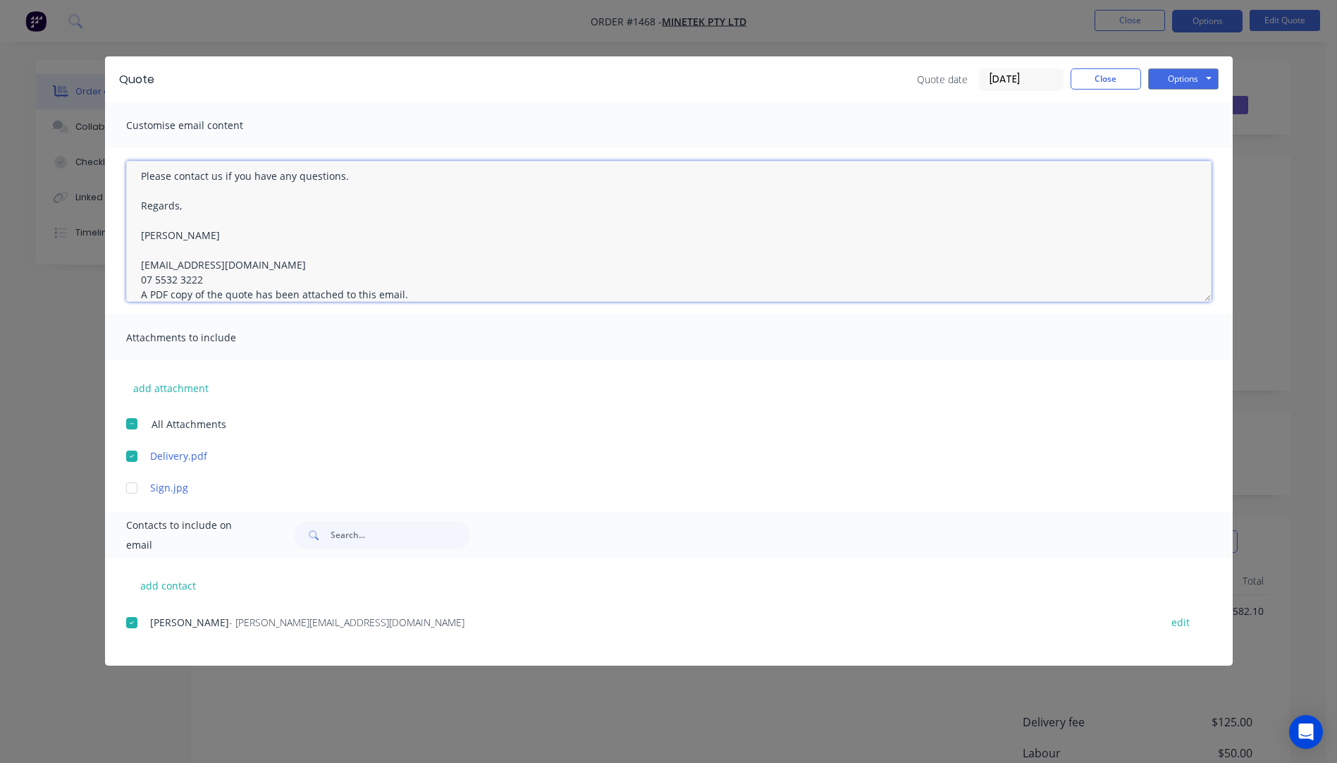
click at [204, 278] on textarea "Hi, Please contact us if you have any questions. Regards, [PERSON_NAME] [EMAIL_…" at bounding box center [668, 231] width 1085 height 141
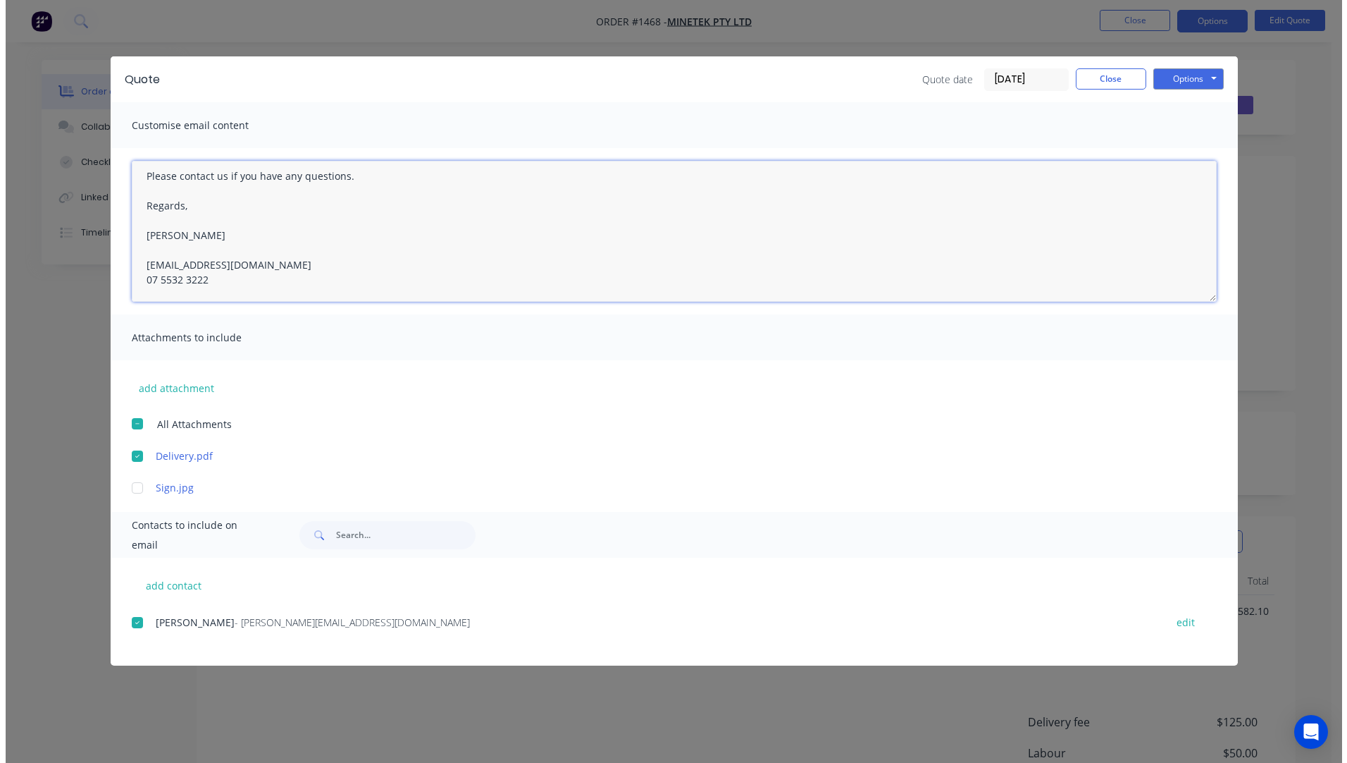
scroll to position [0, 0]
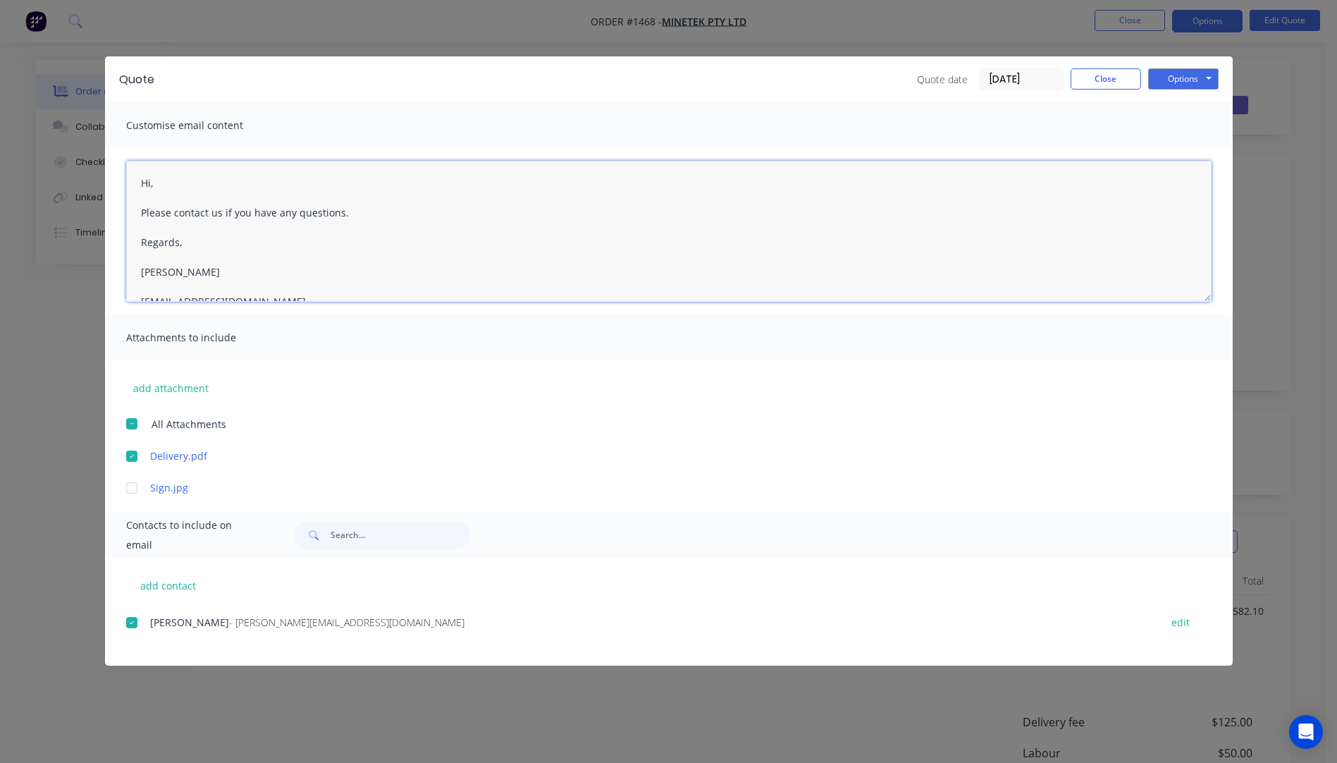
click at [171, 188] on textarea "Hi, Please contact us if you have any questions. Regards, [PERSON_NAME] [EMAIL_…" at bounding box center [668, 231] width 1085 height 141
type textarea "Hi, Please contact us if you have any questions. Regards, [PERSON_NAME] [EMAIL_…"
click at [1090, 91] on div "Quote Quote date [DATE] Close Options Preview Print Email" at bounding box center [669, 79] width 1128 height 46
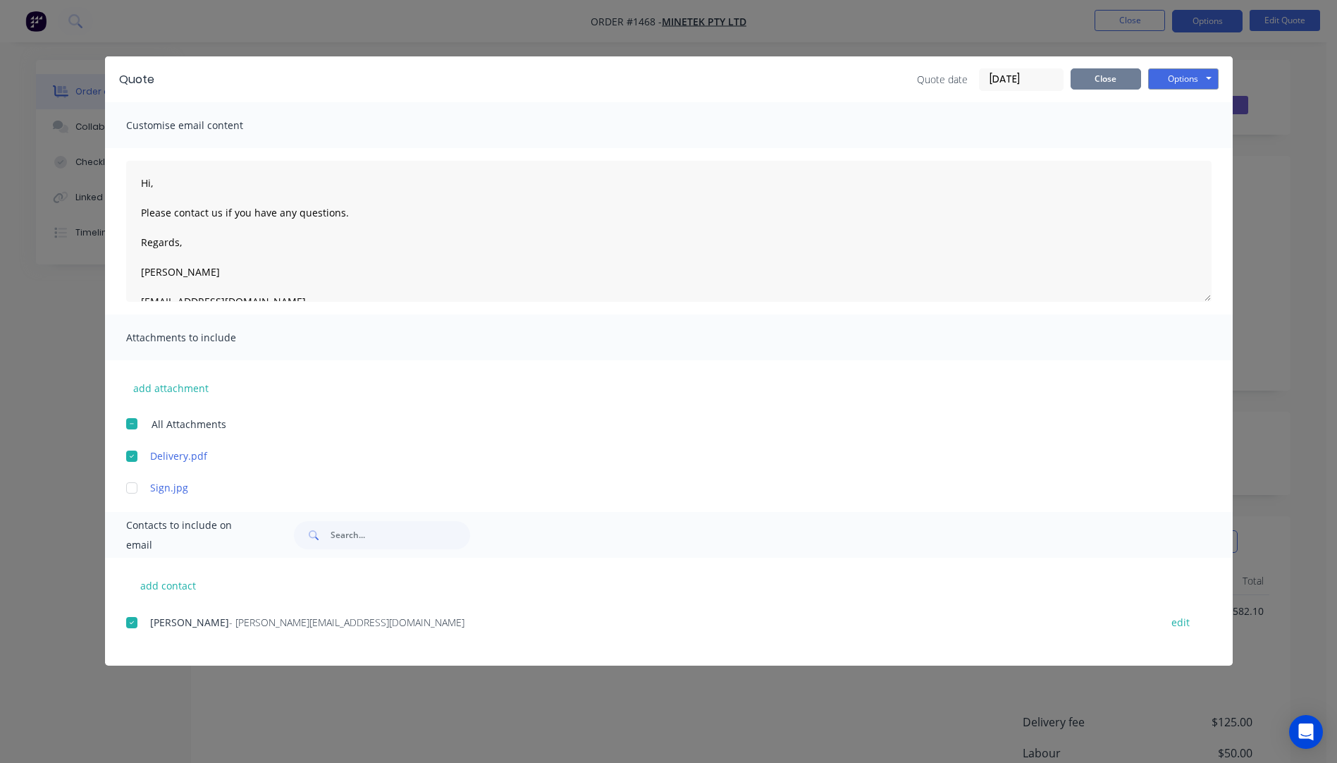
click at [1109, 81] on button "Close" at bounding box center [1105, 78] width 70 height 21
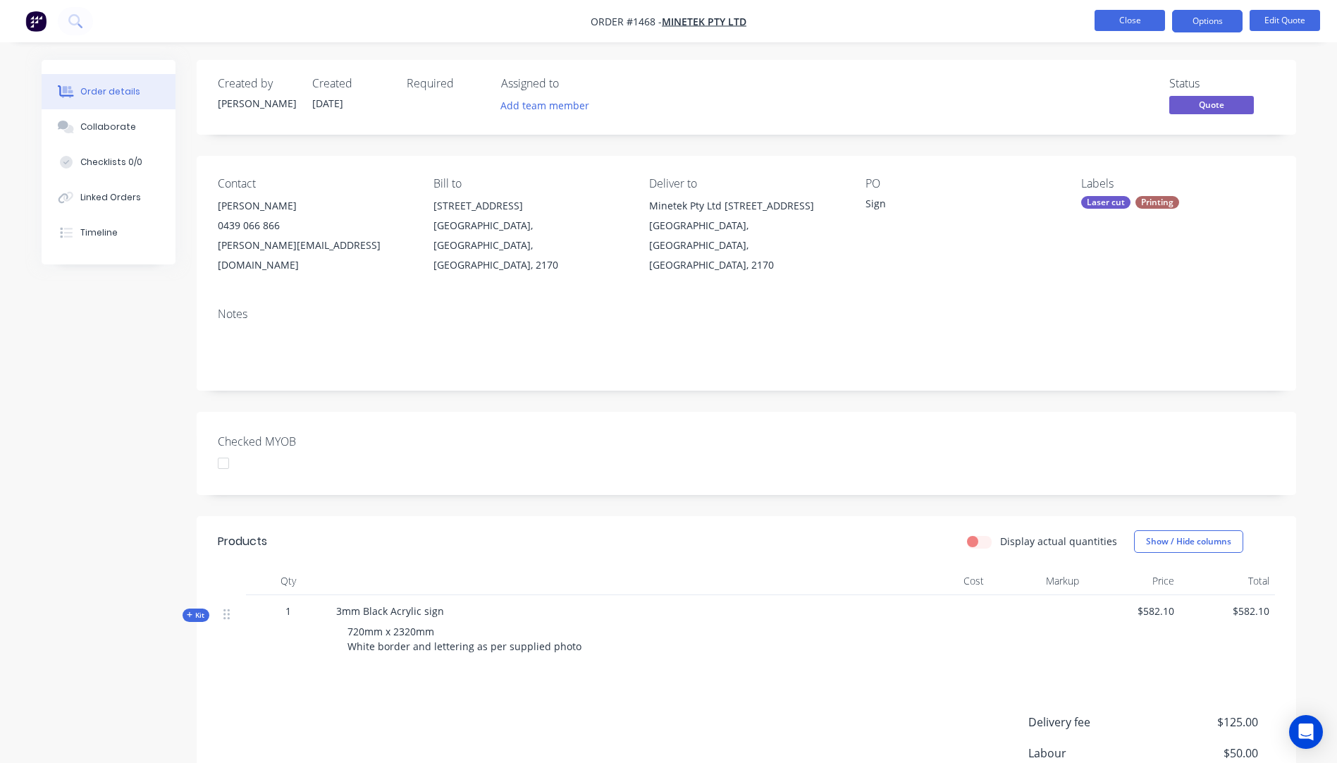
click at [1137, 27] on button "Close" at bounding box center [1129, 20] width 70 height 21
